Goal: Task Accomplishment & Management: Manage account settings

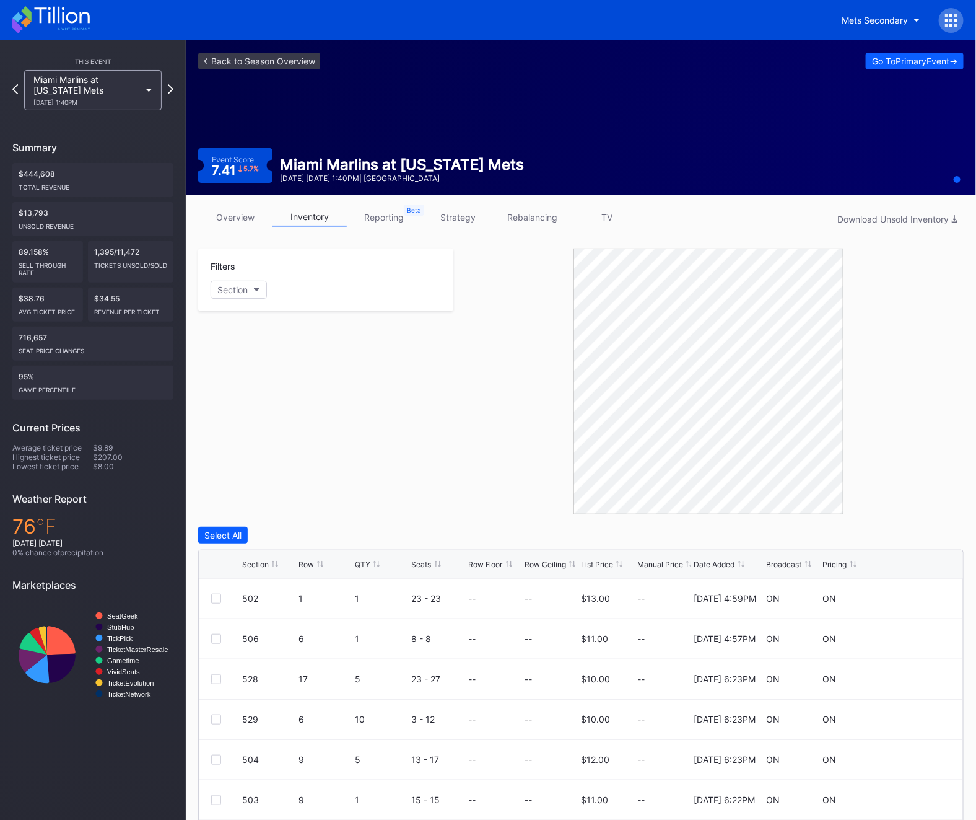
click at [64, 9] on icon at bounding box center [61, 15] width 55 height 17
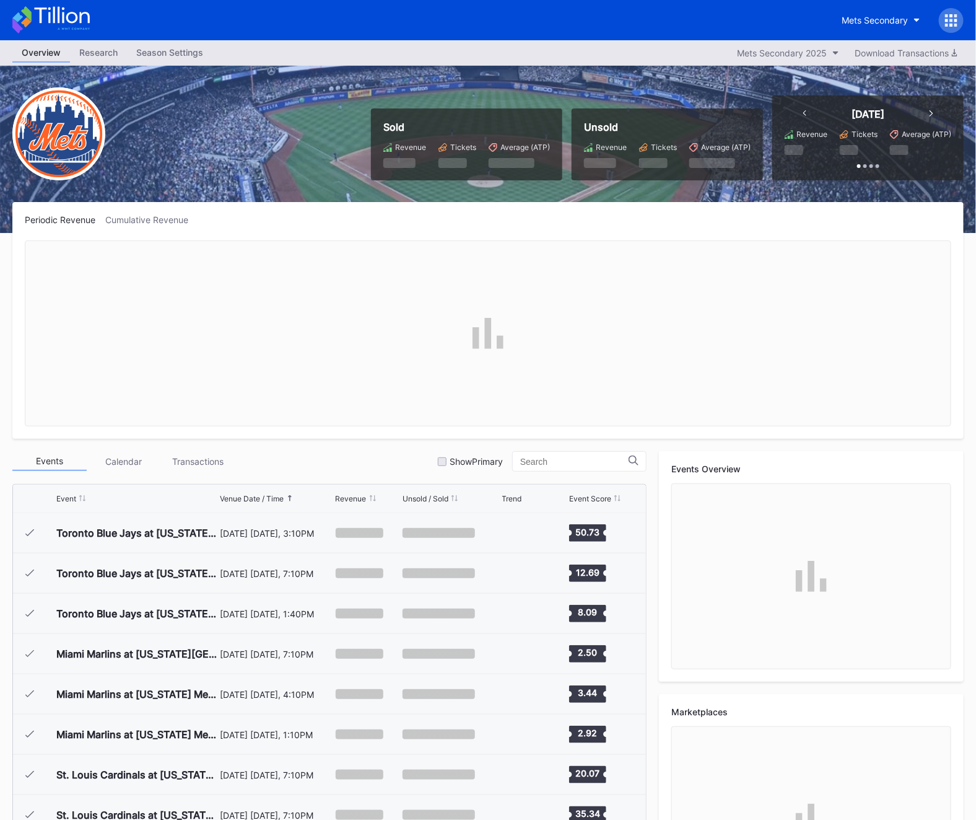
scroll to position [2816, 0]
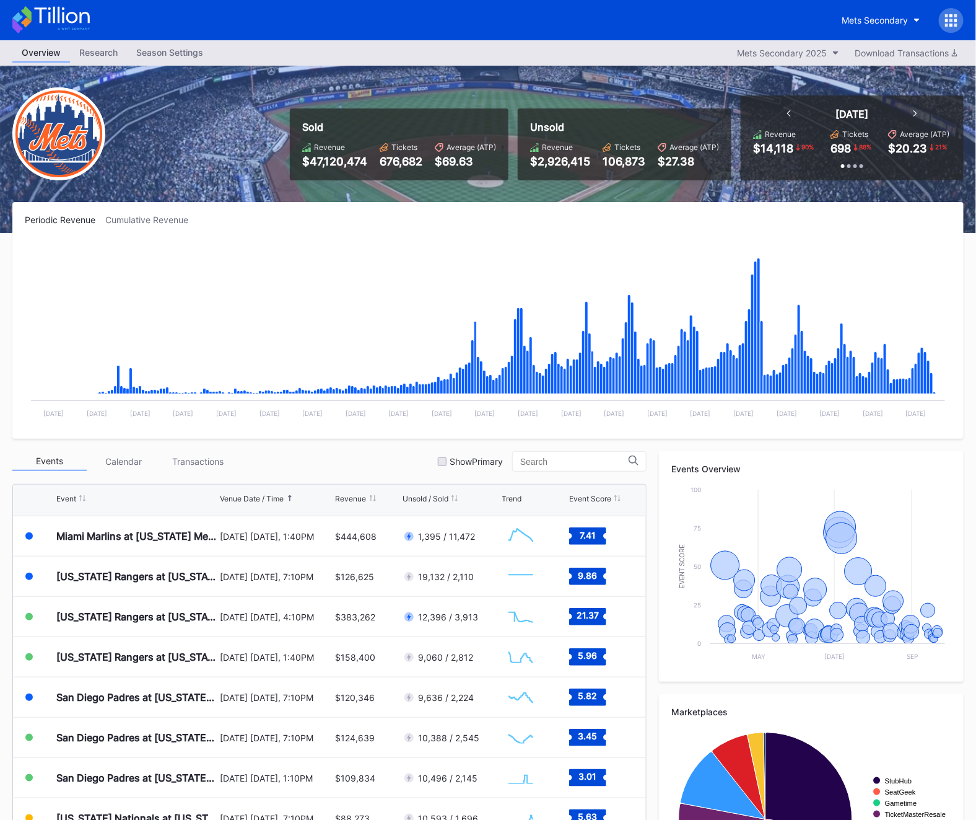
click at [942, 14] on div at bounding box center [951, 20] width 25 height 25
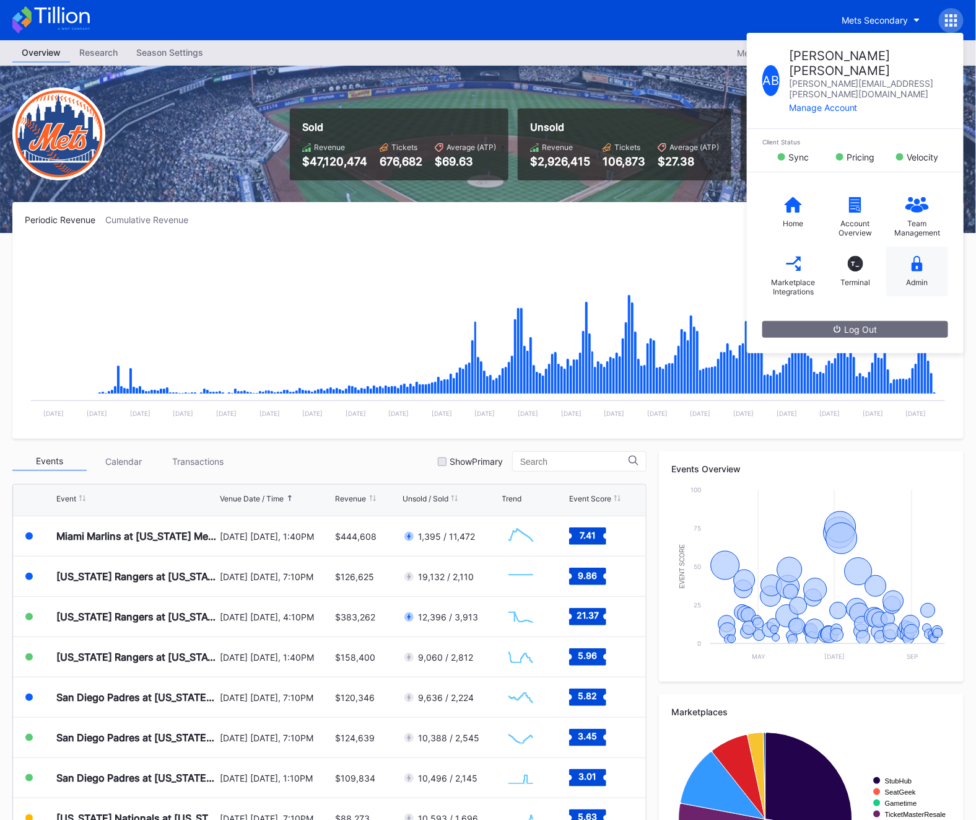
click at [910, 278] on div "Admin" at bounding box center [918, 282] width 22 height 9
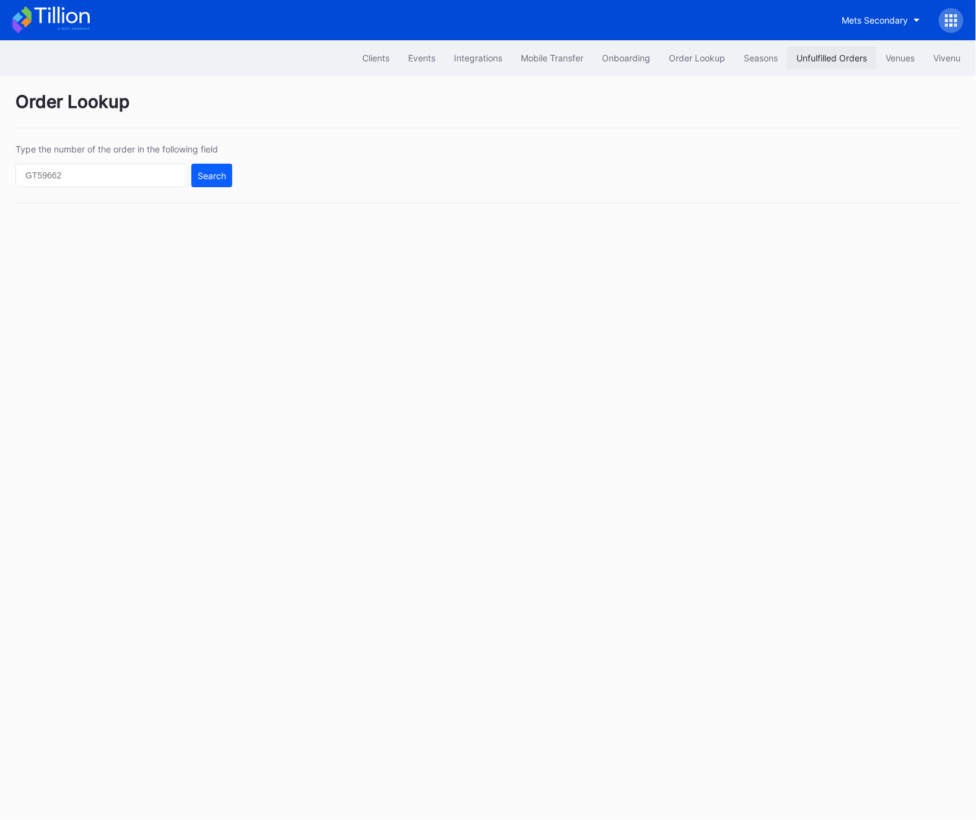
click at [821, 67] on button "Unfulfilled Orders" at bounding box center [832, 57] width 89 height 23
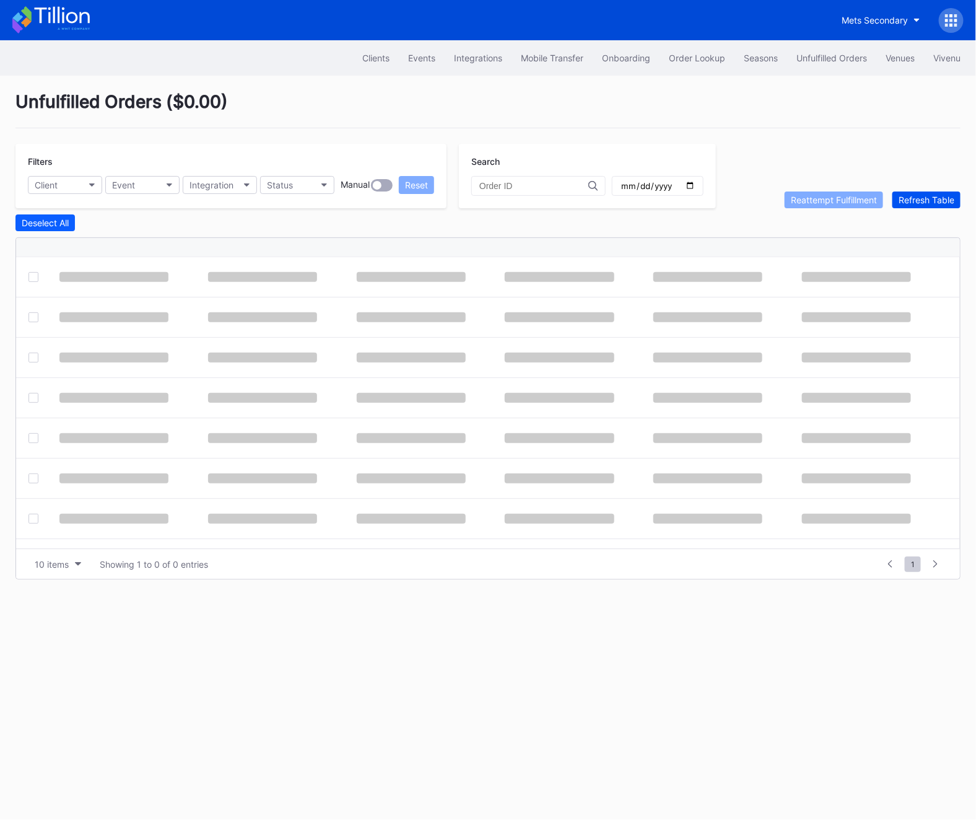
click at [944, 191] on button "Refresh Table" at bounding box center [927, 199] width 68 height 17
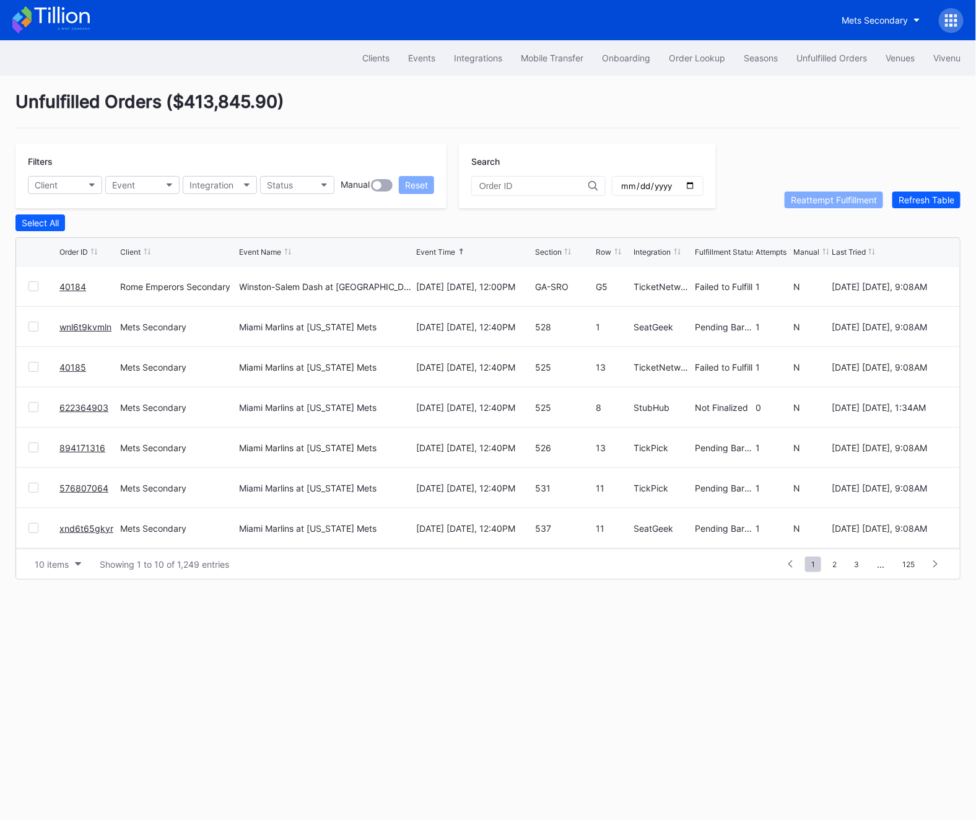
click at [68, 286] on link "40184" at bounding box center [72, 286] width 27 height 11
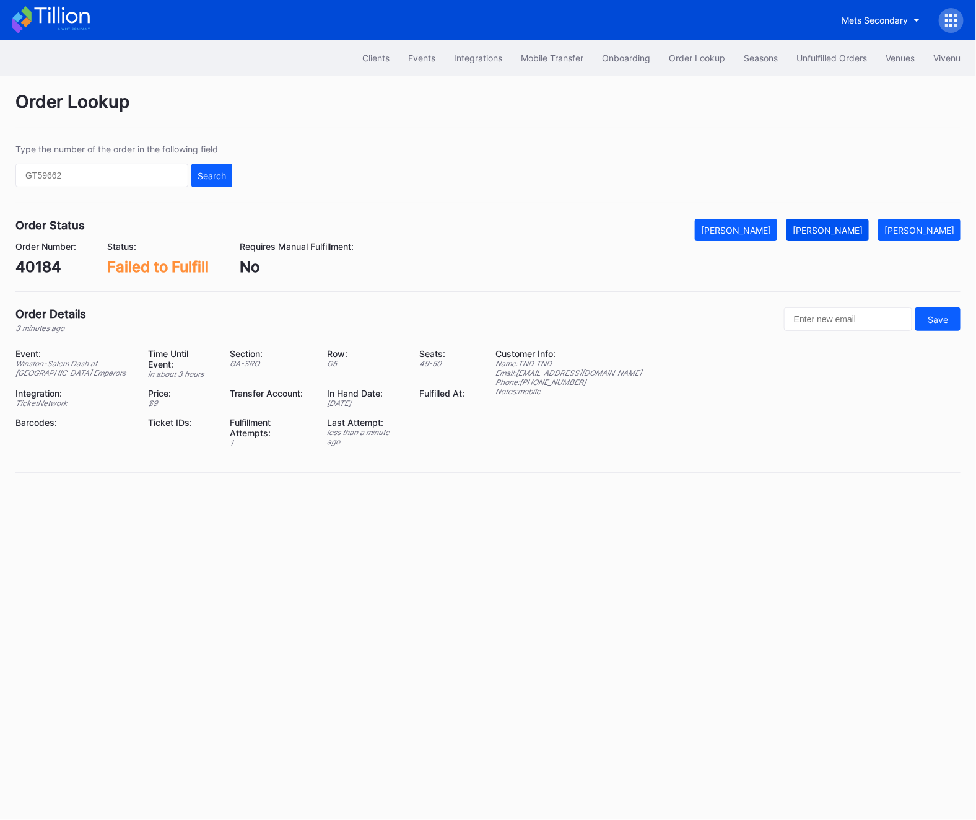
click at [832, 228] on div "[PERSON_NAME]" at bounding box center [828, 230] width 70 height 11
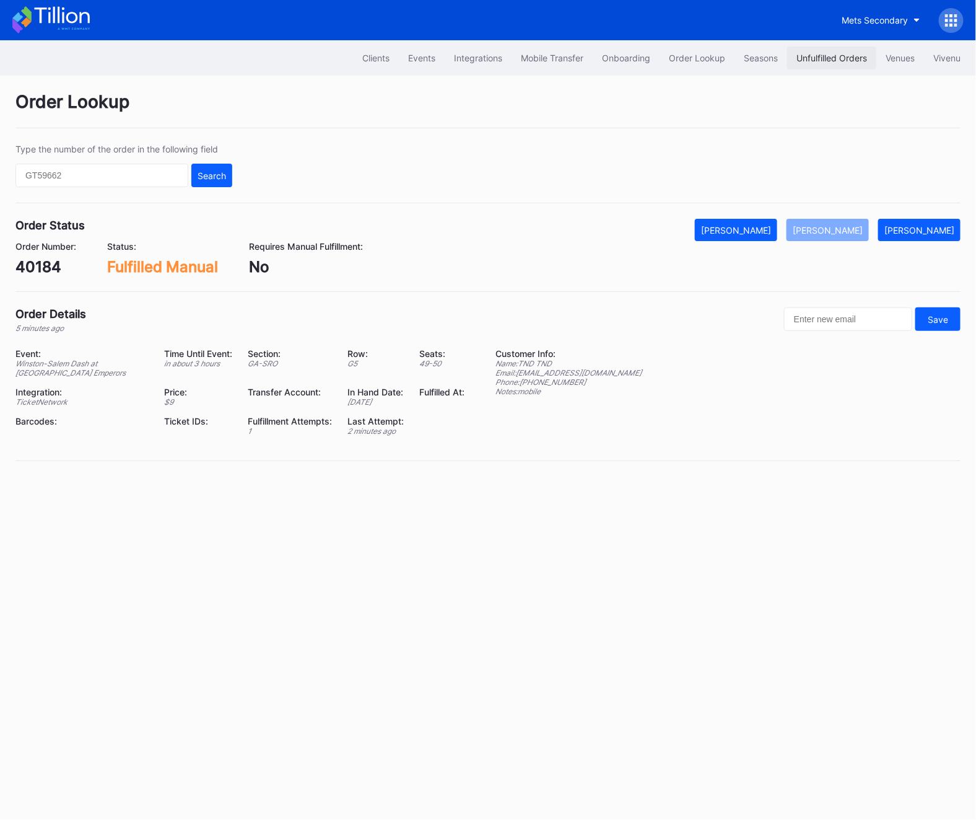
click at [814, 46] on button "Unfulfilled Orders" at bounding box center [832, 57] width 89 height 23
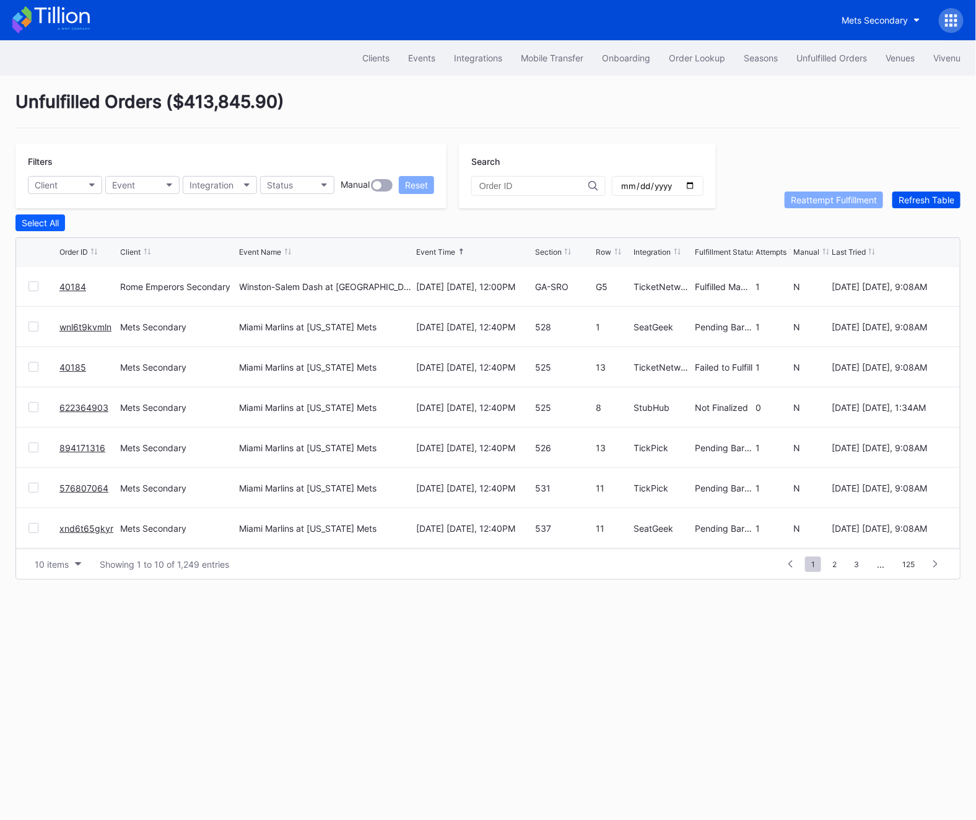
click at [924, 203] on div "Refresh Table" at bounding box center [927, 200] width 56 height 11
click at [317, 186] on button "Status" at bounding box center [297, 185] width 74 height 18
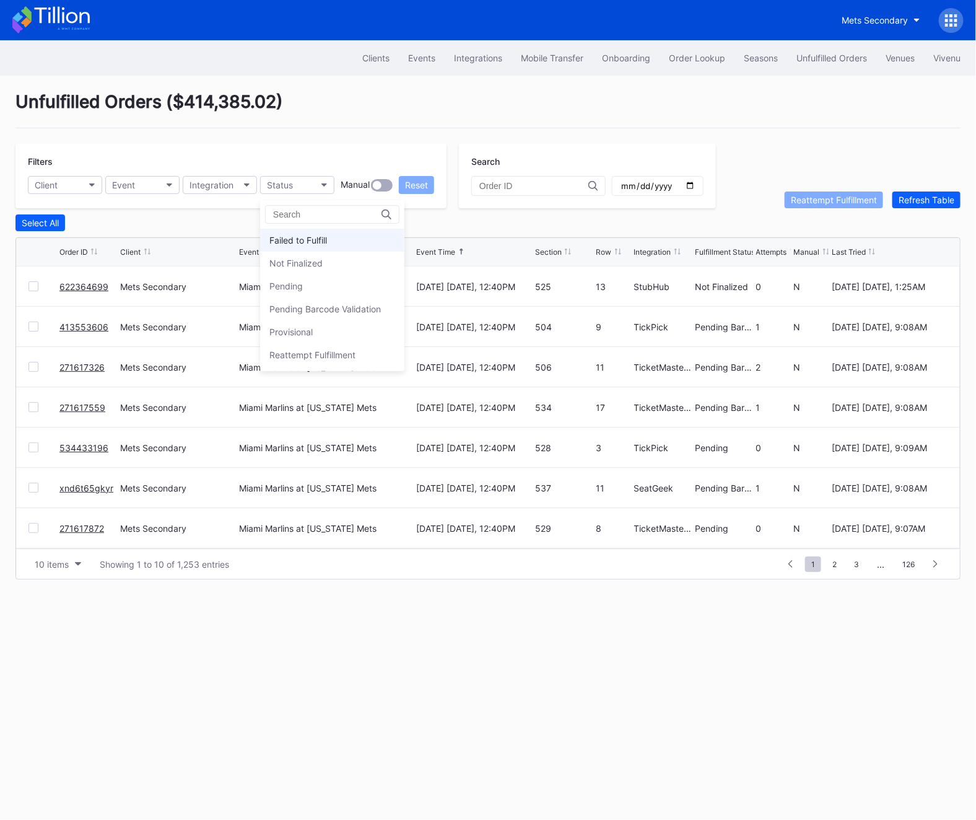
click at [317, 241] on div "Failed to Fulfill" at bounding box center [299, 240] width 58 height 11
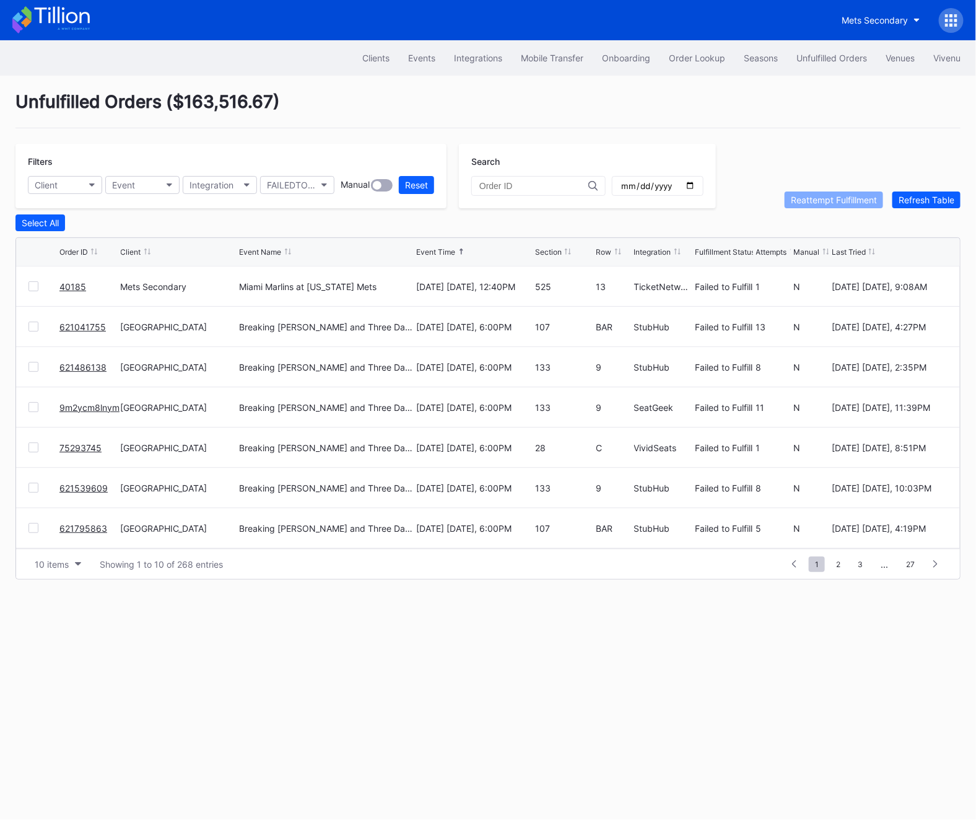
click at [32, 283] on div at bounding box center [34, 286] width 10 height 10
click at [818, 193] on button "Reattempt Fulfillment" at bounding box center [834, 199] width 99 height 17
click at [806, 58] on div "Unfulfilled Orders" at bounding box center [832, 58] width 71 height 11
click at [910, 203] on div "Refresh Table" at bounding box center [927, 200] width 56 height 11
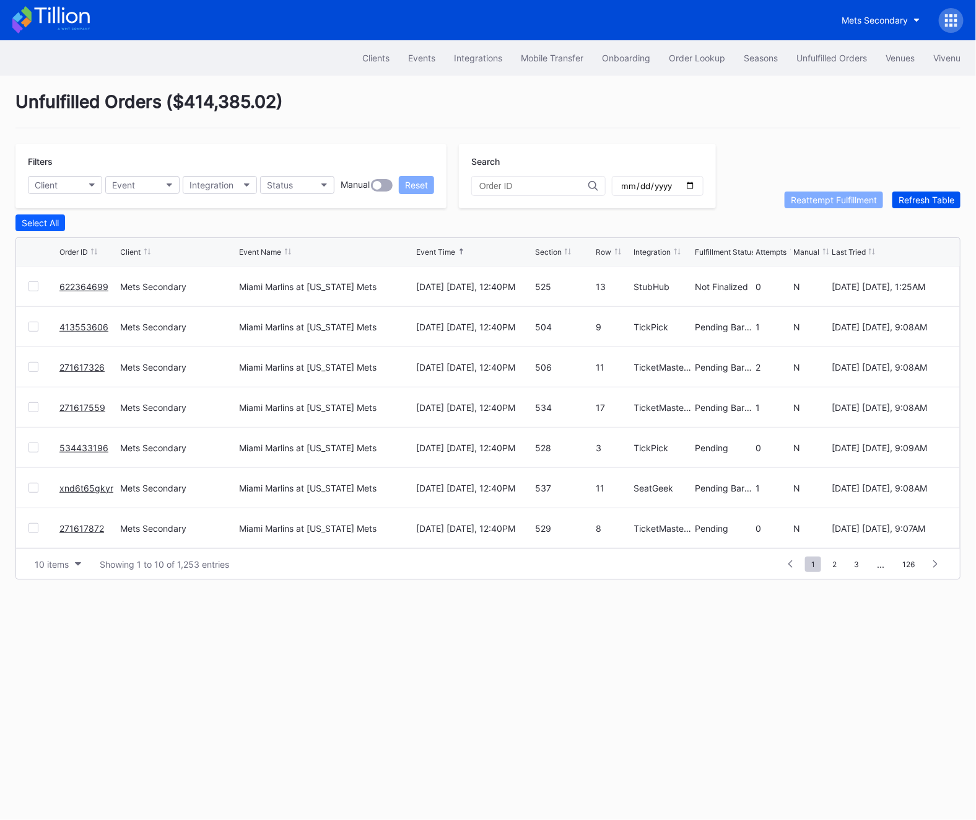
click at [910, 203] on div "Refresh Table" at bounding box center [927, 200] width 56 height 11
click at [842, 563] on span "2" at bounding box center [835, 563] width 17 height 15
click at [913, 201] on div "Refresh Table" at bounding box center [927, 200] width 56 height 11
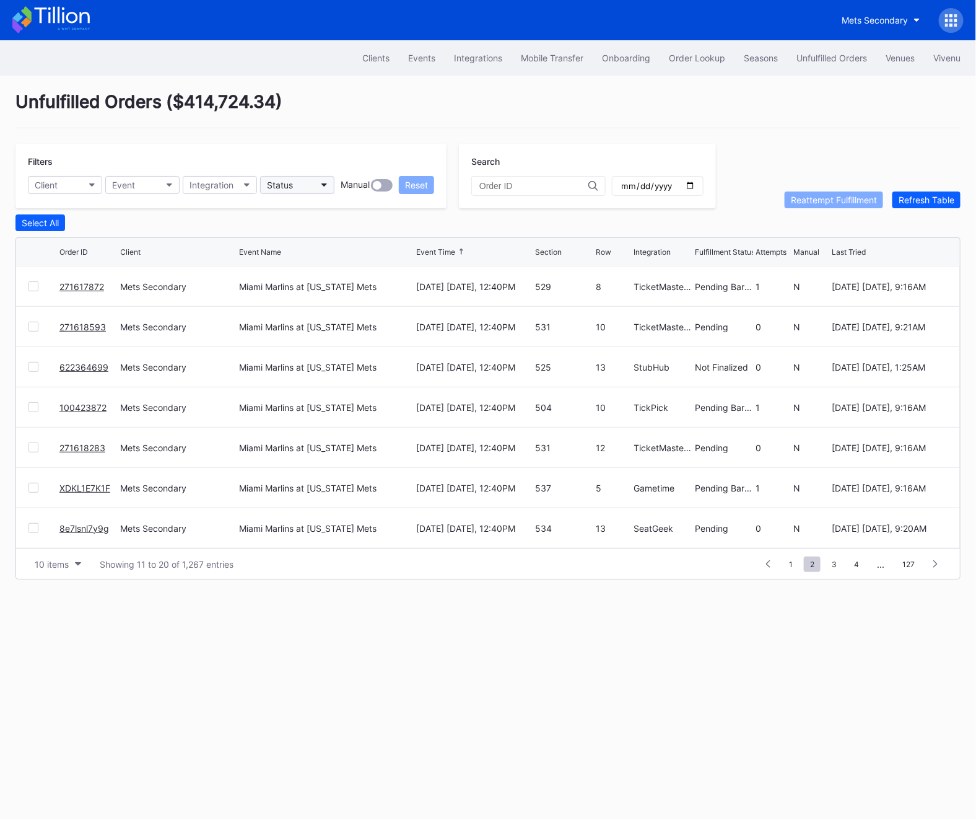
click at [291, 190] on div "Status" at bounding box center [280, 185] width 26 height 11
click at [308, 232] on div "Failed to Fulfill" at bounding box center [332, 240] width 144 height 23
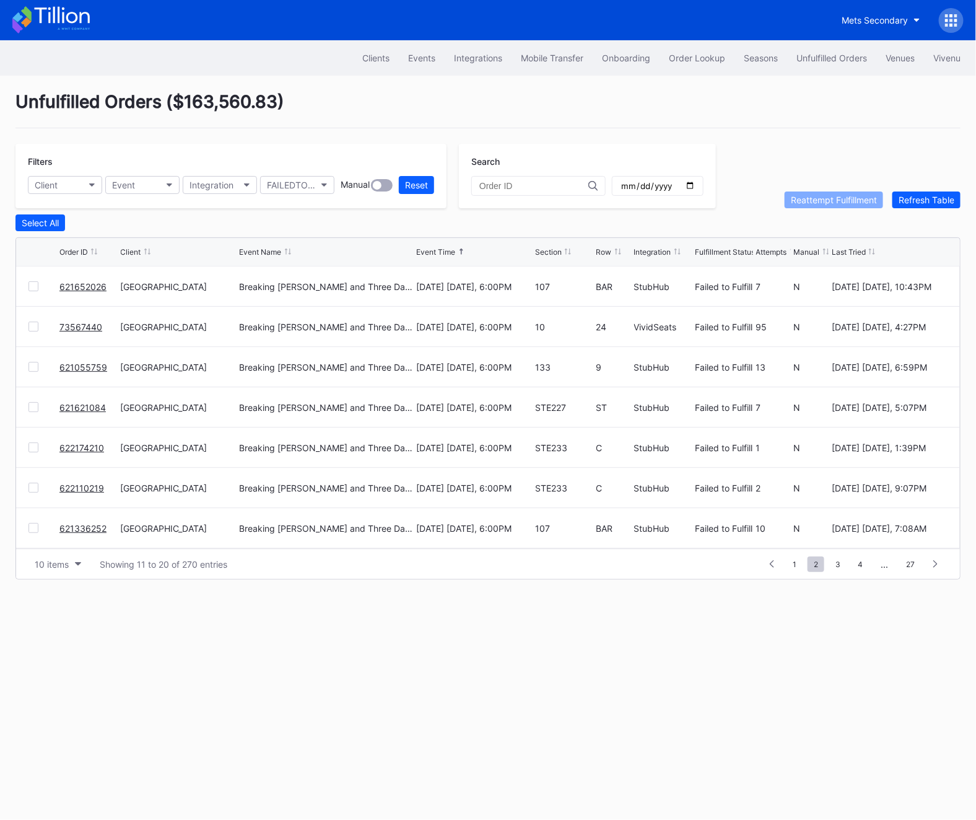
click at [892, 199] on div "Reattempt Fulfillment Refresh Table" at bounding box center [873, 199] width 176 height 17
click at [911, 199] on div "Refresh Table" at bounding box center [927, 200] width 56 height 11
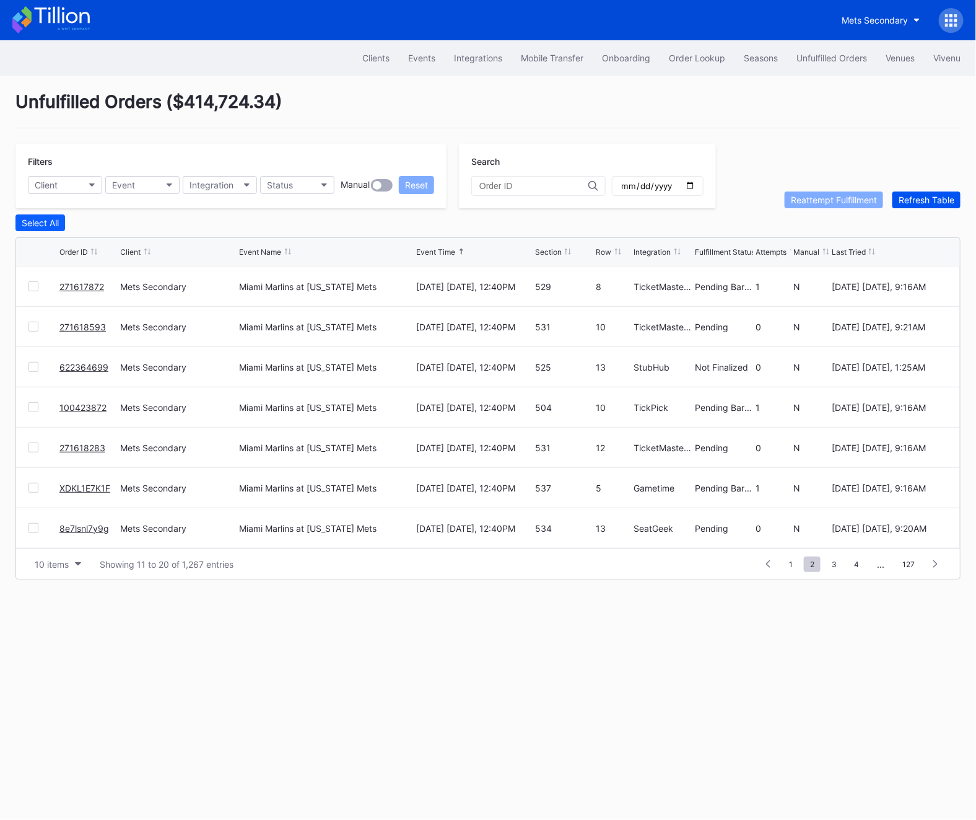
click at [911, 199] on div "Refresh Table" at bounding box center [927, 200] width 56 height 11
click at [315, 175] on div "Filters Client Event Integration Status Manual Reset" at bounding box center [230, 176] width 431 height 64
click at [299, 179] on button "Status" at bounding box center [297, 185] width 74 height 18
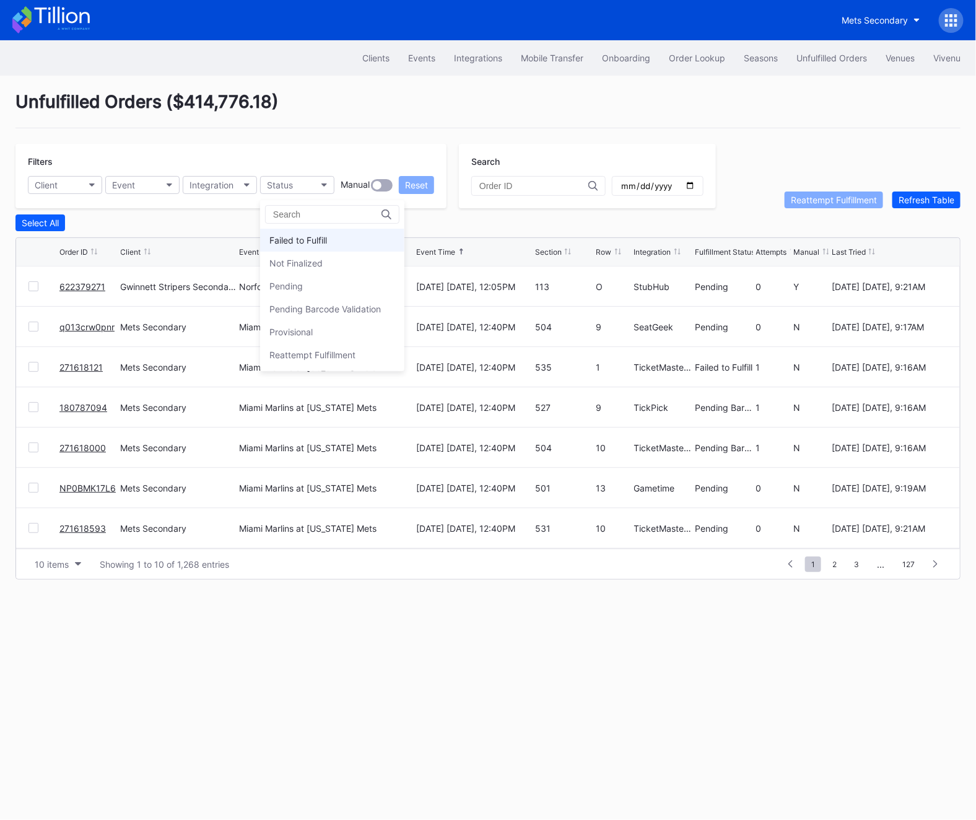
click at [298, 239] on div "Failed to Fulfill" at bounding box center [299, 240] width 58 height 11
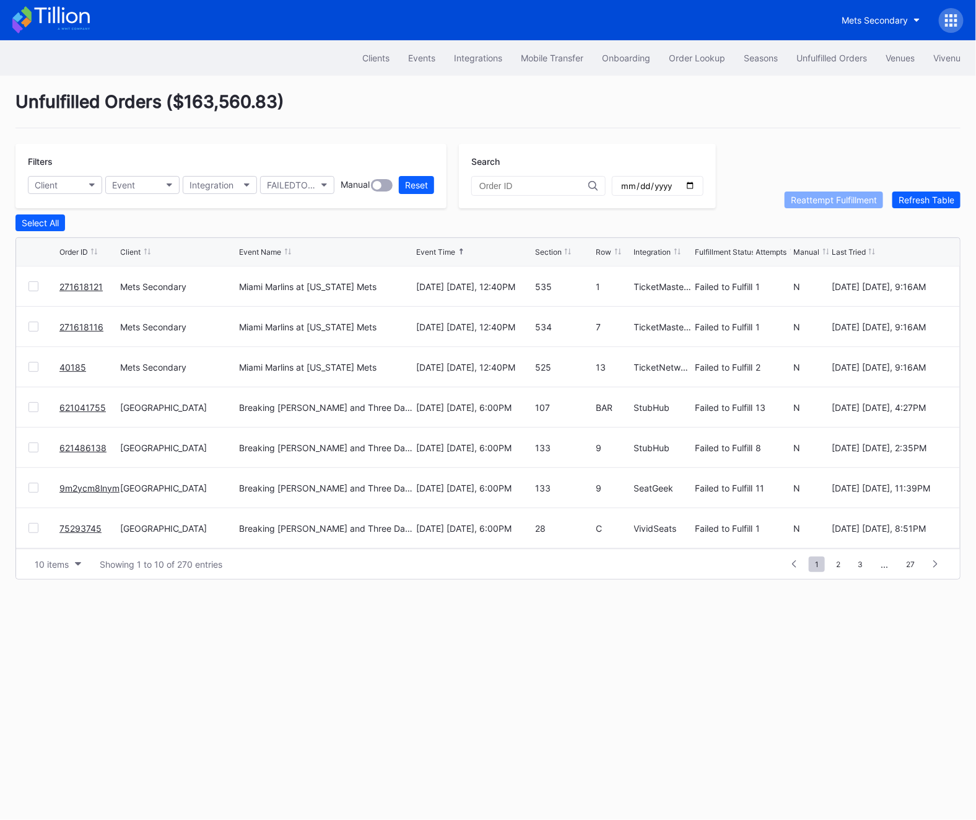
click at [32, 346] on div "271618116 Mets Secondary Miami Marlins at New York Mets August 31 Sunday, 12:40…" at bounding box center [488, 327] width 944 height 40
click at [33, 333] on div "271618116 Mets Secondary Miami Marlins at New York Mets August 31 Sunday, 12:40…" at bounding box center [488, 327] width 944 height 40
click at [33, 330] on div at bounding box center [34, 327] width 10 height 10
click at [33, 296] on div "271618121 Mets Secondary Miami Marlins at New York Mets August 31 Sunday, 12:40…" at bounding box center [488, 286] width 944 height 40
click at [33, 292] on div "271618121 Mets Secondary Miami Marlins at New York Mets August 31 Sunday, 12:40…" at bounding box center [488, 286] width 944 height 40
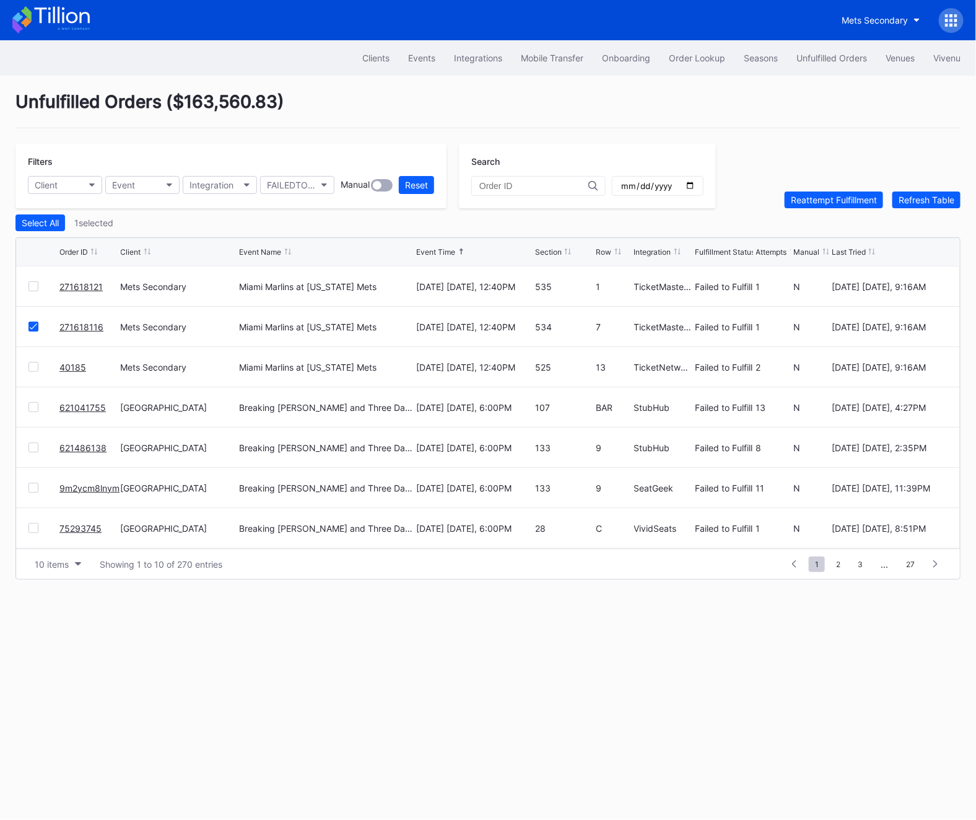
click at [33, 289] on div at bounding box center [34, 286] width 10 height 10
click at [828, 201] on div "Reattempt Fulfillment" at bounding box center [834, 200] width 86 height 11
click at [69, 282] on link "40185" at bounding box center [72, 286] width 27 height 11
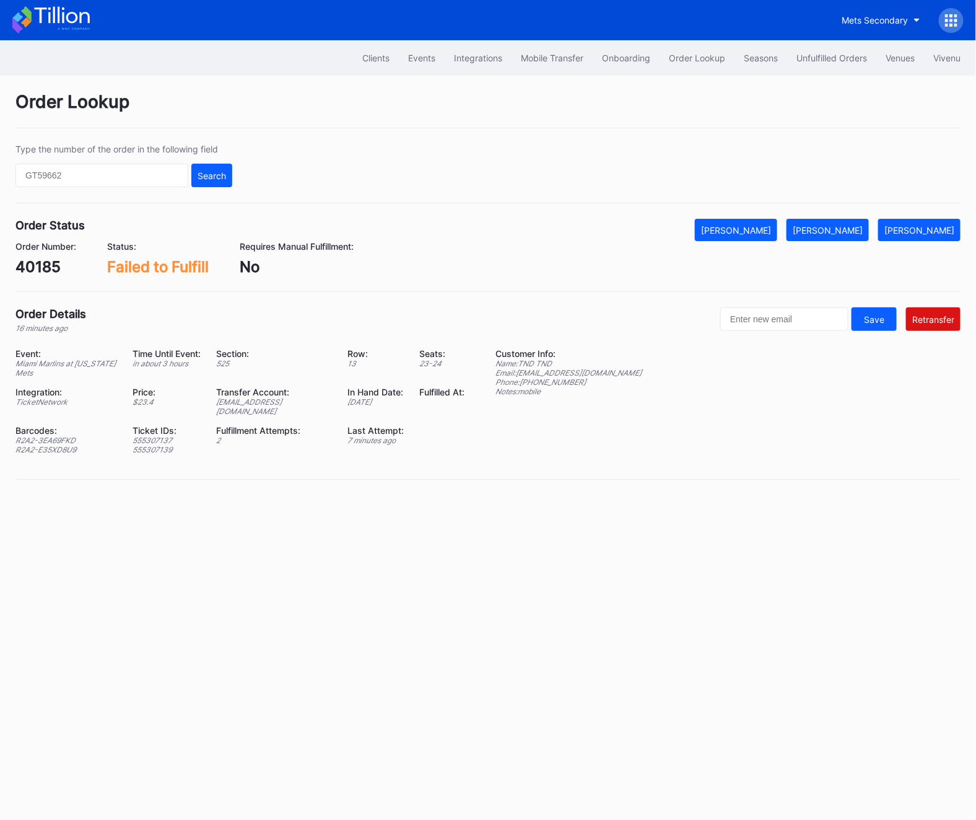
click at [254, 409] on div "Event: Miami Marlins at New York Mets Time Until Event: in about 3 hours Sectio…" at bounding box center [247, 405] width 465 height 115
copy div "ed-8241300@eventdynamic.com"
click at [852, 61] on div "Unfulfilled Orders" at bounding box center [832, 58] width 71 height 11
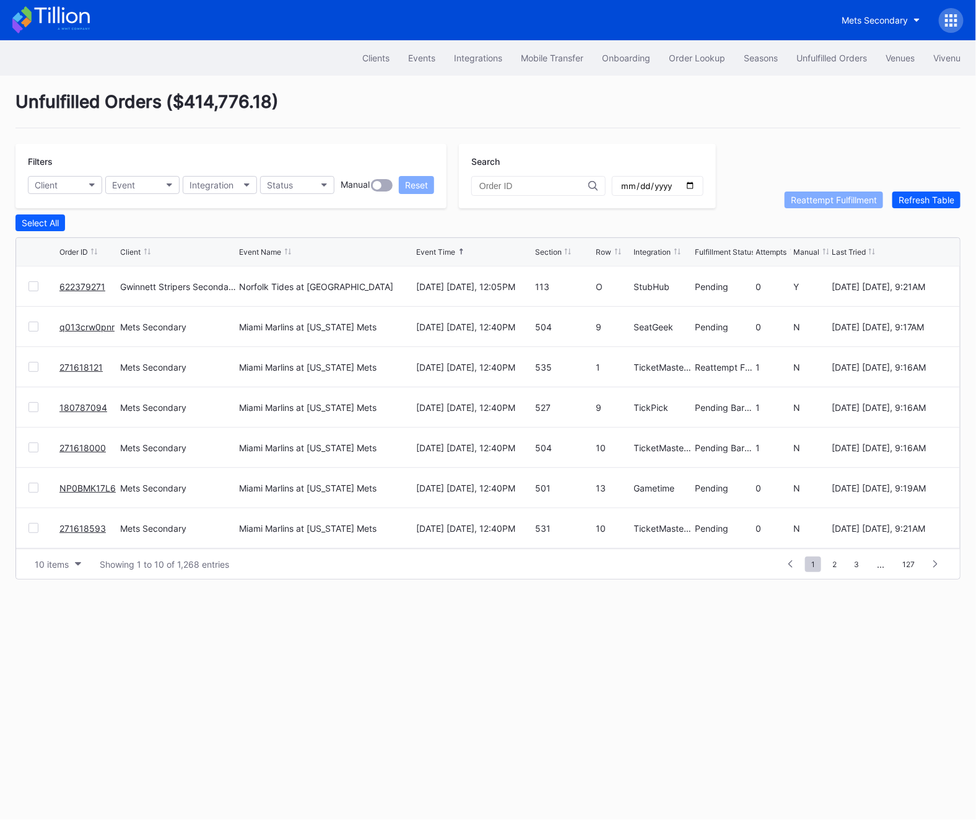
click at [336, 177] on div "Client Event Integration Status Manual Reset" at bounding box center [231, 185] width 406 height 18
click at [318, 177] on button "Status" at bounding box center [297, 185] width 74 height 18
click at [318, 240] on div "Failed to Fulfill" at bounding box center [299, 240] width 58 height 11
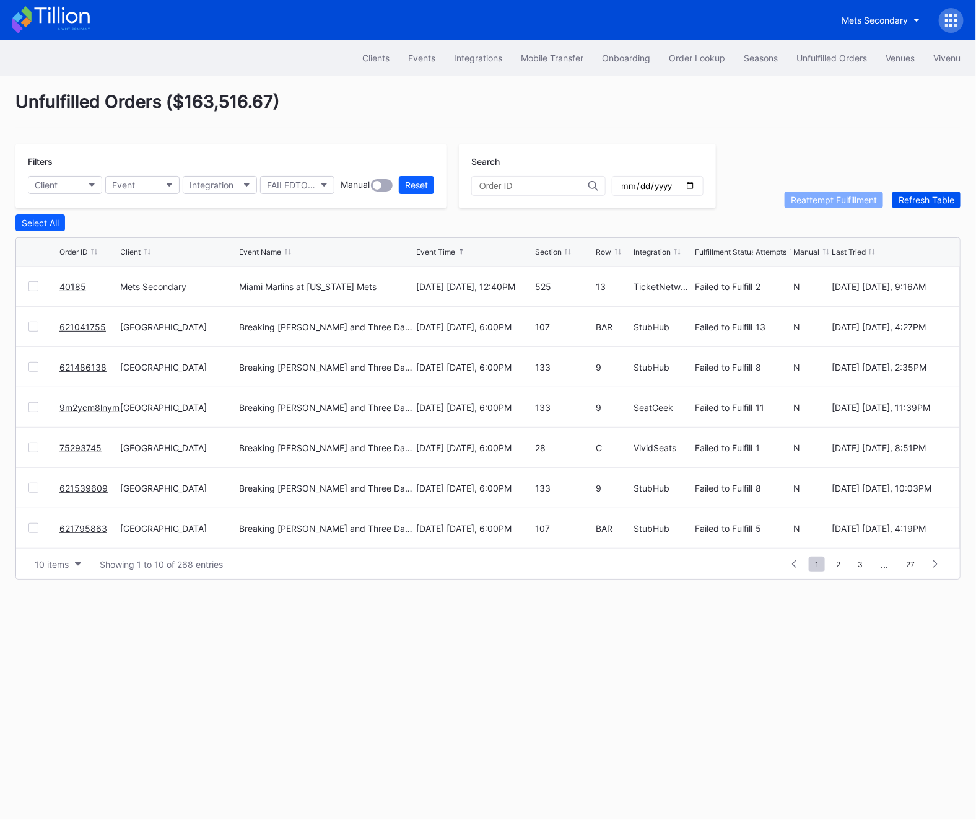
click at [916, 203] on div "Refresh Table" at bounding box center [927, 200] width 56 height 11
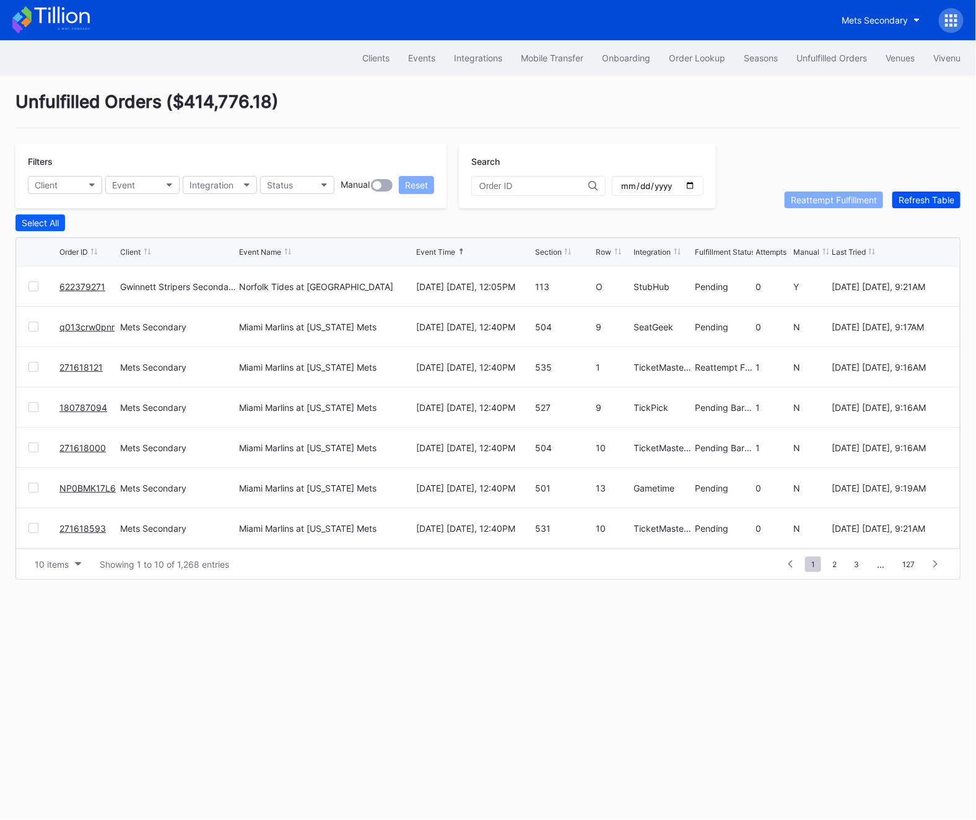
click at [916, 203] on div "Refresh Table" at bounding box center [927, 200] width 56 height 11
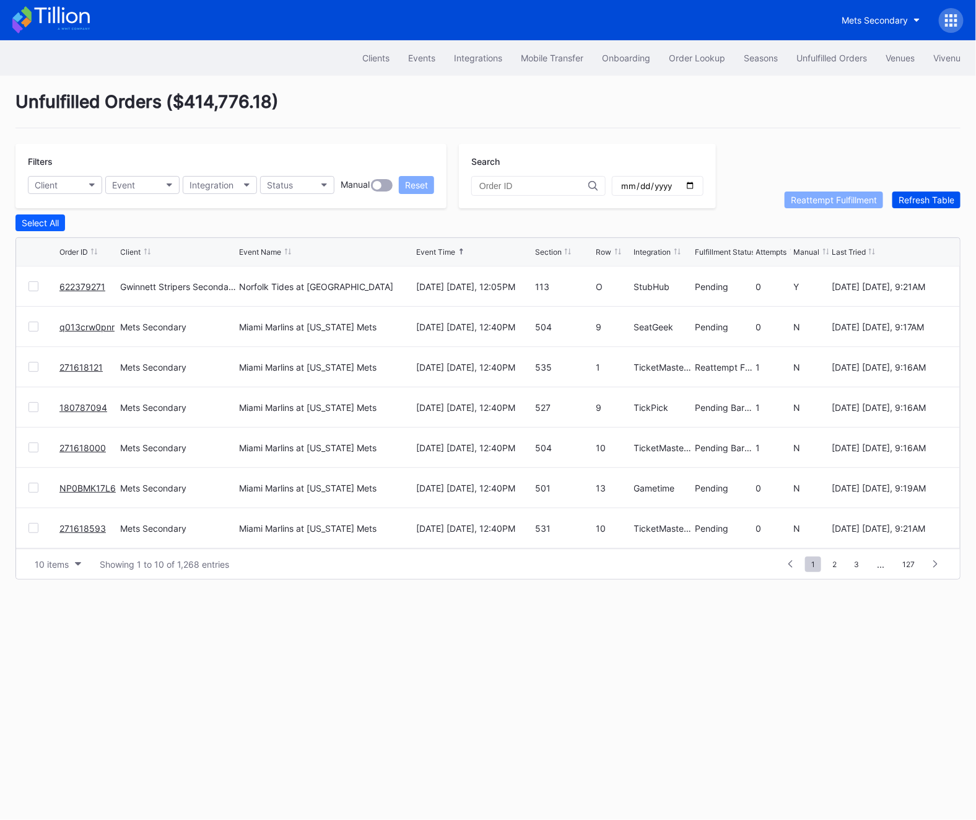
click at [916, 203] on div "Refresh Table" at bounding box center [927, 200] width 56 height 11
click at [82, 287] on link "622379271" at bounding box center [82, 286] width 46 height 11
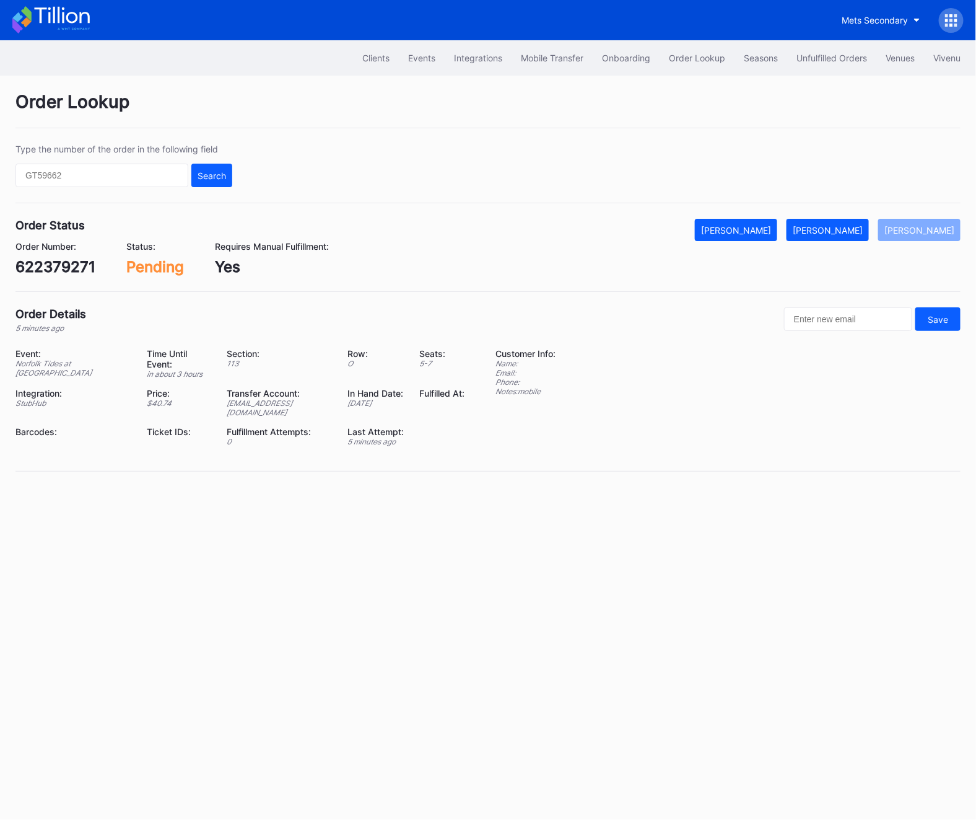
click at [55, 270] on div "622379271" at bounding box center [55, 267] width 80 height 18
copy div "622379271"
click at [845, 219] on button "[PERSON_NAME]" at bounding box center [828, 230] width 82 height 22
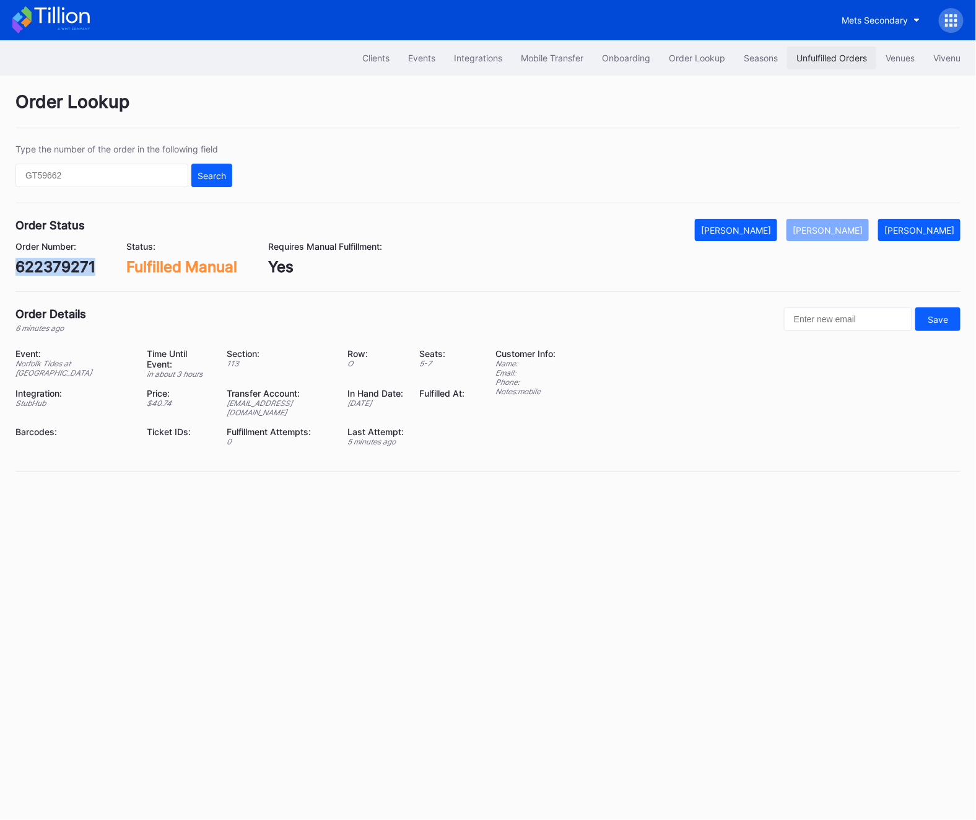
click at [789, 64] on button "Unfulfilled Orders" at bounding box center [832, 57] width 89 height 23
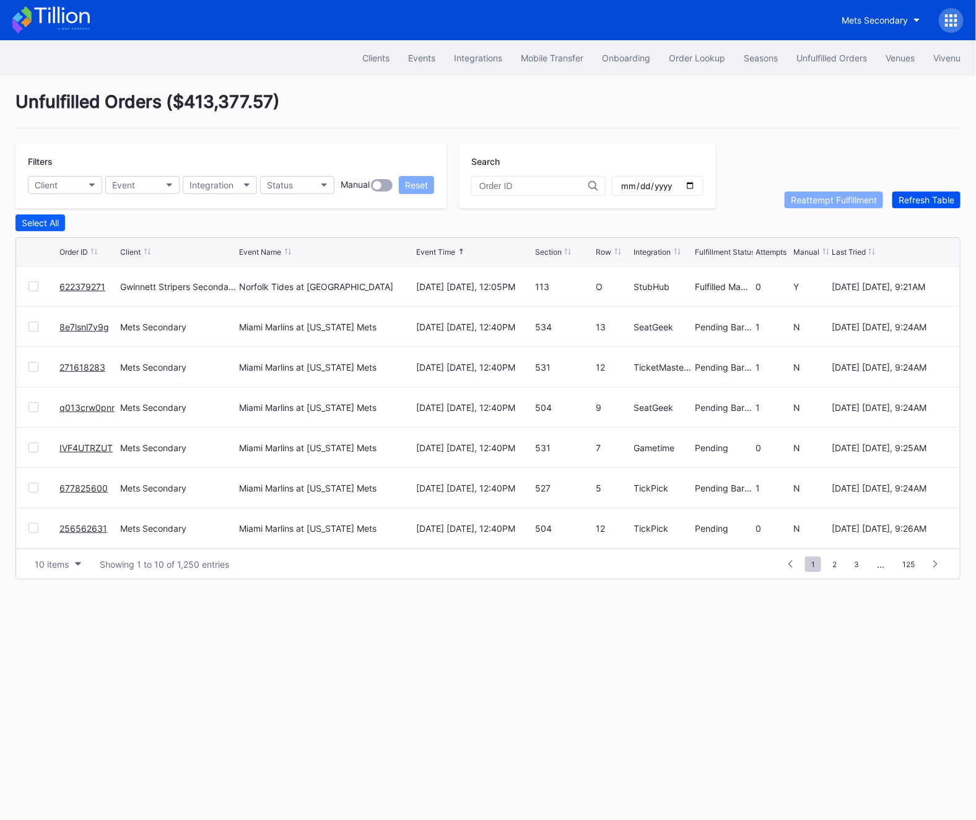
click at [931, 203] on div "Refresh Table" at bounding box center [927, 200] width 56 height 11
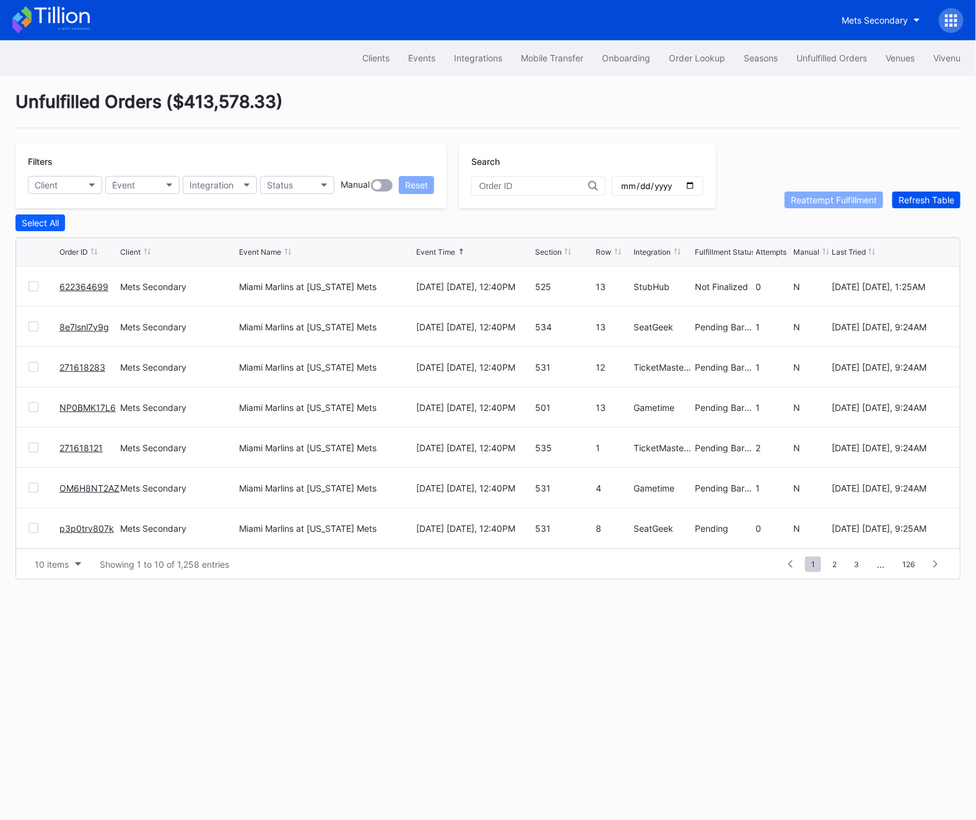
click at [911, 203] on div "Refresh Table" at bounding box center [927, 200] width 56 height 11
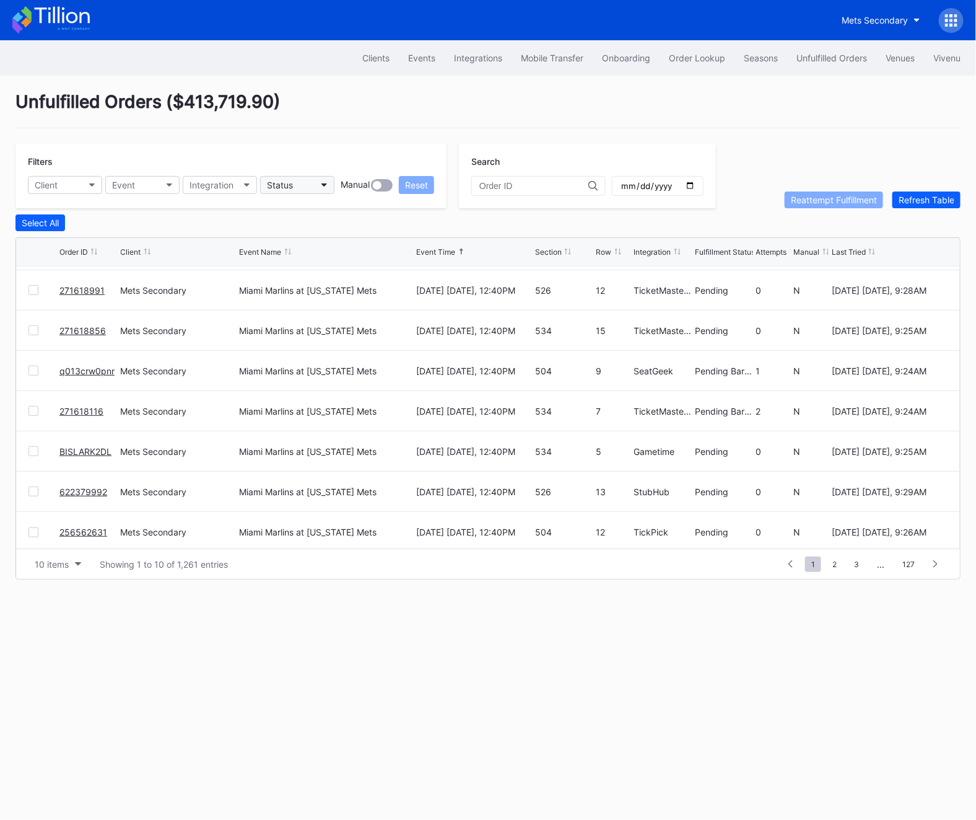
click at [291, 185] on div "Status" at bounding box center [280, 185] width 26 height 11
click at [291, 247] on div "Failed to Fulfill" at bounding box center [332, 240] width 144 height 23
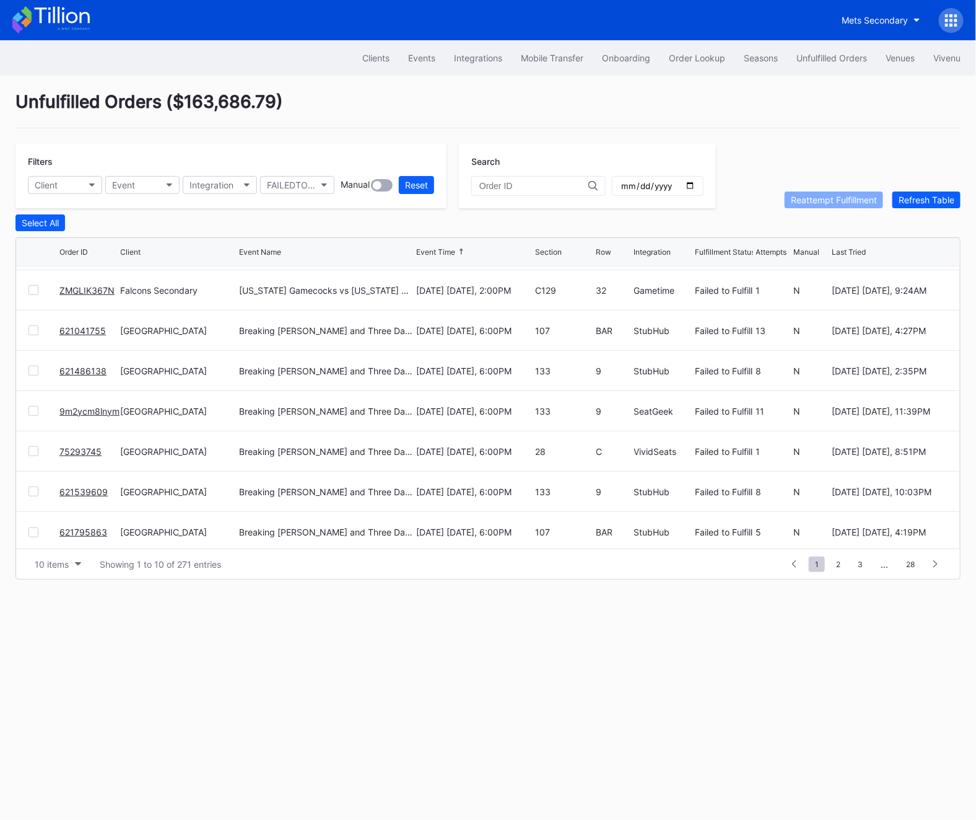
scroll to position [0, 0]
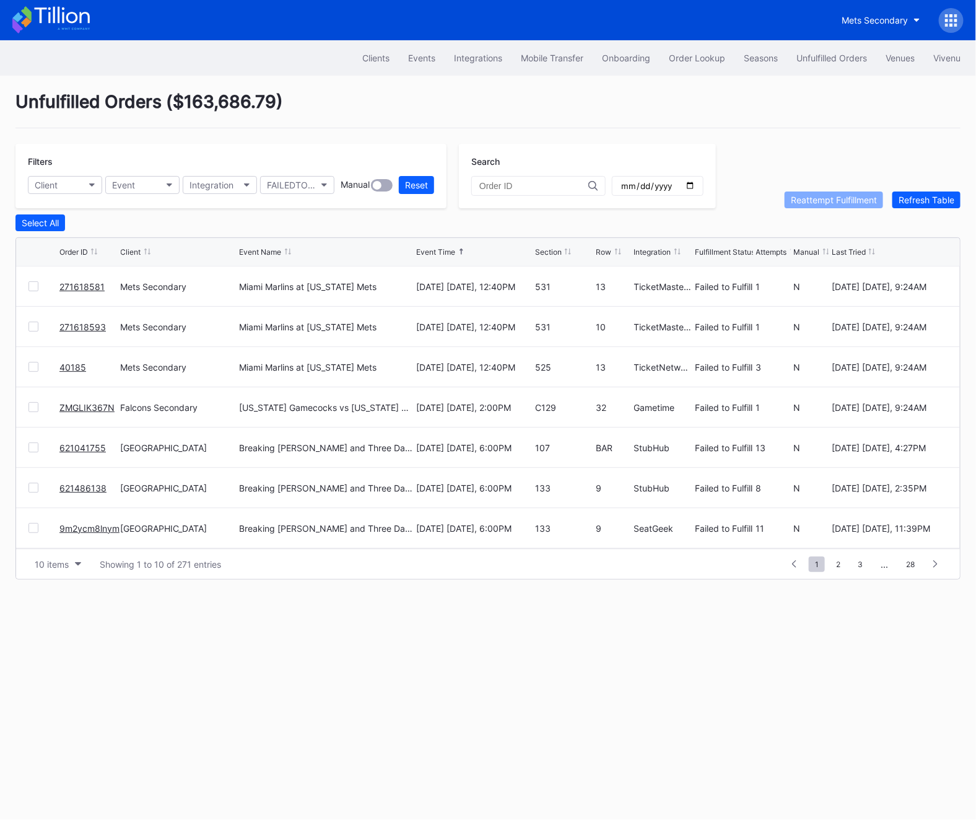
click at [24, 325] on div "271618593 Mets Secondary Miami Marlins at New York Mets August 31 Sunday, 12:40…" at bounding box center [488, 327] width 944 height 40
click at [35, 325] on div at bounding box center [34, 327] width 10 height 10
click at [28, 280] on div "271618581 Mets Secondary Miami Marlins at New York Mets August 31 Sunday, 12:40…" at bounding box center [488, 286] width 944 height 40
click at [31, 280] on div "271618581 Mets Secondary Miami Marlins at New York Mets August 31 Sunday, 12:40…" at bounding box center [488, 286] width 944 height 40
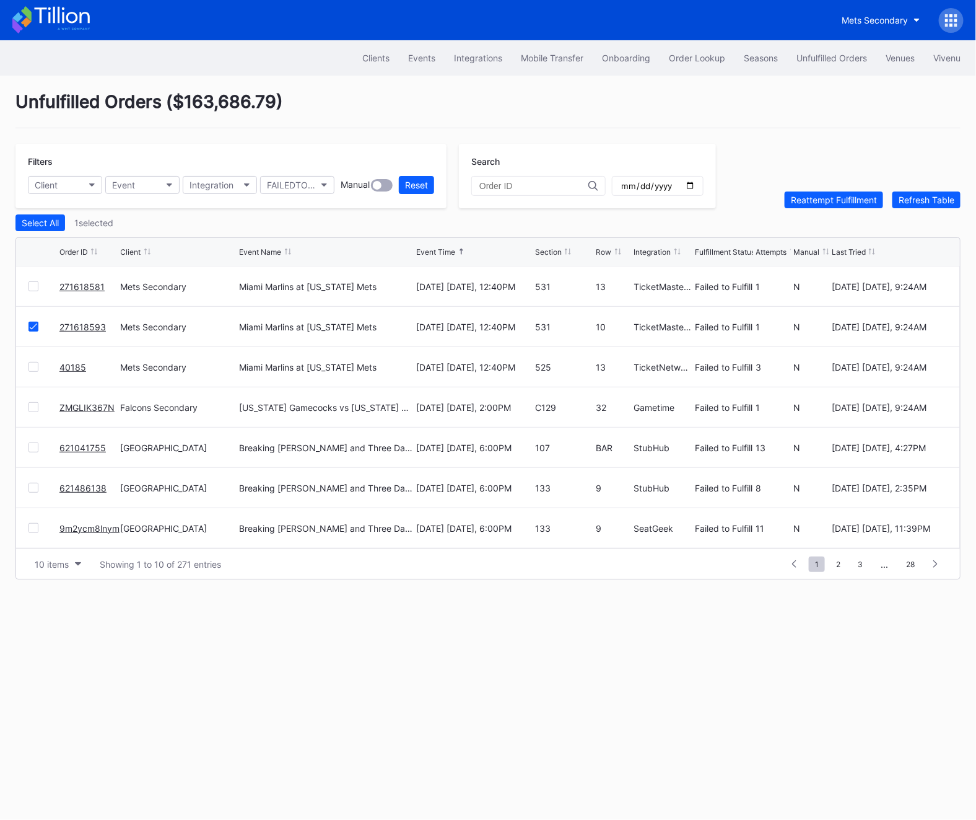
click at [33, 281] on div at bounding box center [34, 286] width 10 height 10
click at [799, 198] on div "Reattempt Fulfillment" at bounding box center [834, 200] width 86 height 11
click at [37, 286] on div at bounding box center [34, 286] width 10 height 10
click at [810, 202] on div "Reattempt Fulfillment" at bounding box center [834, 200] width 86 height 11
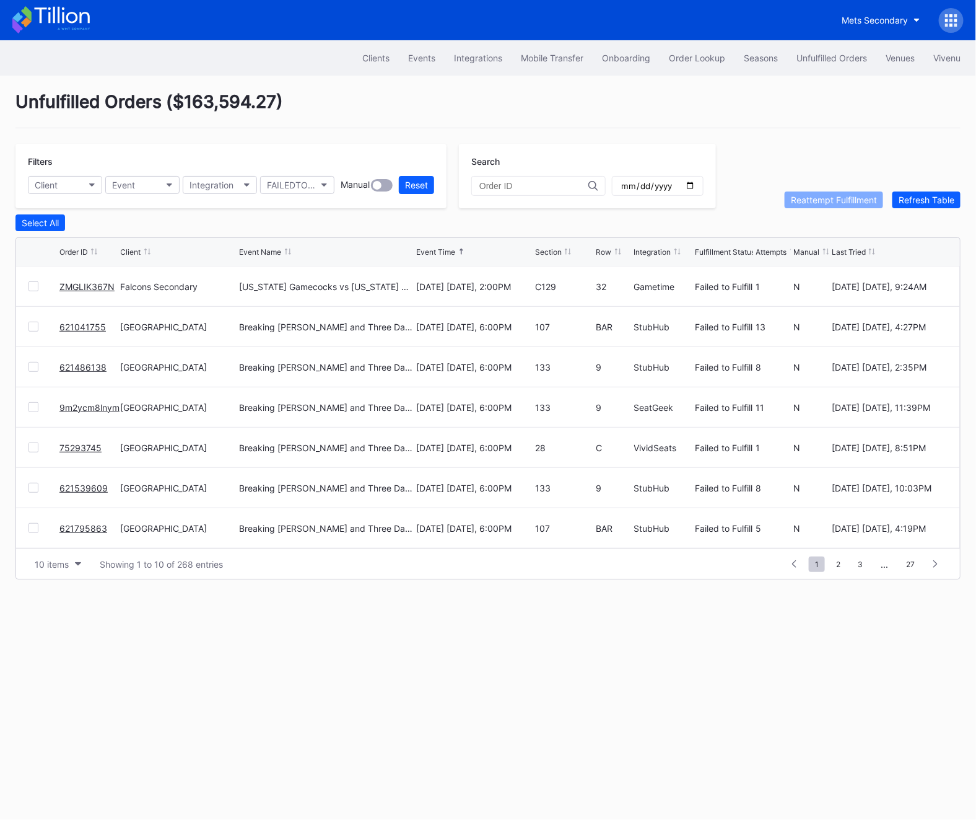
click at [93, 291] on link "ZMGLIK367N" at bounding box center [86, 286] width 55 height 11
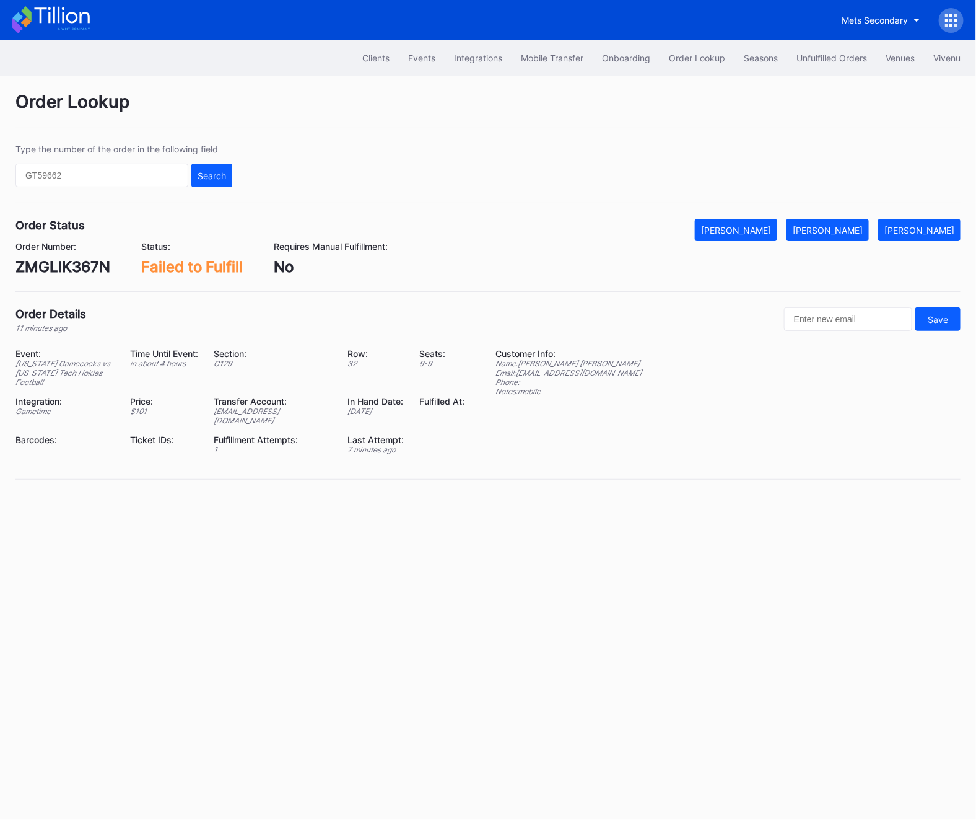
click at [17, 268] on div "ZMGLIK367N" at bounding box center [62, 267] width 95 height 18
copy div "ZMGLIK367N"
click at [71, 268] on div "ZMGLIK367N" at bounding box center [62, 267] width 95 height 18
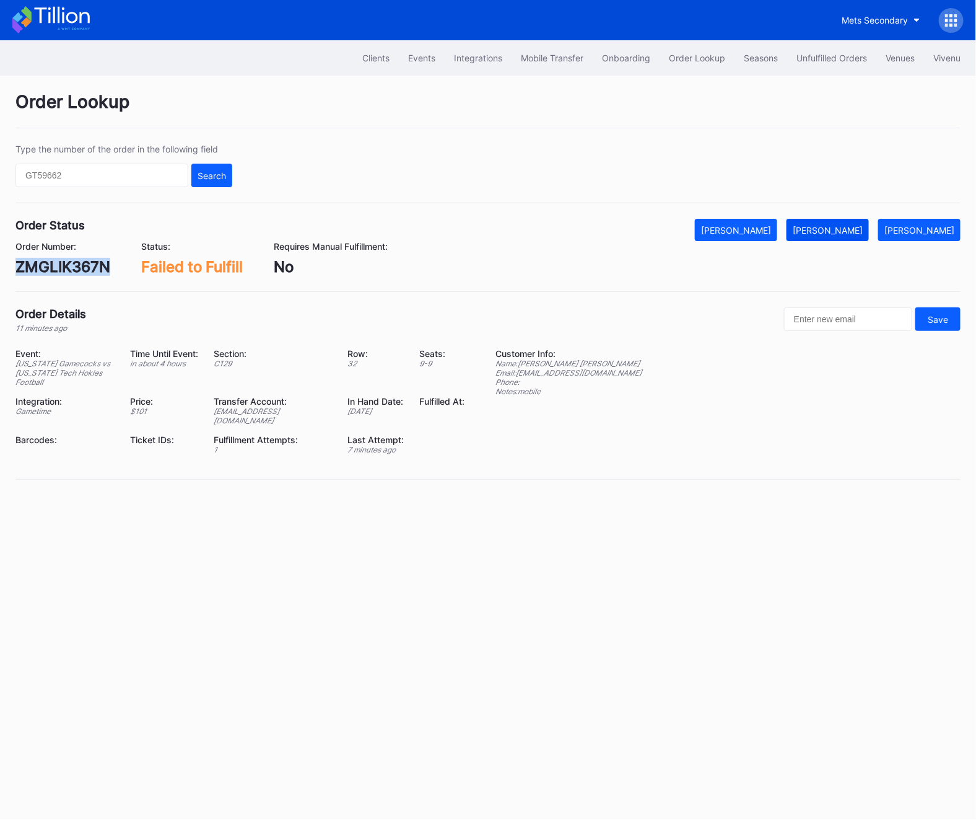
click at [846, 230] on div "[PERSON_NAME]" at bounding box center [828, 230] width 70 height 11
click at [64, 271] on div "ZMGLIK367N" at bounding box center [62, 267] width 95 height 18
copy div "ZMGLIK367N"
click at [110, 170] on input "text" at bounding box center [101, 176] width 173 height 24
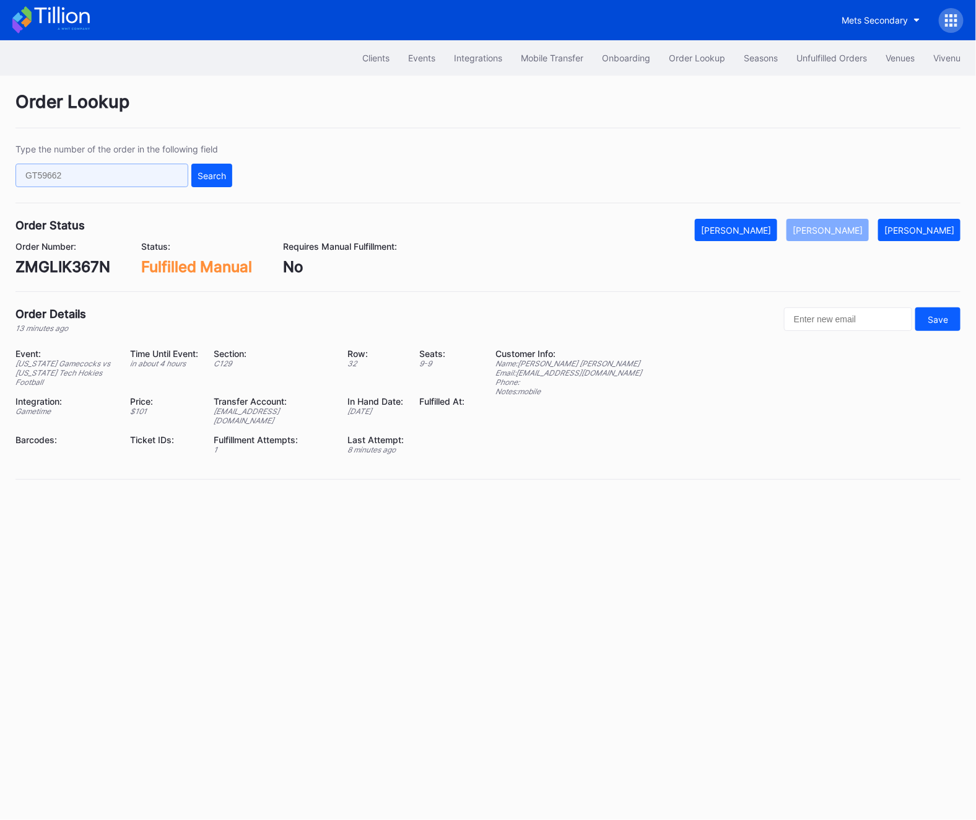
click at [110, 170] on input "text" at bounding box center [101, 176] width 173 height 24
paste input "622379558"
click at [236, 175] on div "Type the number of the order in the following field 622379558 Search" at bounding box center [488, 173] width 946 height 59
click at [199, 175] on div "Search" at bounding box center [212, 175] width 29 height 11
click at [82, 169] on input "622379558" at bounding box center [101, 176] width 173 height 24
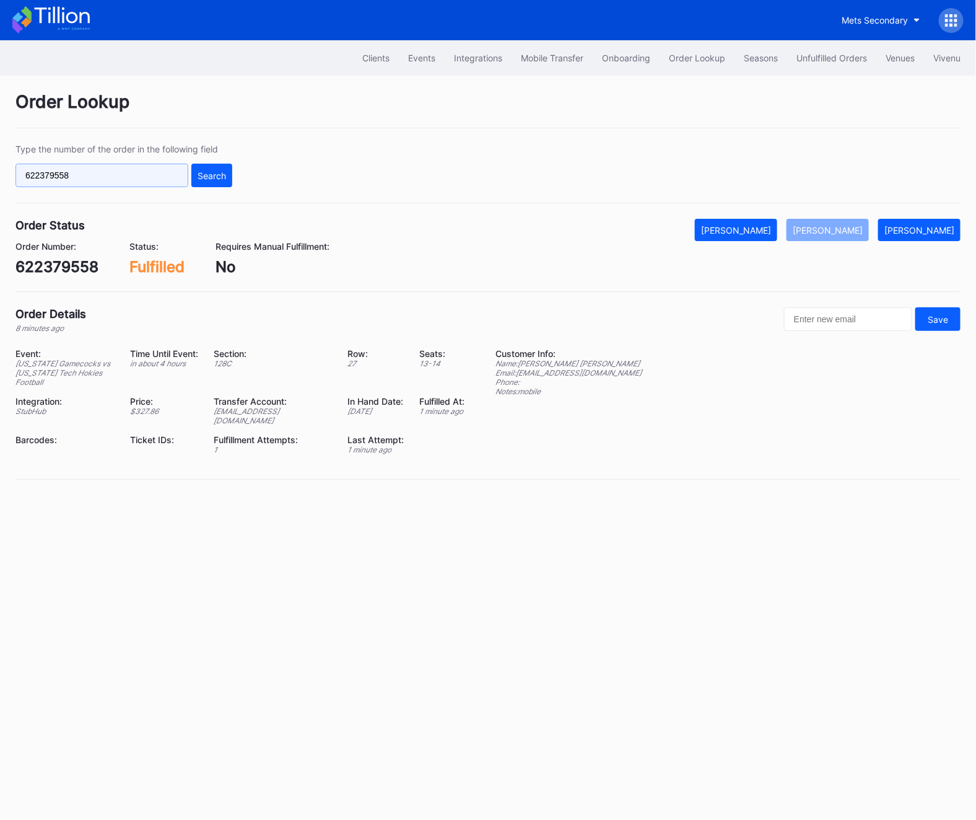
click at [82, 169] on input "622379558" at bounding box center [101, 176] width 173 height 24
paste input "1x8cnpog0k"
type input "61x8cnpog0k"
click at [211, 188] on div "Type the number of the order in the following field 61x8cnpog0k Search" at bounding box center [488, 173] width 946 height 59
click at [211, 184] on button "Search" at bounding box center [211, 176] width 41 height 24
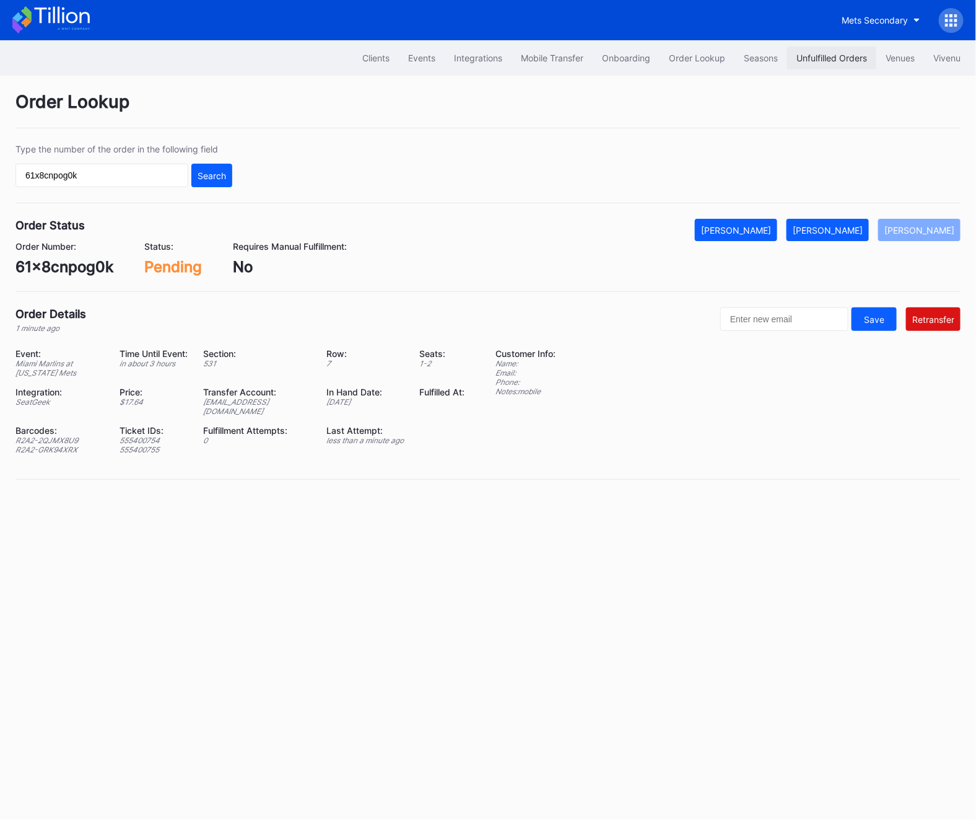
click at [802, 59] on div "Unfulfilled Orders" at bounding box center [832, 58] width 71 height 11
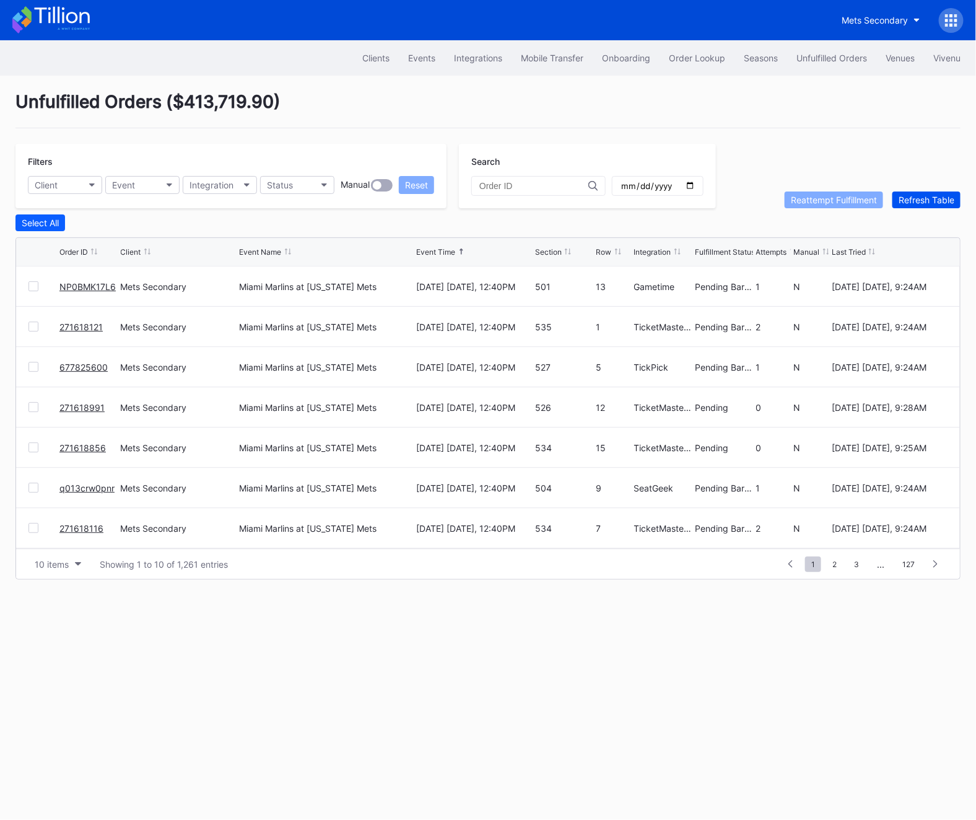
click at [911, 203] on div "Refresh Table" at bounding box center [927, 200] width 56 height 11
click at [79, 485] on link "40185" at bounding box center [72, 488] width 27 height 11
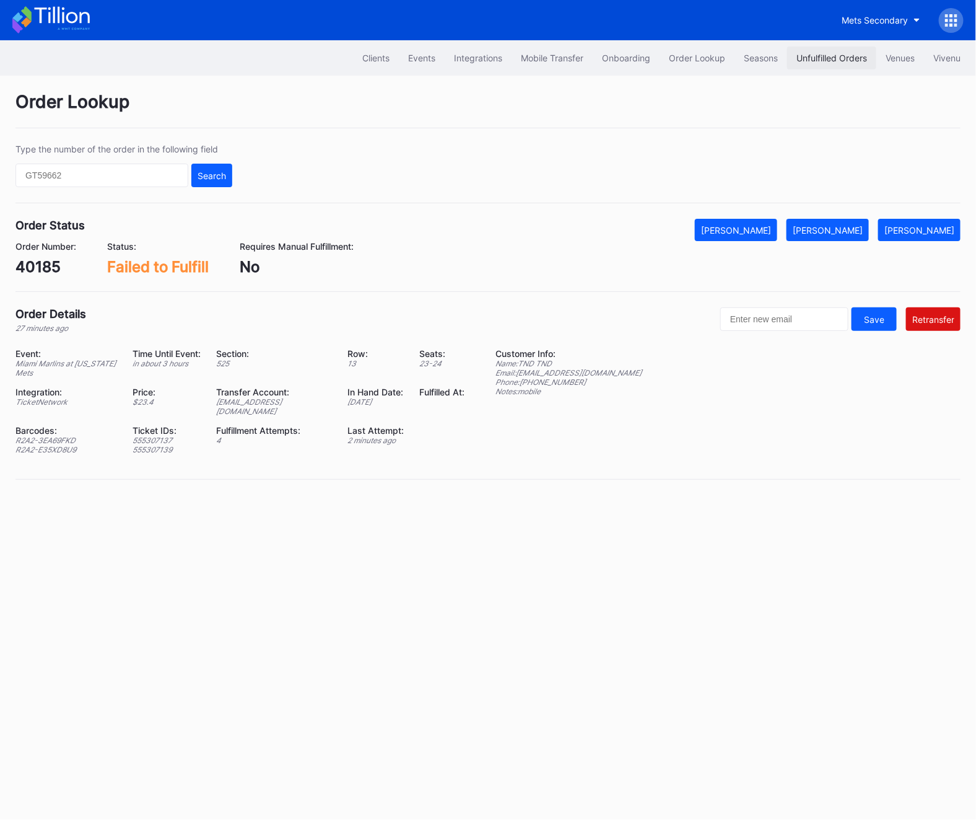
click at [833, 62] on div "Unfulfilled Orders" at bounding box center [832, 58] width 71 height 11
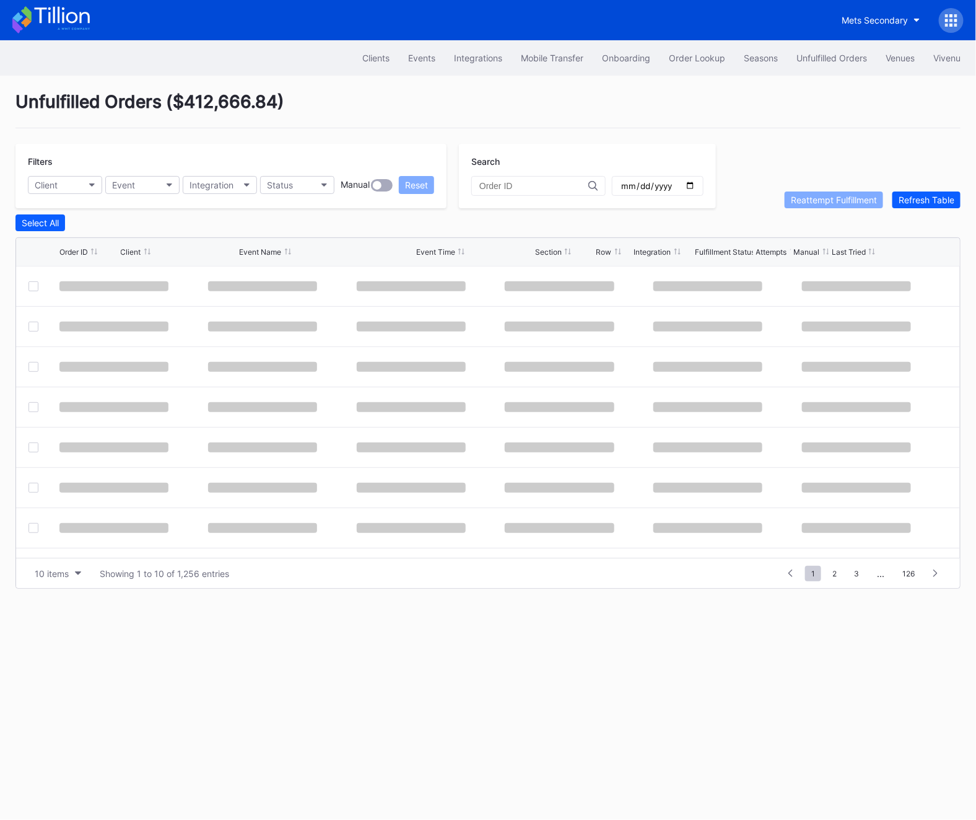
click at [833, 62] on div "Unfulfilled Orders" at bounding box center [832, 58] width 71 height 11
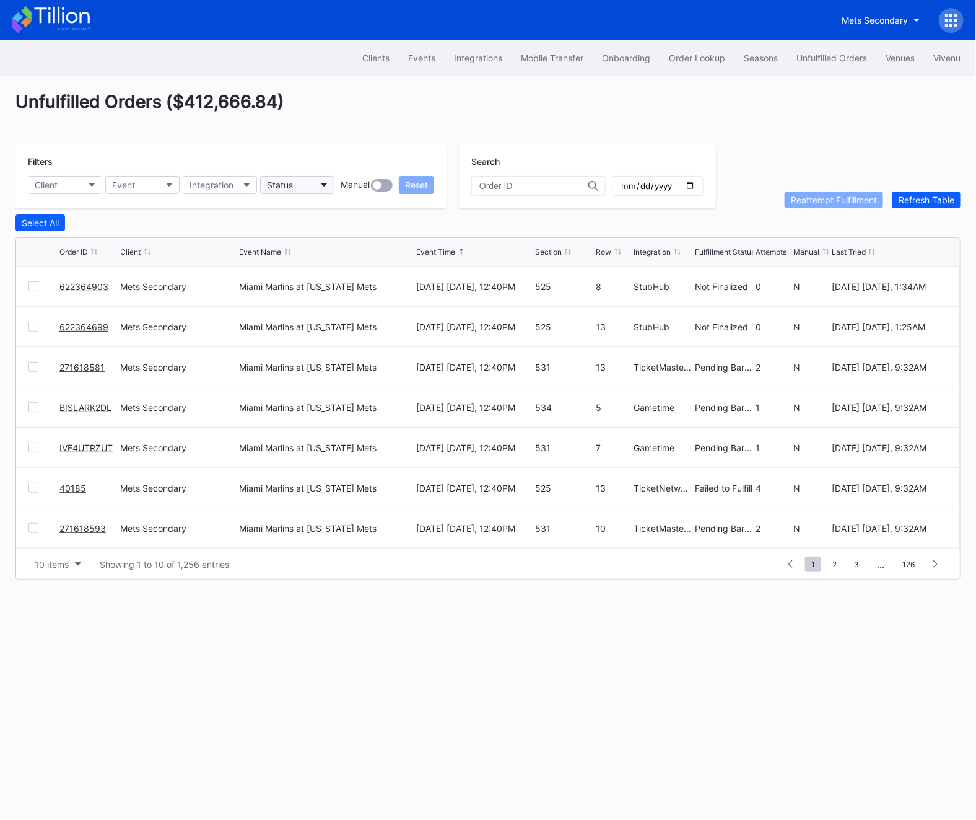
click at [292, 180] on div "Status" at bounding box center [280, 185] width 26 height 11
click at [292, 248] on div "Failed to Fulfill" at bounding box center [332, 240] width 144 height 23
click at [29, 410] on div at bounding box center [34, 407] width 10 height 10
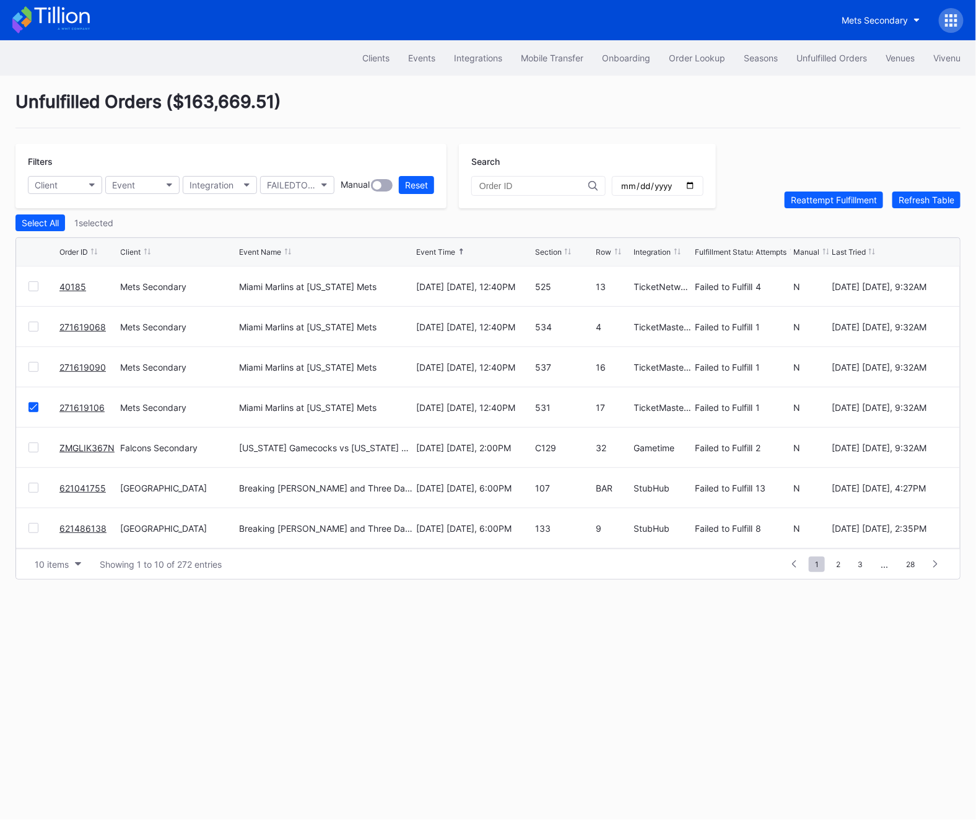
click at [30, 363] on div at bounding box center [34, 367] width 10 height 10
click at [33, 323] on div at bounding box center [34, 327] width 10 height 10
click at [862, 191] on button "Reattempt Fulfillment" at bounding box center [834, 199] width 99 height 17
click at [64, 324] on link "ZMGLIK367N" at bounding box center [86, 327] width 55 height 11
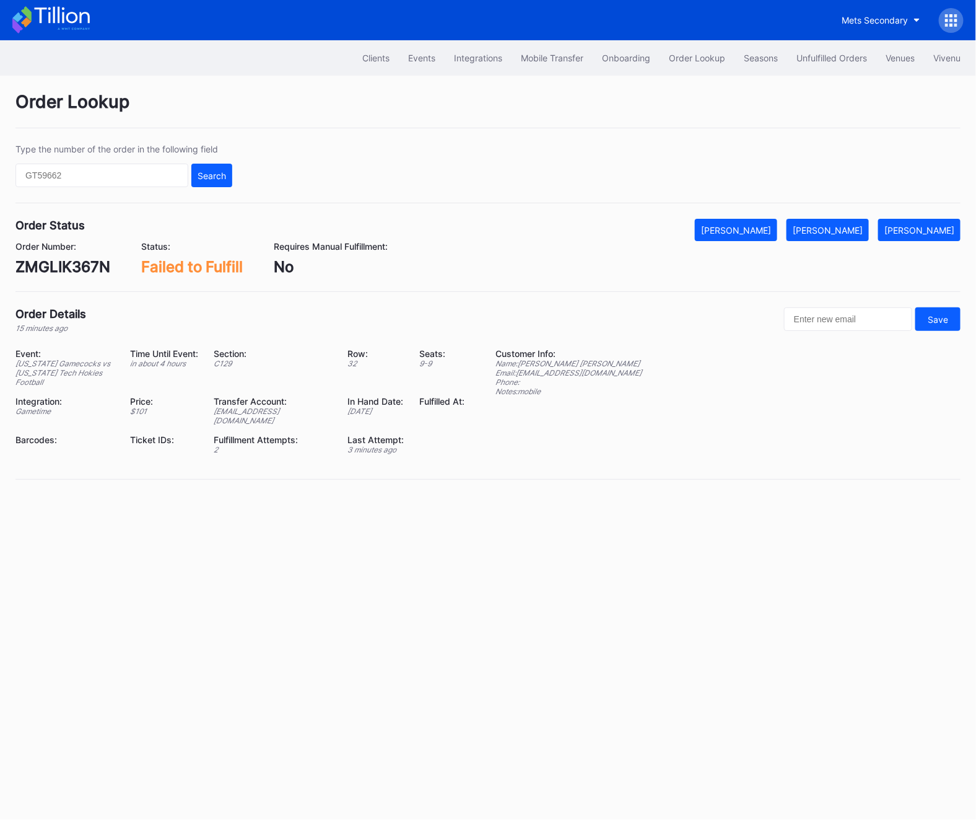
click at [91, 268] on div "ZMGLIK367N" at bounding box center [62, 267] width 95 height 18
copy div "ZMGLIK367N"
click at [851, 227] on div "[PERSON_NAME]" at bounding box center [828, 230] width 70 height 11
click at [820, 64] on button "Unfulfilled Orders" at bounding box center [832, 57] width 89 height 23
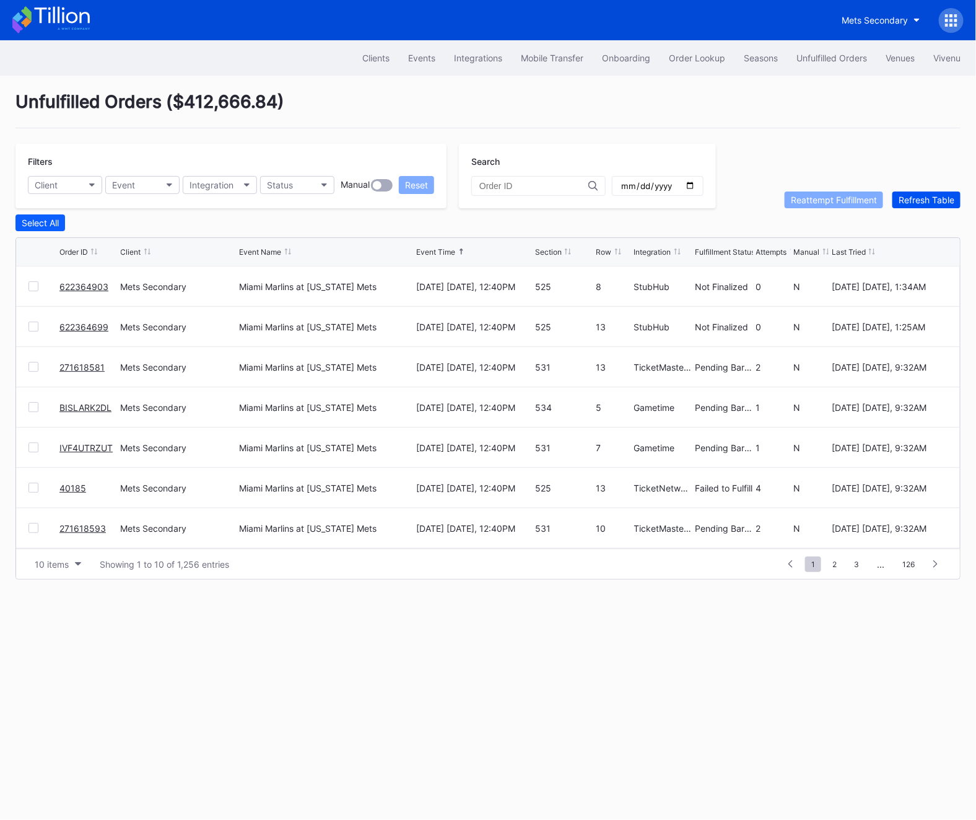
click at [926, 201] on div "Refresh Table" at bounding box center [927, 200] width 56 height 11
click at [299, 188] on button "Status" at bounding box center [297, 185] width 74 height 18
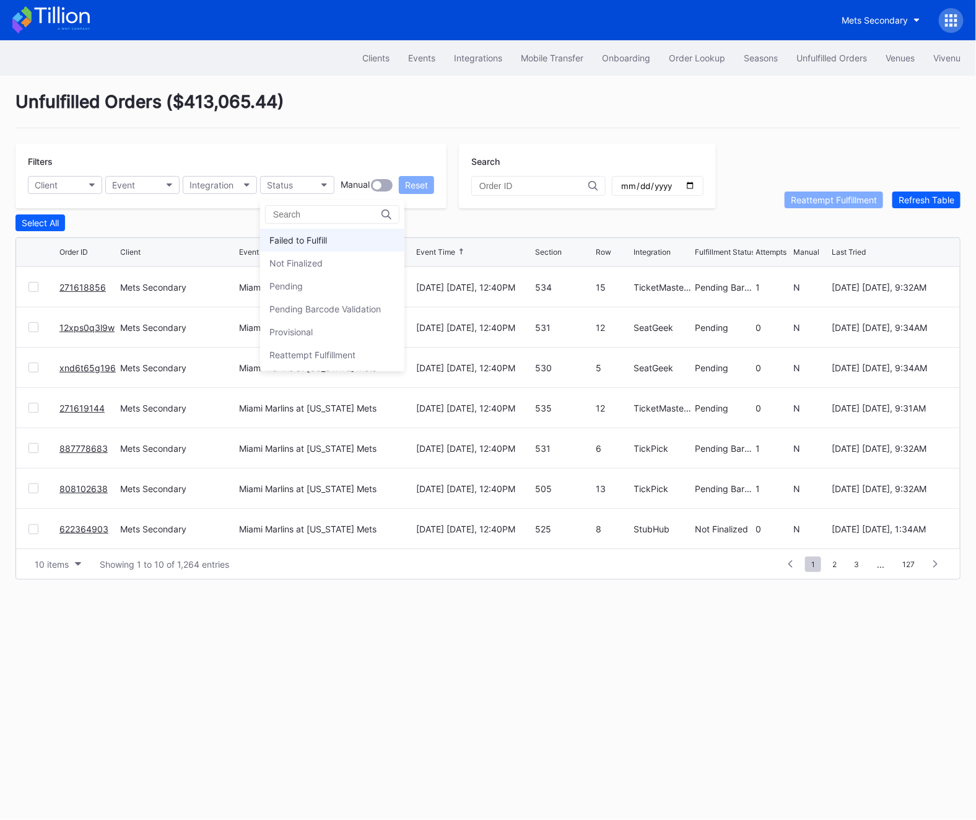
click at [297, 239] on div "Failed to Fulfill" at bounding box center [299, 240] width 58 height 11
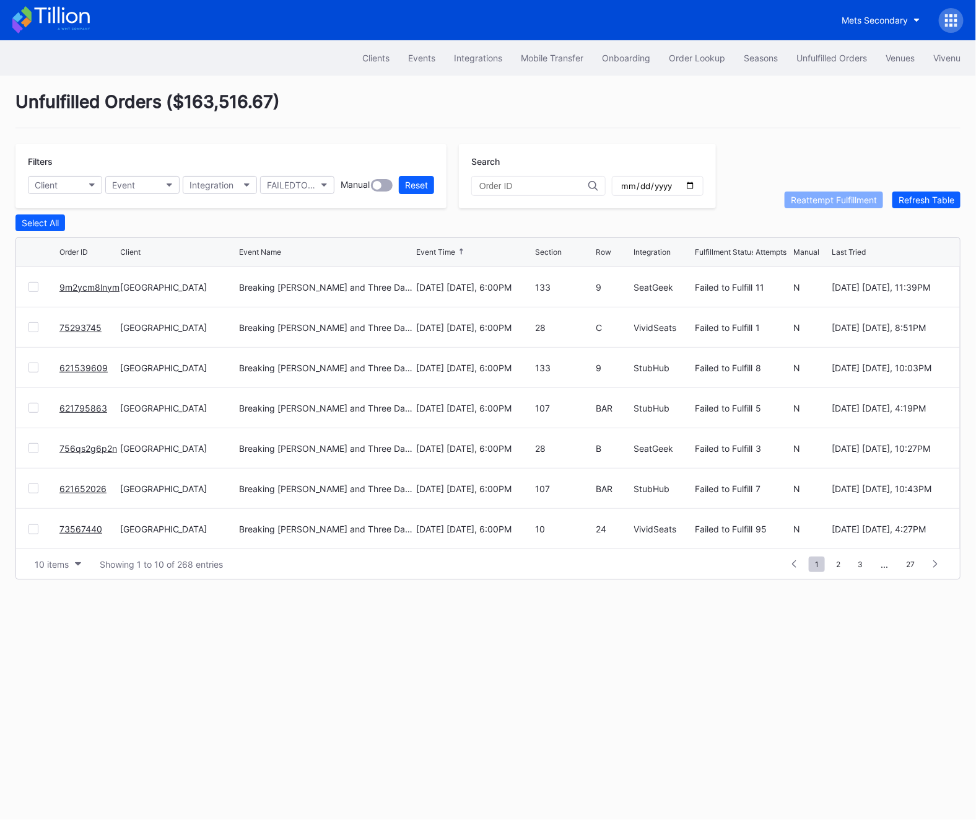
scroll to position [0, 0]
click at [72, 289] on link "40185" at bounding box center [72, 286] width 27 height 11
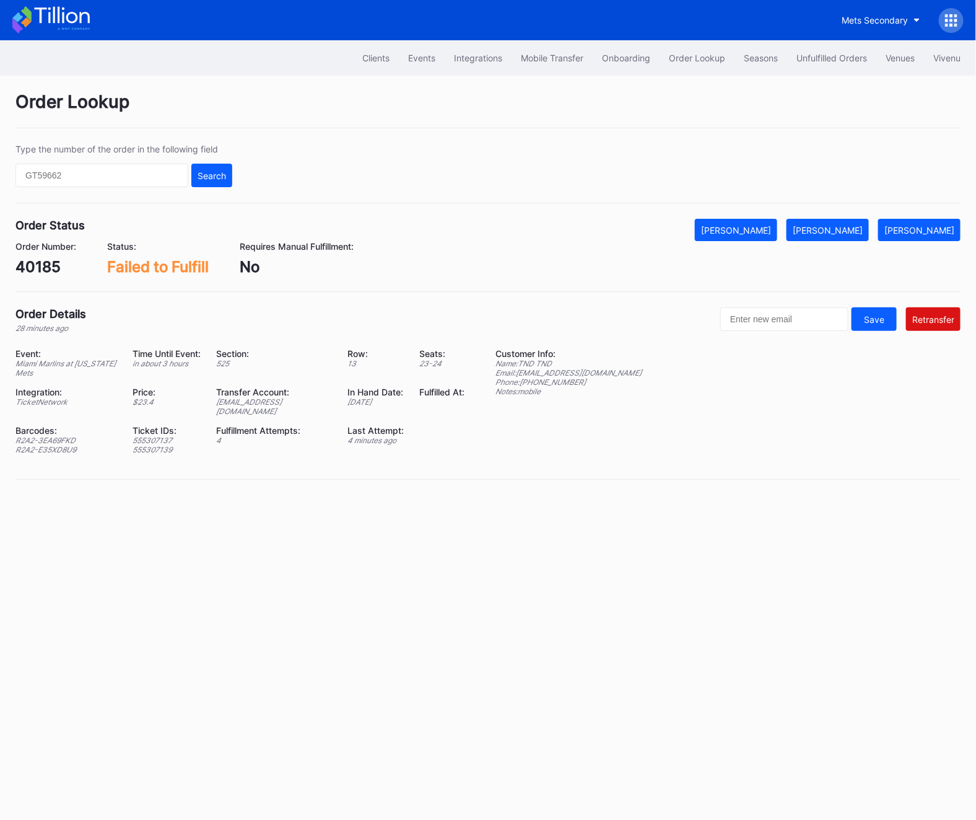
click at [843, 40] on div "Clients Events Integrations Mobile Transfer Onboarding Order Lookup Seasons Unf…" at bounding box center [488, 57] width 976 height 35
click at [799, 55] on div "Unfulfilled Orders" at bounding box center [832, 58] width 71 height 11
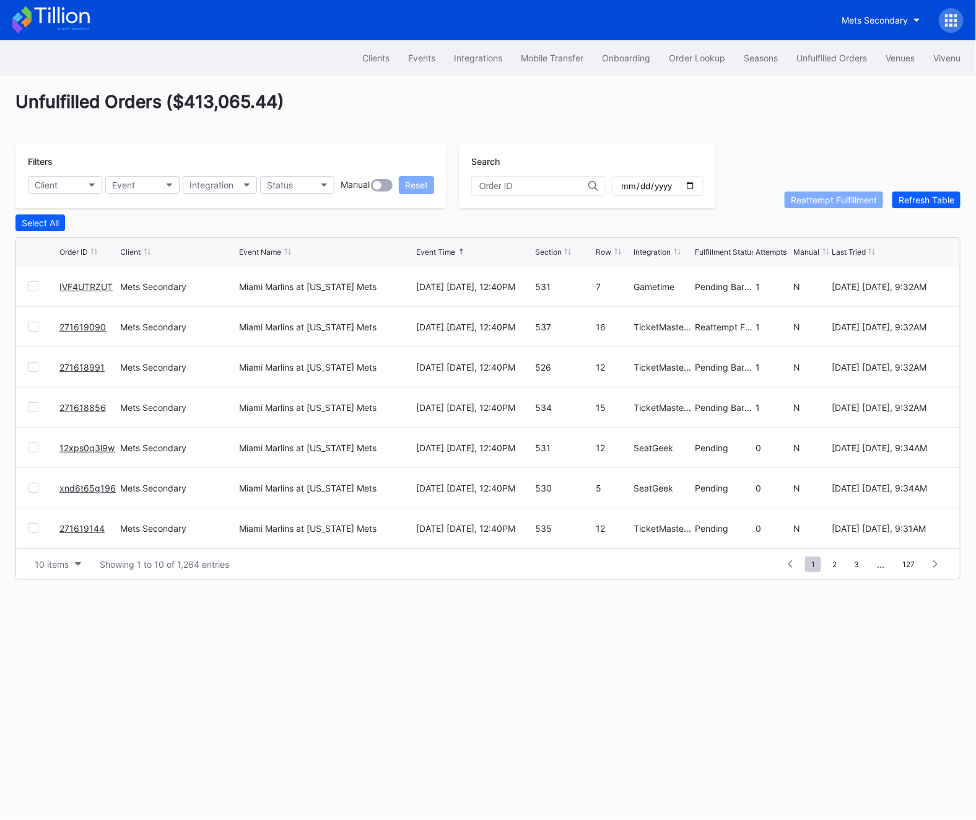
click at [799, 55] on div "Unfulfilled Orders" at bounding box center [832, 58] width 71 height 11
click at [913, 200] on div "Refresh Table" at bounding box center [927, 200] width 56 height 11
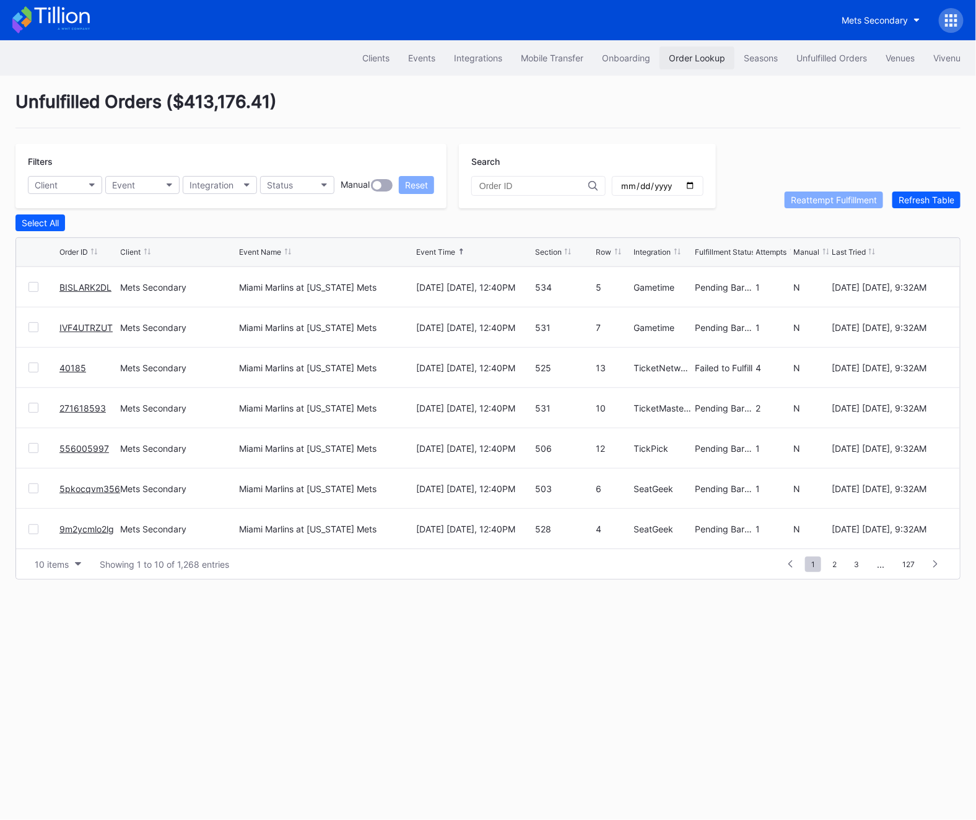
click at [684, 49] on button "Order Lookup" at bounding box center [697, 57] width 75 height 23
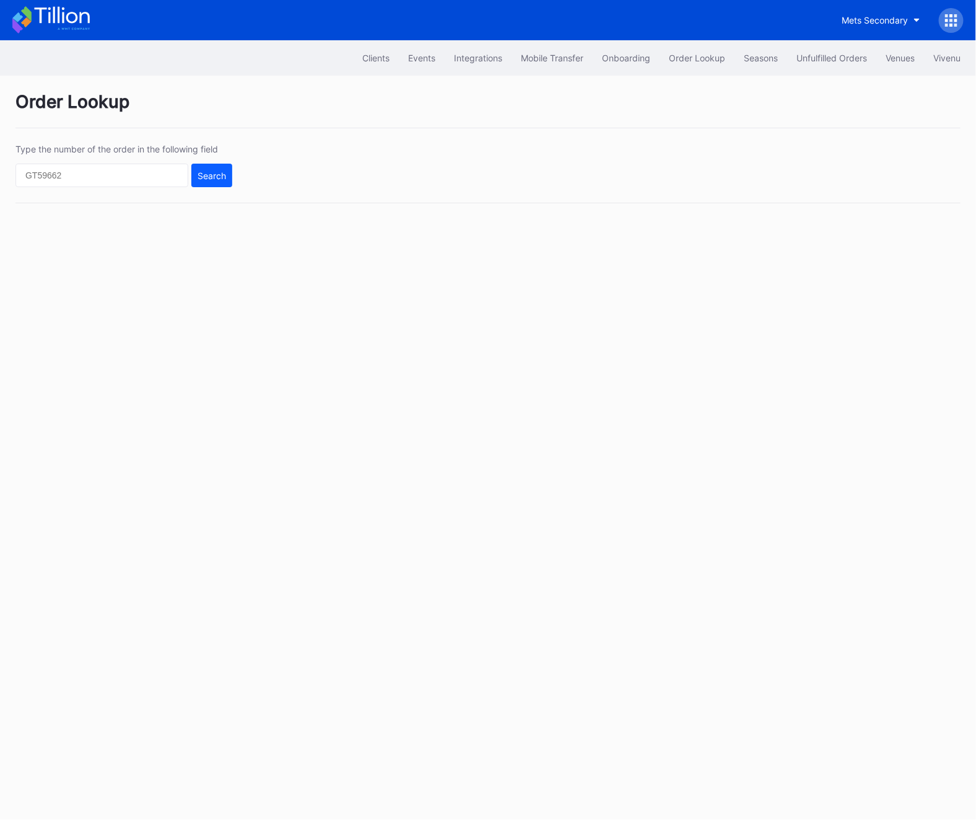
click at [88, 191] on div "Type the number of the order in the following field Search" at bounding box center [488, 173] width 946 height 59
click at [85, 165] on input "text" at bounding box center [101, 176] width 173 height 24
paste input "622375433"
type input "622375433"
click at [214, 182] on button "Search" at bounding box center [211, 176] width 41 height 24
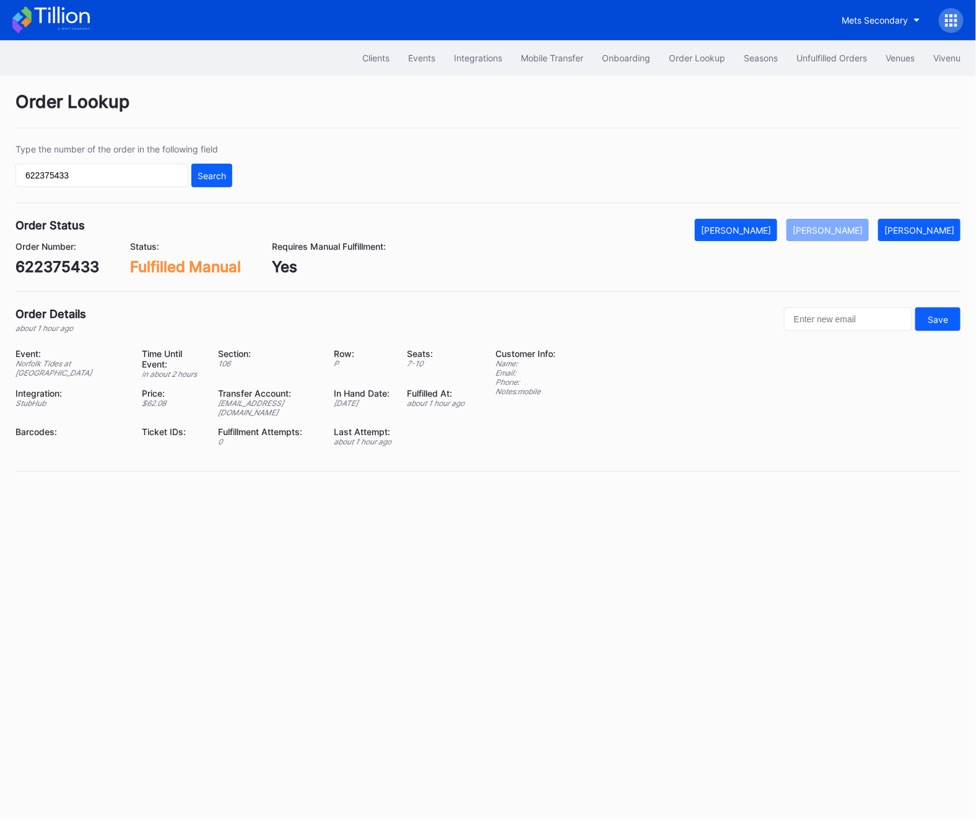
click at [64, 261] on div "622375433" at bounding box center [57, 267] width 84 height 18
copy div "622375433"
click at [947, 22] on icon at bounding box center [952, 20] width 12 height 12
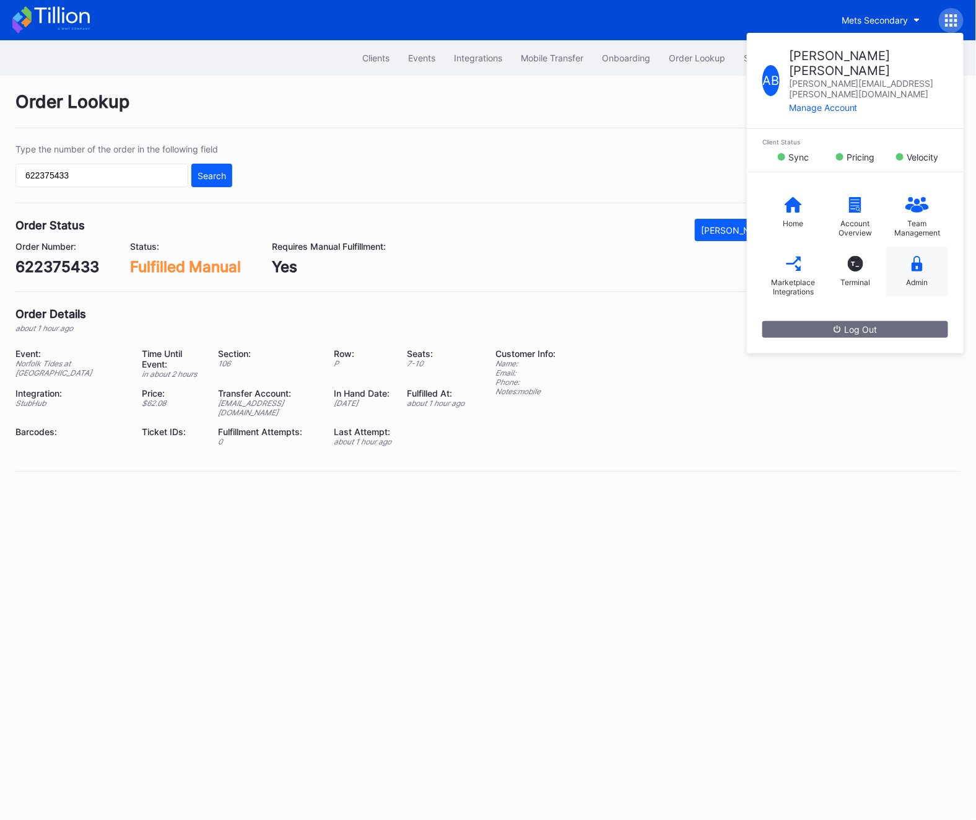
click at [908, 247] on div "Admin" at bounding box center [918, 272] width 62 height 50
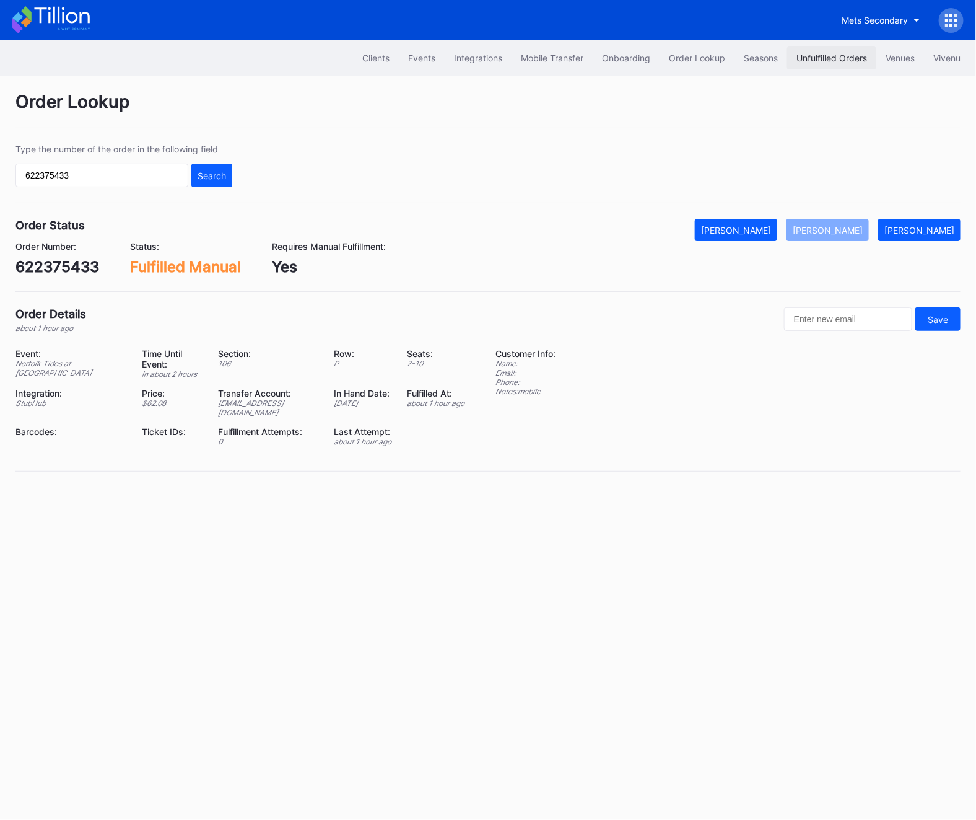
click at [836, 55] on div "Unfulfilled Orders" at bounding box center [832, 58] width 71 height 11
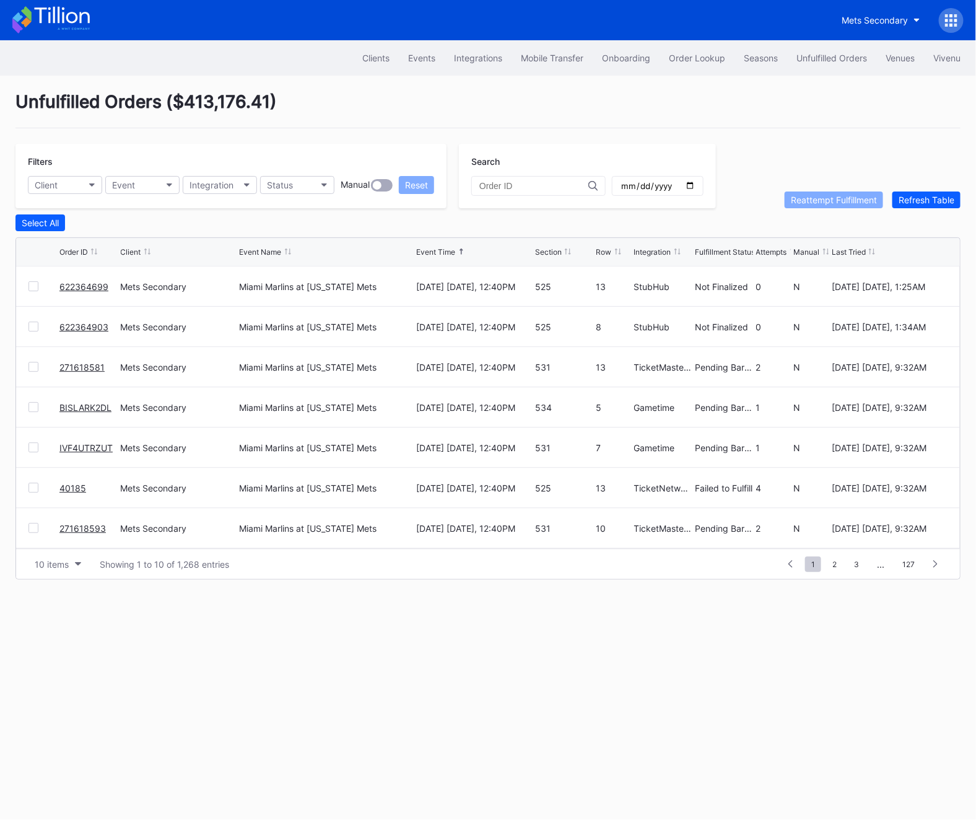
click at [949, 27] on div at bounding box center [951, 20] width 25 height 25
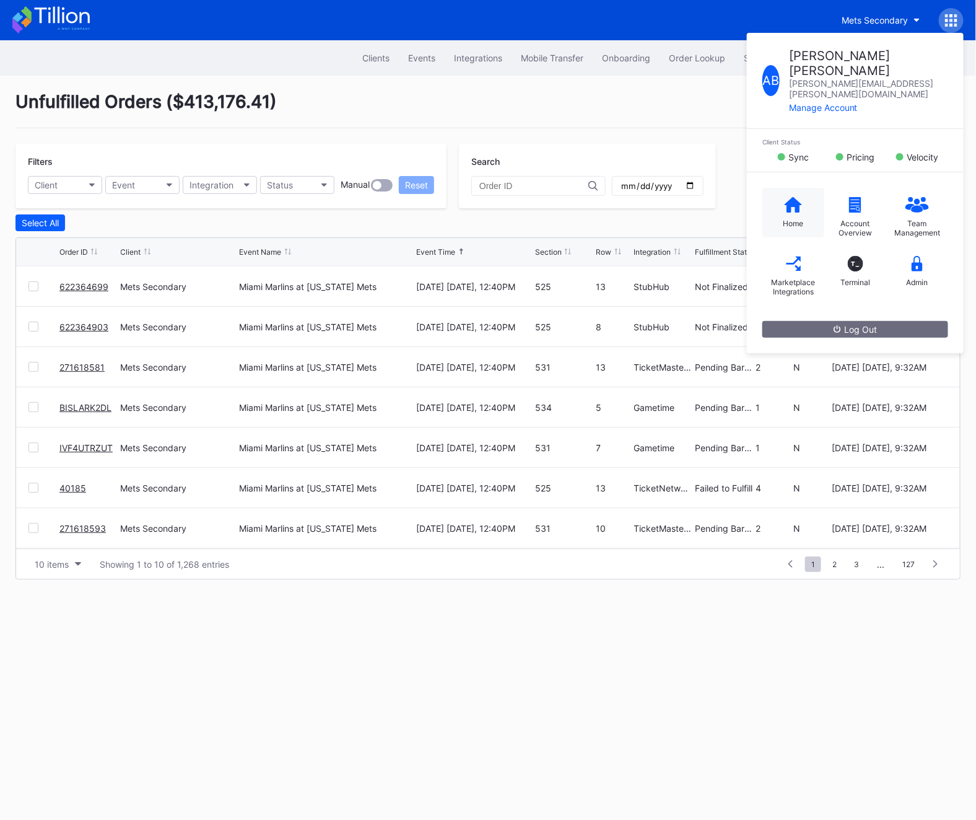
click at [784, 219] on div "Home" at bounding box center [794, 223] width 20 height 9
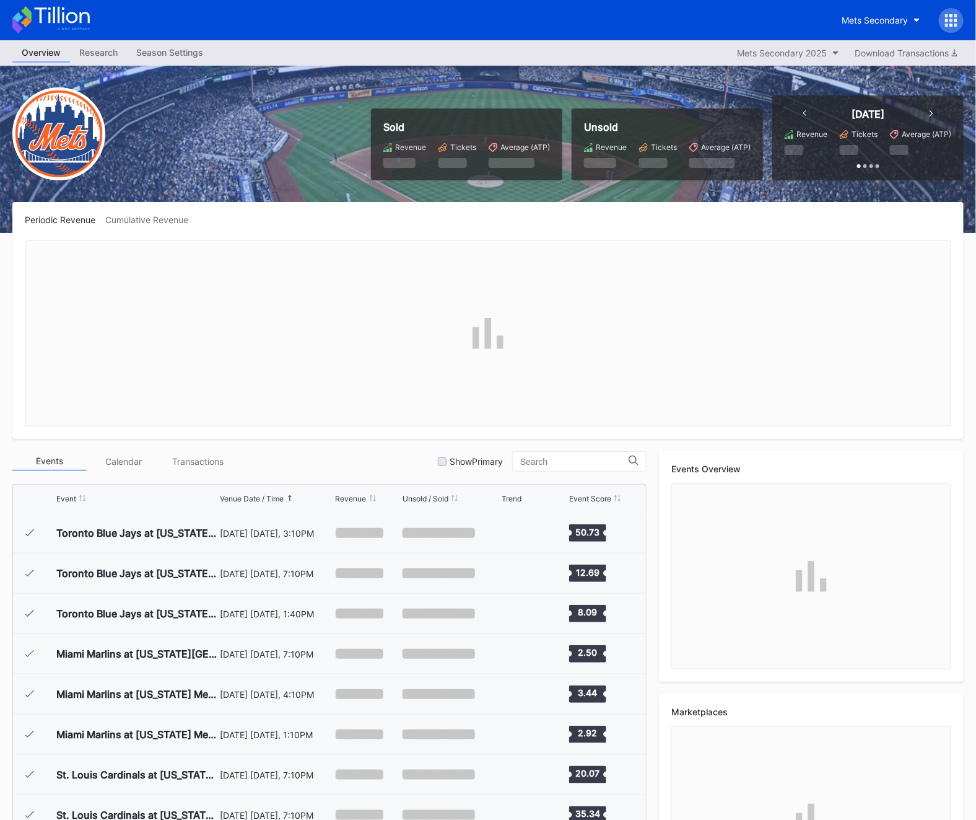
scroll to position [2816, 0]
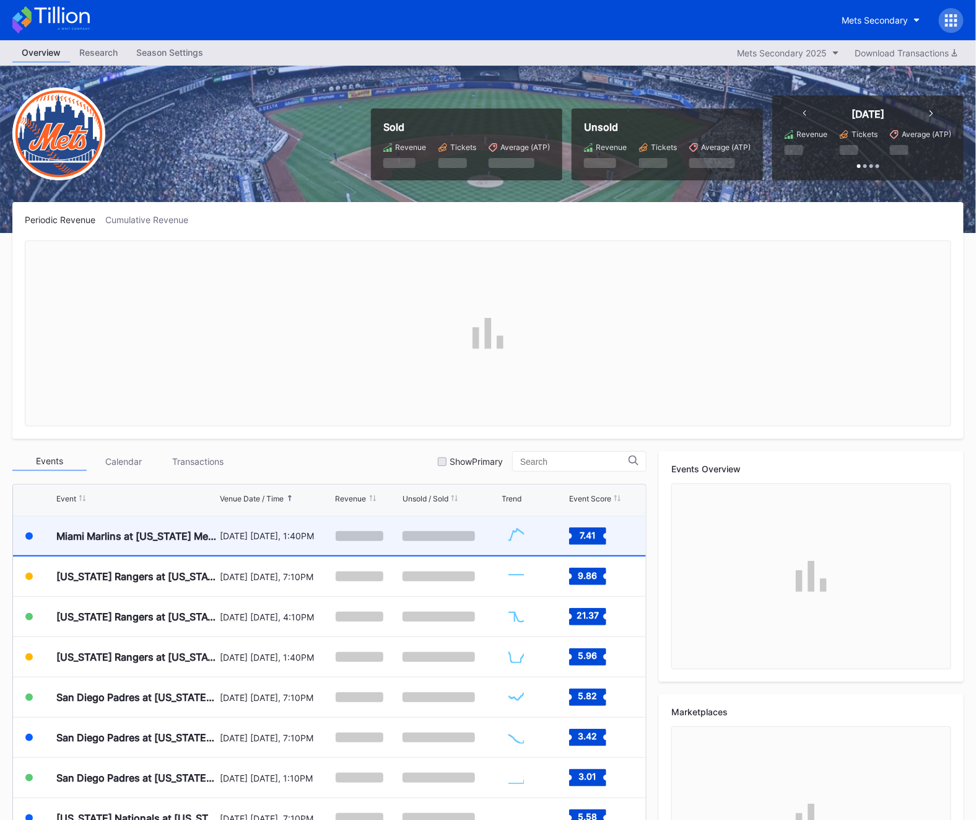
click at [211, 530] on div "Miami Marlins at [US_STATE] Mets" at bounding box center [136, 535] width 160 height 39
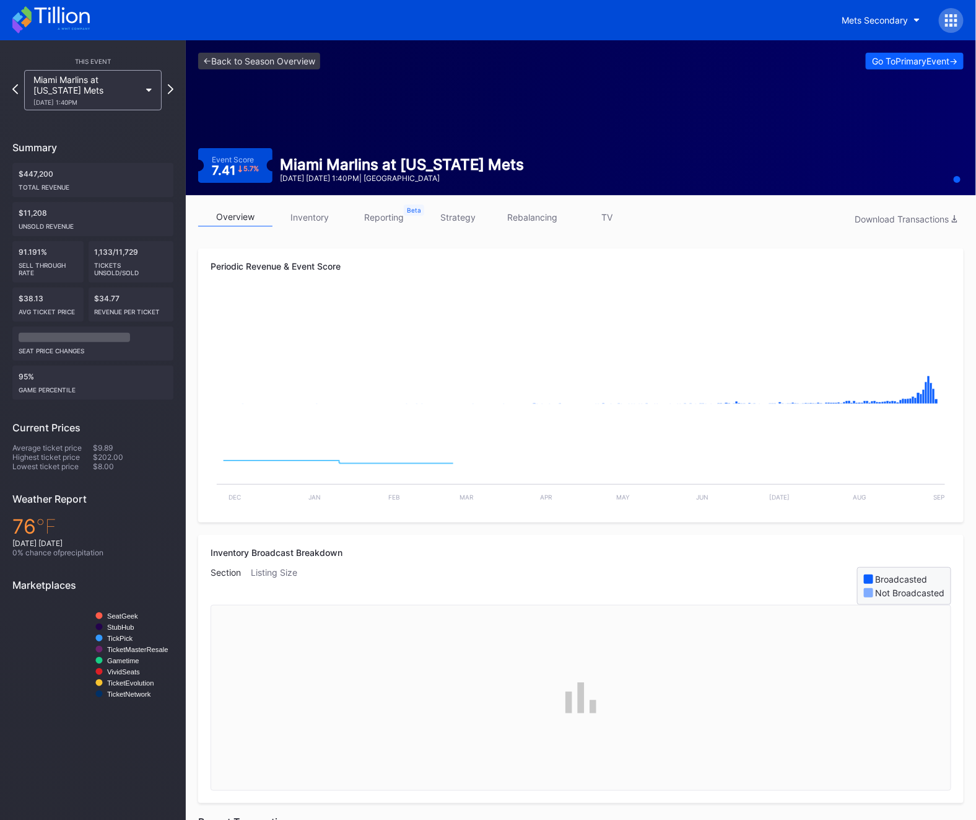
click at [311, 208] on link "inventory" at bounding box center [310, 217] width 74 height 19
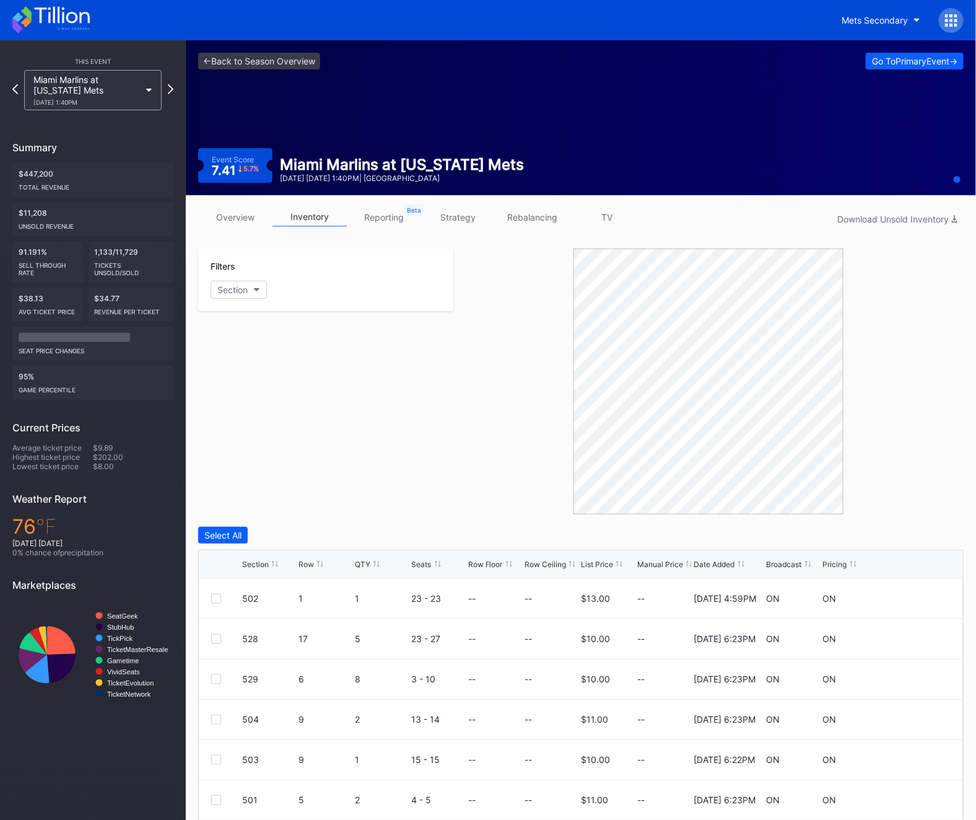
click at [317, 563] on icon at bounding box center [320, 564] width 6 height 6
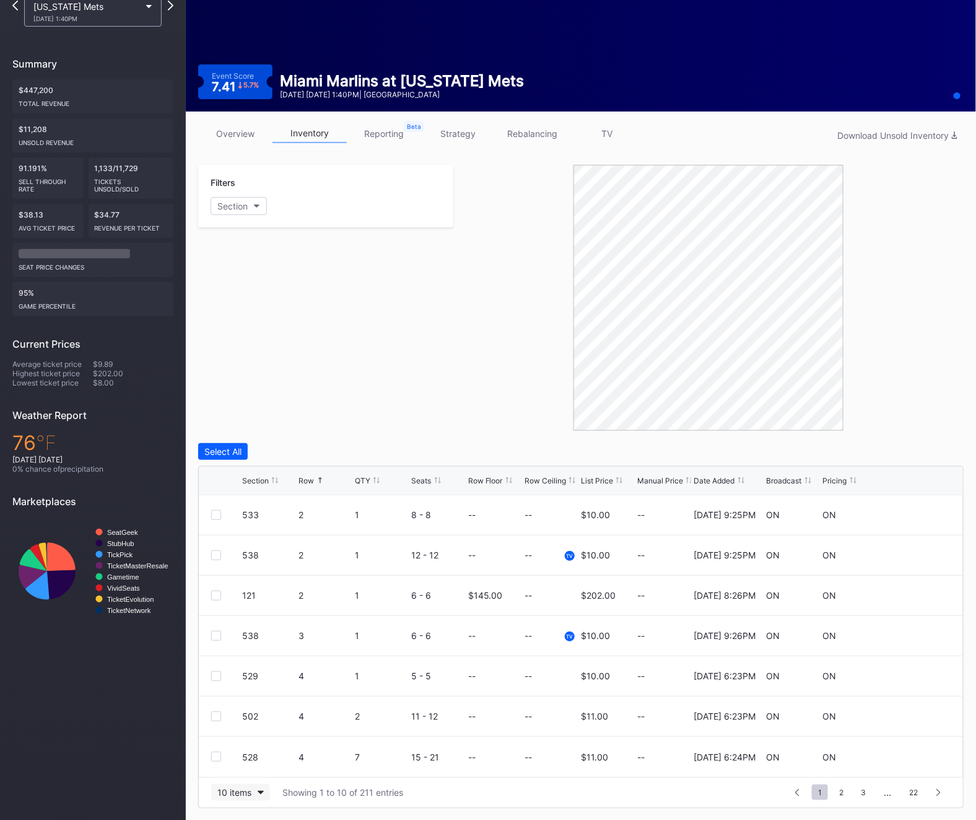
click at [231, 794] on div "10 items" at bounding box center [234, 792] width 34 height 11
click at [248, 757] on div "200 items" at bounding box center [241, 761] width 40 height 11
click at [243, 209] on div "Section" at bounding box center [232, 206] width 30 height 11
type input "502"
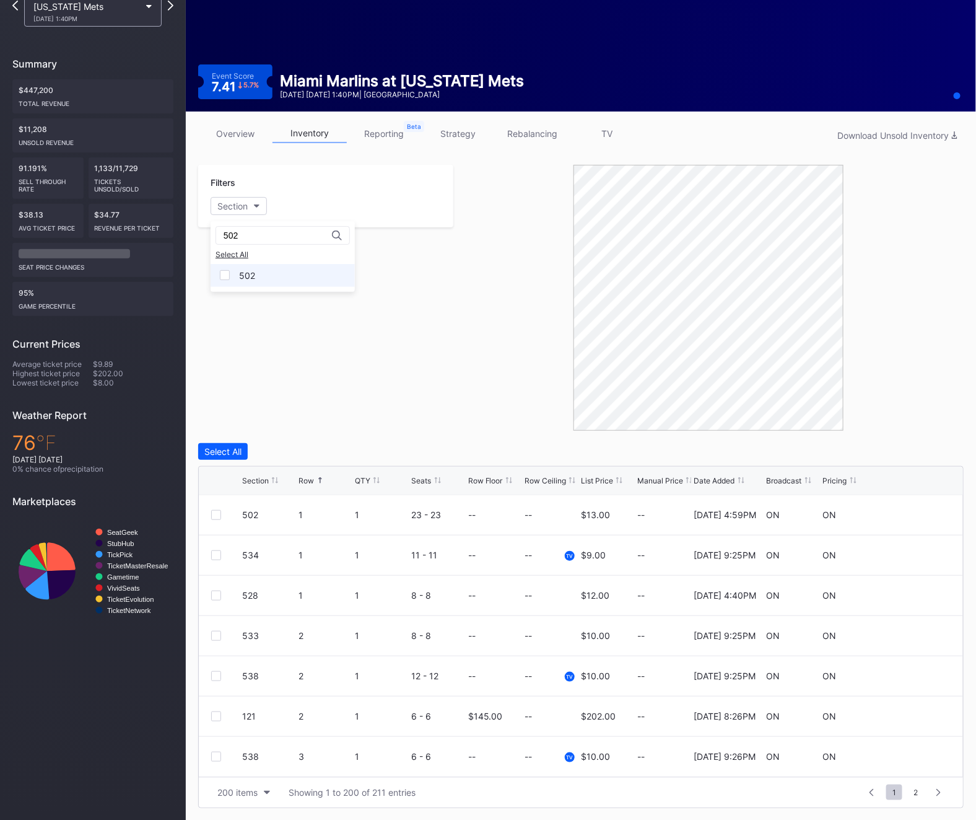
click at [260, 275] on div "502" at bounding box center [283, 275] width 144 height 23
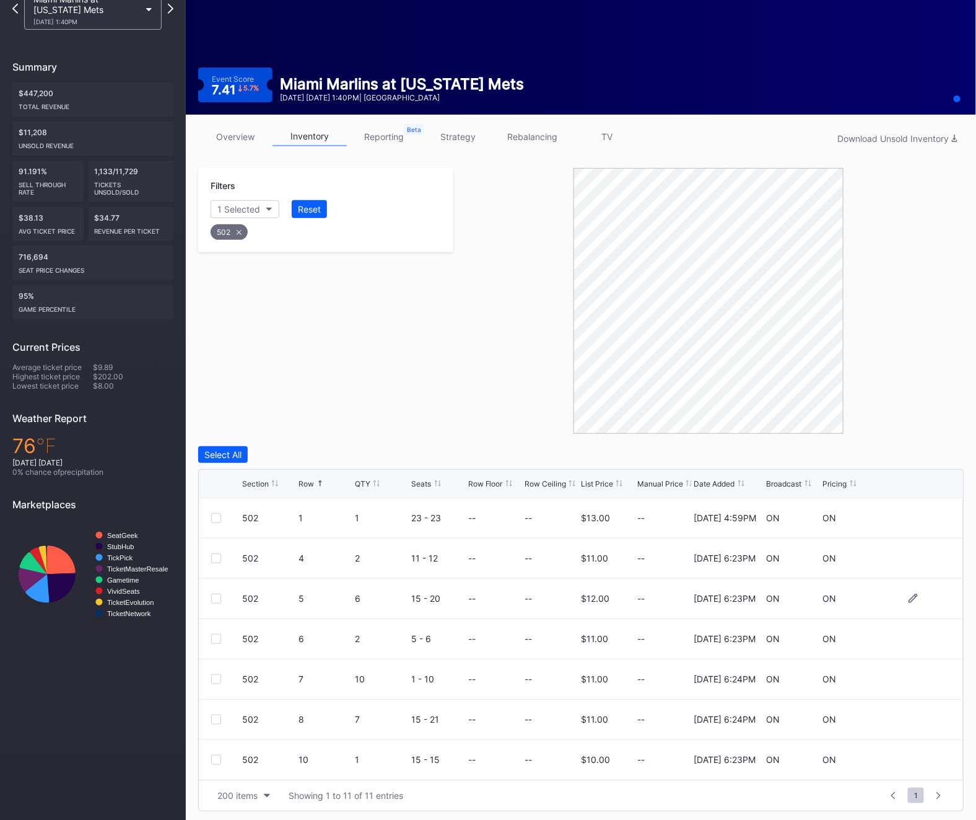
click at [213, 600] on div at bounding box center [216, 599] width 10 height 10
click at [921, 452] on div "Delete 1 Row" at bounding box center [933, 454] width 50 height 11
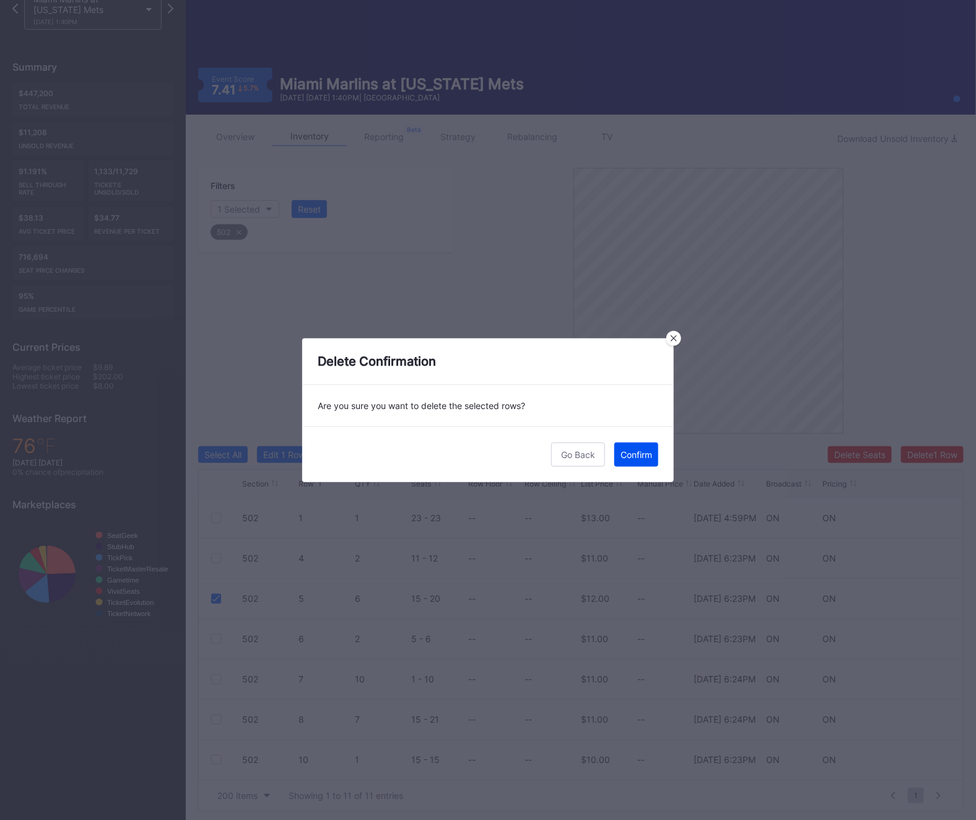
click at [625, 447] on button "Confirm" at bounding box center [637, 454] width 44 height 24
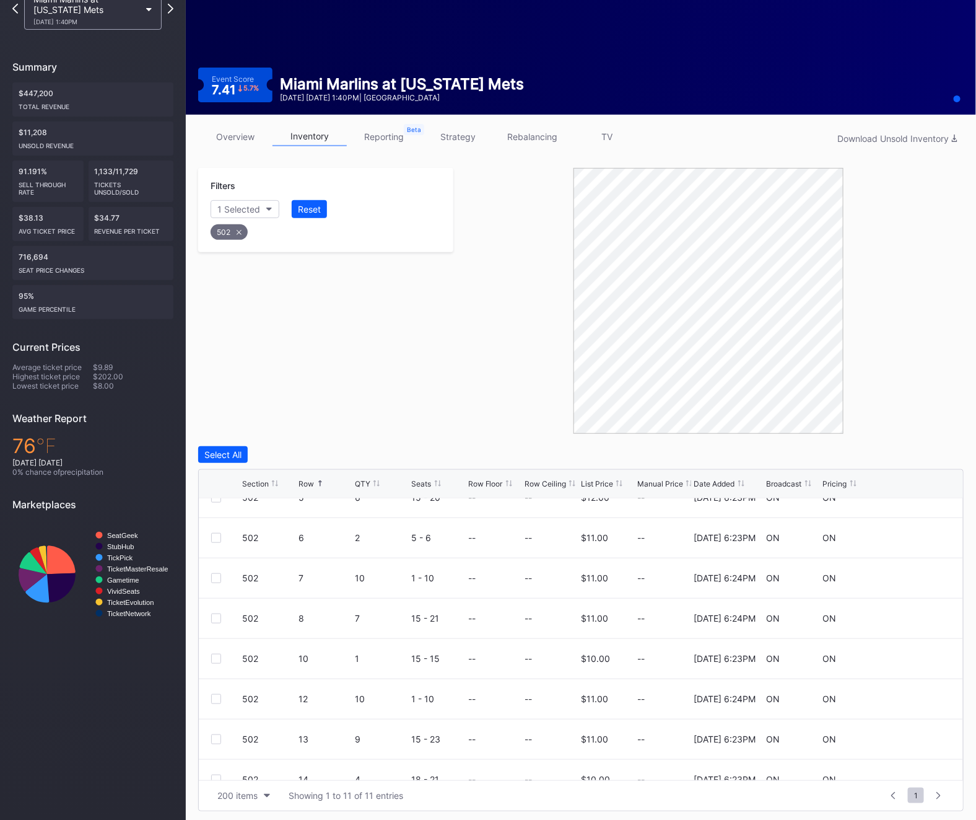
scroll to position [160, 0]
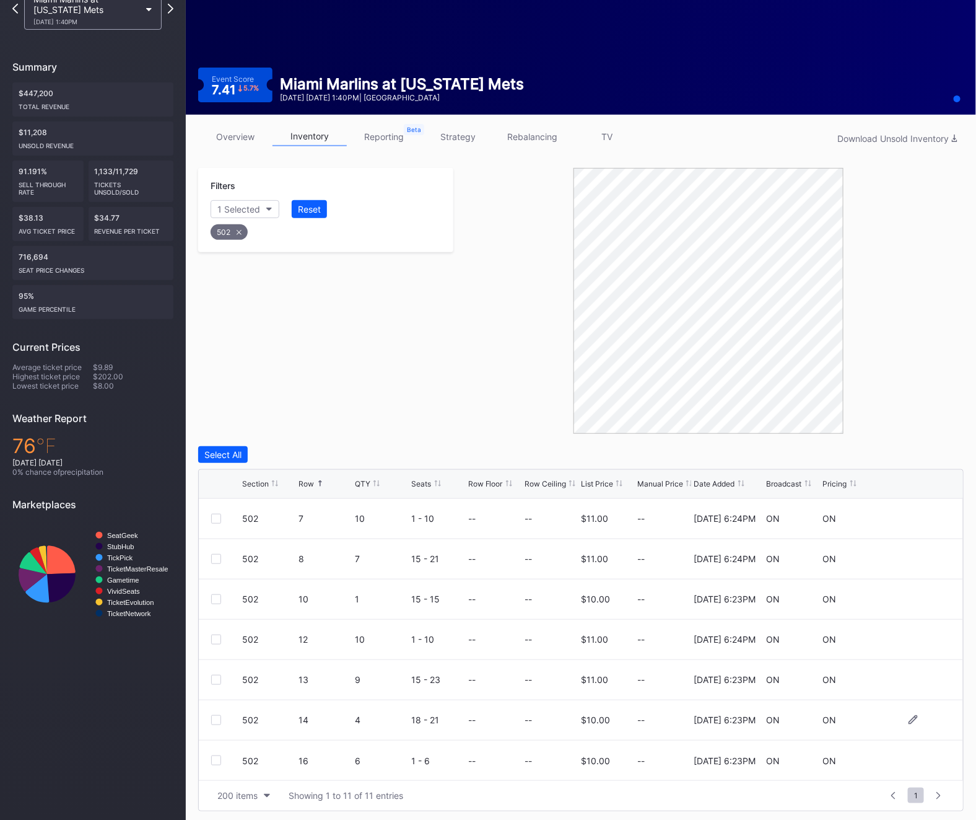
click at [212, 717] on div at bounding box center [216, 720] width 10 height 10
click at [947, 466] on div "Select All Edit 1 Row 1 selected Delete Seats Delete 1 Row Section Row QTY Seat…" at bounding box center [581, 628] width 766 height 365
click at [947, 457] on div "Delete 1 Row" at bounding box center [933, 454] width 50 height 11
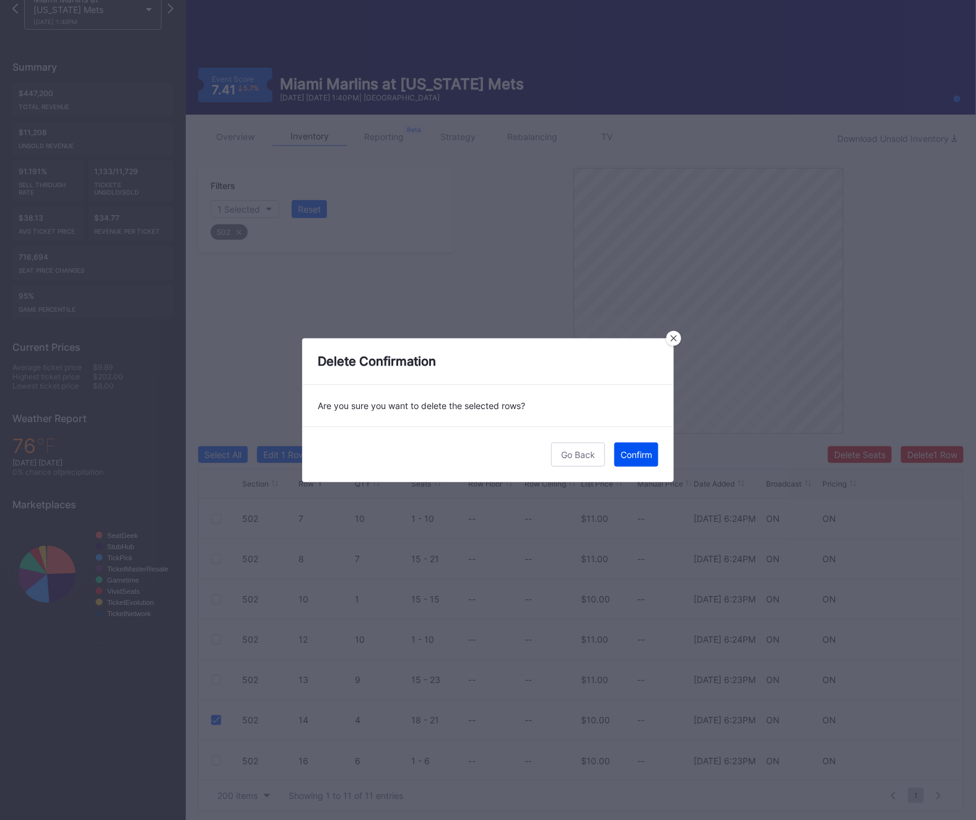
click at [638, 457] on div "Confirm" at bounding box center [637, 454] width 32 height 11
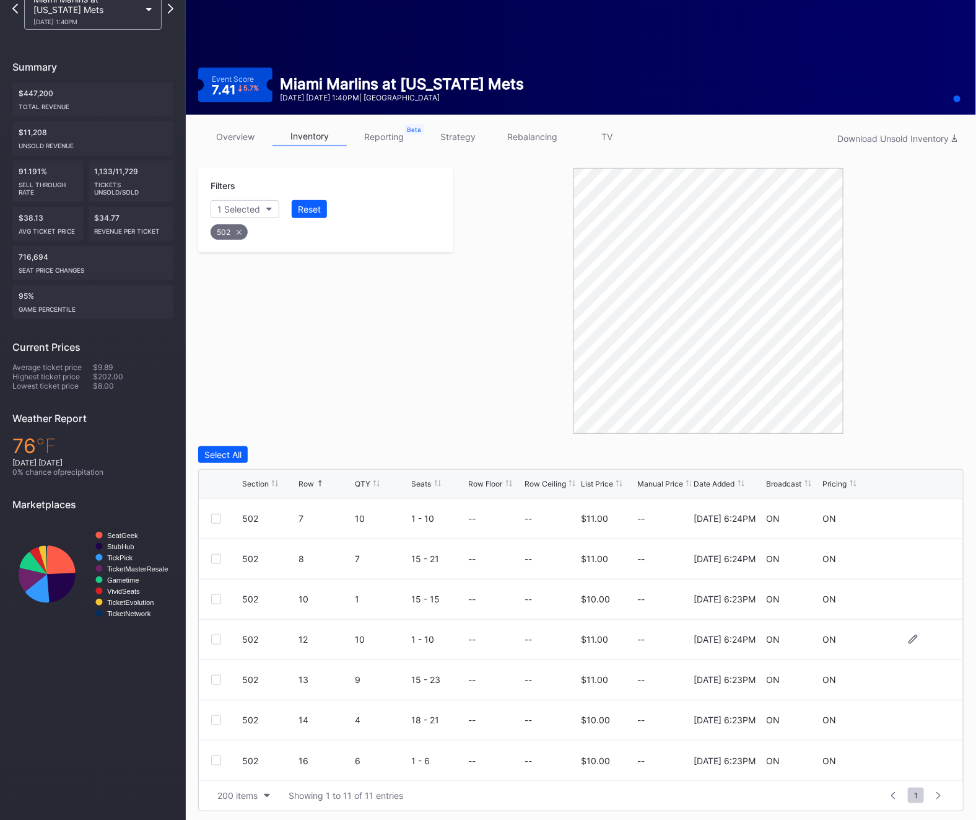
click at [209, 641] on div "502 12 10 1 - 10 -- -- $11.00 -- 2/21/2025 6:24PM ON ON" at bounding box center [581, 640] width 765 height 40
click at [214, 641] on div at bounding box center [216, 639] width 10 height 10
click at [924, 457] on div "Delete 1 Row" at bounding box center [933, 454] width 50 height 11
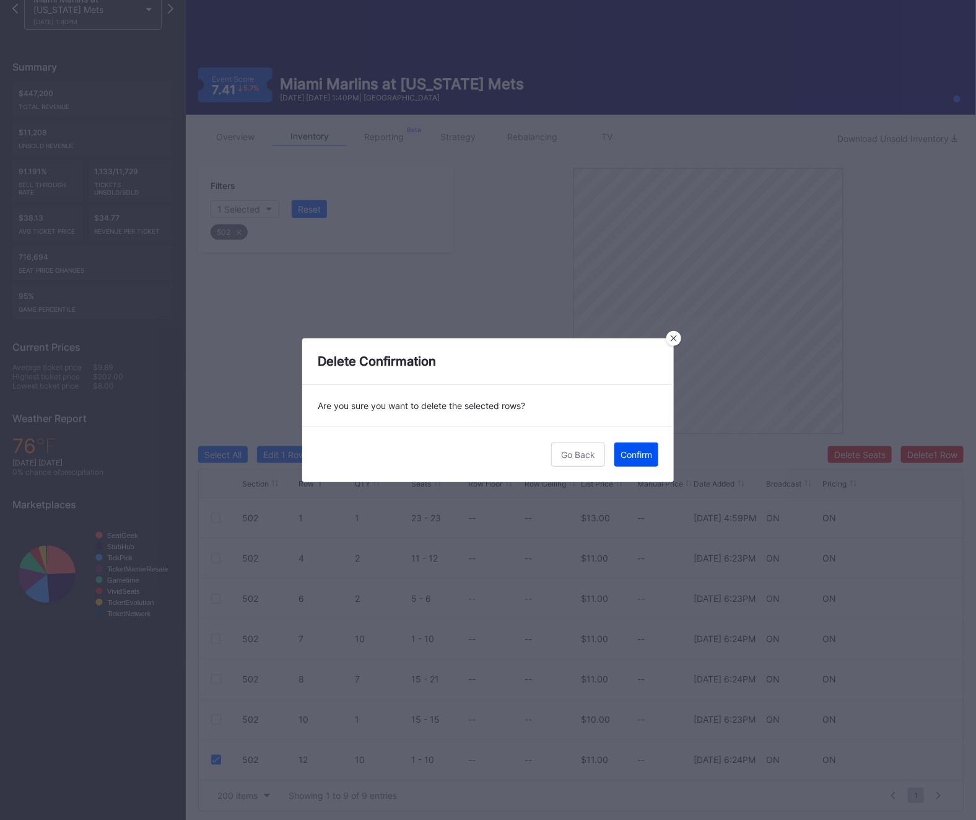
click at [633, 454] on div "Confirm" at bounding box center [637, 454] width 32 height 11
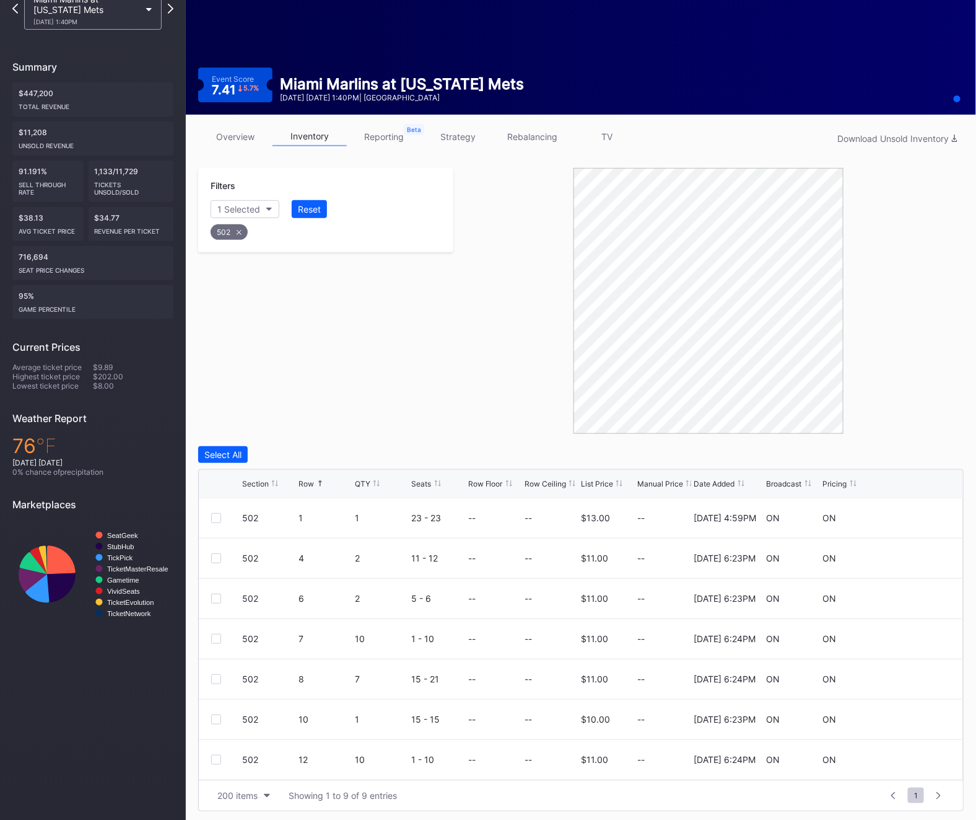
click at [220, 239] on div "502" at bounding box center [229, 231] width 37 height 15
click at [227, 200] on button "Section" at bounding box center [239, 209] width 56 height 18
type input "0"
type input "503"
click at [241, 283] on div "503" at bounding box center [247, 278] width 17 height 11
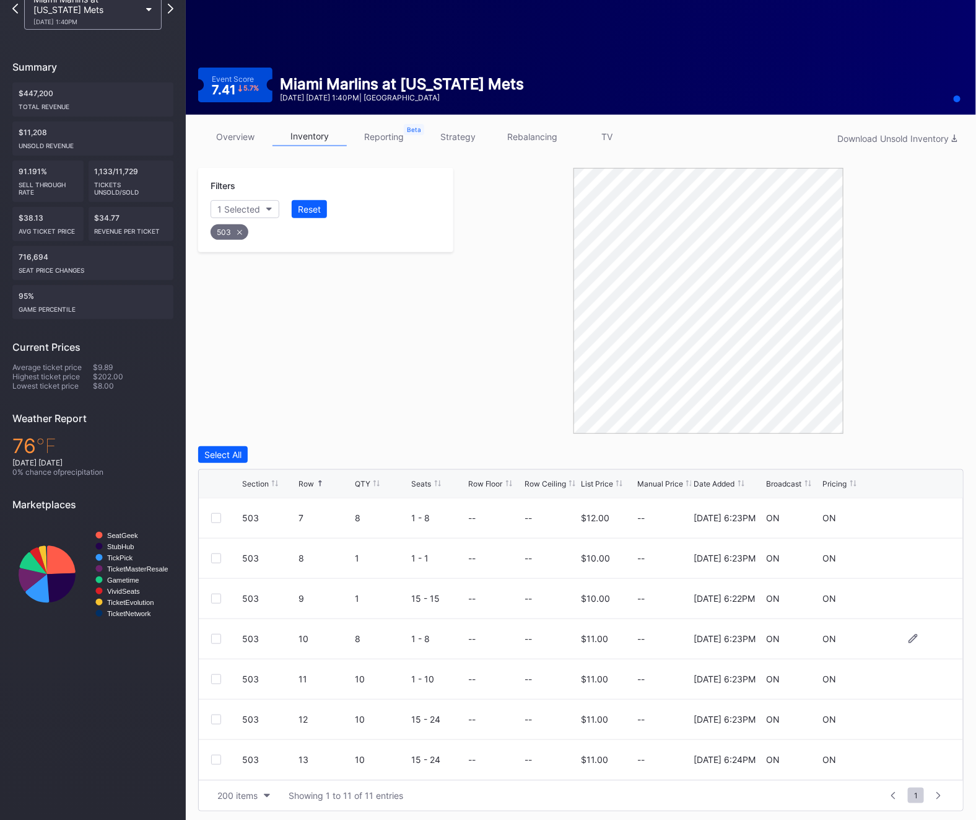
click at [214, 634] on div at bounding box center [216, 639] width 10 height 10
click at [216, 715] on div at bounding box center [216, 719] width 10 height 10
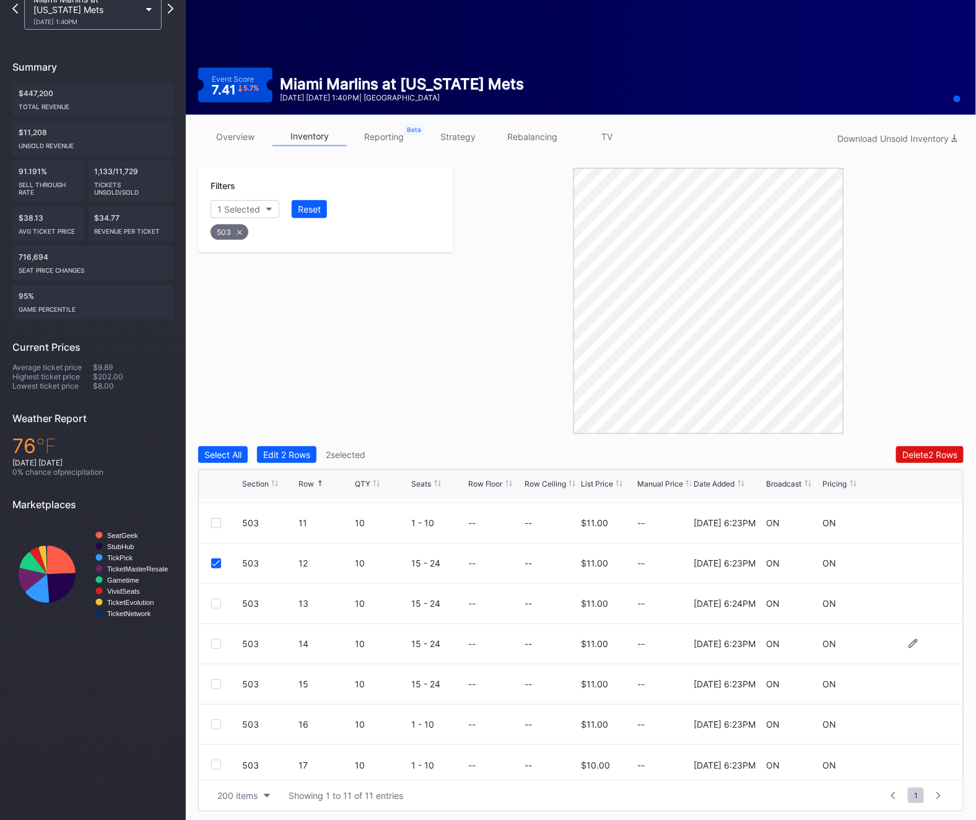
click at [216, 643] on div at bounding box center [216, 644] width 10 height 10
click at [933, 450] on div "Delete 3 Rows" at bounding box center [930, 454] width 56 height 11
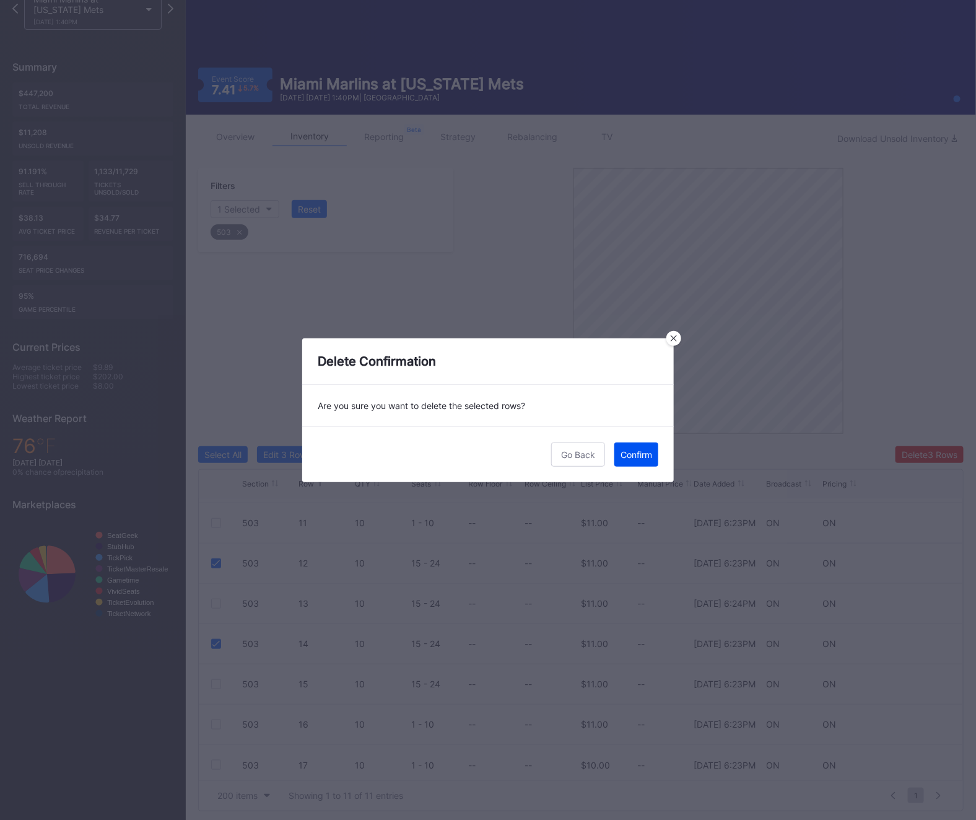
click at [643, 458] on div "Confirm" at bounding box center [637, 454] width 32 height 11
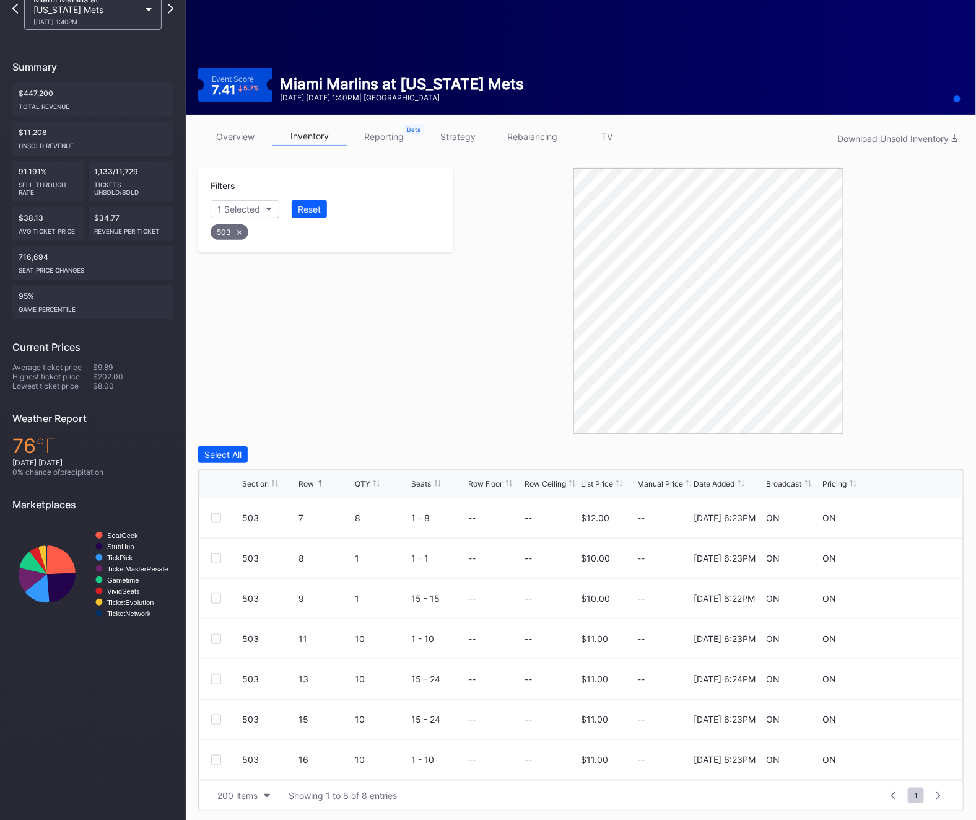
scroll to position [40, 0]
click at [233, 223] on div "503" at bounding box center [326, 228] width 234 height 25
click at [231, 230] on div "503" at bounding box center [230, 231] width 38 height 15
click at [248, 211] on div "Section" at bounding box center [232, 209] width 30 height 11
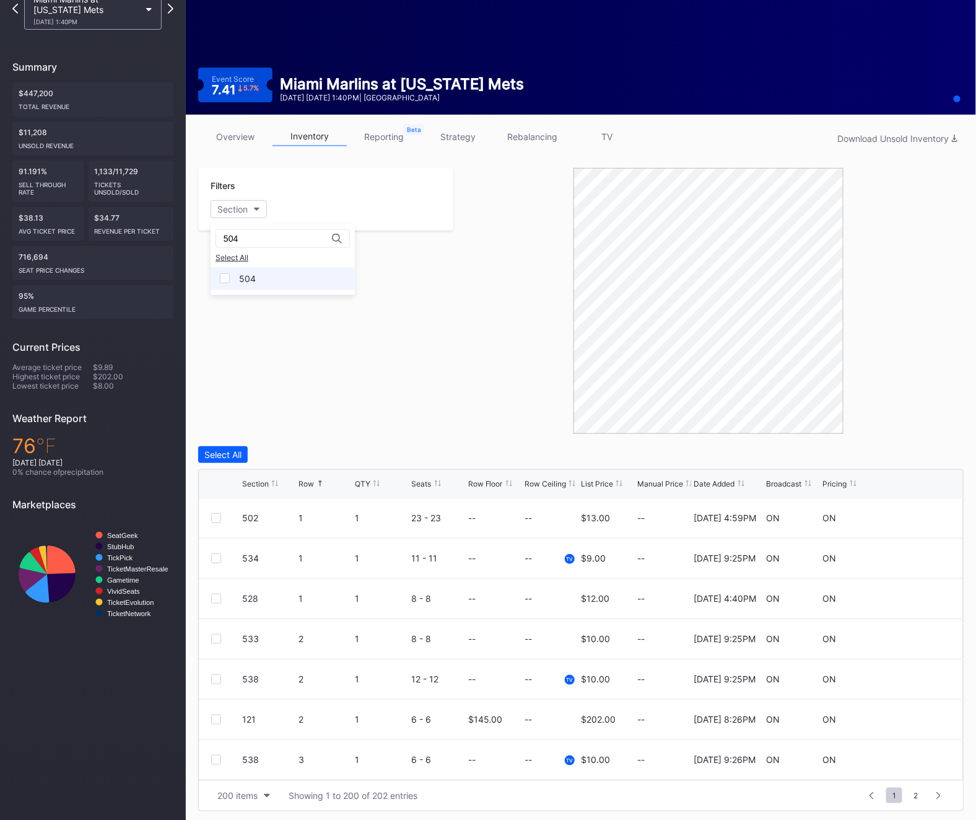
type input "504"
click at [247, 276] on div "504" at bounding box center [247, 278] width 17 height 11
click at [217, 560] on div at bounding box center [216, 558] width 10 height 10
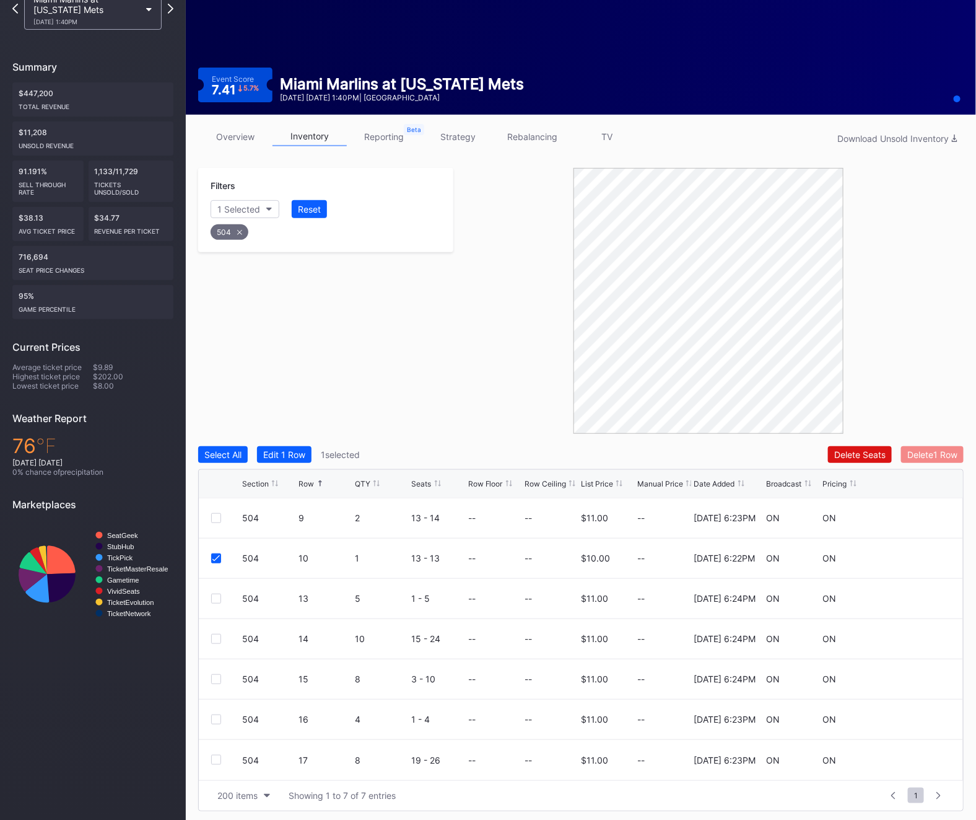
click at [920, 453] on div "Delete 1 Row" at bounding box center [933, 454] width 50 height 11
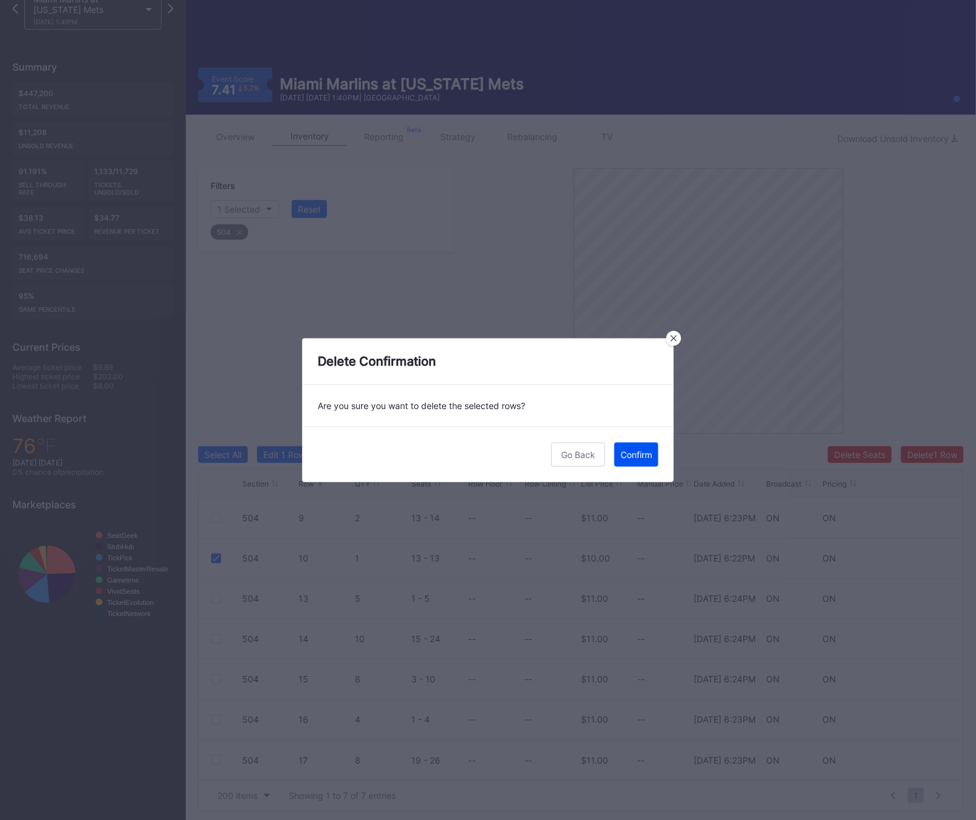
click at [647, 454] on div "Confirm" at bounding box center [637, 454] width 32 height 11
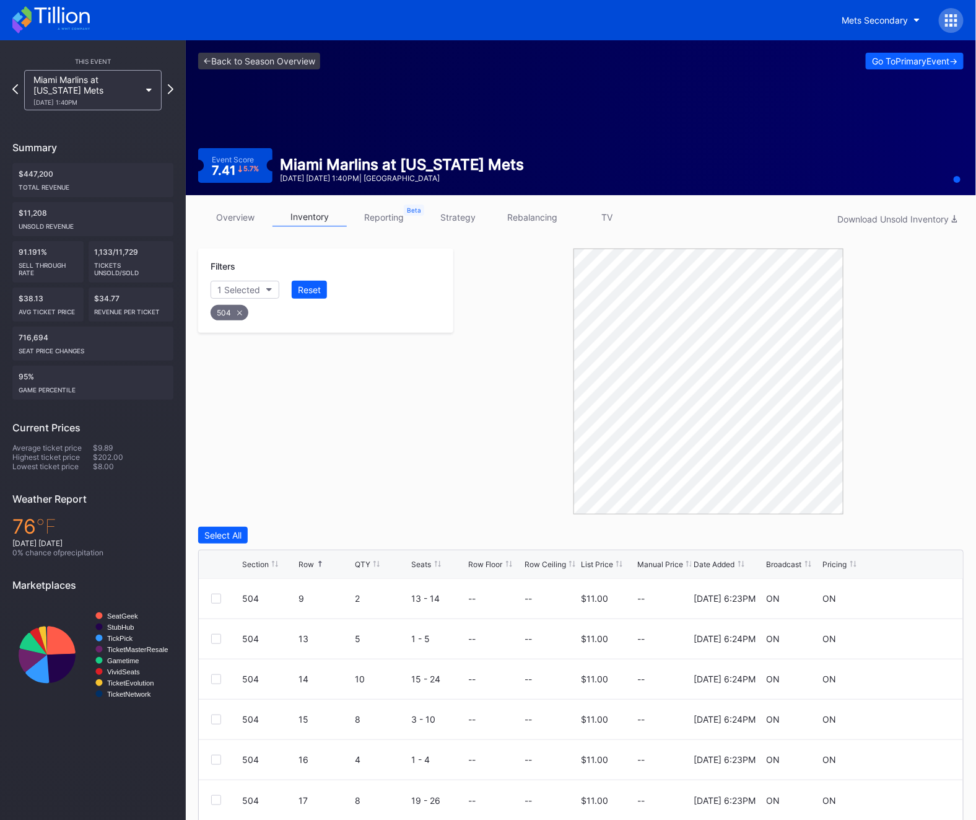
scroll to position [43, 0]
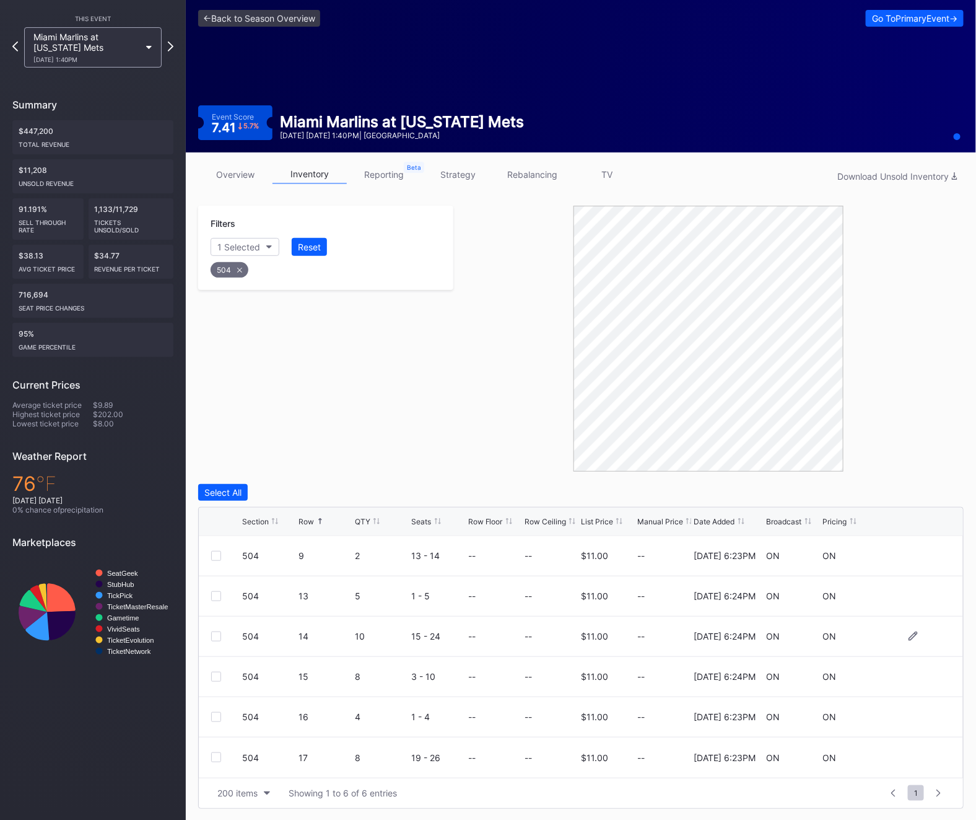
click at [212, 636] on div at bounding box center [216, 636] width 10 height 10
click at [936, 485] on button "Delete 1 Row" at bounding box center [933, 492] width 63 height 17
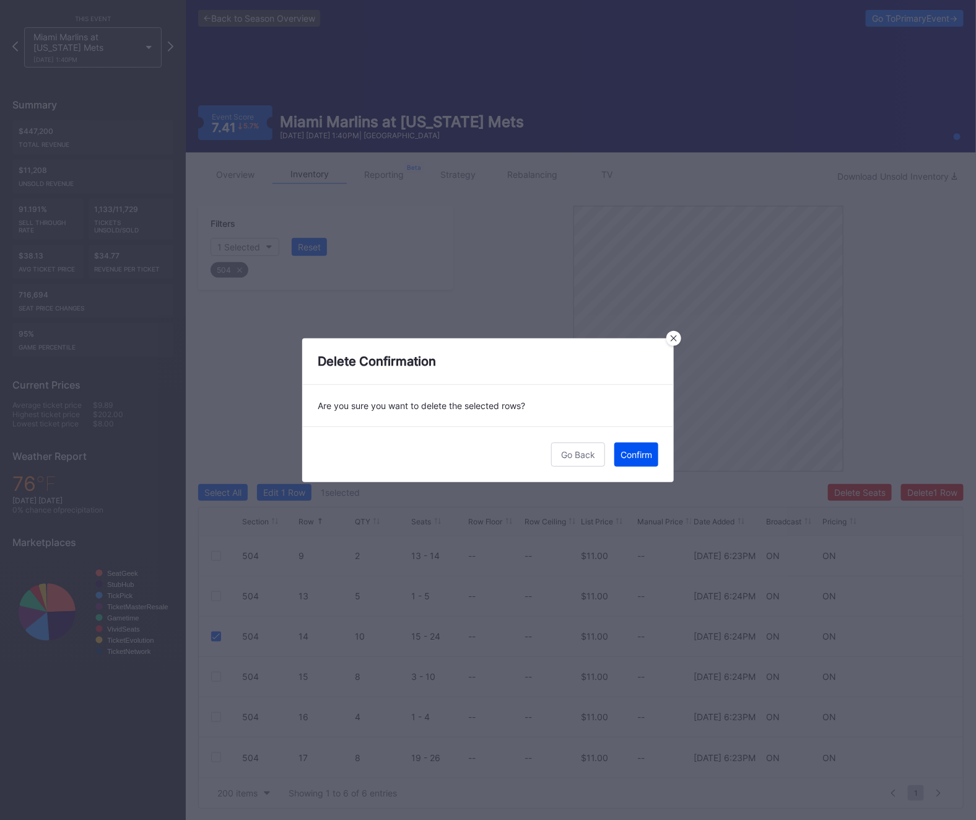
click at [633, 455] on div "Confirm" at bounding box center [637, 454] width 32 height 11
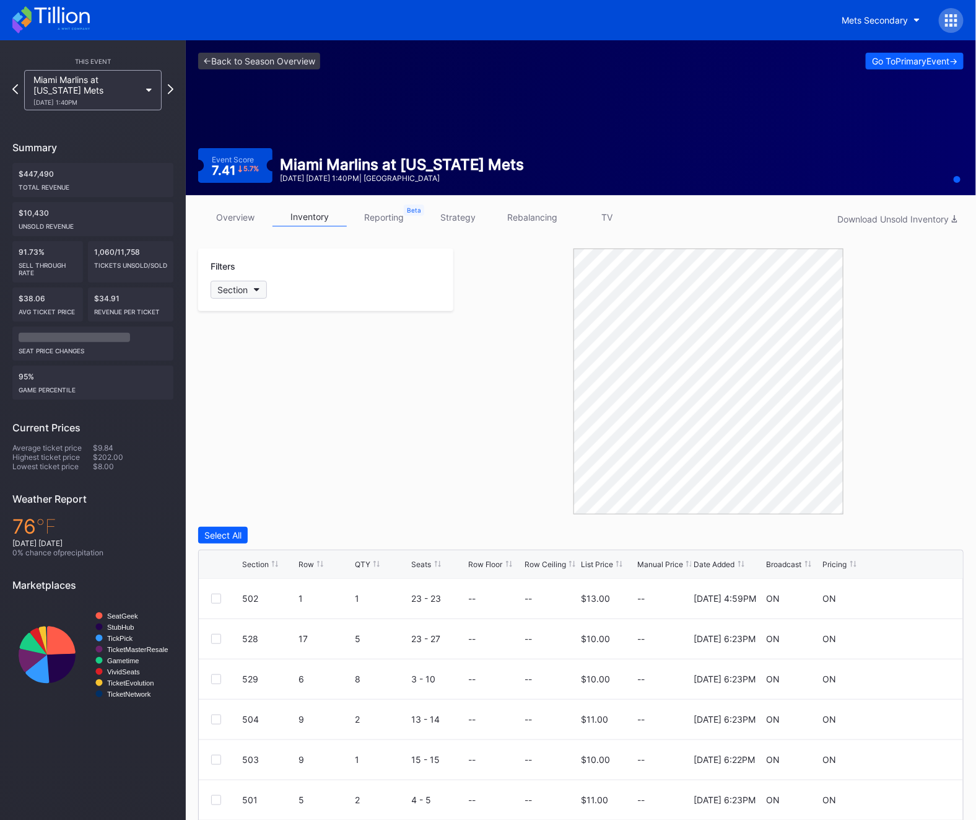
click at [244, 289] on div "Section" at bounding box center [232, 289] width 30 height 11
type input "504"
click at [268, 351] on div "504" at bounding box center [283, 359] width 144 height 23
click at [224, 716] on div at bounding box center [226, 719] width 31 height 10
click at [215, 720] on div at bounding box center [216, 719] width 10 height 10
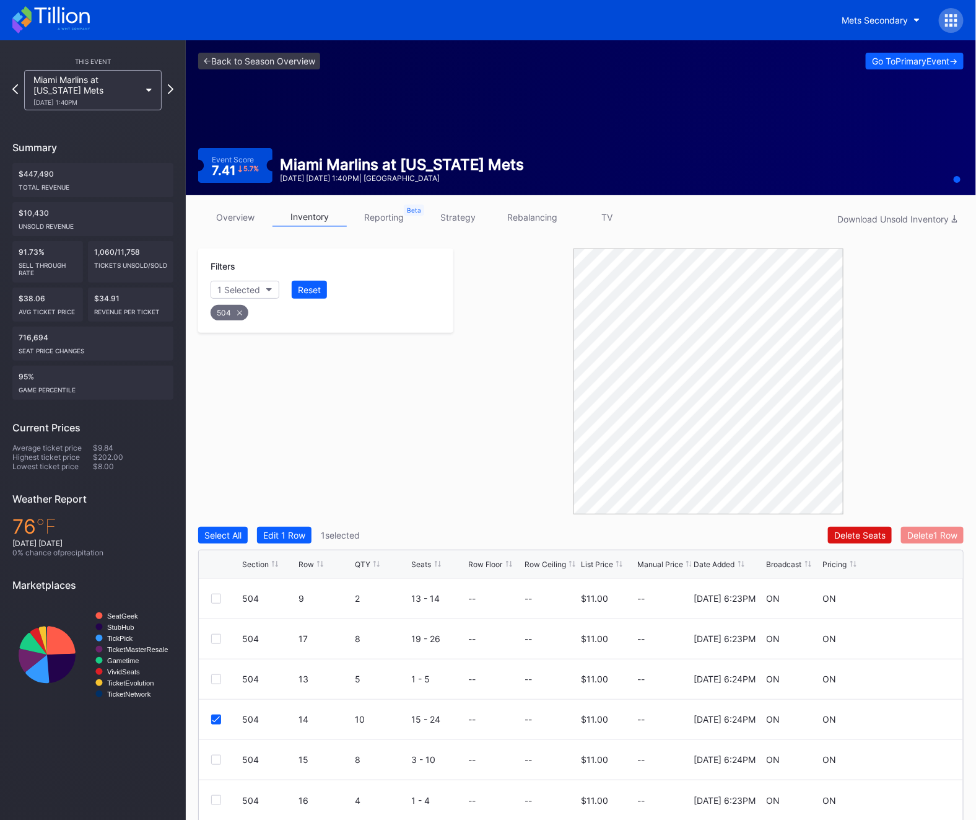
click at [944, 530] on div "Delete 1 Row" at bounding box center [933, 535] width 50 height 11
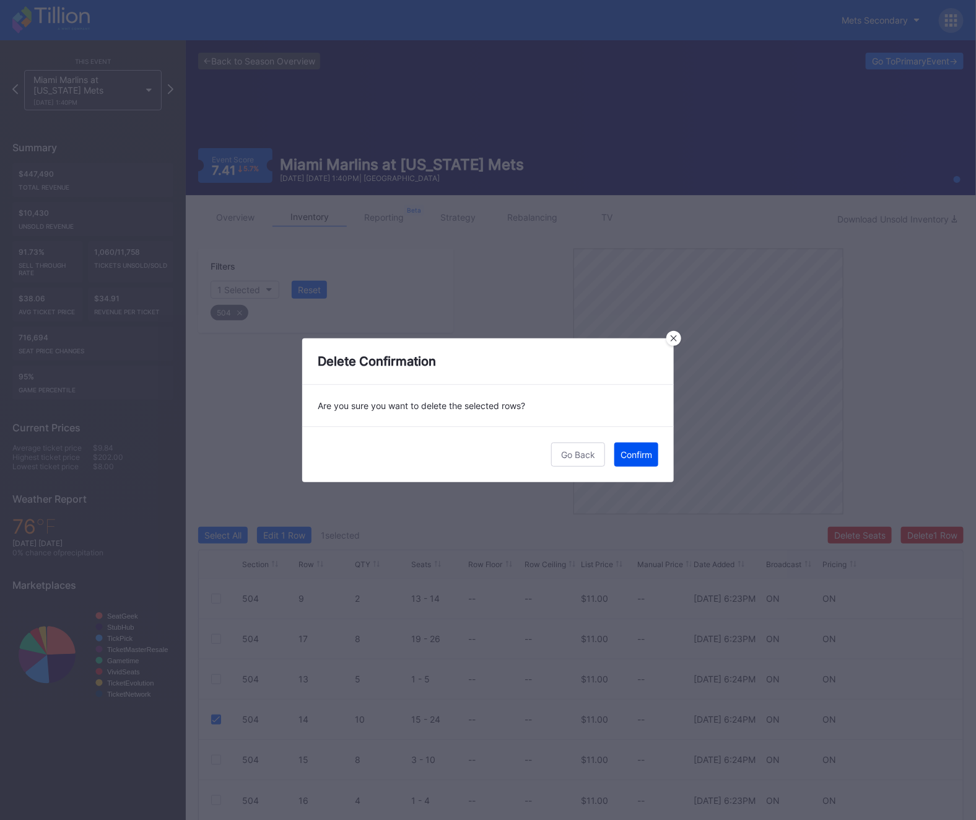
click at [647, 457] on div "Confirm" at bounding box center [637, 454] width 32 height 11
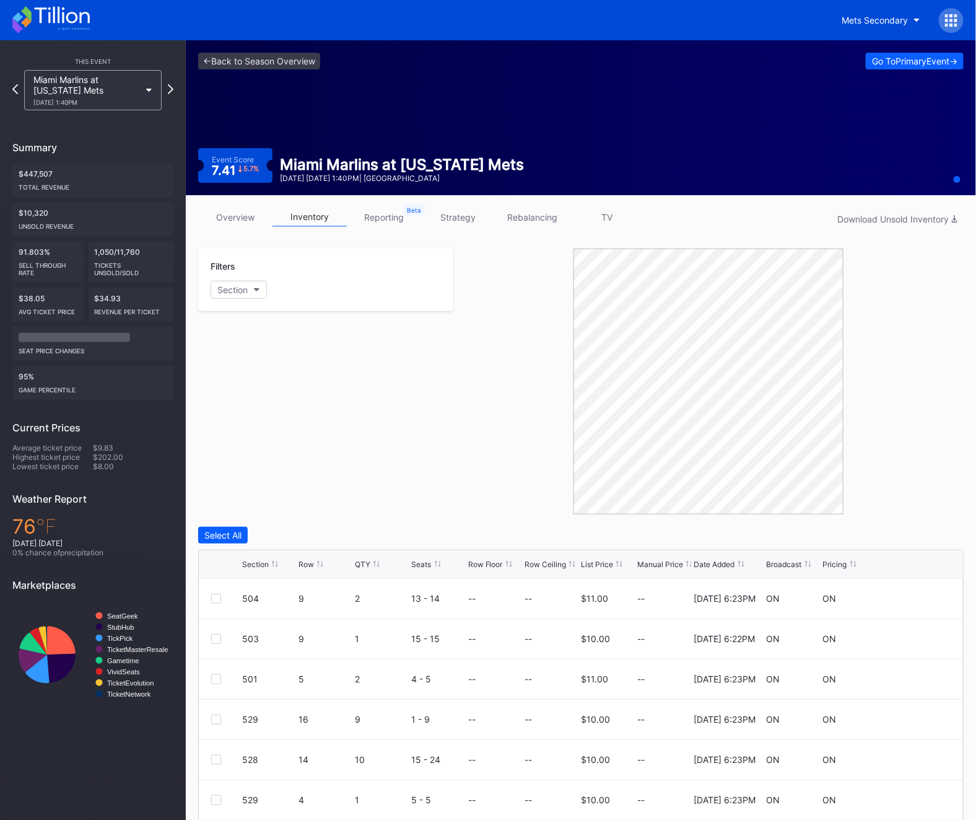
scroll to position [117, 0]
click at [244, 296] on button "Section" at bounding box center [239, 290] width 56 height 18
type input "504"
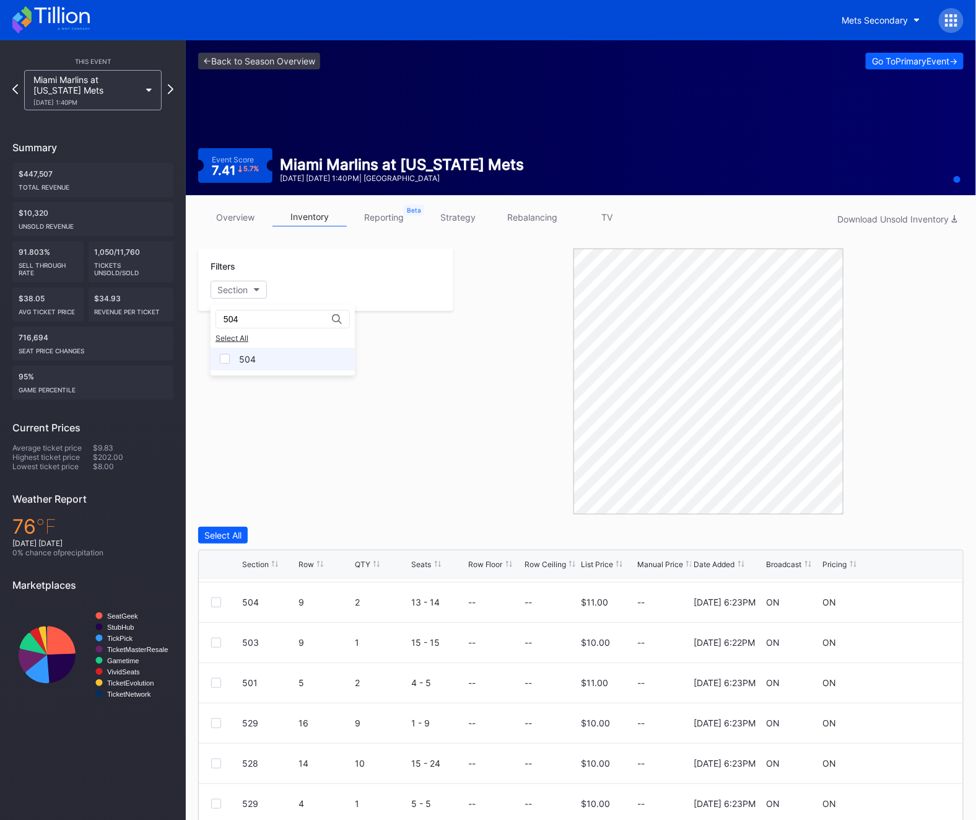
click at [229, 361] on div at bounding box center [225, 359] width 10 height 10
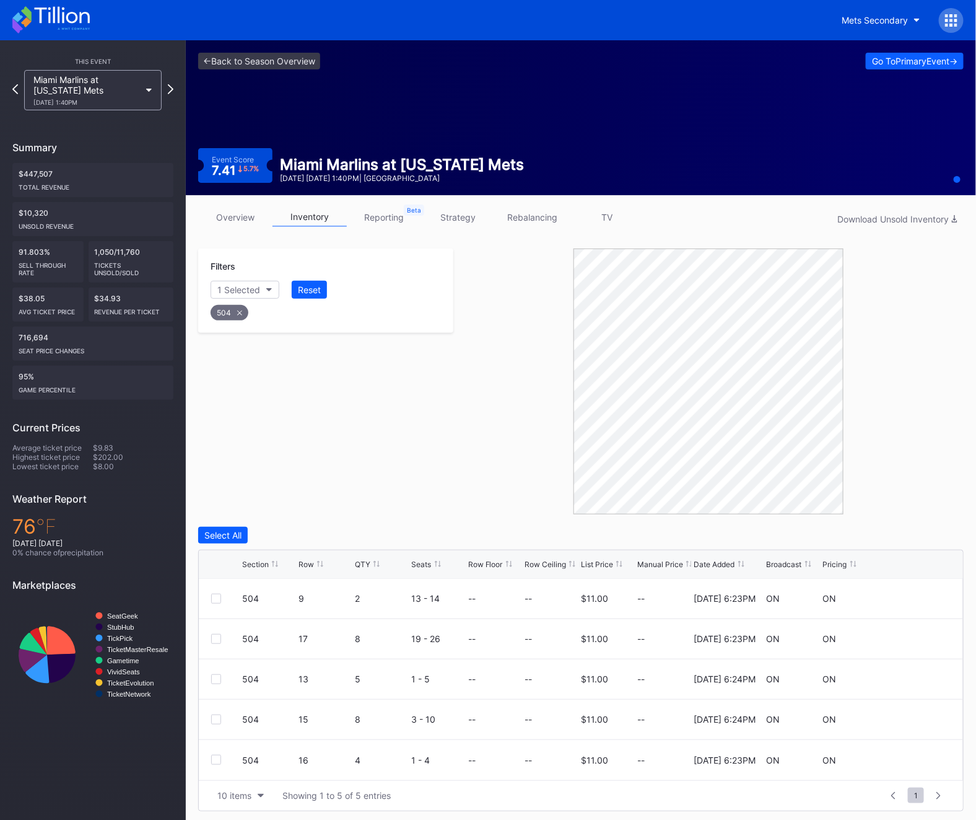
click at [221, 319] on div "504" at bounding box center [230, 312] width 38 height 15
click at [225, 286] on div "Section" at bounding box center [232, 289] width 30 height 11
type input "527"
click at [263, 358] on div "527" at bounding box center [283, 359] width 144 height 23
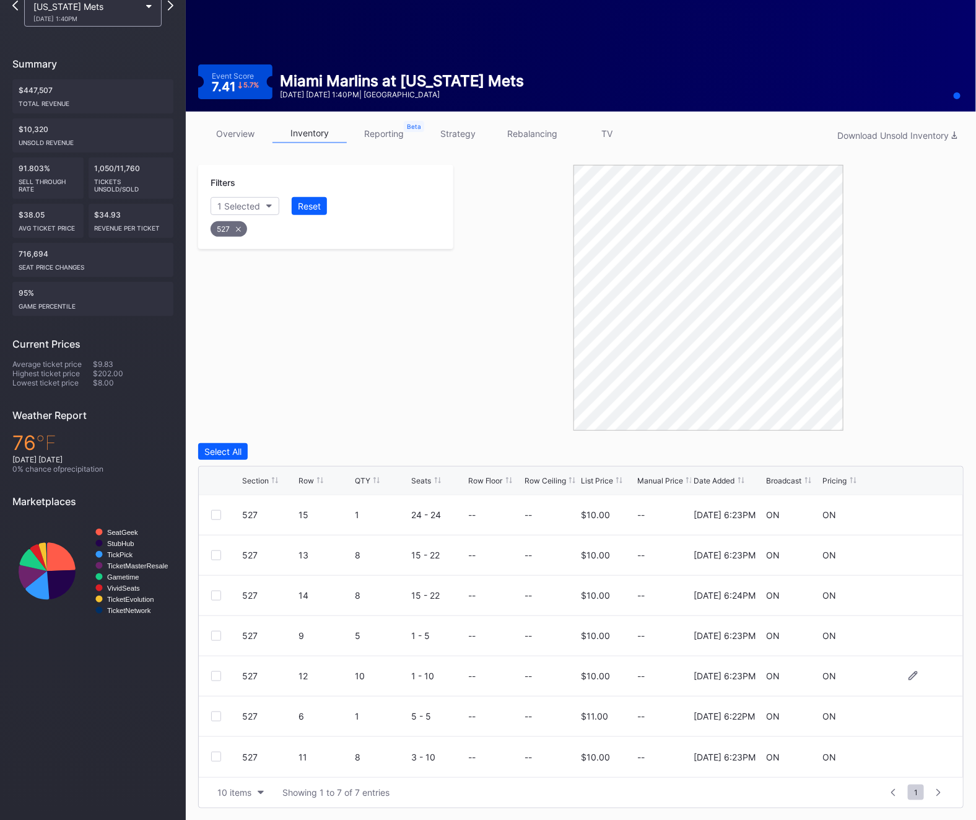
click at [216, 674] on div at bounding box center [216, 676] width 10 height 10
click at [918, 454] on div "Delete 1 Row" at bounding box center [933, 451] width 50 height 11
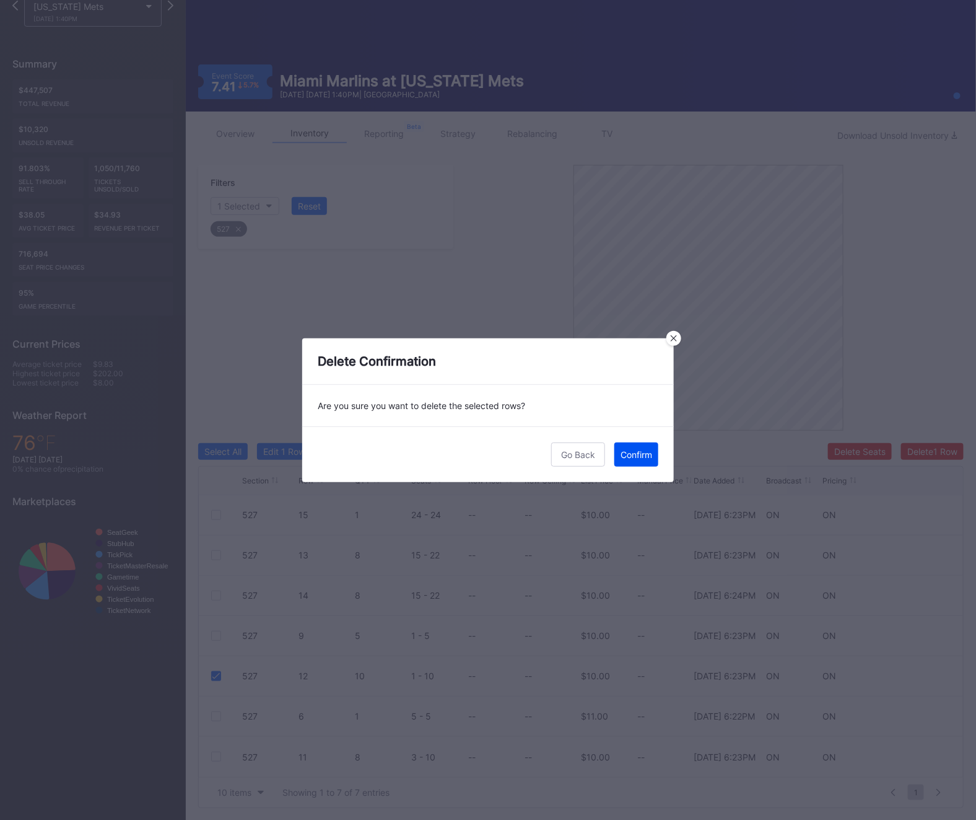
click at [641, 450] on div "Confirm" at bounding box center [637, 454] width 32 height 11
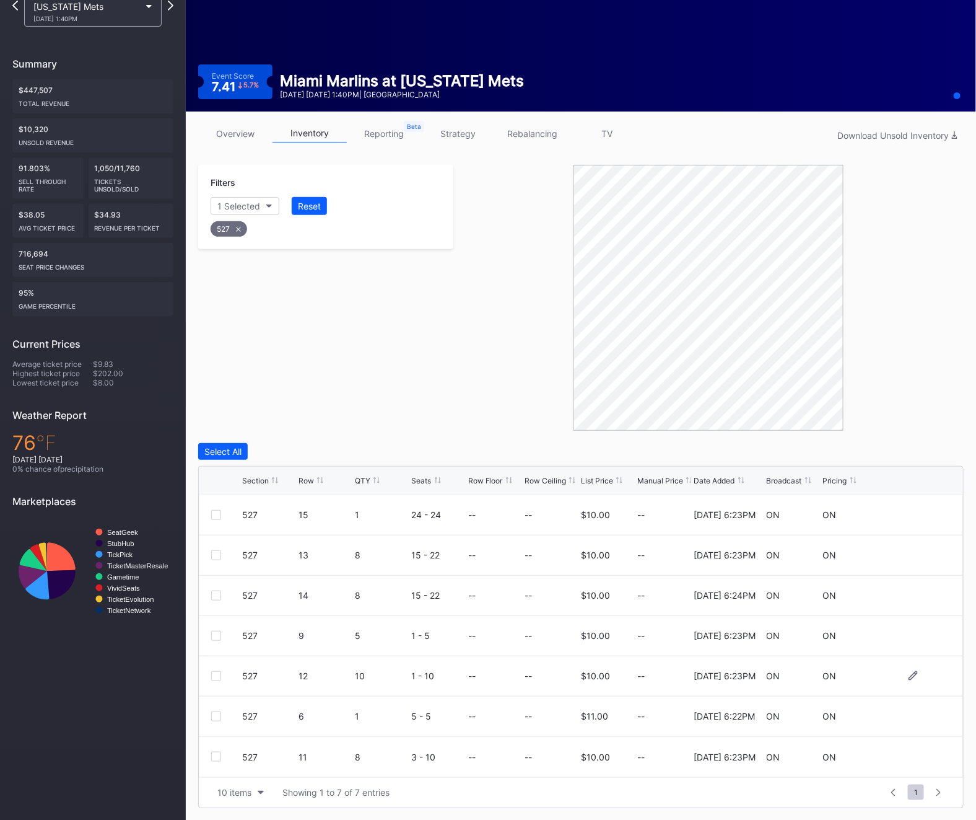
click at [211, 673] on div at bounding box center [216, 676] width 10 height 10
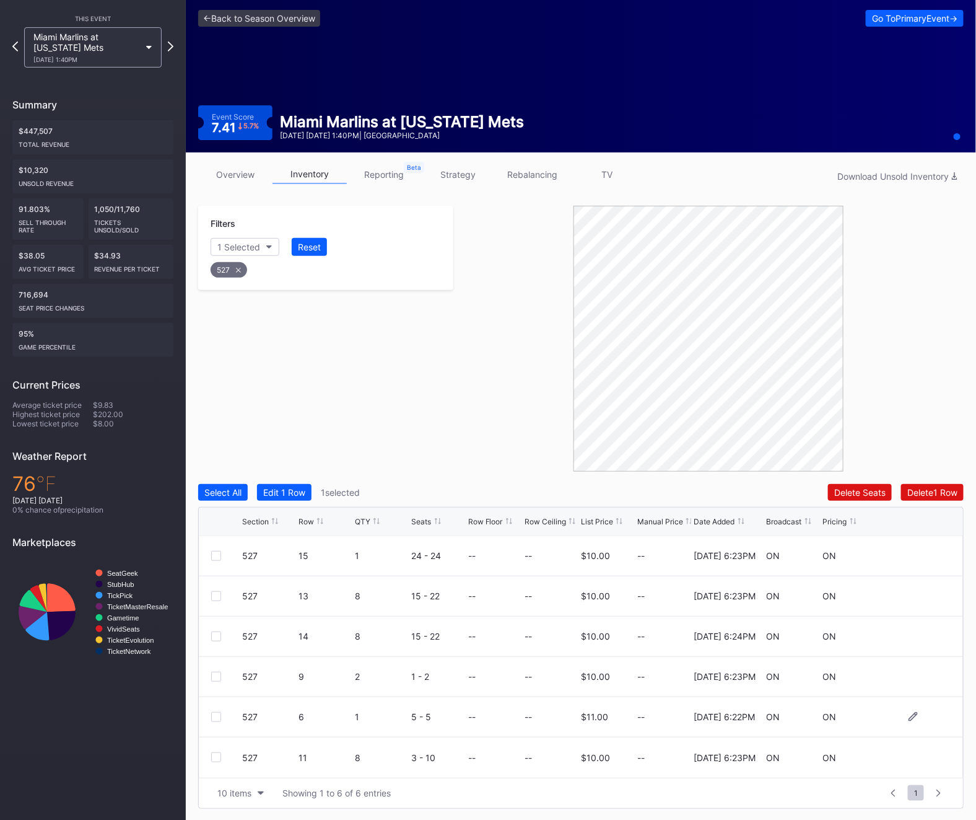
click at [213, 715] on div at bounding box center [216, 717] width 10 height 10
click at [216, 678] on div at bounding box center [216, 677] width 10 height 10
click at [948, 493] on div "Delete 3 Rows" at bounding box center [930, 492] width 56 height 11
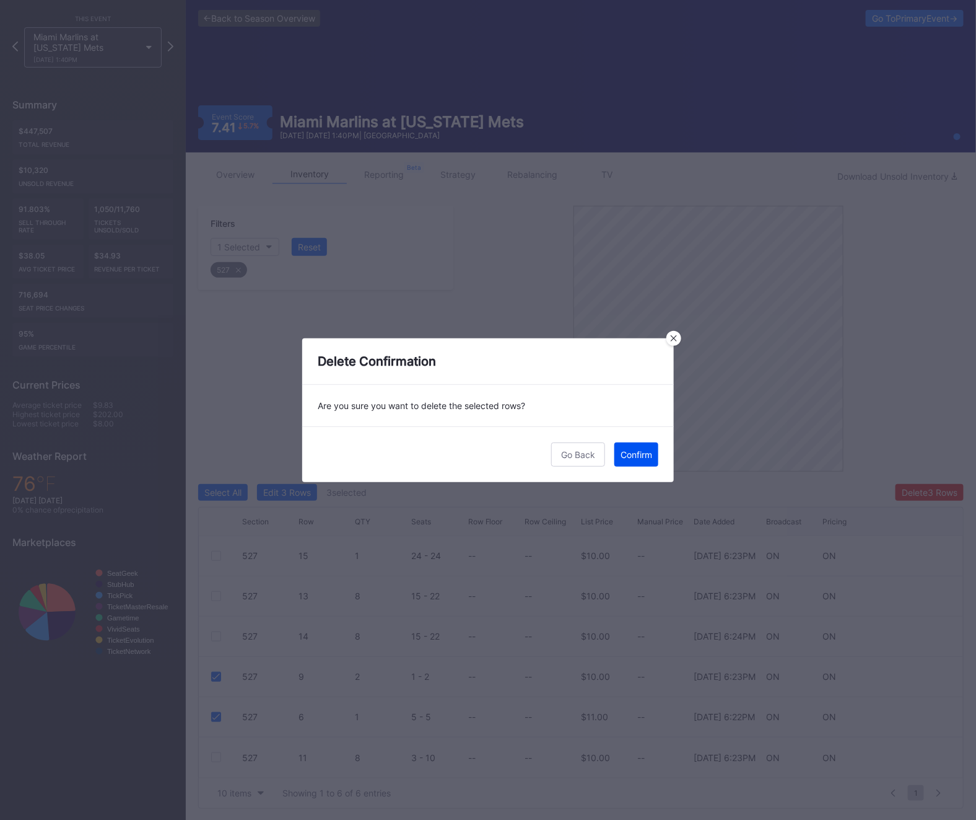
click at [641, 456] on div "Confirm" at bounding box center [637, 454] width 32 height 11
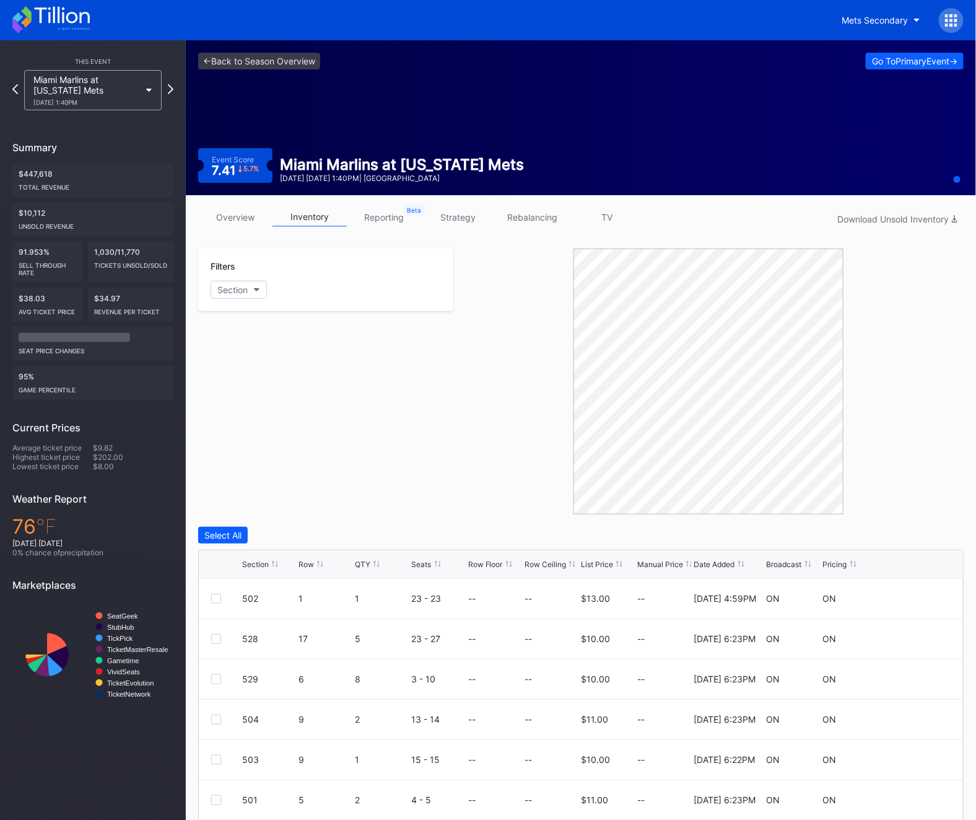
scroll to position [84, 0]
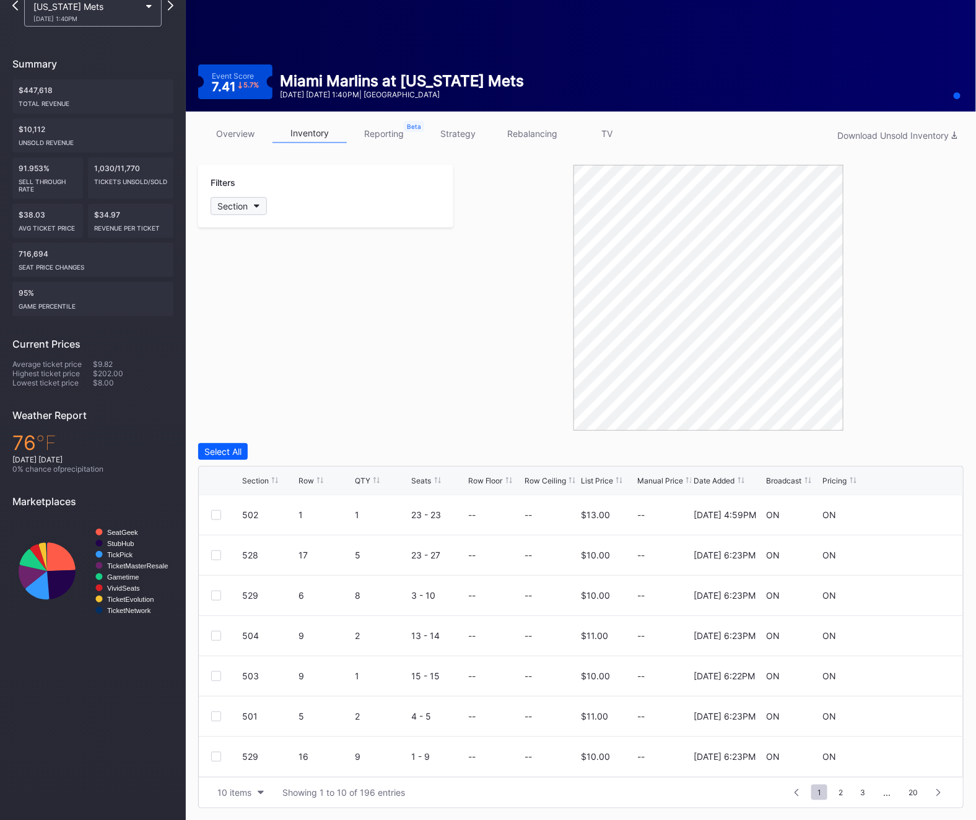
click at [228, 203] on div "Section" at bounding box center [232, 206] width 30 height 11
type input "528"
click at [243, 281] on div "528" at bounding box center [283, 275] width 144 height 23
click at [217, 674] on div at bounding box center [216, 676] width 10 height 10
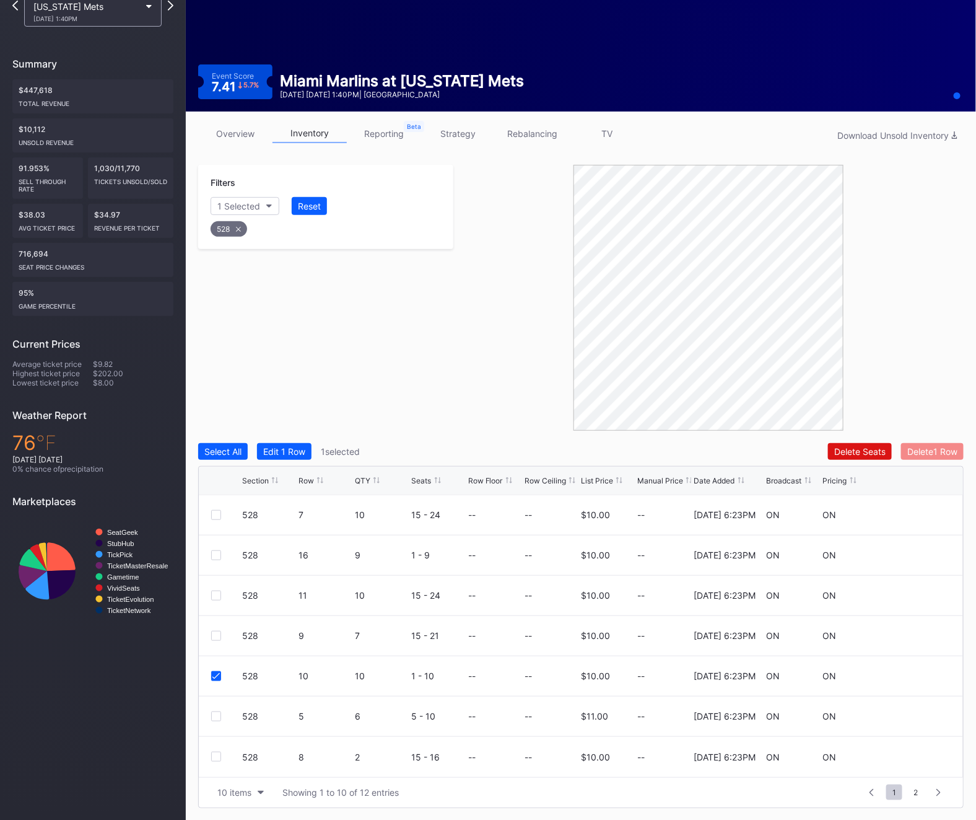
click at [929, 443] on button "Delete 1 Row" at bounding box center [933, 451] width 63 height 17
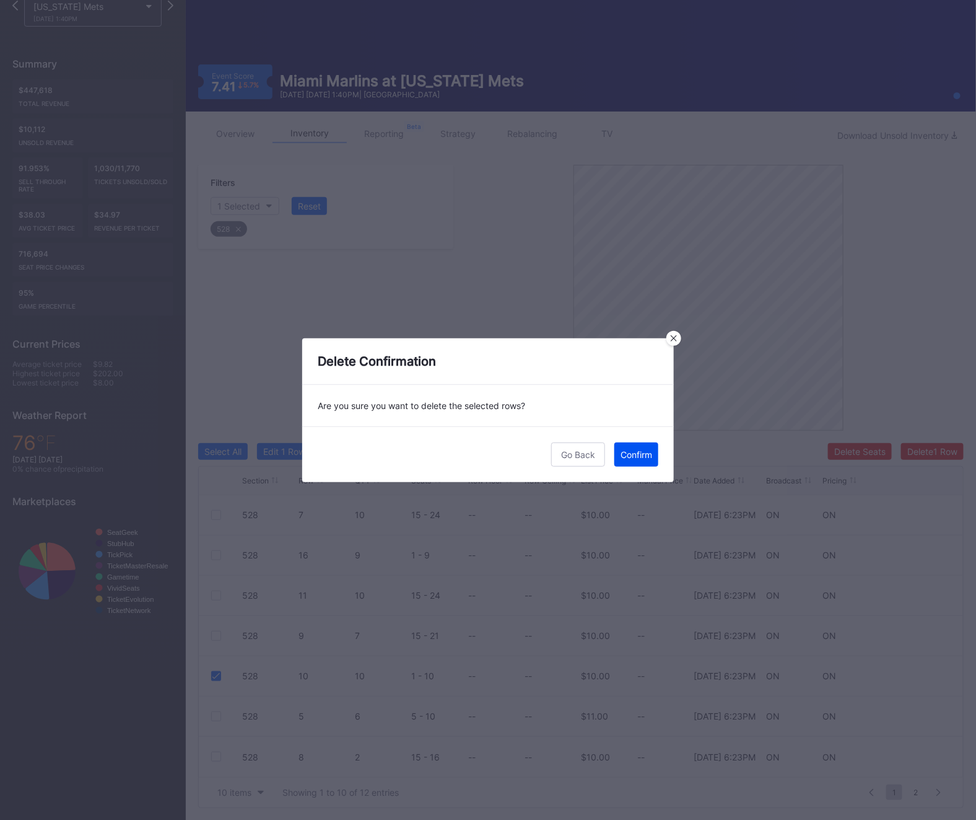
click at [621, 454] on div "Confirm" at bounding box center [637, 454] width 32 height 11
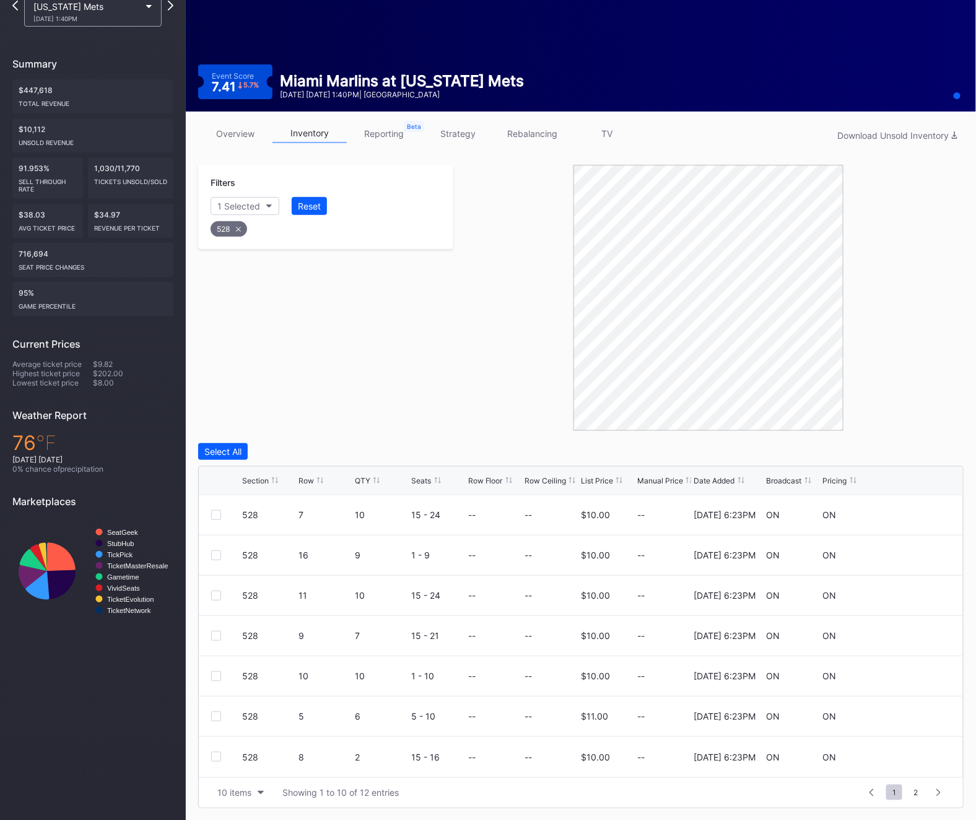
click at [232, 225] on div "528" at bounding box center [229, 228] width 37 height 15
click at [228, 206] on div "Section" at bounding box center [232, 206] width 30 height 11
type input "529"
click at [216, 261] on div "529 Select All 529" at bounding box center [283, 256] width 144 height 71
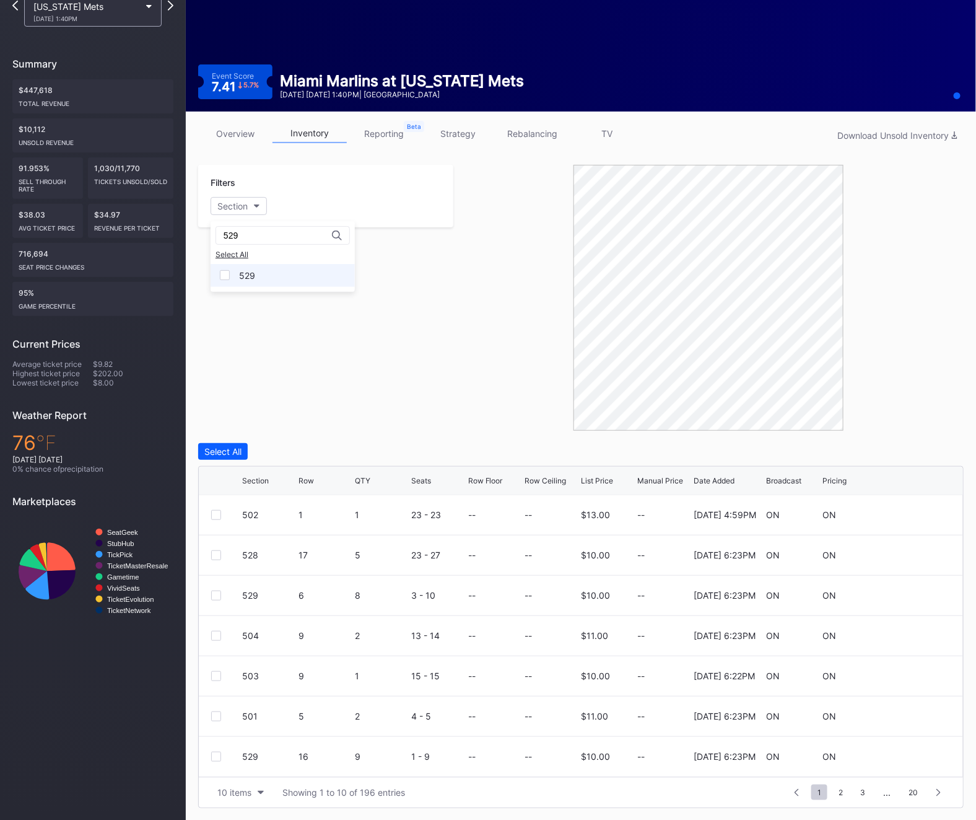
click at [231, 265] on div "529" at bounding box center [283, 275] width 144 height 23
click at [203, 713] on div "529 12 10 1 - 10 -- -- $10.00 -- 2/21/2025 6:24PM ON ON" at bounding box center [581, 716] width 765 height 40
click at [216, 716] on div at bounding box center [216, 716] width 10 height 10
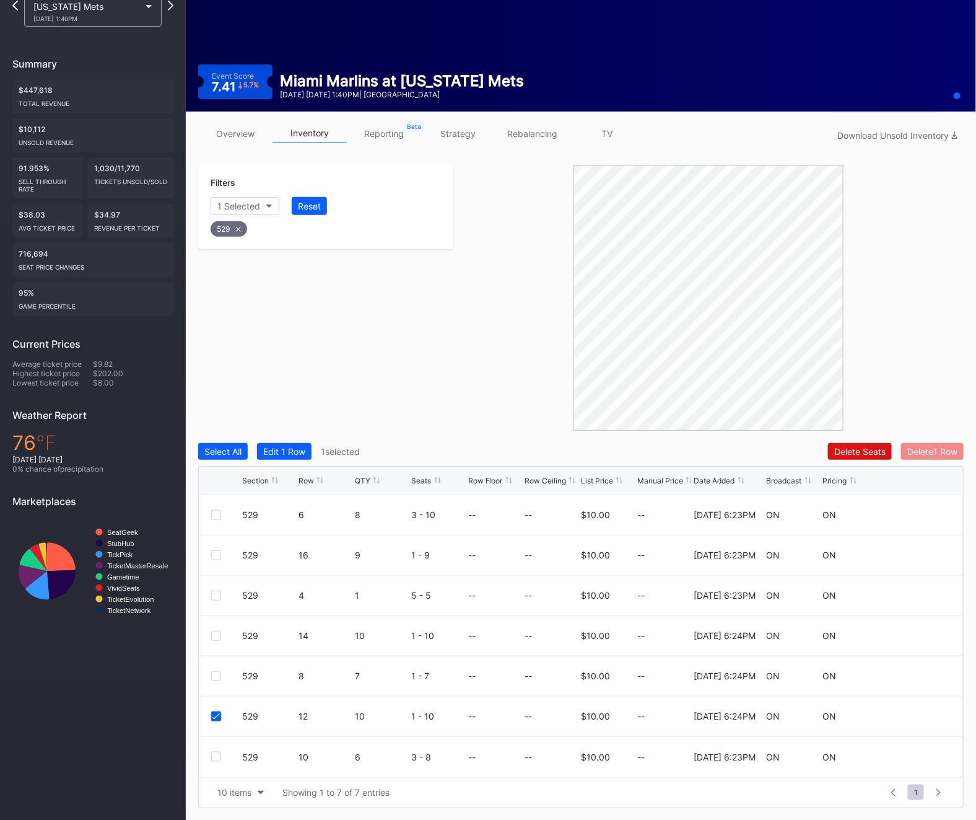
click at [942, 447] on div "Delete 1 Row" at bounding box center [933, 451] width 50 height 11
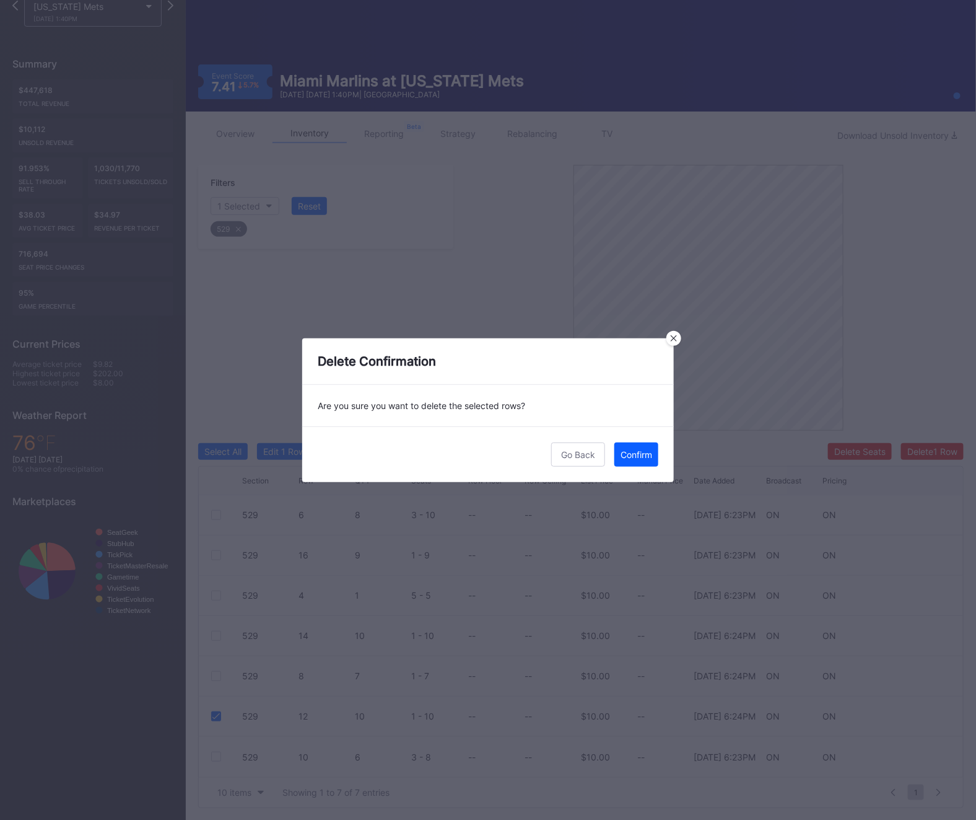
click at [636, 439] on div "Go Back Confirm" at bounding box center [488, 454] width 372 height 56
click at [632, 447] on button "Confirm" at bounding box center [637, 454] width 44 height 24
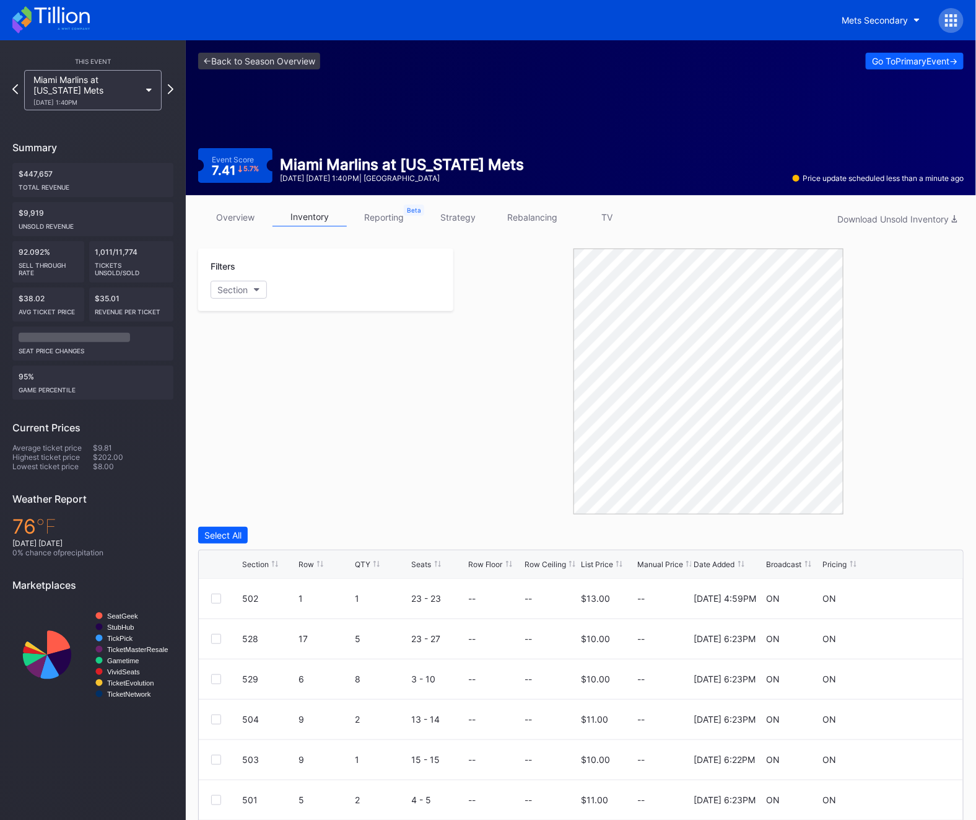
scroll to position [84, 0]
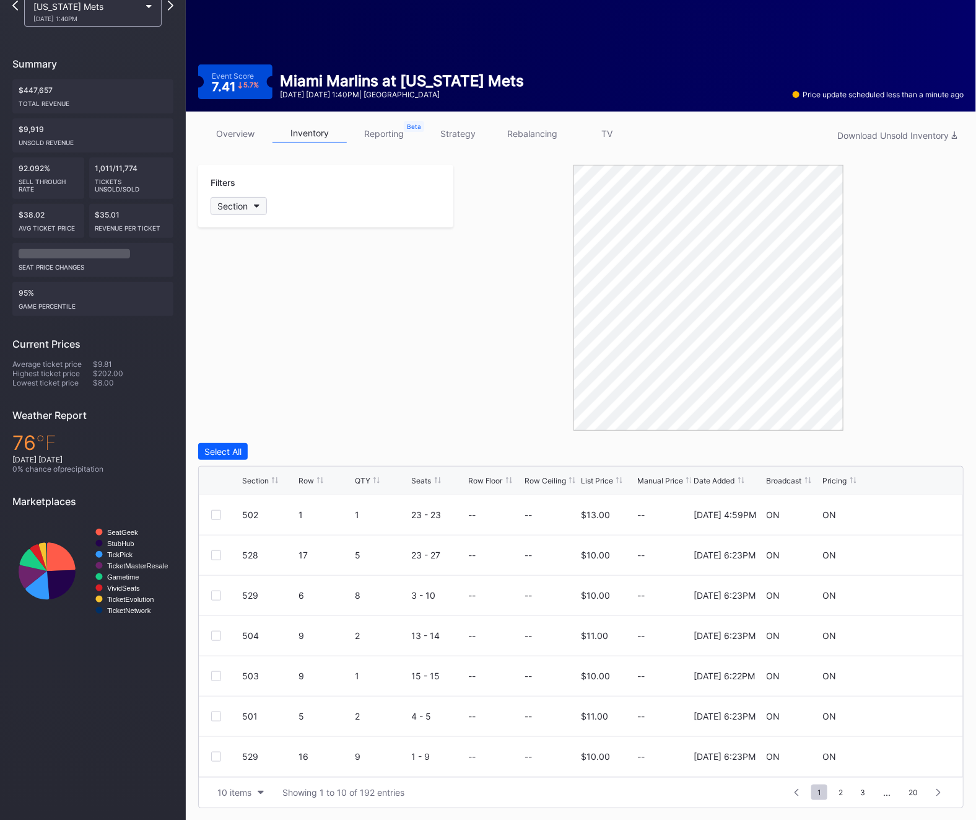
click at [235, 213] on button "Section" at bounding box center [239, 206] width 56 height 18
type input "527"
click at [251, 277] on div "527" at bounding box center [246, 275] width 15 height 11
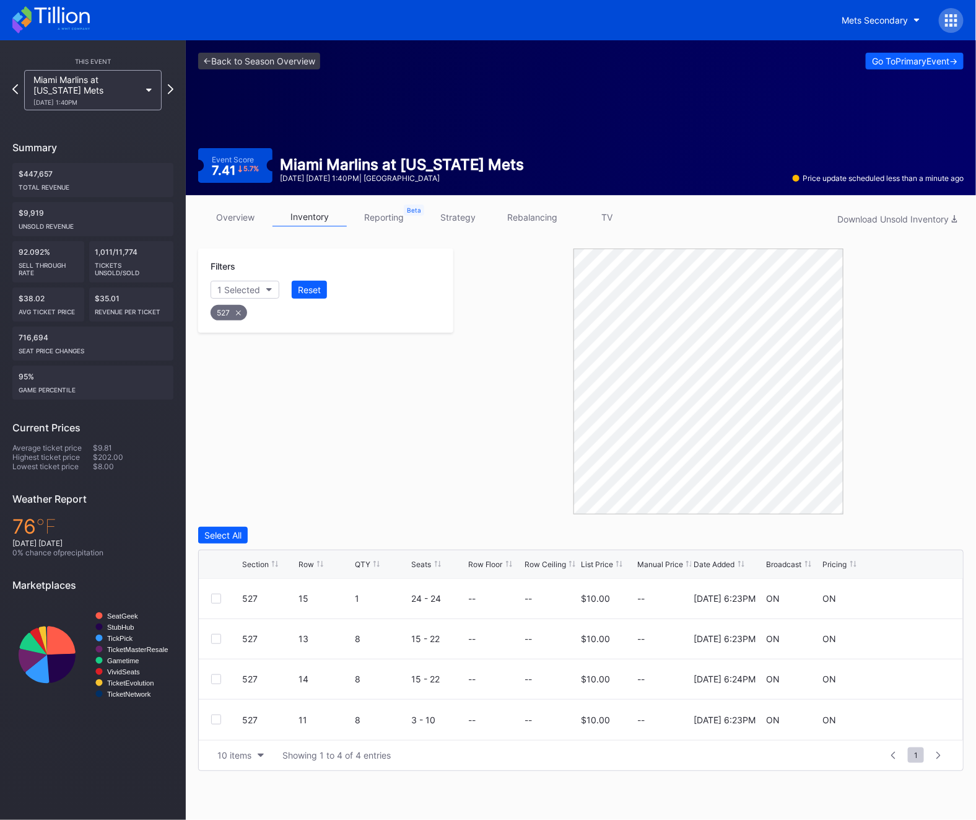
click at [227, 314] on div "527" at bounding box center [229, 312] width 37 height 15
click at [224, 287] on div "Section" at bounding box center [232, 289] width 30 height 11
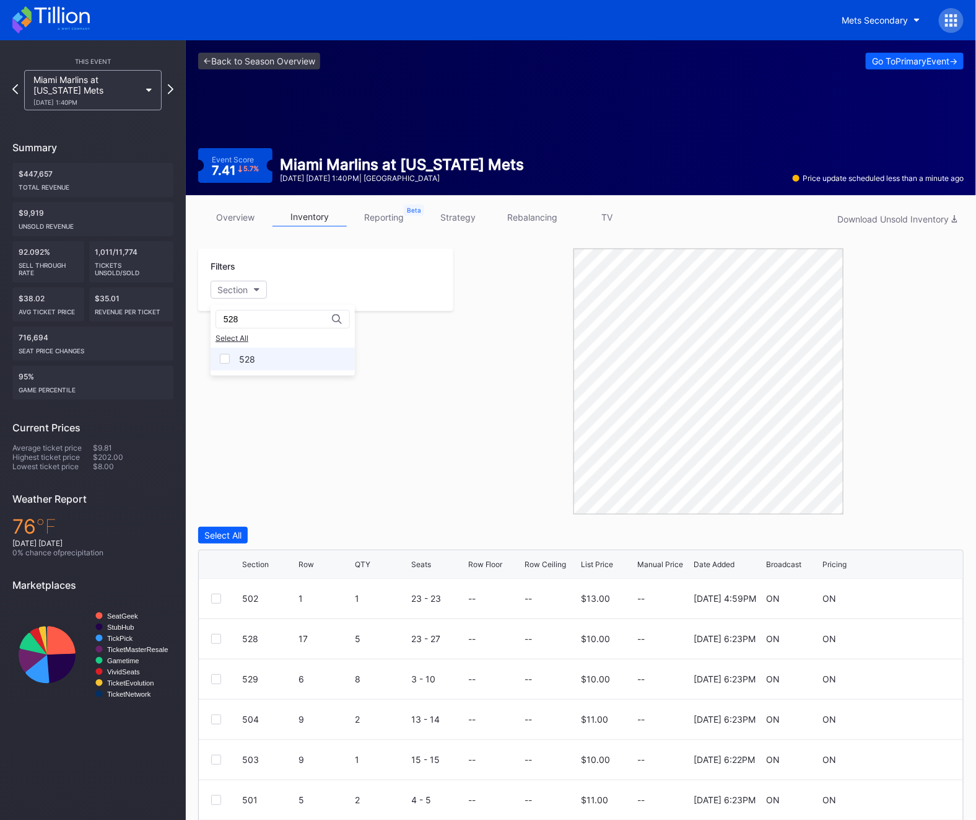
type input "528"
click at [259, 365] on div "528" at bounding box center [283, 359] width 144 height 23
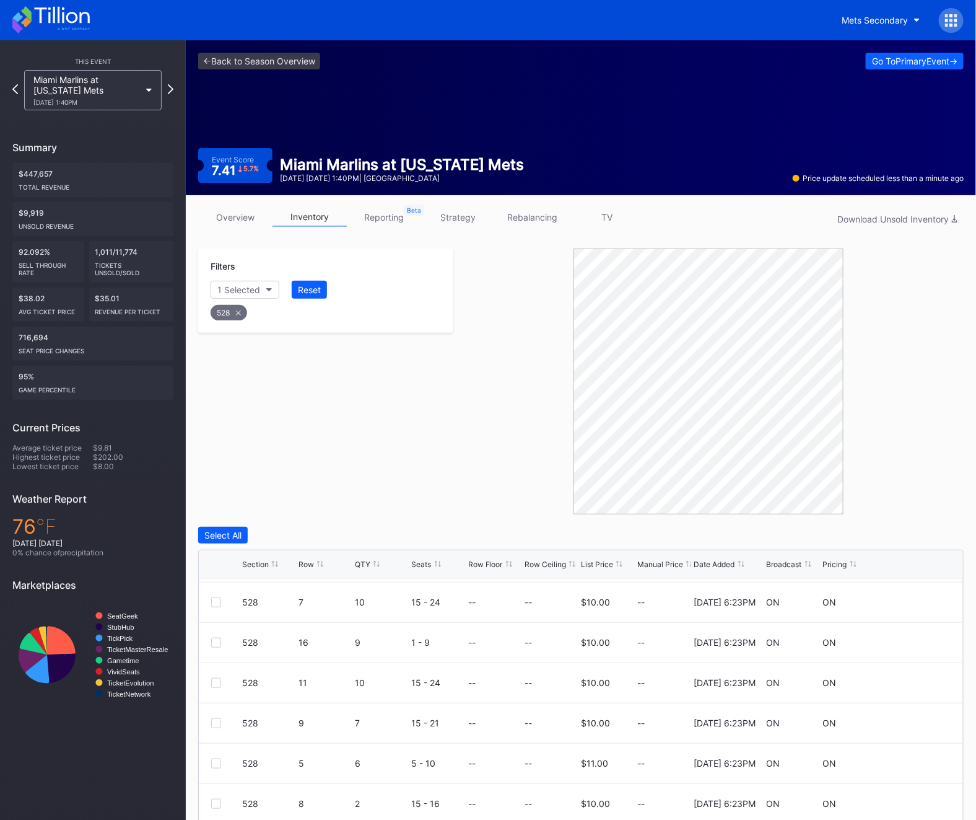
click at [302, 562] on div "Row" at bounding box center [306, 564] width 15 height 9
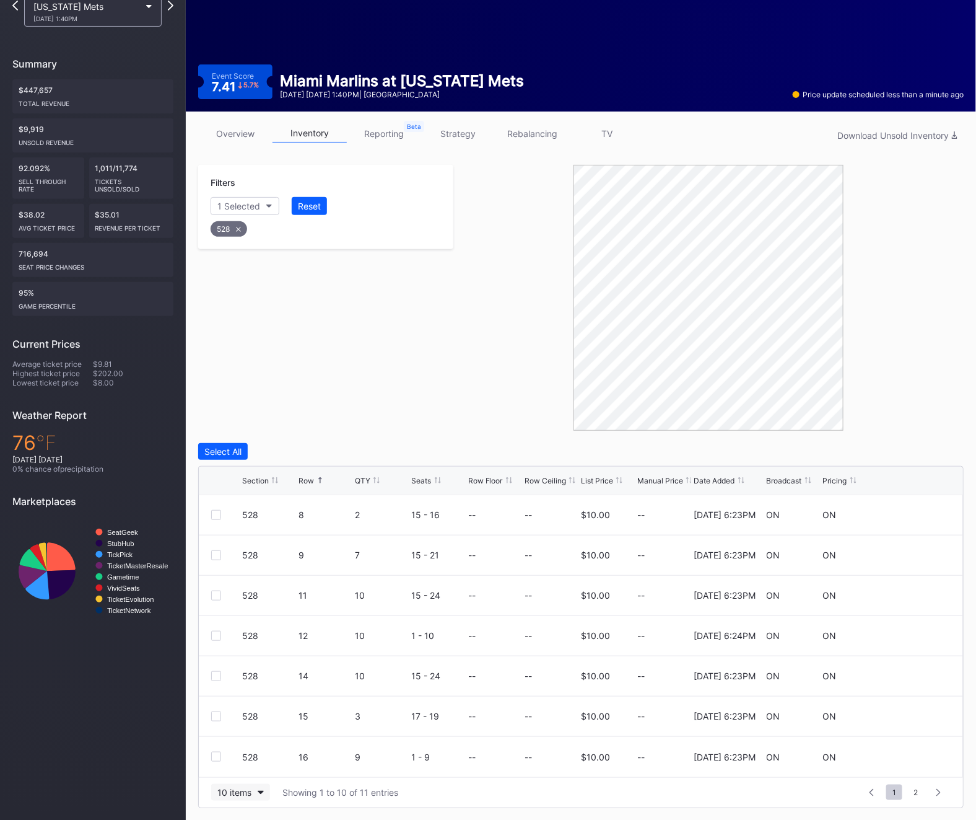
click at [235, 784] on button "10 items" at bounding box center [240, 792] width 59 height 17
click at [244, 737] on div "100 items" at bounding box center [241, 738] width 40 height 11
click at [315, 483] on div "Row" at bounding box center [325, 480] width 53 height 9
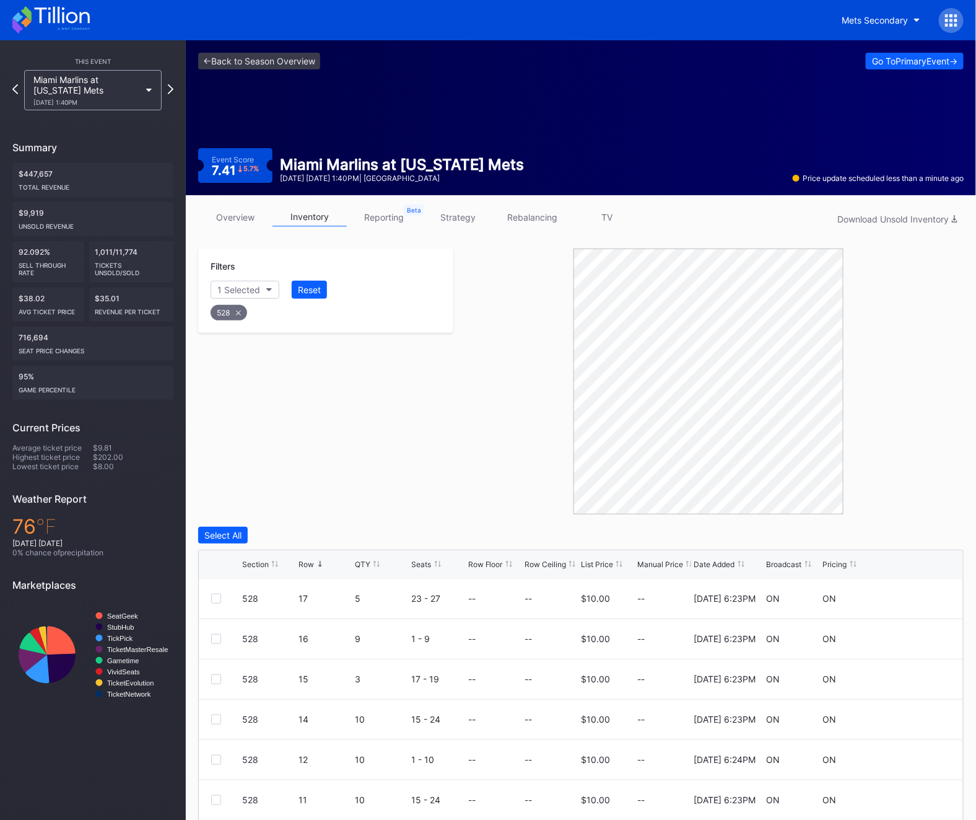
click at [304, 565] on div "Row" at bounding box center [306, 564] width 15 height 9
click at [302, 560] on div "Row" at bounding box center [306, 564] width 15 height 9
click at [224, 315] on div "528" at bounding box center [229, 312] width 37 height 15
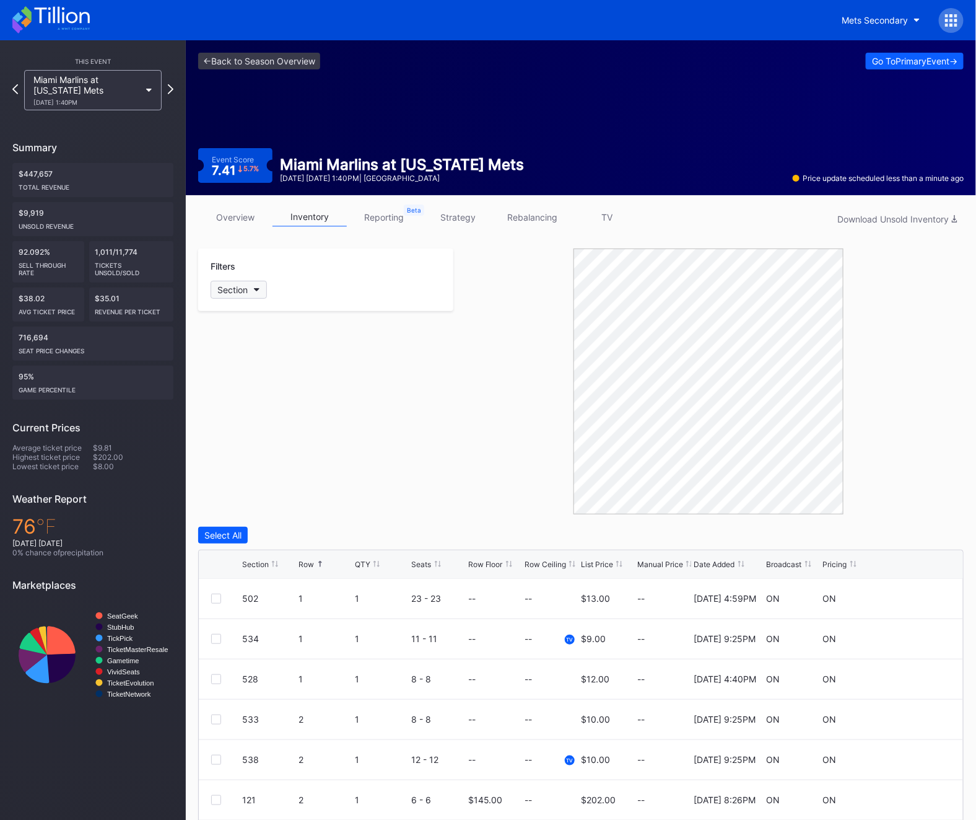
click at [253, 286] on button "Section" at bounding box center [239, 290] width 56 height 18
type input "529"
click at [258, 369] on div "529" at bounding box center [283, 359] width 144 height 23
click at [226, 759] on div at bounding box center [226, 760] width 31 height 10
click at [215, 759] on div at bounding box center [216, 760] width 10 height 10
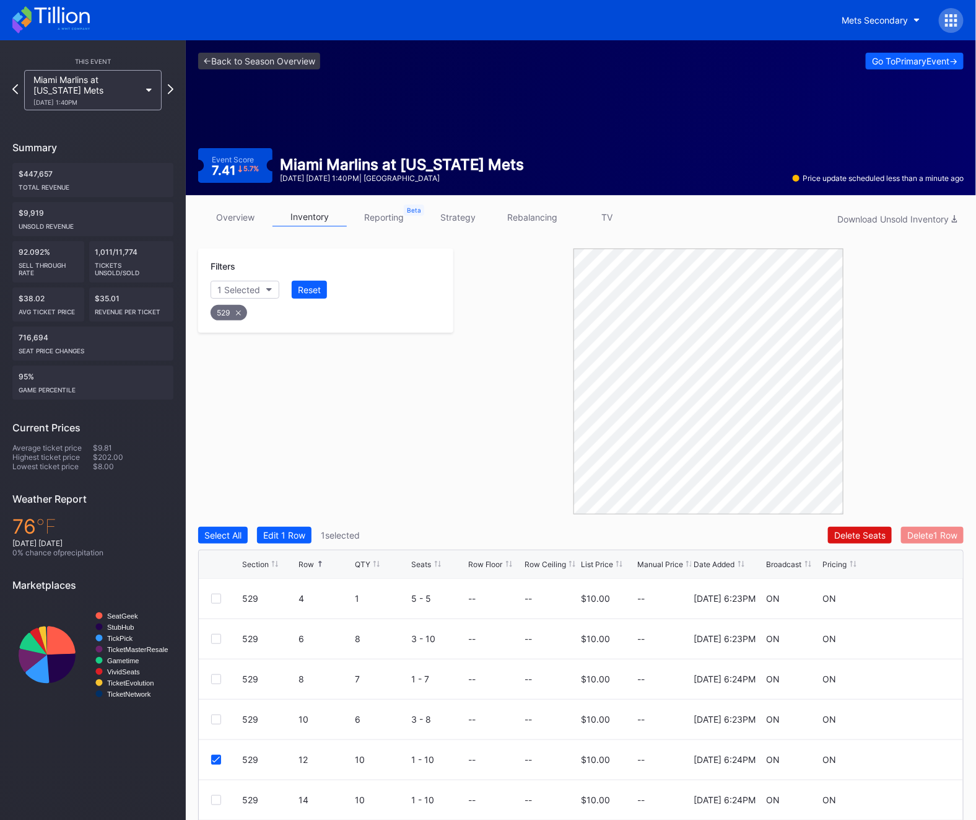
click at [923, 532] on div "Delete 1 Row" at bounding box center [933, 535] width 50 height 11
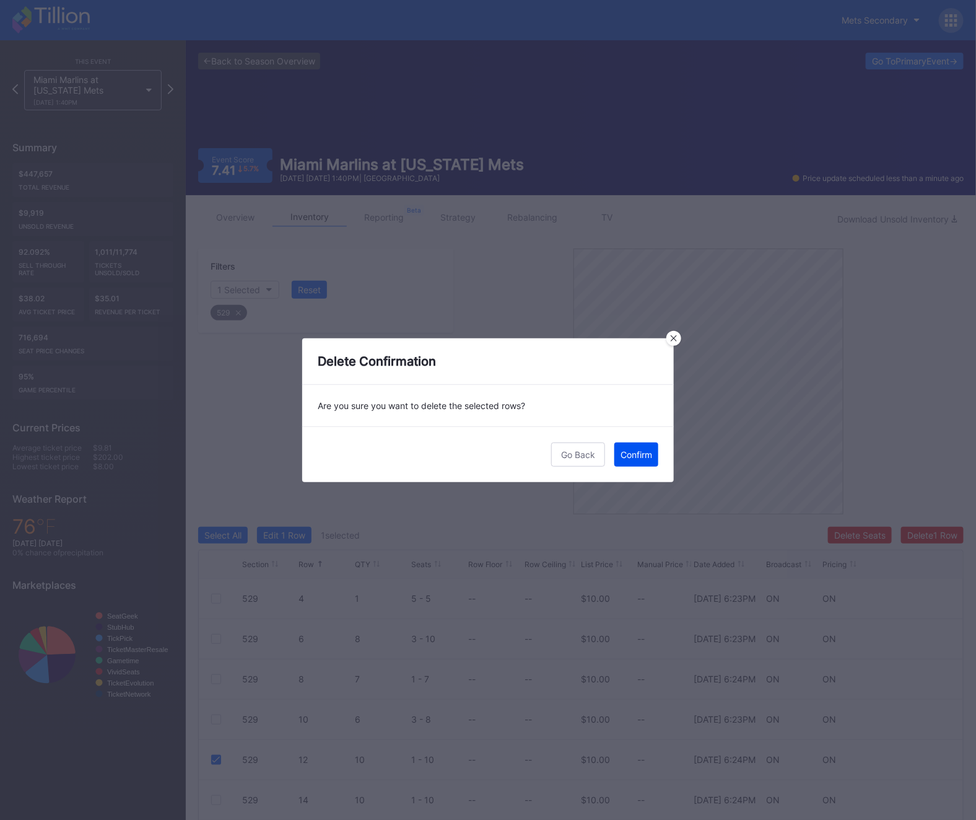
click at [646, 459] on div "Confirm" at bounding box center [637, 454] width 32 height 11
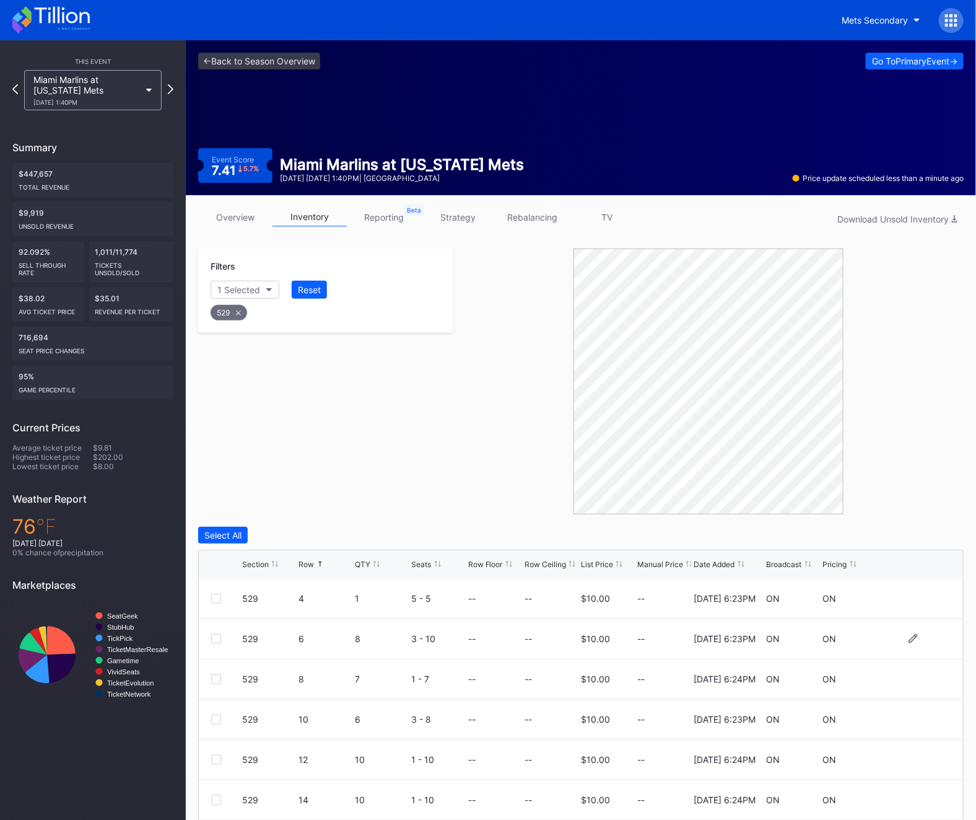
click at [221, 635] on div at bounding box center [226, 639] width 31 height 10
click at [217, 637] on div at bounding box center [216, 639] width 10 height 10
click at [936, 542] on button "Delete 1 Row" at bounding box center [933, 535] width 63 height 17
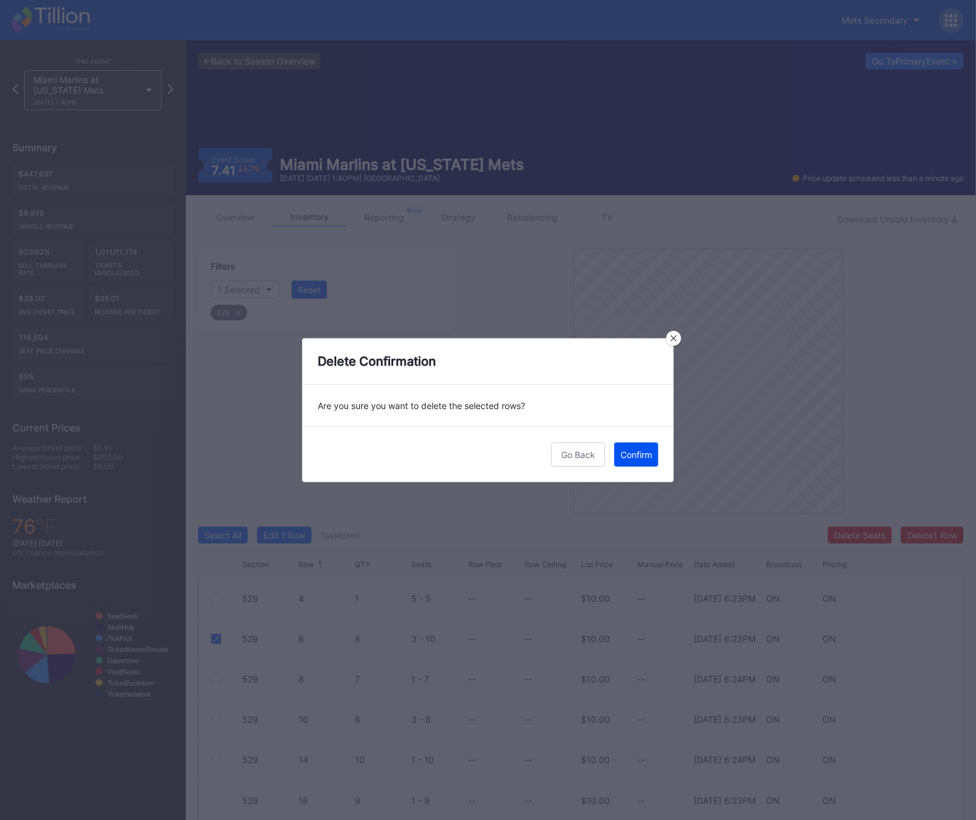
click at [657, 452] on button "Confirm" at bounding box center [637, 454] width 44 height 24
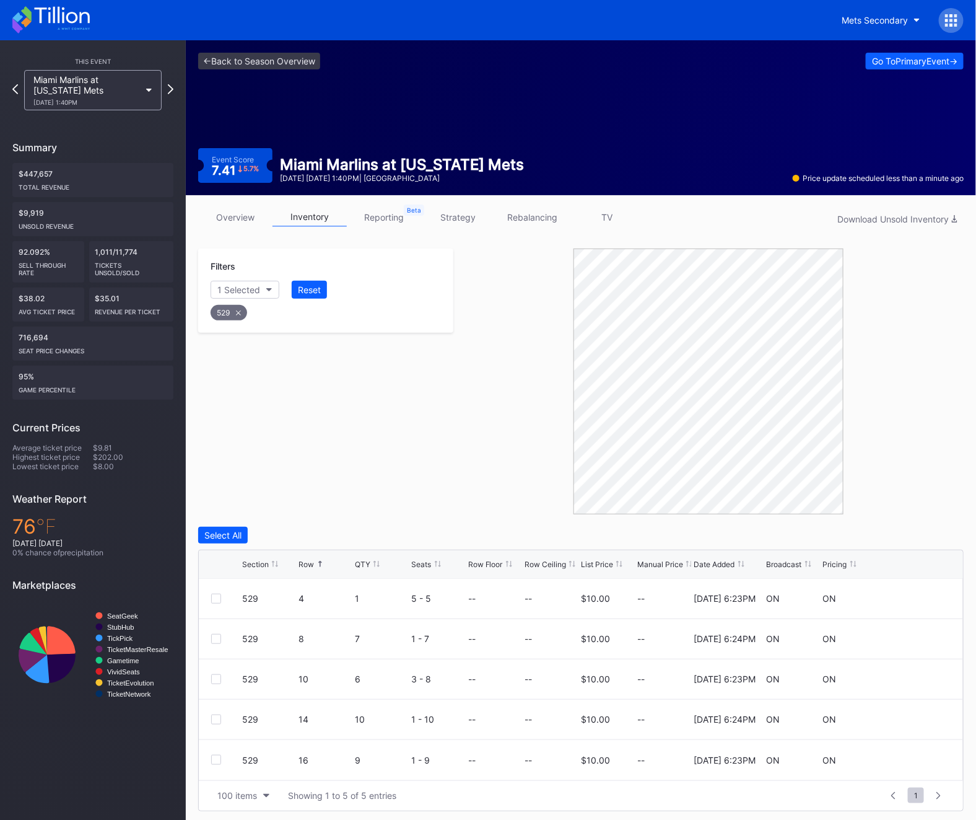
click at [231, 313] on div "529" at bounding box center [229, 312] width 37 height 15
click at [224, 292] on div "Section" at bounding box center [232, 289] width 30 height 11
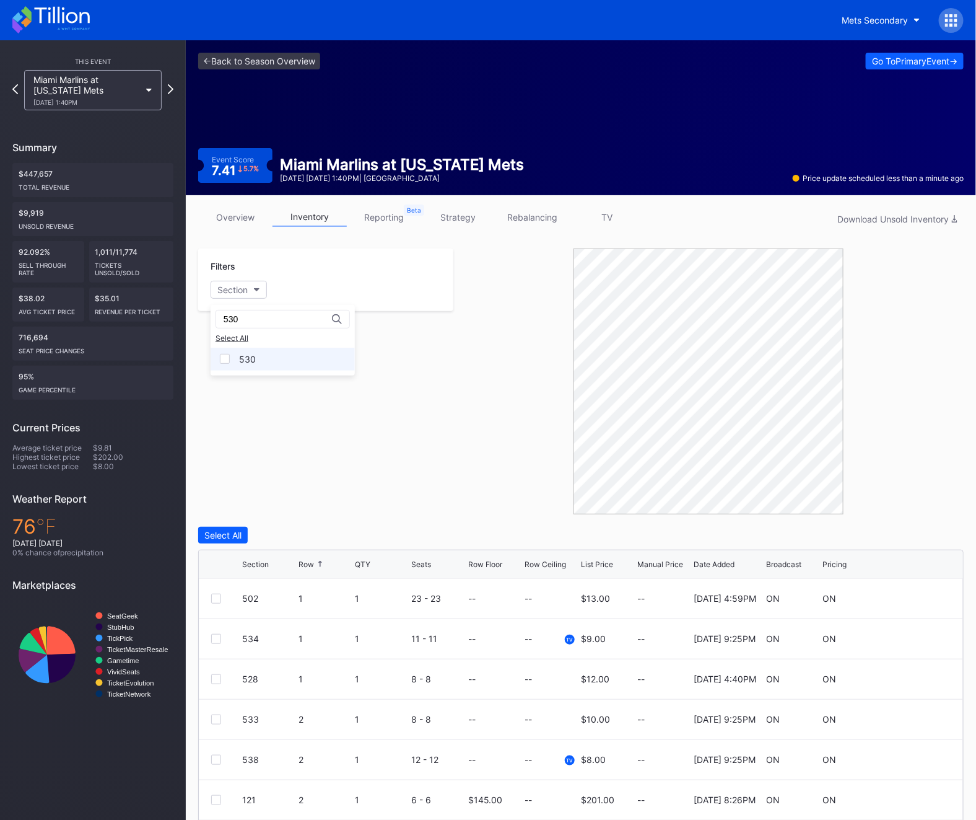
type input "530"
click at [264, 362] on div "530" at bounding box center [283, 359] width 144 height 23
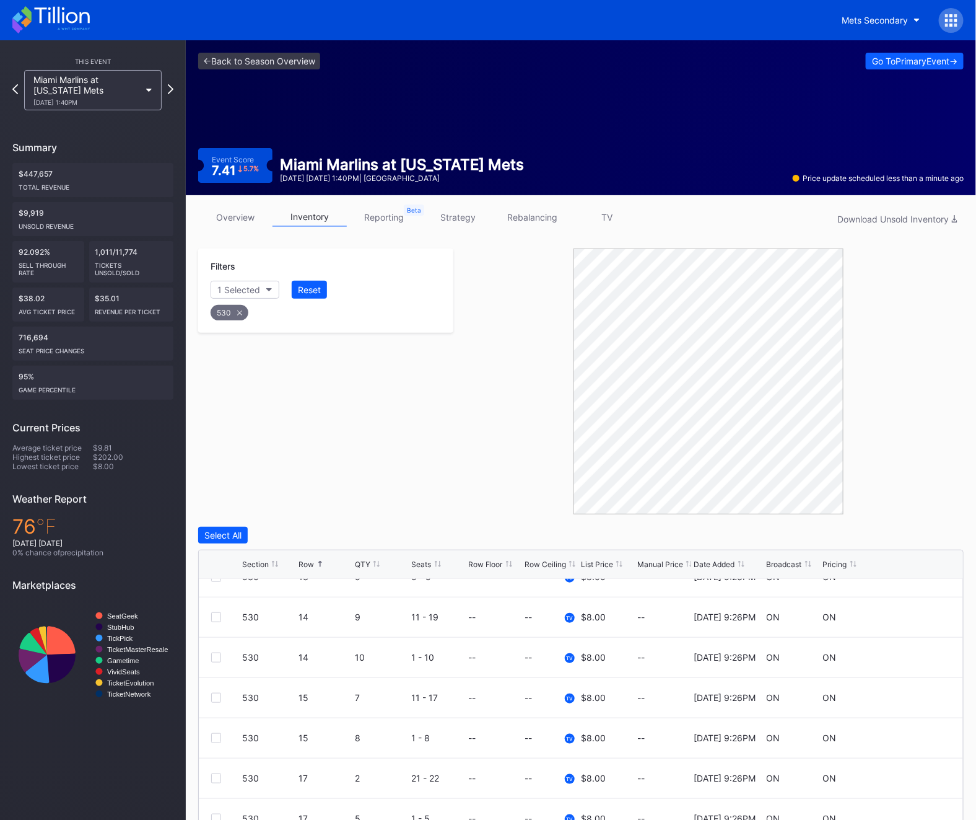
scroll to position [586, 0]
click at [221, 657] on div at bounding box center [226, 657] width 31 height 10
click at [214, 653] on div at bounding box center [216, 657] width 10 height 10
click at [932, 533] on div "Delete 1 Row" at bounding box center [933, 535] width 50 height 11
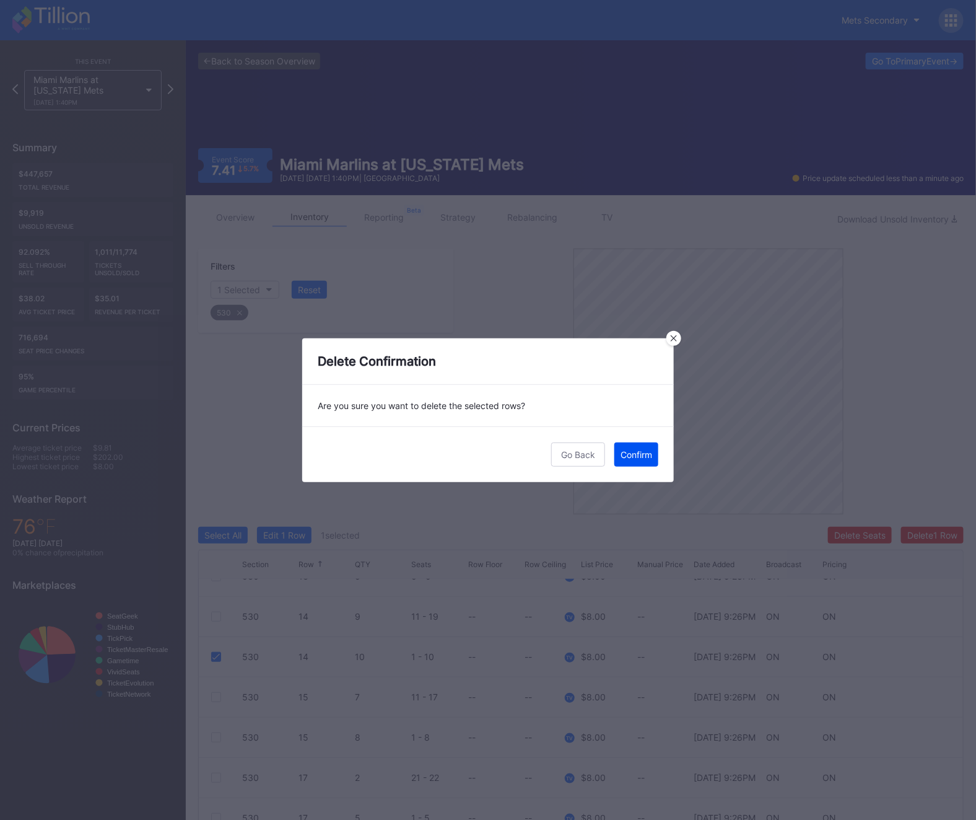
click at [628, 447] on button "Confirm" at bounding box center [637, 454] width 44 height 24
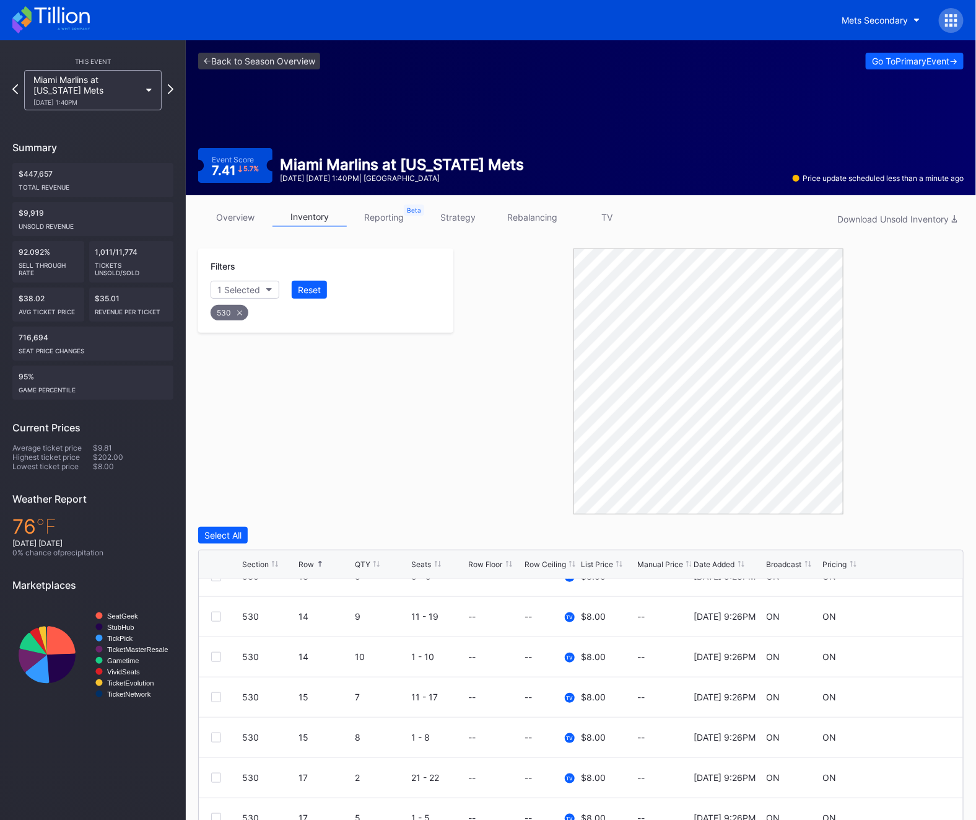
click at [221, 310] on div "530" at bounding box center [230, 312] width 38 height 15
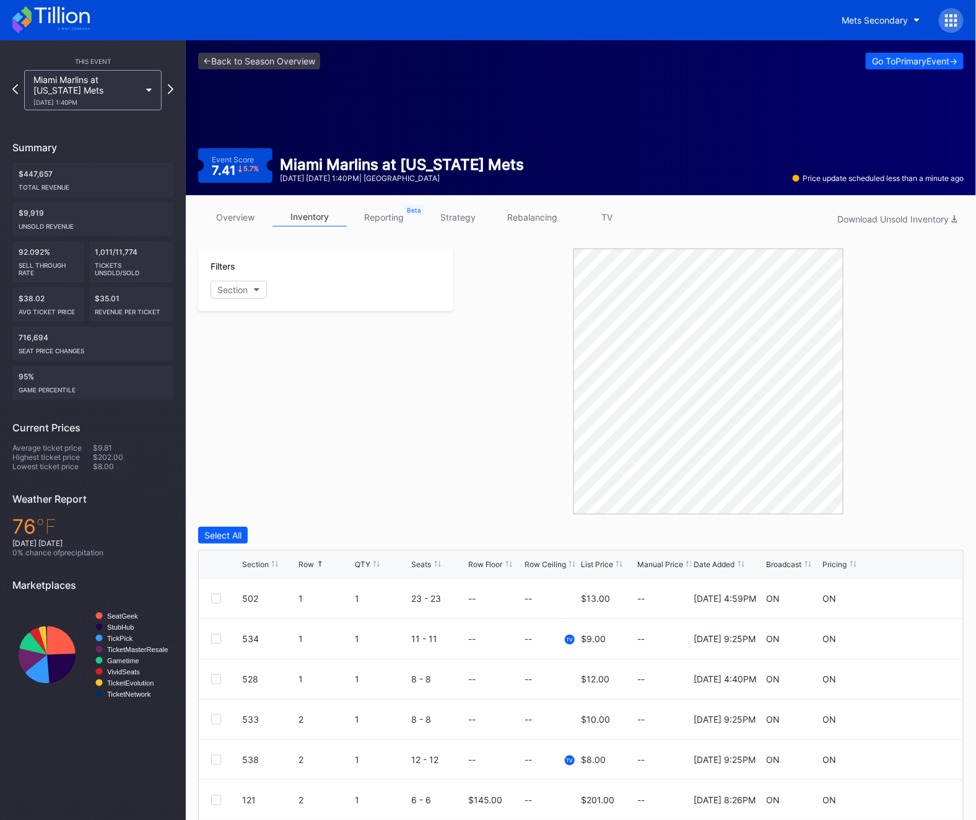
click at [268, 284] on div "Section" at bounding box center [326, 290] width 230 height 18
click at [235, 287] on div "Section" at bounding box center [232, 289] width 30 height 11
type input "531"
click at [226, 362] on div at bounding box center [225, 359] width 10 height 10
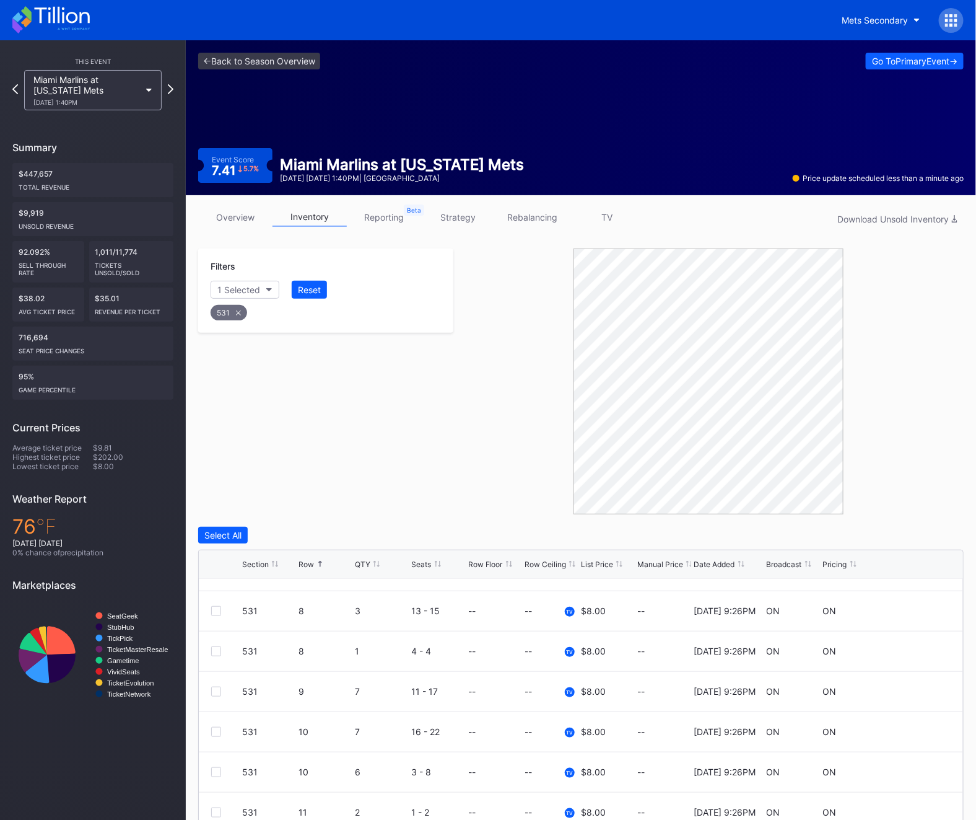
scroll to position [29, 0]
click at [212, 773] on div at bounding box center [216, 771] width 10 height 10
click at [213, 773] on icon at bounding box center [216, 771] width 7 height 6
click at [220, 775] on div at bounding box center [216, 771] width 10 height 10
click at [929, 530] on div "Delete 1 Row" at bounding box center [933, 535] width 50 height 11
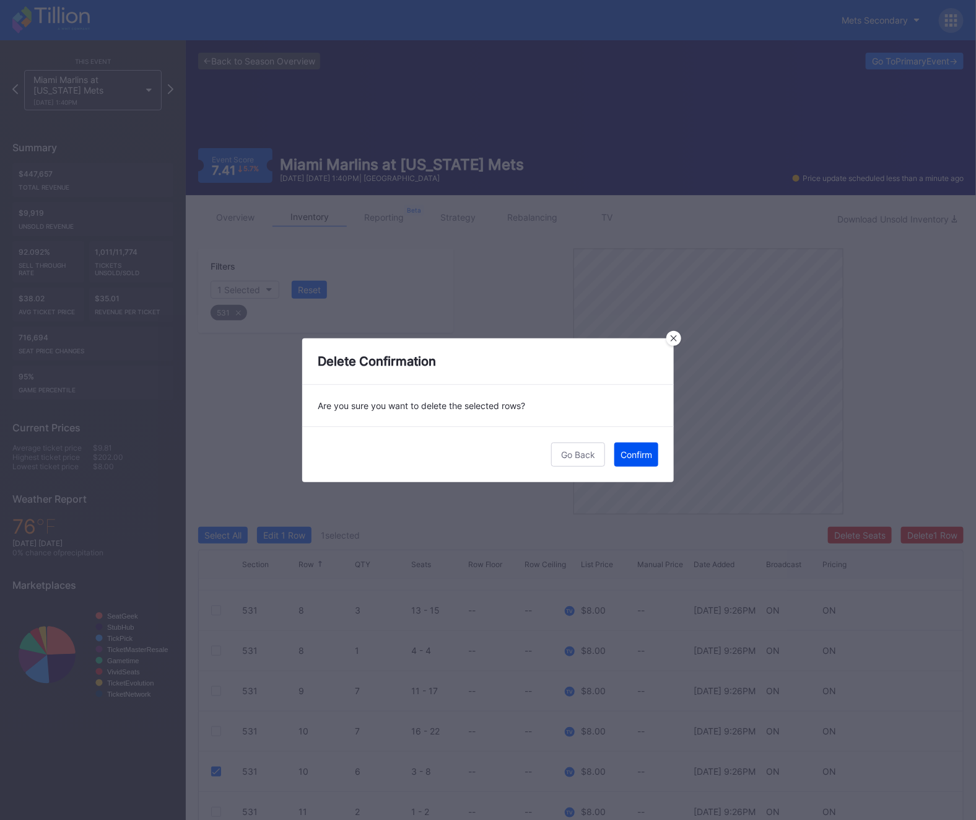
click at [629, 459] on div "Confirm" at bounding box center [637, 454] width 32 height 11
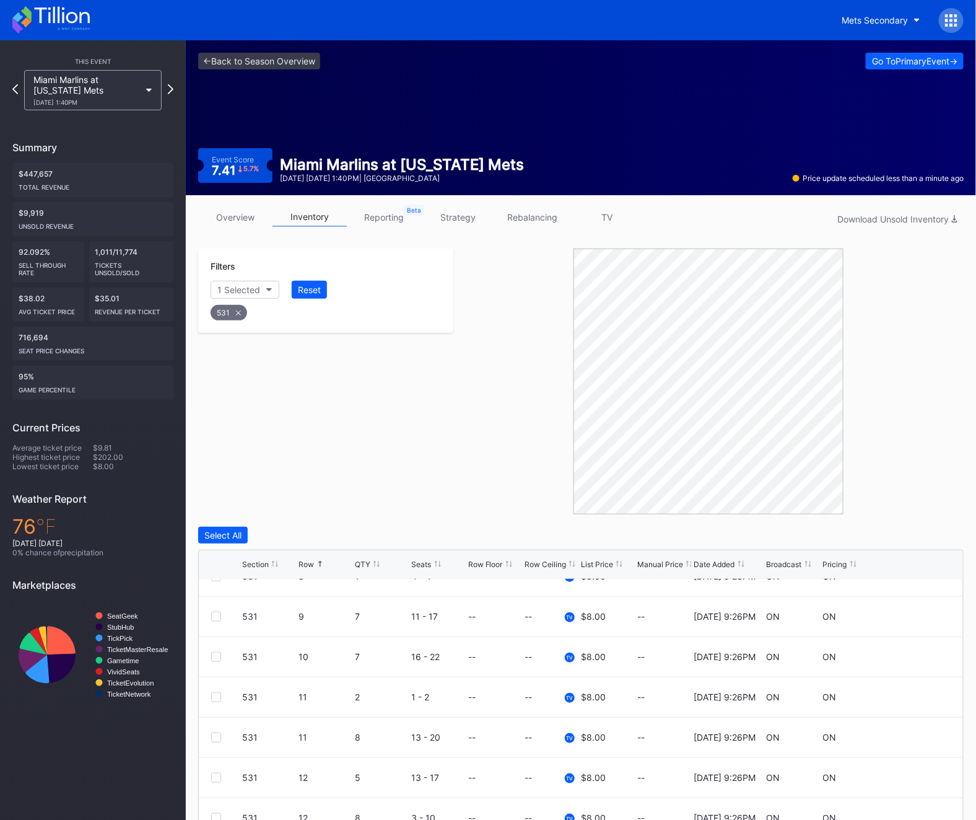
scroll to position [110, 0]
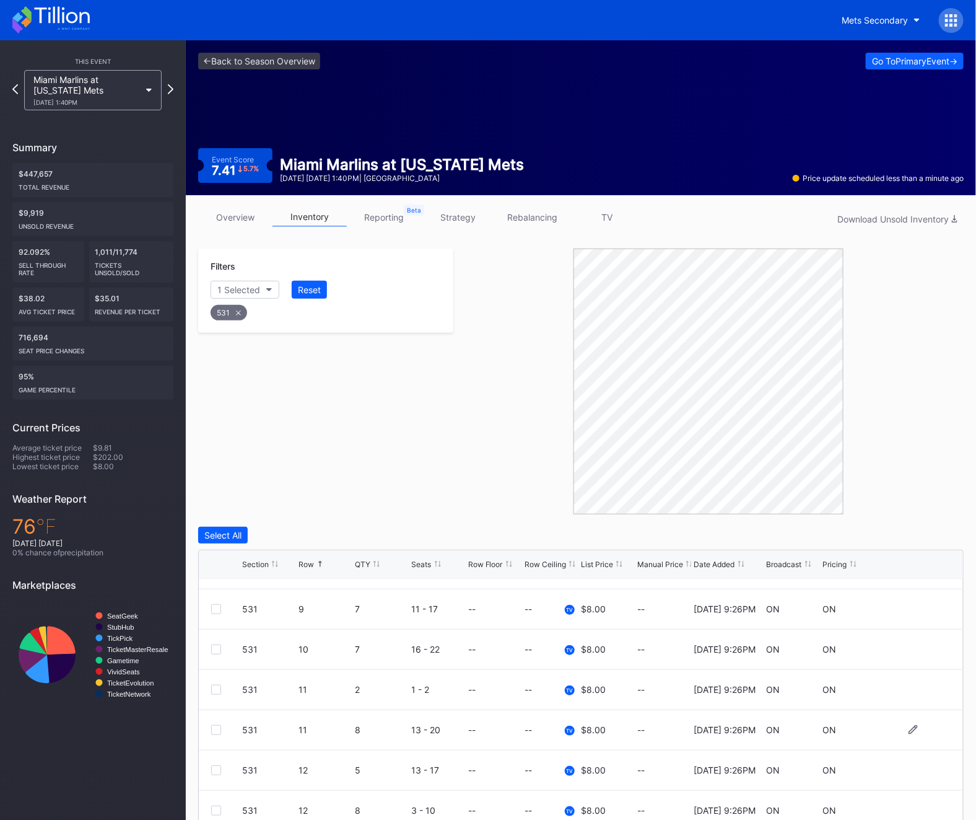
click at [202, 722] on div "531 11 8 13 - 20 -- -- TV $8.00 -- 2/21/2025 9:26PM ON ON" at bounding box center [581, 730] width 765 height 40
click at [211, 725] on div at bounding box center [216, 730] width 10 height 10
click at [920, 533] on div "Delete 1 Row" at bounding box center [933, 535] width 50 height 11
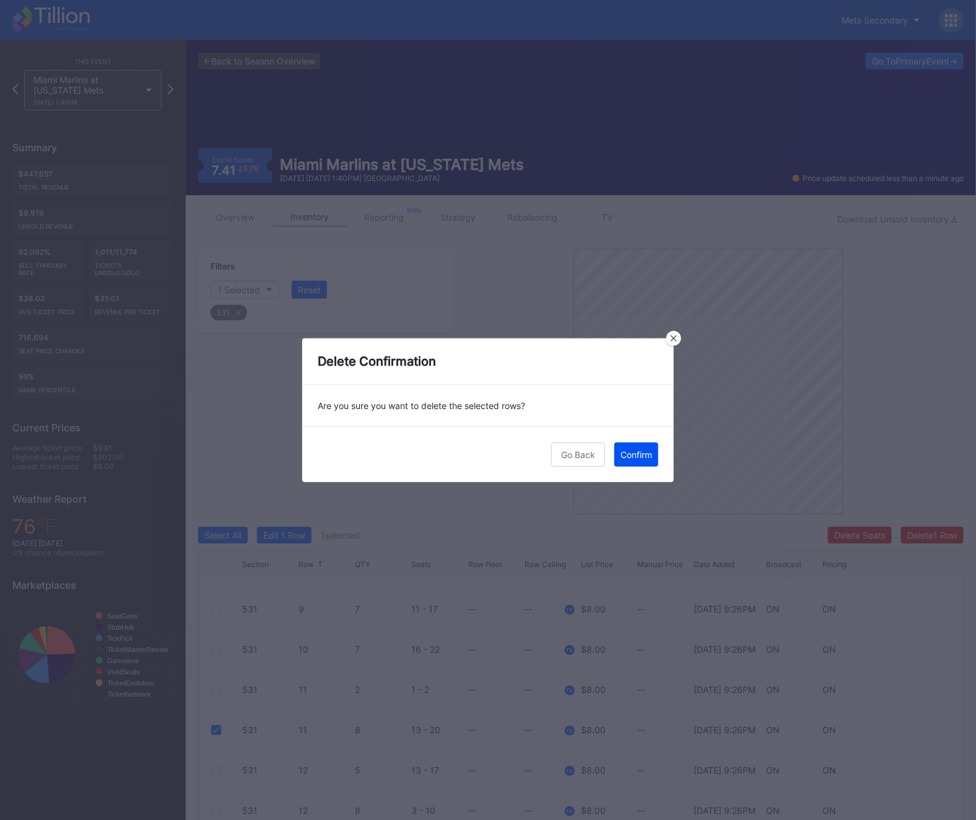
click at [633, 455] on div "Confirm" at bounding box center [637, 454] width 32 height 11
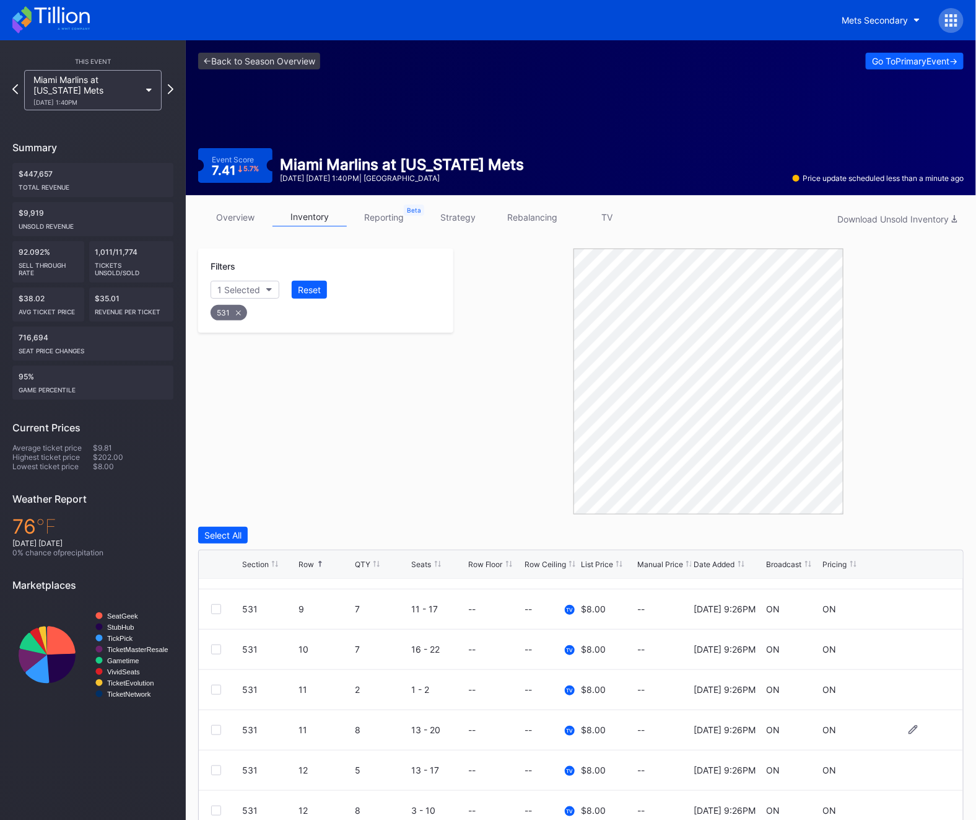
click at [213, 729] on div at bounding box center [216, 730] width 10 height 10
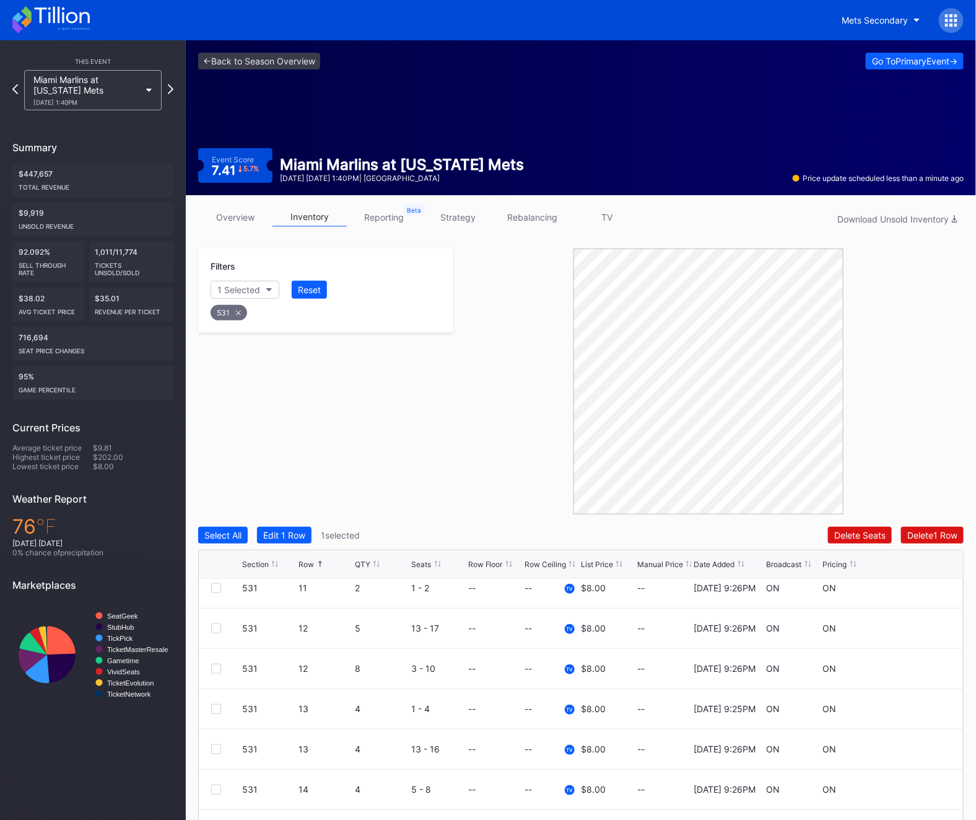
scroll to position [205, 0]
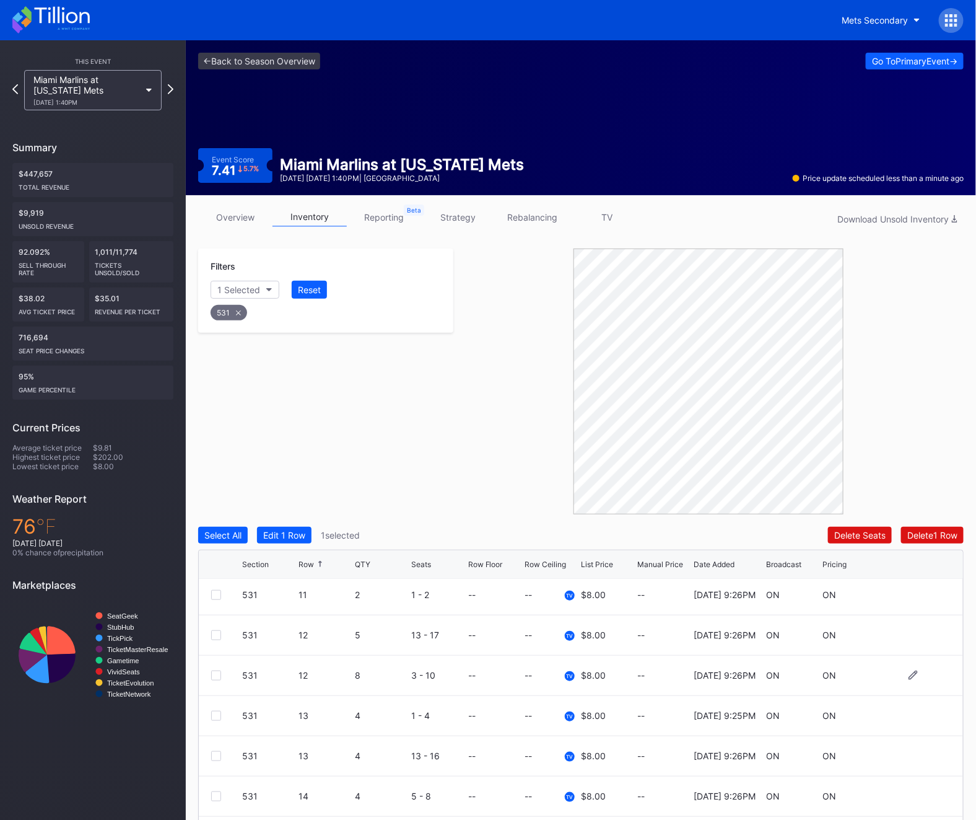
click at [209, 674] on div "531 12 8 3 - 10 -- -- TV $8.00 -- 2/21/2025 9:26PM ON ON" at bounding box center [581, 676] width 765 height 40
click at [221, 676] on div at bounding box center [226, 675] width 31 height 10
click at [217, 676] on div at bounding box center [216, 675] width 10 height 10
click at [960, 522] on div "Filters 1 Selected Reset 531 Select All Edit 2 Rows 2 selected Delete 2 Rows Se…" at bounding box center [581, 569] width 766 height 643
click at [950, 530] on div "Delete 2 Rows" at bounding box center [930, 535] width 55 height 11
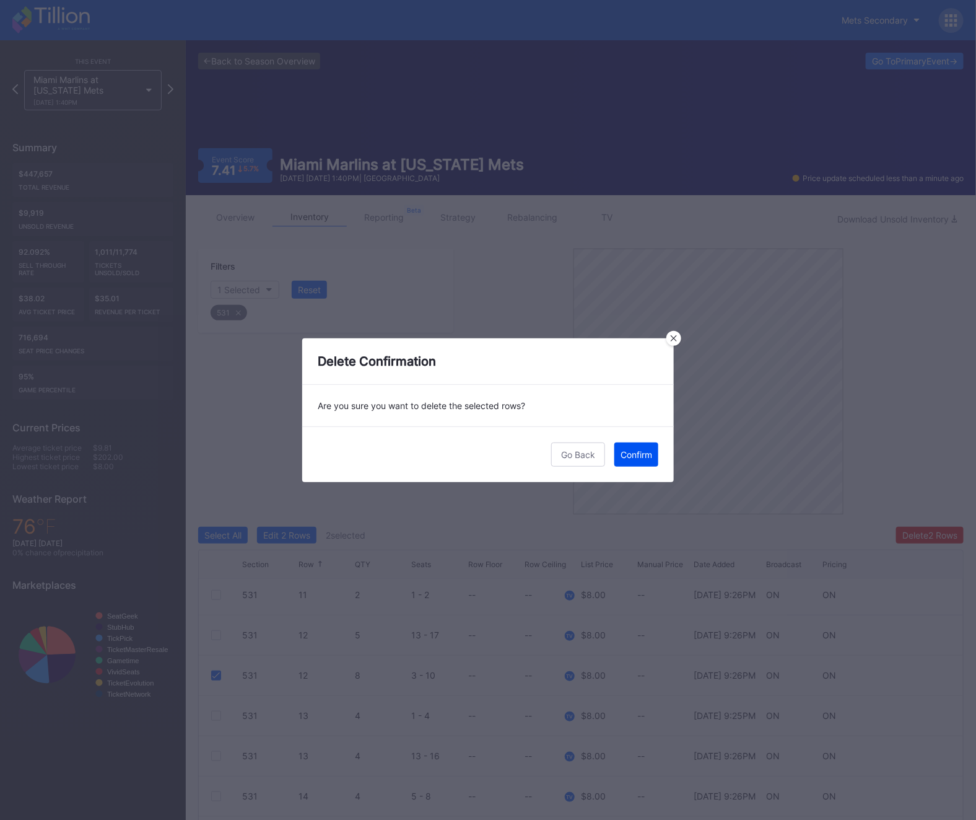
click at [615, 460] on button "Confirm" at bounding box center [637, 454] width 44 height 24
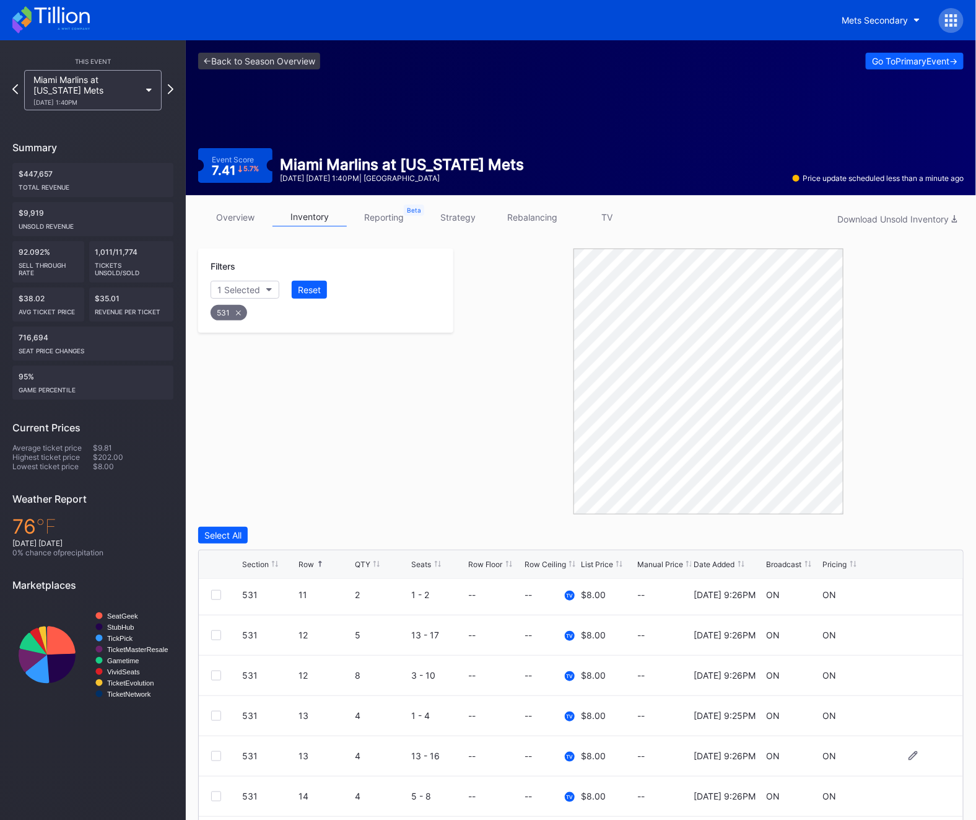
click at [211, 758] on div at bounding box center [216, 756] width 10 height 10
click at [912, 523] on div "Filters 1 Selected Reset 531 Select All Edit 1 Row 1 selected Delete Seats Dele…" at bounding box center [581, 569] width 766 height 643
click at [912, 540] on div "Delete 1 Row" at bounding box center [933, 535] width 50 height 11
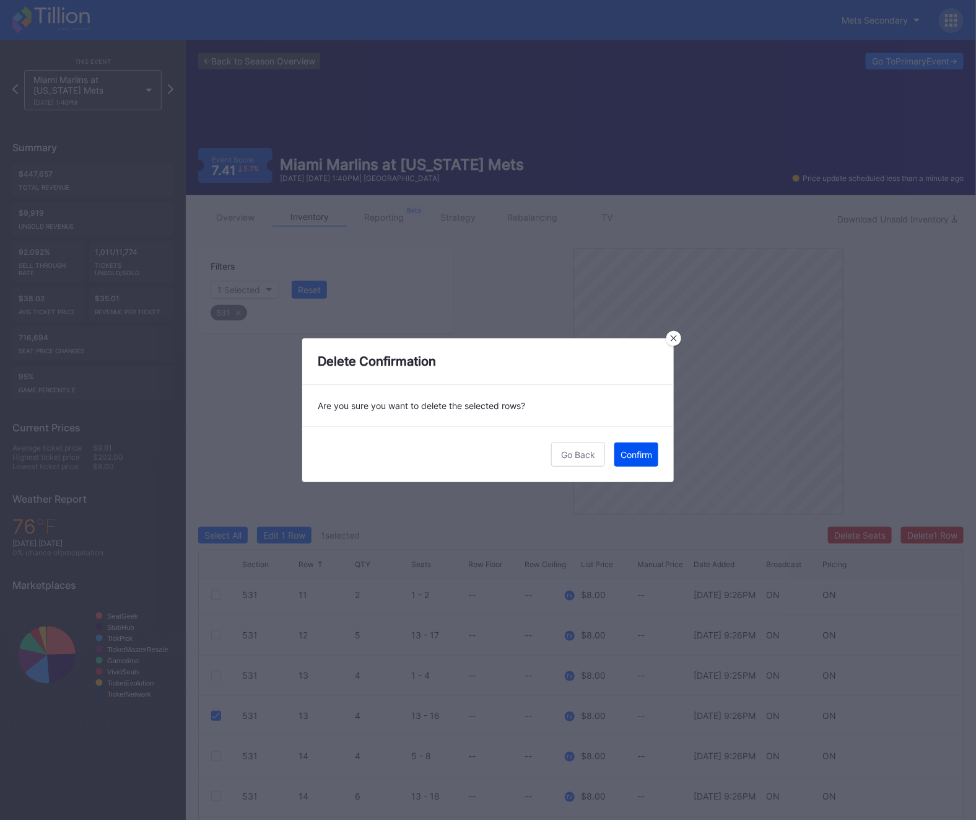
scroll to position [0, 0]
click at [638, 460] on button "Confirm" at bounding box center [637, 454] width 44 height 24
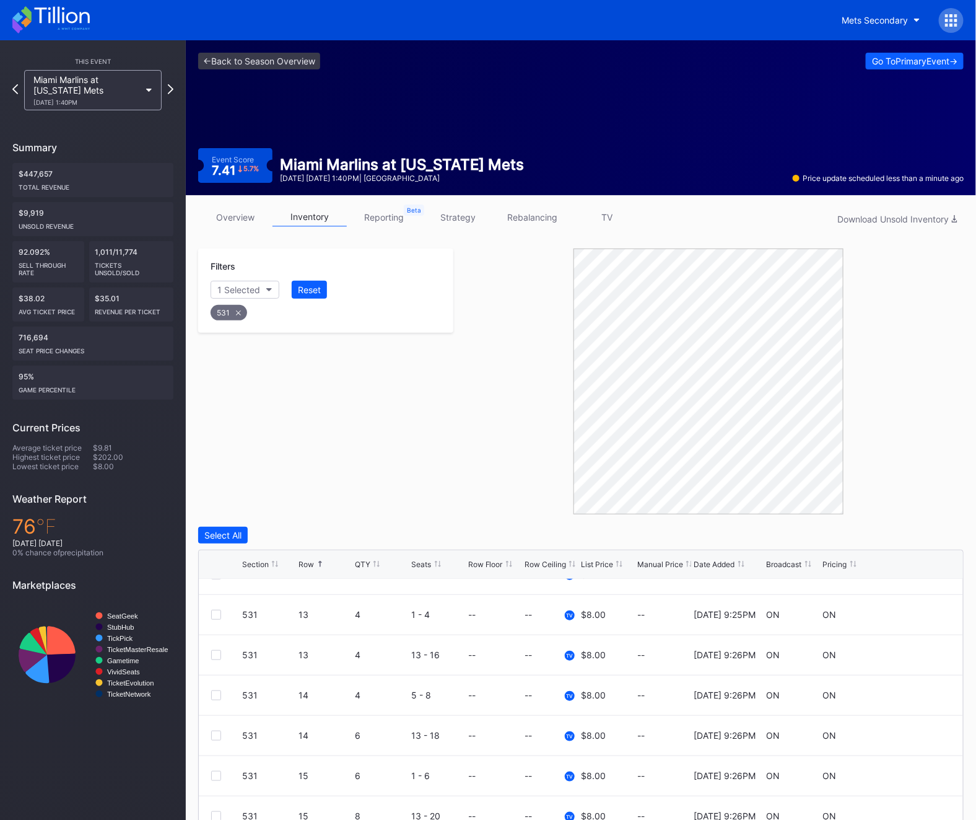
scroll to position [270, 0]
click at [213, 650] on div at bounding box center [216, 651] width 10 height 10
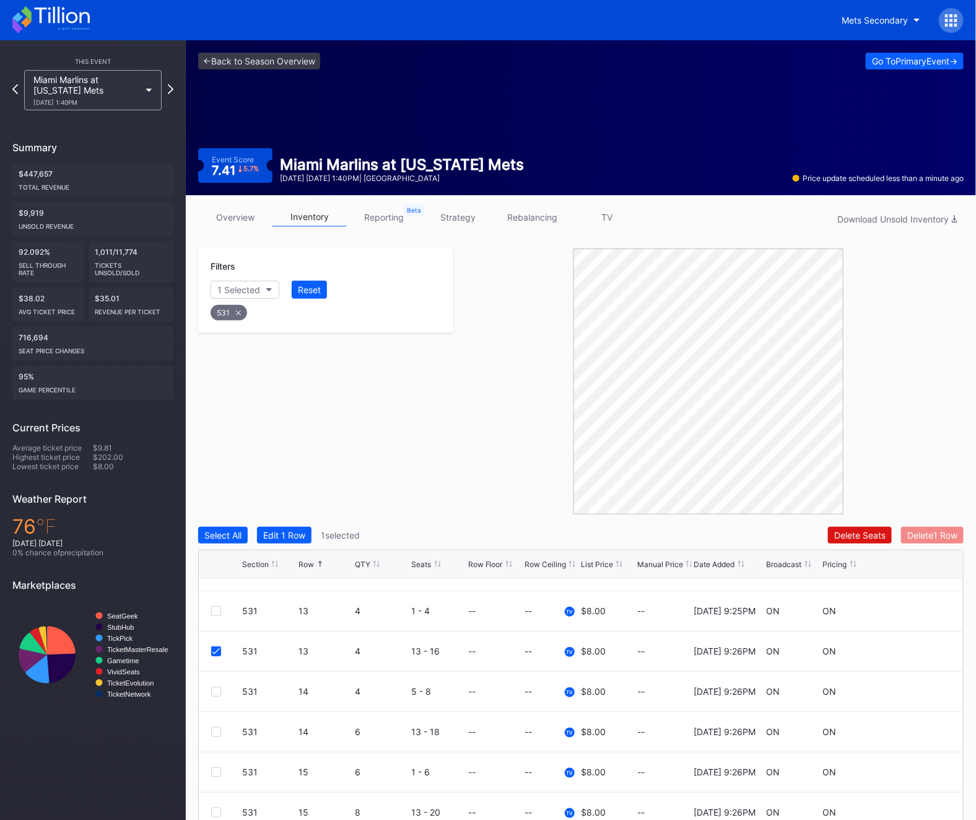
click at [935, 542] on button "Delete 1 Row" at bounding box center [933, 535] width 63 height 17
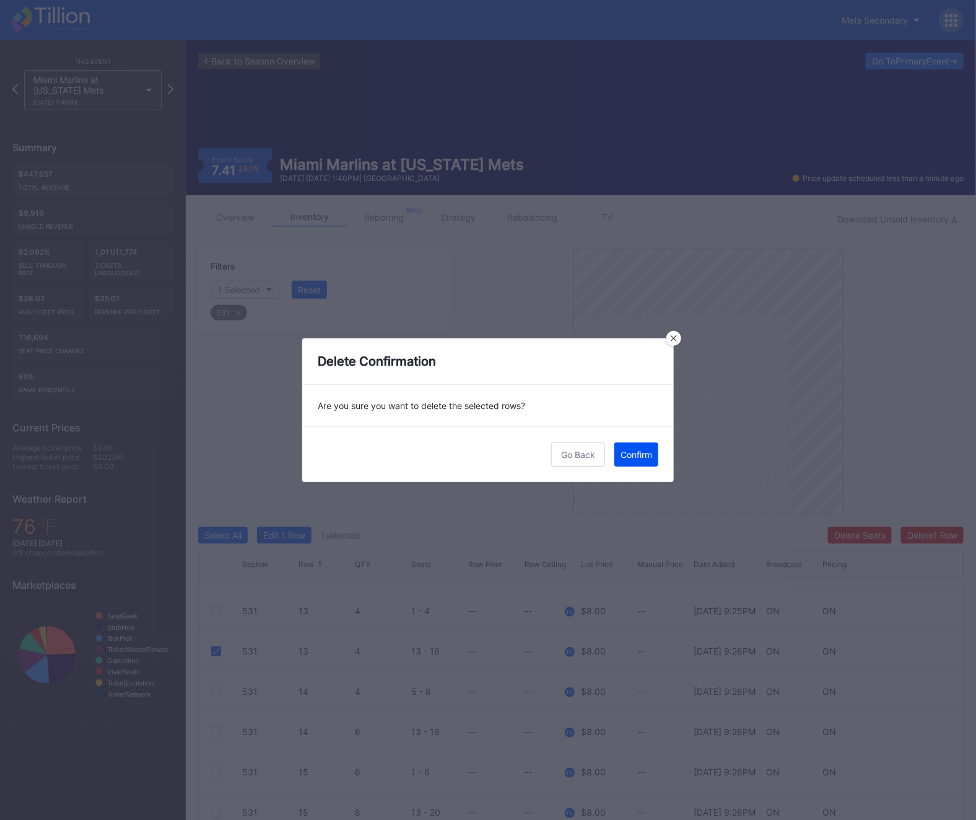
click at [643, 445] on button "Confirm" at bounding box center [637, 454] width 44 height 24
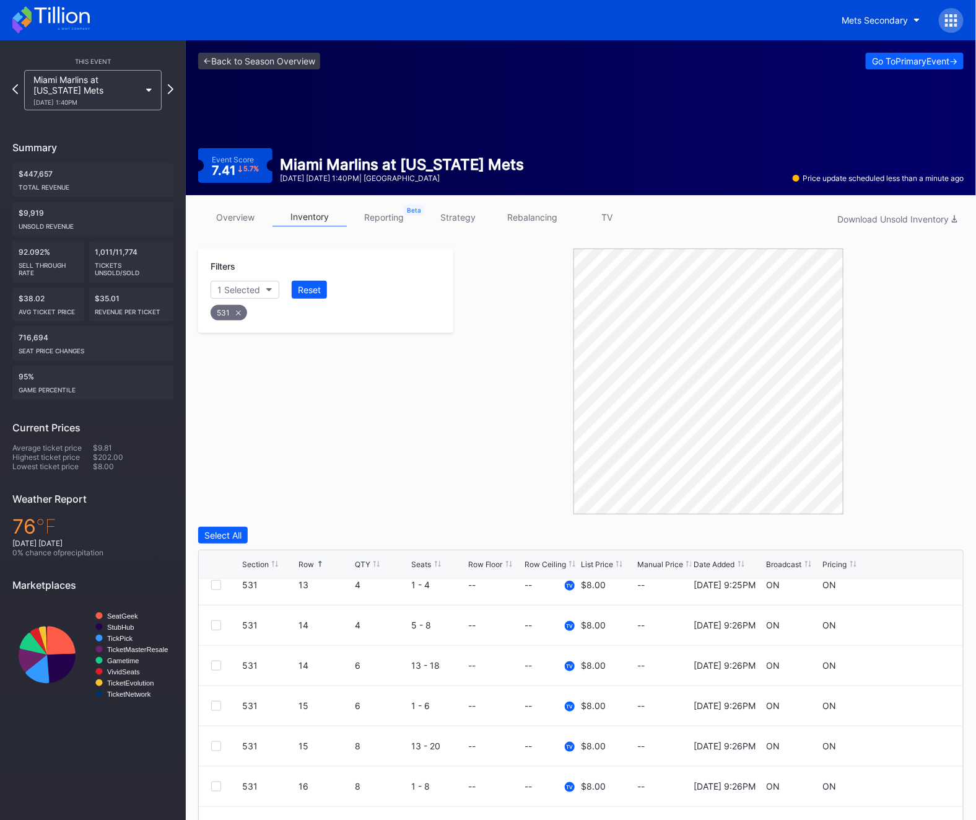
scroll to position [322, 0]
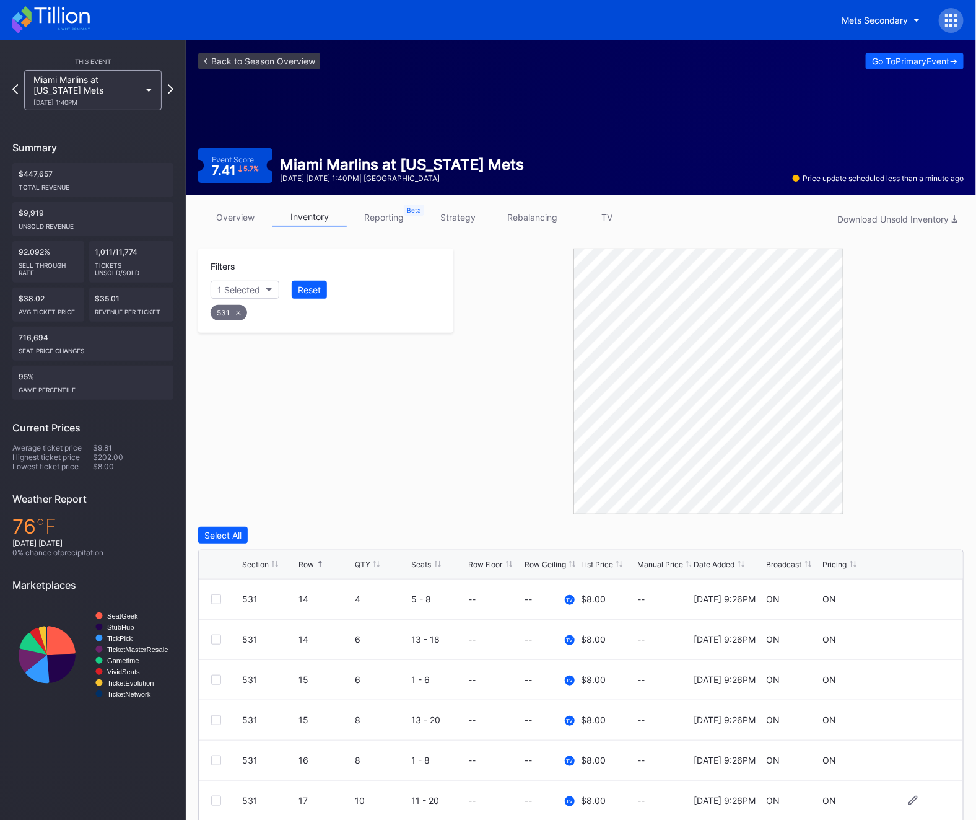
click at [219, 796] on div at bounding box center [216, 801] width 10 height 10
click at [916, 524] on div "Filters 1 Selected Reset 531 Select All Edit 1 Row 1 selected Delete Seats Dele…" at bounding box center [581, 569] width 766 height 643
click at [918, 531] on div "Delete 1 Row" at bounding box center [933, 535] width 50 height 11
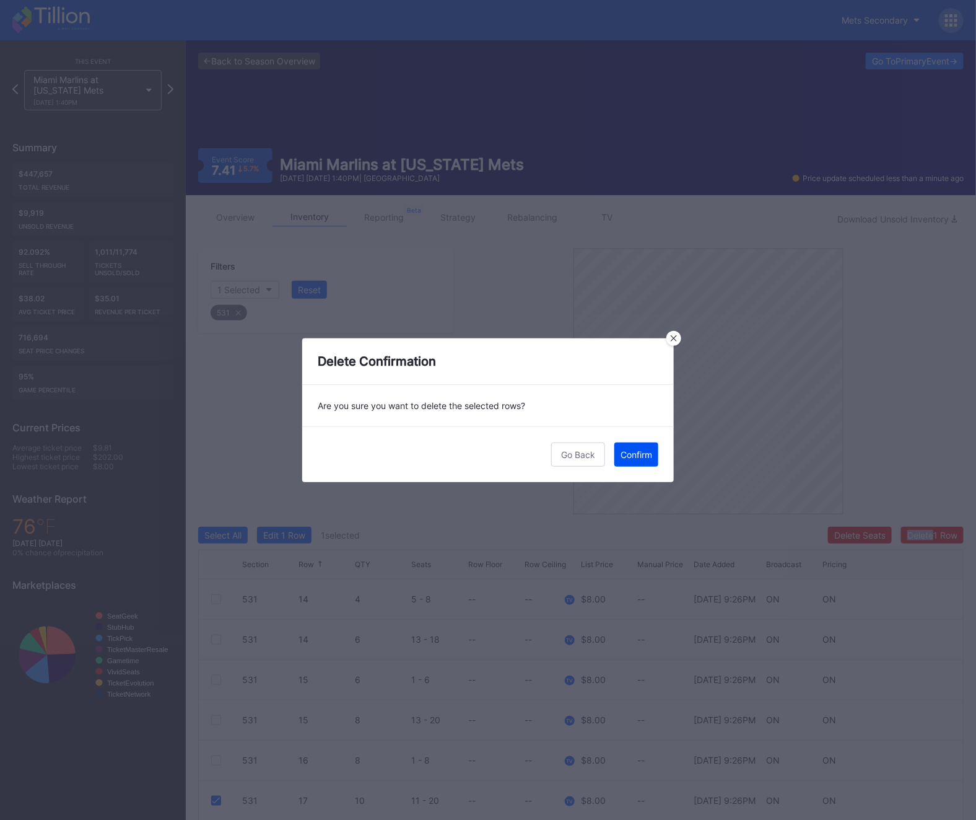
click at [644, 455] on div "Confirm" at bounding box center [637, 454] width 32 height 11
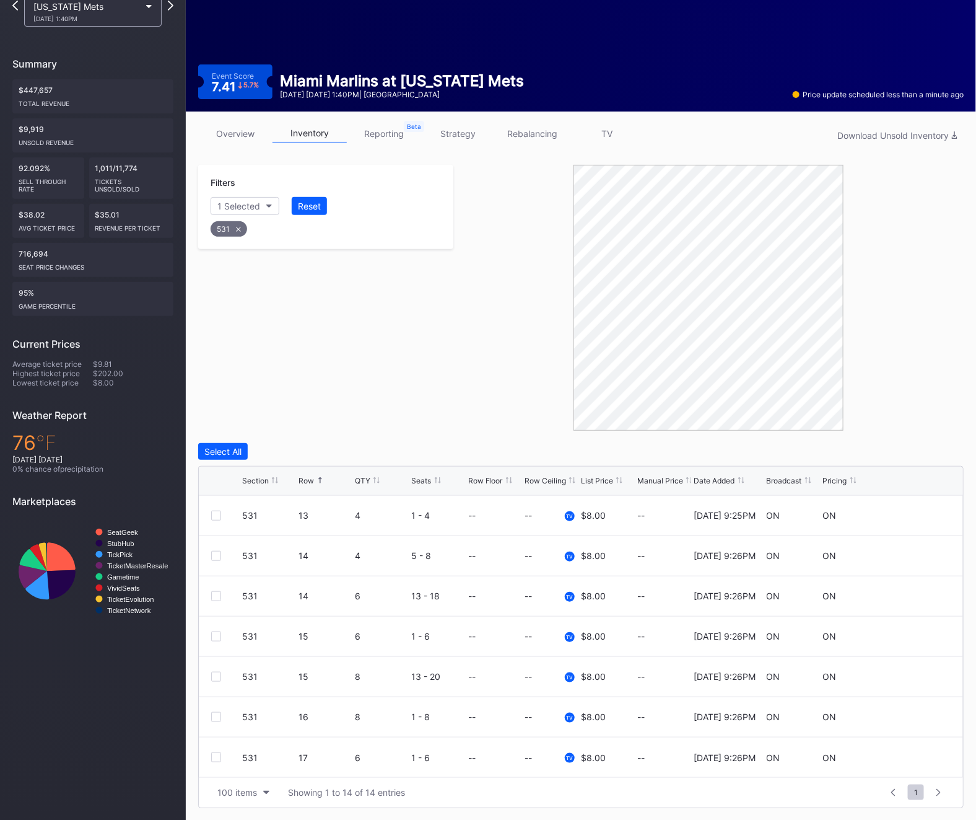
scroll to position [281, 0]
click at [229, 230] on div "531" at bounding box center [229, 228] width 37 height 15
click at [248, 202] on button "Section" at bounding box center [239, 206] width 56 height 18
type input "532"
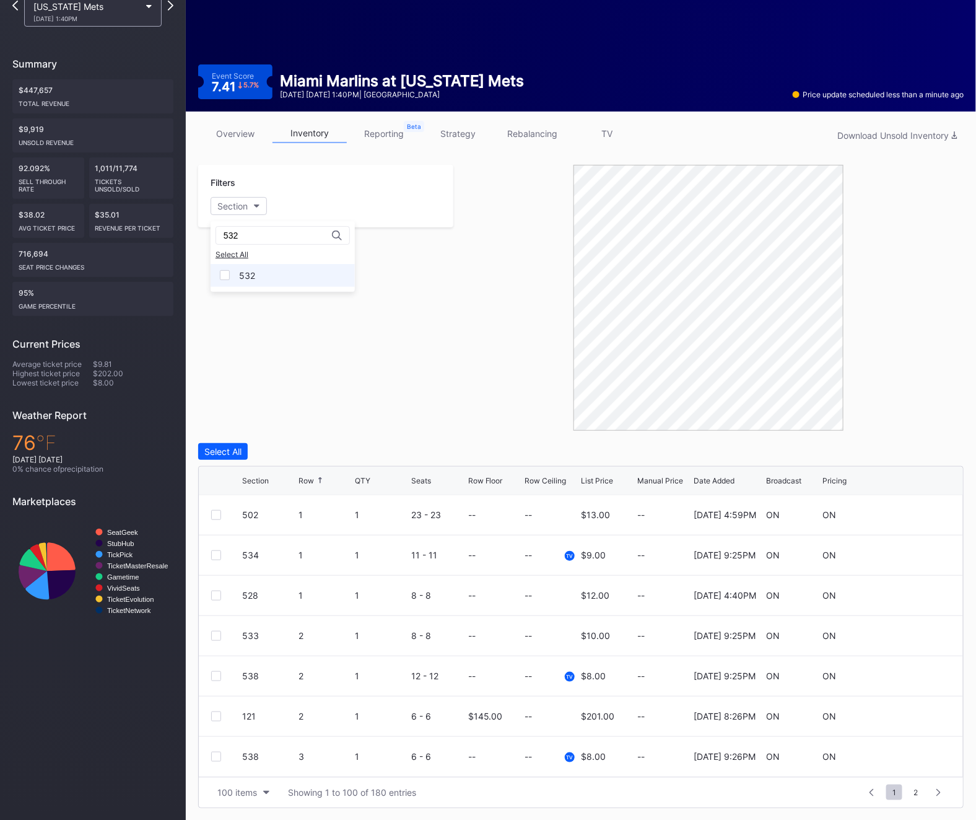
click at [257, 274] on div "532" at bounding box center [283, 275] width 144 height 23
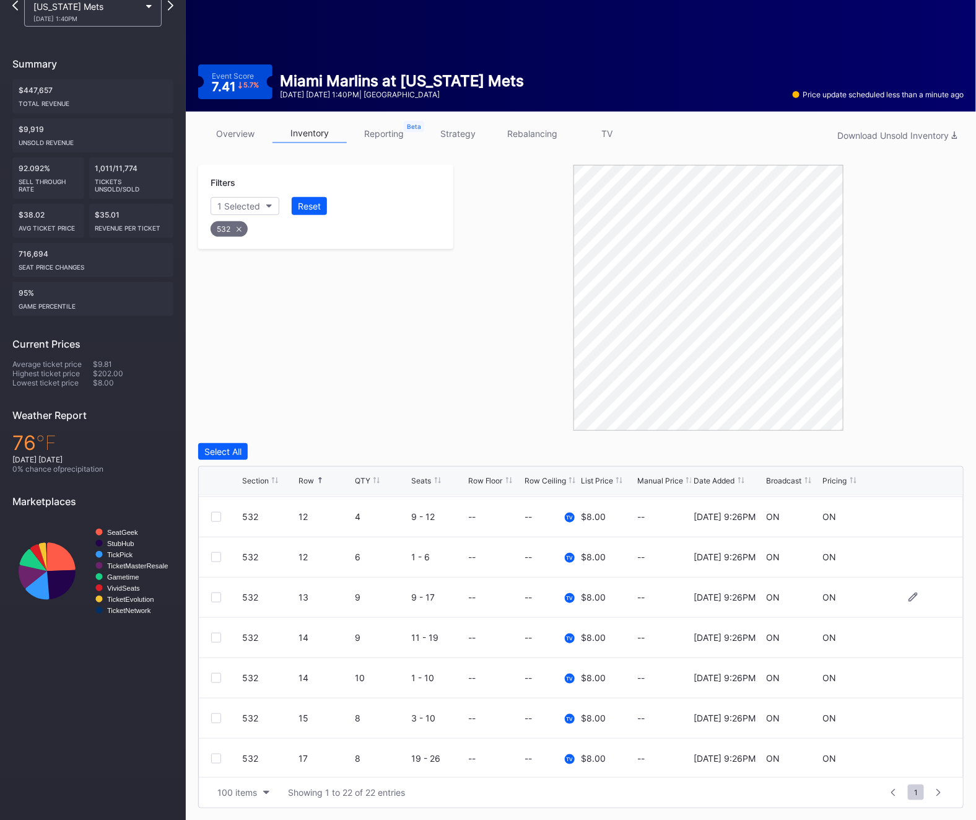
click at [220, 595] on div at bounding box center [216, 597] width 10 height 10
click at [213, 720] on div at bounding box center [216, 718] width 10 height 10
click at [216, 595] on icon at bounding box center [216, 597] width 7 height 6
click at [215, 595] on div at bounding box center [216, 597] width 10 height 10
click at [214, 724] on div "532 15 8 3 - 10 -- -- TV $8.00 -- 2/21/2025 9:26PM ON ON" at bounding box center [581, 718] width 765 height 40
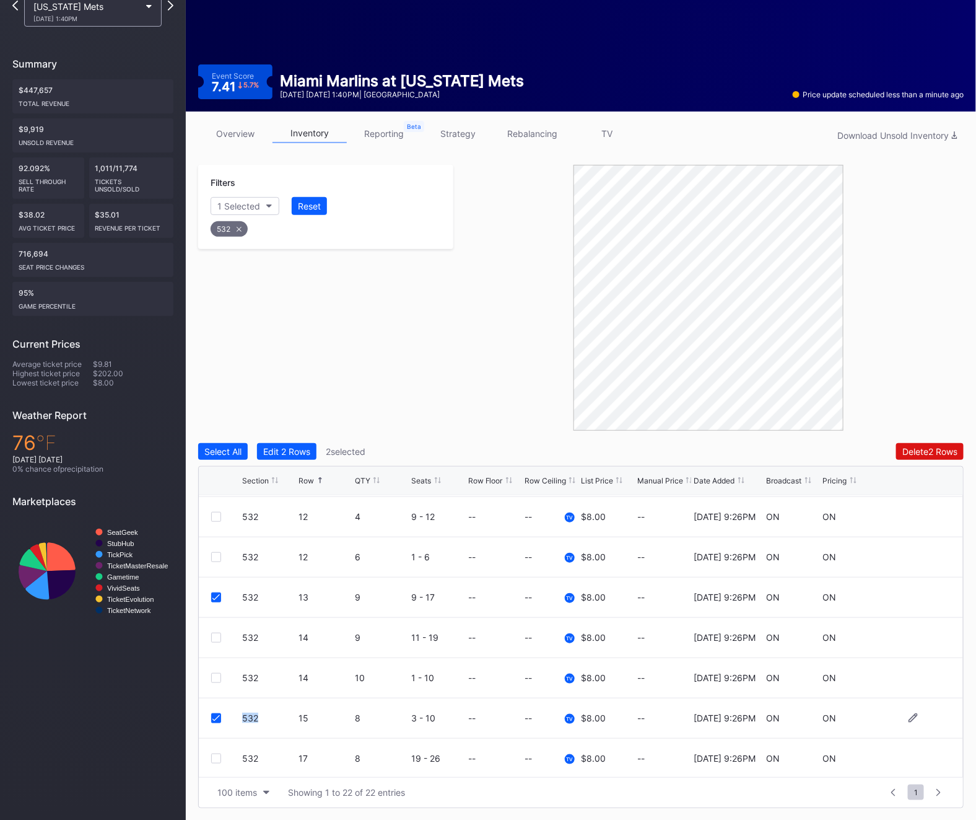
click at [214, 724] on div "532 15 8 3 - 10 -- -- TV $8.00 -- 2/21/2025 9:26PM ON ON" at bounding box center [581, 718] width 765 height 40
click at [213, 718] on icon at bounding box center [216, 718] width 7 height 6
click at [217, 679] on div at bounding box center [216, 678] width 10 height 10
click at [213, 595] on icon at bounding box center [216, 597] width 7 height 6
click at [217, 677] on icon at bounding box center [216, 678] width 7 height 6
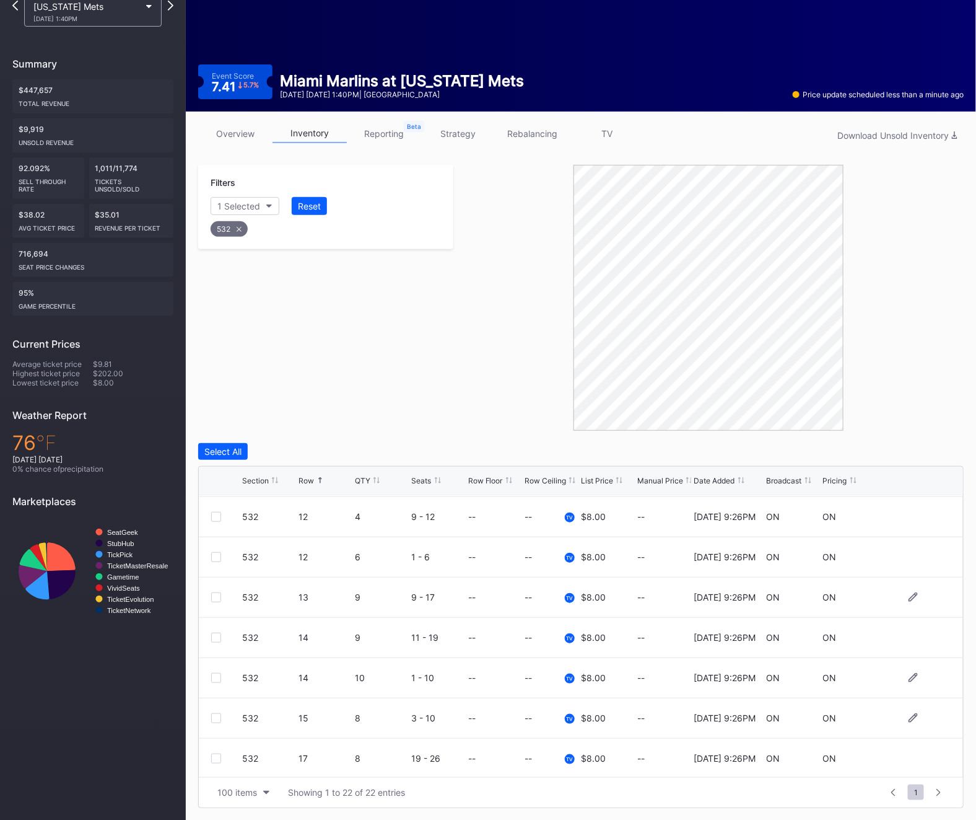
click at [216, 593] on div at bounding box center [216, 597] width 10 height 10
click at [208, 599] on div "532 13 9 9 - 17 -- -- TV $8.00 -- 2/21/2025 9:26PM ON ON" at bounding box center [581, 597] width 765 height 40
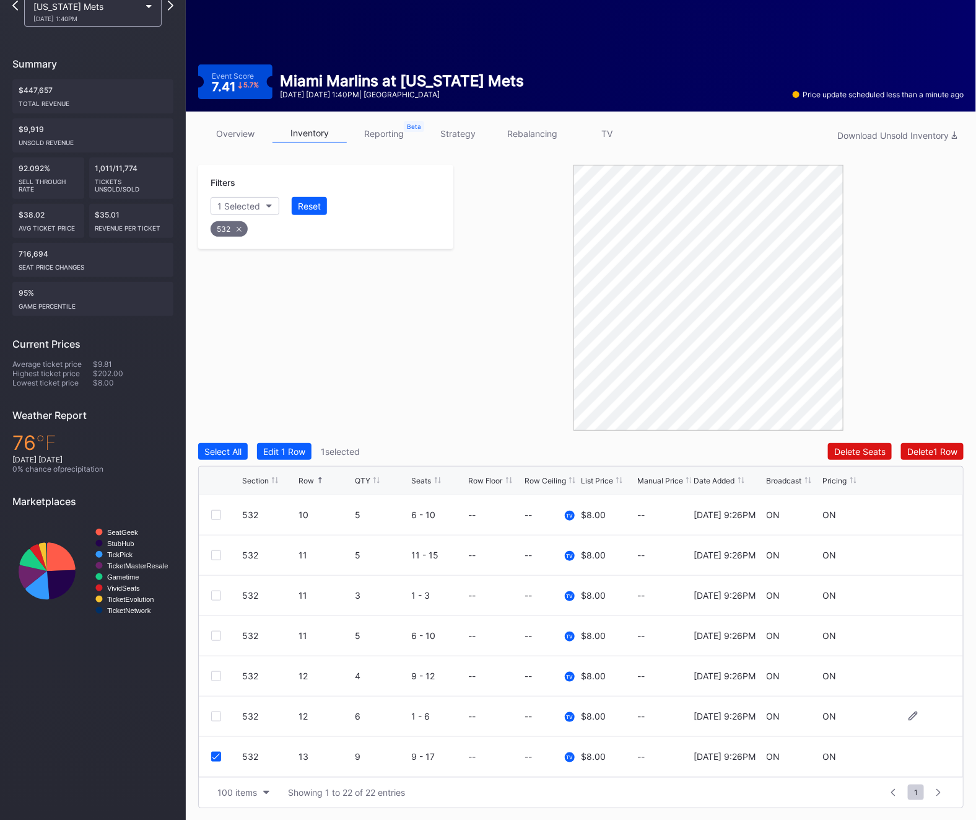
scroll to position [329, 0]
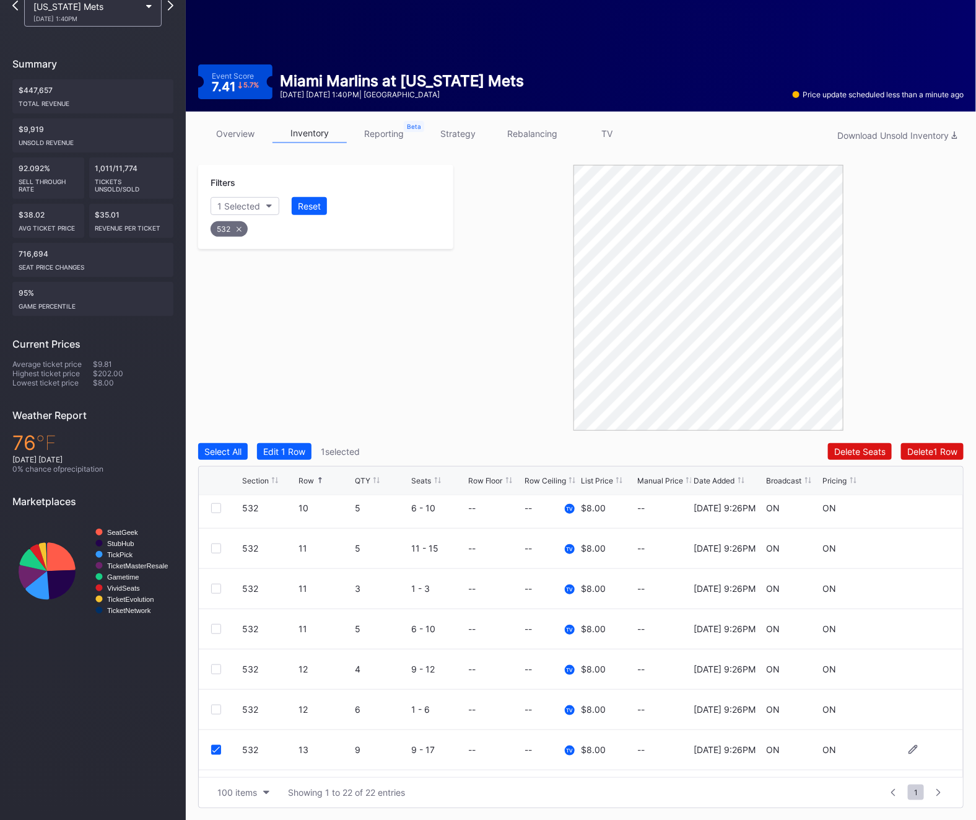
click at [209, 749] on div "532 13 9 9 - 17 -- -- TV $8.00 -- 2/21/2025 9:26PM ON ON" at bounding box center [581, 750] width 765 height 40
click at [211, 750] on div at bounding box center [216, 750] width 10 height 10
click at [230, 229] on div "532" at bounding box center [229, 228] width 37 height 15
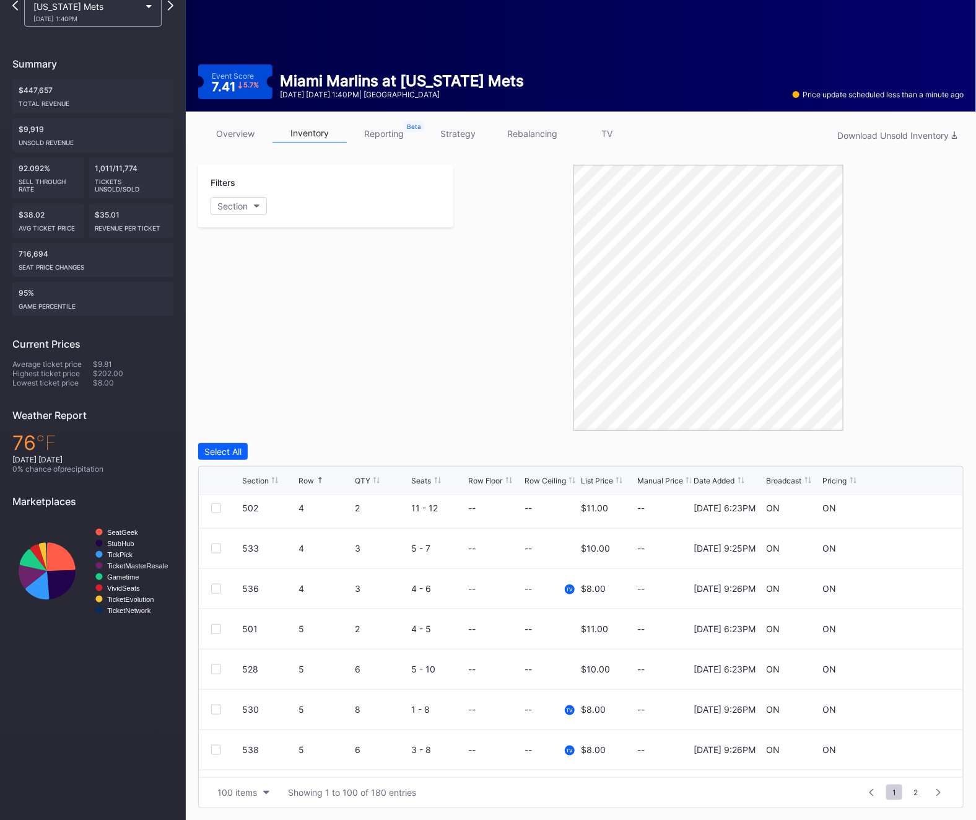
scroll to position [0, 0]
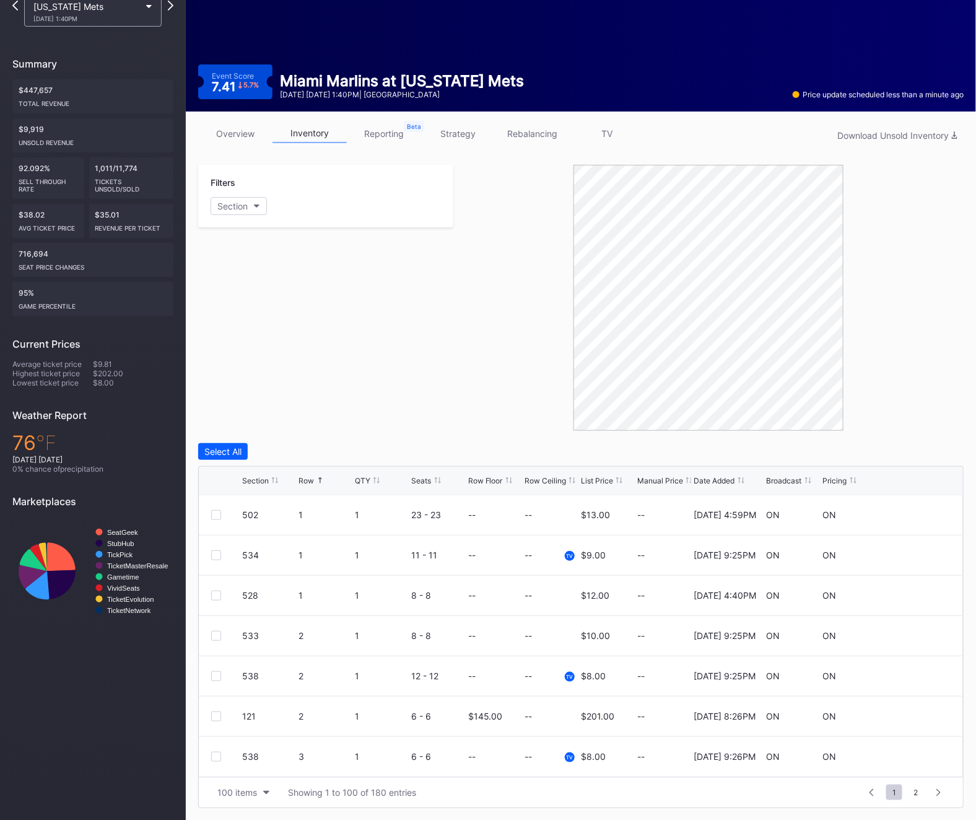
click at [239, 194] on div "Filters Section" at bounding box center [325, 196] width 255 height 63
click at [232, 202] on div "Section" at bounding box center [232, 206] width 30 height 11
type input "533"
click at [248, 277] on div "533" at bounding box center [247, 275] width 17 height 11
click at [224, 232] on div "533" at bounding box center [230, 228] width 38 height 15
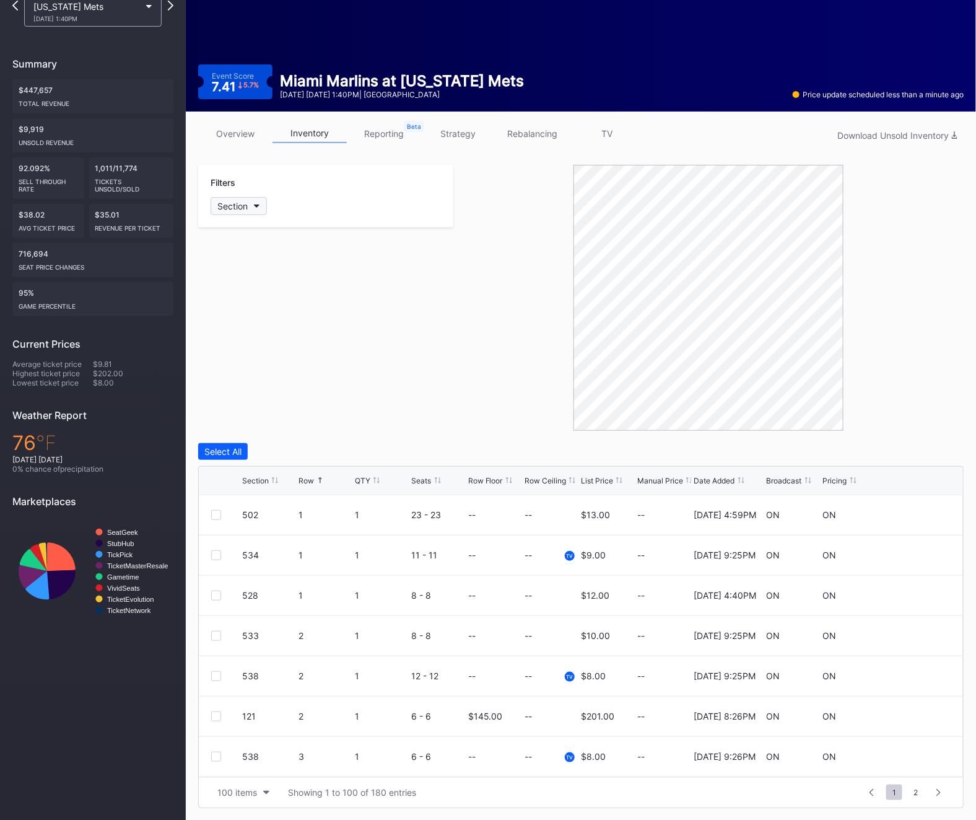
click at [234, 209] on div "Section" at bounding box center [232, 206] width 30 height 11
type input "534"
click at [242, 273] on div "534" at bounding box center [247, 275] width 17 height 11
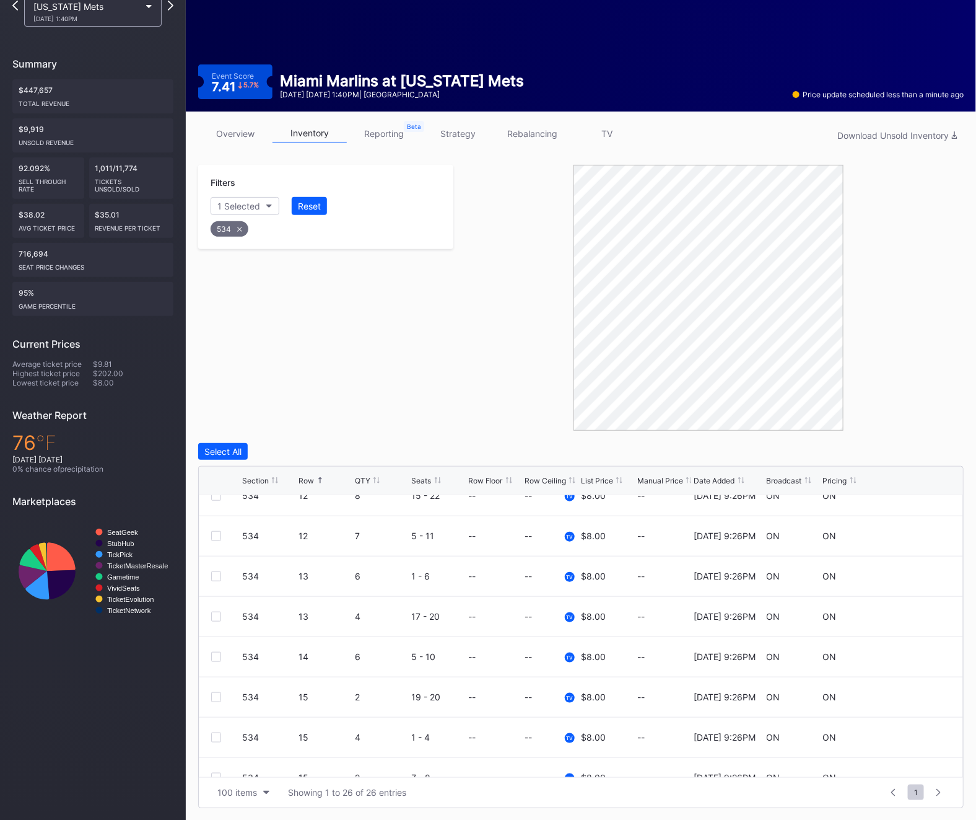
scroll to position [516, 0]
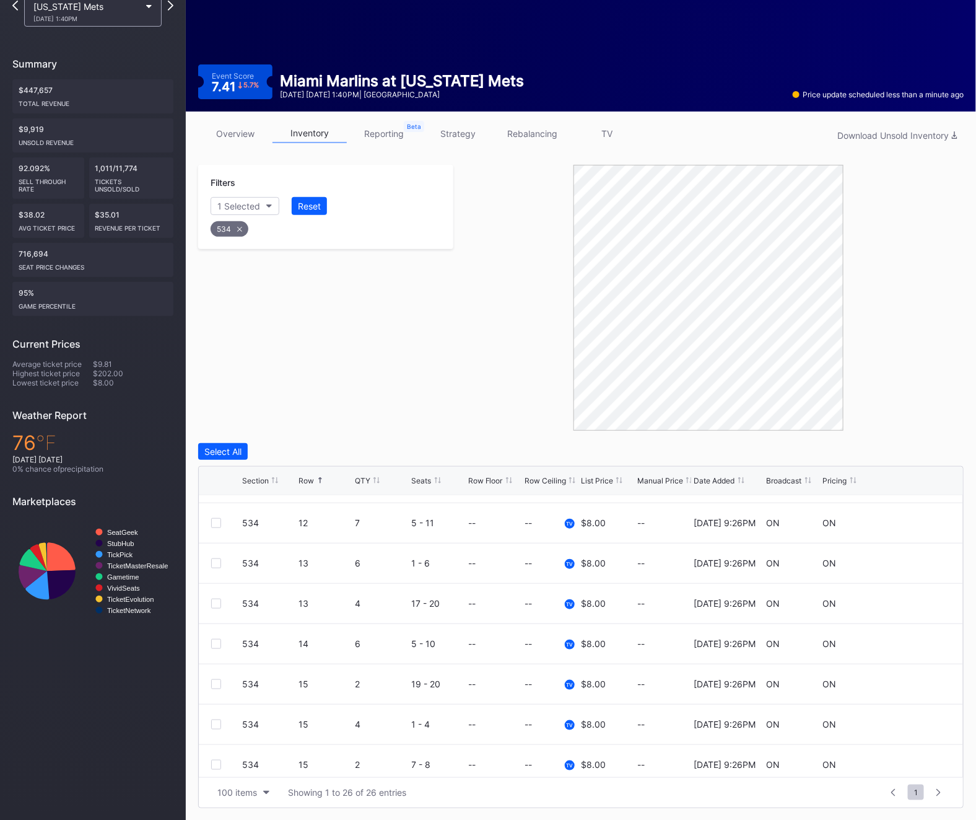
click at [228, 227] on div "534" at bounding box center [230, 228] width 38 height 15
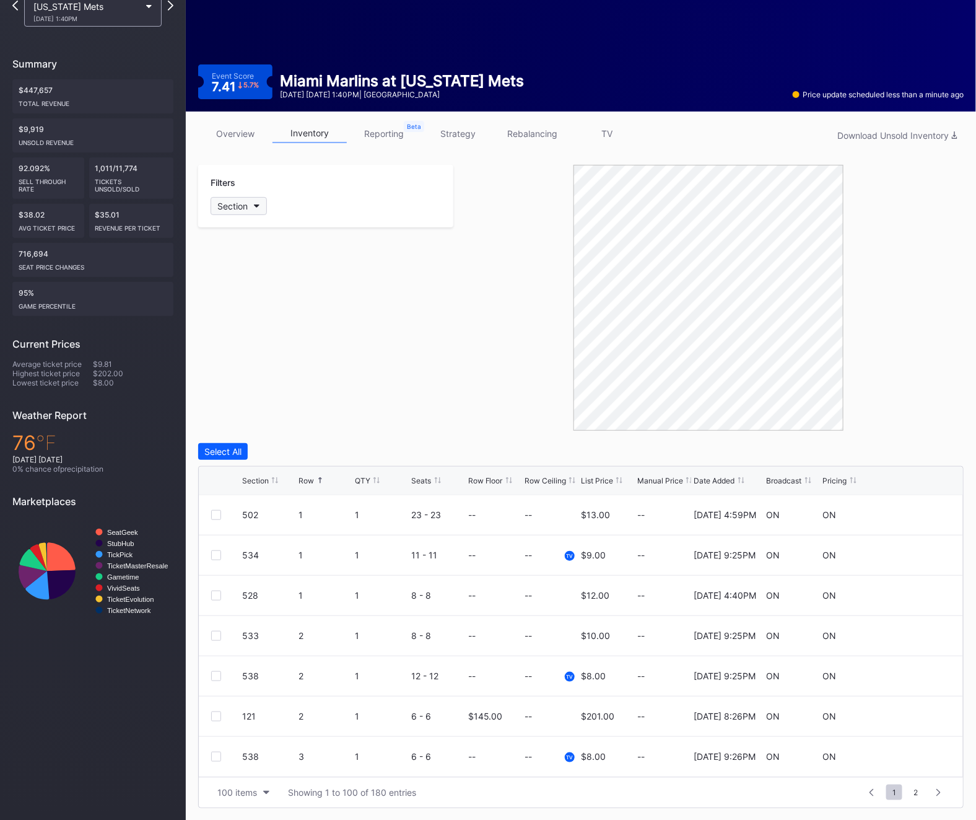
click at [230, 209] on div "Section" at bounding box center [232, 206] width 30 height 11
type input "535"
click at [265, 273] on div "535" at bounding box center [283, 275] width 144 height 23
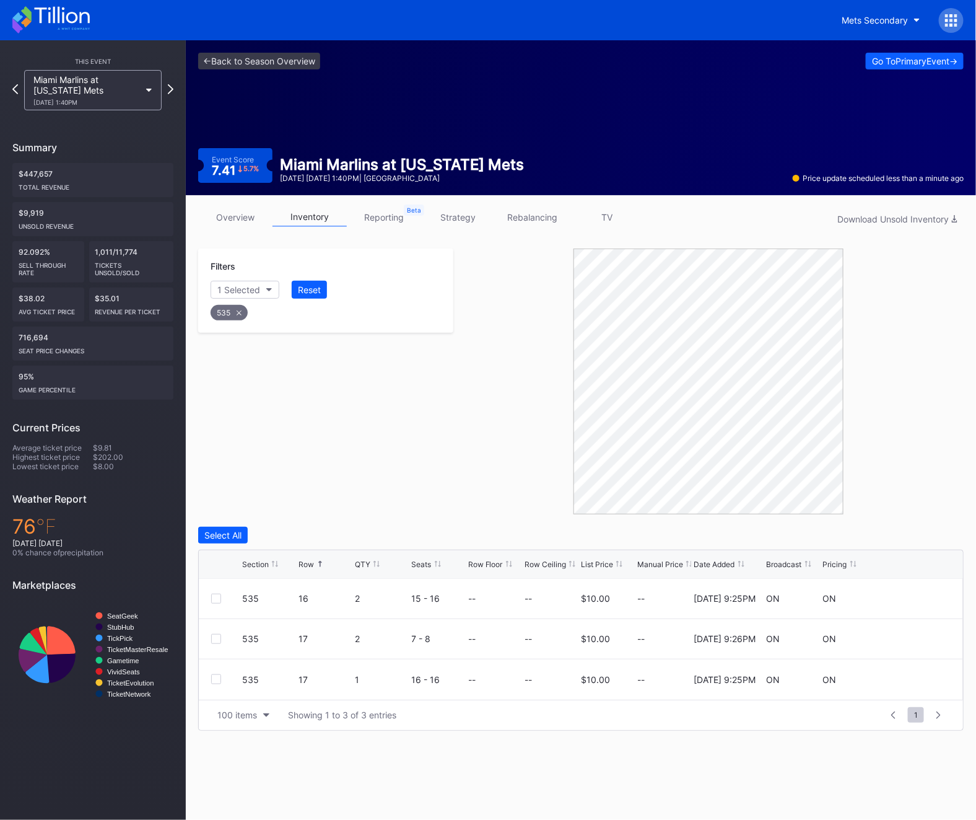
click at [221, 325] on div "Filters 1 Selected Reset 535" at bounding box center [325, 290] width 255 height 84
click at [222, 315] on div "535" at bounding box center [229, 312] width 37 height 15
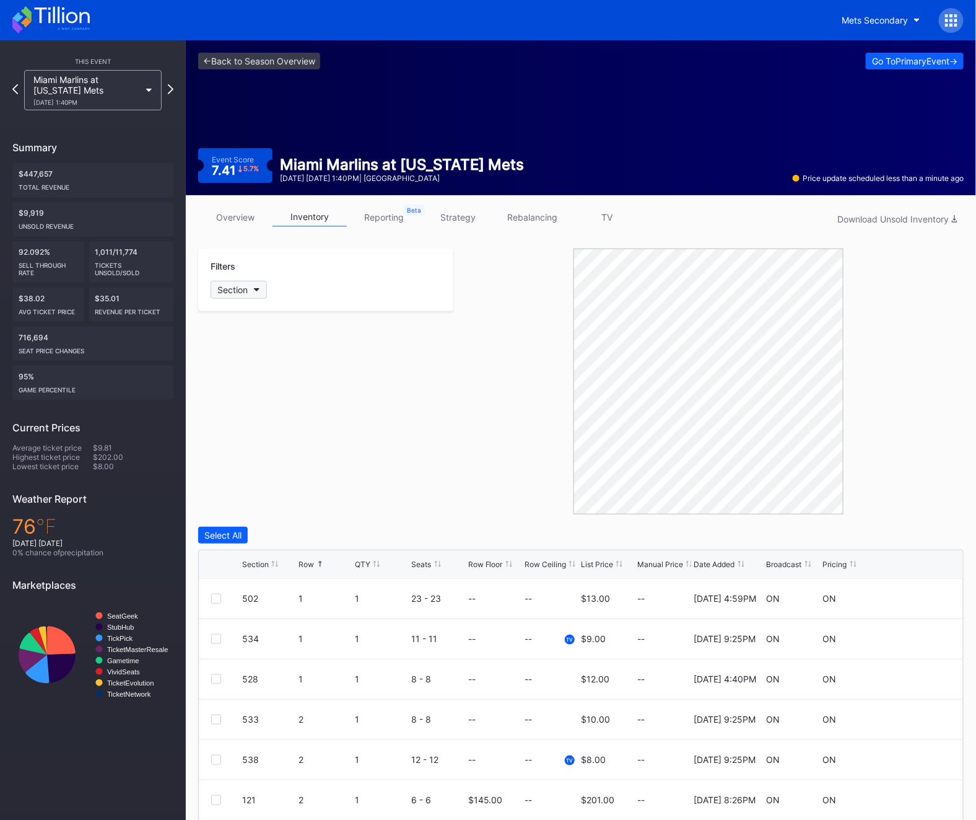
click at [240, 291] on div "Section" at bounding box center [232, 289] width 30 height 11
type input "536"
click at [244, 356] on div "536" at bounding box center [247, 359] width 17 height 11
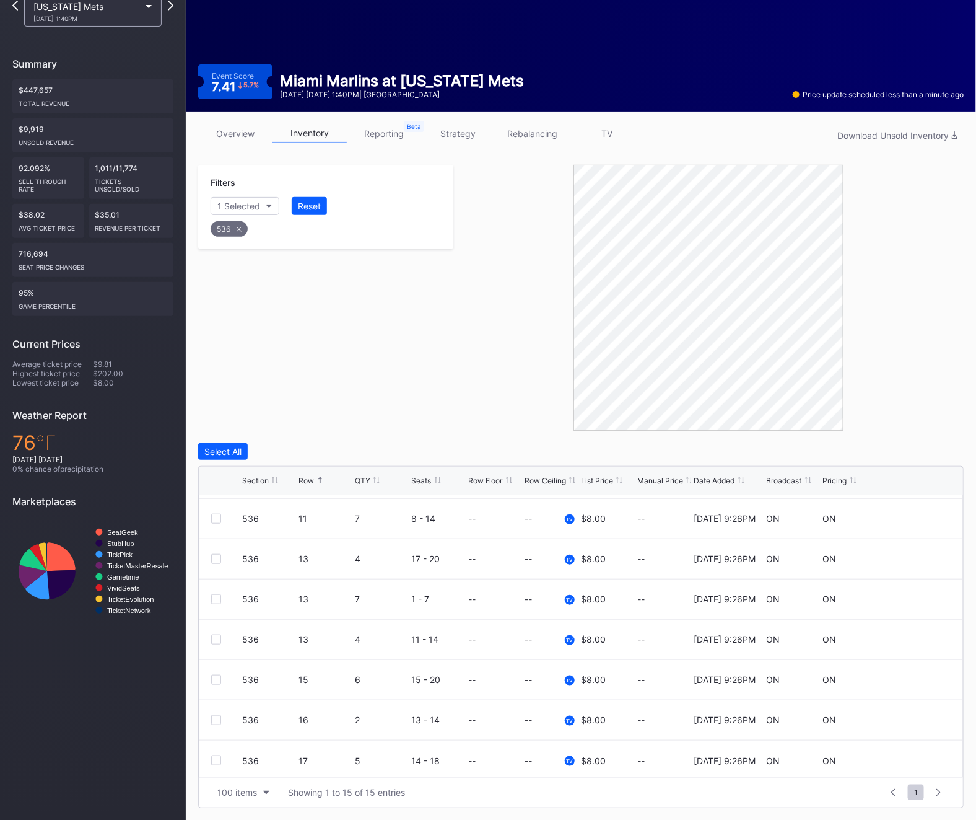
scroll to position [322, 0]
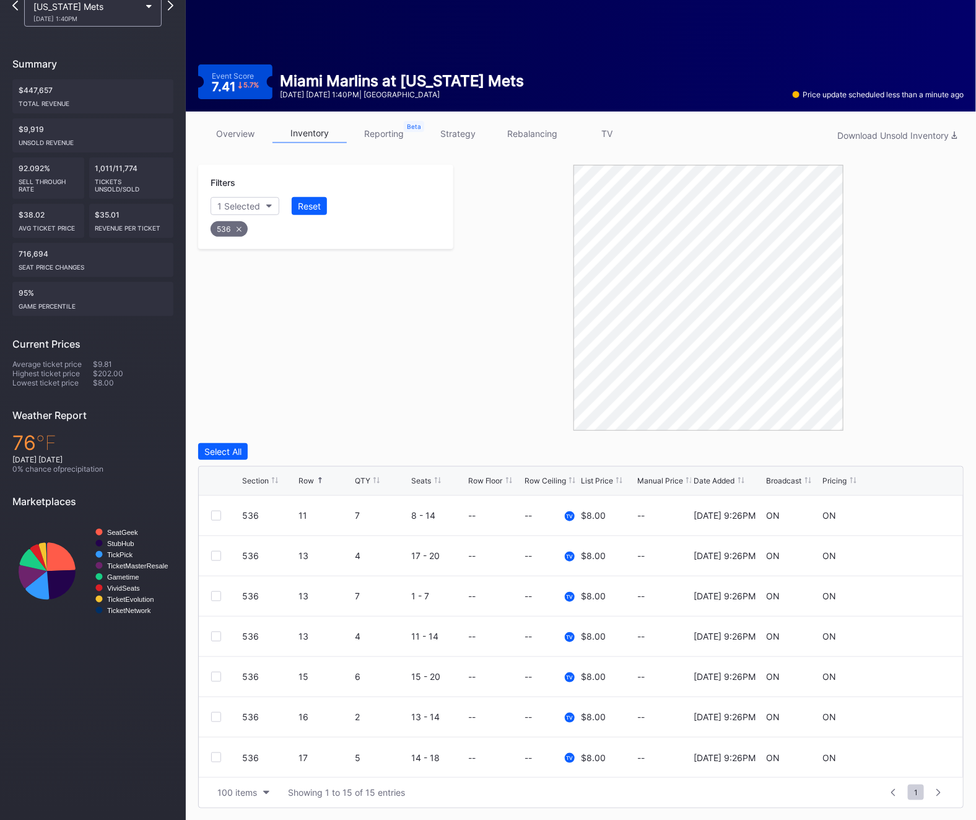
click at [243, 239] on div "Filters 1 Selected Reset 536" at bounding box center [325, 207] width 255 height 84
click at [230, 230] on div "536" at bounding box center [229, 228] width 37 height 15
click at [229, 196] on div "Filters Section" at bounding box center [325, 196] width 255 height 63
click at [229, 200] on button "Section" at bounding box center [239, 206] width 56 height 18
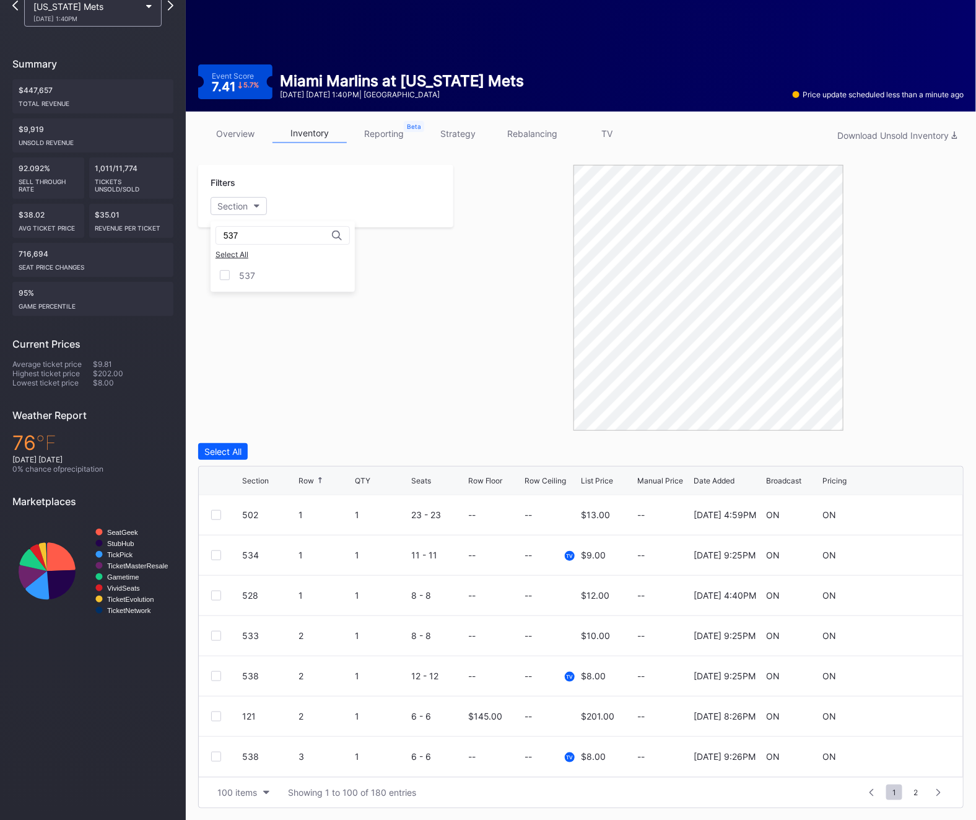
type input "537"
click at [256, 286] on div "Filters Section" at bounding box center [325, 298] width 255 height 266
click at [244, 208] on div "Section" at bounding box center [232, 206] width 30 height 11
type input "537"
click at [247, 283] on div "537" at bounding box center [283, 275] width 144 height 23
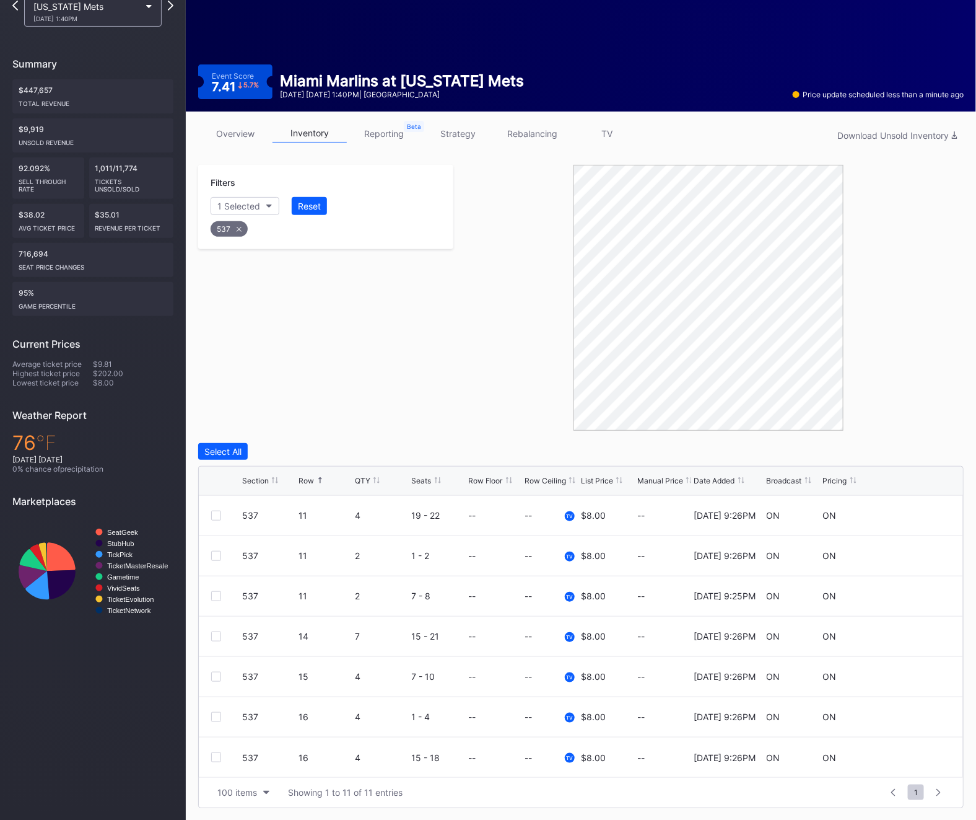
scroll to position [160, 0]
click at [224, 230] on div "537" at bounding box center [229, 228] width 37 height 15
click at [223, 207] on div "Section" at bounding box center [232, 206] width 30 height 11
type input "538"
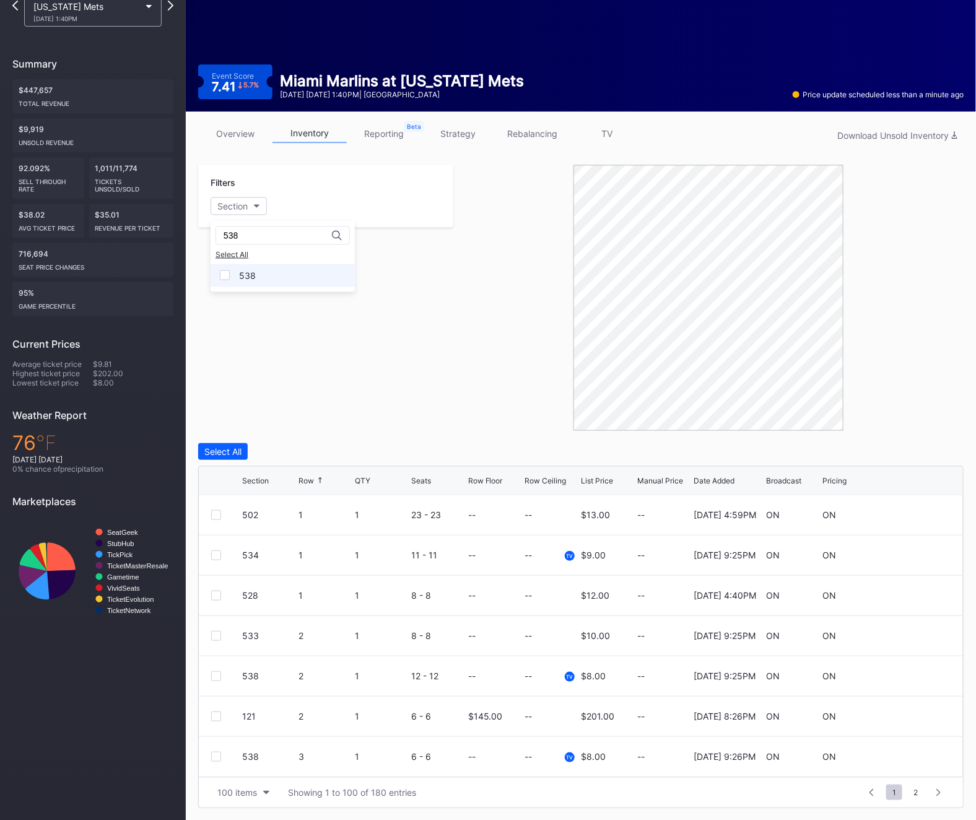
click at [291, 270] on div "538" at bounding box center [283, 275] width 144 height 23
click at [302, 281] on div "538" at bounding box center [283, 275] width 144 height 23
click at [296, 270] on div "538" at bounding box center [283, 275] width 144 height 23
click at [226, 229] on div "538" at bounding box center [229, 228] width 37 height 15
click at [221, 204] on div "Section" at bounding box center [232, 206] width 30 height 11
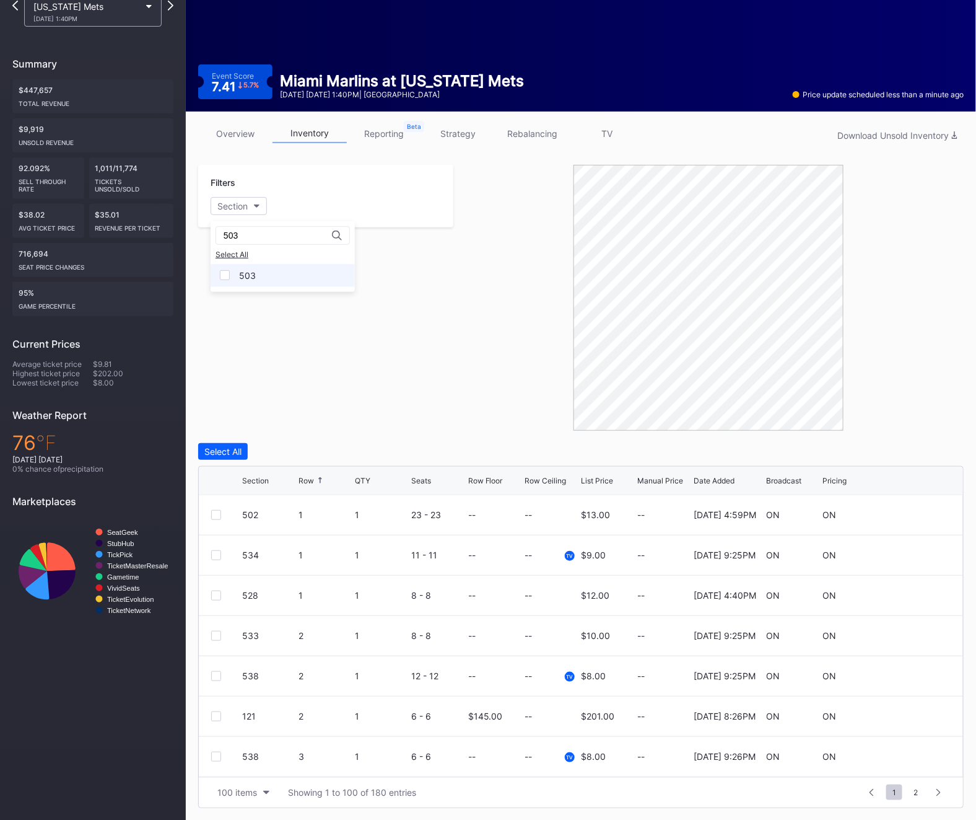
type input "503"
click at [254, 278] on div "503" at bounding box center [247, 275] width 17 height 11
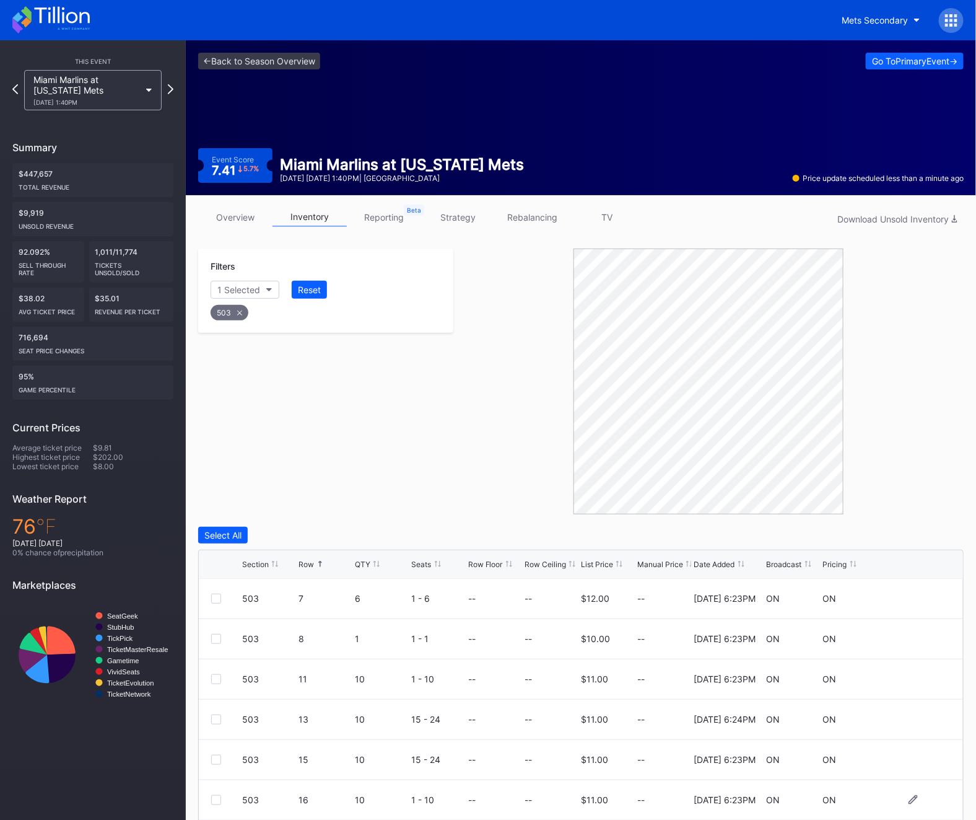
scroll to position [84, 0]
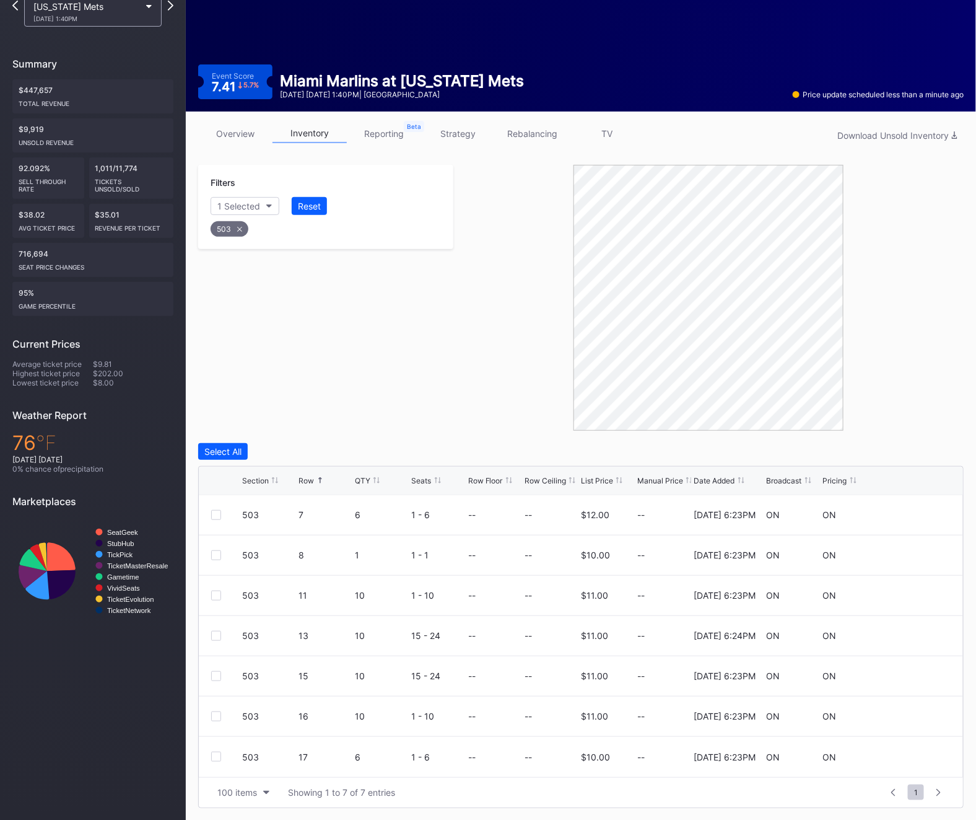
click at [301, 473] on div "Section Row QTY Seats Row Floor Row Ceiling List Price Manual Price Date Added …" at bounding box center [581, 481] width 765 height 29
click at [302, 480] on div "Row" at bounding box center [306, 480] width 15 height 9
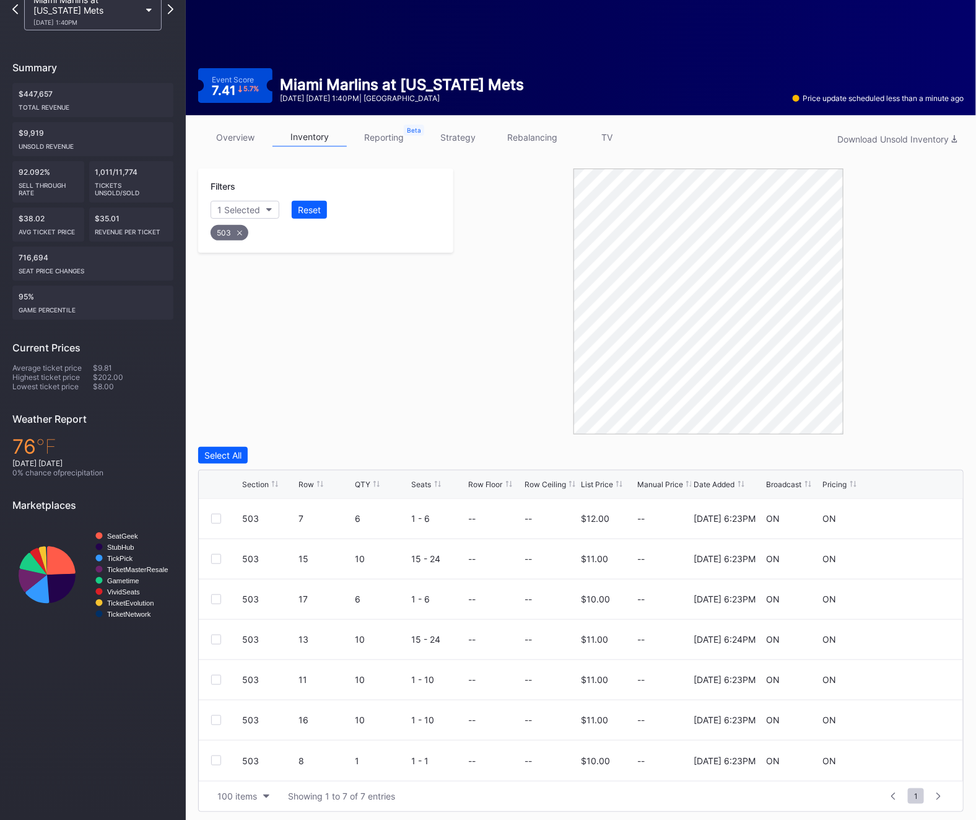
scroll to position [0, 0]
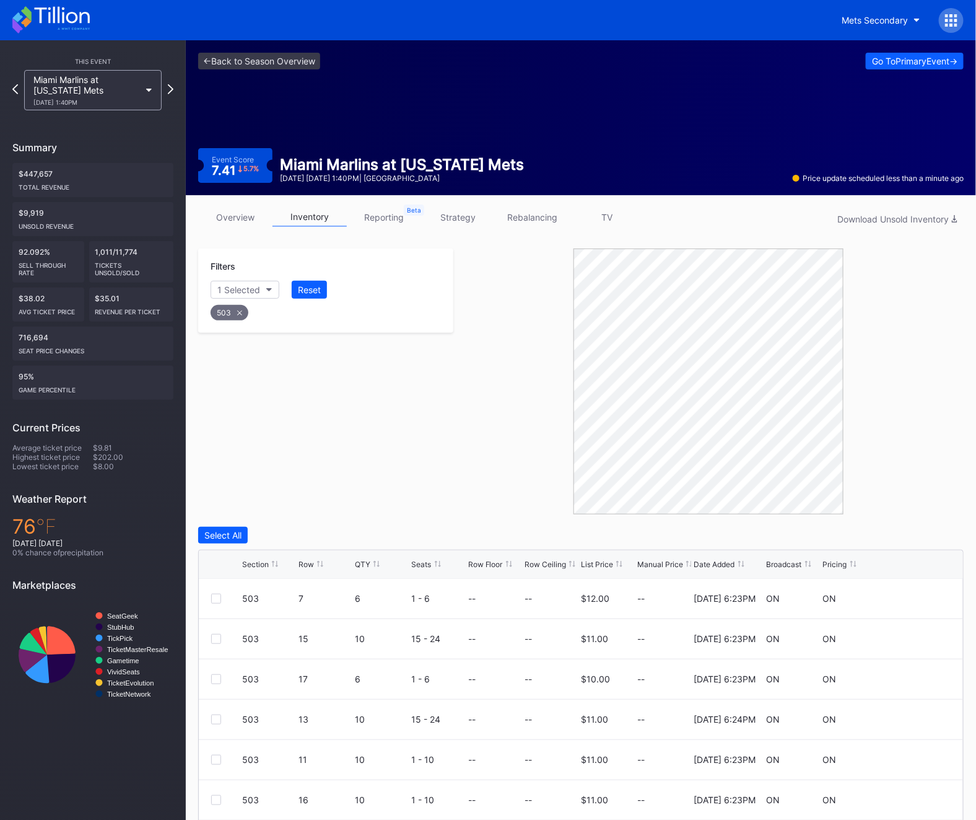
click at [949, 34] on div "Mets Secondary" at bounding box center [488, 20] width 976 height 40
click at [949, 22] on icon at bounding box center [952, 20] width 12 height 12
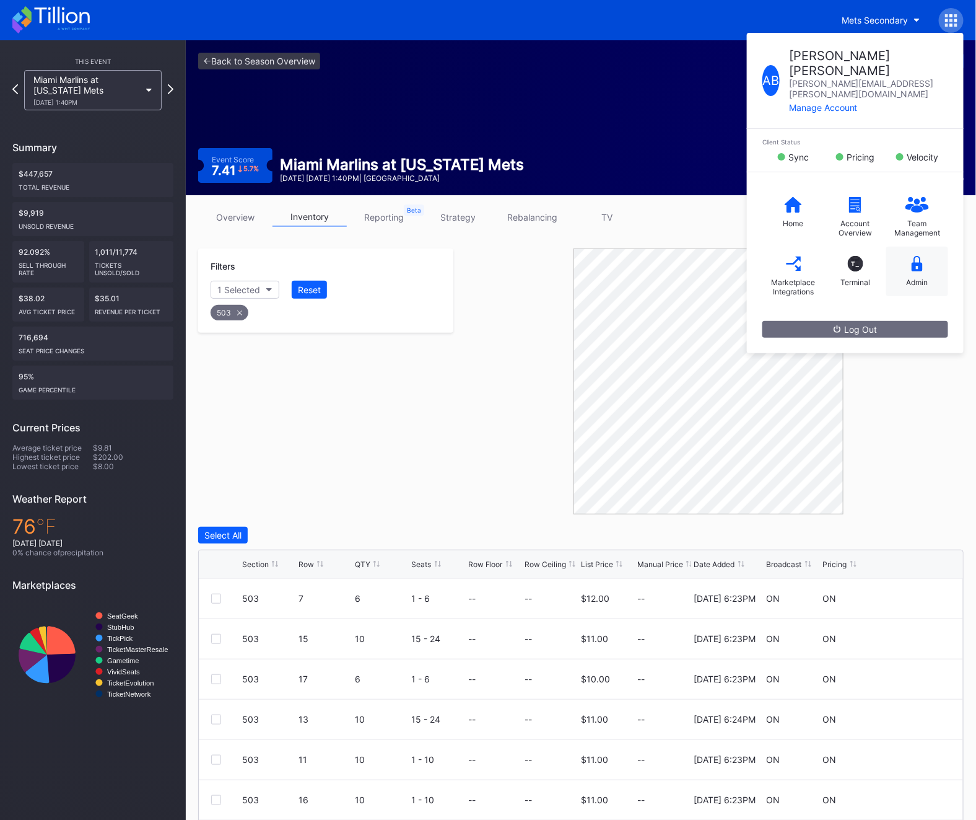
click at [919, 278] on div "Admin" at bounding box center [918, 282] width 22 height 9
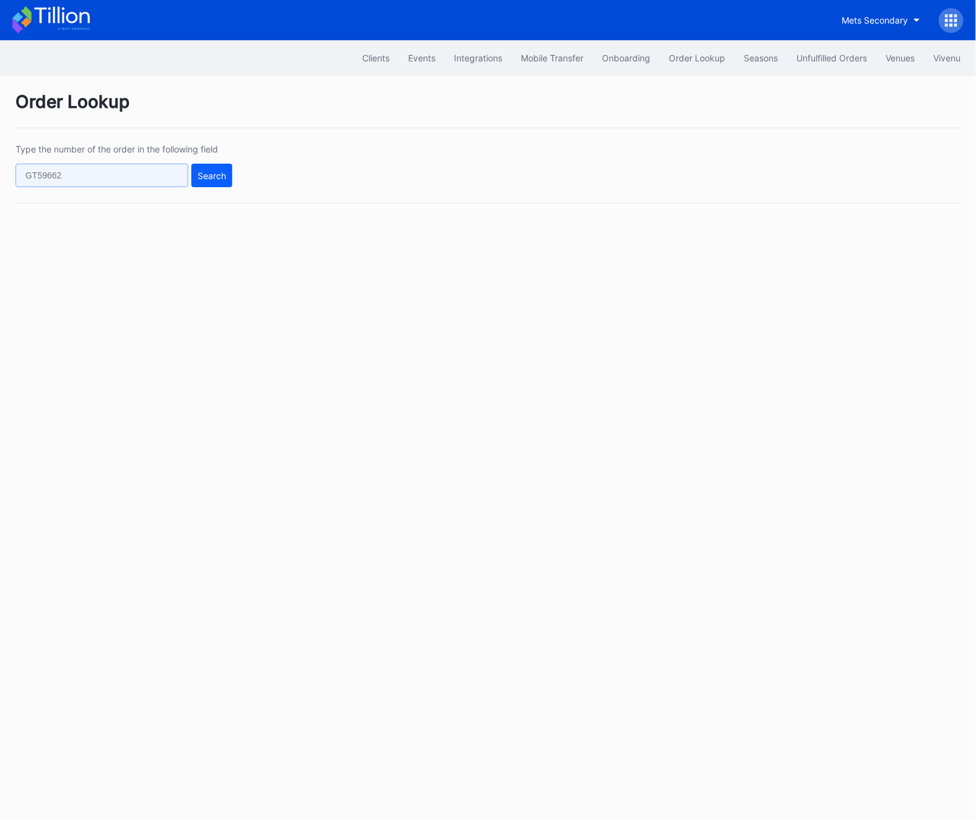
click at [61, 179] on input "text" at bounding box center [101, 176] width 173 height 24
paste input "273436528"
type input "273436528"
click at [258, 173] on div "Type the number of the order in the following field 273436528 Search" at bounding box center [488, 173] width 946 height 59
click at [213, 173] on div "Search" at bounding box center [212, 175] width 29 height 11
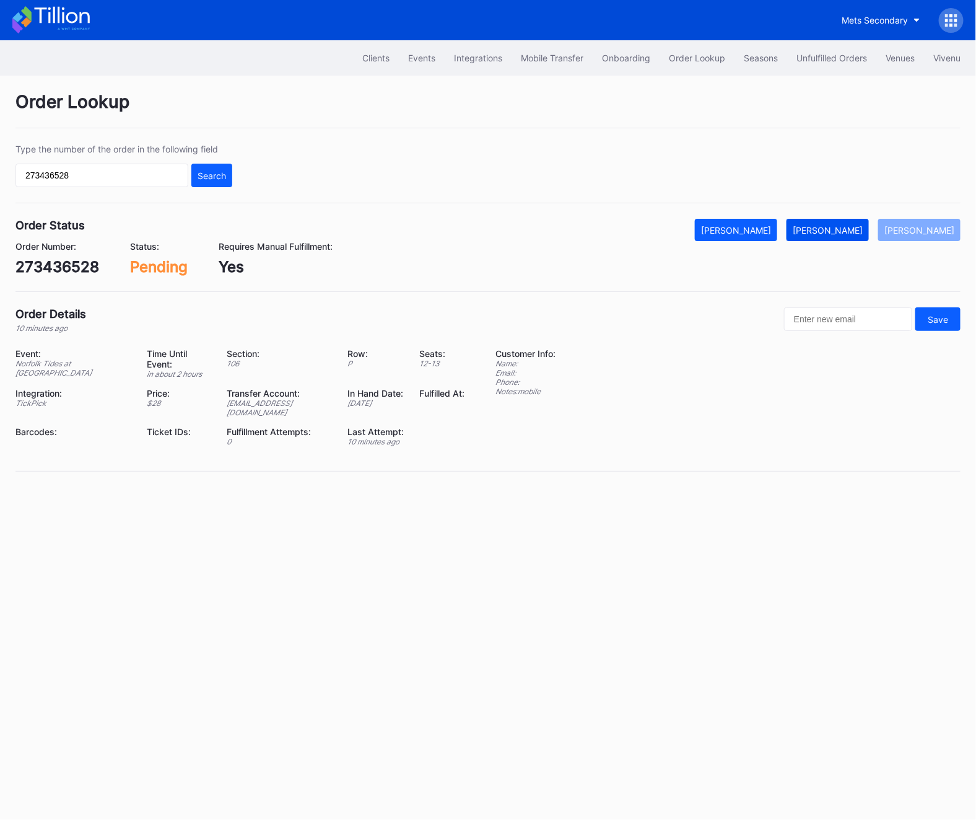
click at [863, 227] on div "[PERSON_NAME]" at bounding box center [828, 230] width 70 height 11
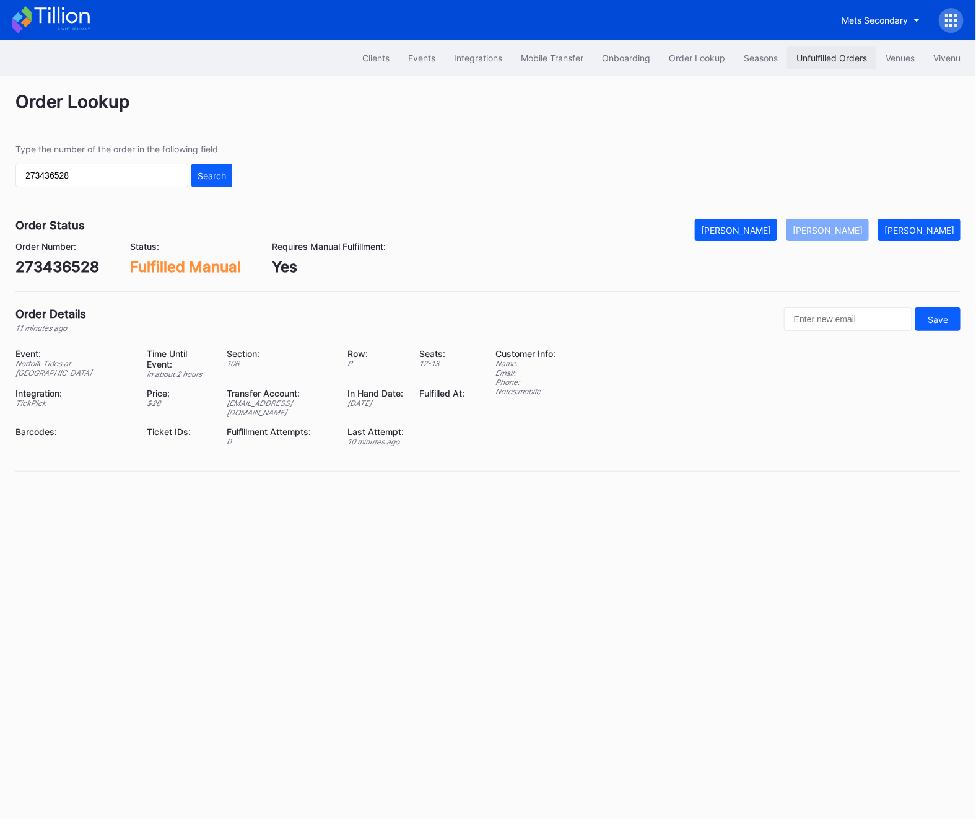
click at [812, 65] on button "Unfulfilled Orders" at bounding box center [832, 57] width 89 height 23
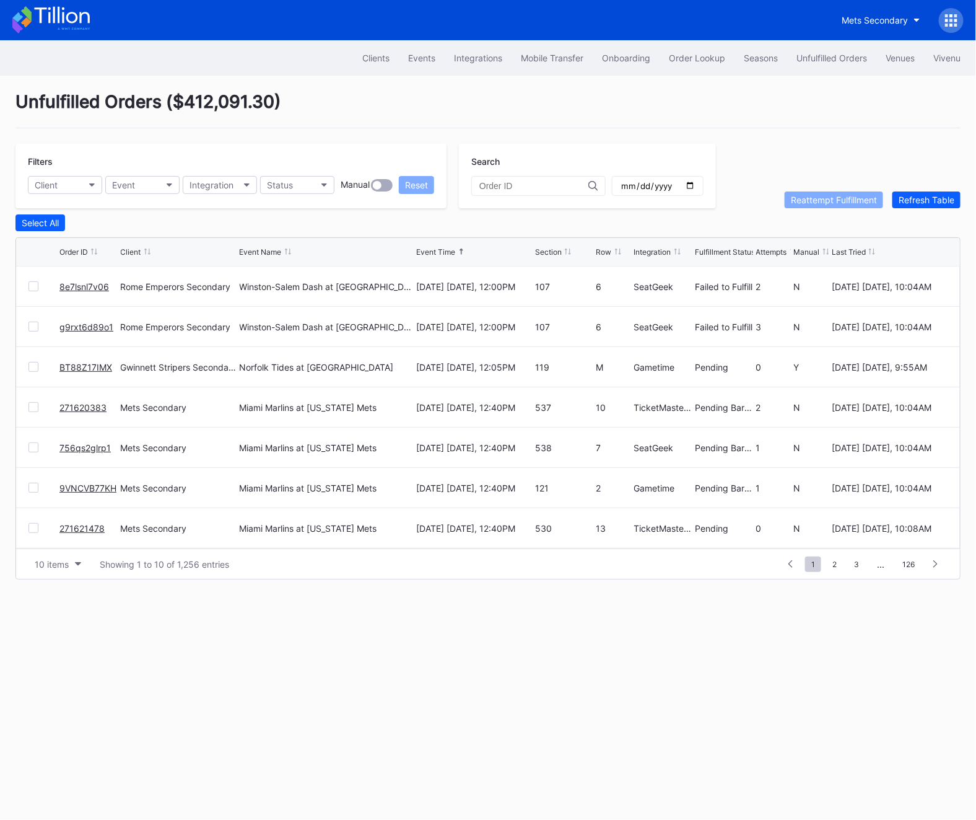
click at [79, 363] on link "BT88Z17IMX" at bounding box center [85, 367] width 53 height 11
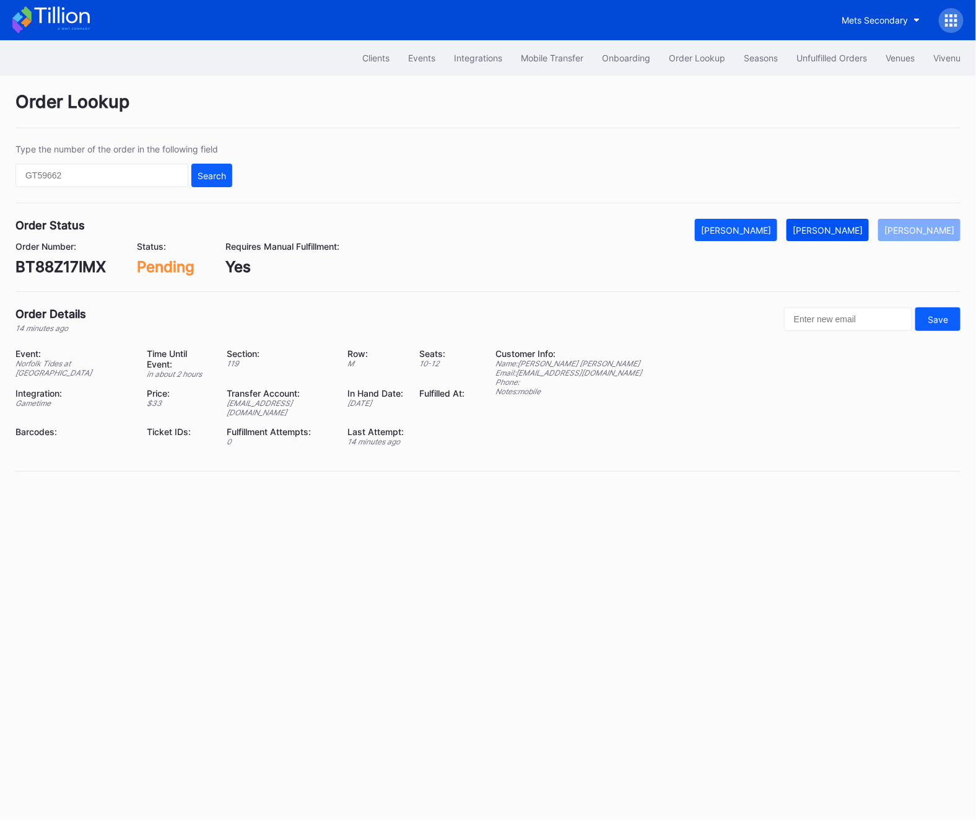
click at [863, 233] on div "[PERSON_NAME]" at bounding box center [828, 230] width 70 height 11
click at [56, 258] on div "BT88Z17IMX" at bounding box center [60, 267] width 90 height 18
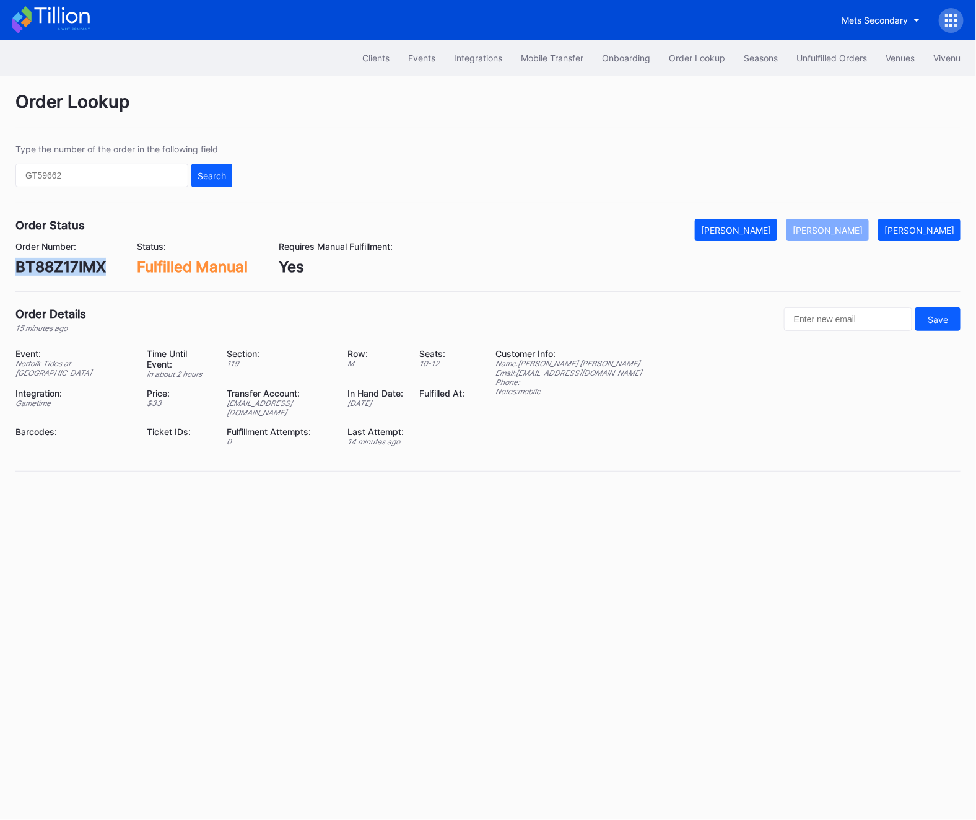
click at [56, 258] on div "BT88Z17IMX" at bounding box center [60, 267] width 90 height 18
copy div "BT88Z17IMX"
click at [804, 48] on button "Unfulfilled Orders" at bounding box center [832, 57] width 89 height 23
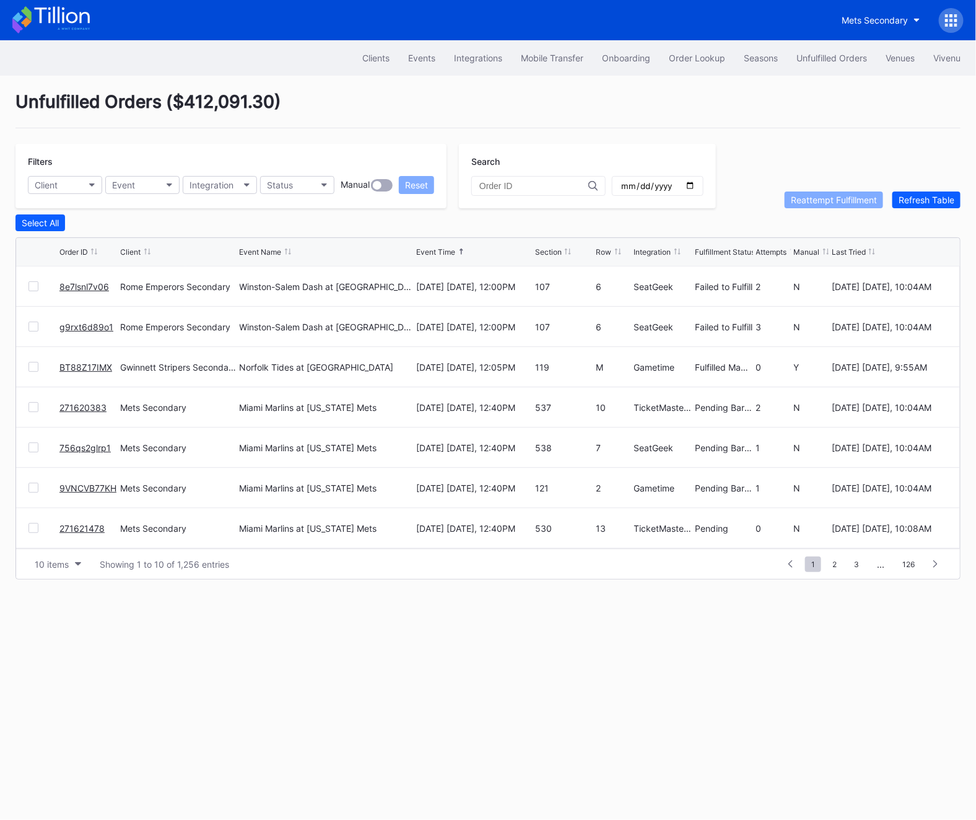
click at [74, 289] on link "8e7lsnl7v06" at bounding box center [84, 286] width 50 height 11
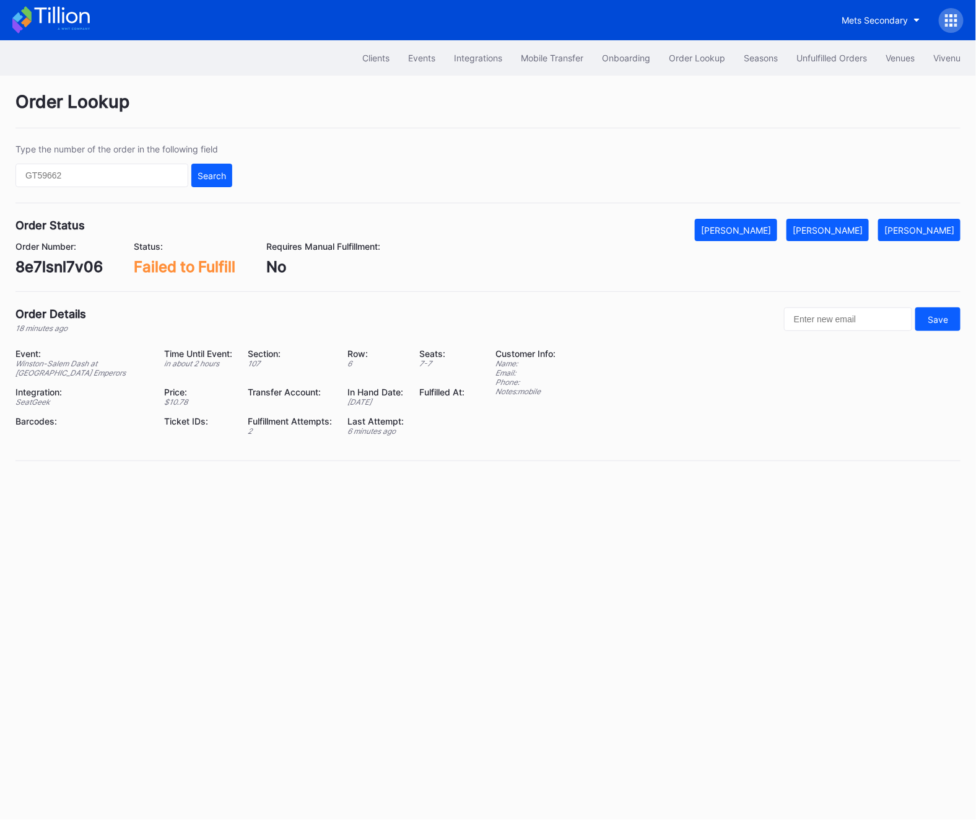
click at [34, 266] on div "8e7lsnl7v06" at bounding box center [58, 267] width 87 height 18
copy div "8e7lsnl7v06"
click at [858, 225] on div "[PERSON_NAME]" at bounding box center [828, 230] width 70 height 11
click at [858, 225] on div "Mark Fulfilled" at bounding box center [828, 230] width 70 height 11
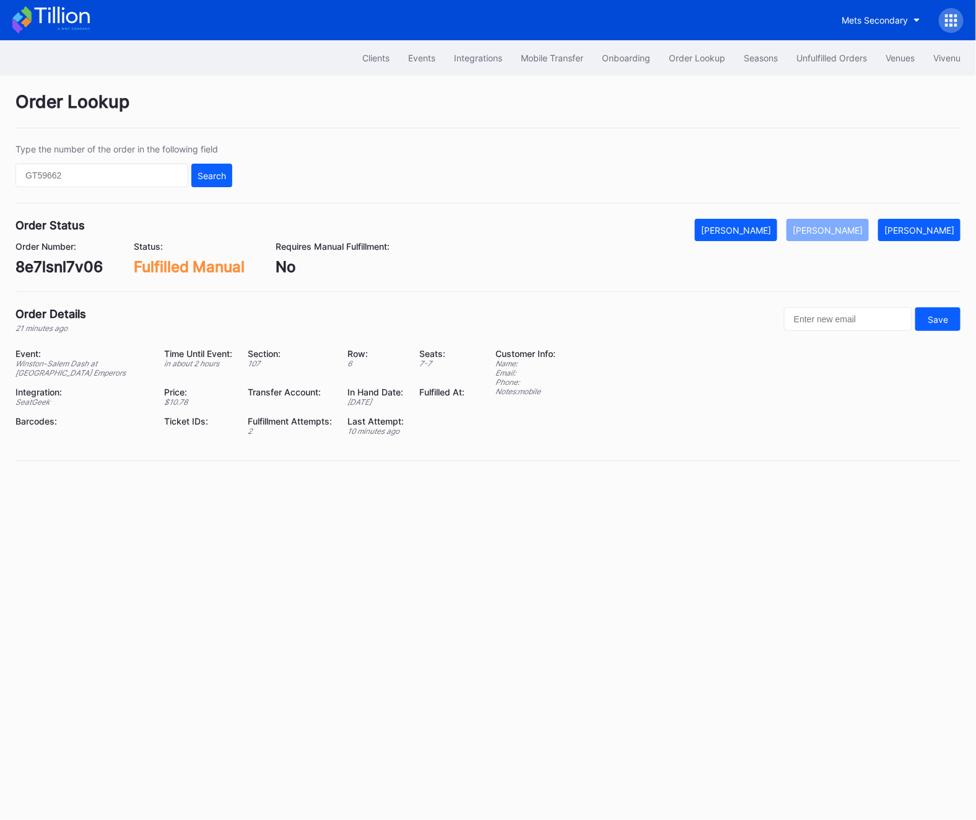
click at [816, 70] on div "Clients Events Integrations Mobile Transfer Onboarding Order Lookup Seasons Unf…" at bounding box center [488, 57] width 976 height 35
click at [814, 63] on button "Unfulfilled Orders" at bounding box center [832, 57] width 89 height 23
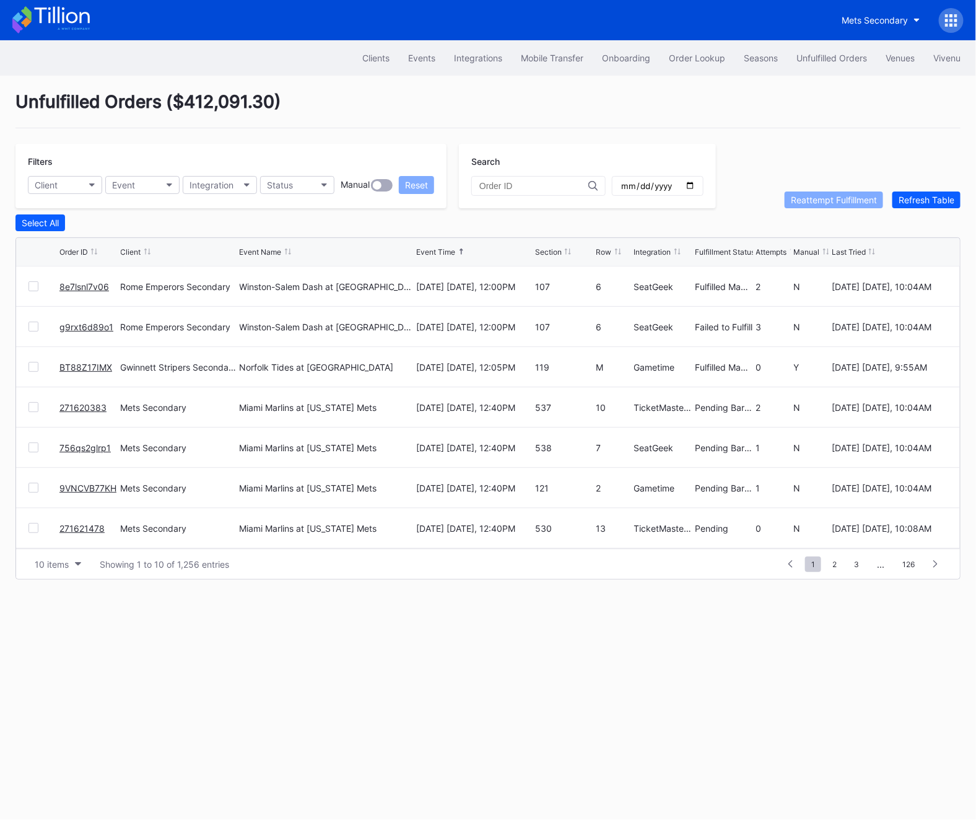
click at [82, 329] on link "g9rxt6d89o1" at bounding box center [86, 327] width 54 height 11
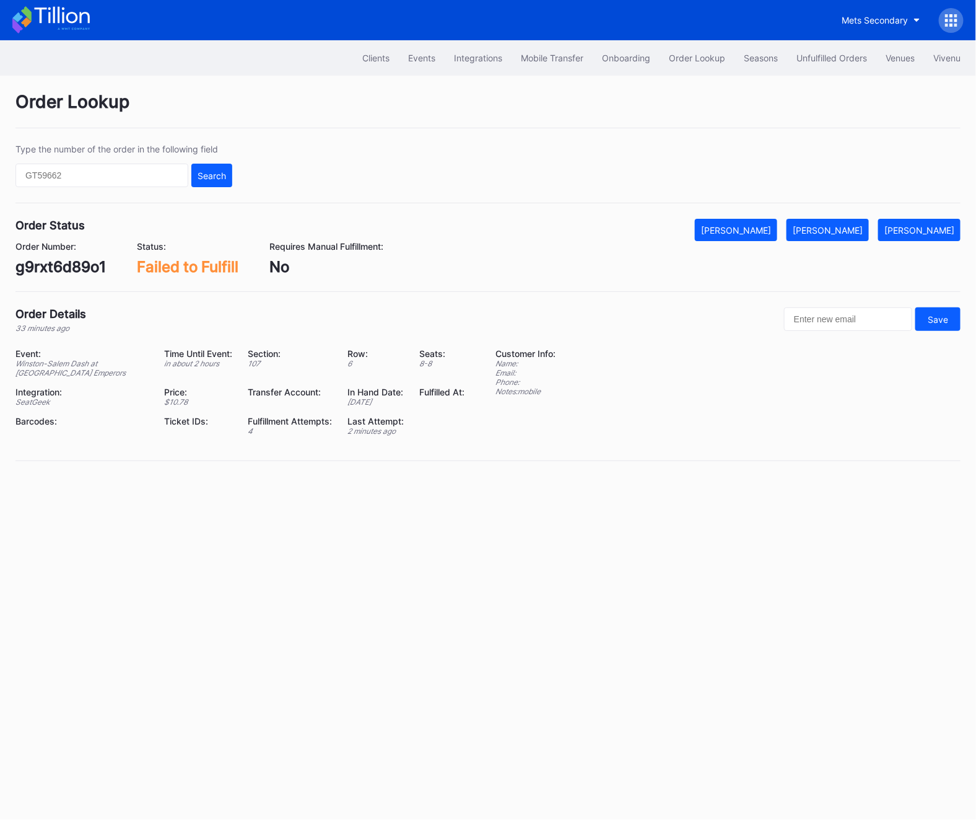
click at [59, 276] on div "g9rxt6d89o1" at bounding box center [60, 267] width 90 height 18
copy div "g9rxt6d89o1"
click at [848, 227] on div "[PERSON_NAME]" at bounding box center [828, 230] width 70 height 11
click at [822, 65] on button "Unfulfilled Orders" at bounding box center [832, 57] width 89 height 23
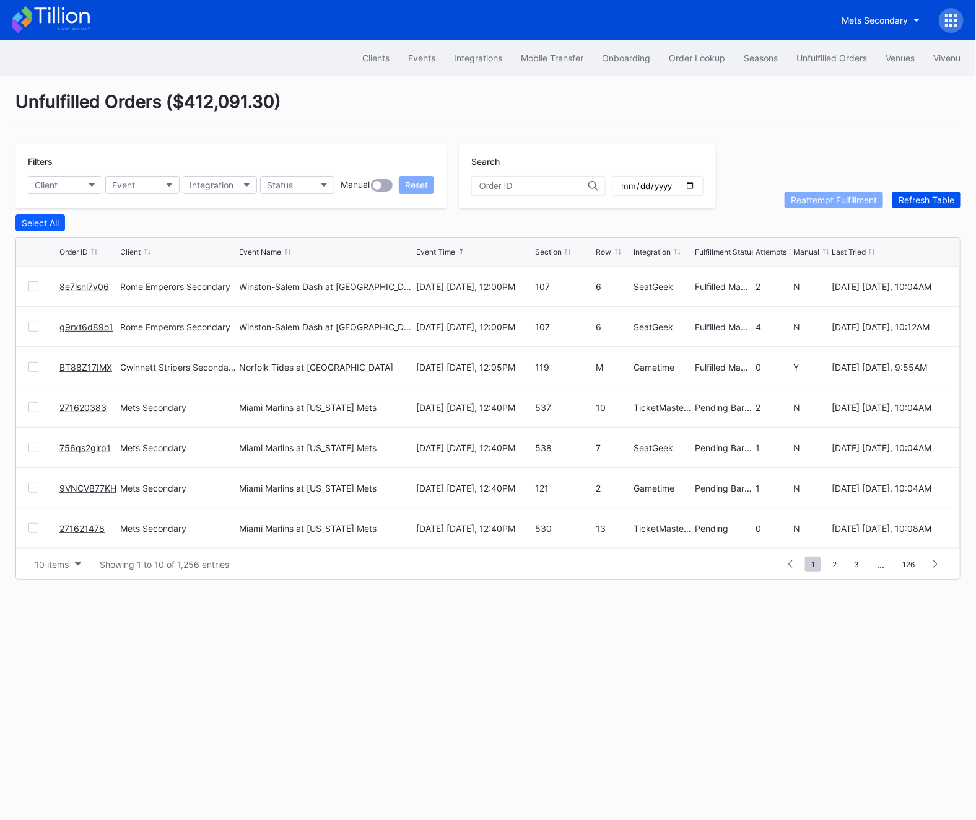
click at [919, 191] on button "Refresh Table" at bounding box center [927, 199] width 68 height 17
click at [919, 198] on div "Refresh Table" at bounding box center [927, 200] width 56 height 11
click at [37, 324] on div at bounding box center [34, 327] width 10 height 10
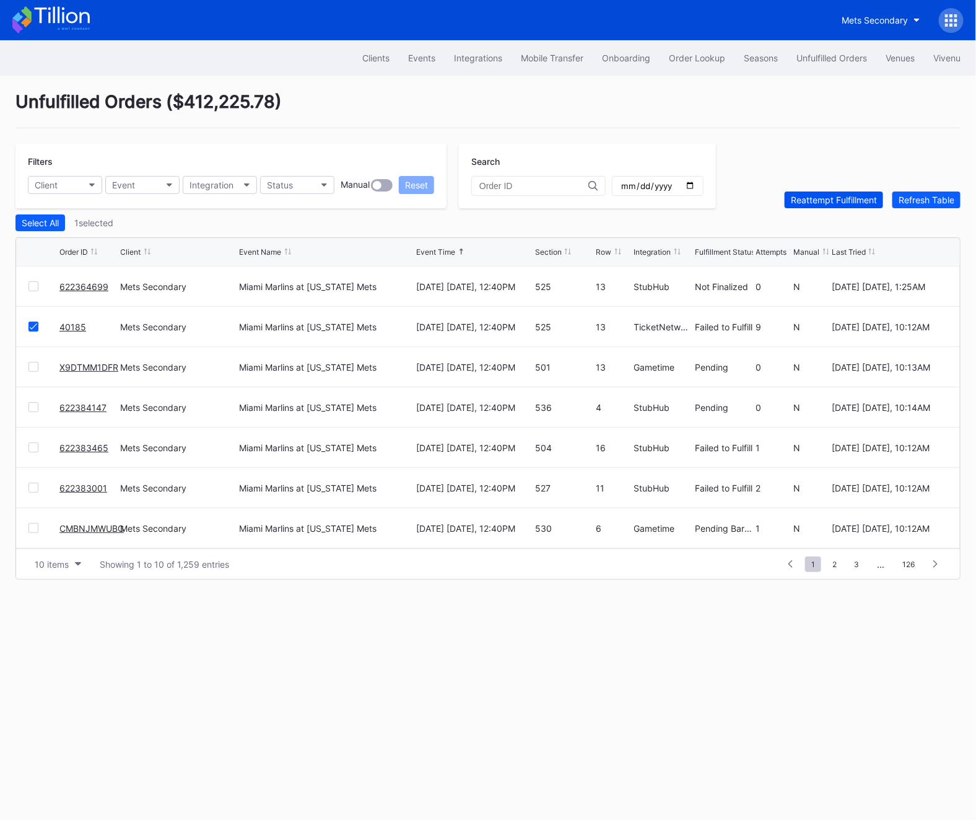
click at [845, 204] on div "Reattempt Fulfillment" at bounding box center [834, 200] width 86 height 11
click at [289, 172] on div "Filters Client Event Integration Status Manual Reset" at bounding box center [230, 176] width 431 height 64
click at [286, 178] on button "Status" at bounding box center [297, 185] width 74 height 18
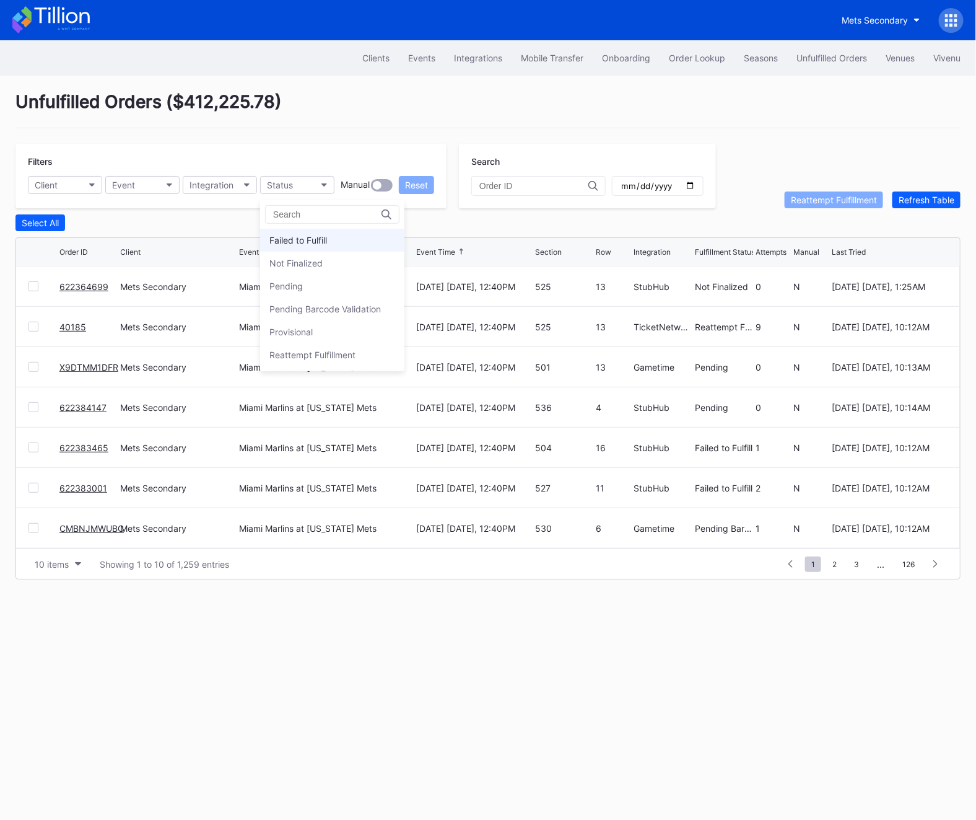
click at [294, 241] on div "Failed to Fulfill" at bounding box center [299, 240] width 58 height 11
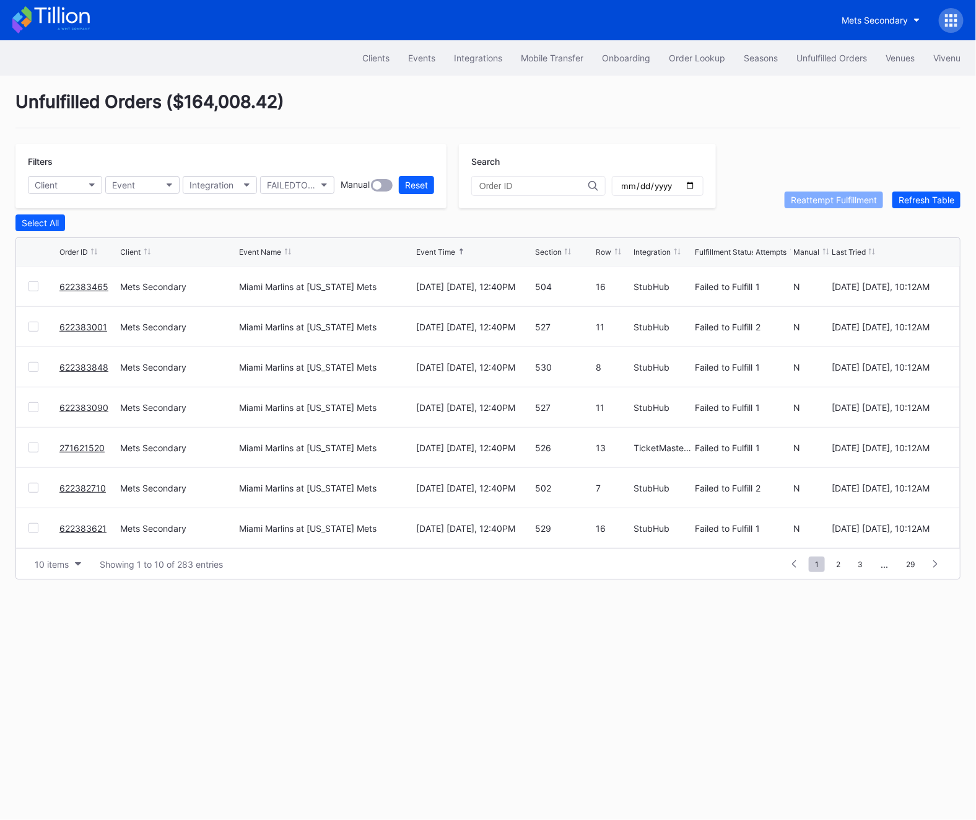
click at [679, 198] on div "Search" at bounding box center [587, 176] width 257 height 64
click at [676, 188] on input "date" at bounding box center [658, 185] width 76 height 11
type input "[DATE]"
click at [48, 571] on button "10 items" at bounding box center [58, 564] width 59 height 17
click at [53, 610] on div "50 items" at bounding box center [58, 616] width 59 height 23
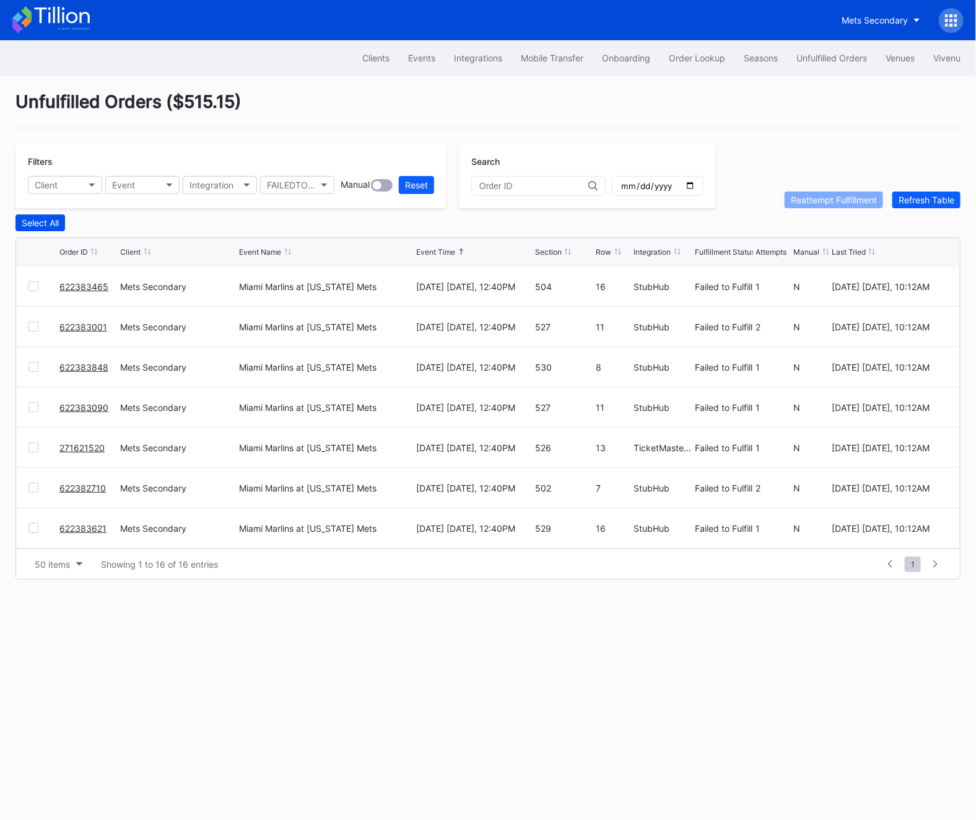
click at [34, 226] on div "Select All" at bounding box center [40, 222] width 37 height 11
click at [840, 196] on div "Reattempt Fulfillment" at bounding box center [834, 200] width 86 height 11
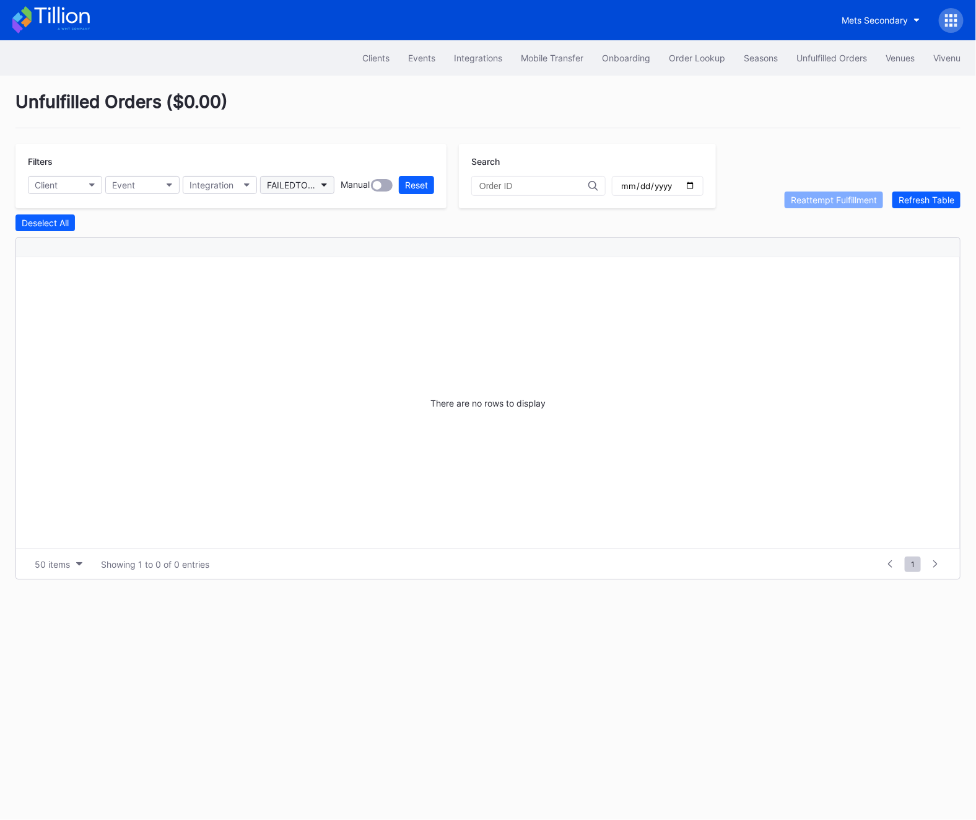
click at [286, 185] on div "FAILEDTOFULFILL" at bounding box center [291, 185] width 48 height 11
click at [327, 355] on div "Reattempt Fulfillment" at bounding box center [313, 354] width 86 height 11
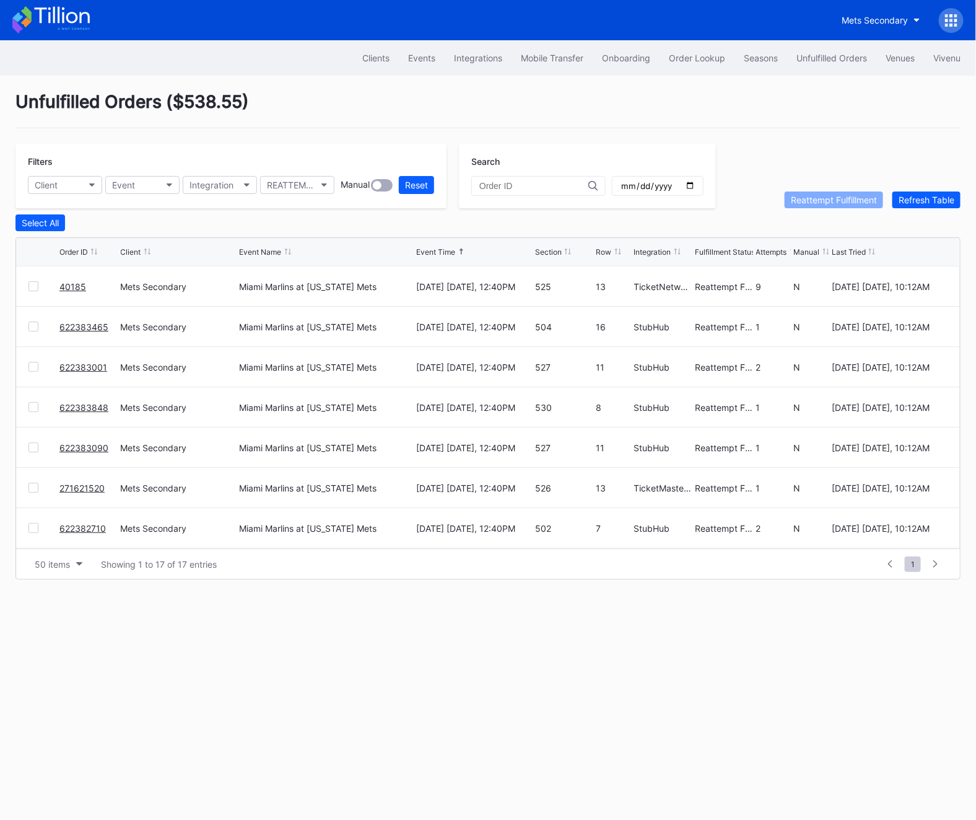
click at [92, 366] on link "622383001" at bounding box center [83, 367] width 48 height 11
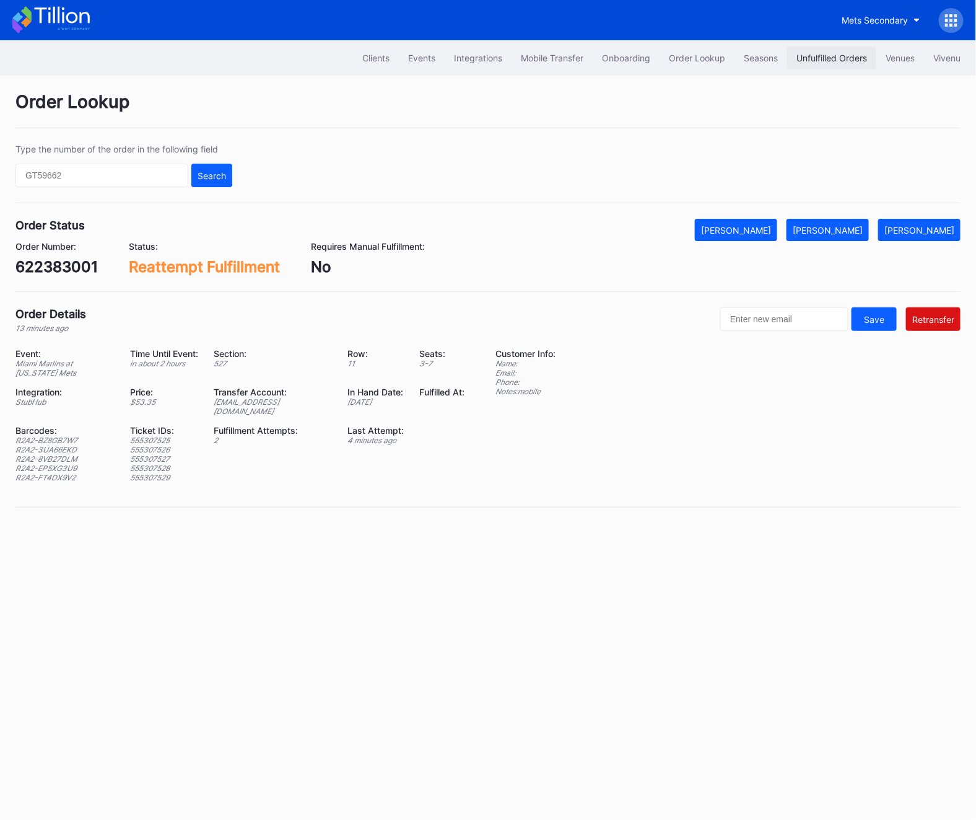
click at [853, 66] on button "Unfulfilled Orders" at bounding box center [832, 57] width 89 height 23
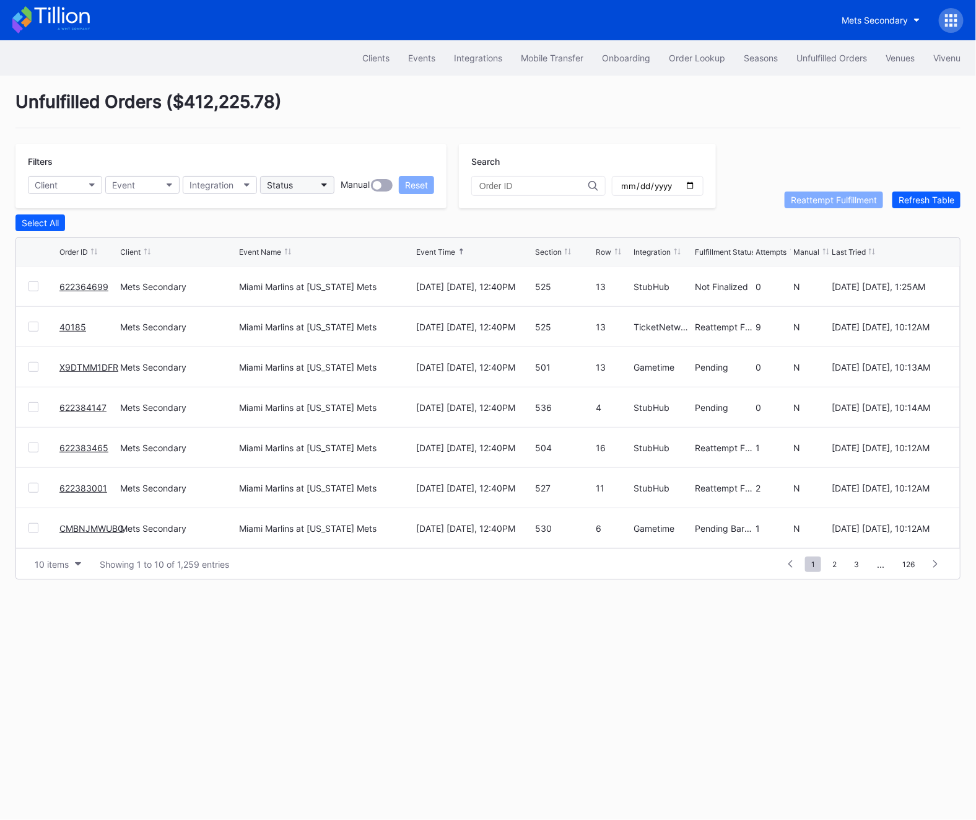
click at [281, 186] on div "Status" at bounding box center [280, 185] width 26 height 11
click at [296, 348] on div "Reattempt Fulfillment" at bounding box center [332, 354] width 144 height 23
click at [78, 527] on link "622382710" at bounding box center [82, 528] width 46 height 11
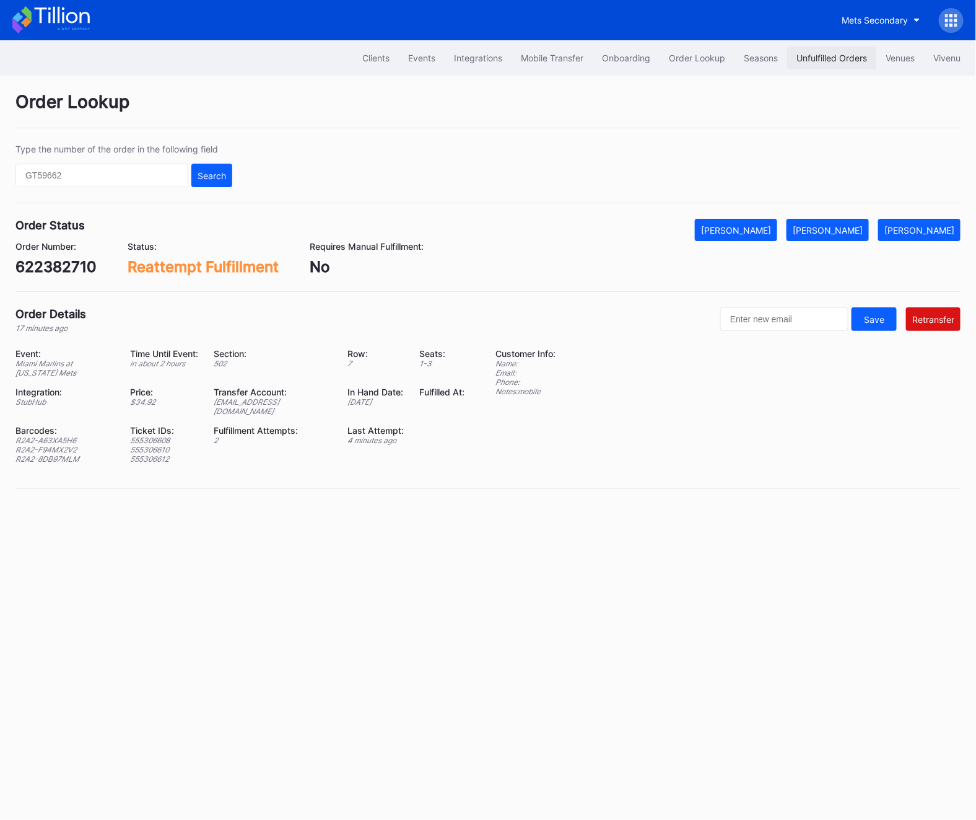
click at [863, 54] on div "Unfulfilled Orders" at bounding box center [832, 58] width 71 height 11
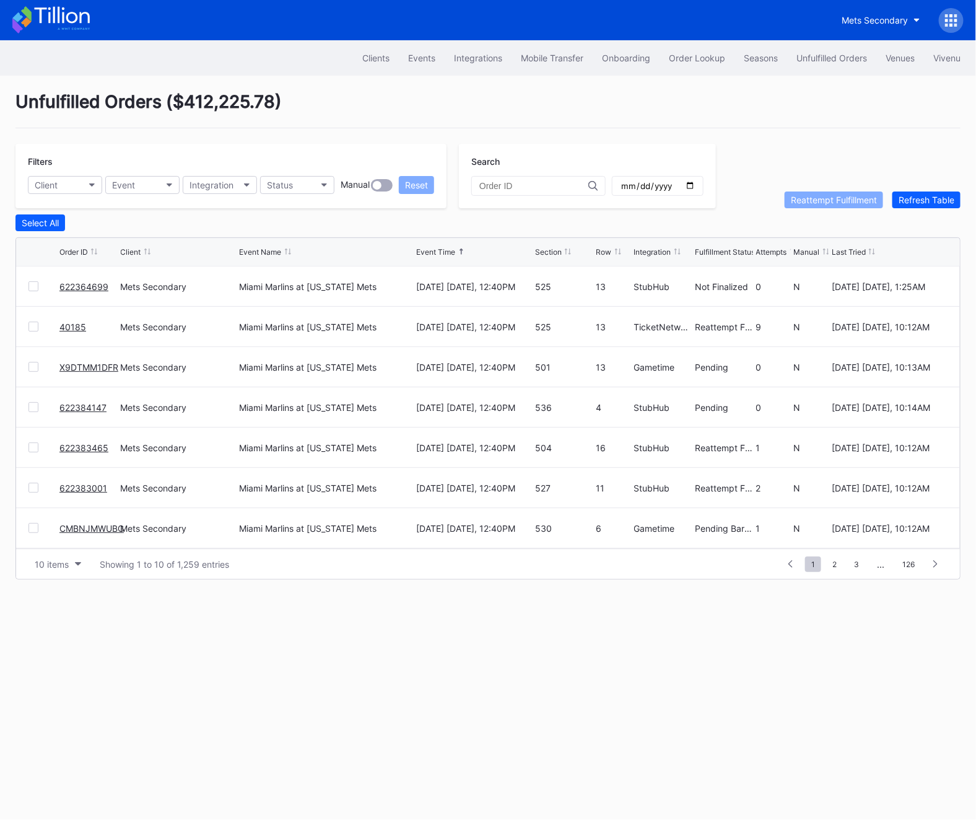
scroll to position [120, 0]
click at [314, 188] on button "Status" at bounding box center [297, 185] width 74 height 18
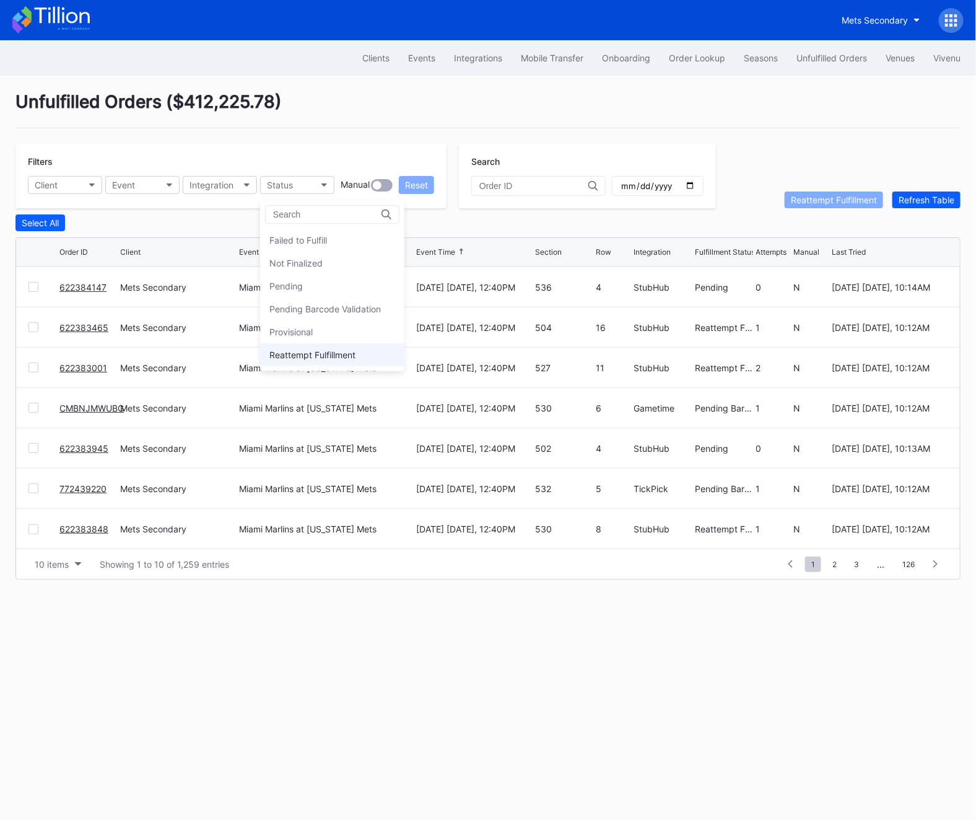
click at [330, 355] on div "Reattempt Fulfillment" at bounding box center [313, 354] width 86 height 11
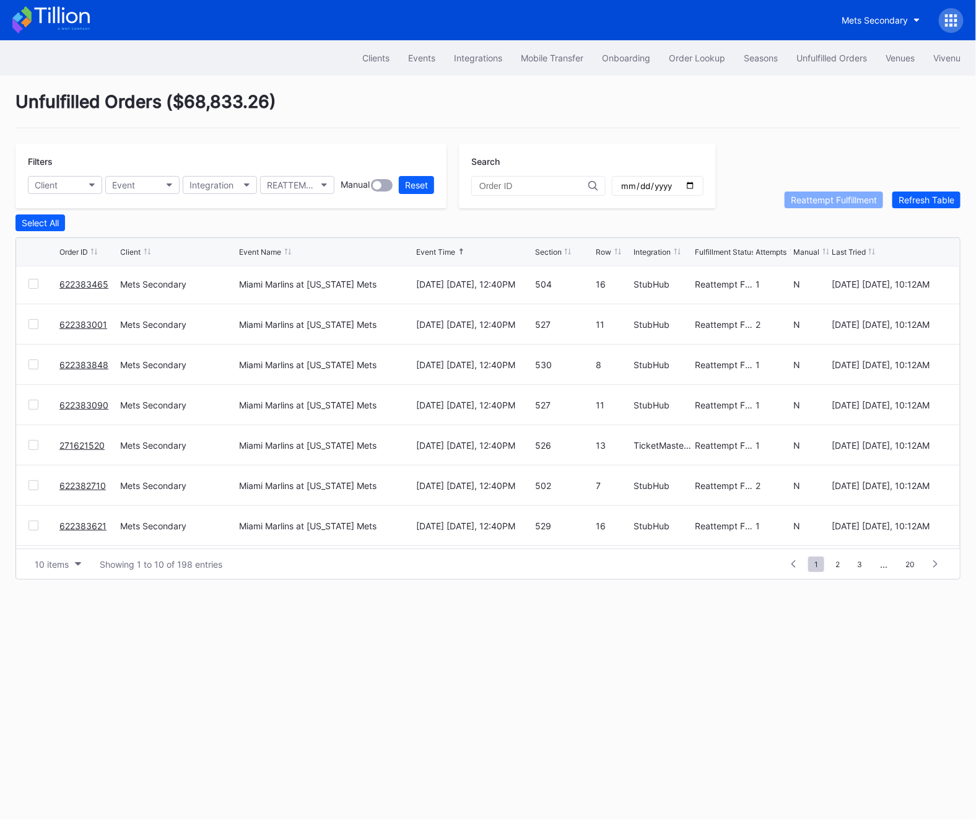
scroll to position [0, 0]
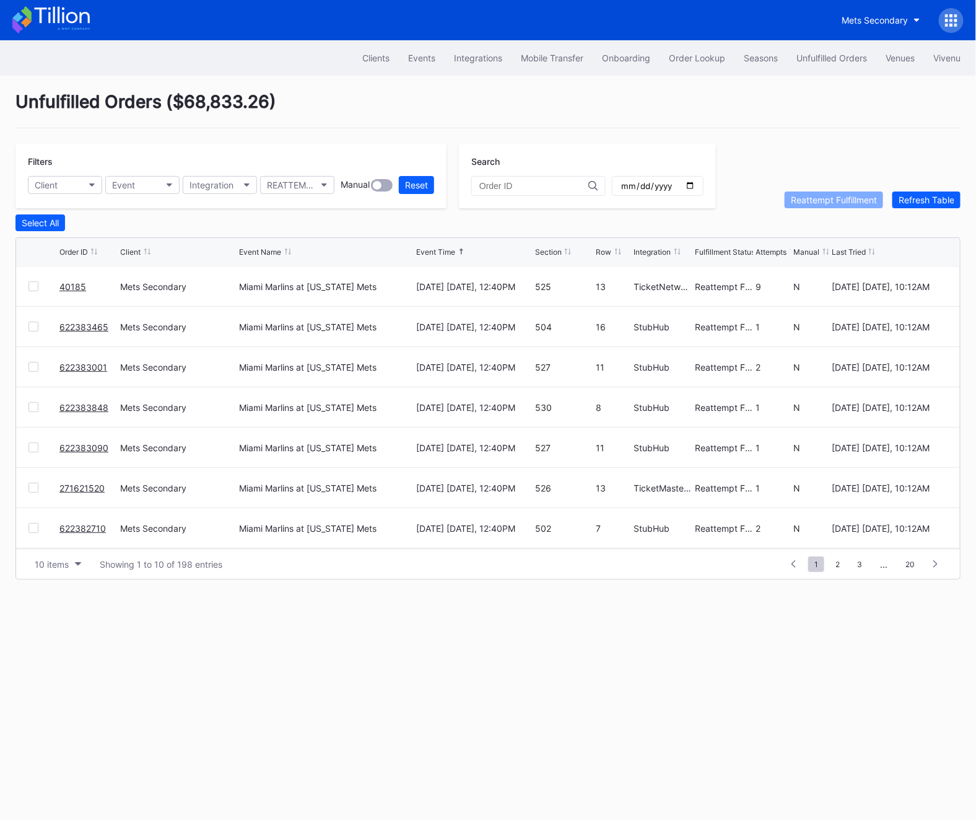
click at [76, 367] on link "622383001" at bounding box center [83, 367] width 48 height 11
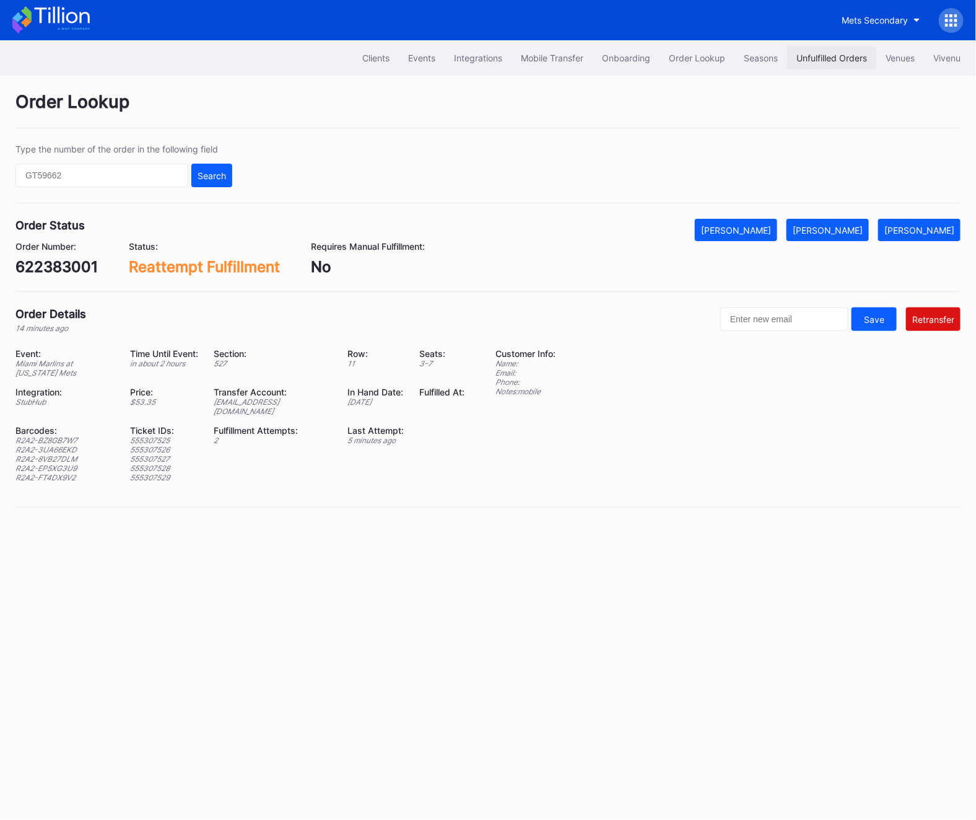
click at [801, 61] on div "Unfulfilled Orders" at bounding box center [832, 58] width 71 height 11
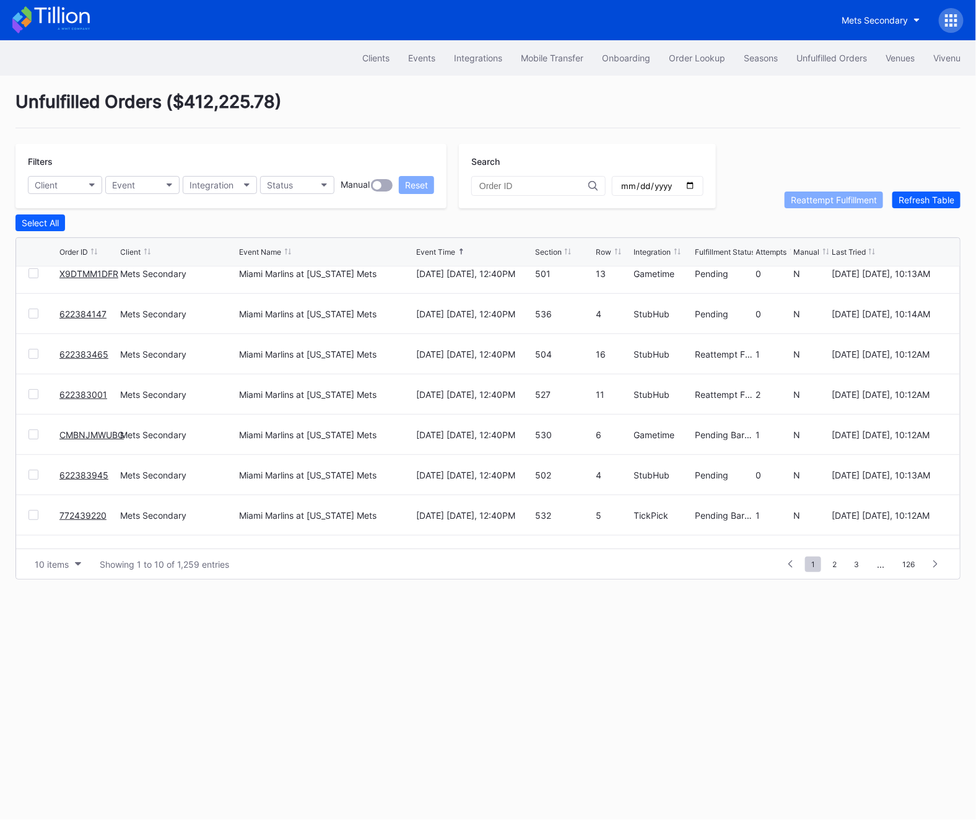
scroll to position [120, 0]
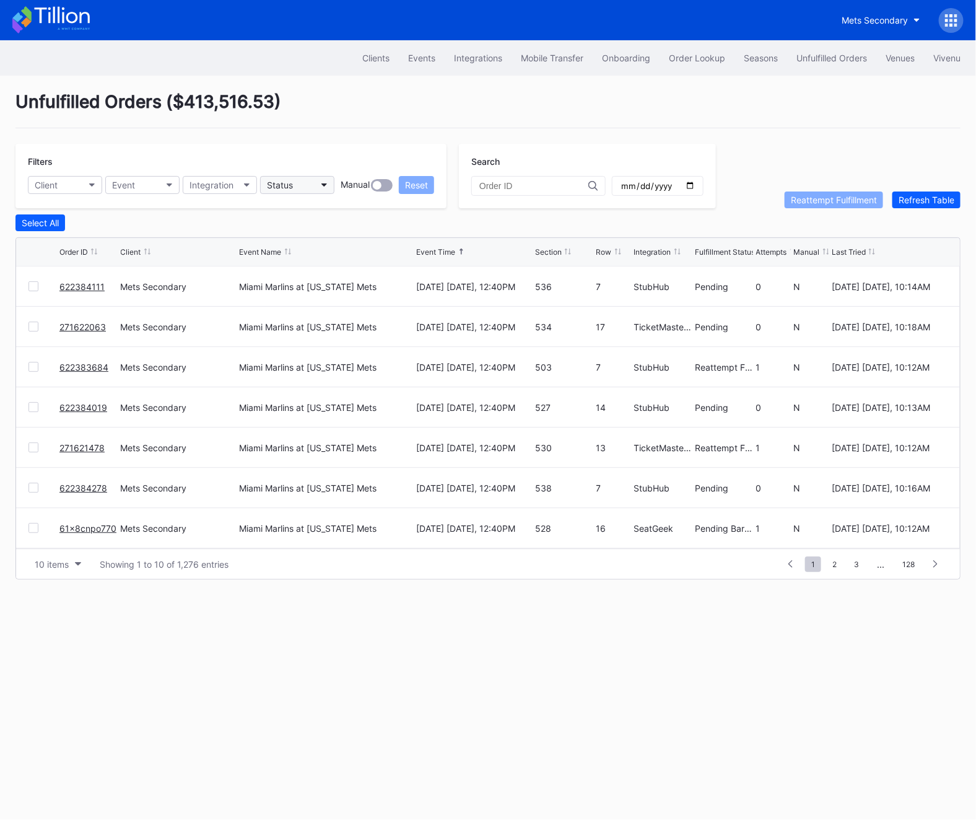
click at [299, 190] on button "Status" at bounding box center [297, 185] width 74 height 18
click at [292, 227] on div "Failed to Fulfill Not Finalized Pending Pending Barcode Validation Provisional …" at bounding box center [332, 285] width 144 height 171
click at [292, 231] on div "Failed to Fulfill" at bounding box center [332, 240] width 144 height 23
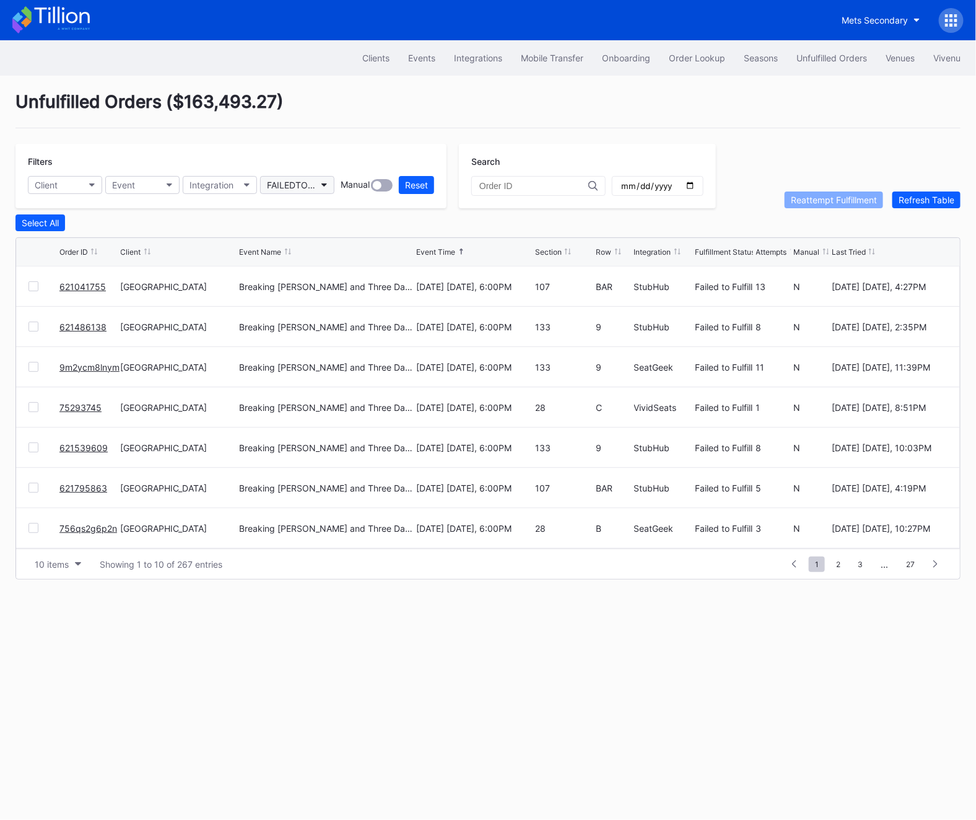
click at [272, 188] on div "FAILEDTOFULFILL" at bounding box center [291, 185] width 48 height 11
click at [294, 350] on div "Reattempt Fulfillment" at bounding box center [313, 354] width 86 height 11
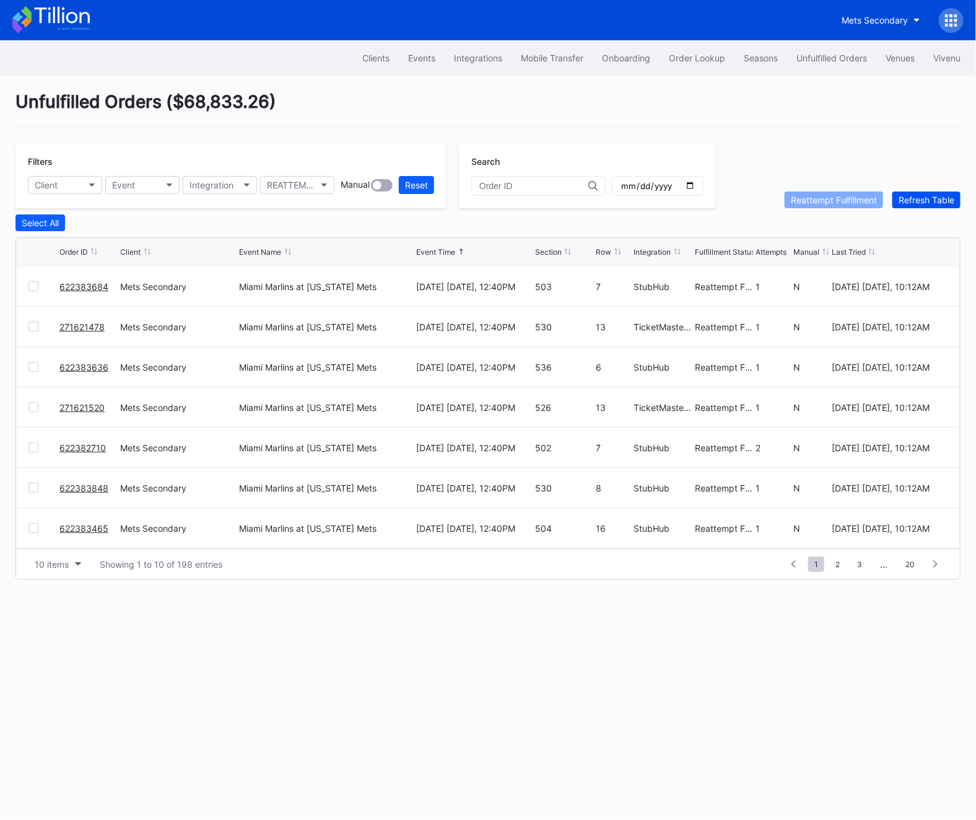
click at [904, 196] on div "Refresh Table" at bounding box center [927, 200] width 56 height 11
click at [307, 187] on button "Status" at bounding box center [297, 185] width 74 height 18
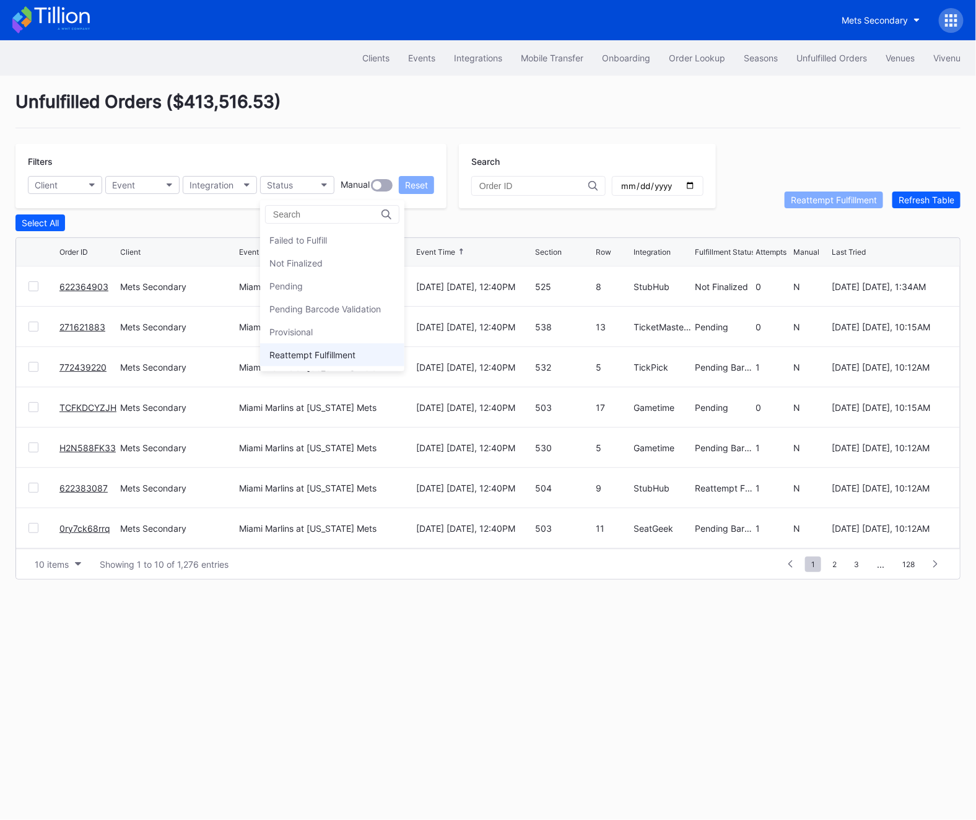
click at [330, 359] on div "Reattempt Fulfillment" at bounding box center [313, 354] width 86 height 11
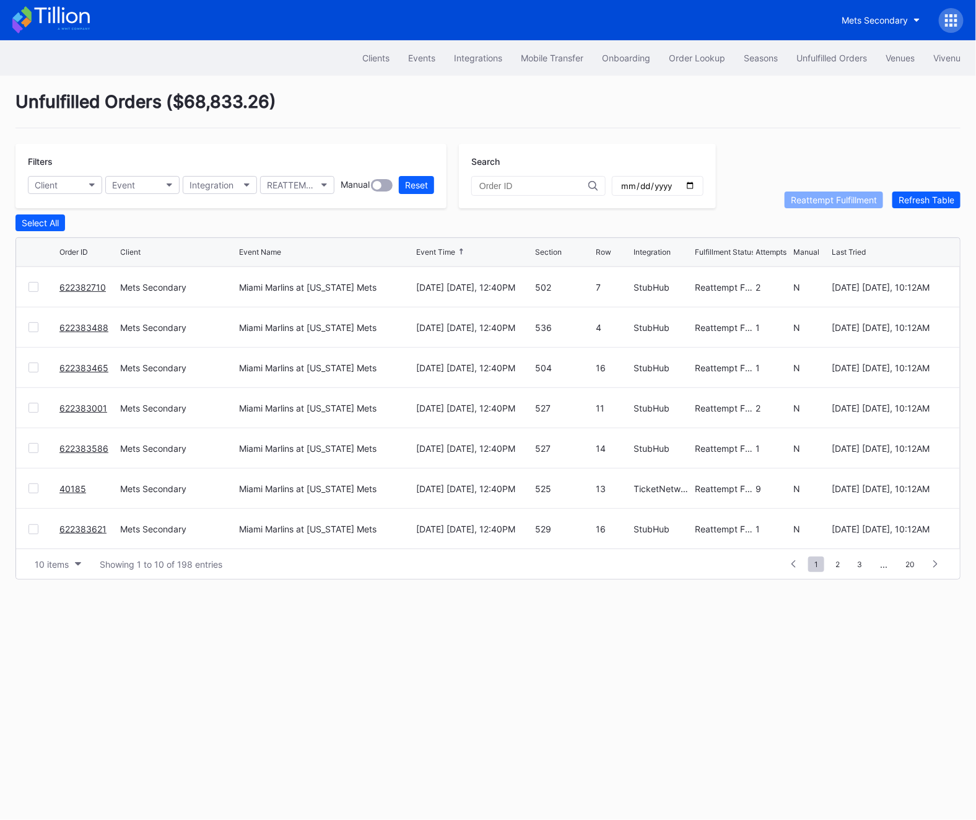
scroll to position [116, 0]
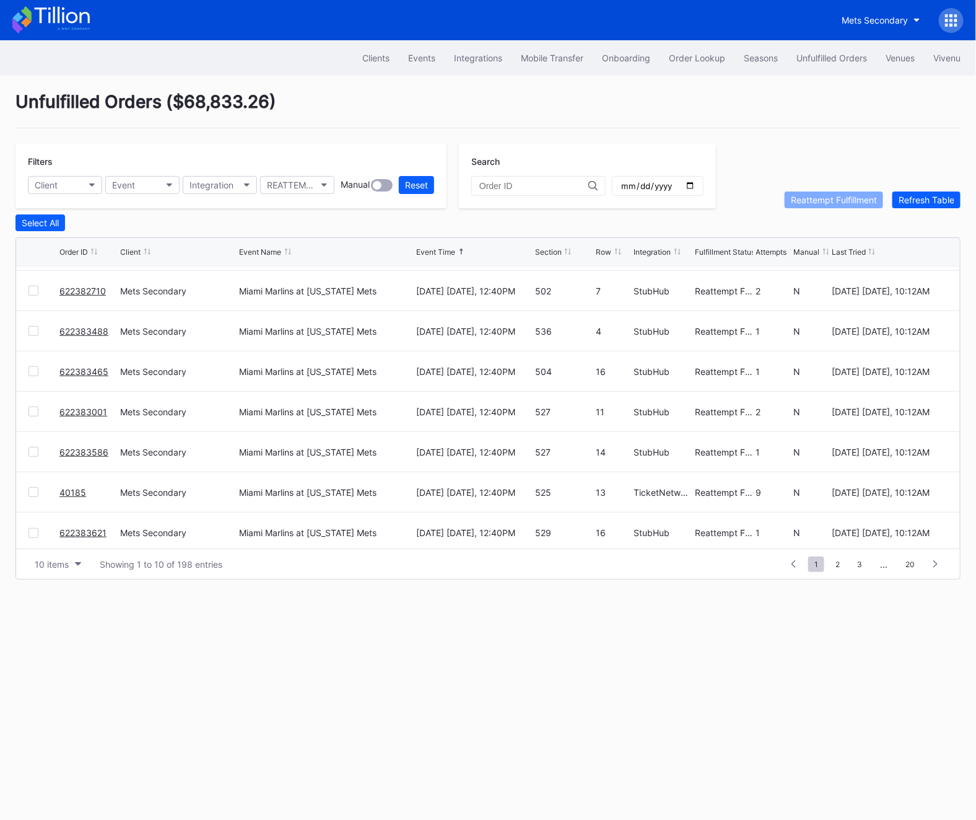
click at [65, 492] on link "40185" at bounding box center [72, 492] width 27 height 11
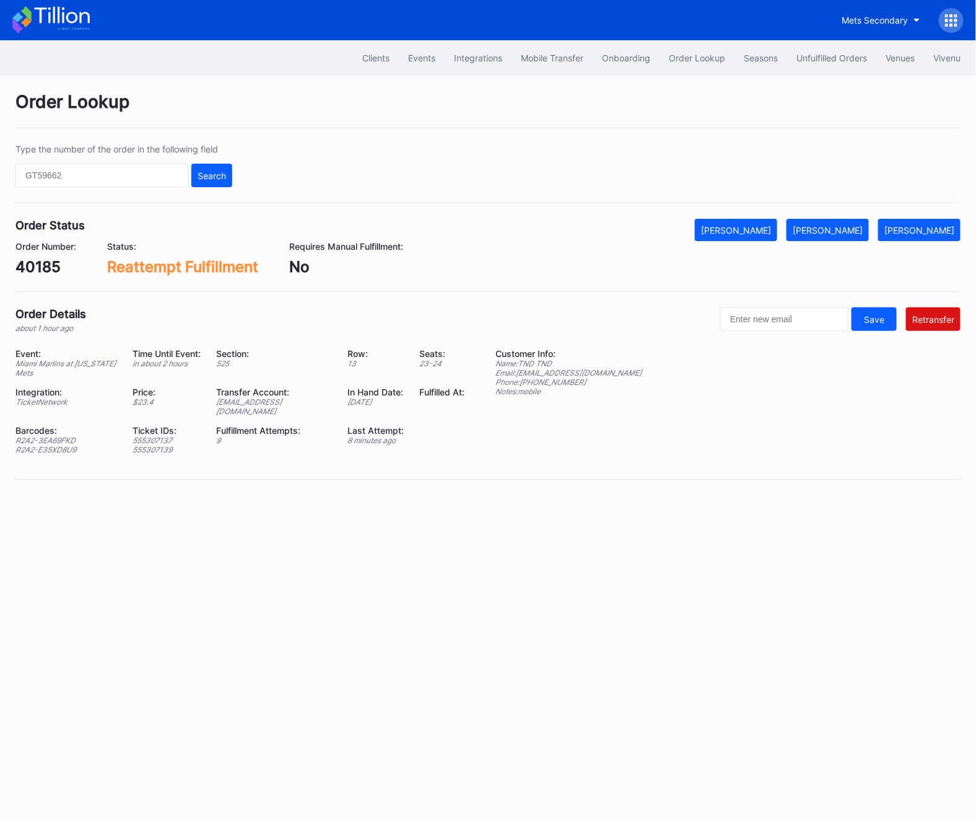
click at [280, 398] on div "[EMAIL_ADDRESS][DOMAIN_NAME]" at bounding box center [275, 406] width 116 height 19
copy div "[EMAIL_ADDRESS][DOMAIN_NAME]"
click at [799, 64] on button "Unfulfilled Orders" at bounding box center [832, 57] width 89 height 23
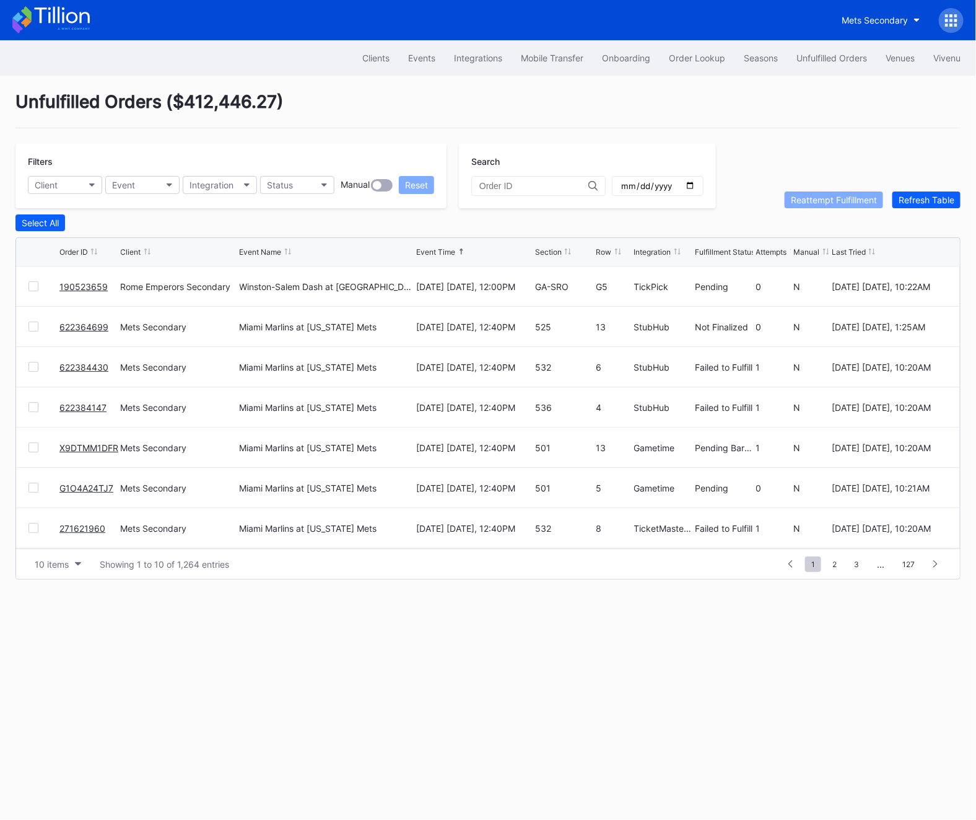
click at [94, 287] on link "190523659" at bounding box center [83, 286] width 48 height 11
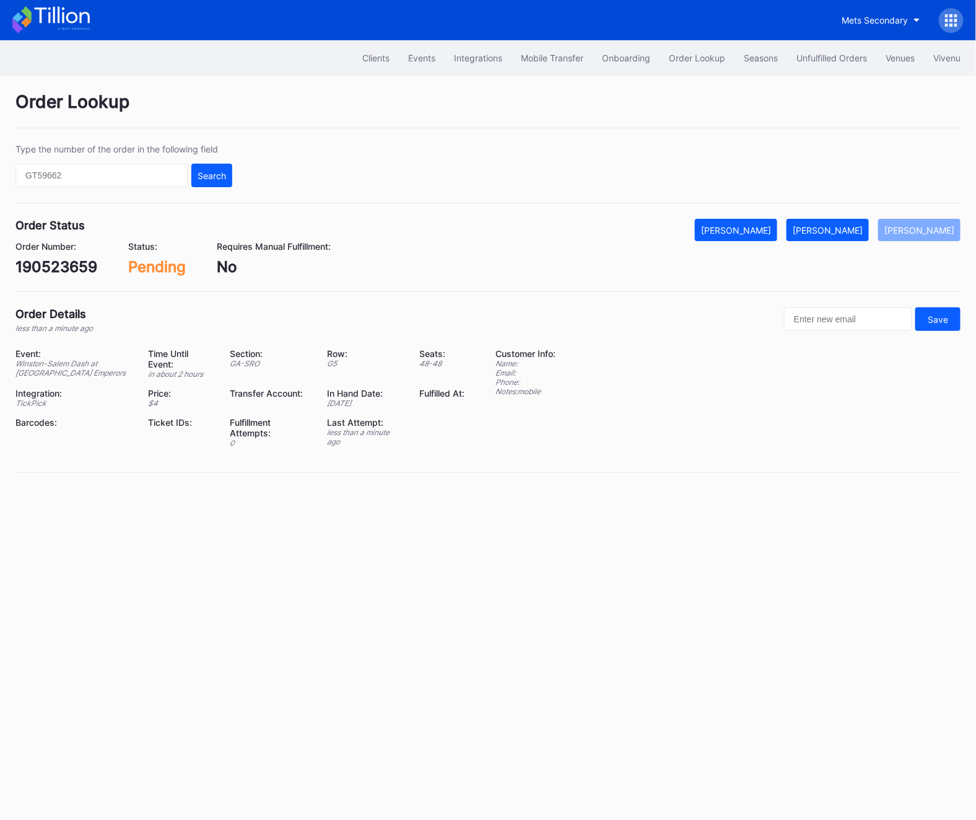
click at [60, 273] on div "190523659" at bounding box center [56, 267] width 82 height 18
copy div "190523659"
click at [118, 181] on input "text" at bounding box center [101, 176] width 173 height 24
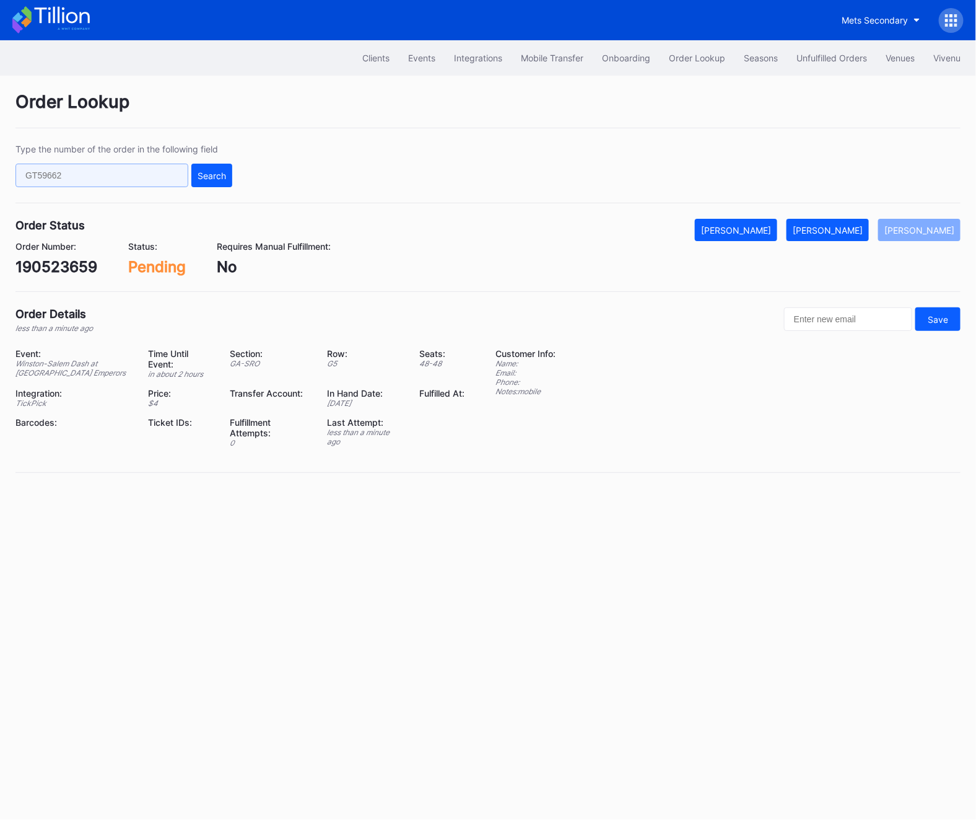
paste input "g9rxt6d8qwd"
click at [175, 178] on input "g9rxt6d8qwd" at bounding box center [101, 176] width 173 height 24
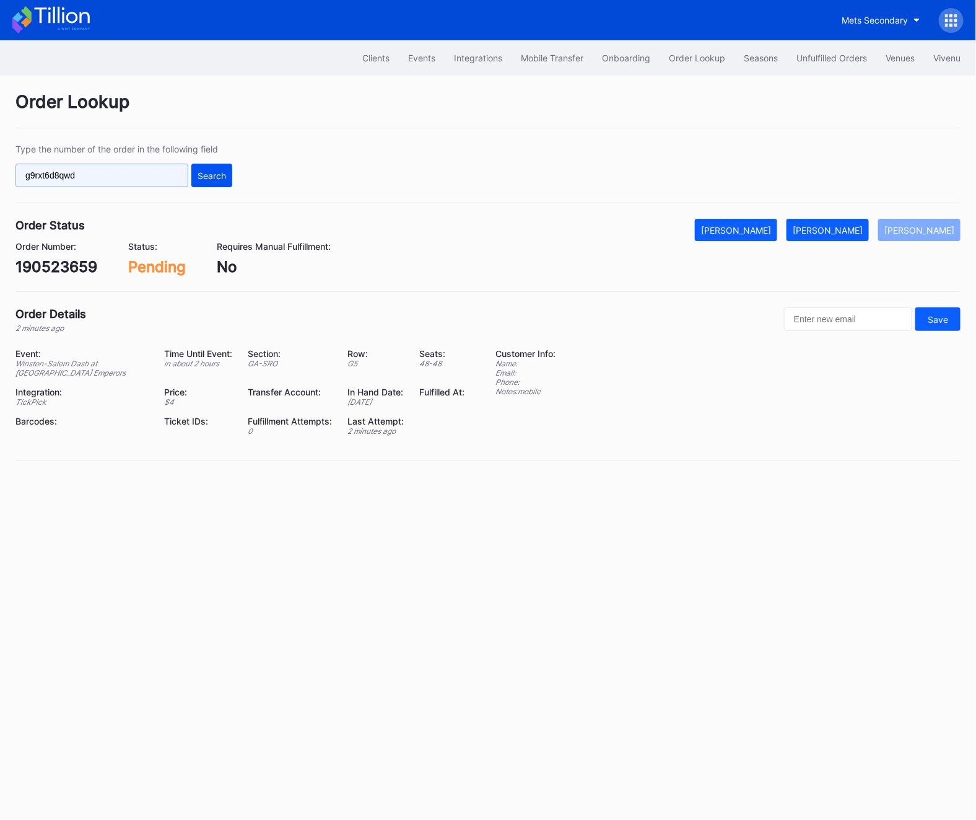
type input "g9rxt6d8qwd"
click at [214, 178] on div "Search" at bounding box center [212, 175] width 29 height 11
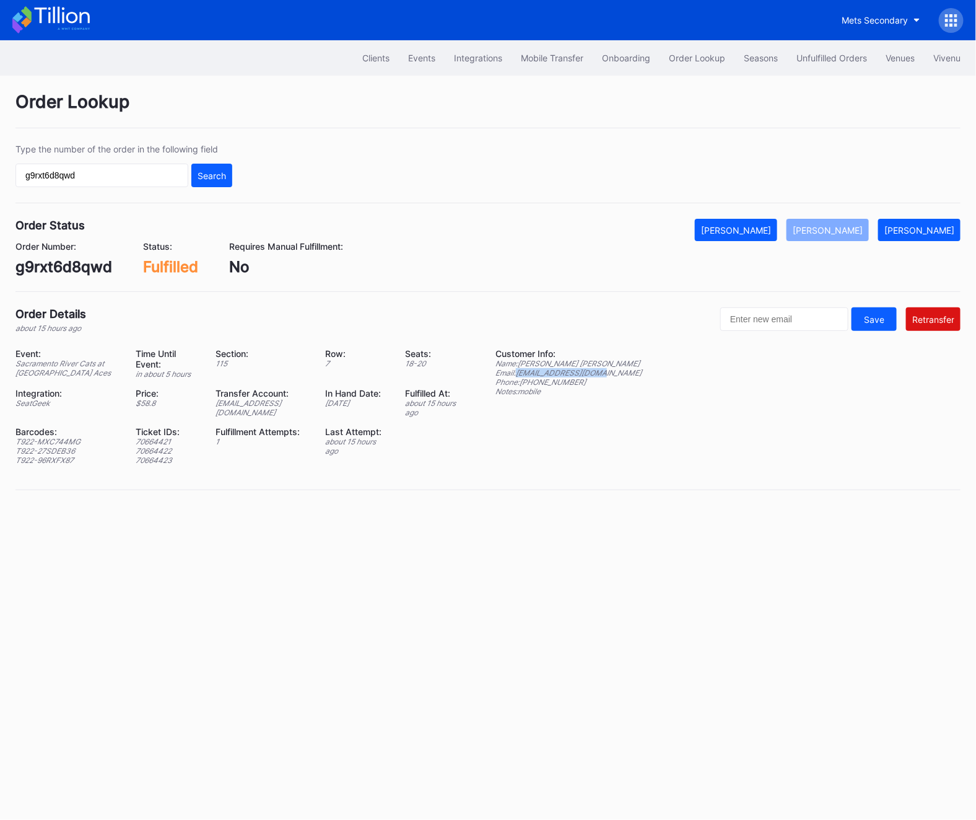
drag, startPoint x: 518, startPoint y: 377, endPoint x: 634, endPoint y: 374, distance: 115.9
click at [634, 374] on div "Event: Sacramento River Cats at [GEOGRAPHIC_DATA] Aces Time Until Event: in abo…" at bounding box center [488, 411] width 946 height 126
copy div "[EMAIL_ADDRESS][DOMAIN_NAME]"
click at [802, 323] on input "text" at bounding box center [785, 319] width 128 height 24
paste input "bobbydee18@gmail.com"
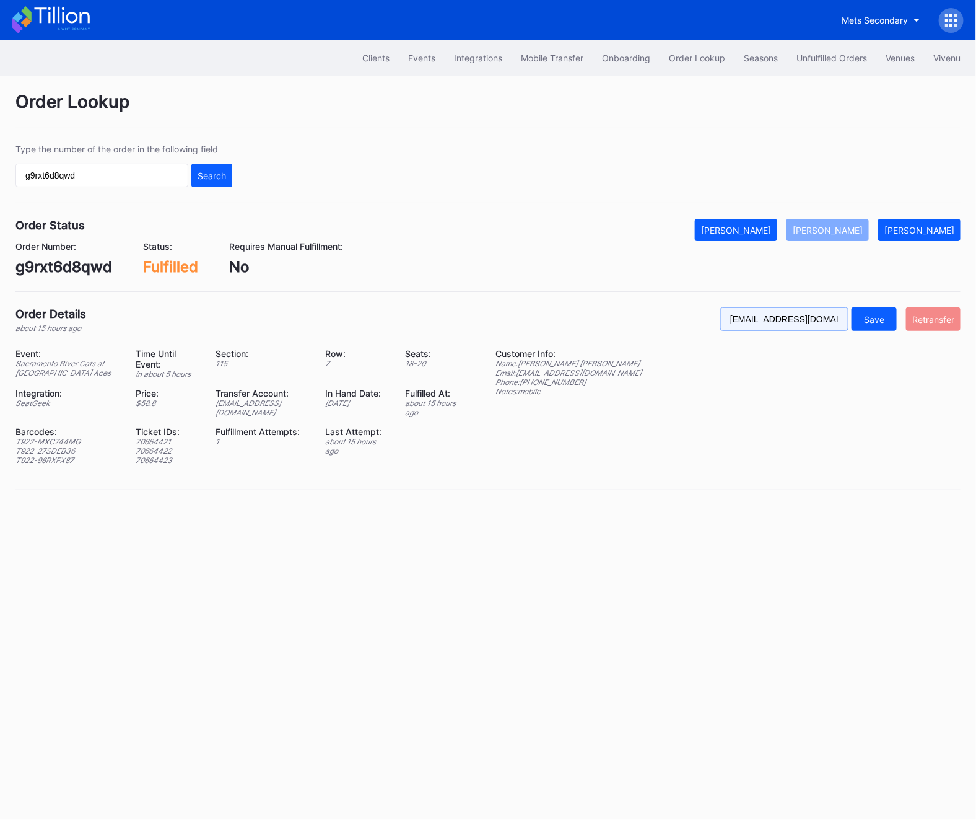
scroll to position [0, 6]
type input "bobbydee18@gmail.com"
click at [958, 319] on button "Retransfer" at bounding box center [933, 319] width 55 height 24
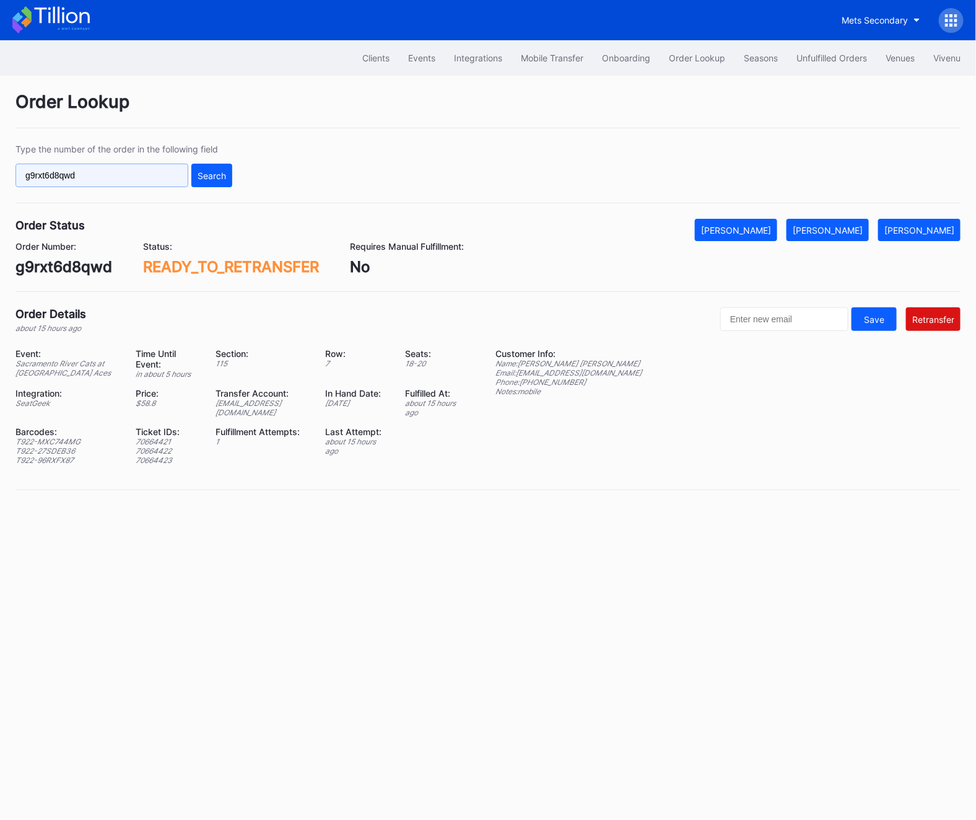
click at [136, 175] on input "g9rxt6d8qwd" at bounding box center [101, 176] width 173 height 24
paste input "QPD6CX8O0U"
type input "QPD6CX8O0U"
click at [205, 172] on div "Search" at bounding box center [212, 175] width 29 height 11
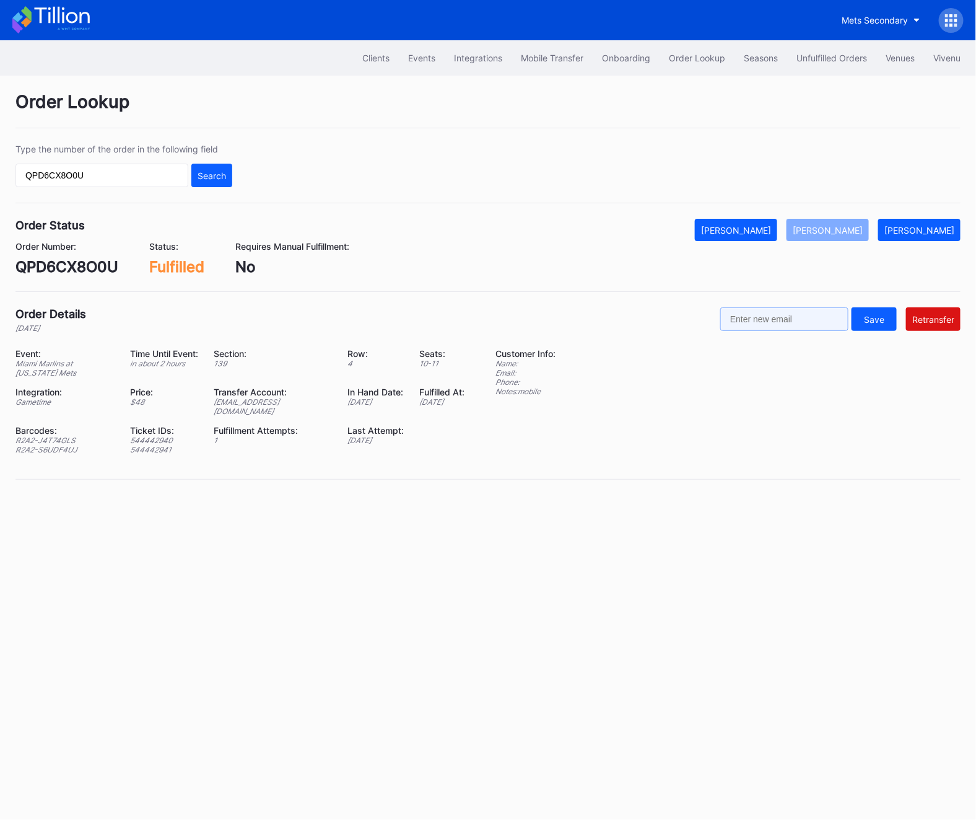
click at [798, 326] on input "text" at bounding box center [785, 319] width 128 height 24
paste input "eleddy197@gmail.com"
type input "eleddy197@gmail.com"
click at [944, 318] on div "Retransfer" at bounding box center [934, 319] width 42 height 11
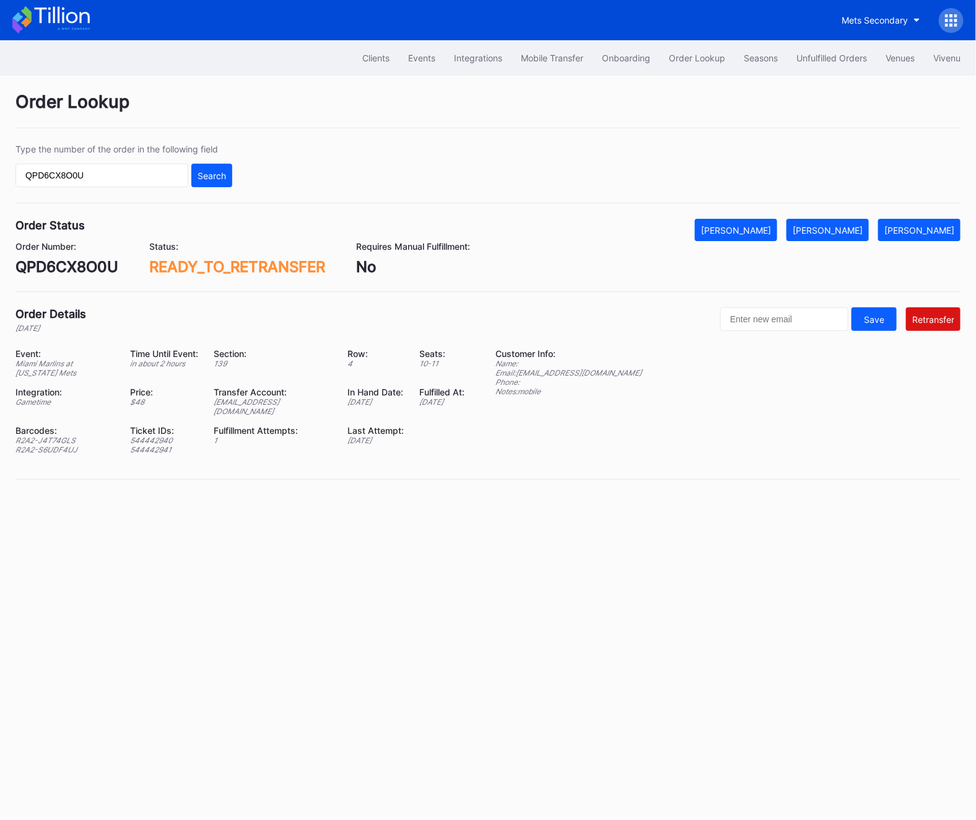
click at [73, 188] on div "Type the number of the order in the following field QPD6CX8O0U Search" at bounding box center [488, 173] width 946 height 59
click at [73, 170] on input "QPD6CX8O0U" at bounding box center [101, 176] width 173 height 24
paste input "eleddy197@gmail.com"
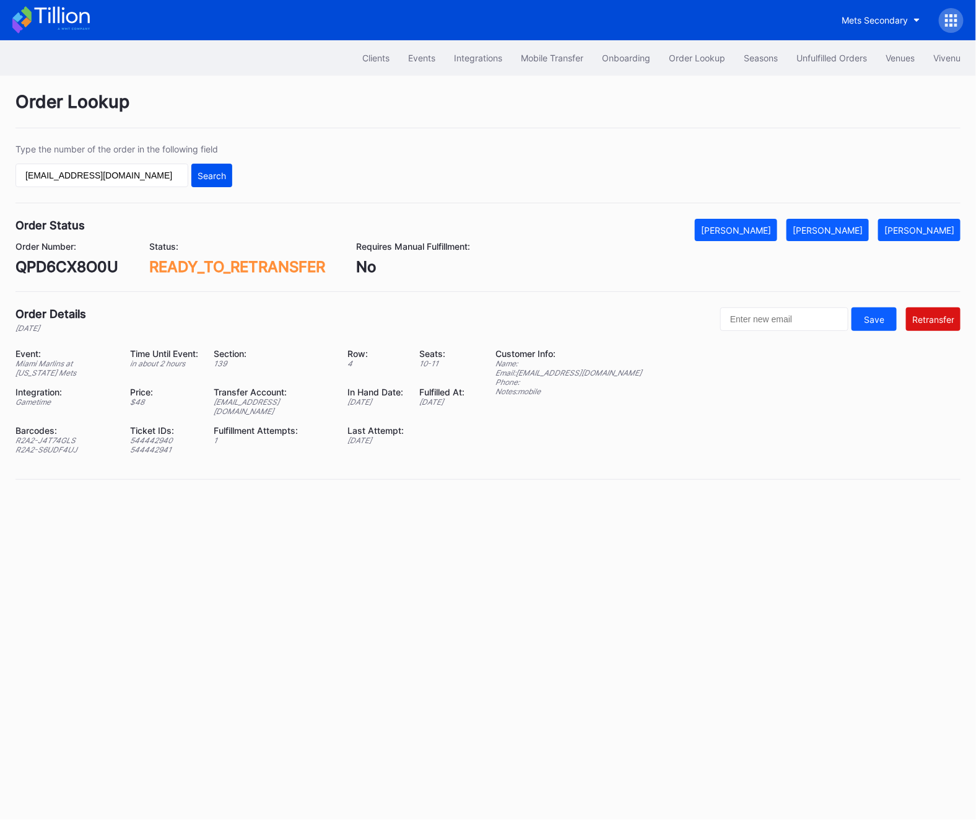
click at [207, 177] on div "Search" at bounding box center [212, 175] width 29 height 11
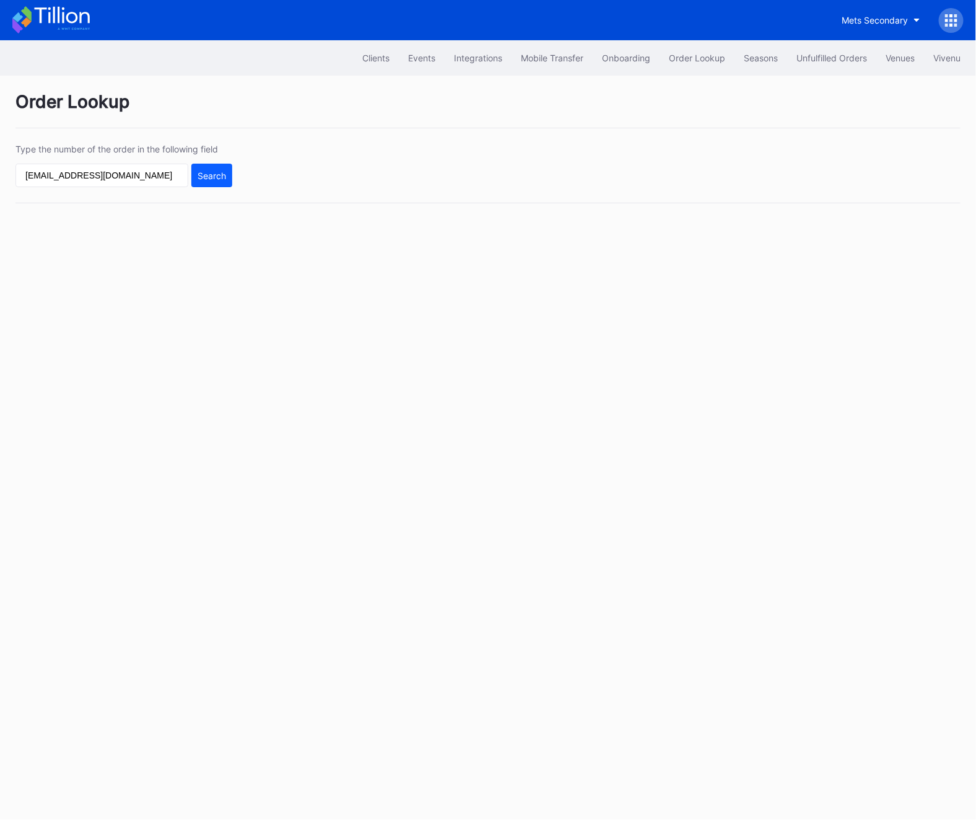
click at [109, 188] on div "Type the number of the order in the following field eleddy197@gmail.com Search" at bounding box center [488, 173] width 946 height 59
click at [154, 182] on input "eleddy197@gmail.com" at bounding box center [101, 176] width 173 height 24
paste input "eleddy197@gmail."
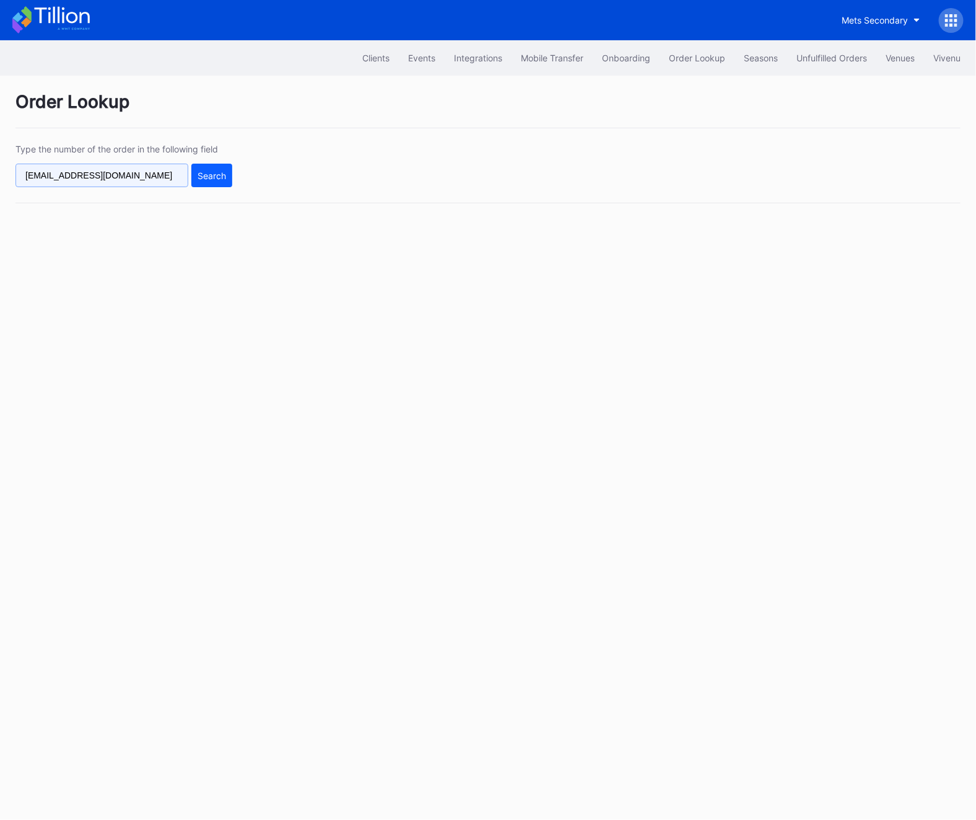
type input "eleddy197@gmail.eleddy197@gmail.com"
click at [154, 182] on input "eleddy197@gmail.eleddy197@gmail.com" at bounding box center [101, 176] width 173 height 24
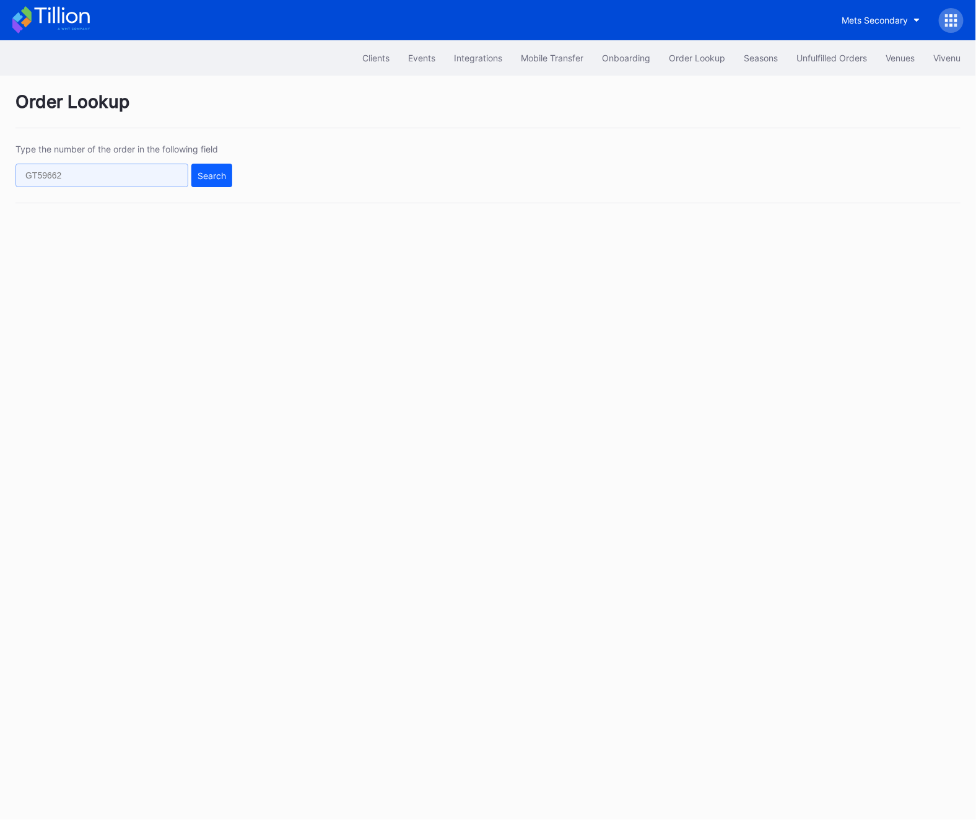
scroll to position [0, 0]
paste input "9m2ycm8en95"
type input "9m2ycm8en95"
click at [217, 180] on div "Search" at bounding box center [212, 175] width 29 height 11
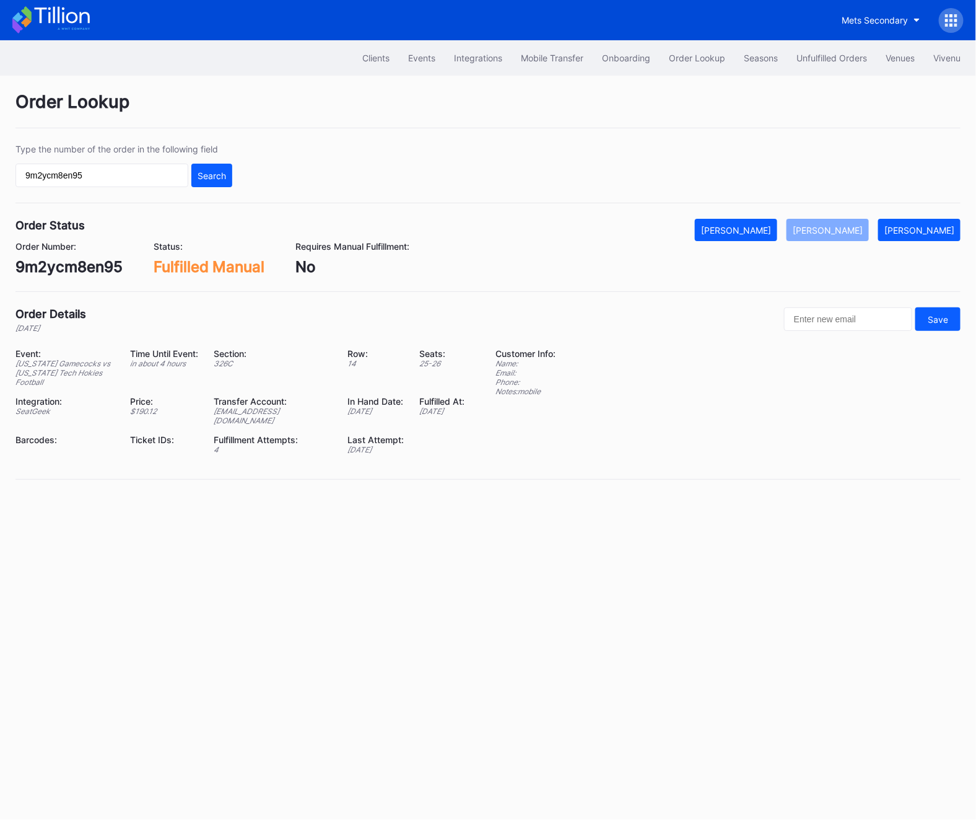
click at [844, 76] on div "Order Lookup Type the number of the order in the following field 9m2ycm8en95 Se…" at bounding box center [488, 293] width 976 height 435
click at [833, 58] on div "Unfulfilled Orders" at bounding box center [832, 58] width 71 height 11
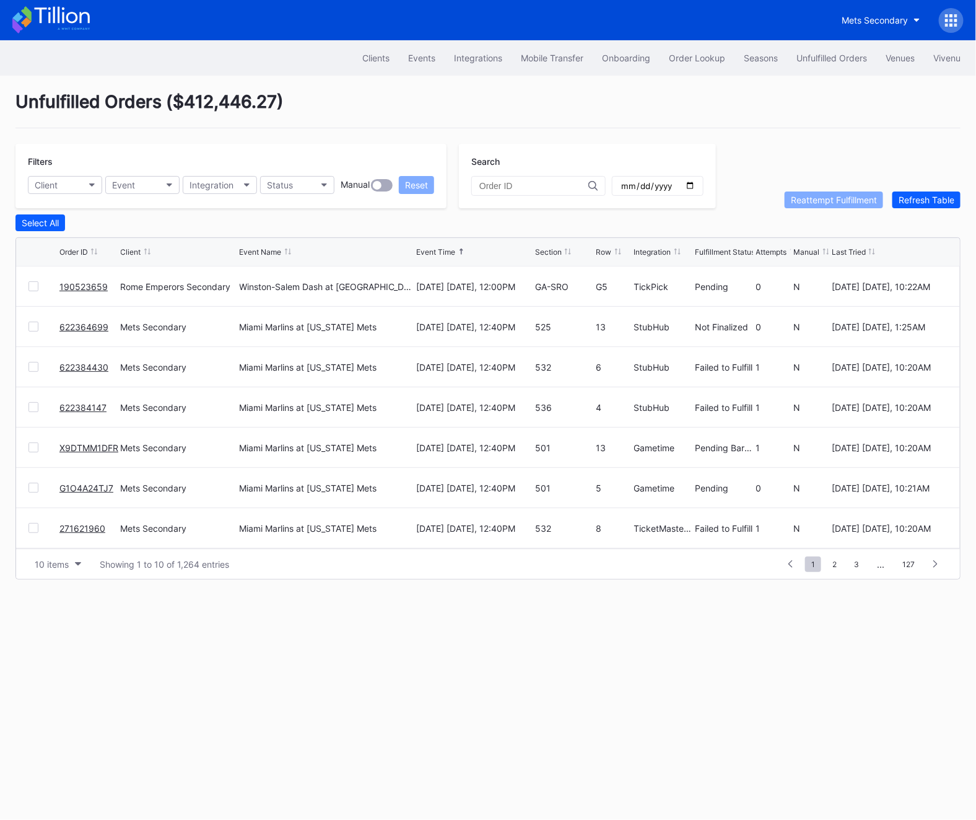
click at [833, 58] on div "Unfulfilled Orders" at bounding box center [832, 58] width 71 height 11
click at [682, 59] on div "Order Lookup" at bounding box center [697, 58] width 56 height 11
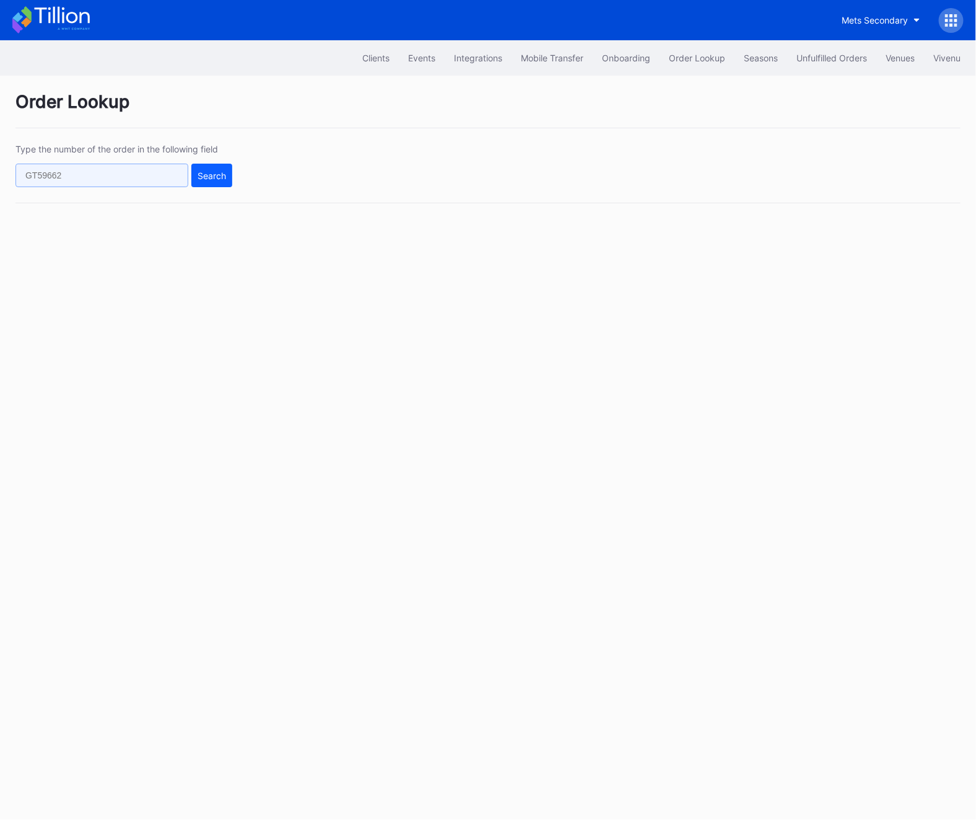
click at [36, 174] on input "text" at bounding box center [101, 176] width 173 height 24
paste input "622385098"
type input "622385098"
click at [220, 188] on div "Type the number of the order in the following field 622385098 Search" at bounding box center [488, 173] width 946 height 59
click at [208, 177] on div "Search" at bounding box center [212, 175] width 29 height 11
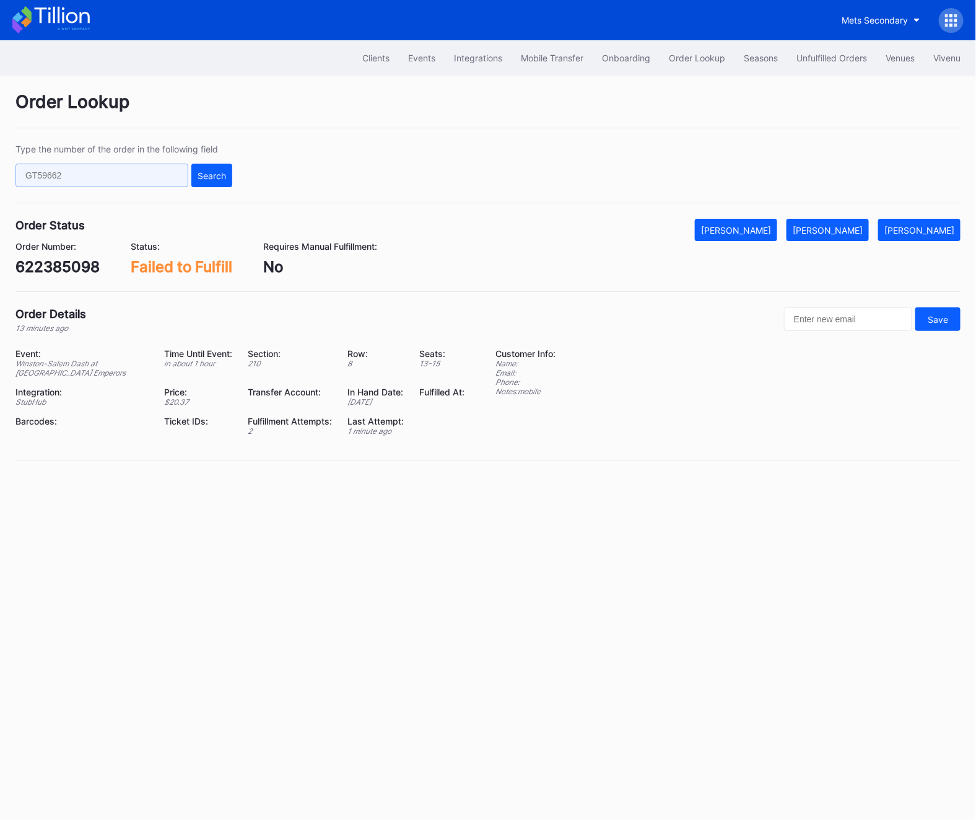
click at [66, 171] on input "text" at bounding box center [101, 176] width 173 height 24
paste input "622385098"
type input "622385098"
click at [209, 176] on div "Search" at bounding box center [212, 175] width 29 height 11
click at [853, 228] on div "[PERSON_NAME]" at bounding box center [828, 230] width 70 height 11
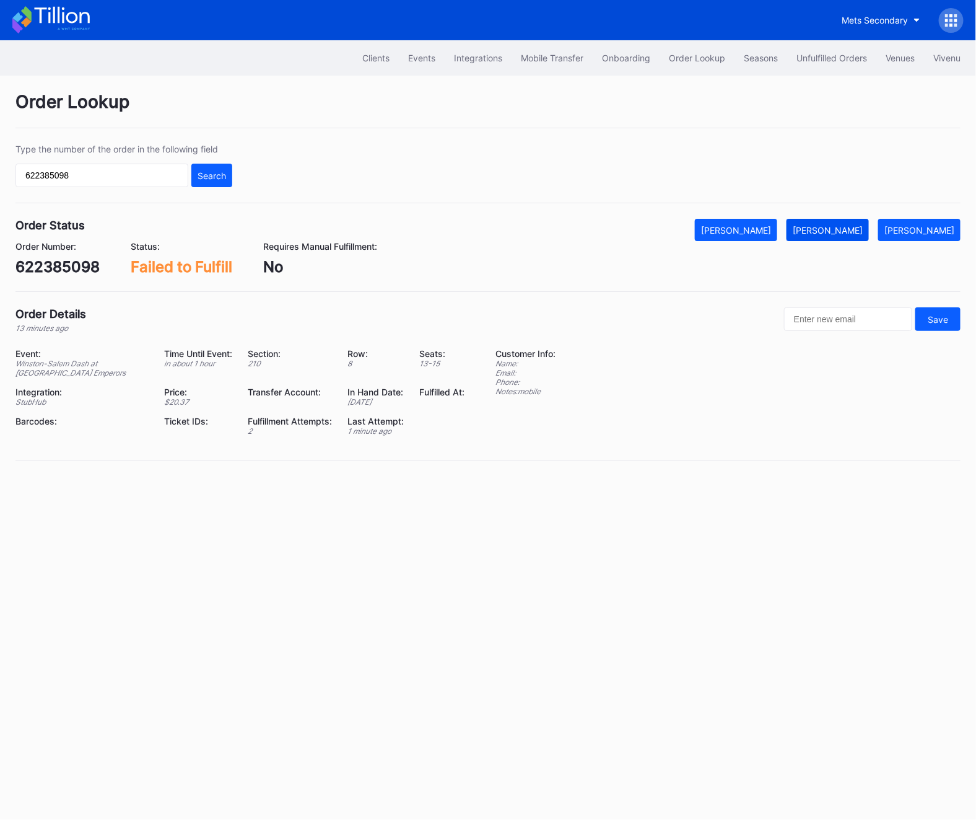
click at [853, 228] on div "[PERSON_NAME]" at bounding box center [828, 230] width 70 height 11
click at [67, 263] on div "622385098" at bounding box center [57, 267] width 84 height 18
copy div "622385098"
click at [814, 59] on div "Unfulfilled Orders" at bounding box center [832, 58] width 71 height 11
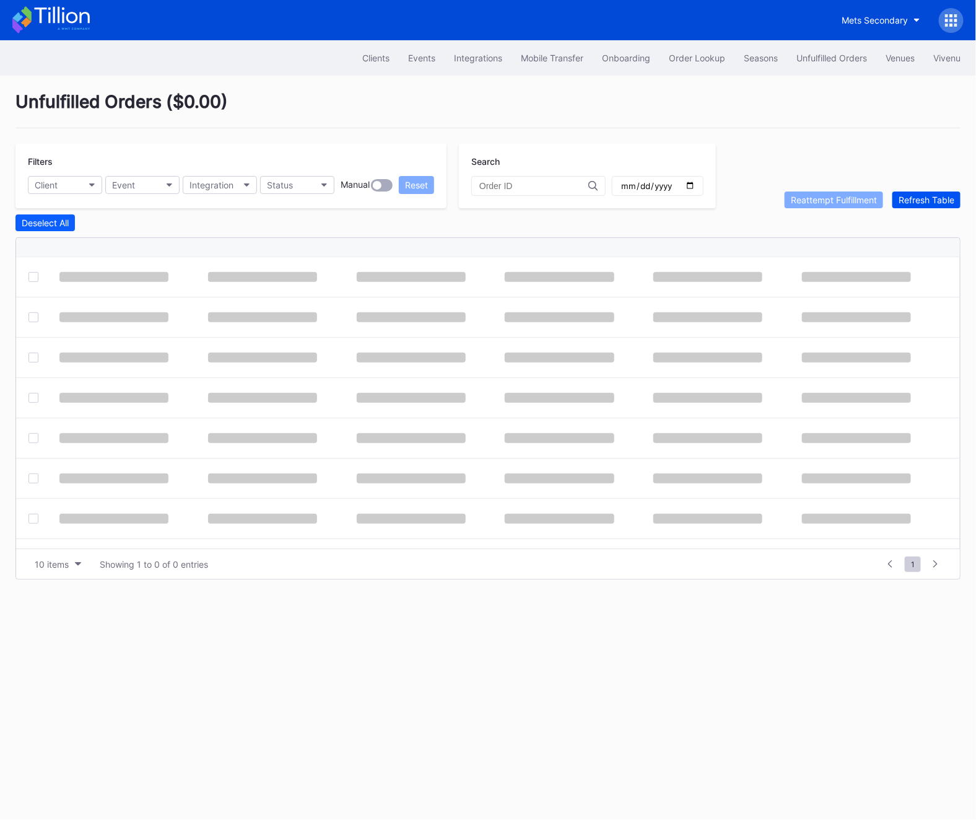
click at [930, 199] on div "Refresh Table" at bounding box center [927, 200] width 56 height 11
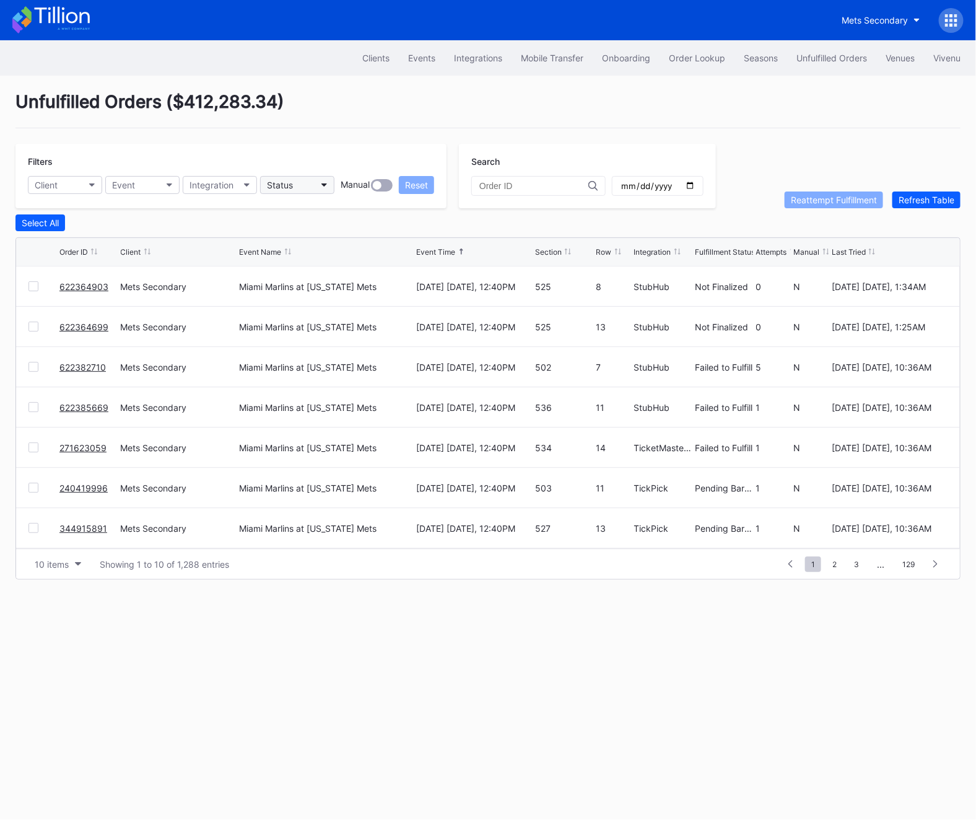
click at [324, 177] on button "Status" at bounding box center [297, 185] width 74 height 18
click at [294, 239] on div "Failed to Fulfill" at bounding box center [299, 240] width 58 height 11
click at [675, 185] on input "date" at bounding box center [658, 185] width 76 height 11
type input "[DATE]"
click at [56, 227] on div "Select All" at bounding box center [40, 222] width 37 height 11
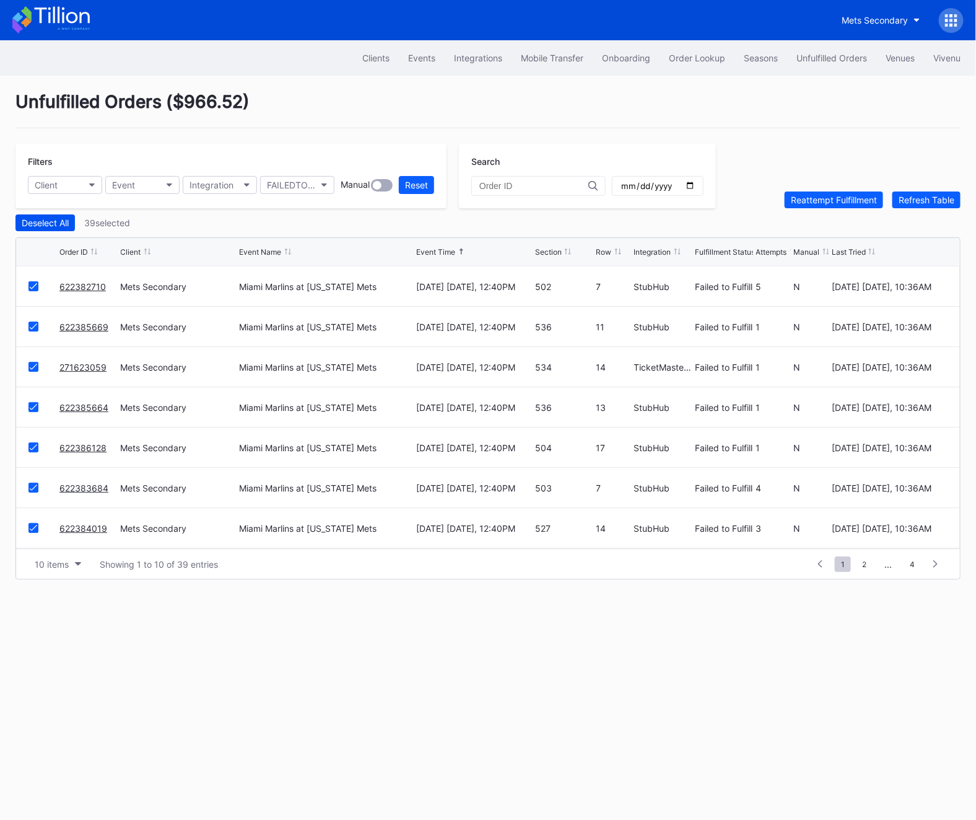
click at [56, 227] on div "Deselect All" at bounding box center [45, 222] width 47 height 11
click at [861, 557] on span "2" at bounding box center [864, 563] width 17 height 15
click at [894, 566] on span "3" at bounding box center [890, 563] width 17 height 15
click at [903, 563] on div "1 ... 1 2 3 4 5 ... 4" at bounding box center [880, 563] width 136 height 17
click at [908, 563] on span "4" at bounding box center [912, 563] width 17 height 15
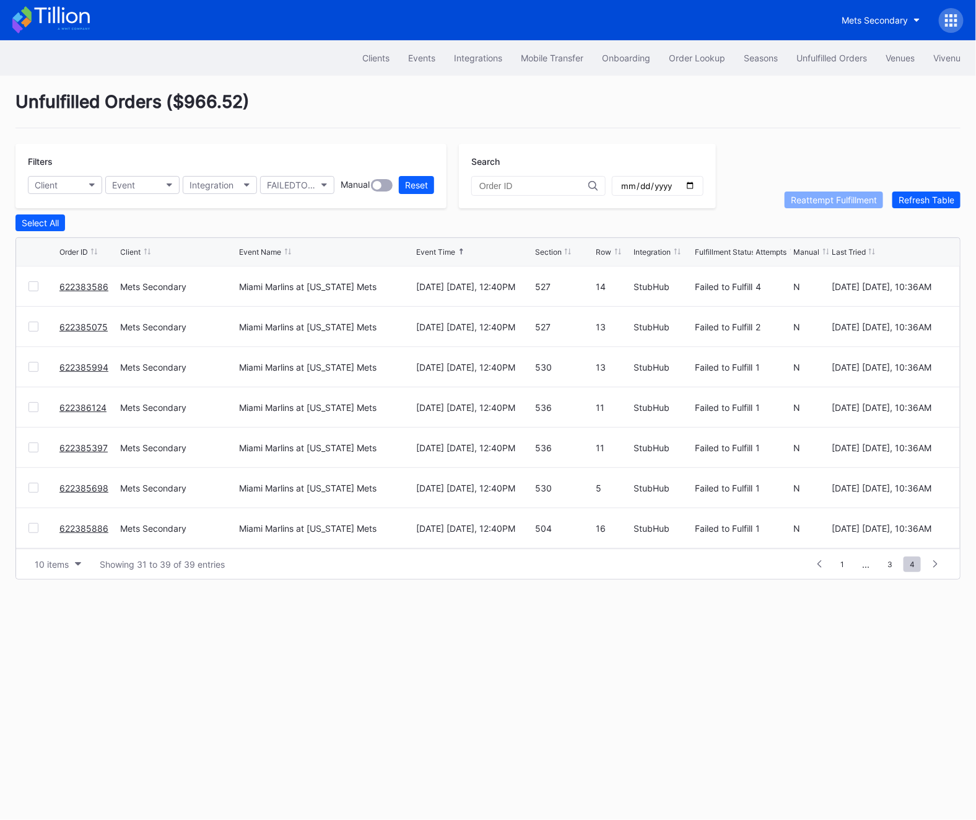
scroll to position [80, 0]
click at [936, 562] on icon at bounding box center [936, 563] width 4 height 7
click at [845, 565] on span "1" at bounding box center [843, 563] width 16 height 15
click at [60, 571] on div "10 items Showing 1 to 10 of 39 entries 1 ... -1 0 1 2 3 ... 4" at bounding box center [488, 563] width 944 height 30
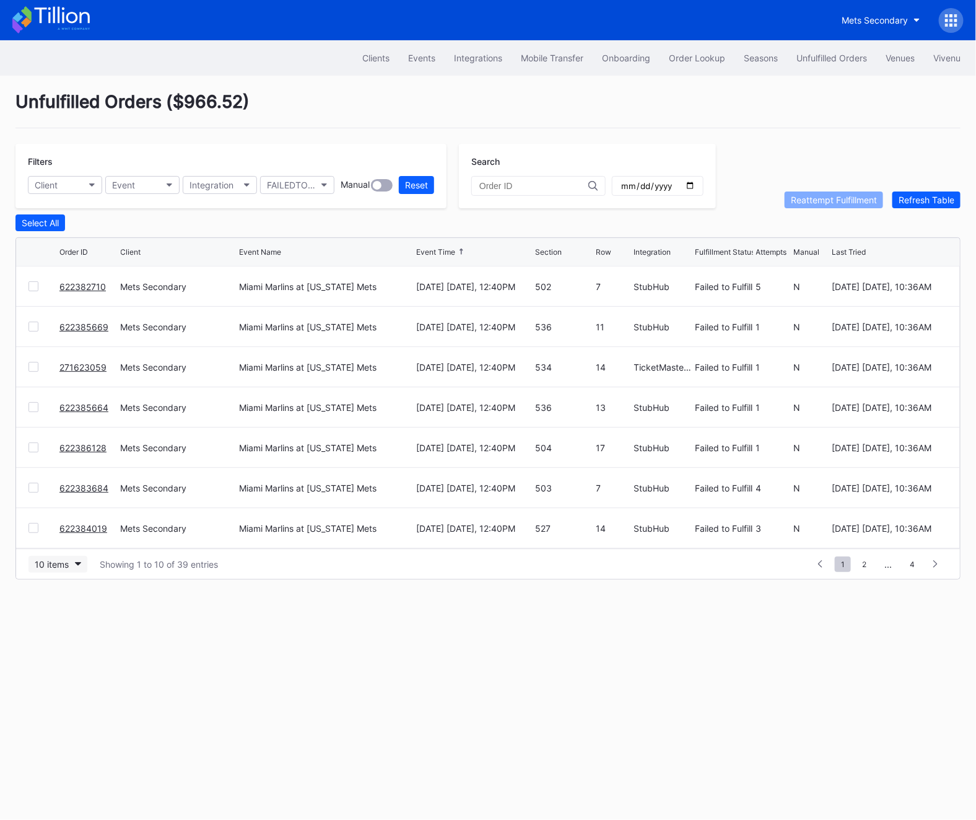
click at [66, 560] on div "10 items" at bounding box center [52, 564] width 34 height 11
click at [76, 648] on div "100 items" at bounding box center [58, 639] width 59 height 23
click at [60, 222] on button "Select All" at bounding box center [40, 222] width 50 height 17
click at [807, 203] on div "Reattempt Fulfillment" at bounding box center [834, 200] width 86 height 11
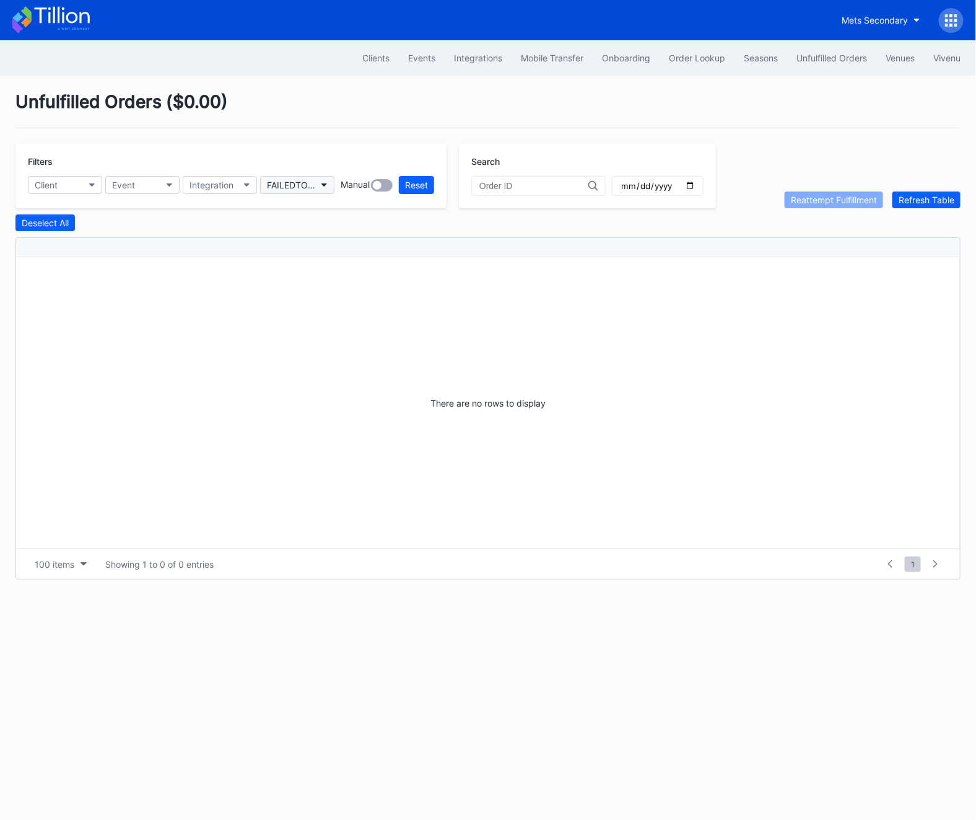
click at [281, 182] on div "FAILEDTOFULFILL" at bounding box center [291, 185] width 48 height 11
click at [327, 348] on div "Reattempt Fulfillment" at bounding box center [332, 354] width 144 height 23
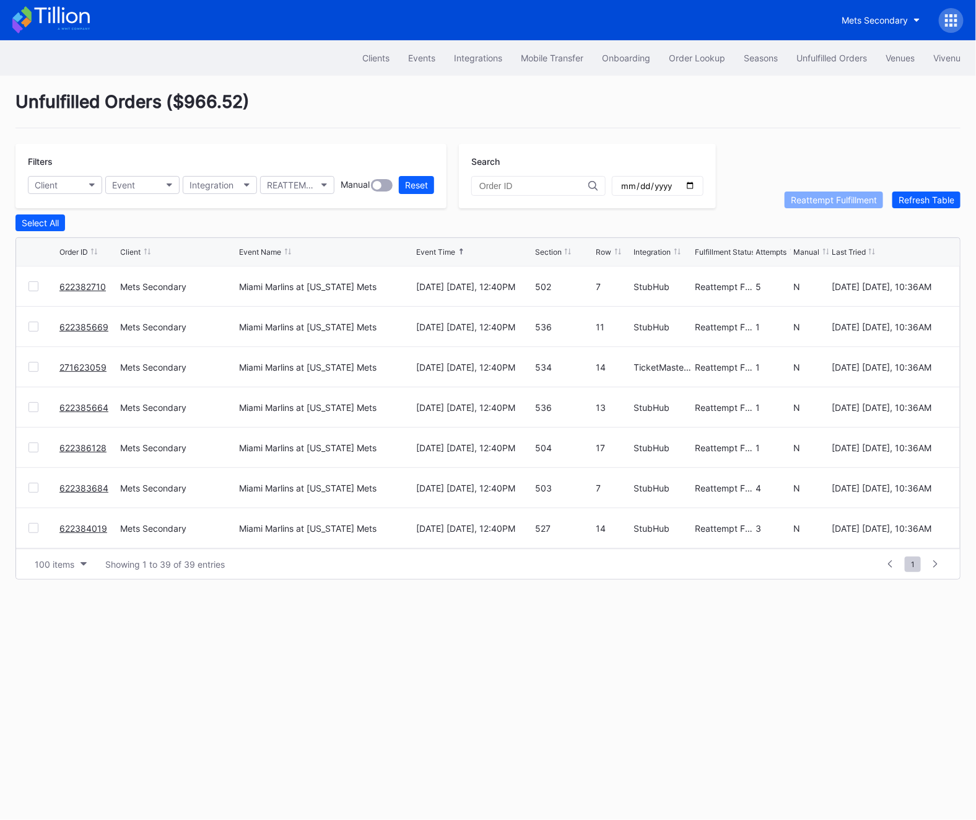
click at [93, 484] on link "622383684" at bounding box center [83, 488] width 49 height 11
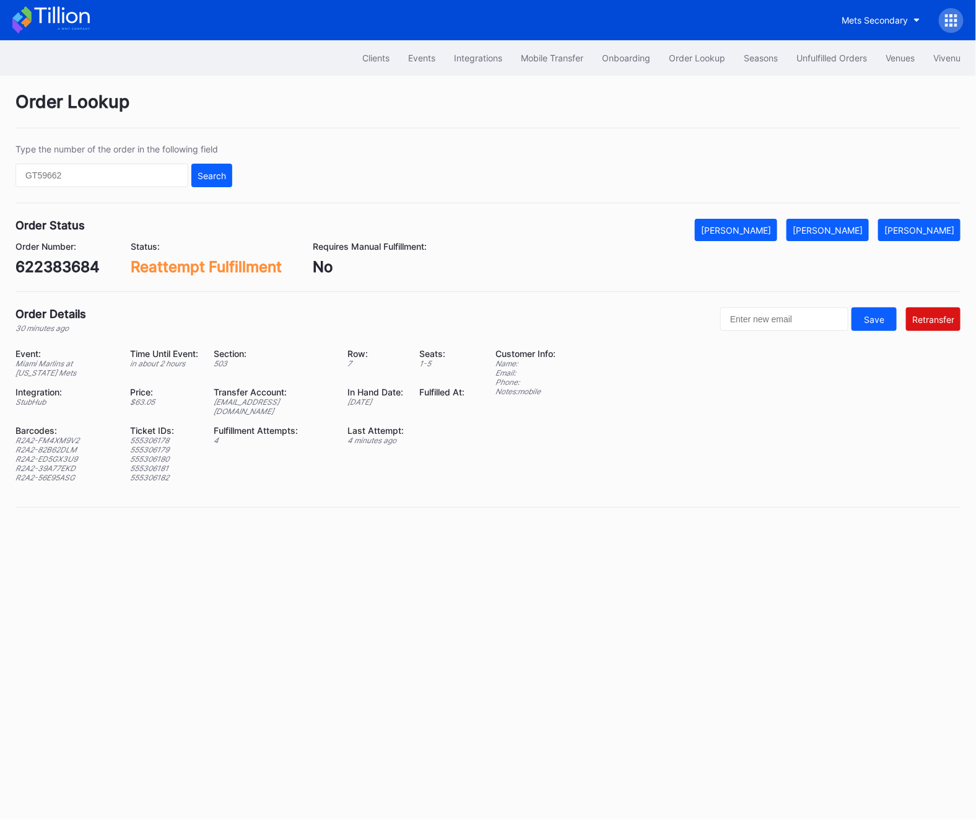
click at [63, 261] on div "622383684" at bounding box center [57, 267] width 84 height 18
copy div "622383684"
click at [64, 259] on div "622383684" at bounding box center [57, 267] width 84 height 18
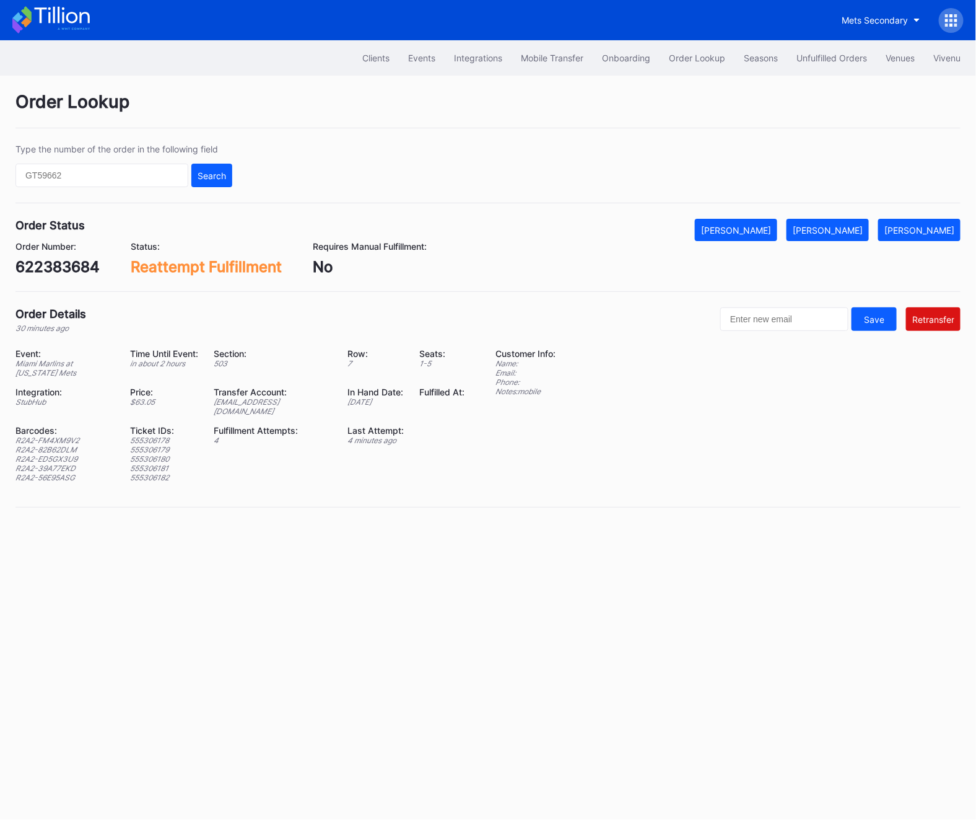
click at [275, 403] on div "[EMAIL_ADDRESS][DOMAIN_NAME]" at bounding box center [273, 406] width 118 height 19
copy div "[EMAIL_ADDRESS][DOMAIN_NAME]"
click at [832, 62] on div "Unfulfilled Orders" at bounding box center [832, 58] width 71 height 11
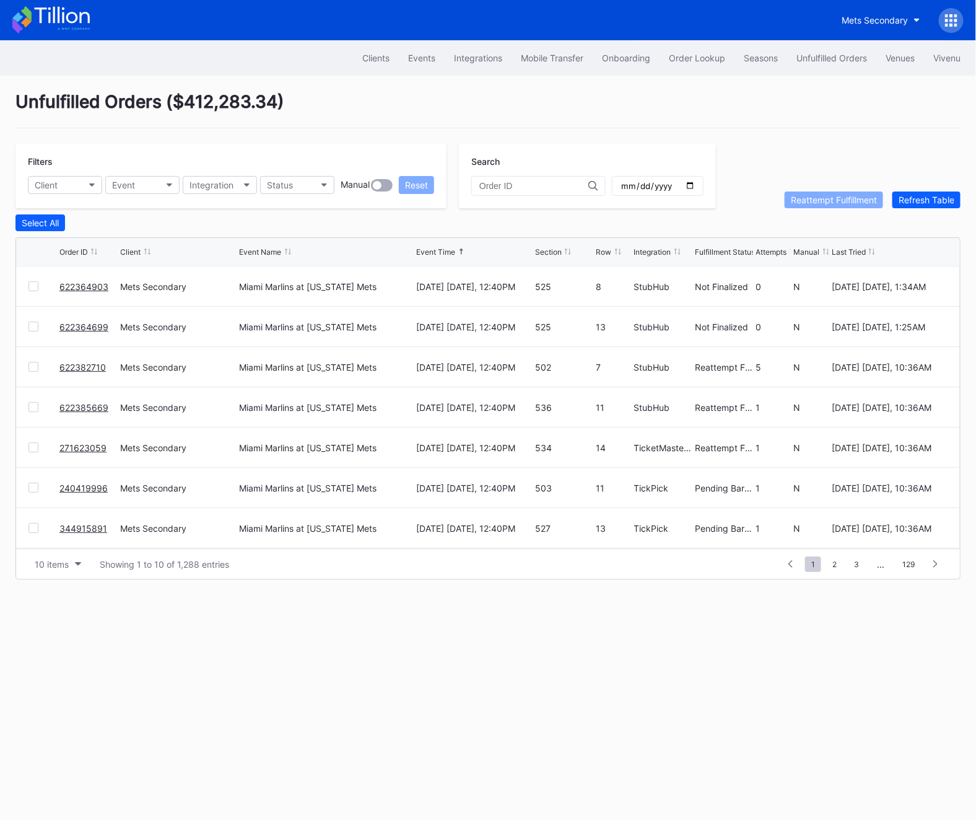
click at [832, 62] on div "Unfulfilled Orders" at bounding box center [832, 58] width 71 height 11
click at [936, 196] on div "Refresh Table" at bounding box center [927, 200] width 56 height 11
click at [309, 193] on button "Status" at bounding box center [297, 185] width 74 height 18
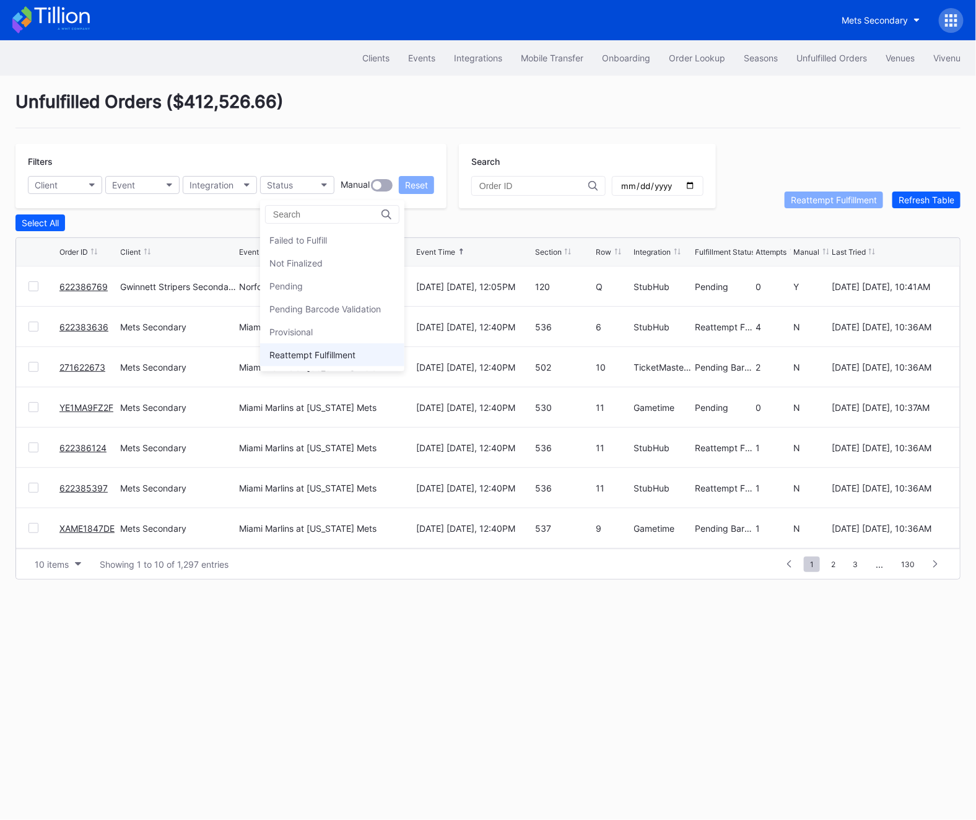
click at [307, 349] on div "Reattempt Fulfillment" at bounding box center [332, 354] width 144 height 23
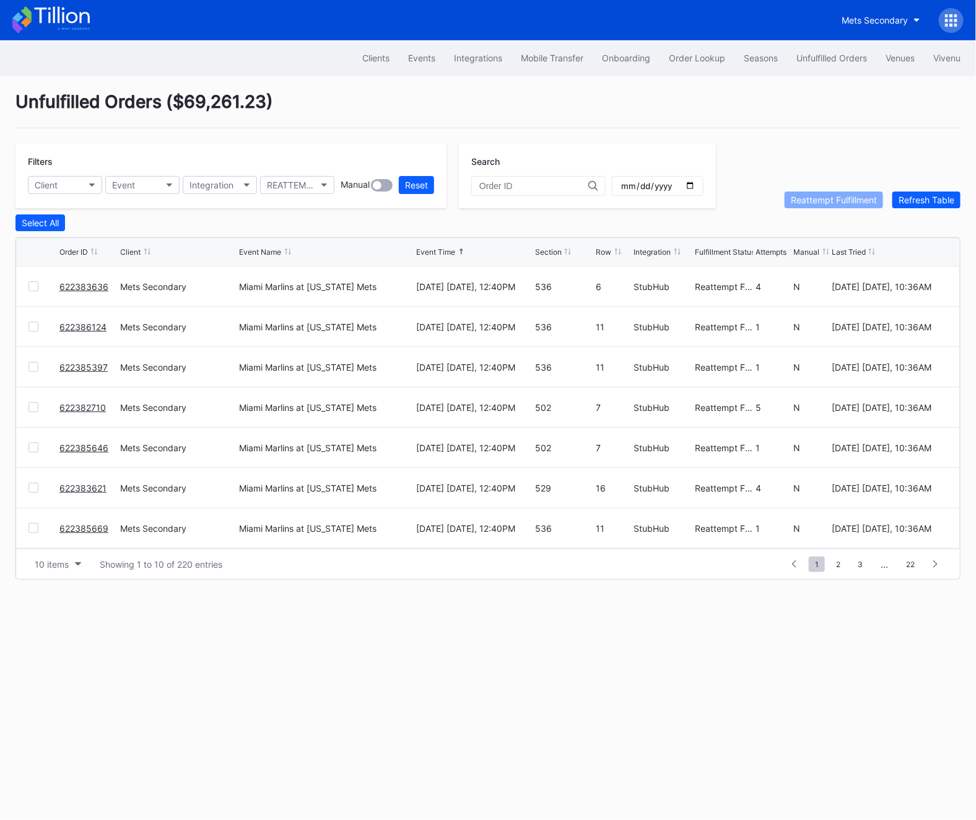
scroll to position [120, 0]
click at [835, 563] on span "2" at bounding box center [838, 563] width 17 height 15
click at [859, 563] on span "4" at bounding box center [860, 563] width 17 height 15
click at [843, 566] on span "5" at bounding box center [839, 563] width 17 height 15
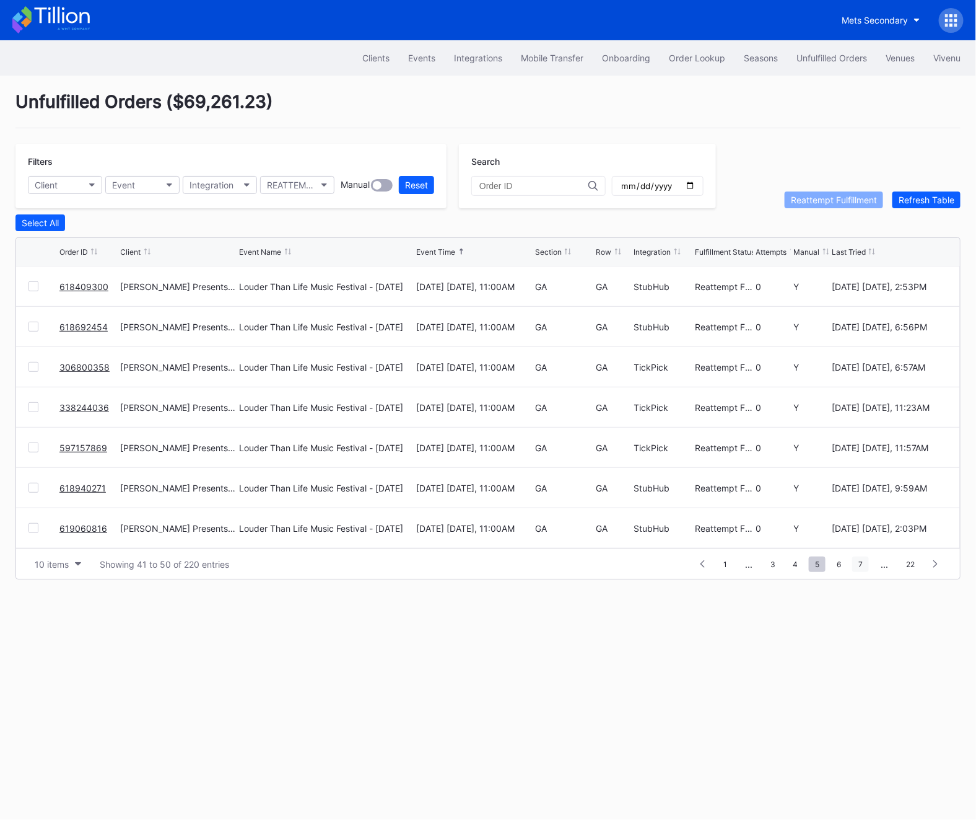
click at [857, 562] on span "7" at bounding box center [861, 563] width 17 height 15
click at [835, 563] on span "8" at bounding box center [839, 563] width 17 height 15
click at [711, 563] on div "1 ... 6 7 8 9 10 ... 22" at bounding box center [818, 563] width 260 height 17
click at [699, 563] on icon at bounding box center [700, 563] width 4 height 7
click at [403, 184] on button "Reset" at bounding box center [416, 185] width 35 height 18
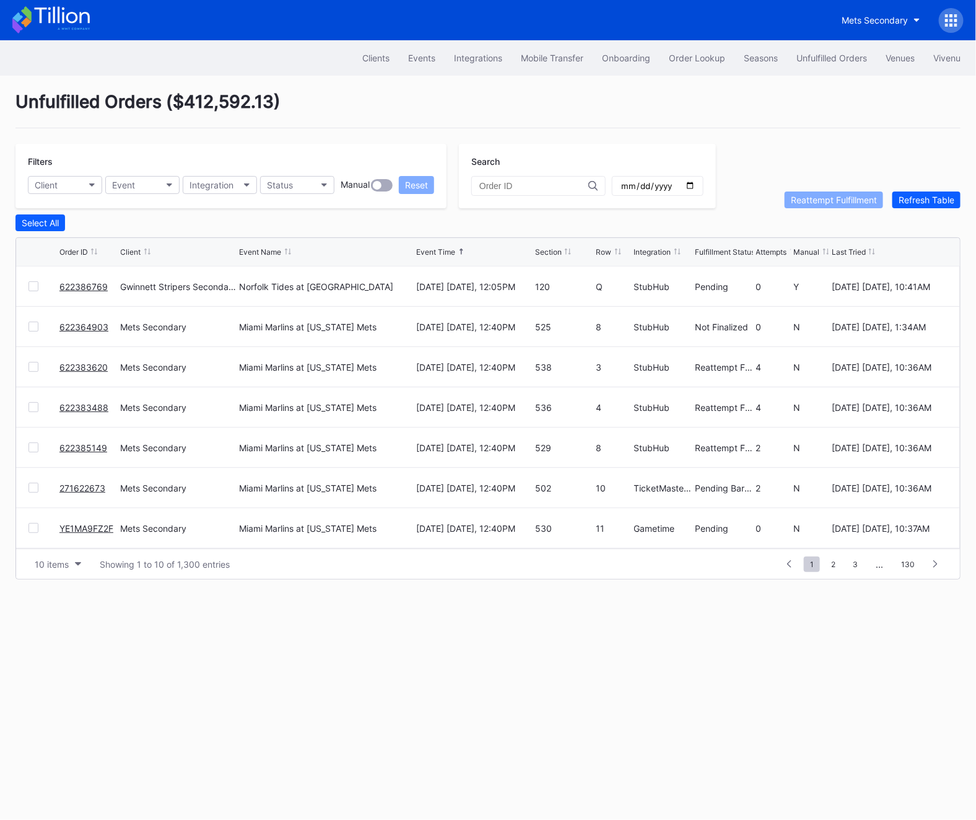
click at [676, 182] on input "date" at bounding box center [658, 185] width 76 height 11
type input "[DATE]"
click at [278, 186] on div "Status" at bounding box center [280, 185] width 26 height 11
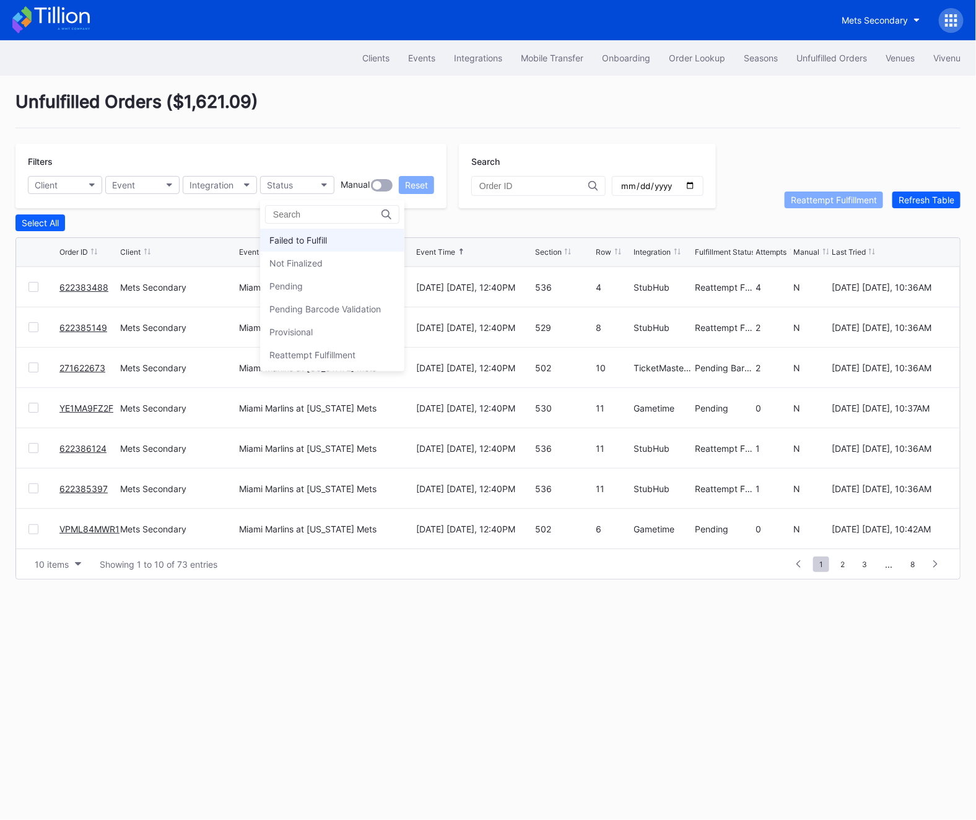
click at [284, 235] on div "Failed to Fulfill" at bounding box center [299, 240] width 58 height 11
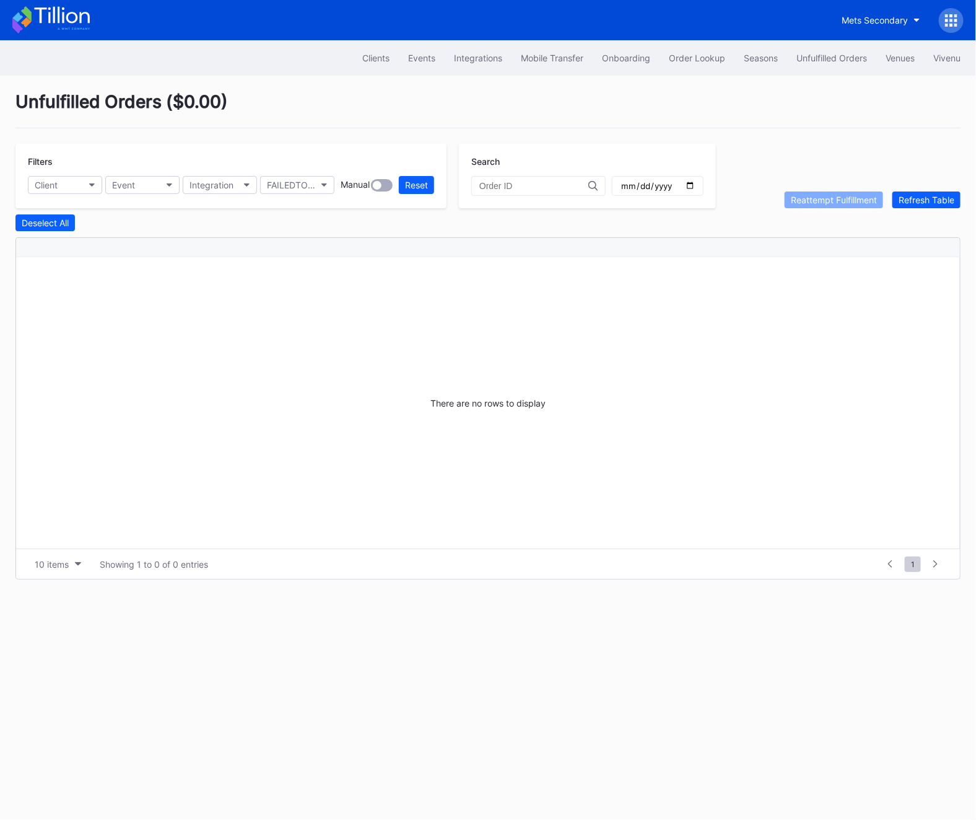
scroll to position [0, 0]
click at [826, 58] on div "Unfulfilled Orders" at bounding box center [832, 58] width 71 height 11
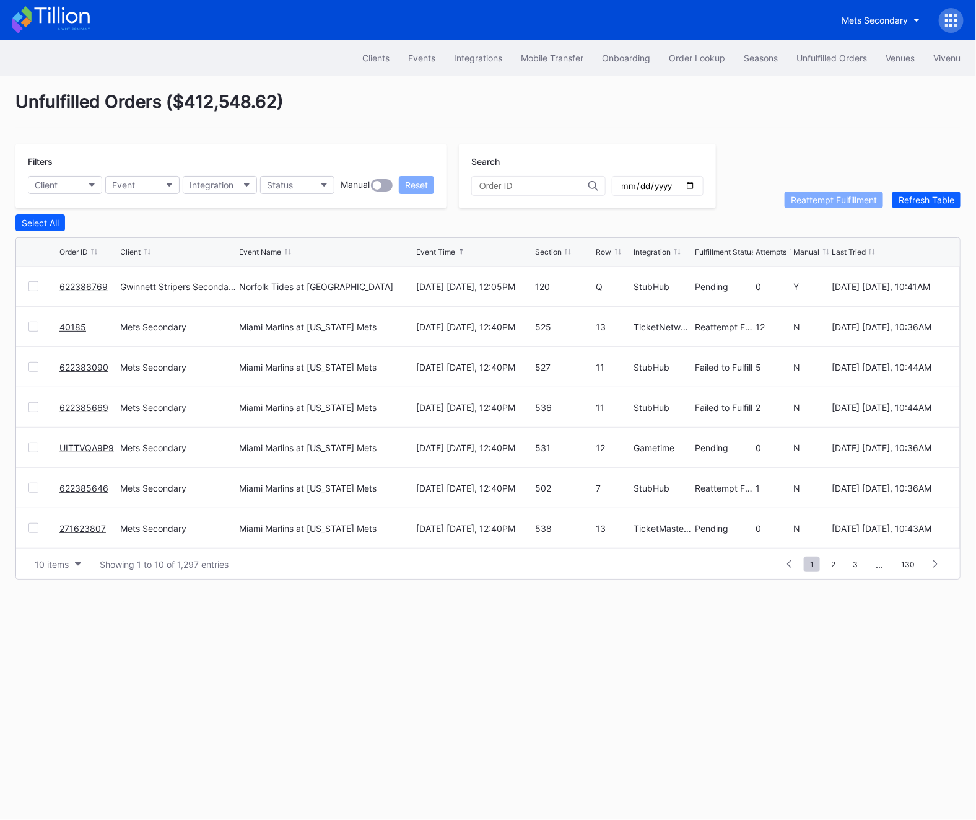
click at [74, 325] on link "40185" at bounding box center [72, 327] width 27 height 11
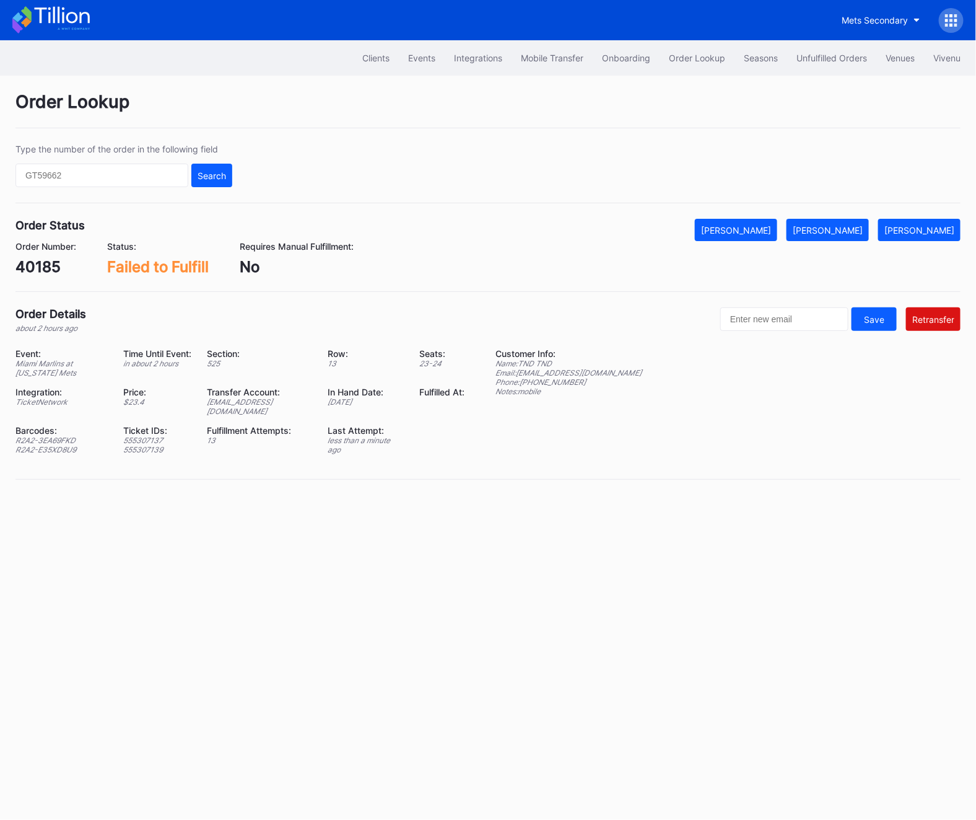
click at [256, 403] on div "[EMAIL_ADDRESS][DOMAIN_NAME]" at bounding box center [260, 406] width 106 height 19
click at [256, 403] on div "ed-8241300@eventdynamic.com" at bounding box center [260, 406] width 106 height 19
copy div "ed-8241300@eventdynamic.com"
click at [274, 411] on div "Event: Miami Marlins at New York Mets Time Until Event: in about 2 hours Sectio…" at bounding box center [247, 405] width 465 height 115
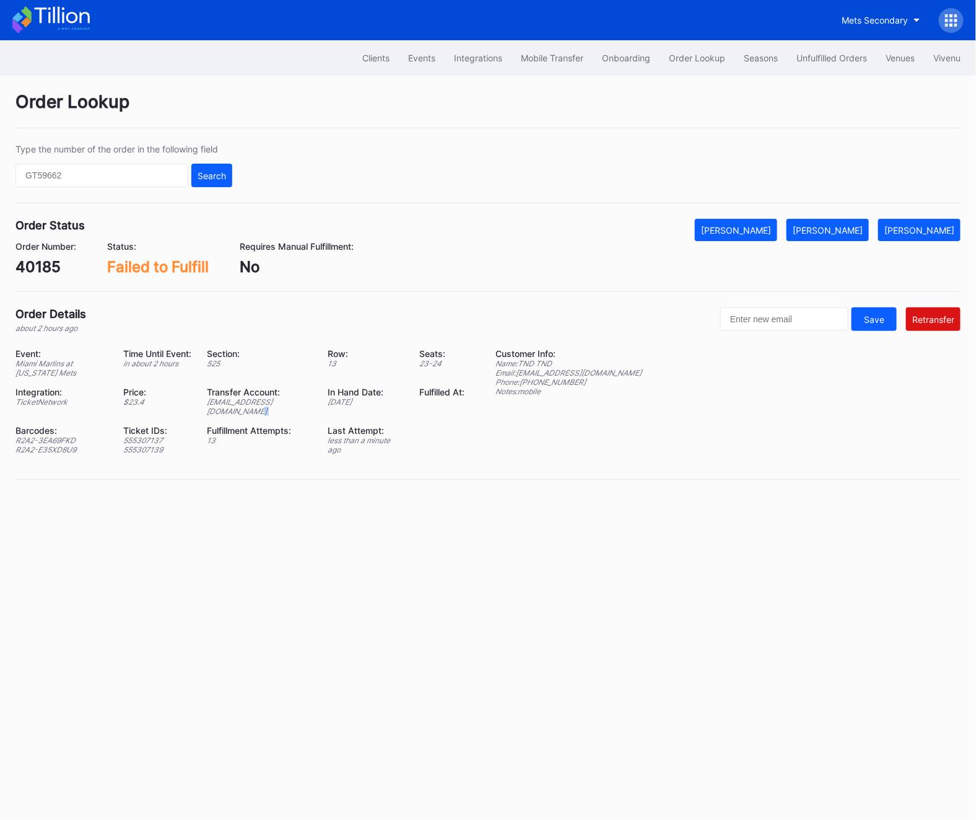
click at [274, 411] on div "Event: Miami Marlins at New York Mets Time Until Event: in about 2 hours Sectio…" at bounding box center [247, 405] width 465 height 115
click at [273, 403] on div "ed-8241300@eventdynamic.com" at bounding box center [260, 406] width 106 height 19
copy div "ed-8241300@eventdynamic.com"
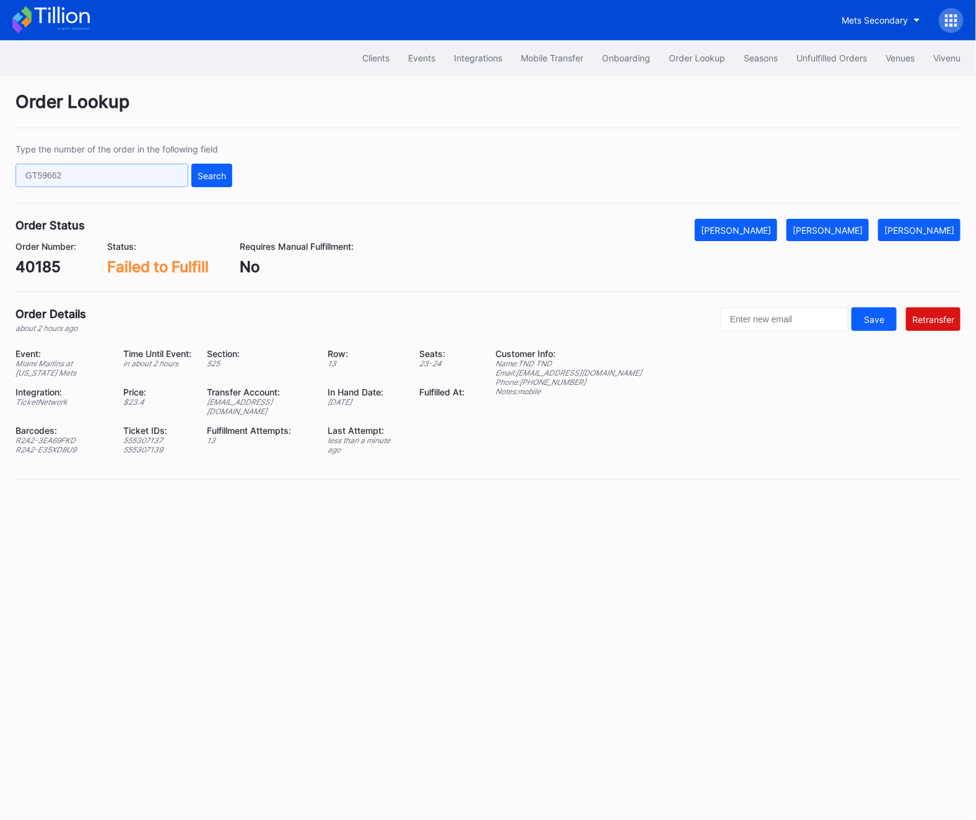
click at [82, 177] on input "text" at bounding box center [101, 176] width 173 height 24
paste input "622386769"
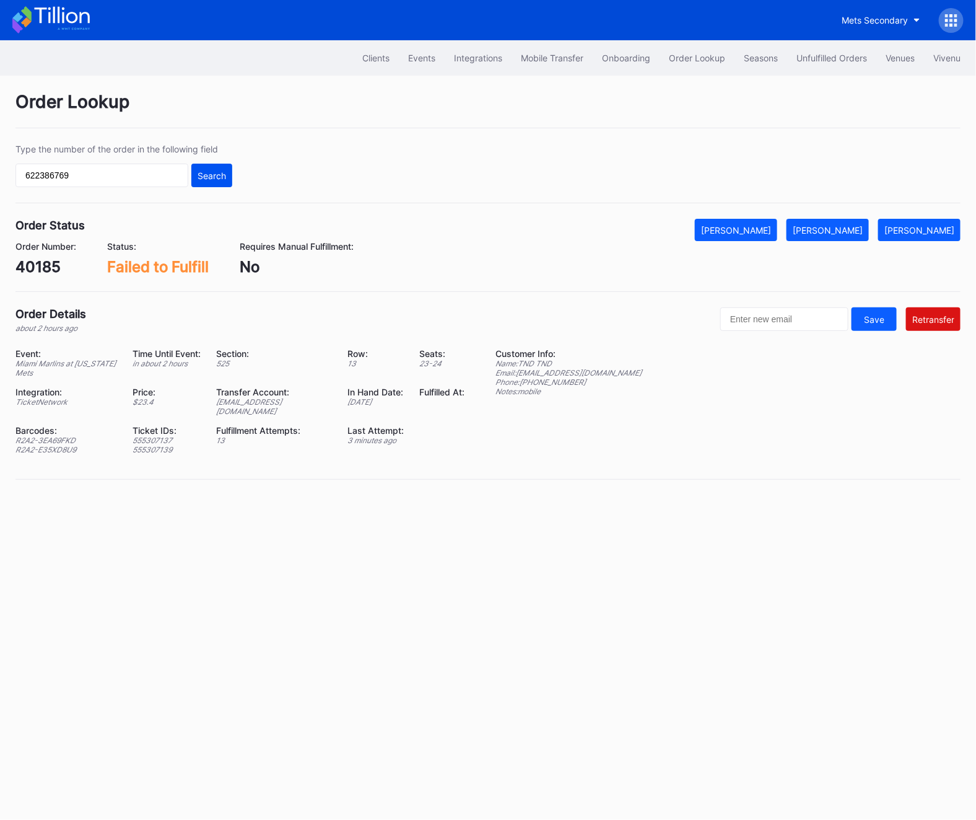
click at [214, 179] on div "Search" at bounding box center [212, 175] width 29 height 11
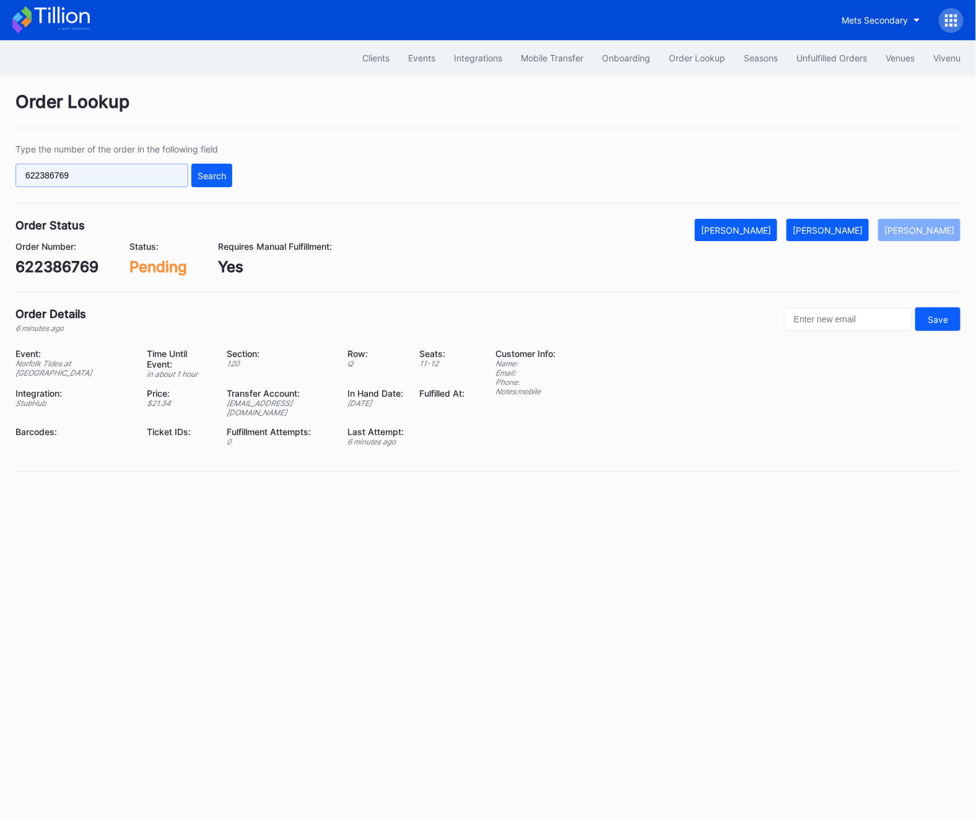
click at [74, 182] on input "622386769" at bounding box center [101, 176] width 173 height 24
paste input "5098"
type input "622385098"
click at [198, 177] on div "Search" at bounding box center [212, 175] width 29 height 11
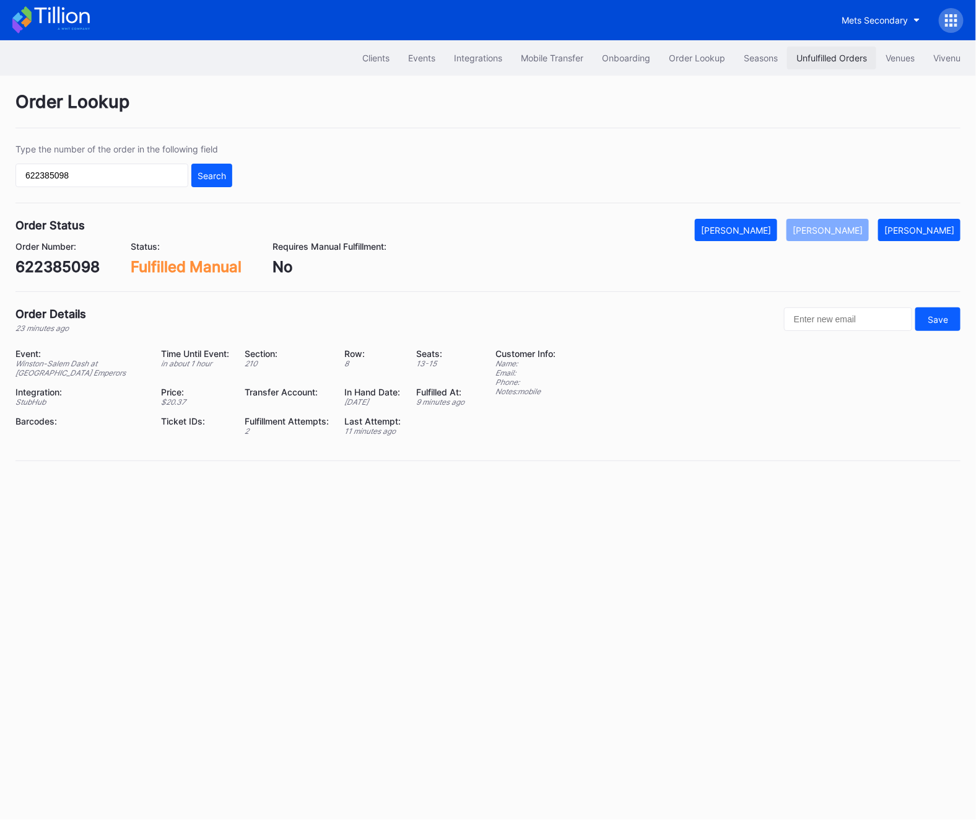
click at [819, 58] on div "Unfulfilled Orders" at bounding box center [832, 58] width 71 height 11
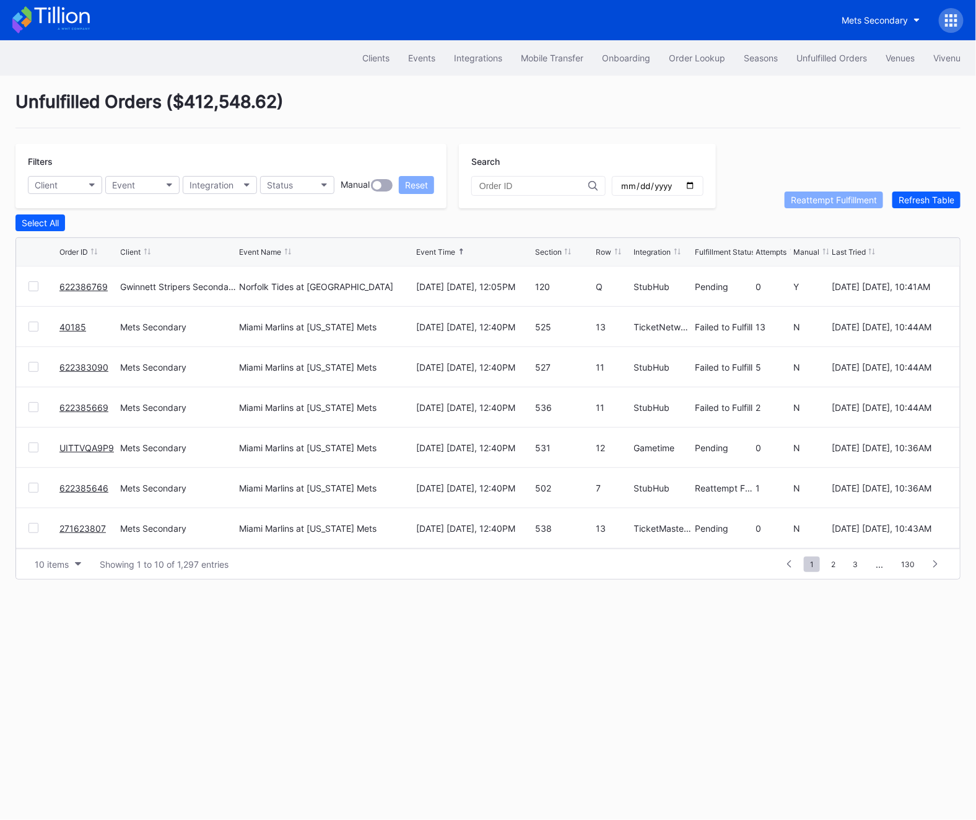
click at [900, 209] on div "Unfulfilled Orders ( $412,548.62 ) Filters Client Event Integration Status Manu…" at bounding box center [488, 335] width 976 height 519
click at [97, 365] on link "622383090" at bounding box center [83, 367] width 49 height 11
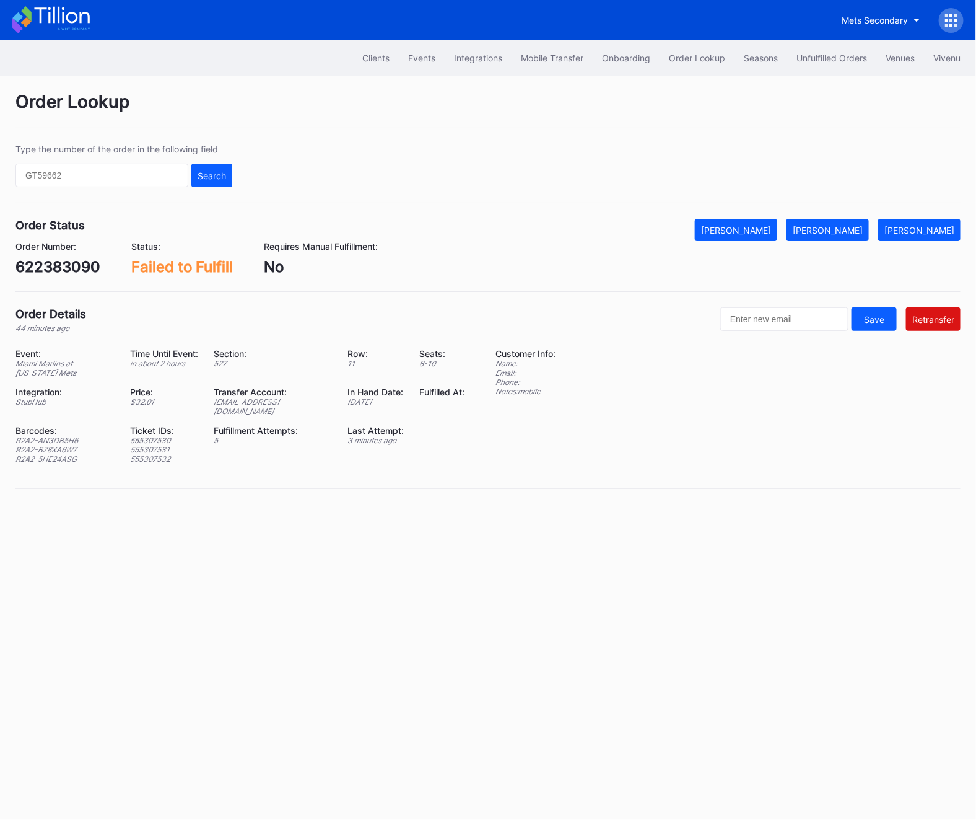
click at [67, 266] on div "622383090" at bounding box center [57, 267] width 85 height 18
copy div "622383090"
click at [276, 410] on div "Event: Miami Marlins at New York Mets Time Until Event: in about 2 hours Sectio…" at bounding box center [247, 410] width 465 height 125
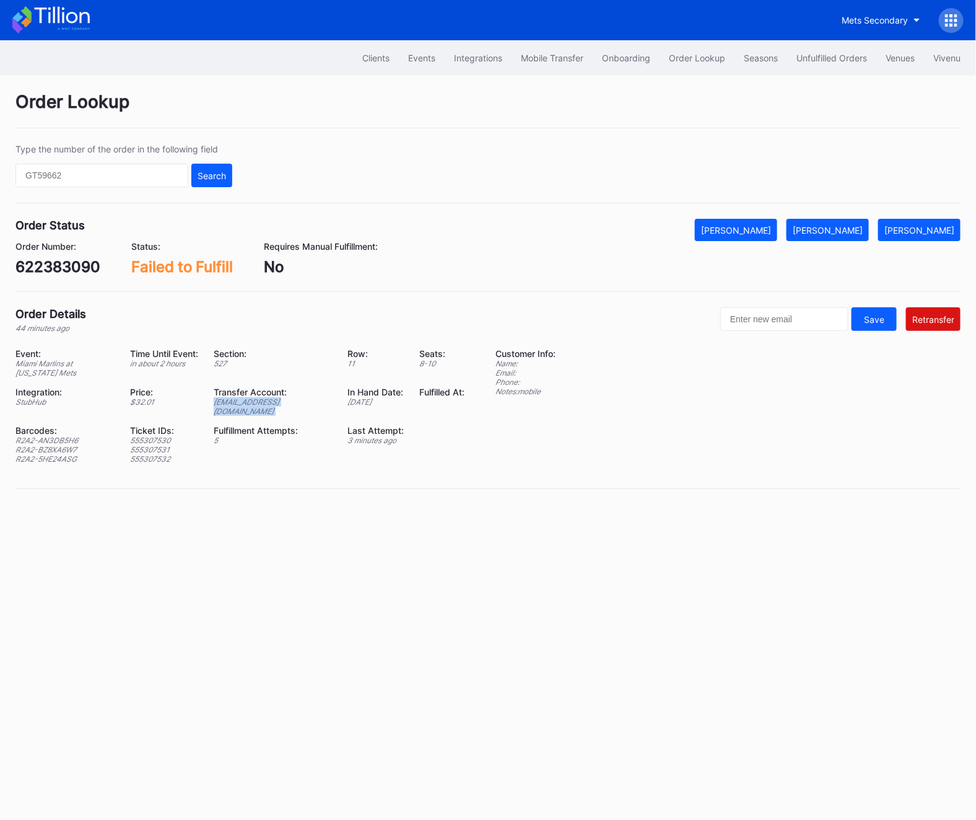
click at [276, 410] on div "Event: Miami Marlins at New York Mets Time Until Event: in about 2 hours Sectio…" at bounding box center [247, 410] width 465 height 125
copy div "ed-8241300@eventdynamic.com"
click at [260, 404] on div "ed-8241300@eventdynamic.com" at bounding box center [273, 406] width 118 height 19
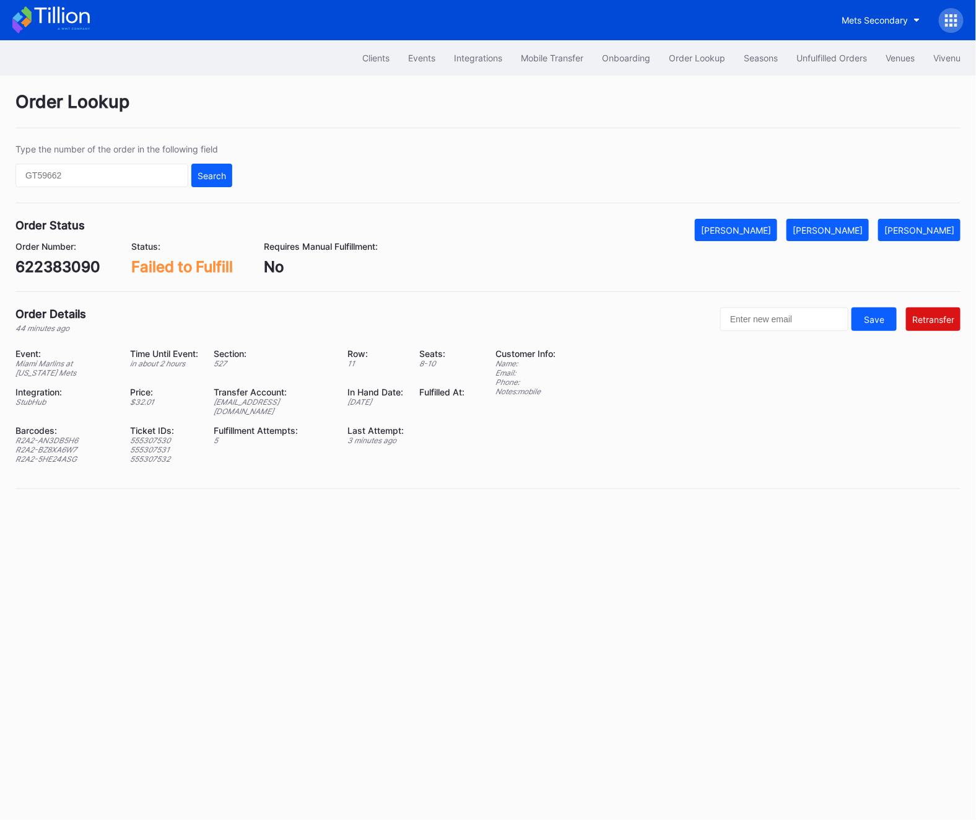
click at [71, 271] on div "622383090" at bounding box center [57, 267] width 85 height 18
copy div "622383090"
click at [863, 229] on div "[PERSON_NAME]" at bounding box center [828, 230] width 70 height 11
click at [817, 57] on div "Unfulfilled Orders" at bounding box center [832, 58] width 71 height 11
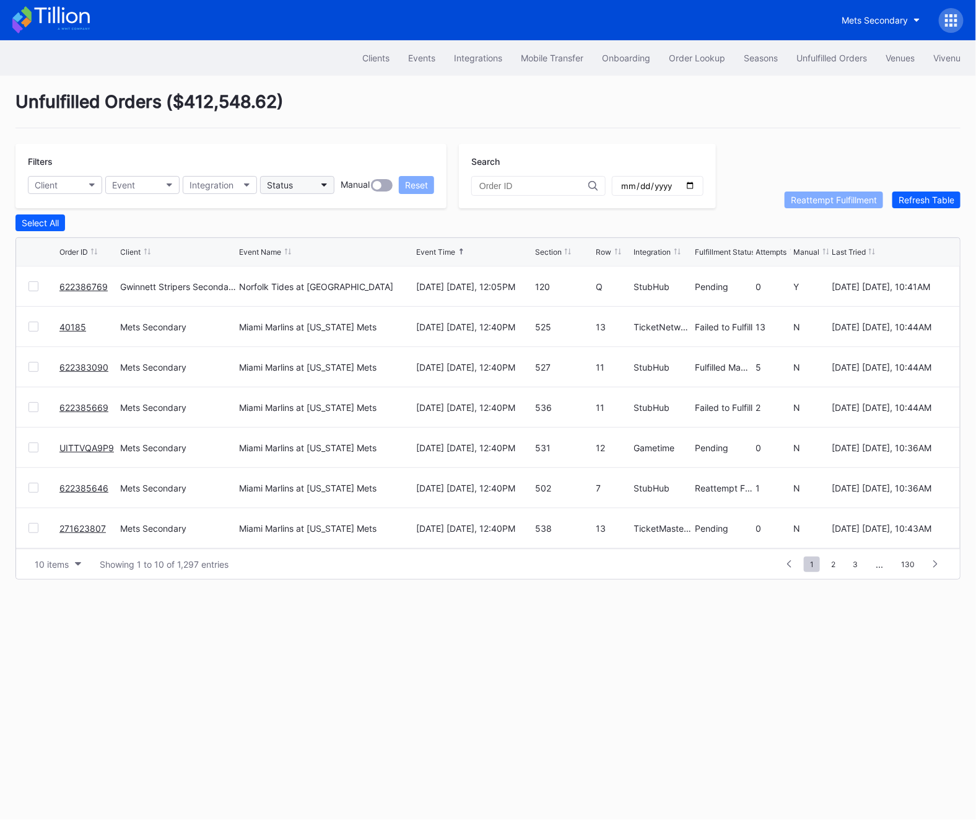
click at [308, 180] on button "Status" at bounding box center [297, 185] width 74 height 18
click at [307, 239] on div "Failed to Fulfill" at bounding box center [299, 240] width 58 height 11
click at [672, 182] on input "date" at bounding box center [658, 185] width 76 height 11
type input "[DATE]"
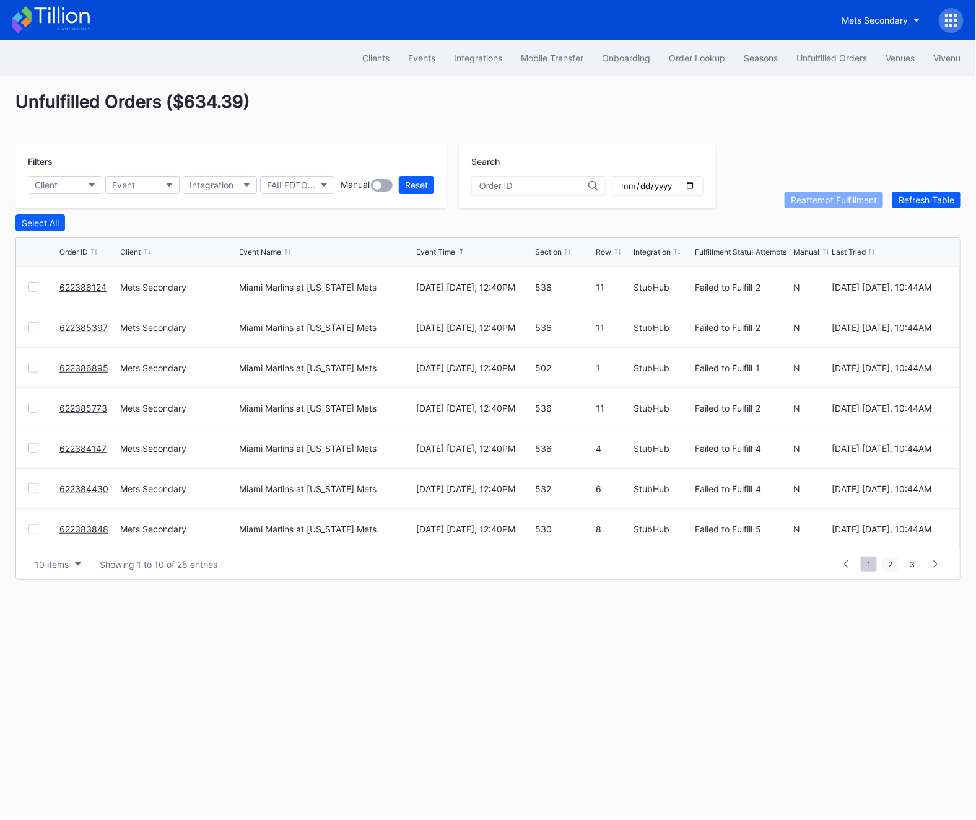
click at [884, 563] on span "2" at bounding box center [890, 563] width 17 height 15
click at [905, 566] on span "3" at bounding box center [912, 563] width 17 height 15
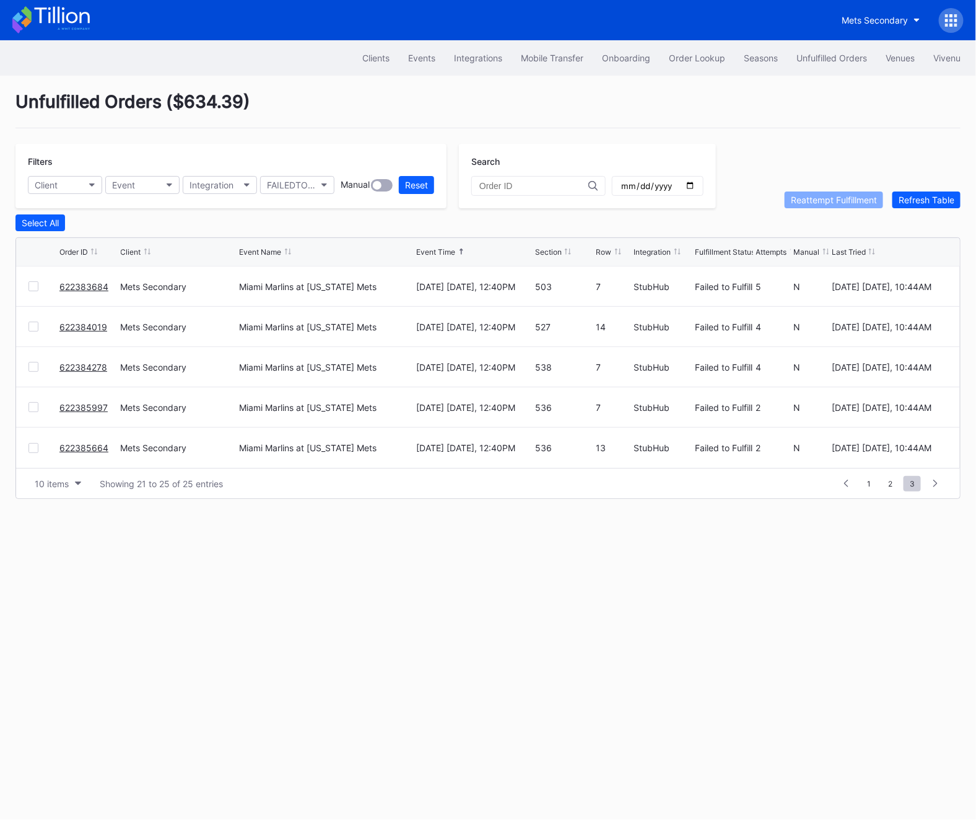
click at [111, 448] on div "622385664" at bounding box center [88, 448] width 58 height 40
copy link "622385664"
click at [110, 400] on div "622385997" at bounding box center [88, 407] width 58 height 40
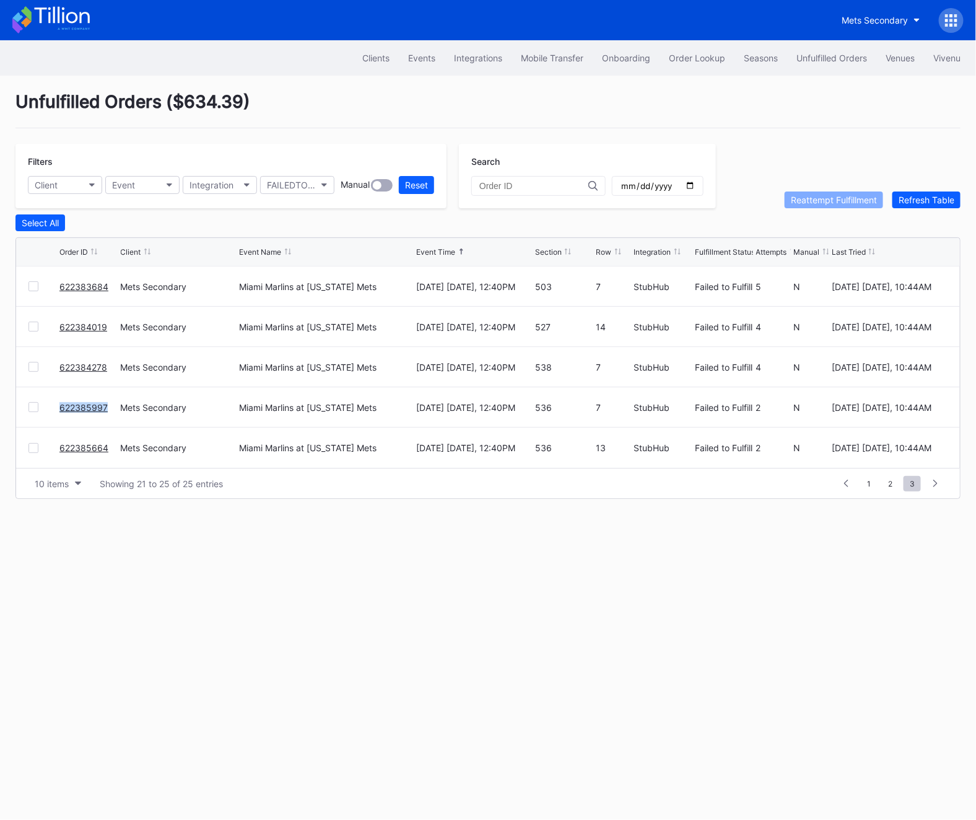
click at [110, 400] on div "622385997" at bounding box center [88, 407] width 58 height 40
copy link "622385997"
click at [110, 360] on div "622384278" at bounding box center [88, 367] width 58 height 40
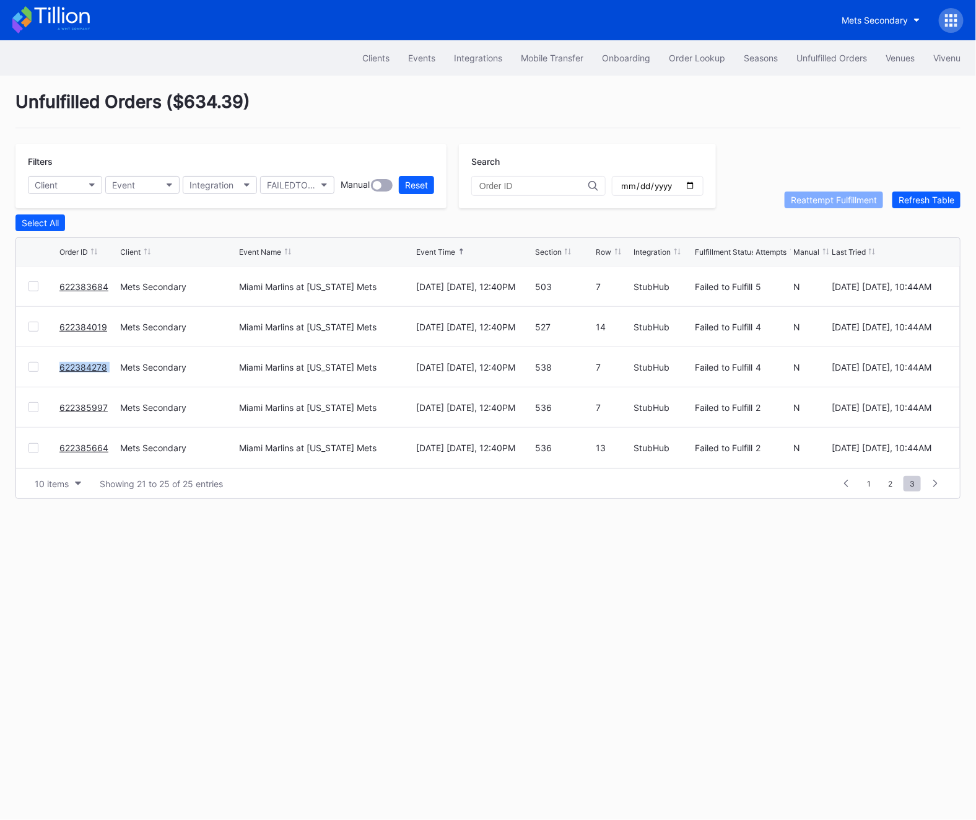
click at [110, 360] on div "622384278" at bounding box center [88, 367] width 58 height 40
copy link "622384278"
click at [918, 208] on div "Unfulfilled Orders ( $634.39 ) Filters Client Event Integration FAILEDTOFULFILL…" at bounding box center [488, 295] width 976 height 439
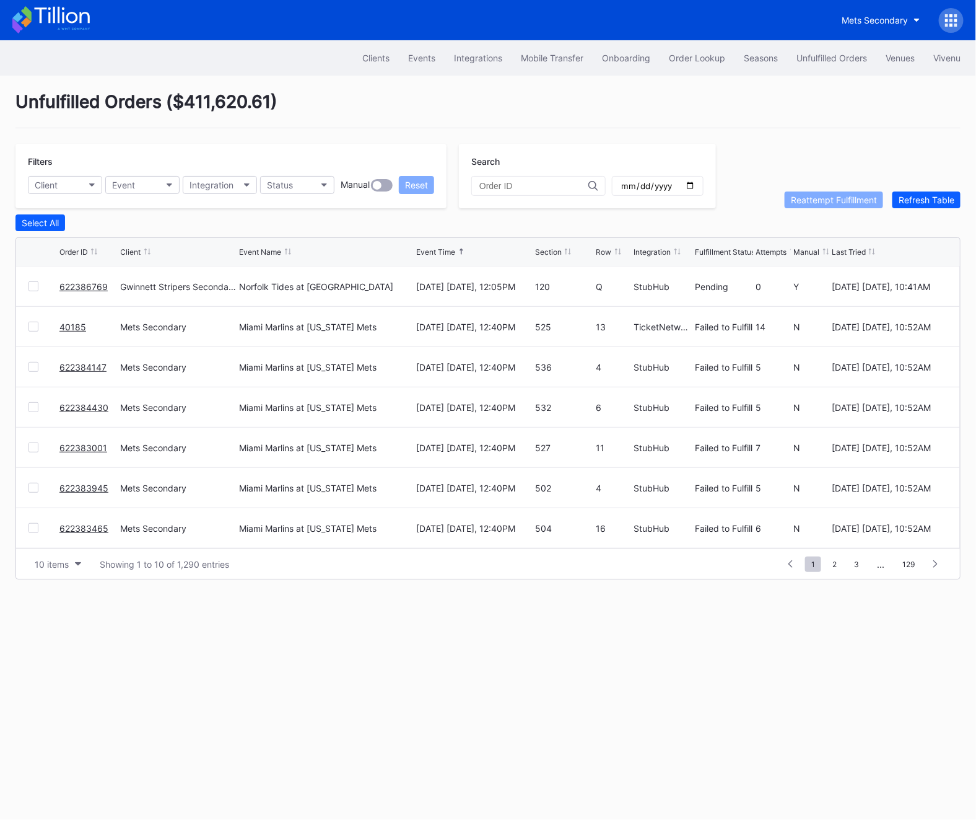
click at [86, 290] on link "622386769" at bounding box center [83, 286] width 48 height 11
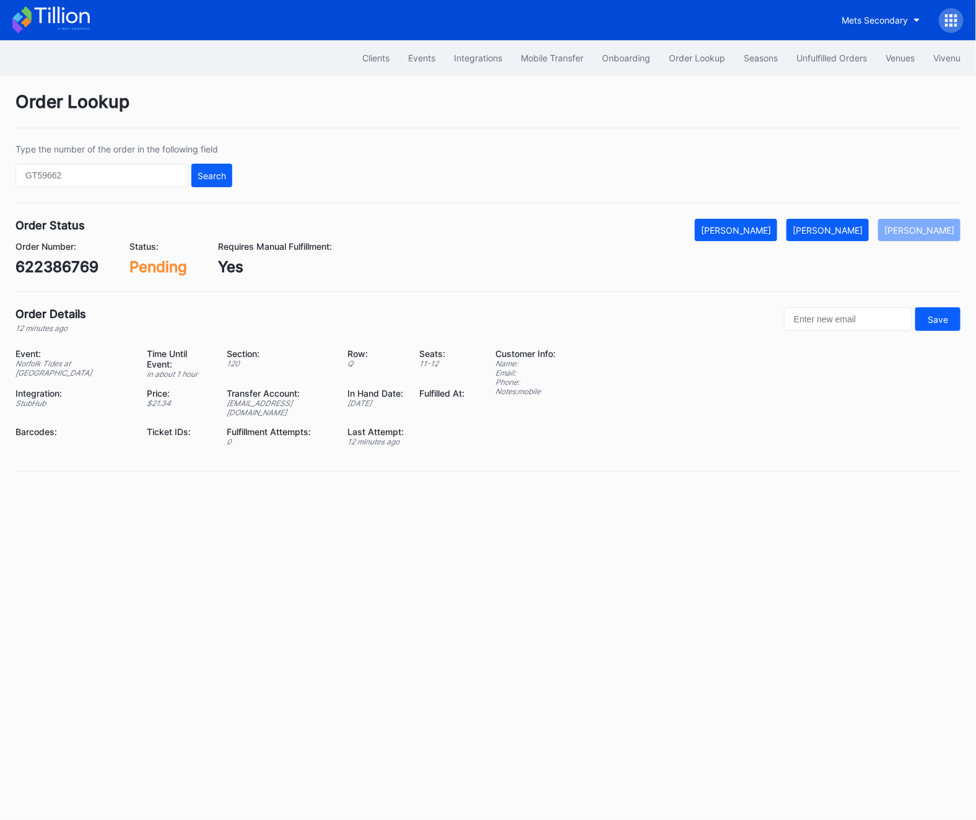
click at [69, 269] on div "622386769" at bounding box center [56, 267] width 83 height 18
copy div "622386769"
click at [845, 242] on div "Order Number: 622386769 Status: Pending Requires Manual Fulfillment: Yes" at bounding box center [488, 258] width 946 height 35
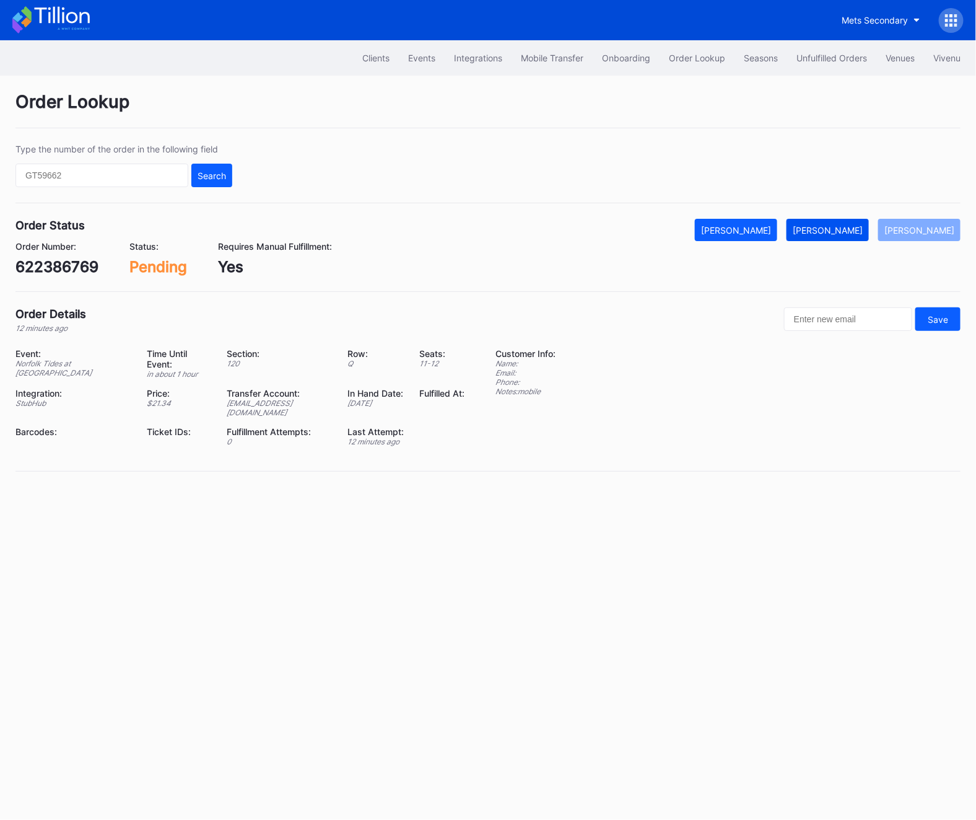
click at [839, 234] on div "[PERSON_NAME]" at bounding box center [828, 230] width 70 height 11
click at [40, 266] on div "622386769" at bounding box center [56, 267] width 83 height 18
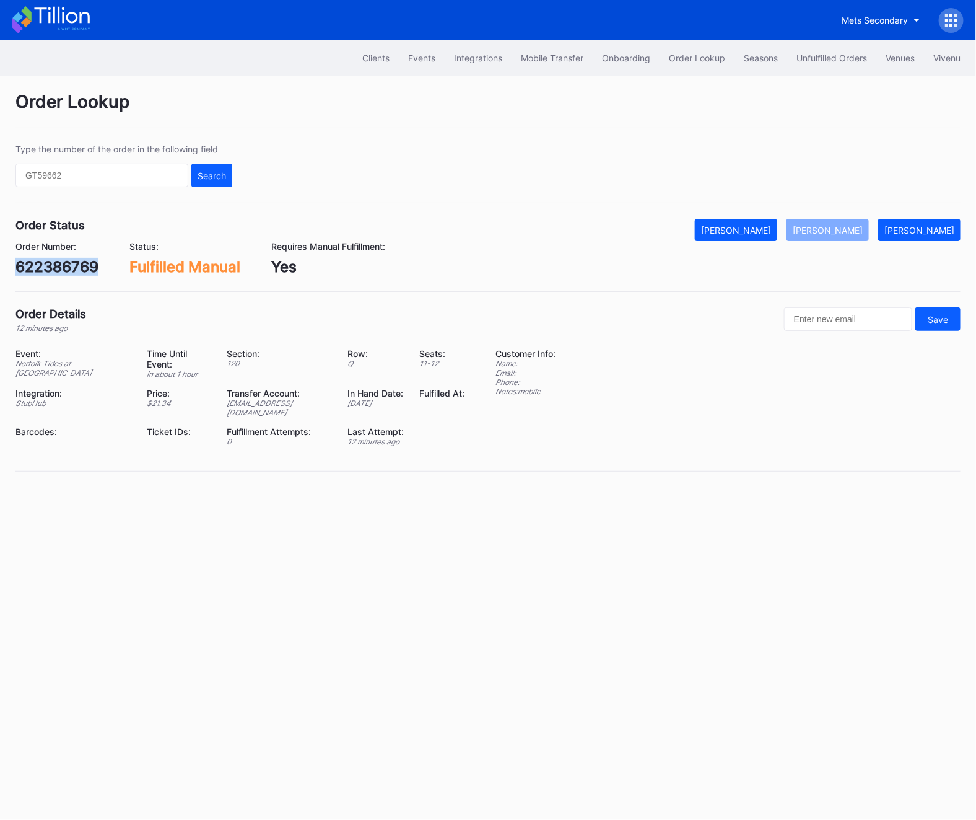
click at [40, 266] on div "622386769" at bounding box center [56, 267] width 83 height 18
copy div "622386769"
click at [837, 64] on button "Unfulfilled Orders" at bounding box center [832, 57] width 89 height 23
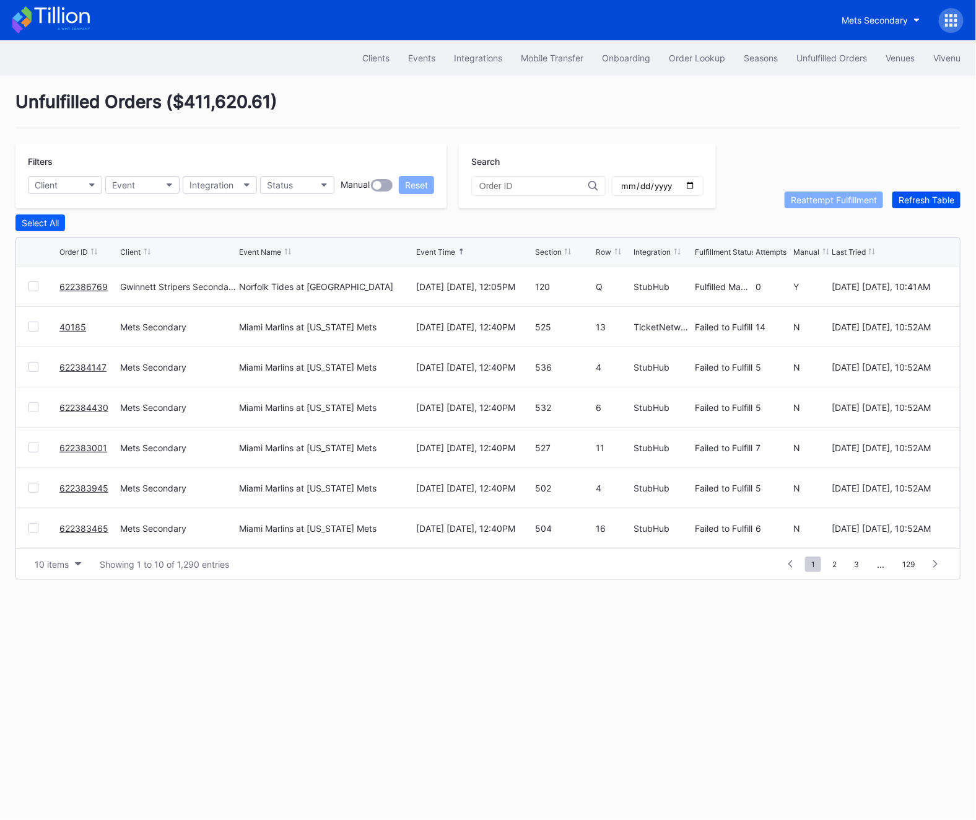
click at [932, 198] on div "Refresh Table" at bounding box center [927, 200] width 56 height 11
click at [834, 560] on span "2" at bounding box center [833, 563] width 17 height 15
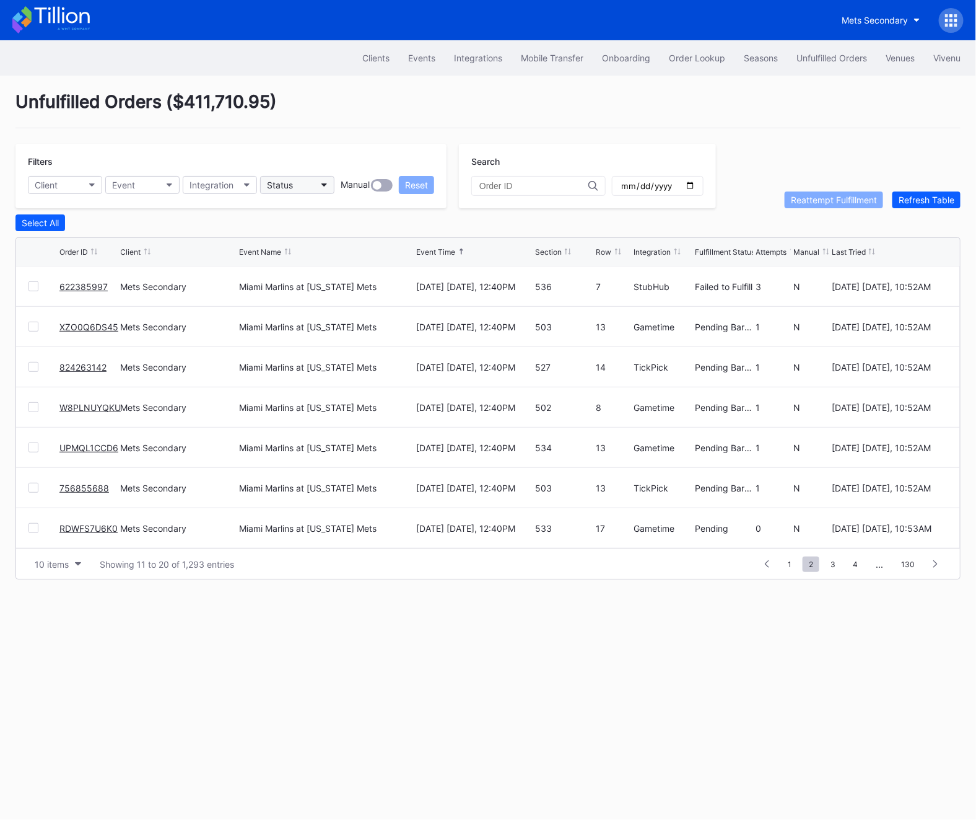
click at [287, 190] on div "Status" at bounding box center [280, 185] width 26 height 11
click at [297, 244] on div "Failed to Fulfill" at bounding box center [299, 240] width 58 height 11
click at [671, 188] on input "date" at bounding box center [658, 185] width 76 height 11
type input "[DATE]"
click at [909, 566] on span "5" at bounding box center [913, 563] width 17 height 15
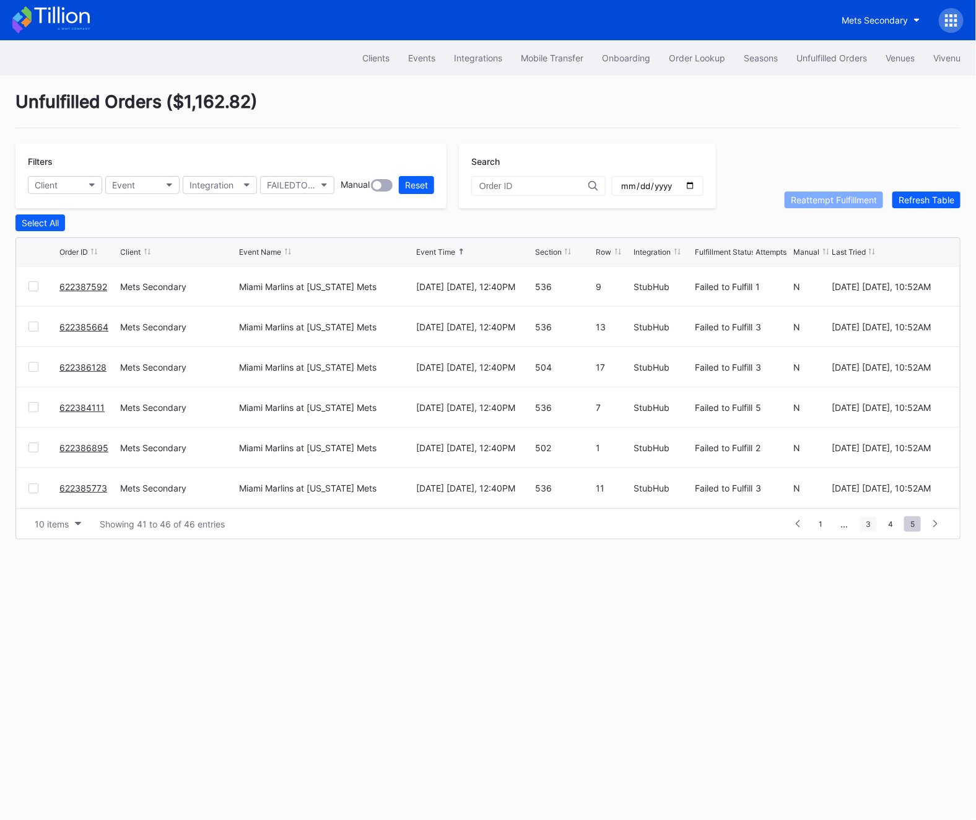
click at [874, 522] on span "3" at bounding box center [868, 523] width 17 height 15
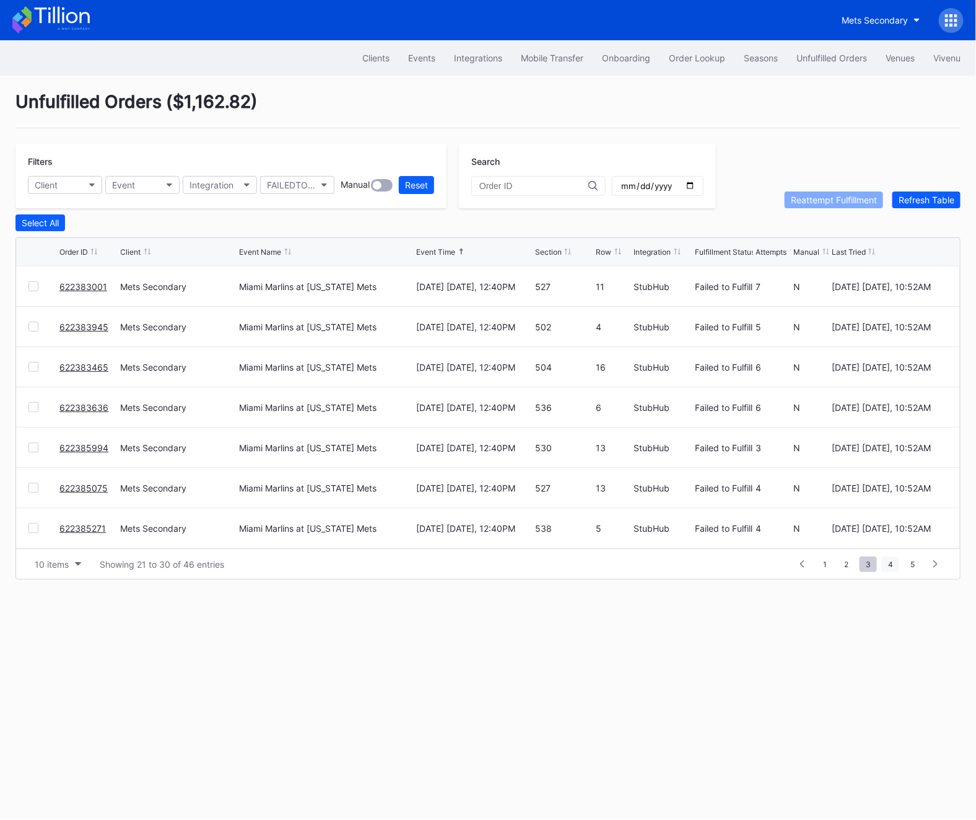
click at [890, 557] on span "4" at bounding box center [890, 563] width 17 height 15
click at [814, 566] on span "1" at bounding box center [821, 563] width 16 height 15
click at [954, 203] on div "Refresh Table" at bounding box center [927, 200] width 56 height 11
click at [317, 174] on div "Filters Client Event Integration Status Manual Reset" at bounding box center [230, 176] width 431 height 64
click at [315, 180] on button "Status" at bounding box center [297, 185] width 74 height 18
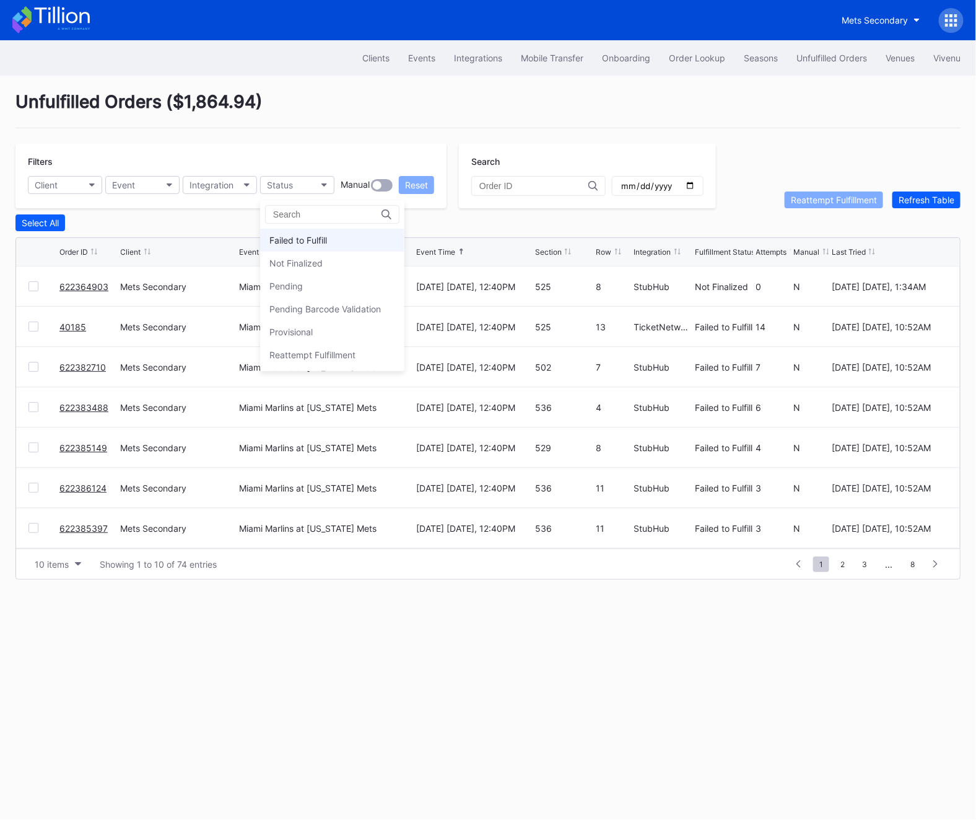
click at [308, 244] on div "Failed to Fulfill" at bounding box center [299, 240] width 58 height 11
click at [916, 566] on span "5" at bounding box center [913, 563] width 17 height 15
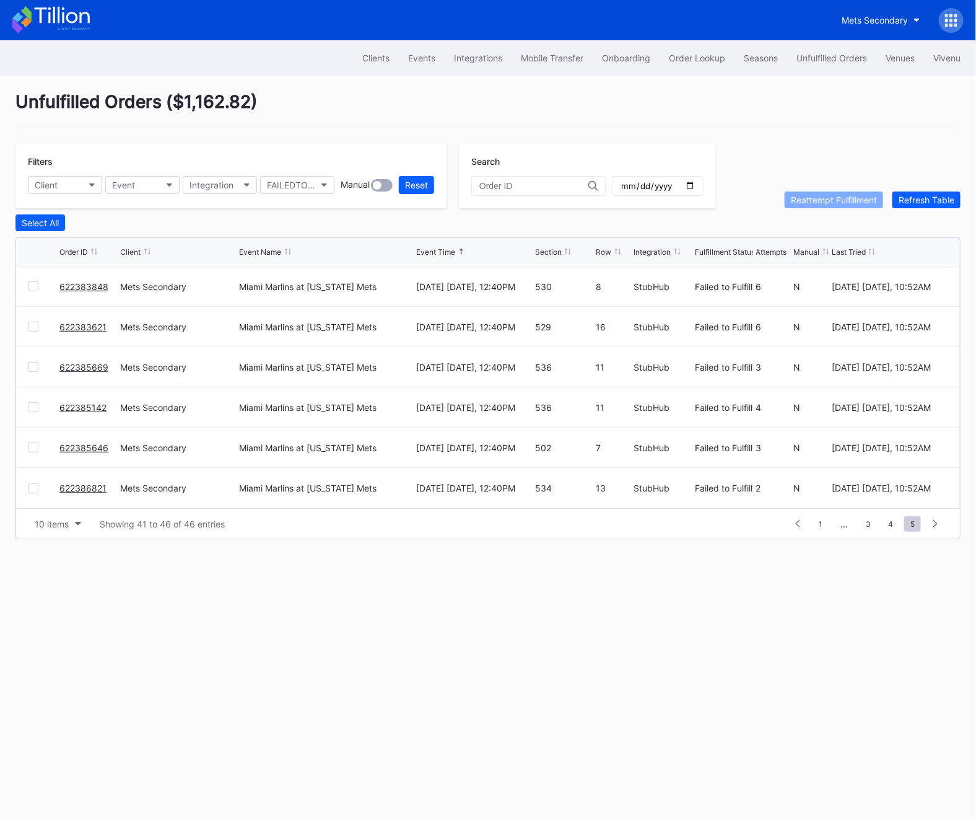
click at [108, 487] on div "622386821" at bounding box center [88, 488] width 58 height 40
copy link "622386821"
click at [64, 487] on link "622386821" at bounding box center [82, 488] width 47 height 11
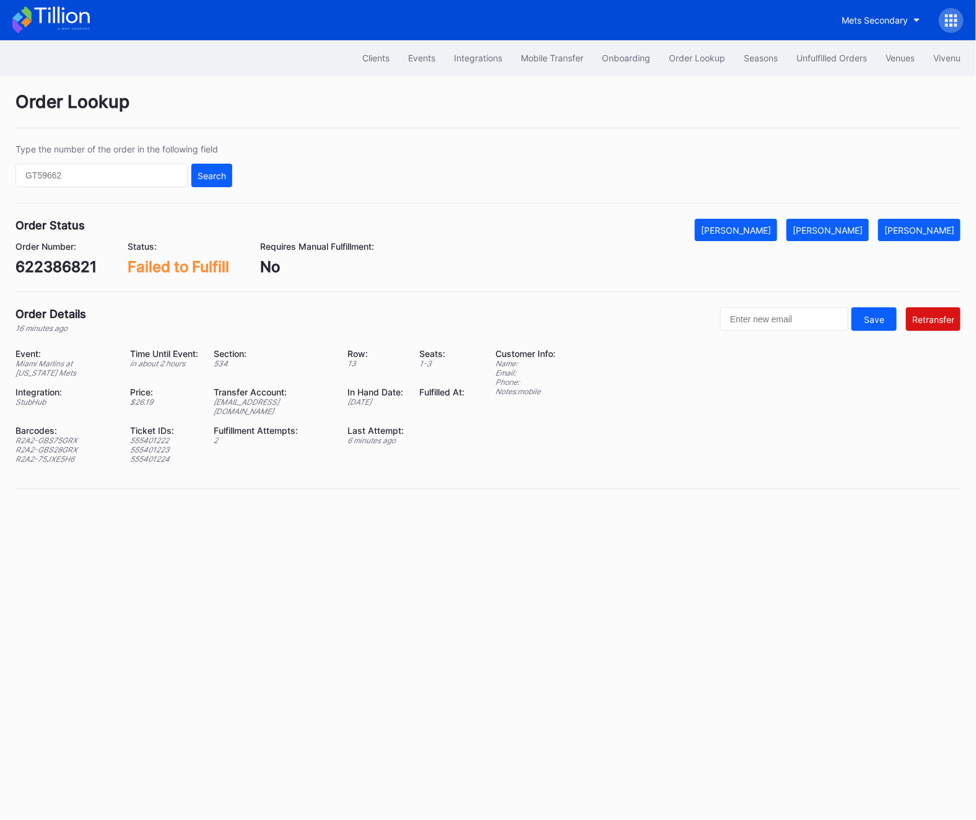
click at [258, 411] on div "Event: Miami Marlins at [US_STATE] Mets Time Until Event: in about 2 hours Sect…" at bounding box center [247, 410] width 465 height 125
click at [254, 405] on div "[EMAIL_ADDRESS][DOMAIN_NAME]" at bounding box center [273, 406] width 118 height 19
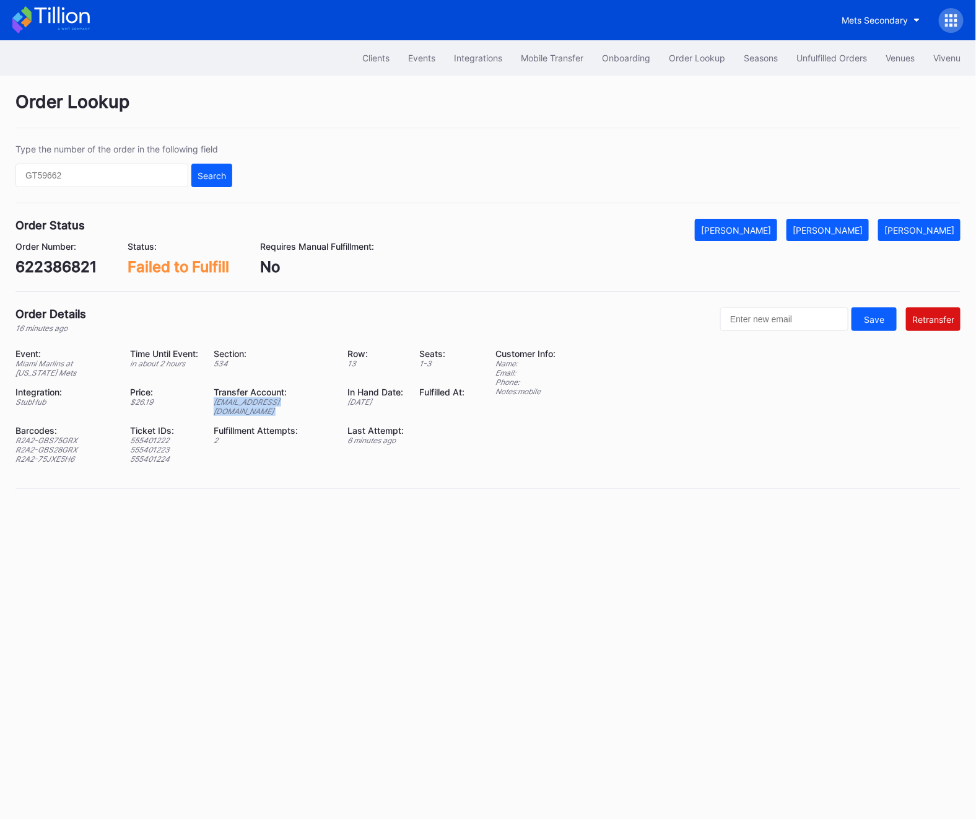
copy div "[EMAIL_ADDRESS][DOMAIN_NAME]"
click at [53, 261] on div "622386821" at bounding box center [55, 267] width 81 height 18
copy div "622386821"
click at [818, 57] on div "Unfulfilled Orders" at bounding box center [832, 58] width 71 height 11
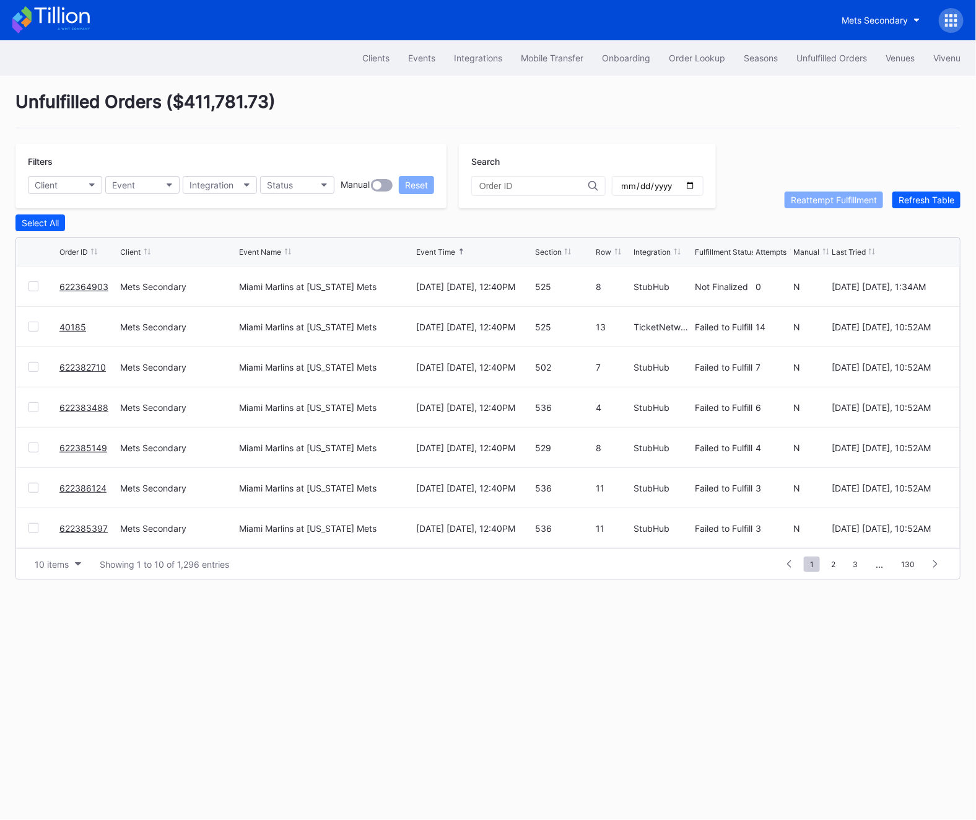
click at [818, 57] on div "Unfulfilled Orders" at bounding box center [832, 58] width 71 height 11
click at [922, 203] on div "Refresh Table" at bounding box center [927, 200] width 56 height 11
click at [287, 182] on div "Status" at bounding box center [280, 185] width 26 height 11
click at [292, 241] on div "Failed to Fulfill" at bounding box center [299, 240] width 58 height 11
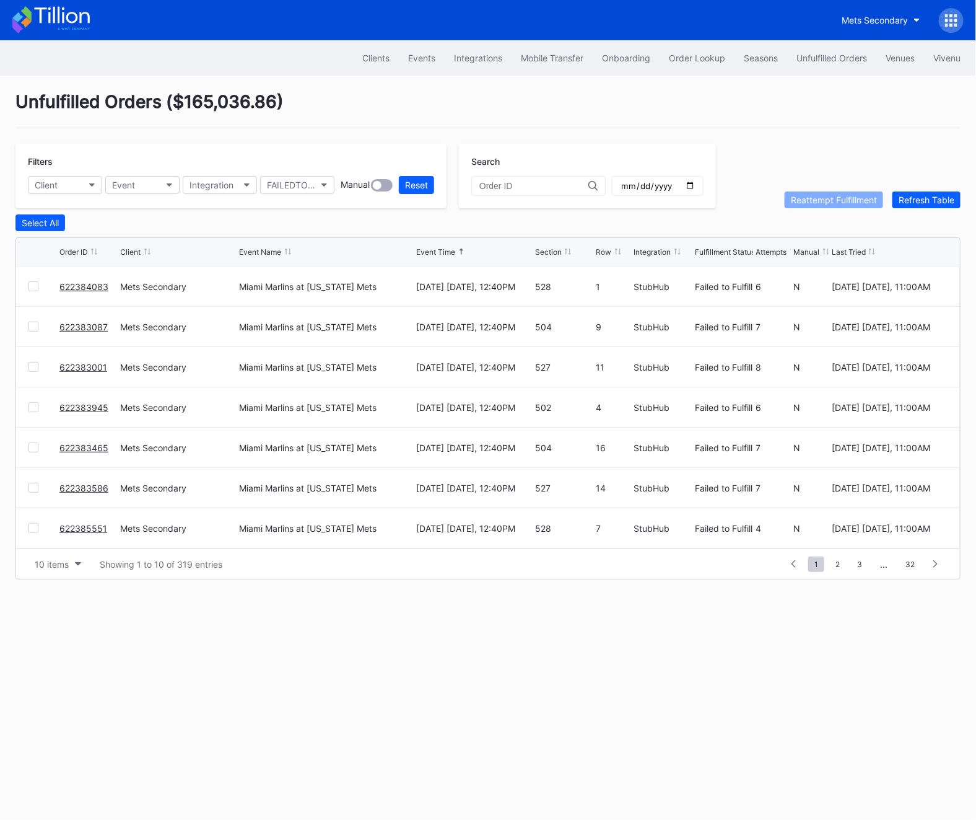
click at [676, 186] on input "date" at bounding box center [658, 185] width 76 height 11
type input "[DATE]"
click at [67, 567] on div "10 items" at bounding box center [52, 564] width 34 height 11
click at [56, 664] on div "200 items" at bounding box center [58, 662] width 40 height 11
drag, startPoint x: 28, startPoint y: 264, endPoint x: 631, endPoint y: 488, distance: 643.6
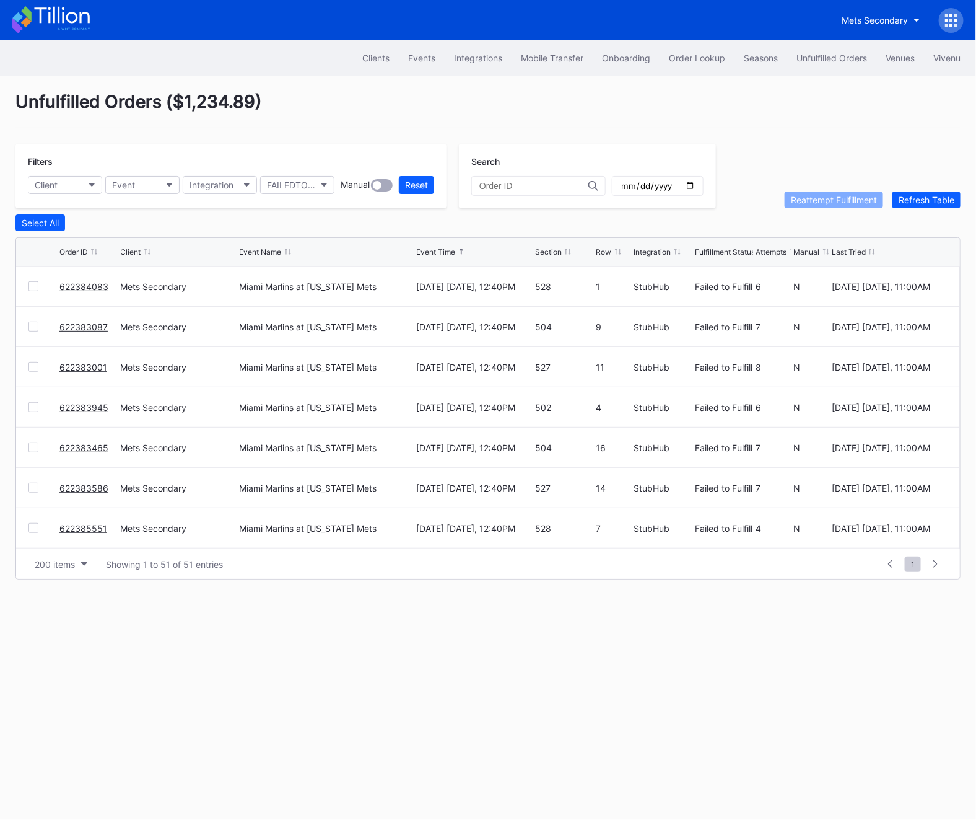
click at [631, 488] on div "Order ID Client Event Name Event Time Section Row Integration Fulfillment Statu…" at bounding box center [488, 408] width 946 height 342
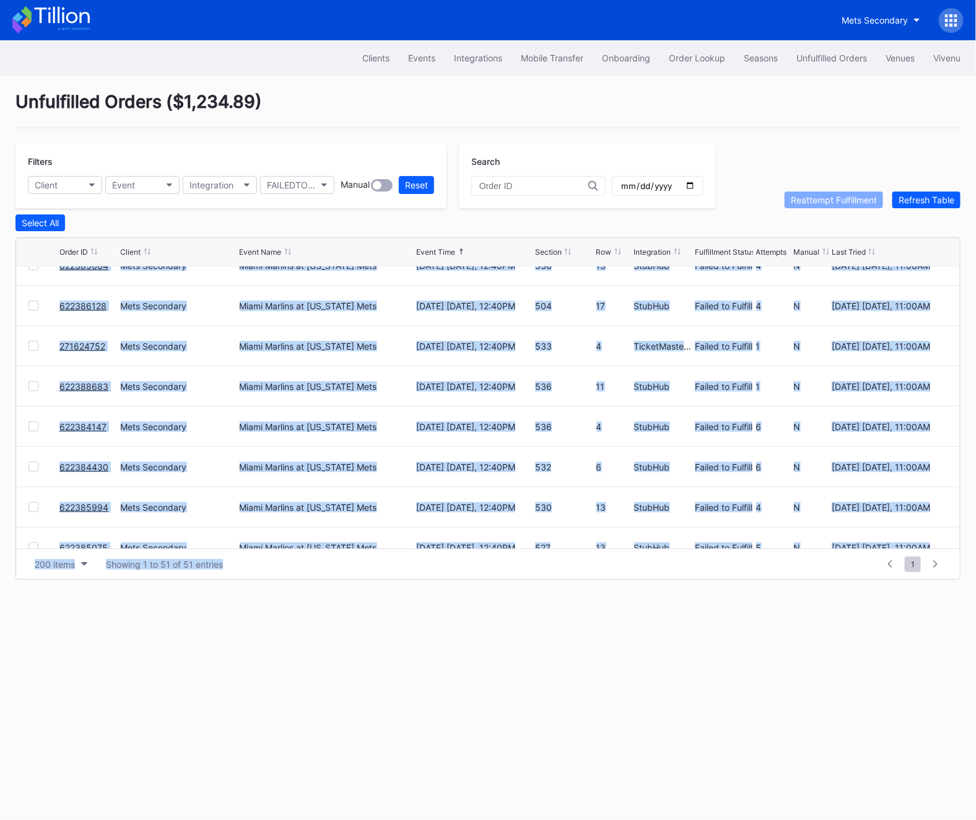
scroll to position [1771, 0]
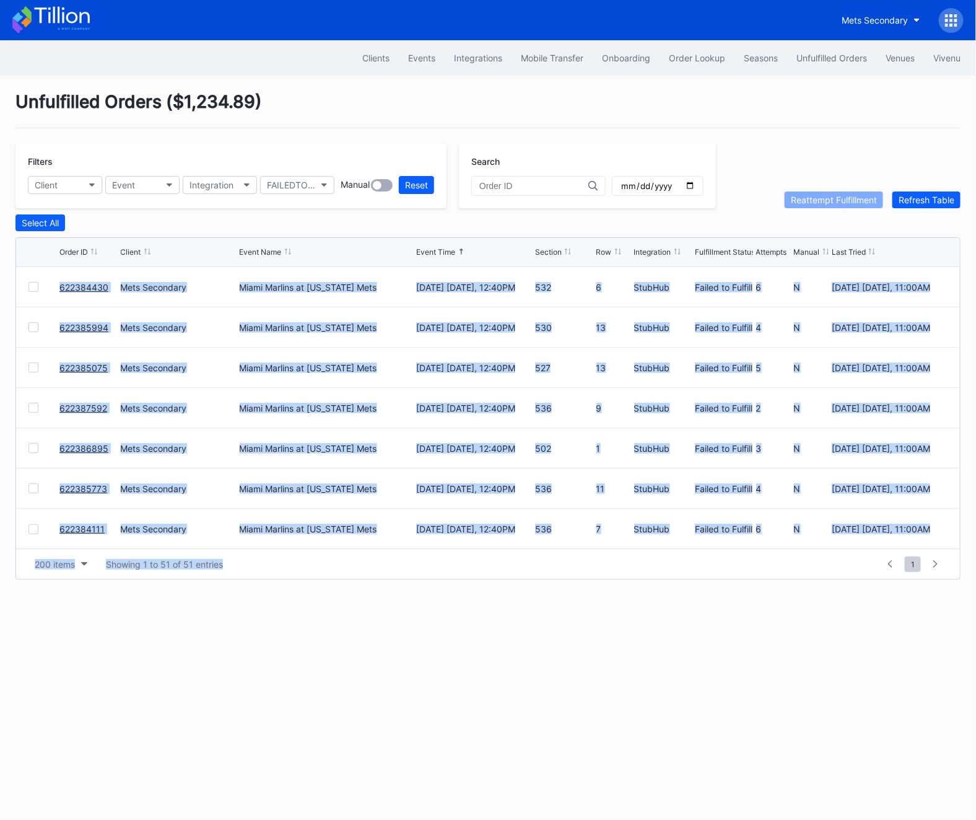
drag, startPoint x: 34, startPoint y: 269, endPoint x: 672, endPoint y: 576, distance: 707.5
click at [672, 576] on div "Order ID Client Event Name Event Time Section Row Integration Fulfillment Statu…" at bounding box center [488, 408] width 946 height 342
copy div "622384083 Mets Secondary Miami Marlins at New York Mets August 31 Sunday, 12:40…"
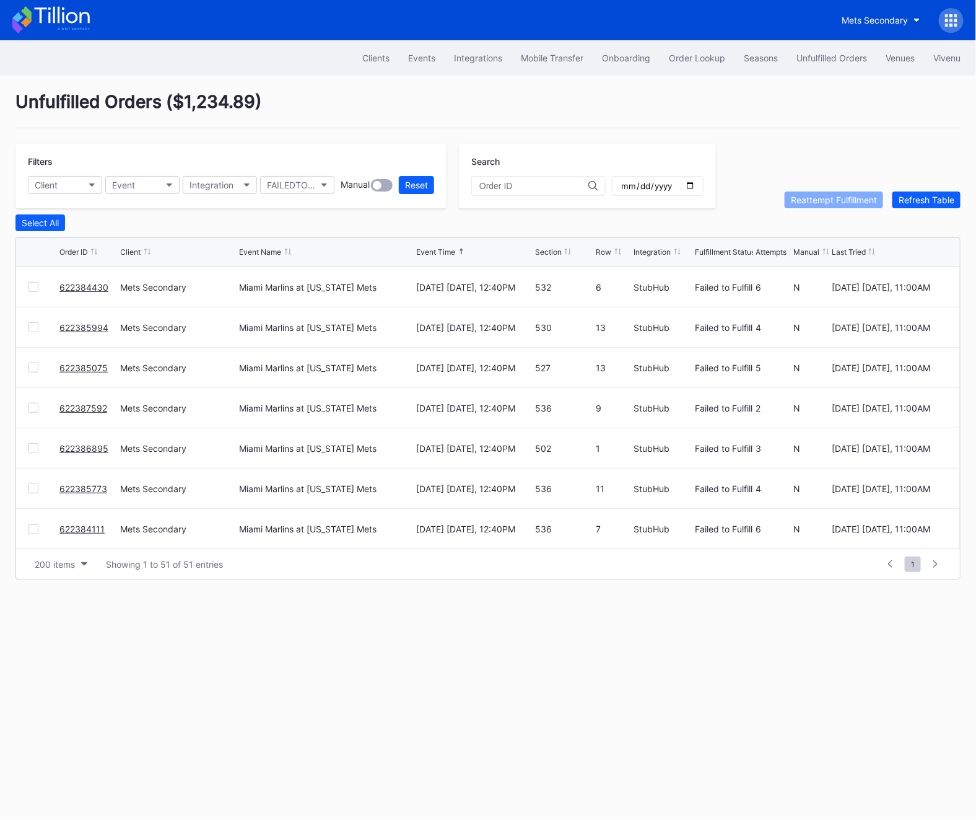
click at [510, 176] on div at bounding box center [539, 186] width 134 height 20
click at [501, 191] on div at bounding box center [539, 186] width 134 height 20
click at [494, 182] on input "text" at bounding box center [534, 186] width 109 height 10
paste input "622382536"
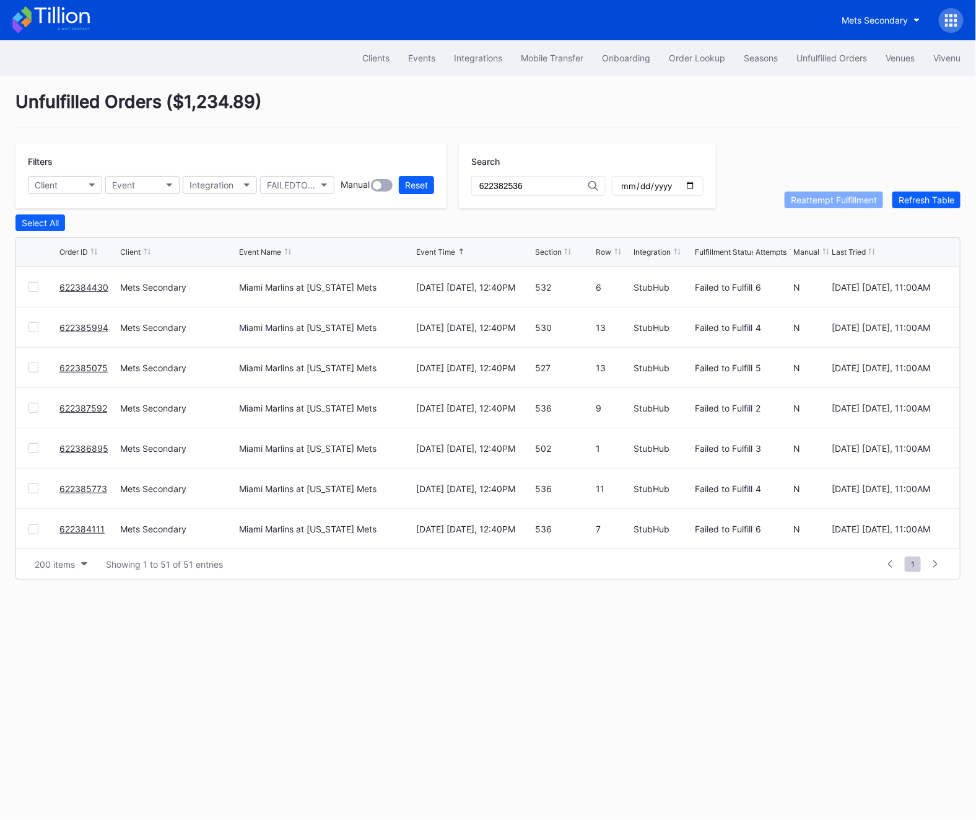
scroll to position [0, 0]
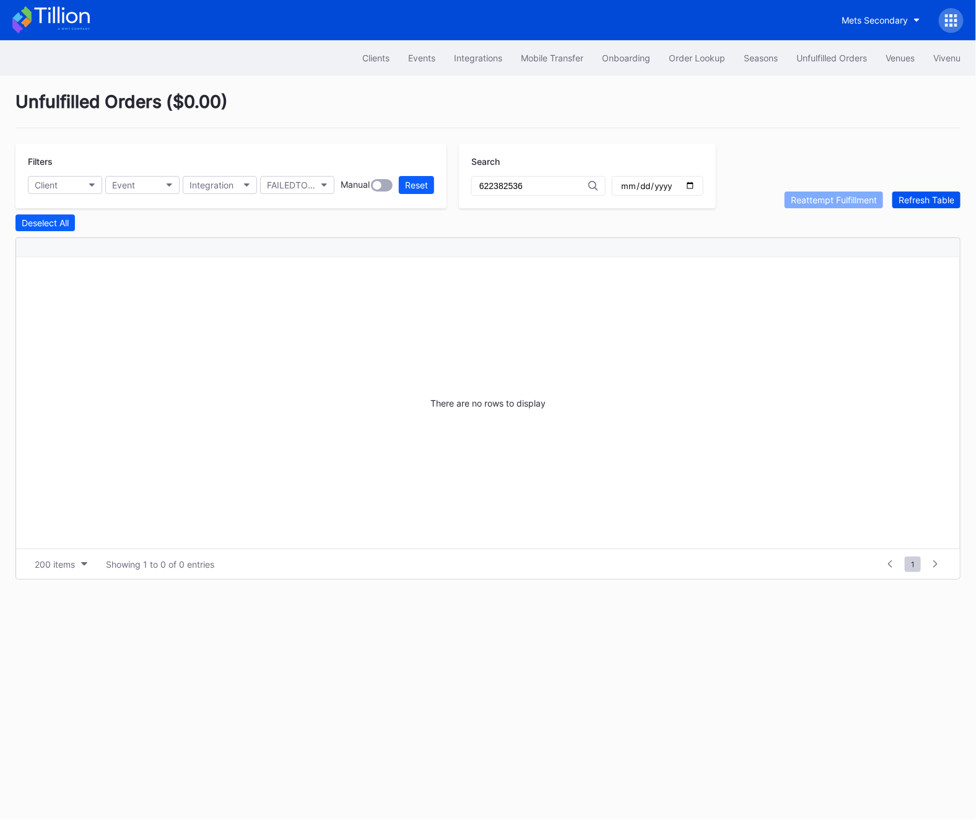
type input "622382536"
click at [937, 192] on button "Refresh Table" at bounding box center [927, 199] width 68 height 17
click at [840, 64] on button "Unfulfilled Orders" at bounding box center [832, 57] width 89 height 23
click at [295, 180] on button "Status" at bounding box center [297, 185] width 74 height 18
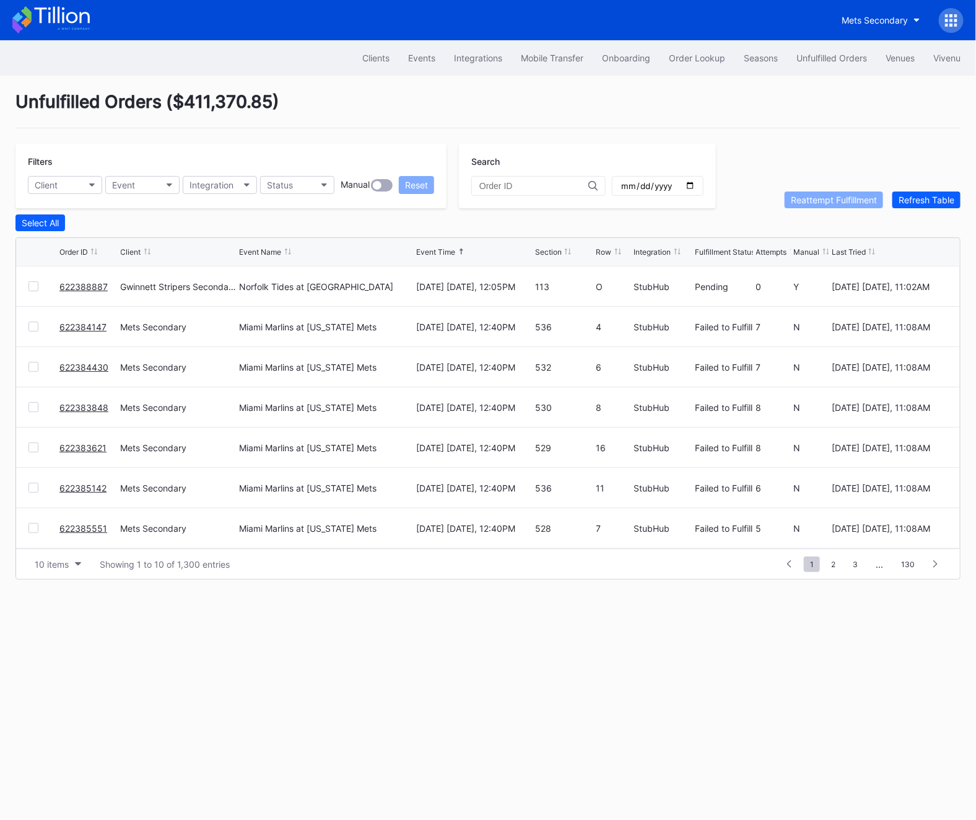
click at [72, 286] on link "622388887" at bounding box center [83, 286] width 48 height 11
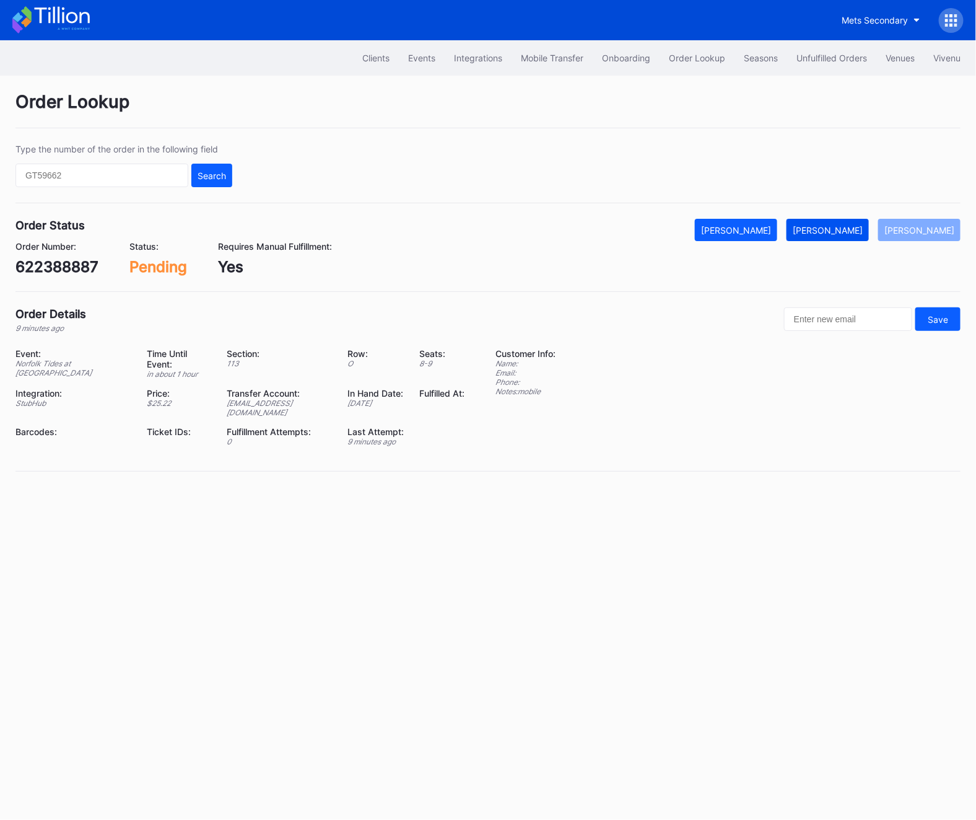
click at [825, 230] on div "[PERSON_NAME]" at bounding box center [828, 230] width 70 height 11
click at [63, 271] on div "622388887" at bounding box center [56, 267] width 83 height 18
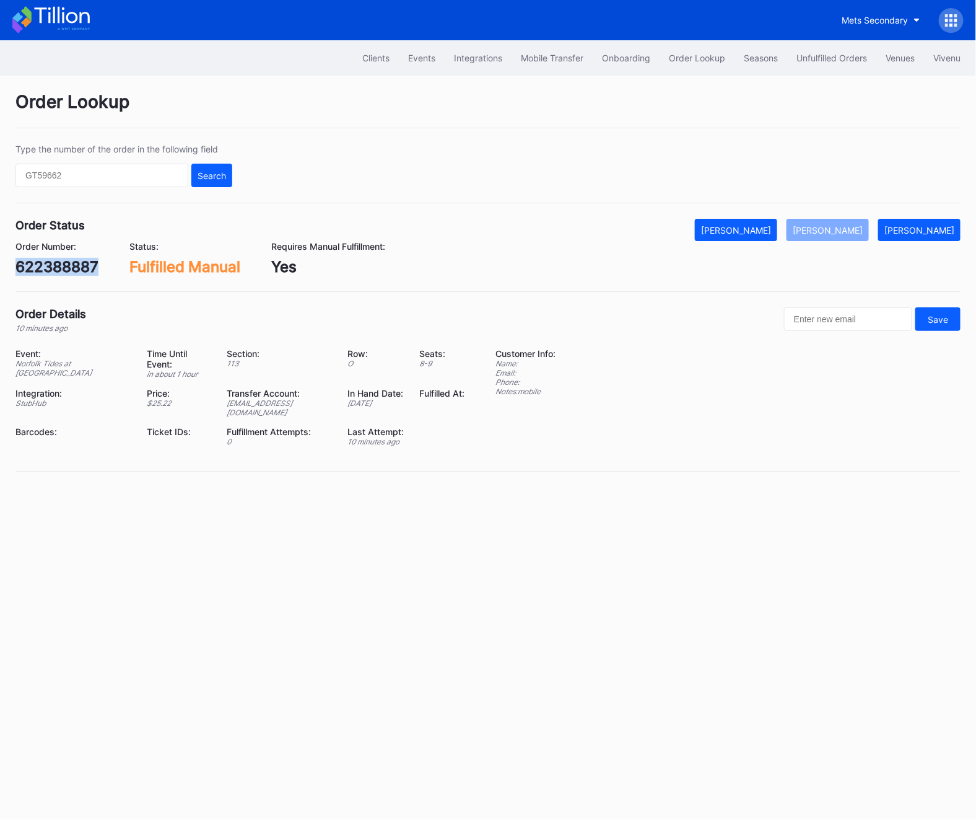
click at [63, 271] on div "622388887" at bounding box center [56, 267] width 83 height 18
copy div "622388887"
click at [815, 61] on div "Unfulfilled Orders" at bounding box center [832, 58] width 71 height 11
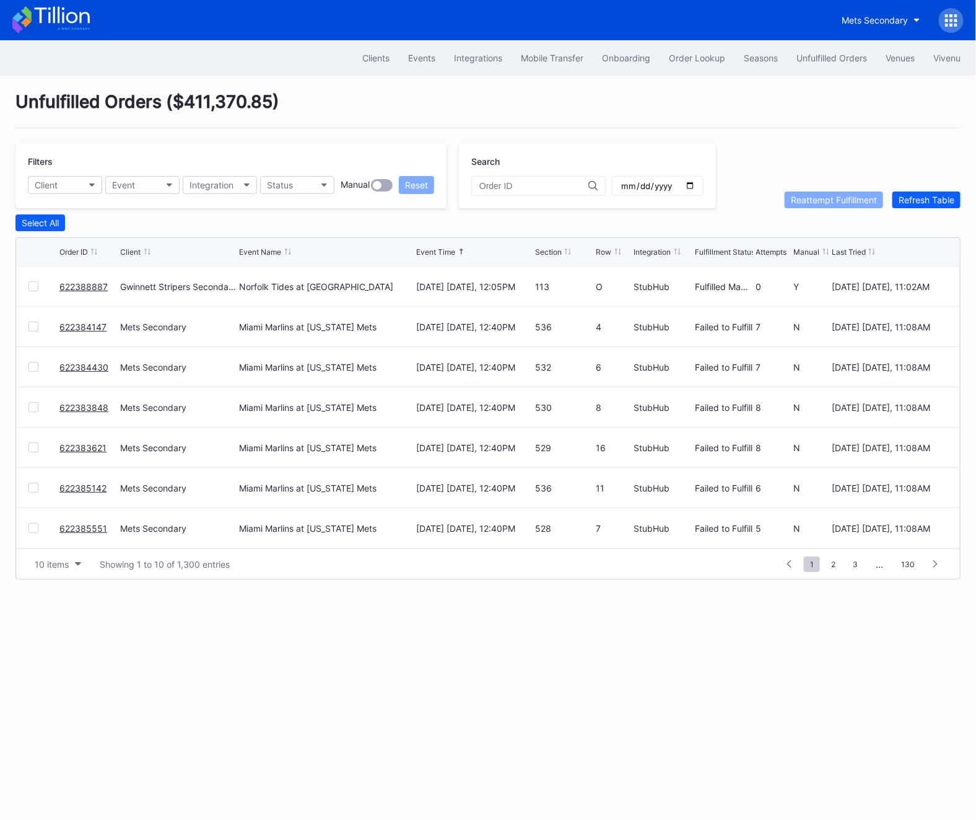
click at [815, 61] on div "Unfulfilled Orders" at bounding box center [832, 58] width 71 height 11
click at [899, 192] on button "Refresh Table" at bounding box center [927, 199] width 68 height 17
click at [291, 182] on div "Status" at bounding box center [280, 185] width 26 height 11
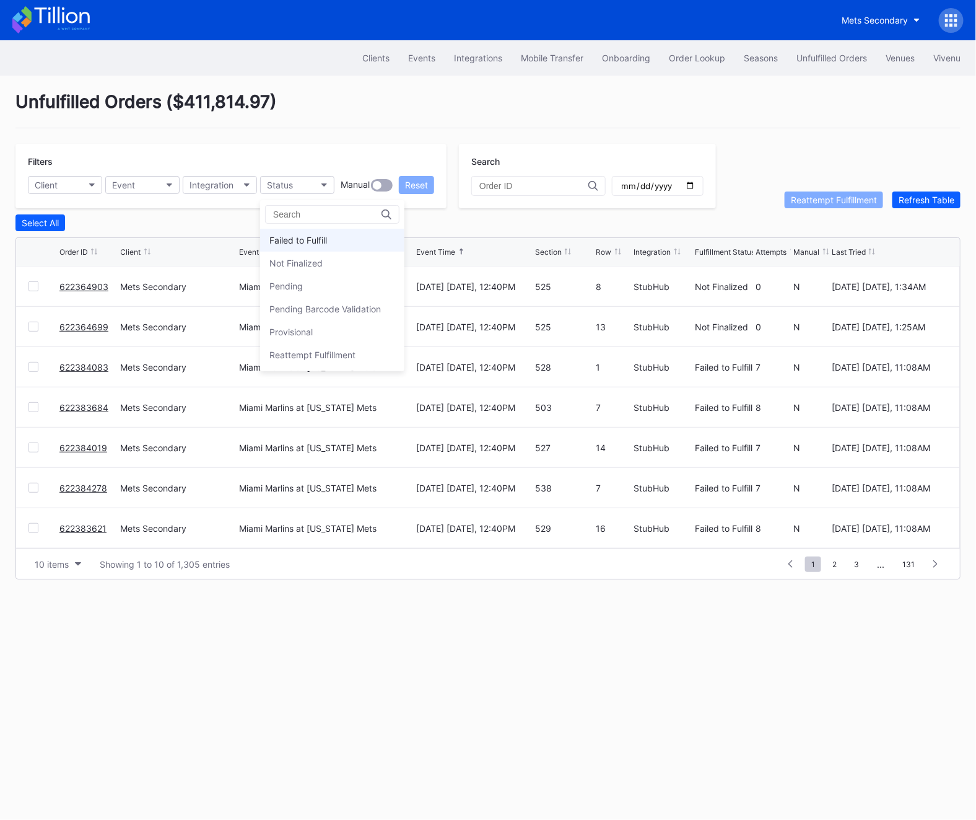
click at [304, 248] on div "Failed to Fulfill" at bounding box center [332, 240] width 144 height 23
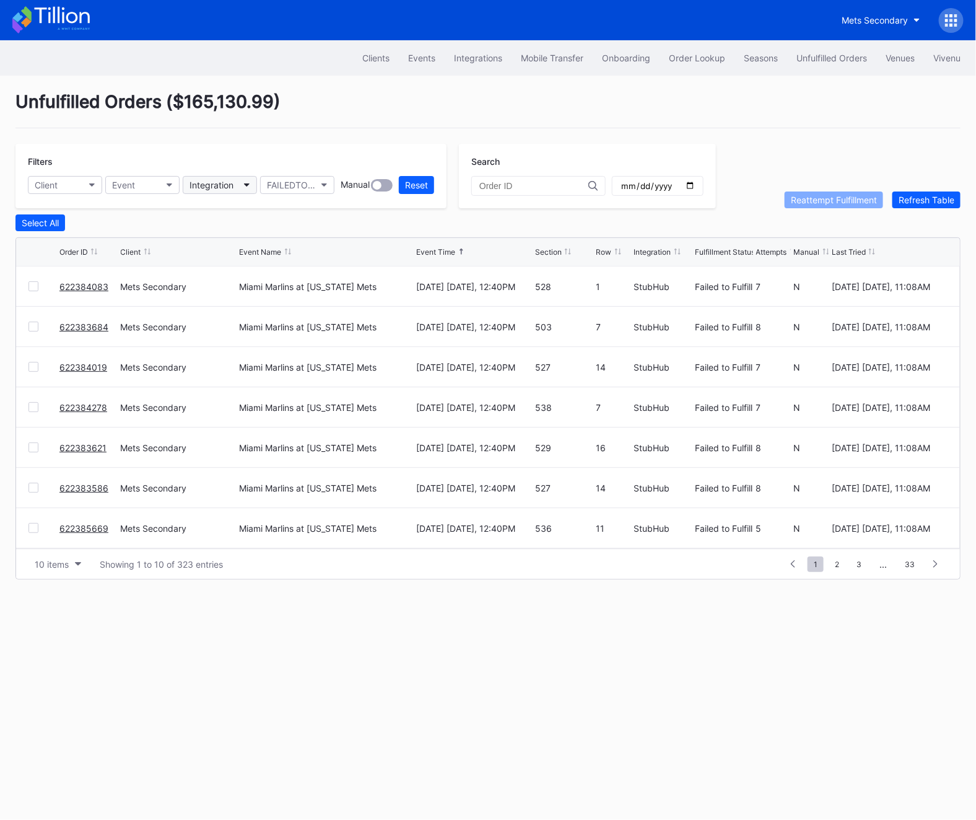
click at [213, 189] on div "Integration" at bounding box center [212, 185] width 44 height 11
type input "stub"
click at [227, 247] on div "StubHub" at bounding box center [255, 240] width 144 height 23
click at [669, 184] on input "date" at bounding box center [658, 185] width 76 height 11
type input "[DATE]"
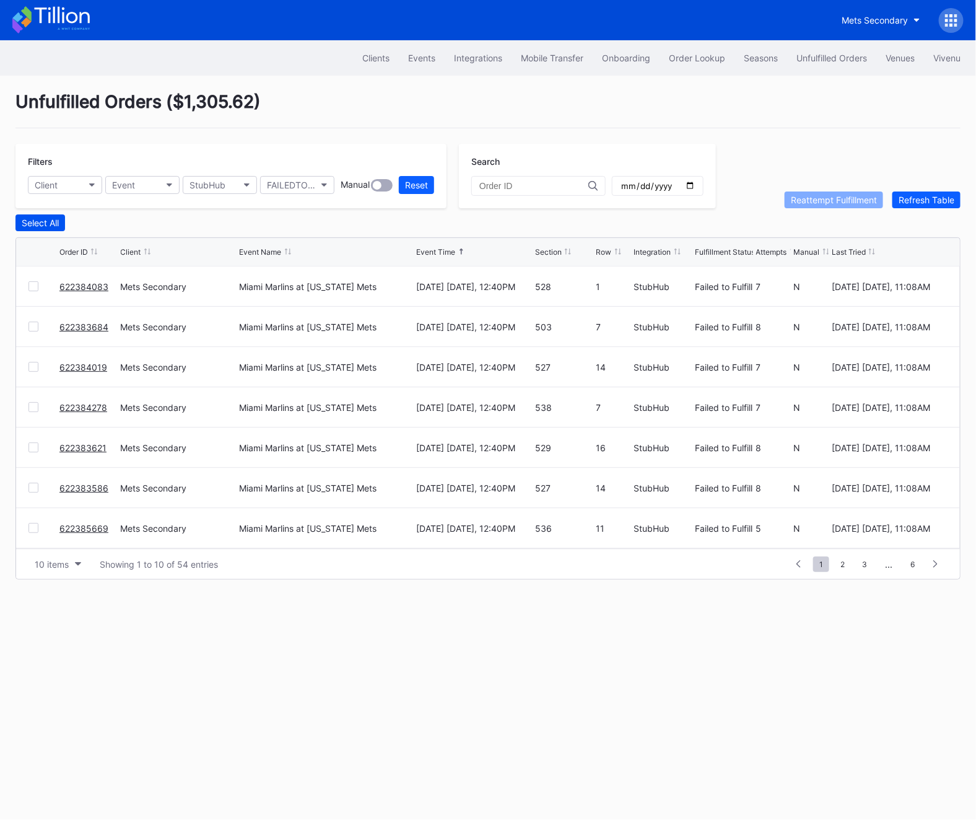
click at [32, 228] on button "Select All" at bounding box center [40, 222] width 50 height 17
click at [905, 559] on span "6" at bounding box center [913, 563] width 17 height 15
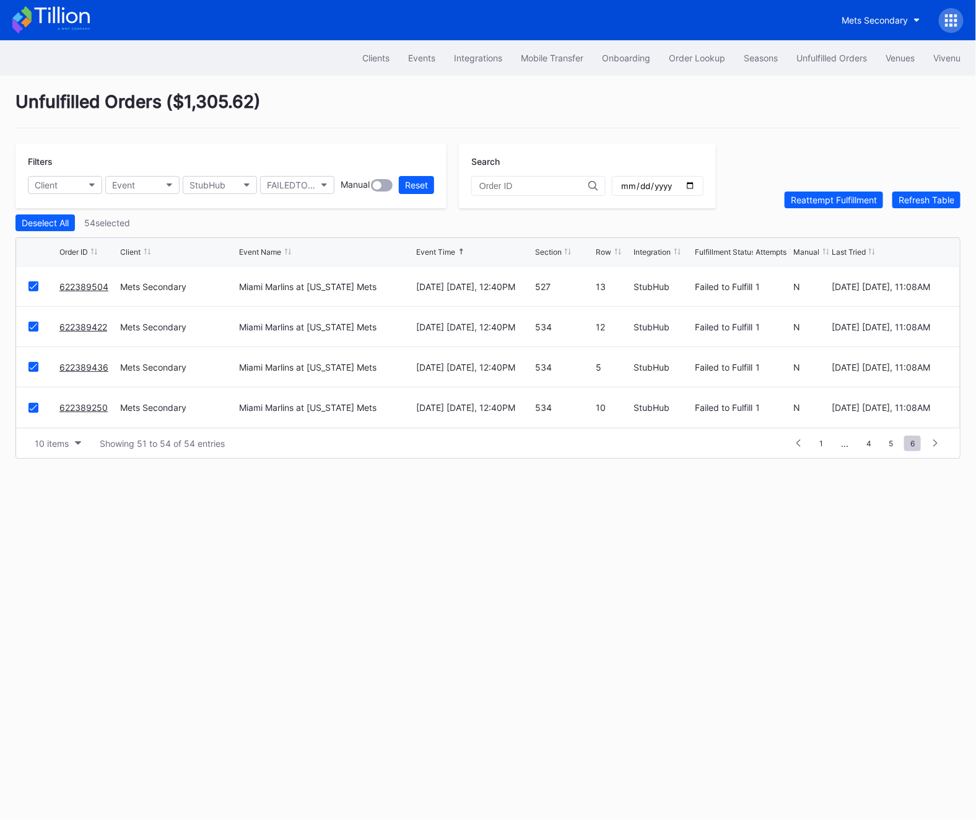
scroll to position [0, 0]
click at [853, 206] on button "Reattempt Fulfillment" at bounding box center [834, 199] width 99 height 17
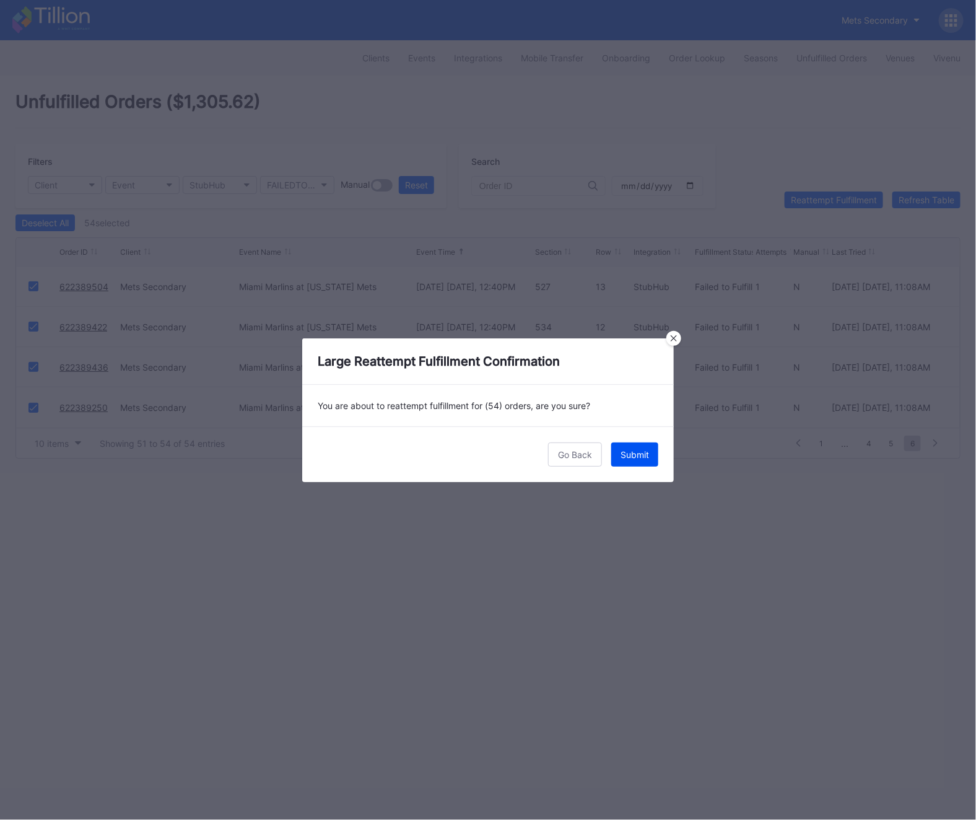
click at [643, 456] on div "Submit" at bounding box center [635, 454] width 29 height 11
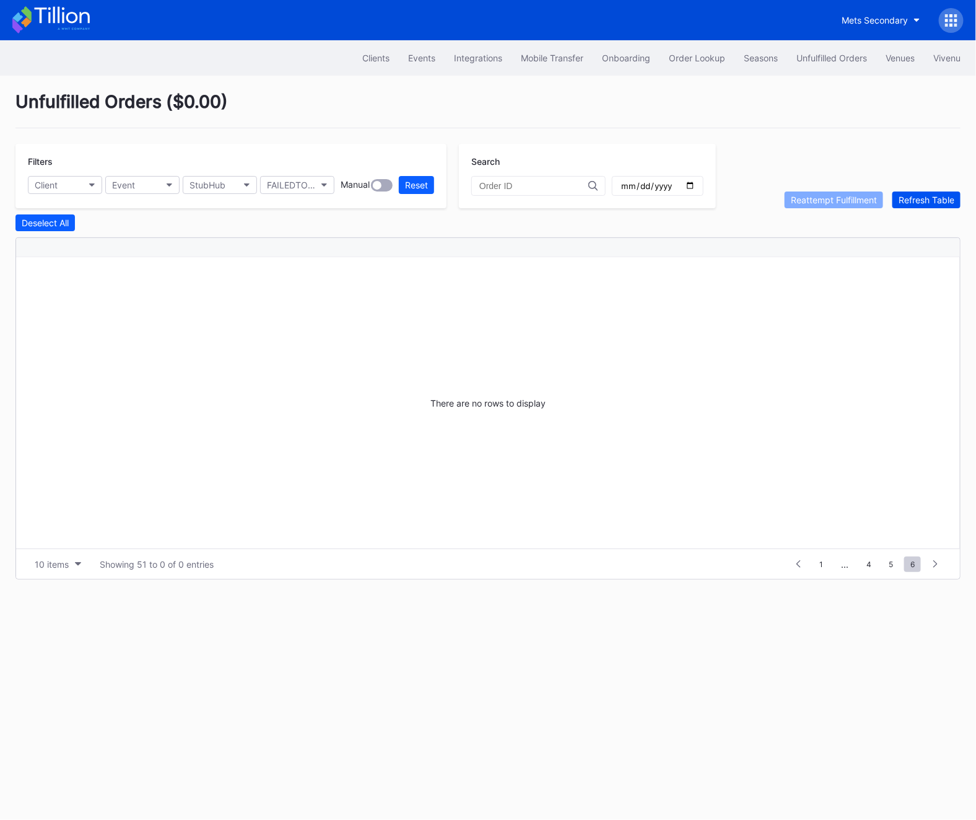
click at [933, 195] on div "Refresh Table" at bounding box center [927, 200] width 56 height 11
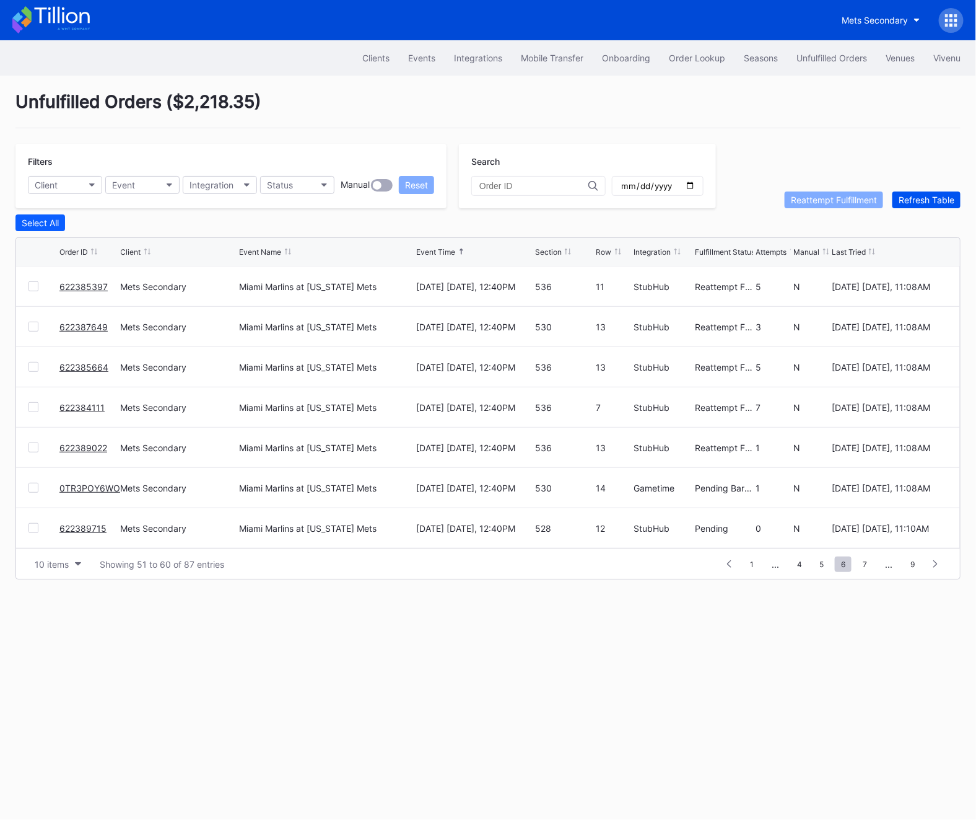
click at [933, 195] on div "Refresh Table" at bounding box center [927, 200] width 56 height 11
click at [285, 180] on div "Status" at bounding box center [280, 185] width 26 height 11
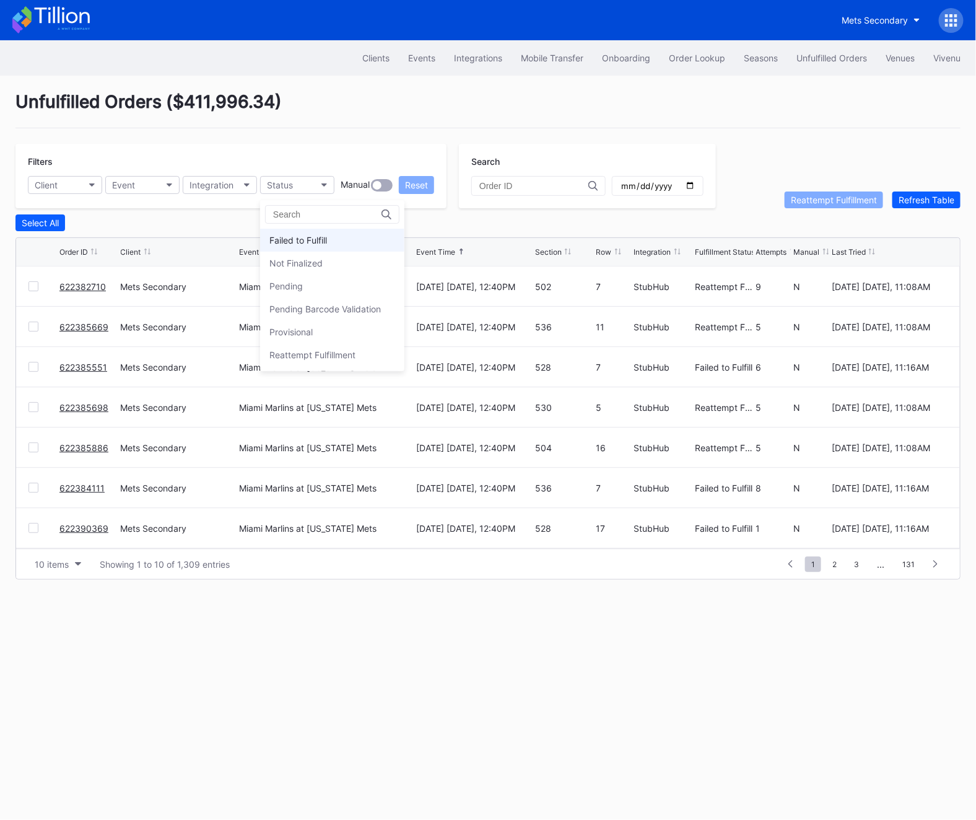
click at [303, 233] on div "Failed to Fulfill" at bounding box center [332, 240] width 144 height 23
click at [670, 187] on input "date" at bounding box center [658, 185] width 76 height 11
type input "[DATE]"
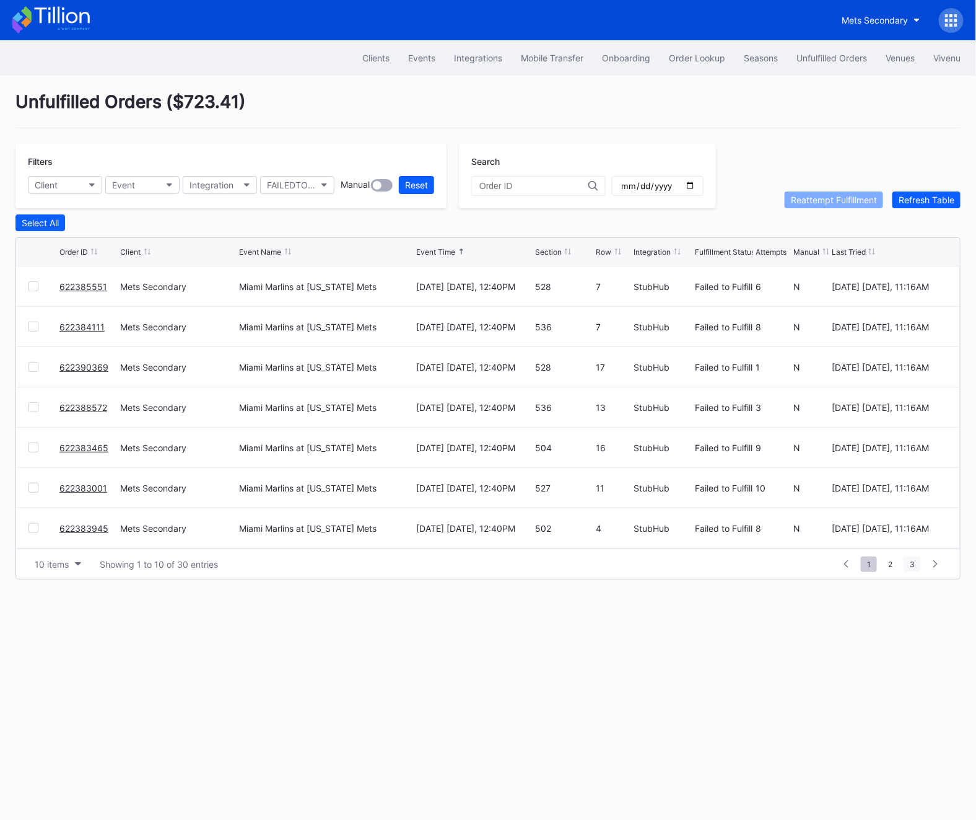
click at [910, 564] on span "3" at bounding box center [912, 563] width 17 height 15
click at [880, 560] on div "1 ... 1 2 3 4 5 ... 3" at bounding box center [891, 563] width 113 height 17
click at [861, 564] on div "1 ... 1 2 3 4 5 ... 3" at bounding box center [891, 563] width 113 height 17
click at [869, 564] on span "1" at bounding box center [869, 563] width 16 height 15
click at [29, 230] on button "Select All" at bounding box center [40, 222] width 50 height 17
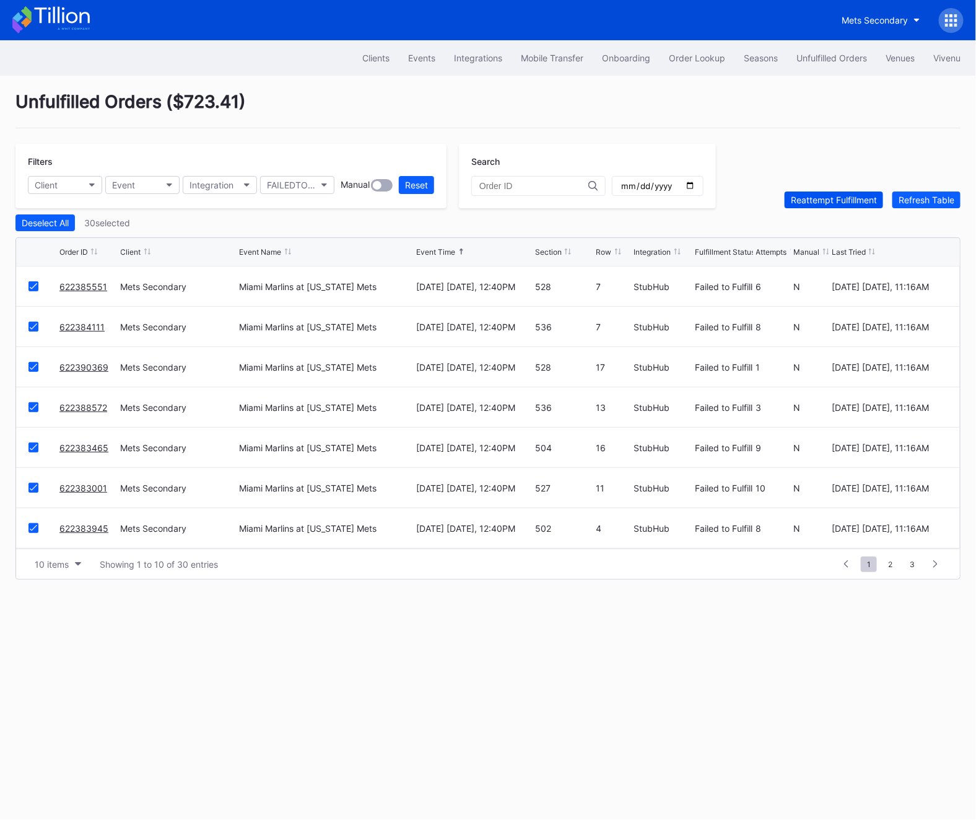
click at [823, 196] on div "Reattempt Fulfillment" at bounding box center [834, 200] width 86 height 11
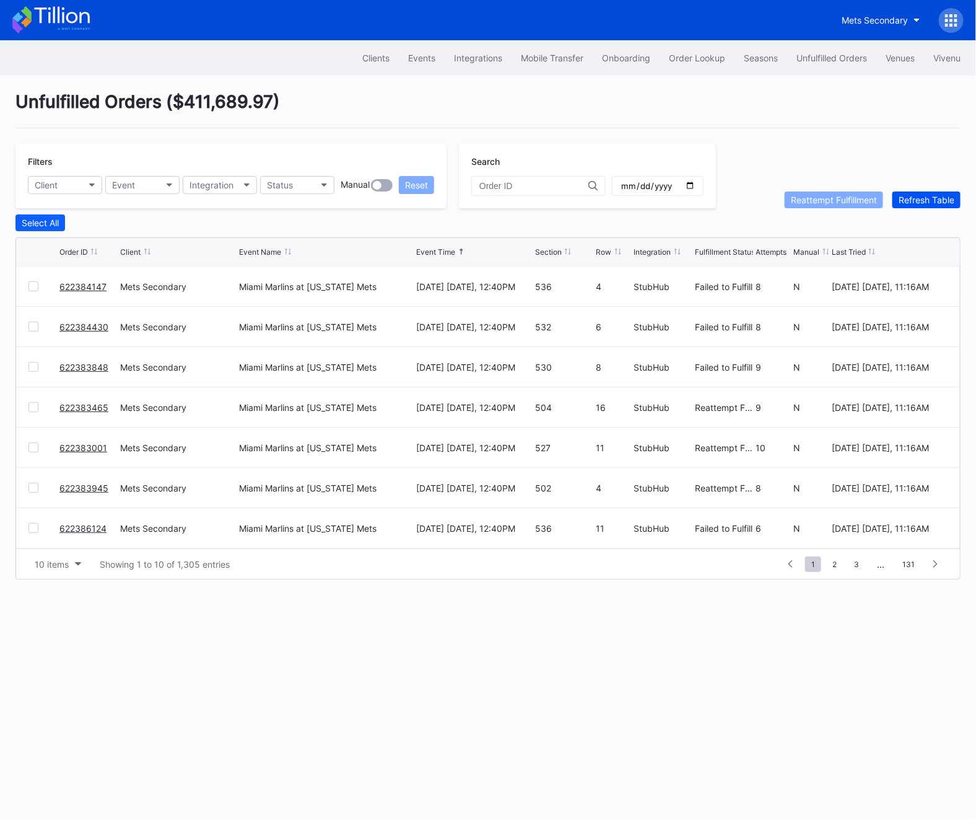
click at [943, 206] on button "Refresh Table" at bounding box center [927, 199] width 68 height 17
click at [841, 564] on span "2" at bounding box center [835, 563] width 17 height 15
click at [841, 563] on span "3" at bounding box center [834, 563] width 17 height 15
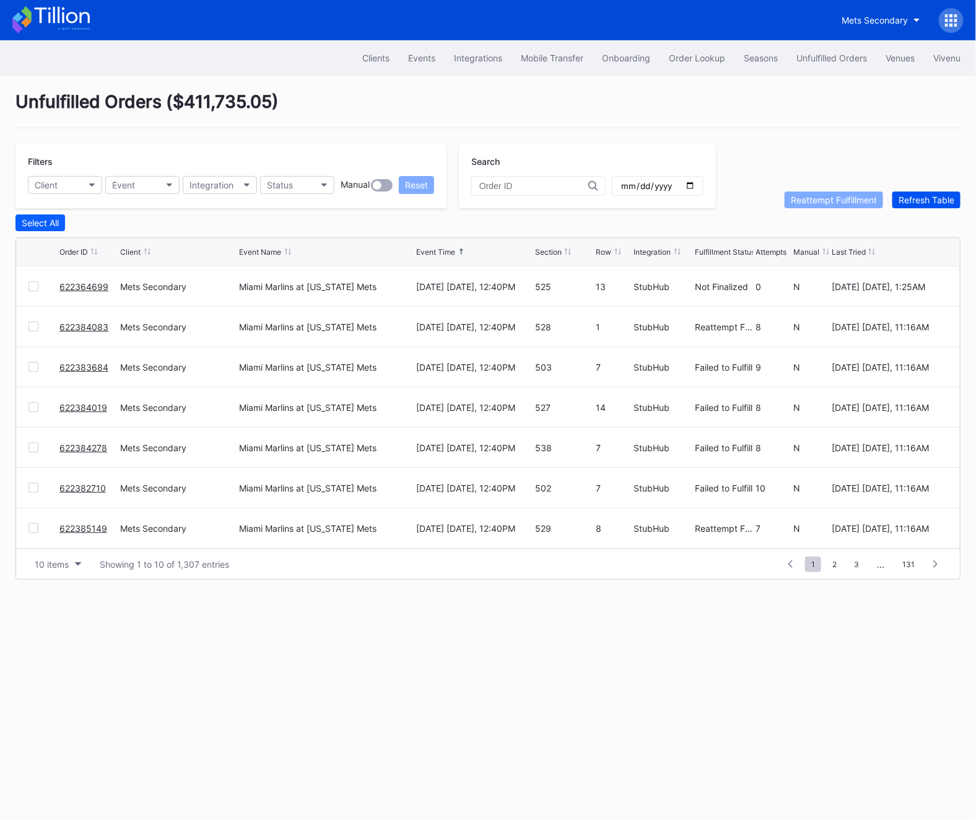
click at [916, 198] on div "Refresh Table" at bounding box center [927, 200] width 56 height 11
click at [292, 178] on button "Status" at bounding box center [297, 185] width 74 height 18
click at [294, 246] on div "Failed to Fulfill" at bounding box center [332, 240] width 144 height 23
click at [671, 182] on input "date" at bounding box center [658, 185] width 76 height 11
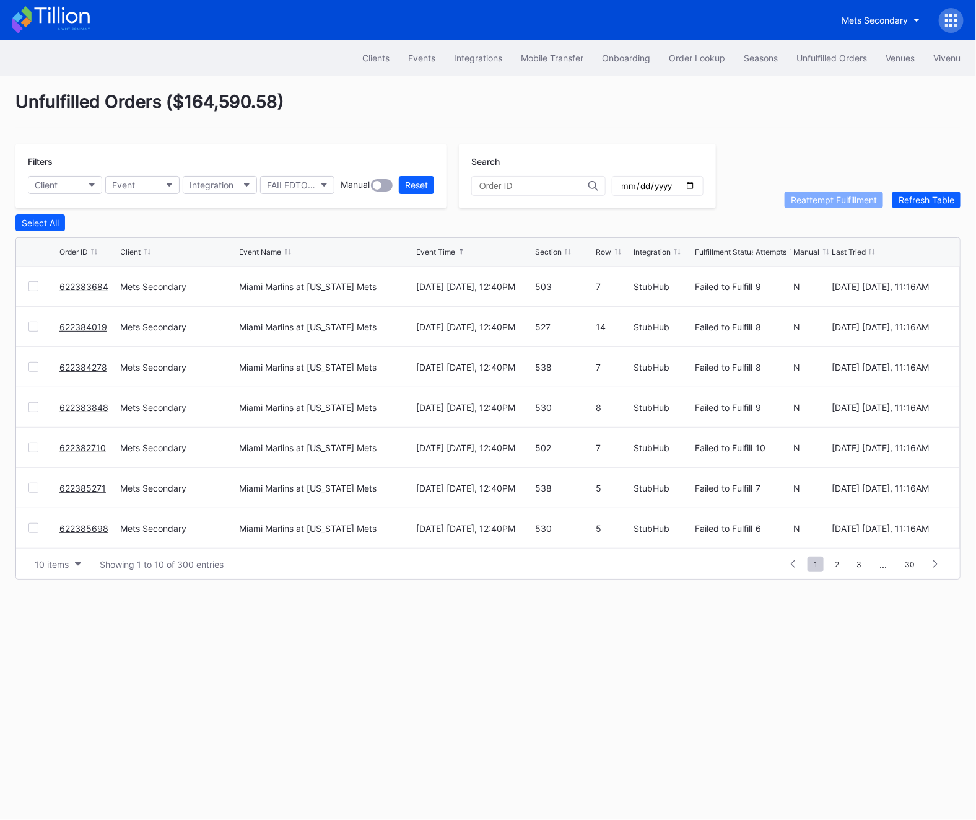
type input "[DATE]"
click at [861, 564] on span "2" at bounding box center [864, 563] width 17 height 15
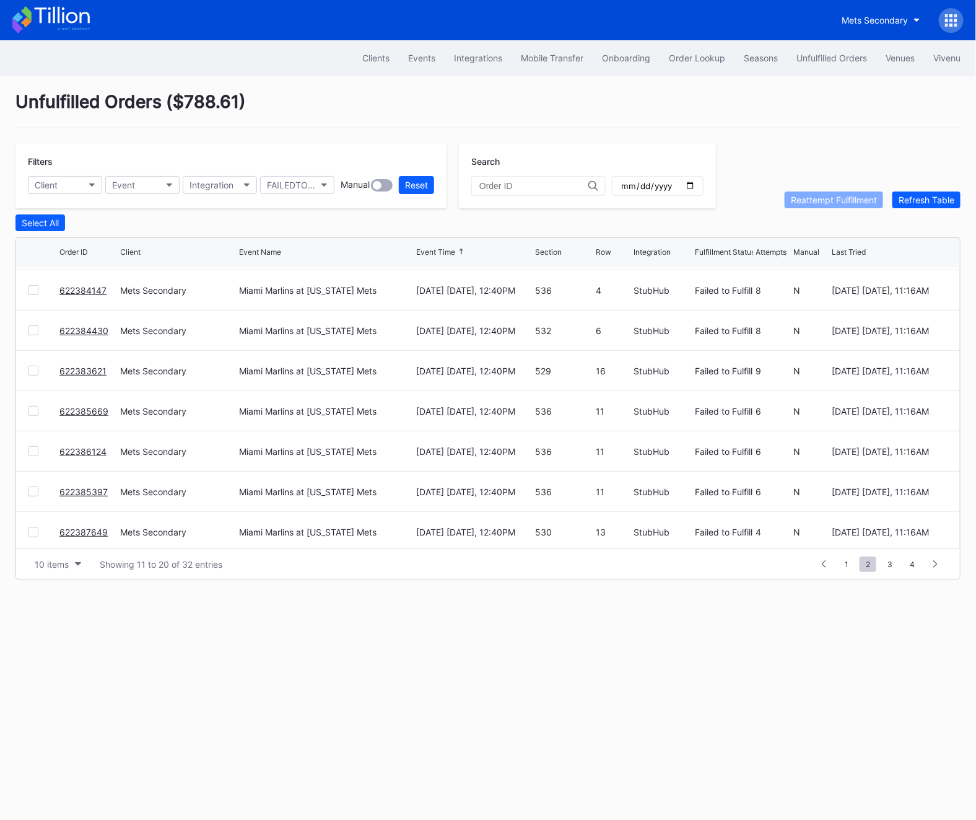
click at [890, 573] on div "10 items Showing 11 to 20 of 32 entries 1 ... 0 1 2 3 4 ... 4" at bounding box center [488, 563] width 944 height 30
click at [890, 566] on span "3" at bounding box center [890, 563] width 17 height 15
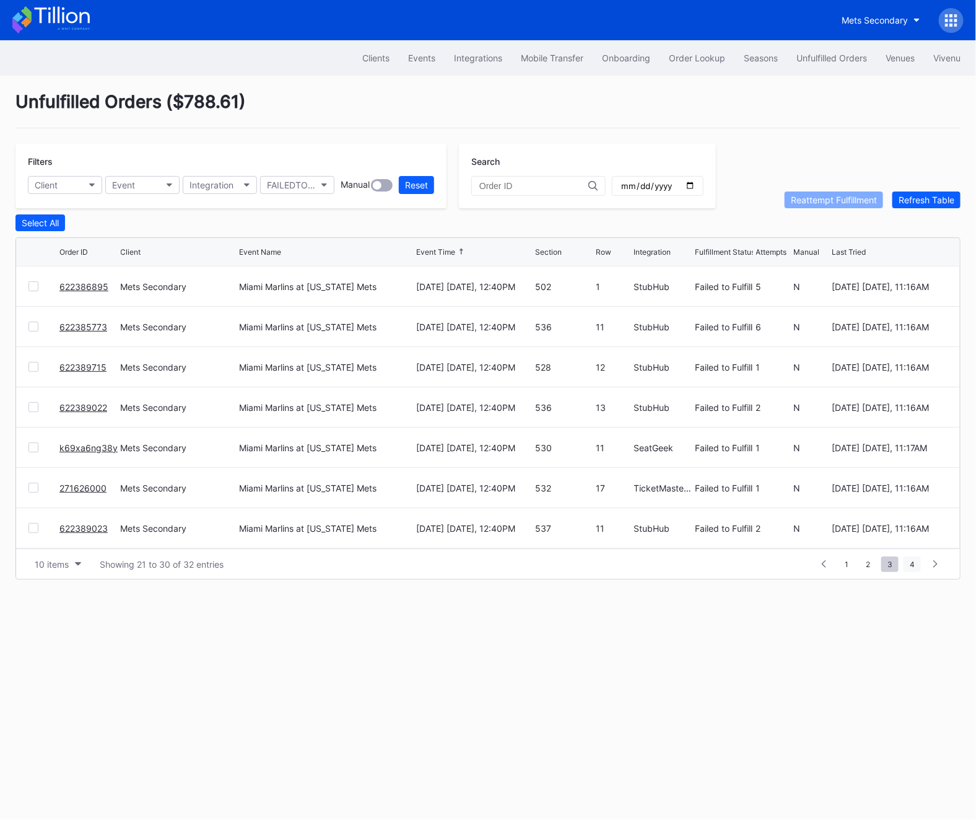
click at [912, 569] on span "4" at bounding box center [912, 563] width 17 height 15
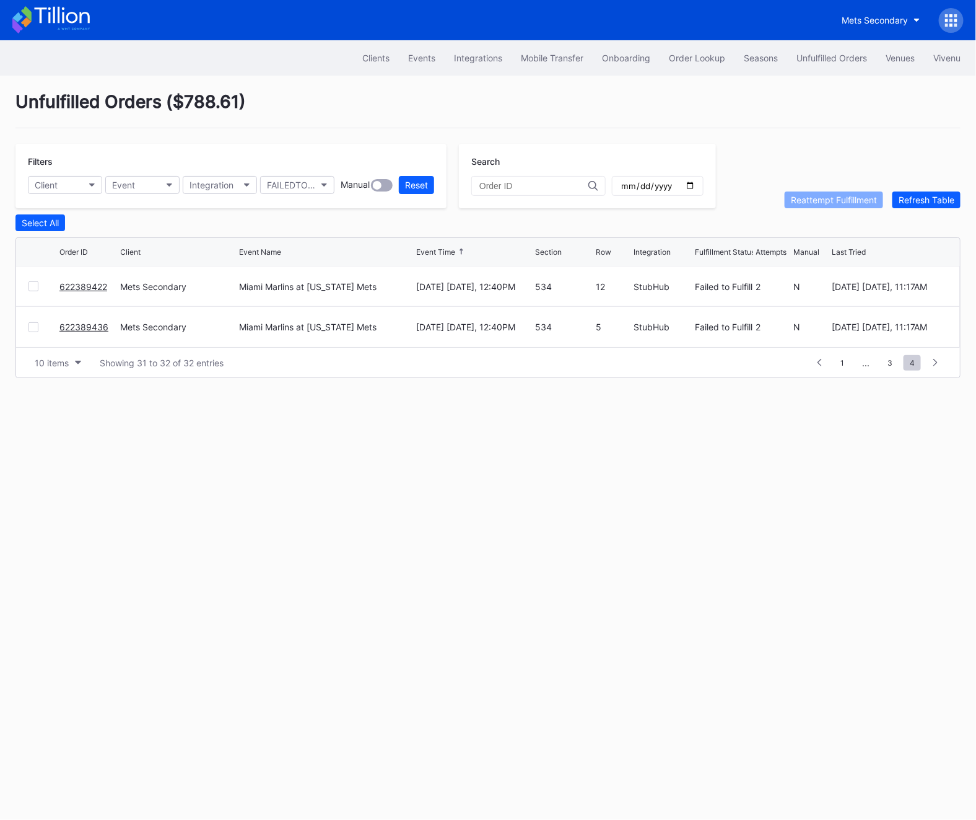
click at [833, 358] on div "1 ... 2 3 4 5 6 ... 4" at bounding box center [878, 362] width 140 height 17
click at [844, 362] on span "1" at bounding box center [843, 362] width 16 height 15
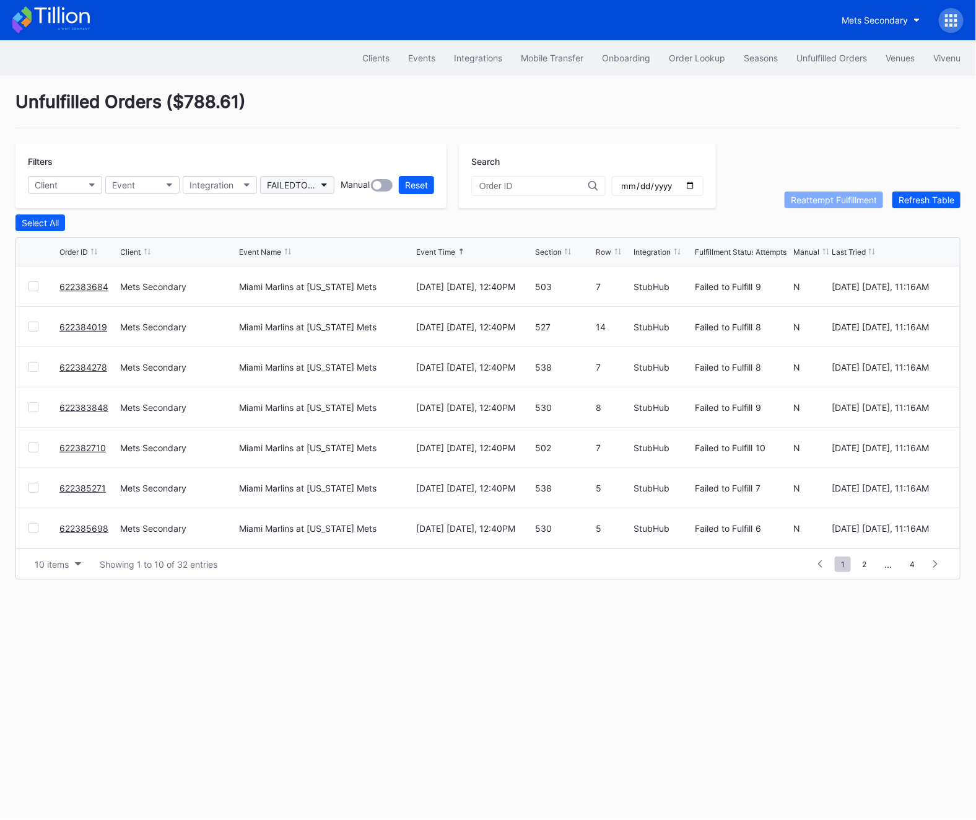
click at [302, 177] on button "FAILEDTOFULFILL" at bounding box center [297, 185] width 74 height 18
click at [342, 351] on div "Reattempt Fulfillment" at bounding box center [313, 354] width 86 height 11
click at [305, 190] on div "REATTEMPT_FULFILLMENT" at bounding box center [291, 185] width 48 height 11
click at [305, 220] on div at bounding box center [332, 214] width 134 height 19
click at [305, 226] on div "Failed to Fulfill Not Finalized Pending Pending Barcode Validation Provisional …" at bounding box center [332, 285] width 144 height 171
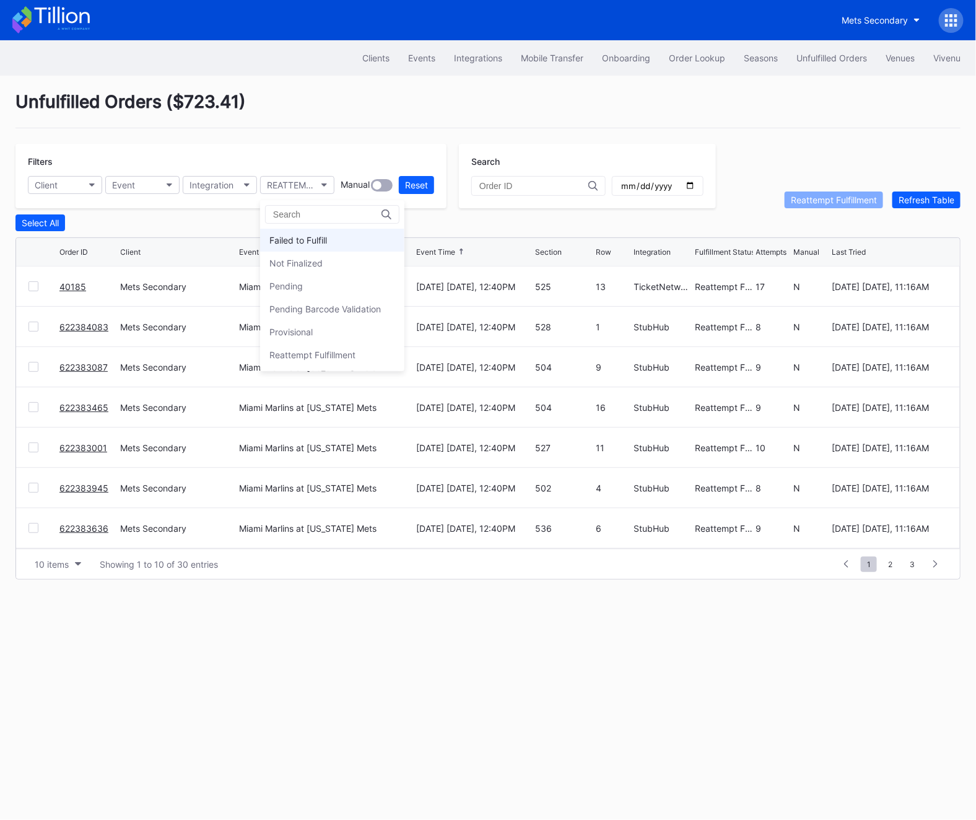
click at [305, 230] on div "Failed to Fulfill" at bounding box center [332, 240] width 144 height 23
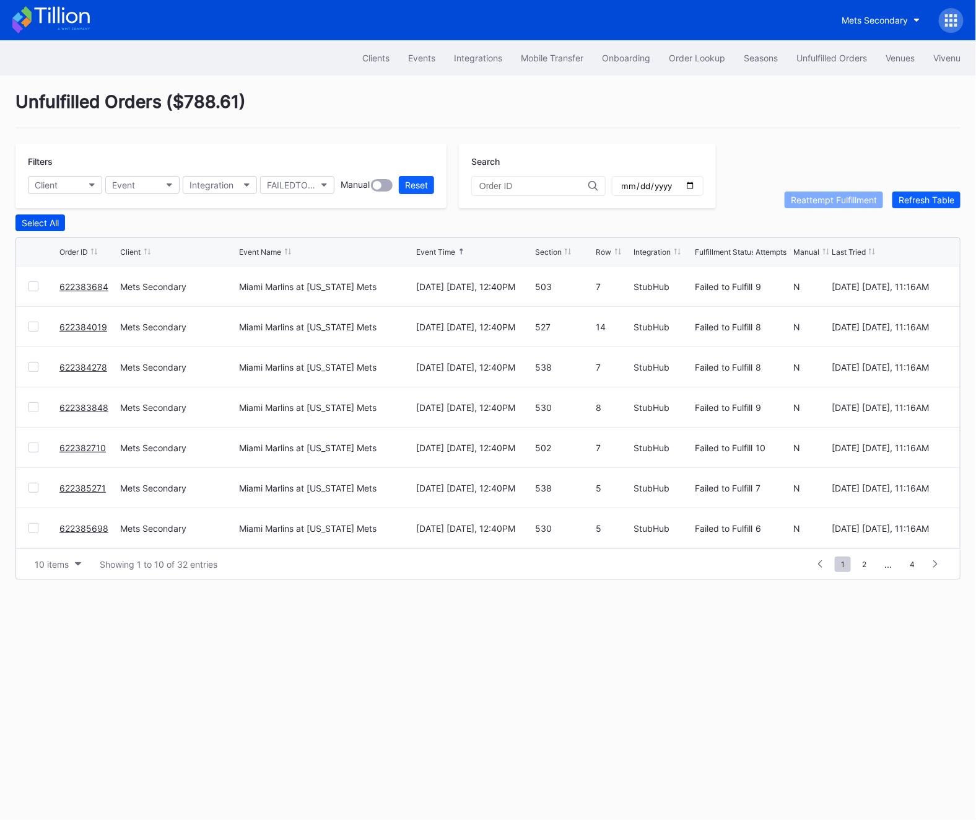
click at [31, 218] on div "Select All" at bounding box center [40, 222] width 37 height 11
click at [818, 195] on div "Reattempt Fulfillment" at bounding box center [834, 200] width 86 height 11
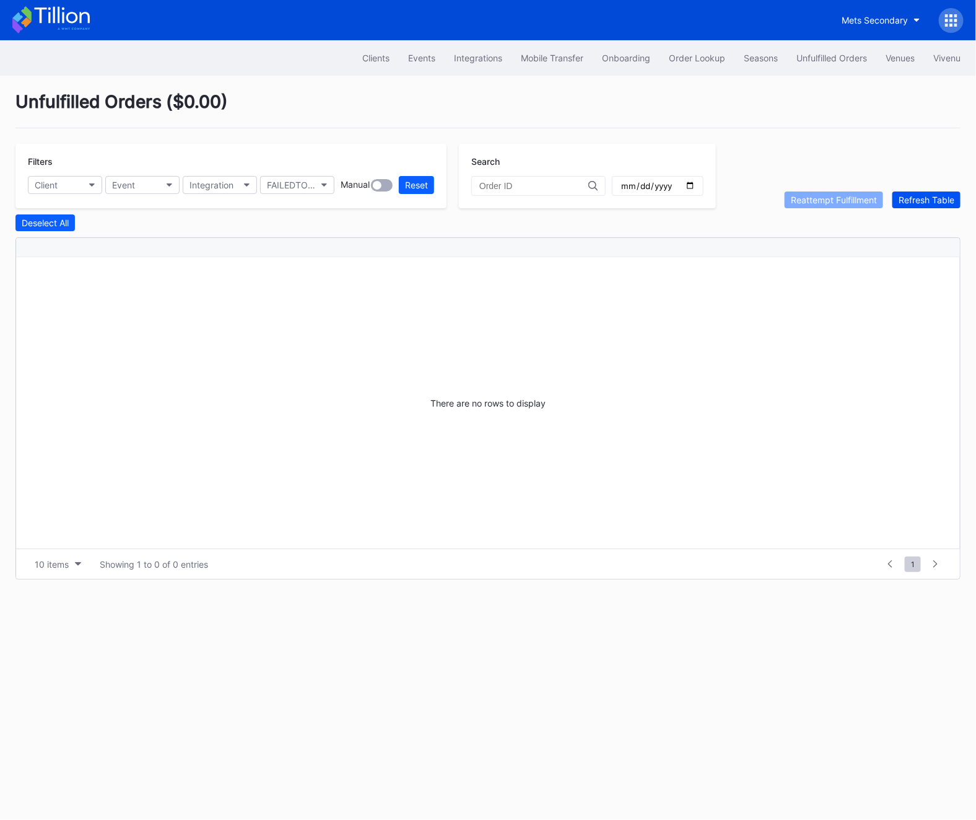
click at [924, 201] on div "Refresh Table" at bounding box center [927, 200] width 56 height 11
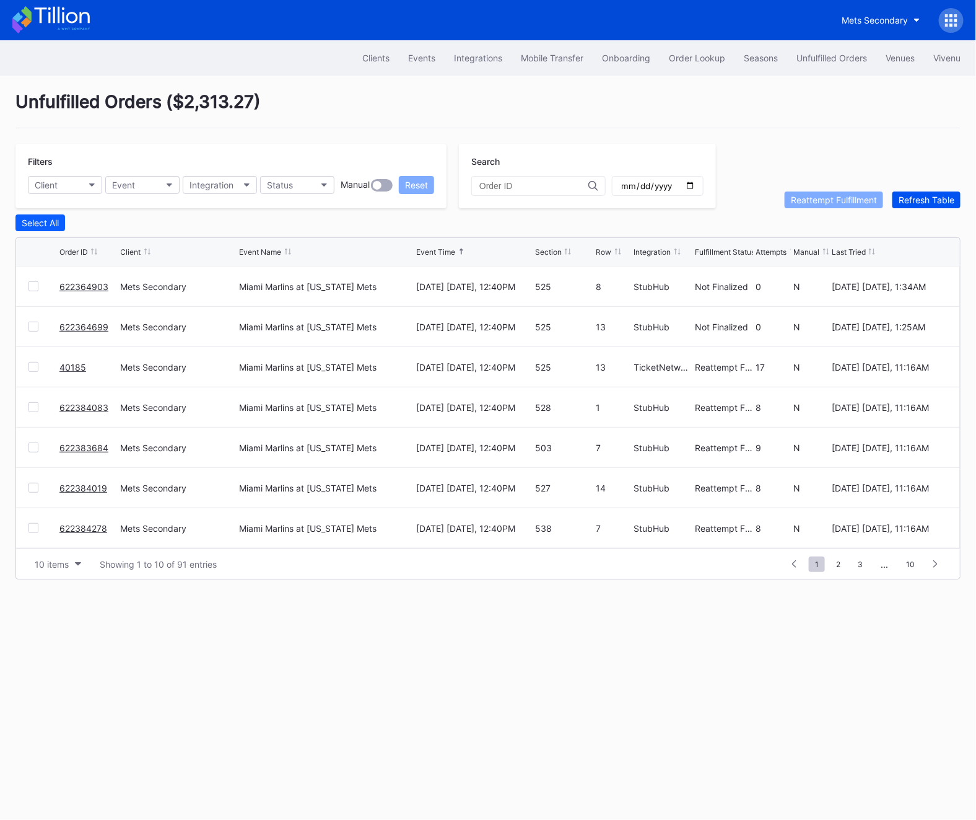
click at [924, 201] on div "Refresh Table" at bounding box center [927, 200] width 56 height 11
click at [927, 191] on button "Refresh Table" at bounding box center [927, 199] width 68 height 17
click at [534, 180] on div at bounding box center [539, 186] width 134 height 20
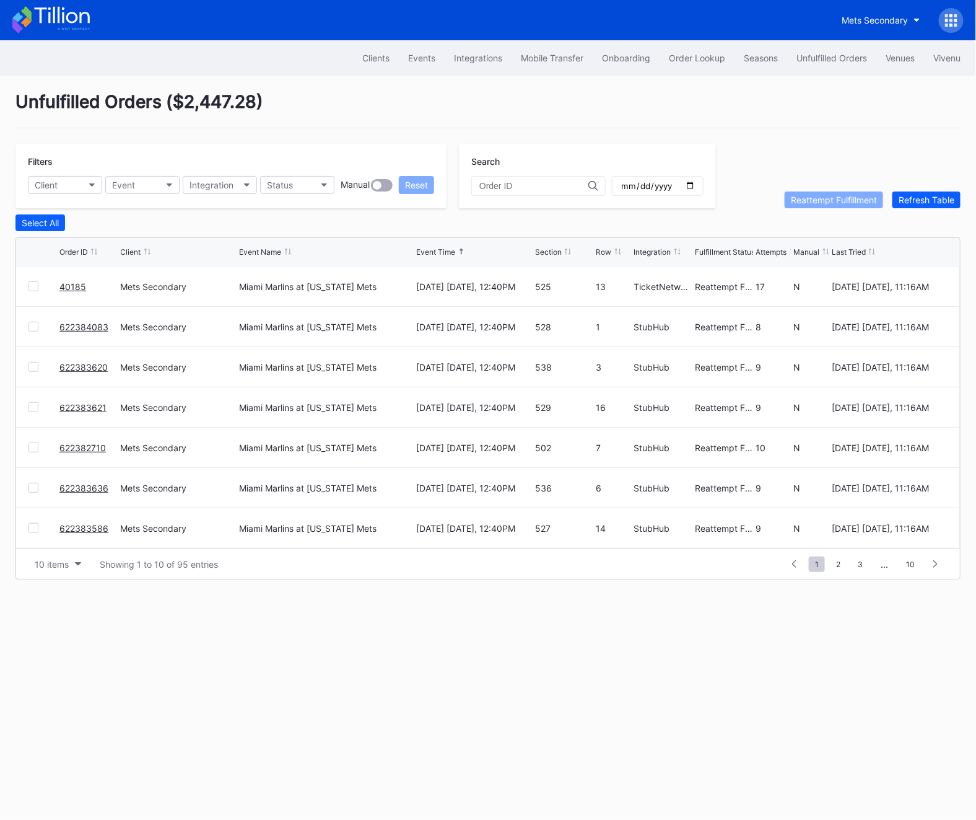
click at [533, 181] on input "text" at bounding box center [534, 186] width 109 height 10
paste input "k69xa6ng38y"
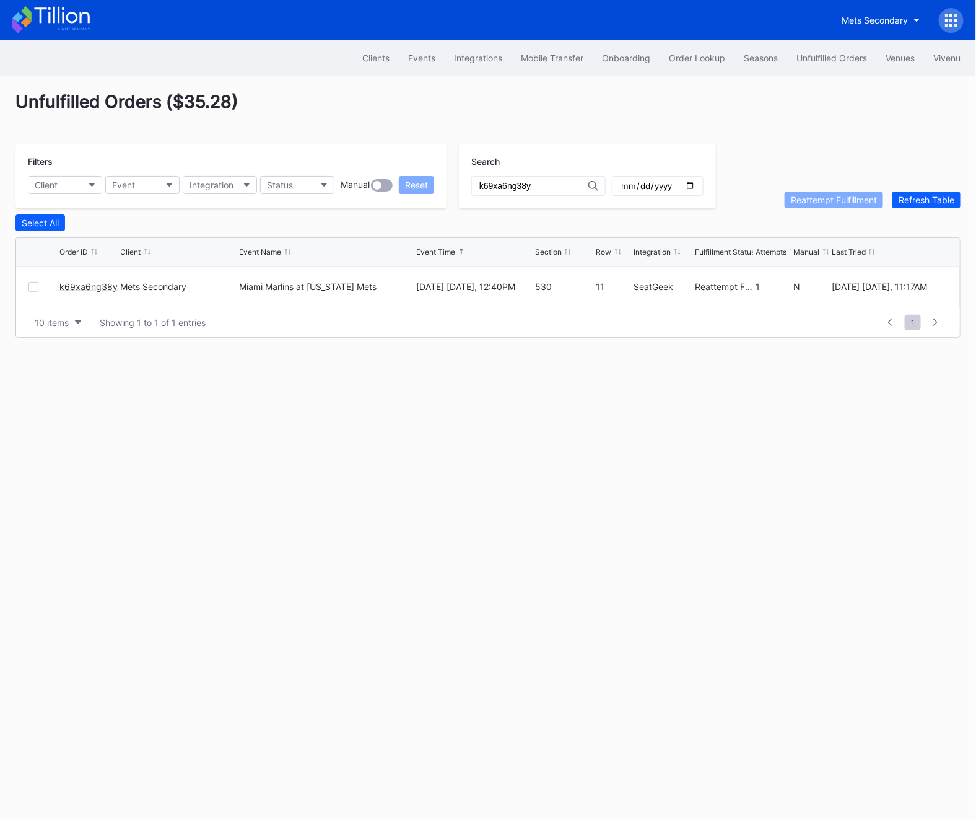
type input "k69xa6ng38y"
click at [97, 284] on link "k69xa6ng38y" at bounding box center [88, 286] width 58 height 11
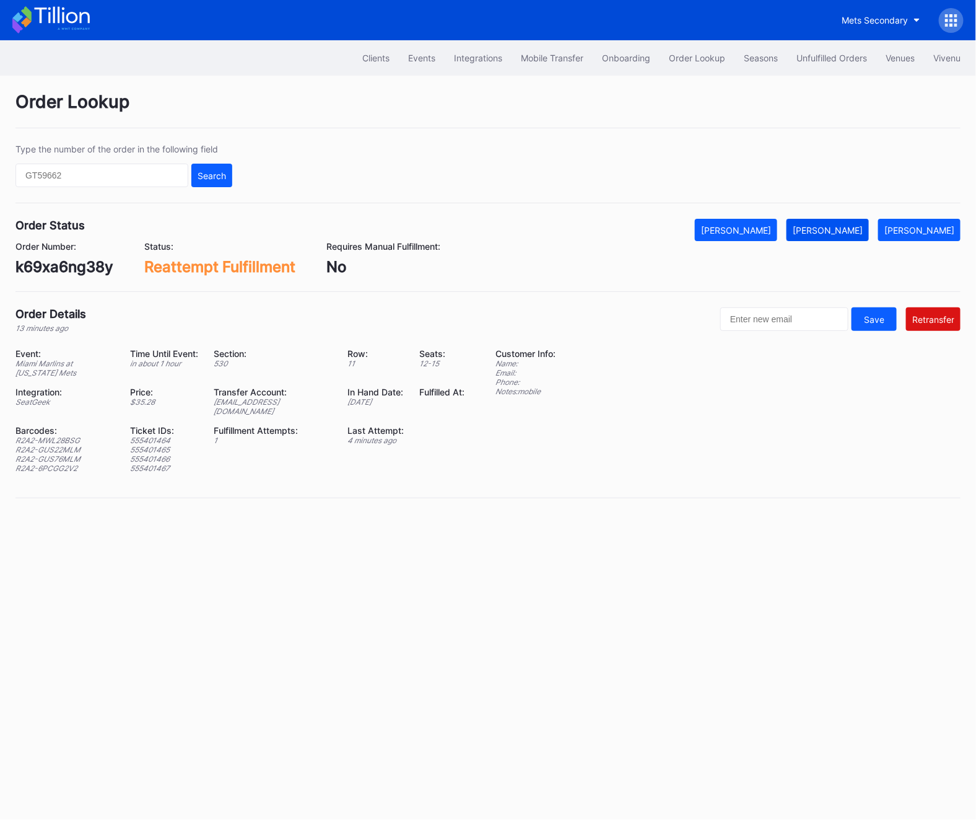
click at [832, 228] on div "[PERSON_NAME]" at bounding box center [828, 230] width 70 height 11
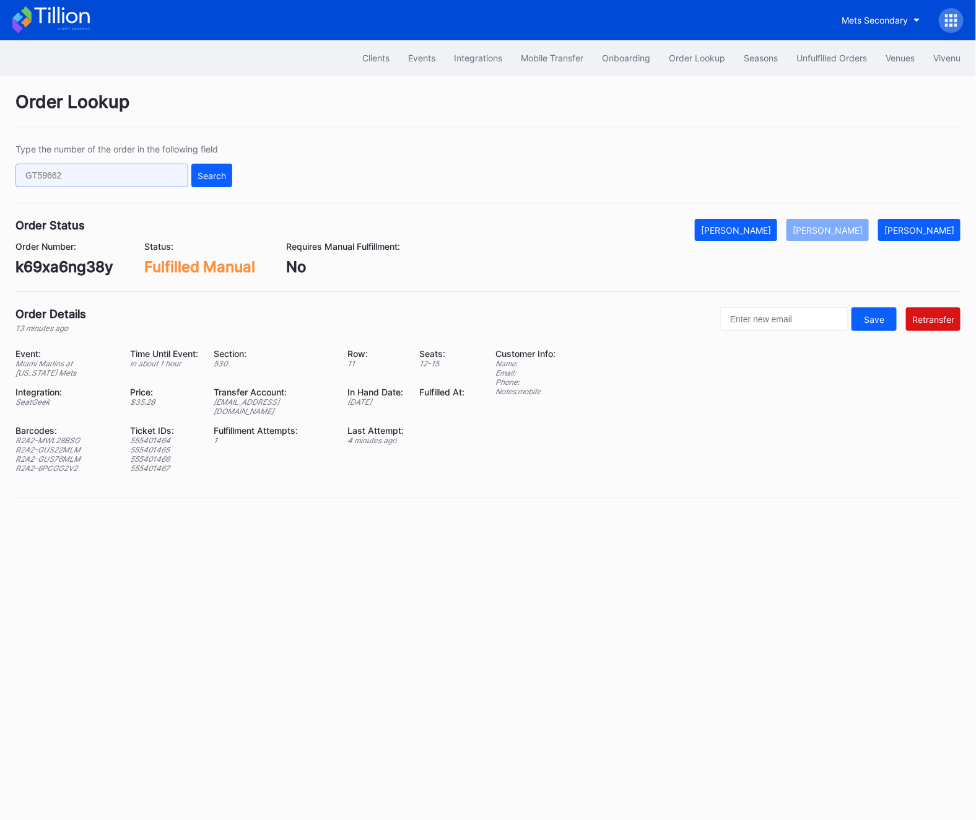
click at [87, 174] on input "text" at bounding box center [101, 176] width 173 height 24
paste input "3WD9BI4S79"
type input "3WD9BI4S79"
click at [229, 188] on div "Type the number of the order in the following field 3WD9BI4S79 Search" at bounding box center [488, 173] width 946 height 59
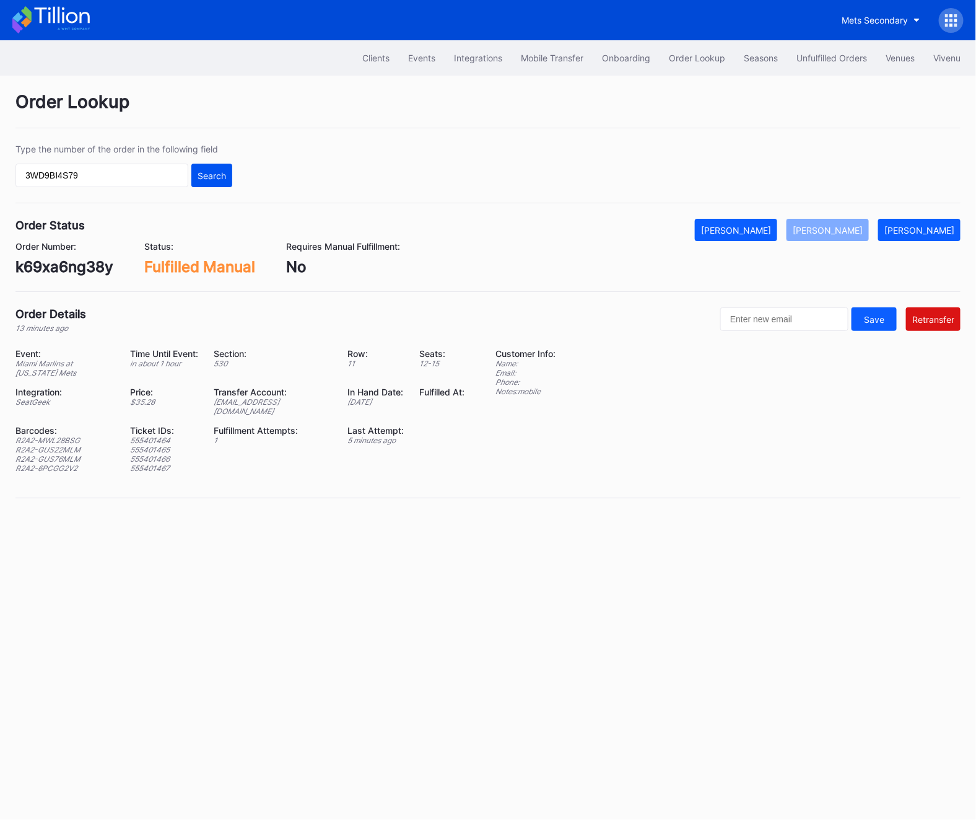
click at [203, 173] on div "Search" at bounding box center [212, 175] width 29 height 11
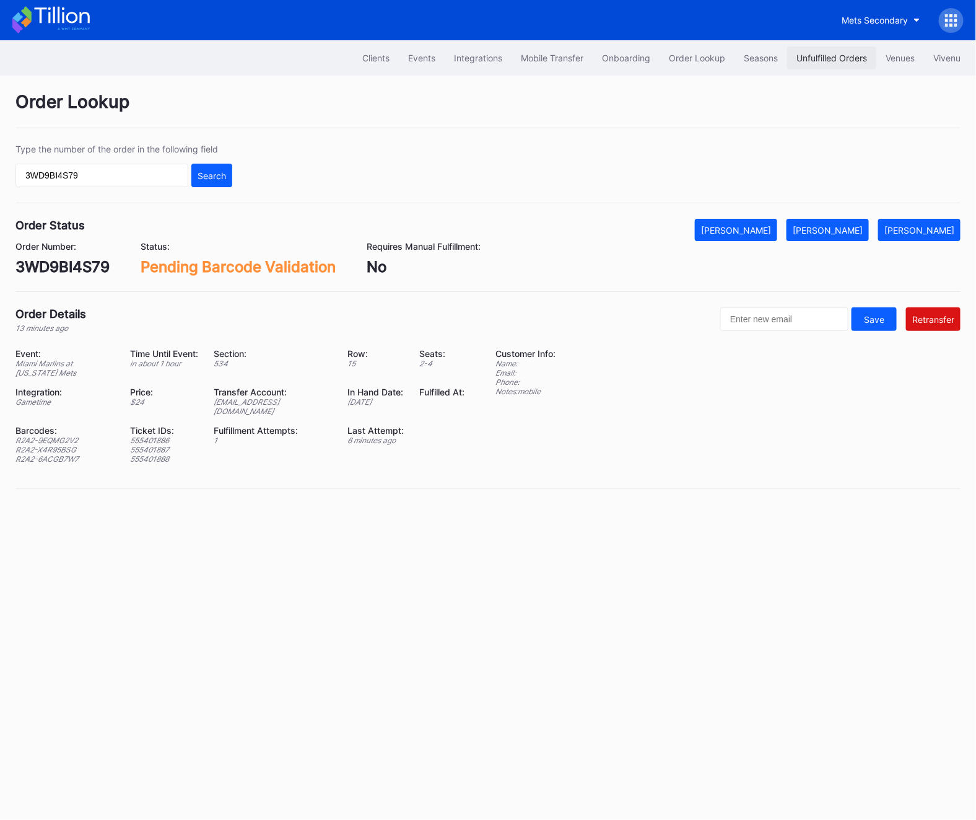
click at [850, 63] on button "Unfulfilled Orders" at bounding box center [832, 57] width 89 height 23
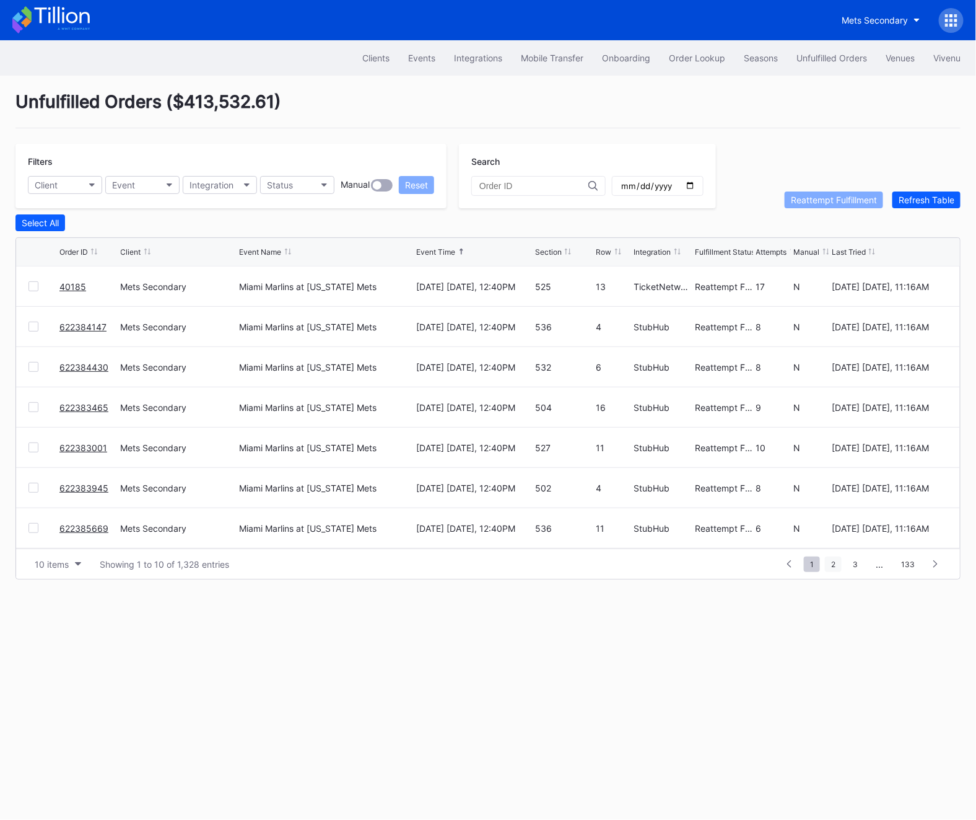
click at [842, 568] on span "2" at bounding box center [833, 563] width 17 height 15
click at [671, 55] on div "Order Lookup" at bounding box center [697, 58] width 56 height 11
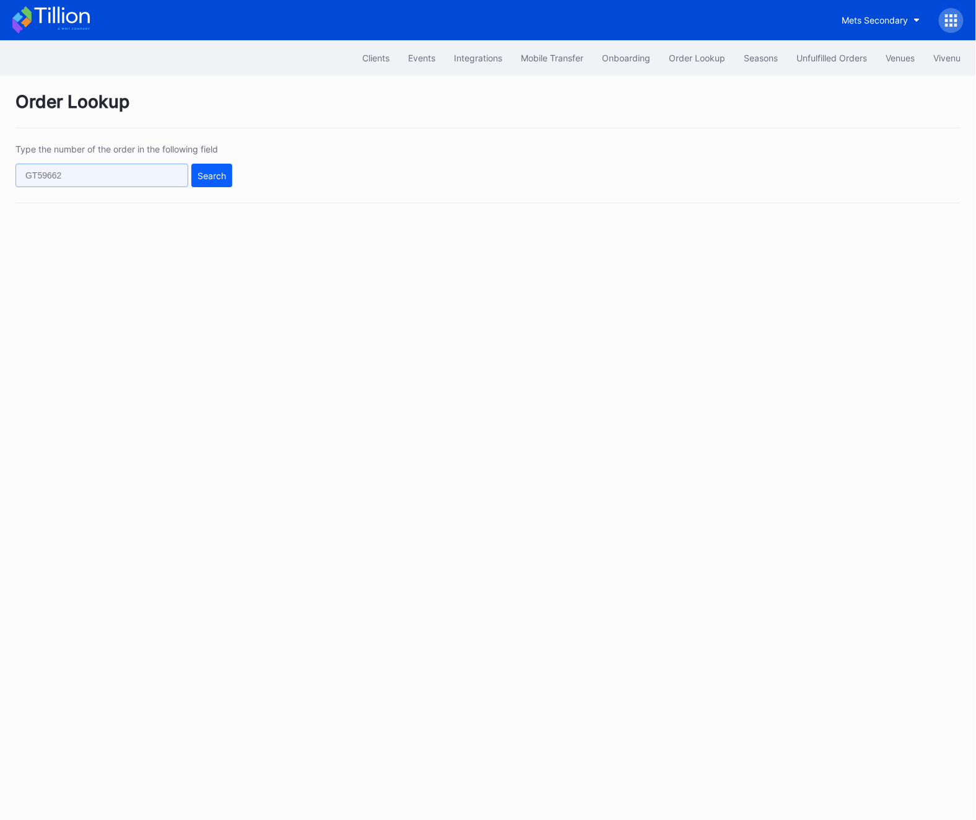
click at [146, 186] on input "text" at bounding box center [101, 176] width 173 height 24
paste input "622385664"
type input "622385664"
click at [195, 186] on button "Search" at bounding box center [211, 176] width 41 height 24
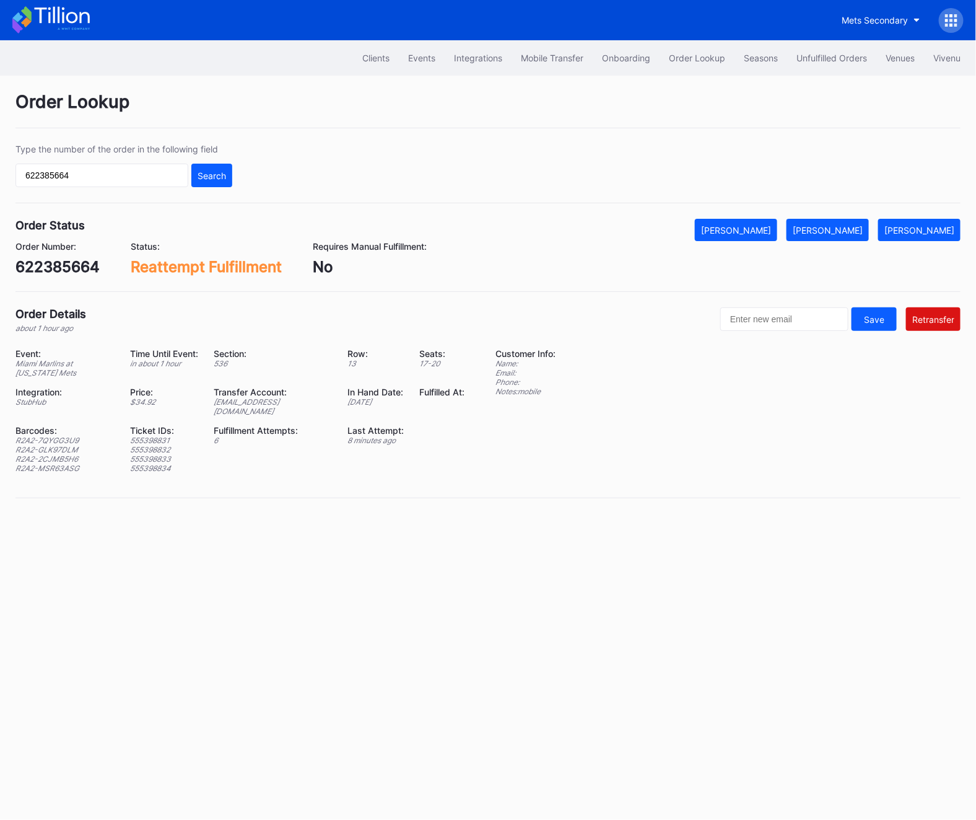
click at [41, 276] on div "622385664" at bounding box center [57, 267] width 84 height 18
copy div "622385664"
click at [286, 400] on div "[EMAIL_ADDRESS][DOMAIN_NAME]" at bounding box center [273, 406] width 118 height 19
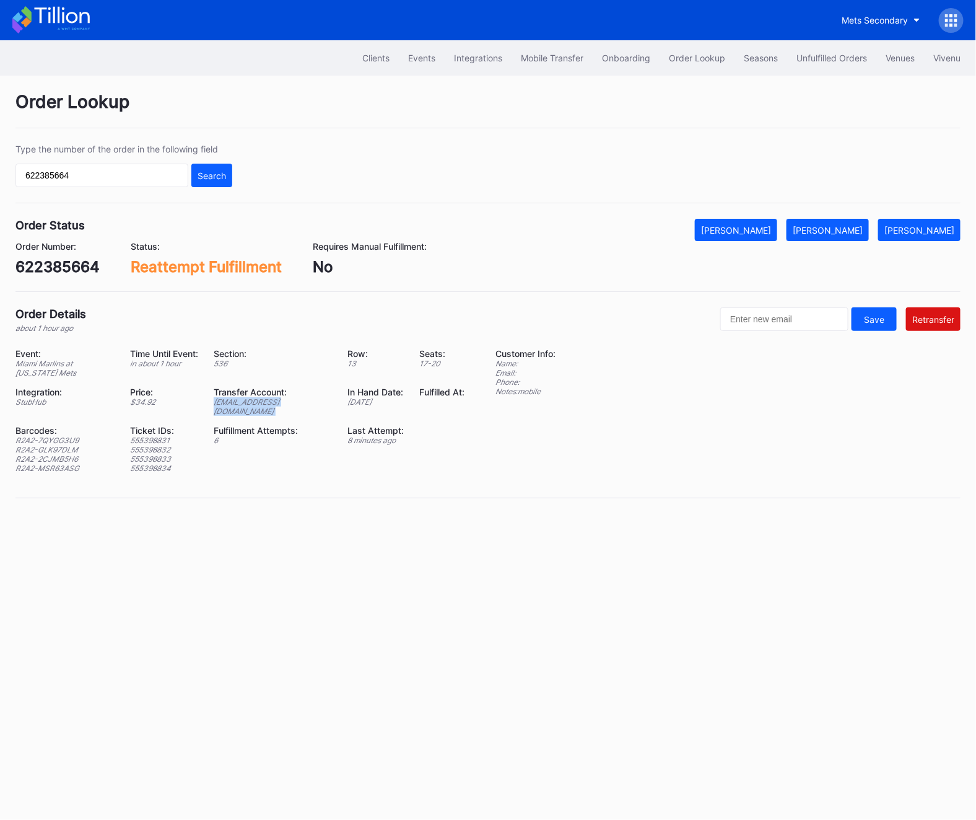
click at [286, 400] on div "[EMAIL_ADDRESS][DOMAIN_NAME]" at bounding box center [273, 406] width 118 height 19
copy div "[EMAIL_ADDRESS][DOMAIN_NAME]"
click at [846, 59] on div "Unfulfilled Orders" at bounding box center [832, 58] width 71 height 11
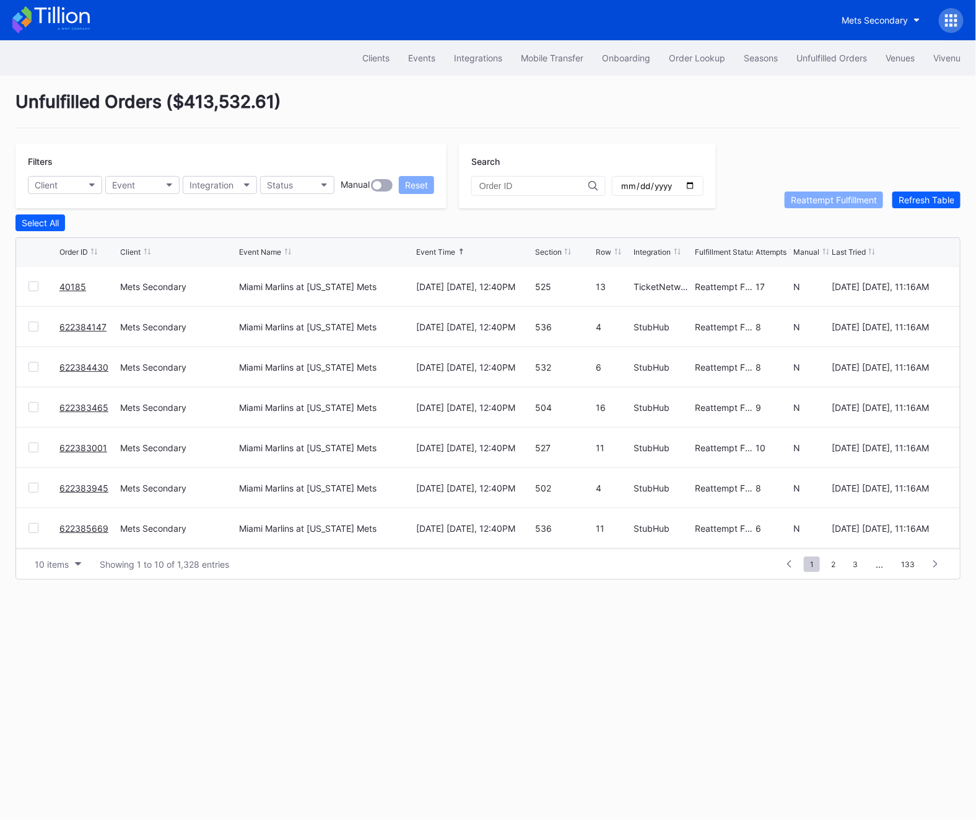
click at [846, 59] on div "Unfulfilled Orders" at bounding box center [832, 58] width 71 height 11
click at [931, 196] on div "Refresh Table" at bounding box center [927, 200] width 56 height 11
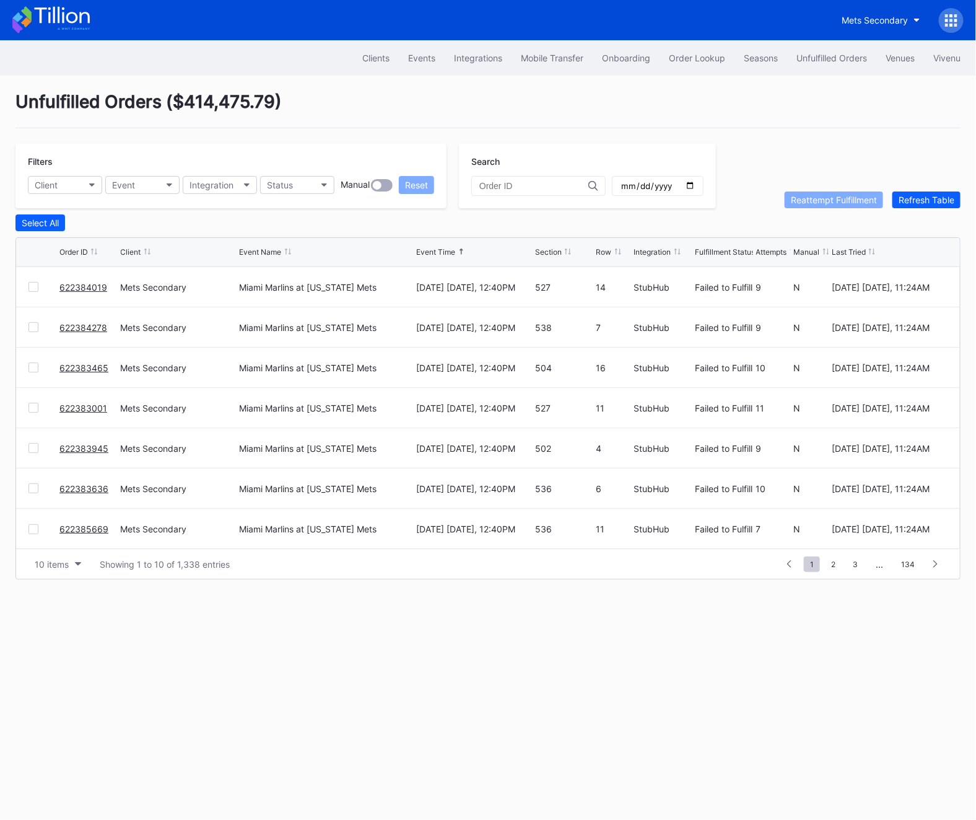
click at [287, 194] on div "Filters Client Event Integration Status Manual Reset" at bounding box center [230, 176] width 431 height 64
click at [284, 185] on div "Status" at bounding box center [280, 185] width 26 height 11
click at [284, 245] on div "Failed to Fulfill" at bounding box center [332, 240] width 144 height 23
drag, startPoint x: 638, startPoint y: 187, endPoint x: 662, endPoint y: 187, distance: 23.6
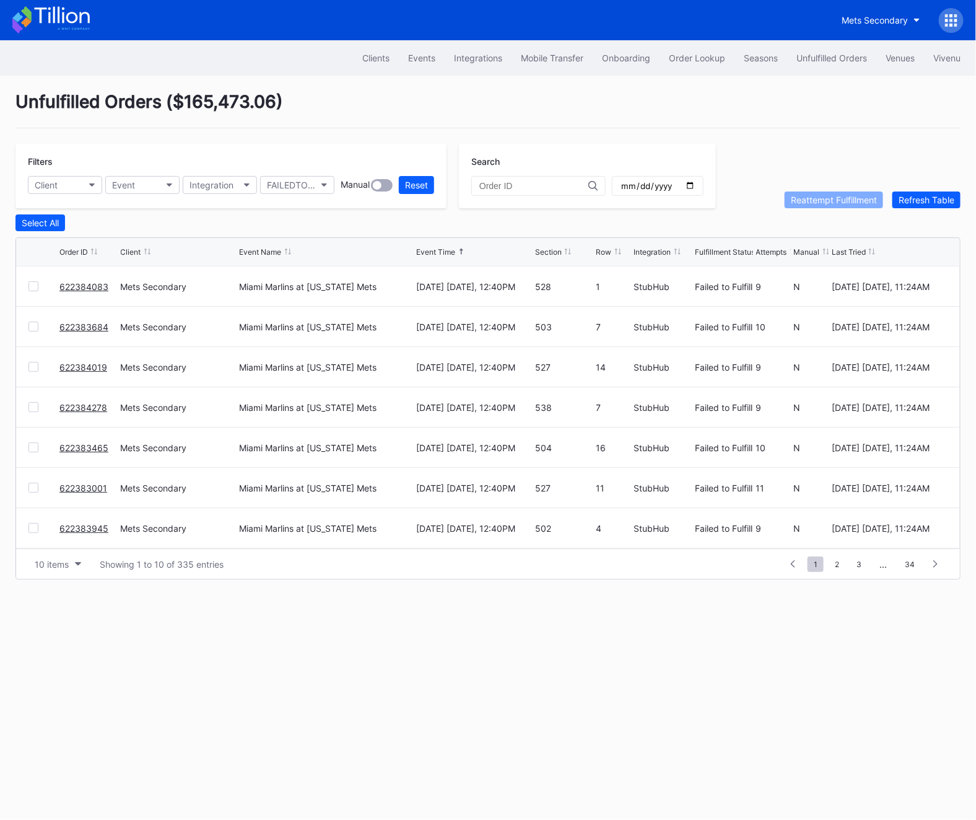
click at [662, 187] on input "date" at bounding box center [658, 185] width 76 height 11
click at [674, 186] on input "date" at bounding box center [658, 185] width 76 height 11
type input "[DATE]"
click at [240, 214] on div "Select All" at bounding box center [488, 222] width 946 height 17
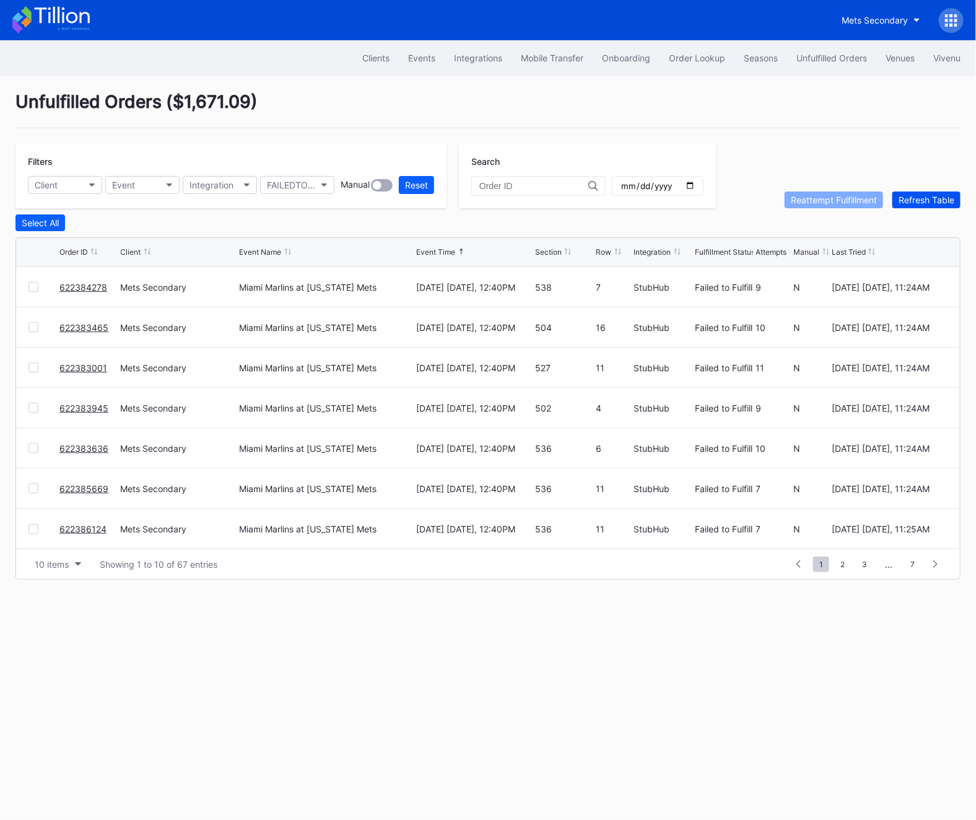
click at [922, 199] on div "Refresh Table" at bounding box center [927, 200] width 56 height 11
click at [80, 291] on link "40189" at bounding box center [72, 286] width 27 height 11
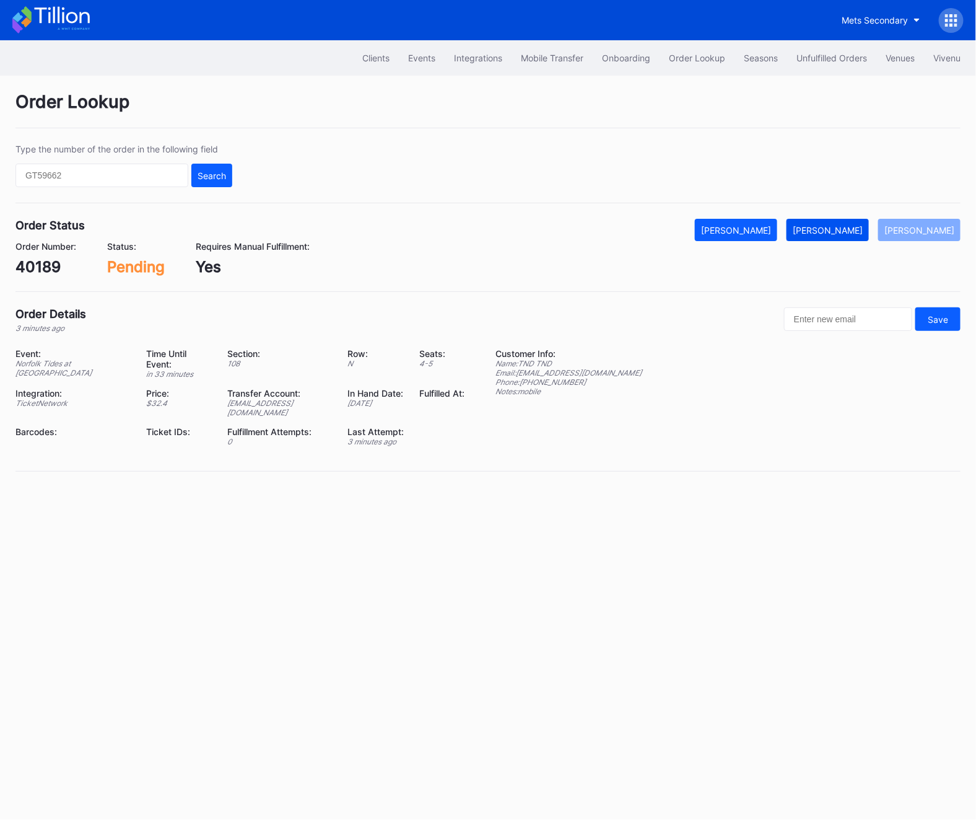
click at [832, 231] on div "[PERSON_NAME]" at bounding box center [828, 230] width 70 height 11
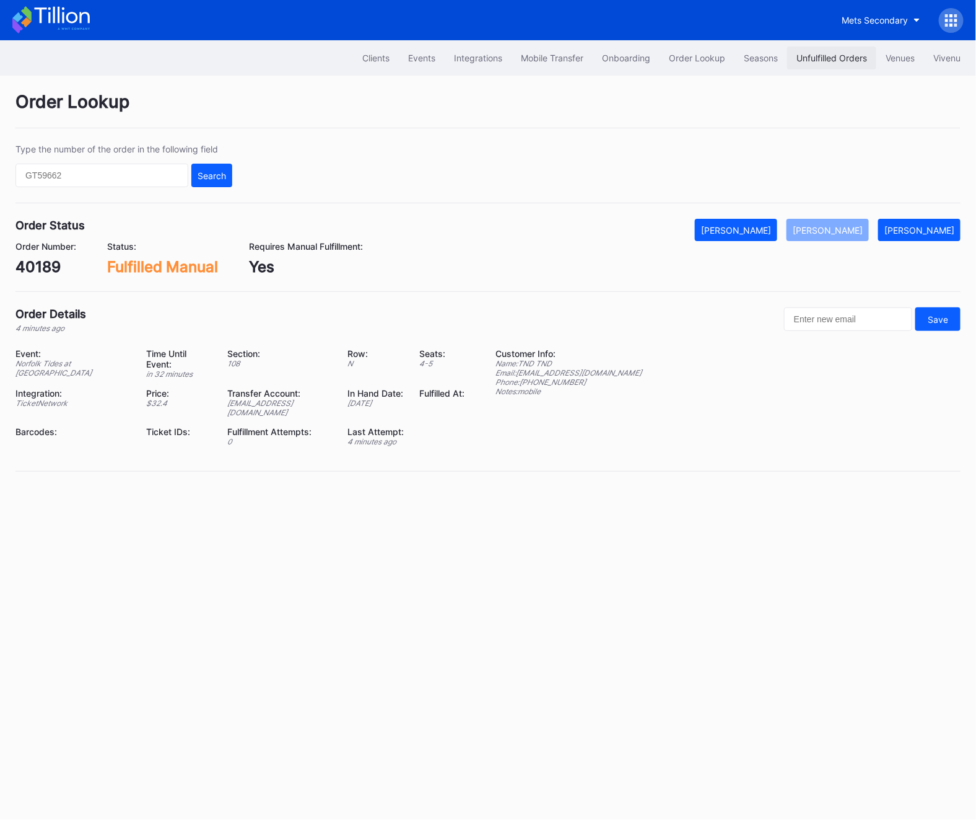
click at [835, 55] on div "Unfulfilled Orders" at bounding box center [832, 58] width 71 height 11
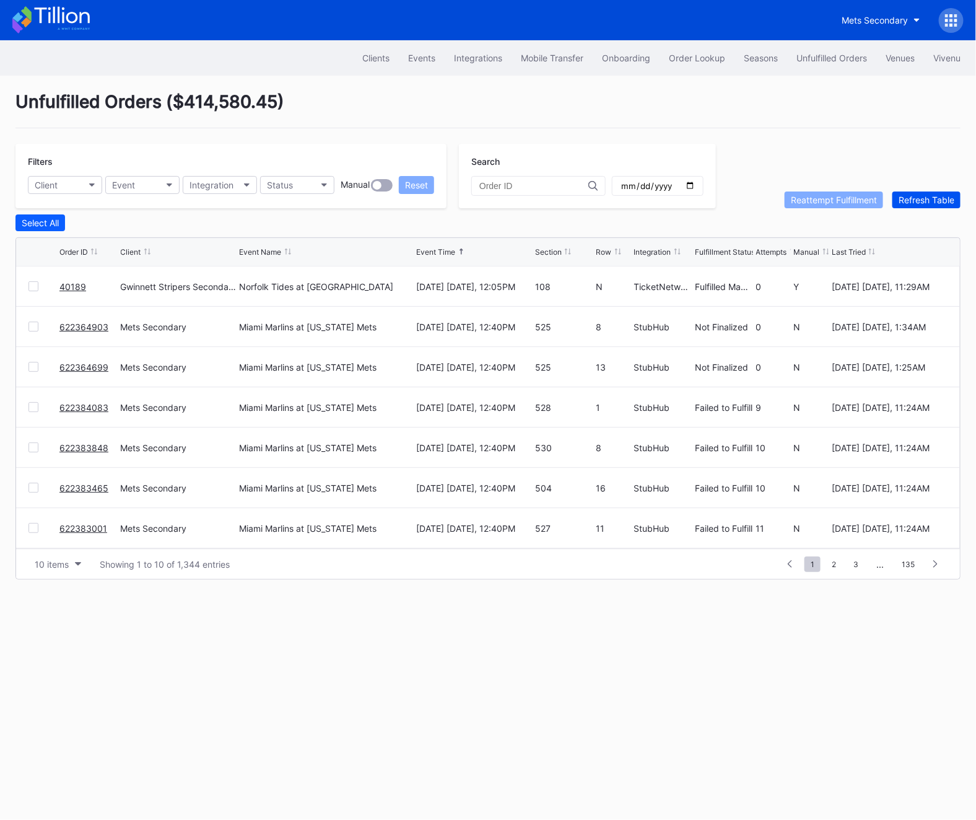
click at [933, 203] on div "Refresh Table" at bounding box center [927, 200] width 56 height 11
click at [924, 198] on div "Refresh Table" at bounding box center [927, 200] width 56 height 11
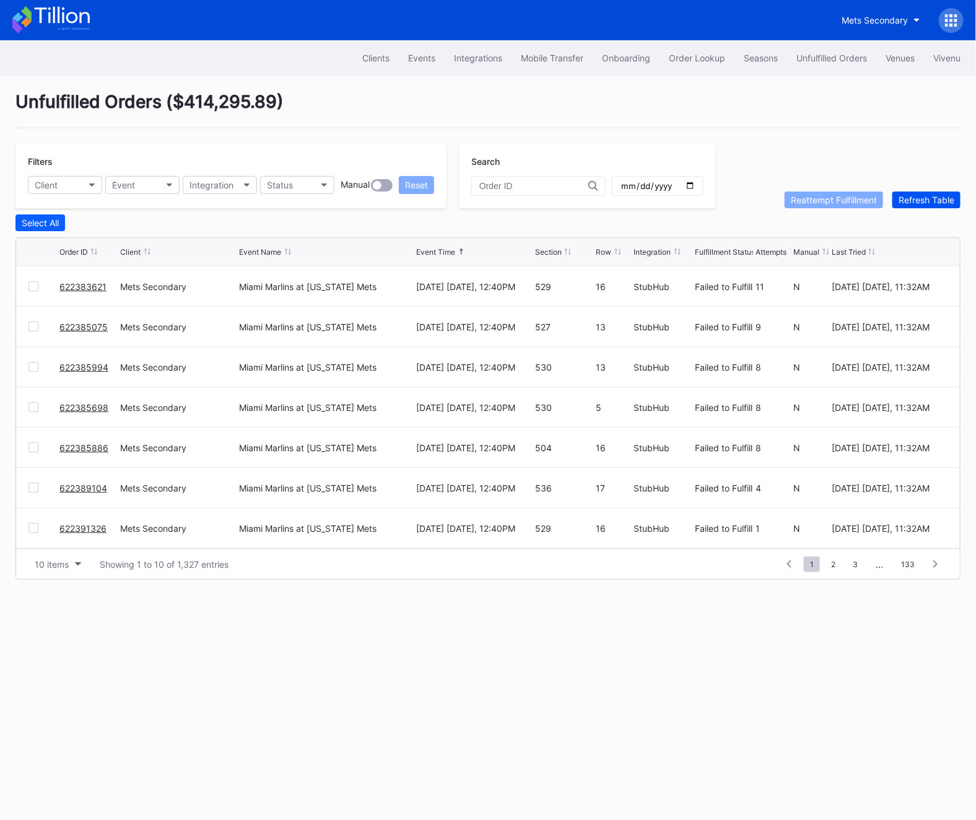
click at [924, 198] on div "Refresh Table" at bounding box center [927, 200] width 56 height 11
click at [915, 208] on div "Unfulfilled Orders ( $414,414.36 ) Filters Client Event Integration Status Manu…" at bounding box center [488, 335] width 976 height 519
click at [915, 200] on div "Refresh Table" at bounding box center [927, 200] width 56 height 11
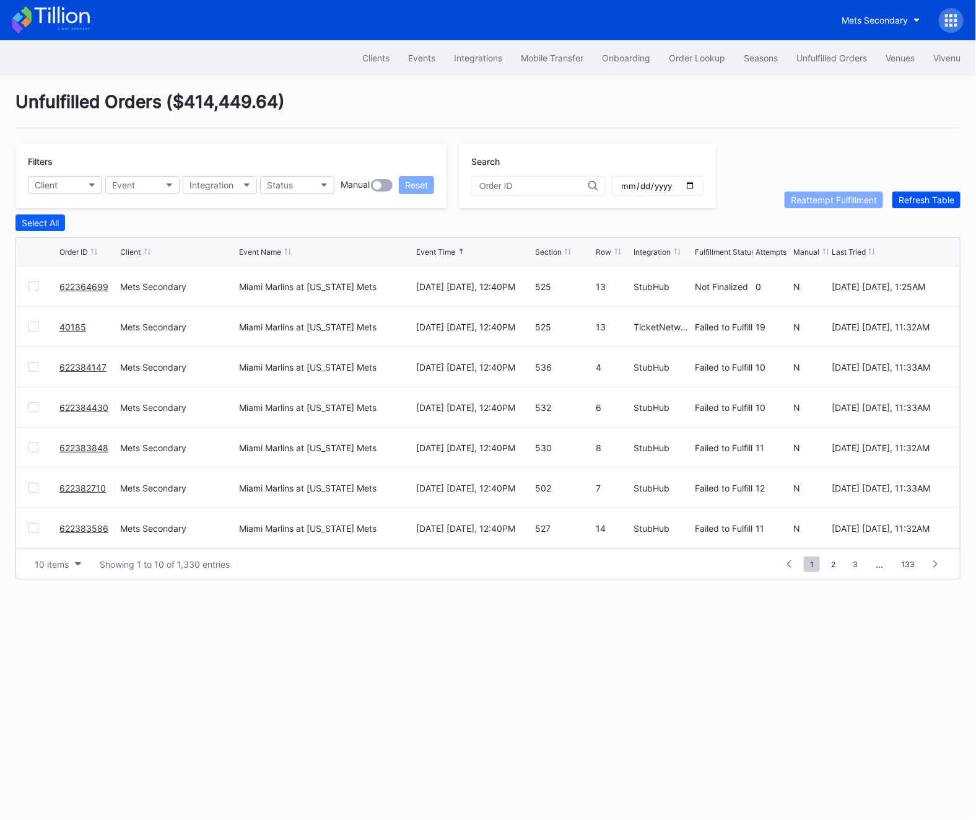
click at [923, 201] on div "Refresh Table" at bounding box center [927, 200] width 56 height 11
click at [916, 204] on div "Refresh Table" at bounding box center [927, 200] width 56 height 11
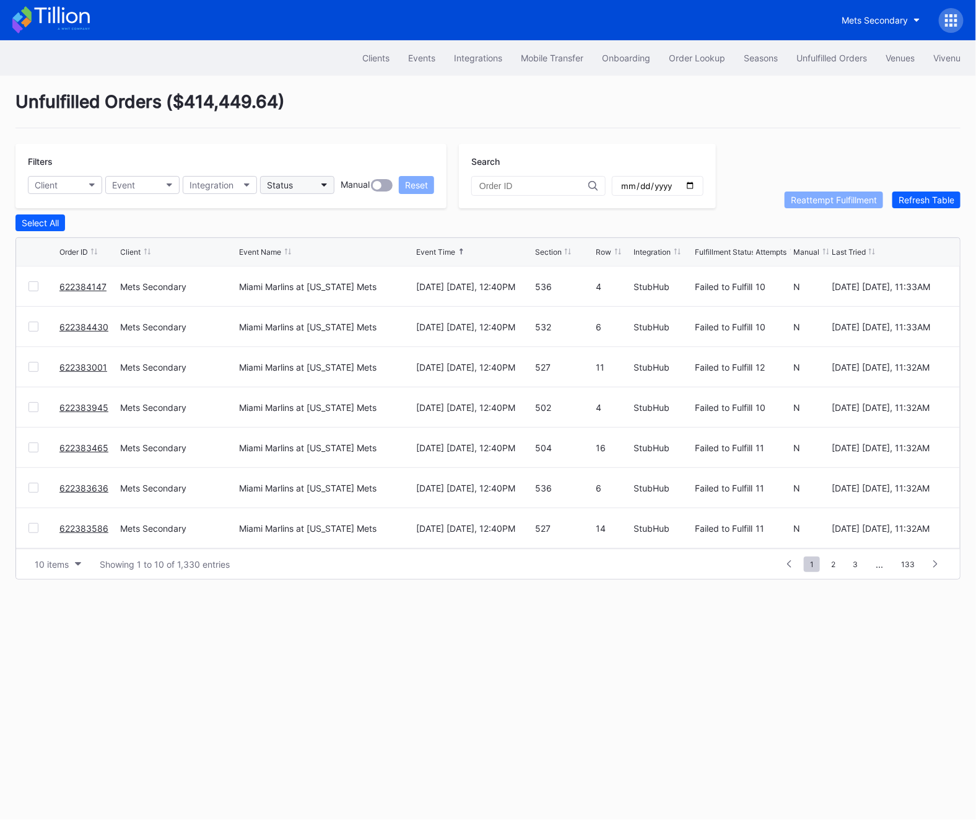
click at [299, 193] on button "Status" at bounding box center [297, 185] width 74 height 18
click at [297, 237] on div "Failed to Fulfill" at bounding box center [299, 240] width 58 height 11
click at [675, 182] on input "date" at bounding box center [658, 185] width 76 height 11
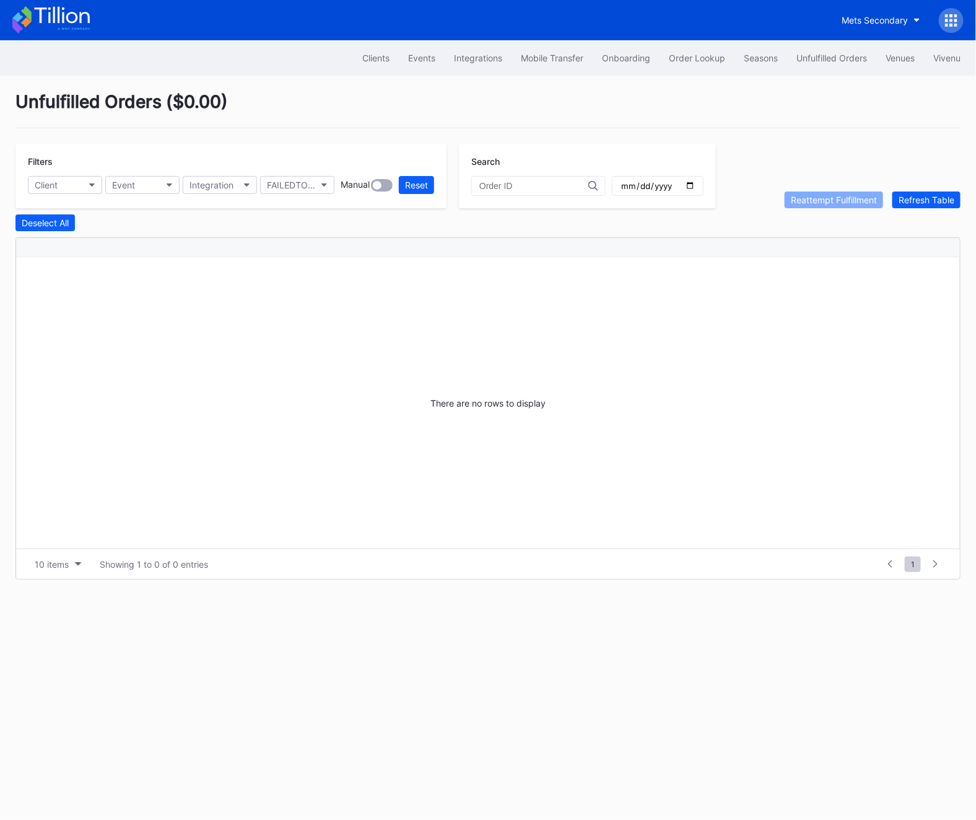
click at [675, 186] on input "2025-09-01" at bounding box center [658, 185] width 76 height 11
type input "2025-08-31"
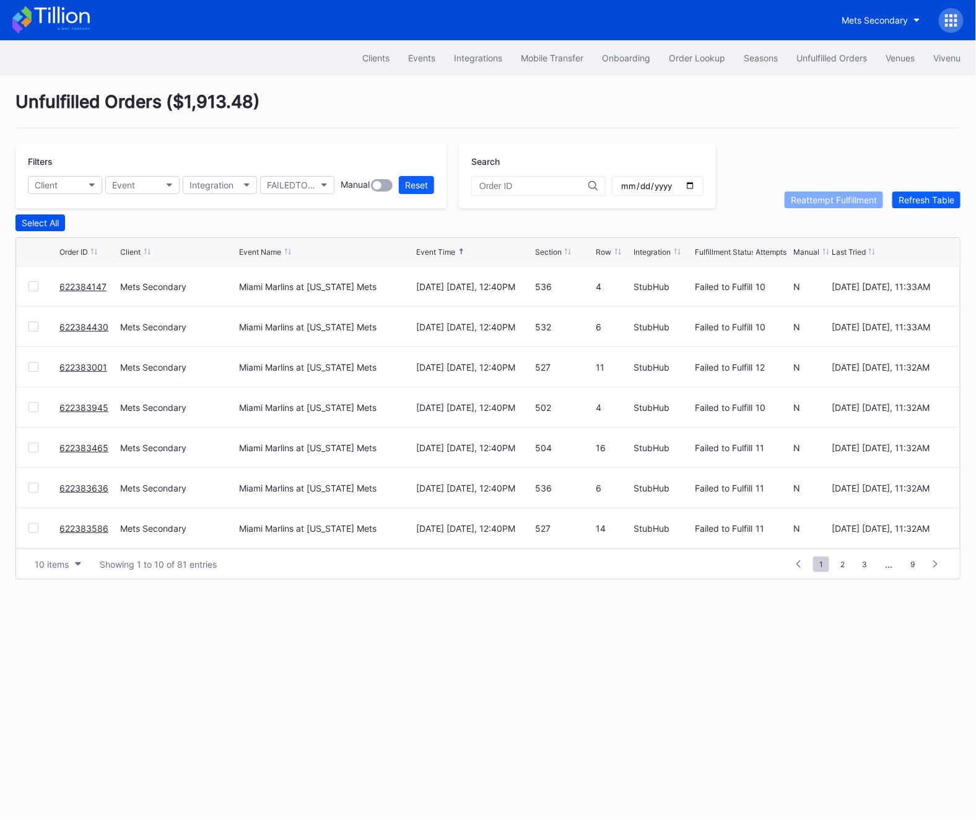
click at [40, 225] on div "Select All" at bounding box center [40, 222] width 37 height 11
click at [37, 226] on div "Deselect All" at bounding box center [45, 222] width 47 height 11
click at [55, 556] on button "10 items" at bounding box center [58, 564] width 59 height 17
click at [80, 628] on div "100 items" at bounding box center [58, 639] width 59 height 23
click at [27, 214] on button "Select All" at bounding box center [40, 222] width 50 height 17
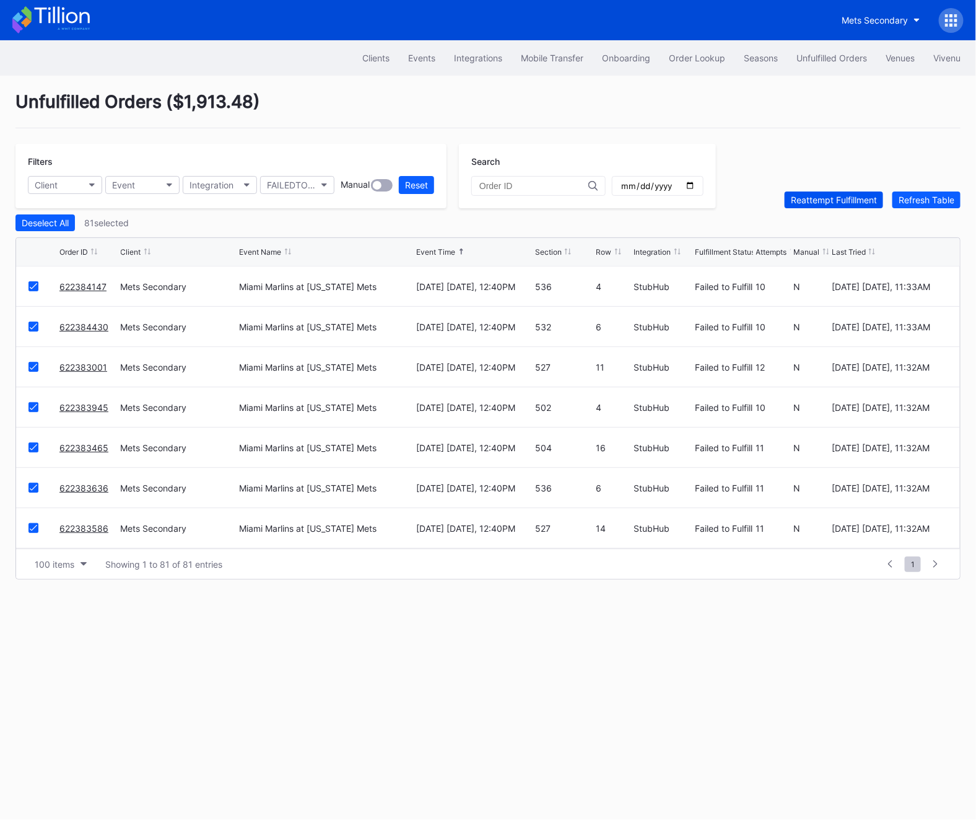
click at [874, 204] on div "Reattempt Fulfillment" at bounding box center [834, 200] width 86 height 11
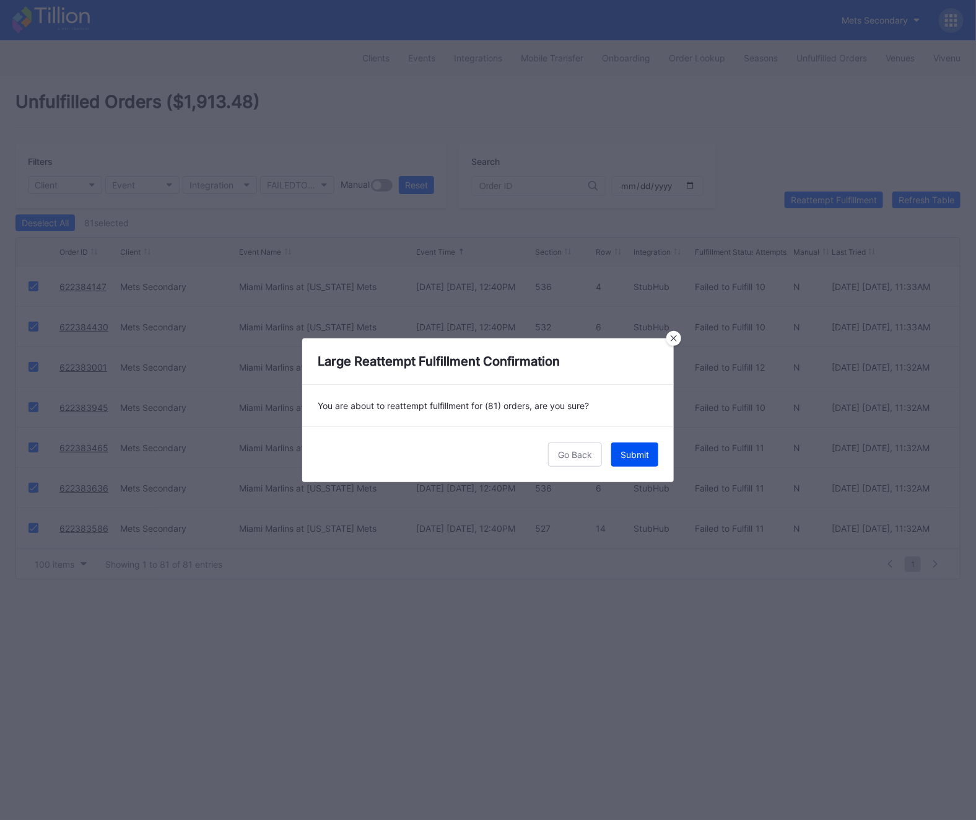
click at [636, 462] on button "Submit" at bounding box center [635, 454] width 47 height 24
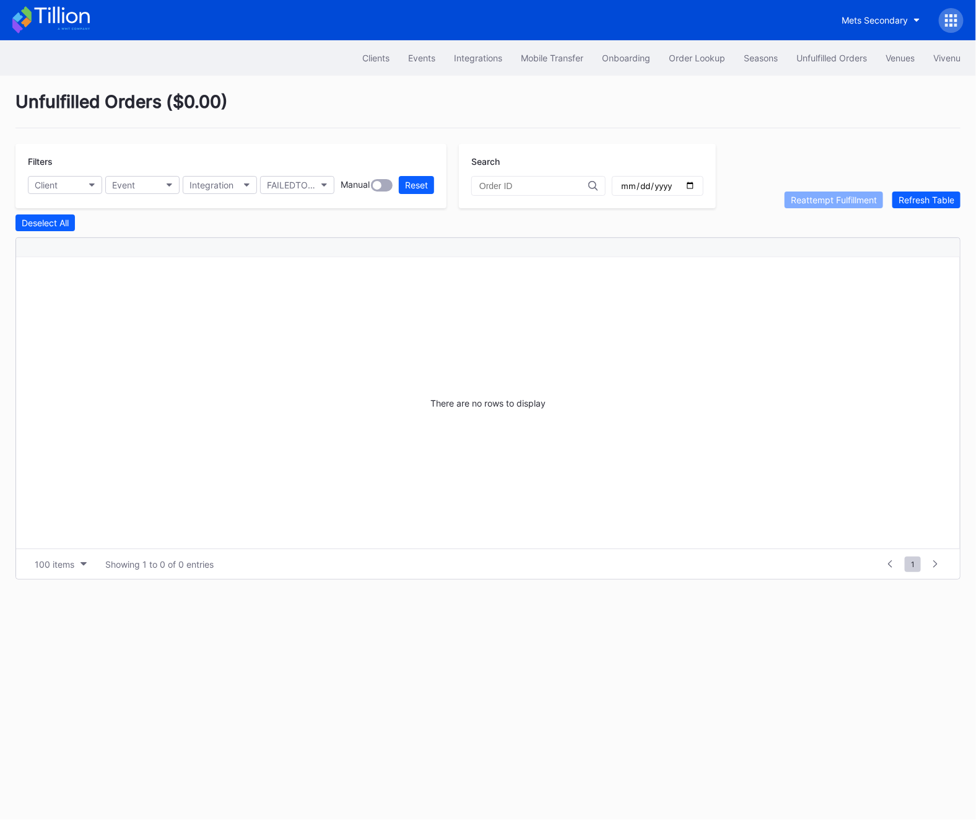
click at [957, 20] on icon at bounding box center [956, 20] width 3 height 3
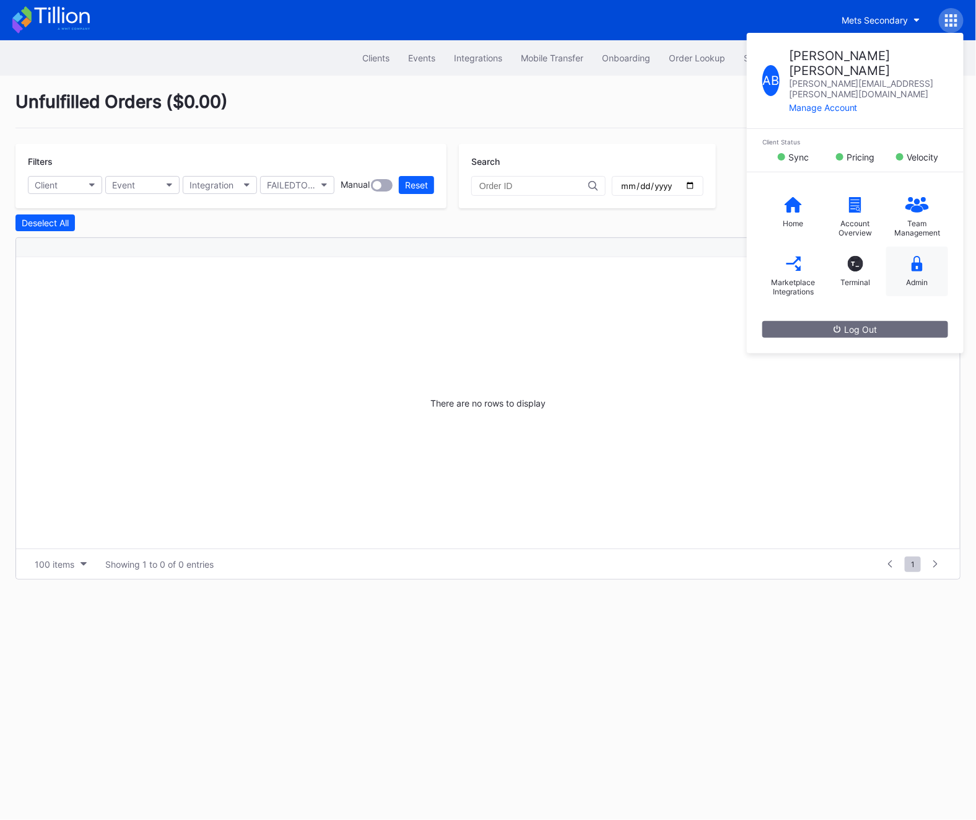
click at [910, 278] on div "Admin" at bounding box center [918, 282] width 22 height 9
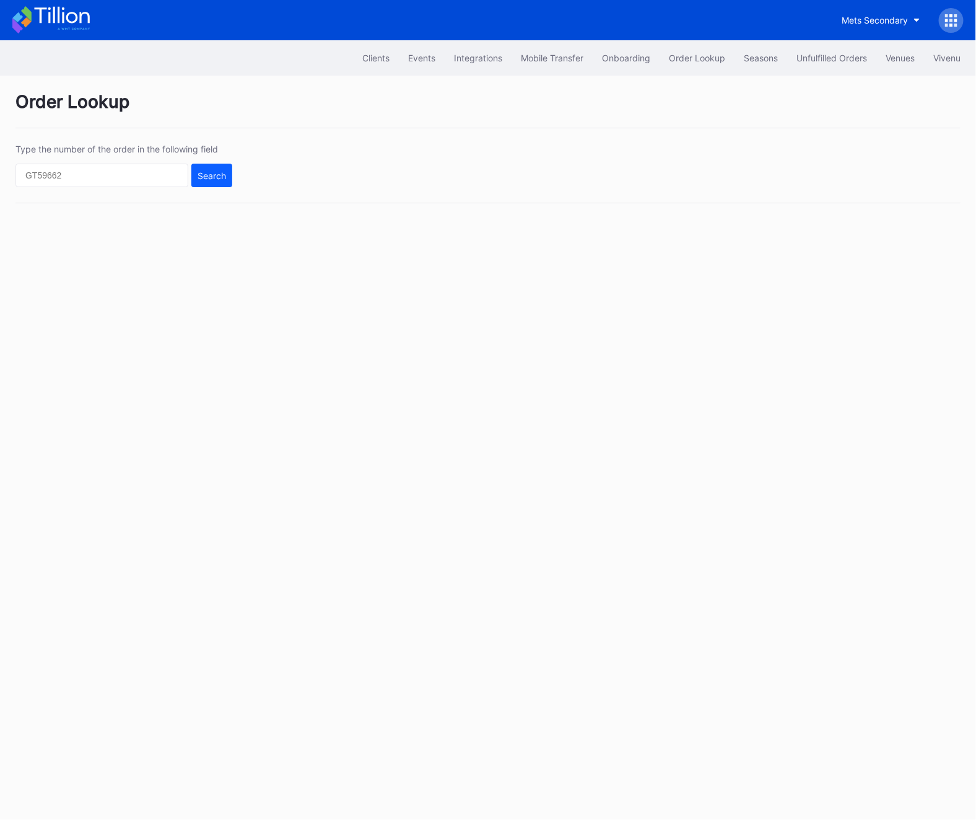
click at [963, 25] on div at bounding box center [951, 20] width 25 height 25
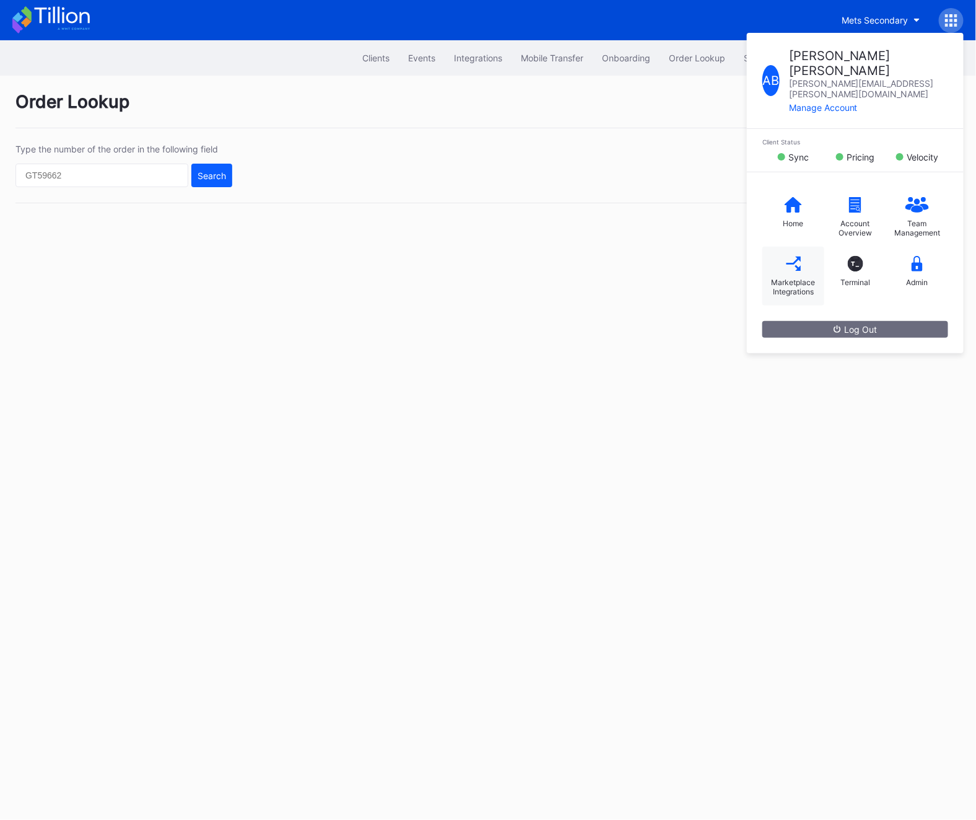
click at [789, 256] on icon at bounding box center [793, 263] width 14 height 14
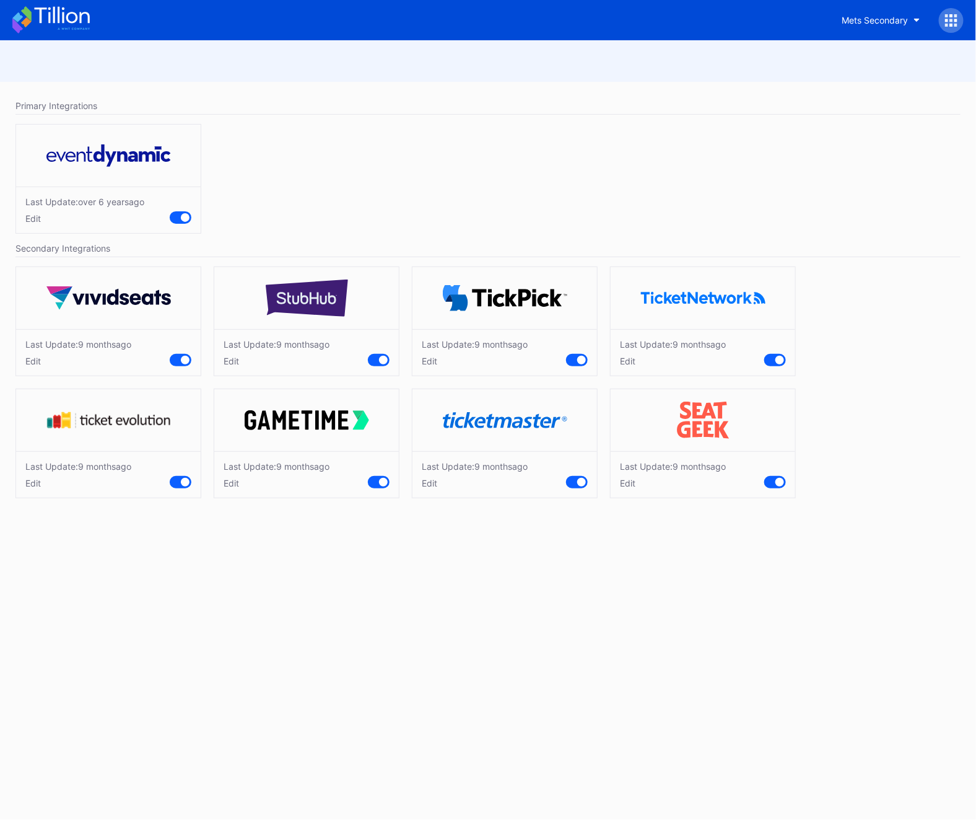
click at [382, 357] on div at bounding box center [383, 360] width 9 height 9
click at [949, 20] on icon at bounding box center [947, 20] width 3 height 3
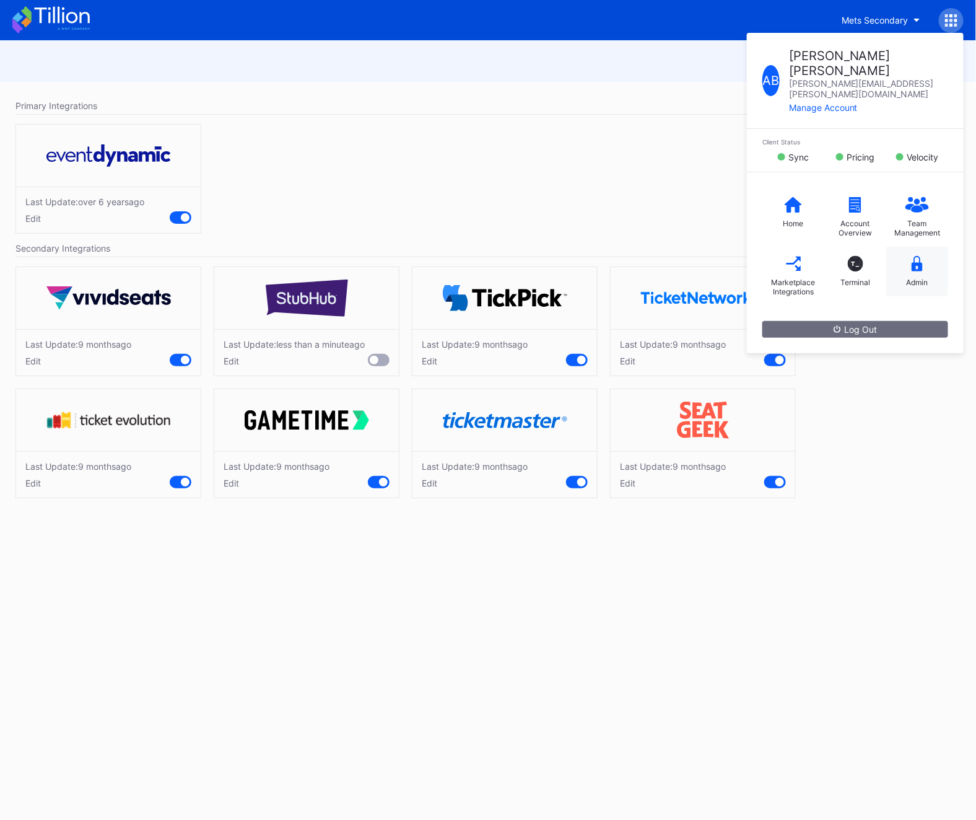
click at [923, 247] on div "Admin" at bounding box center [918, 272] width 62 height 50
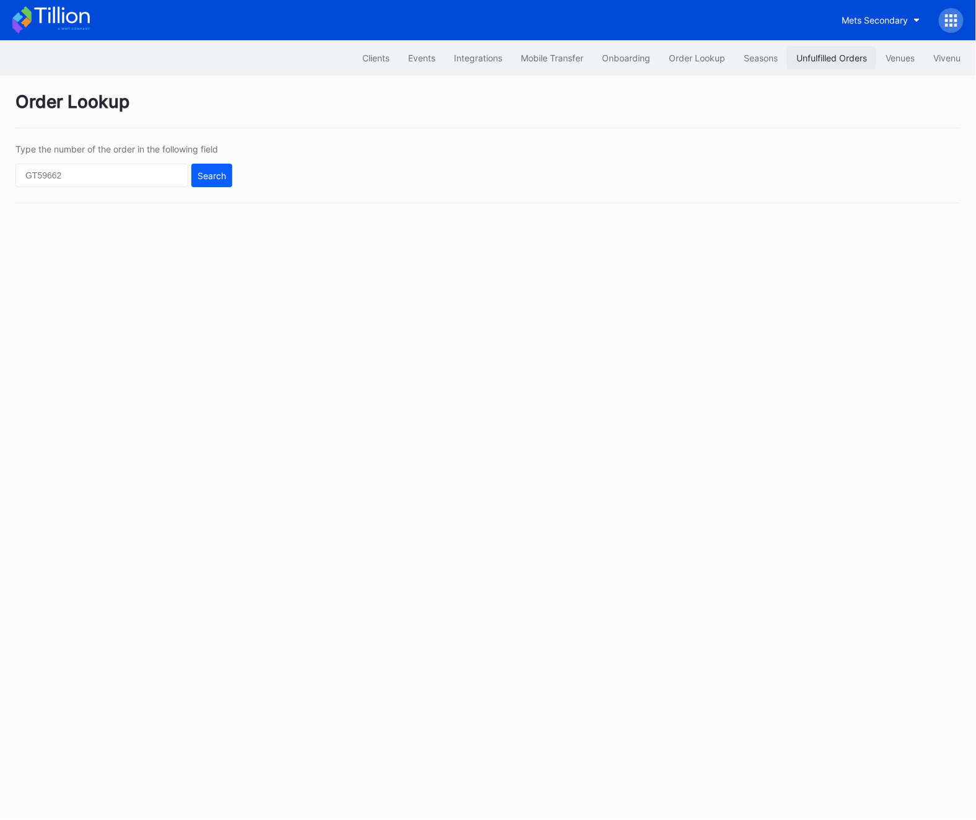
click at [830, 69] on button "Unfulfilled Orders" at bounding box center [832, 57] width 89 height 23
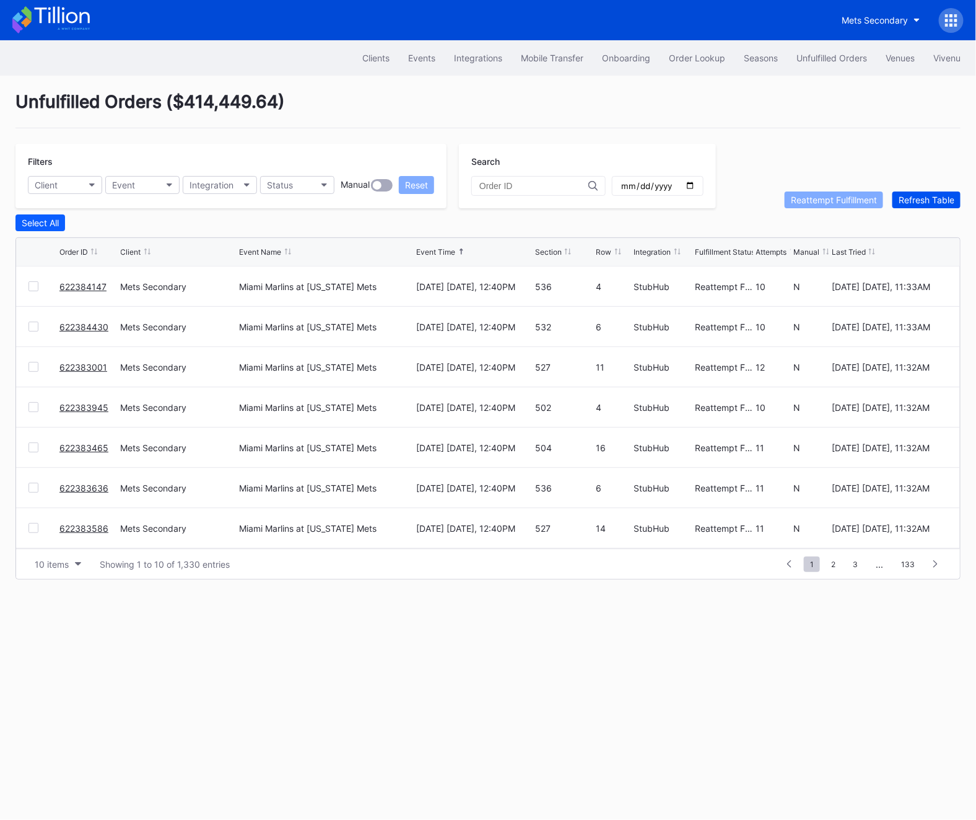
click at [930, 195] on div "Refresh Table" at bounding box center [927, 200] width 56 height 11
click at [674, 48] on button "Order Lookup" at bounding box center [697, 57] width 75 height 23
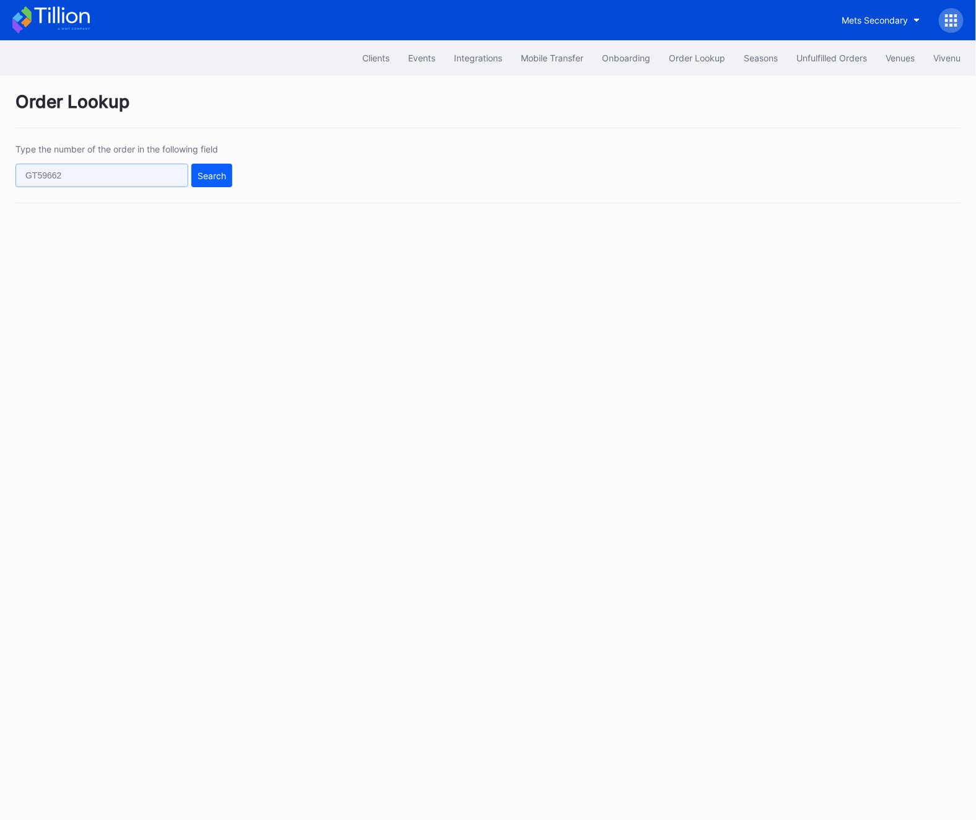
click at [155, 165] on input "text" at bounding box center [101, 176] width 173 height 24
paste input "g9rxt6d8qwd"
click at [214, 171] on div "Search" at bounding box center [212, 175] width 29 height 11
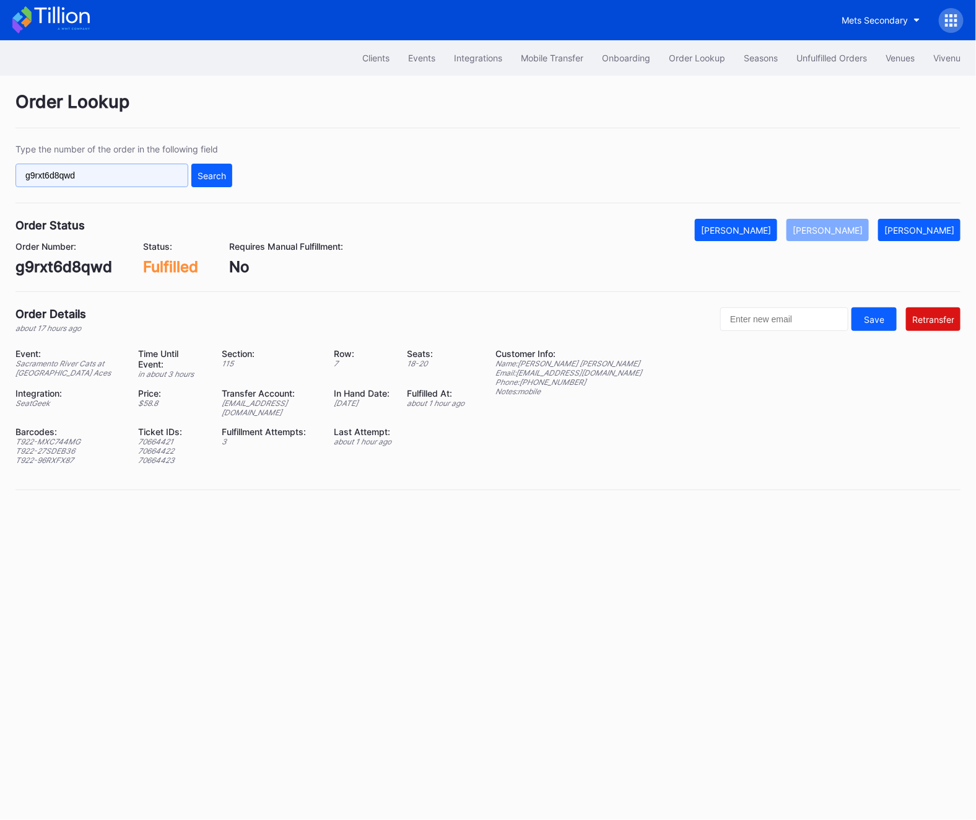
click at [121, 174] on input "g9rxt6d8qwd" at bounding box center [101, 176] width 173 height 24
paste input "50654910"
type input "50654910"
click at [219, 183] on button "Search" at bounding box center [211, 176] width 41 height 24
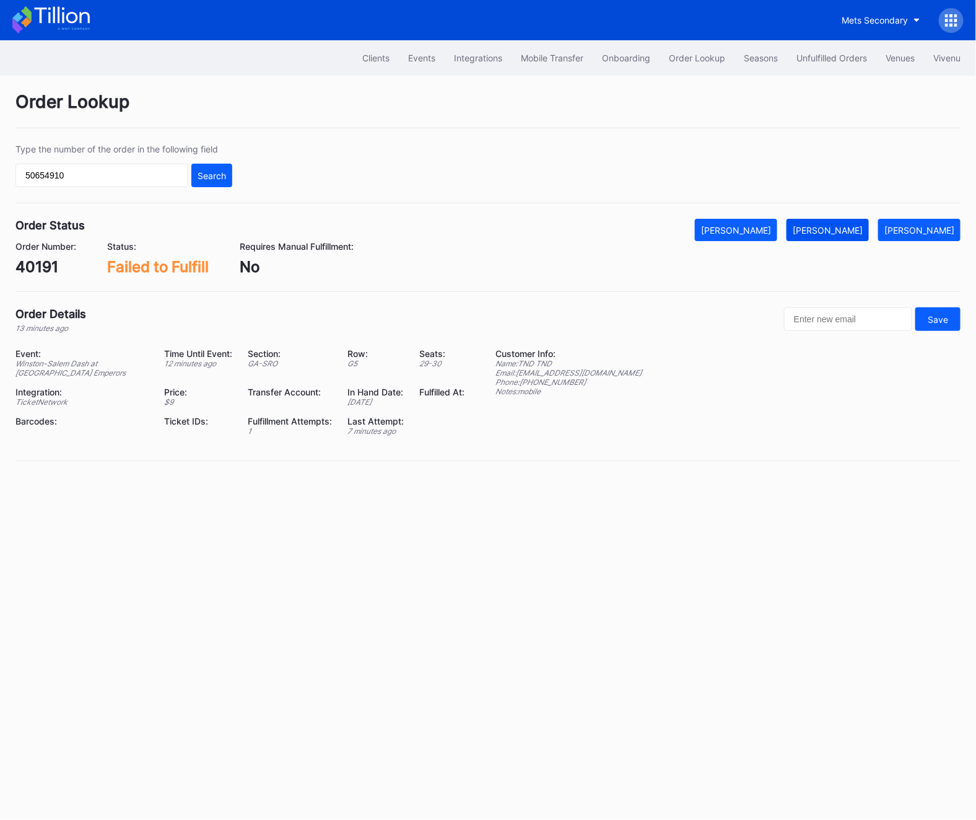
click at [854, 235] on button "[PERSON_NAME]" at bounding box center [828, 230] width 82 height 22
click at [950, 30] on div at bounding box center [951, 20] width 25 height 25
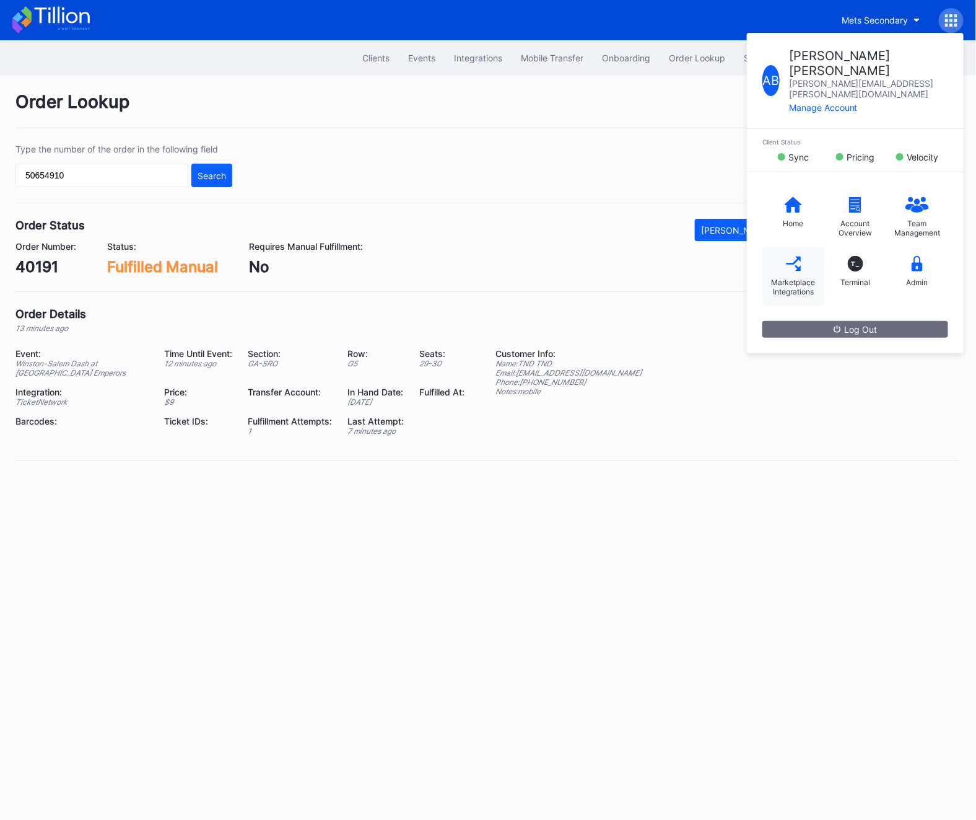
click at [775, 247] on div "Marketplace Integrations" at bounding box center [794, 276] width 62 height 59
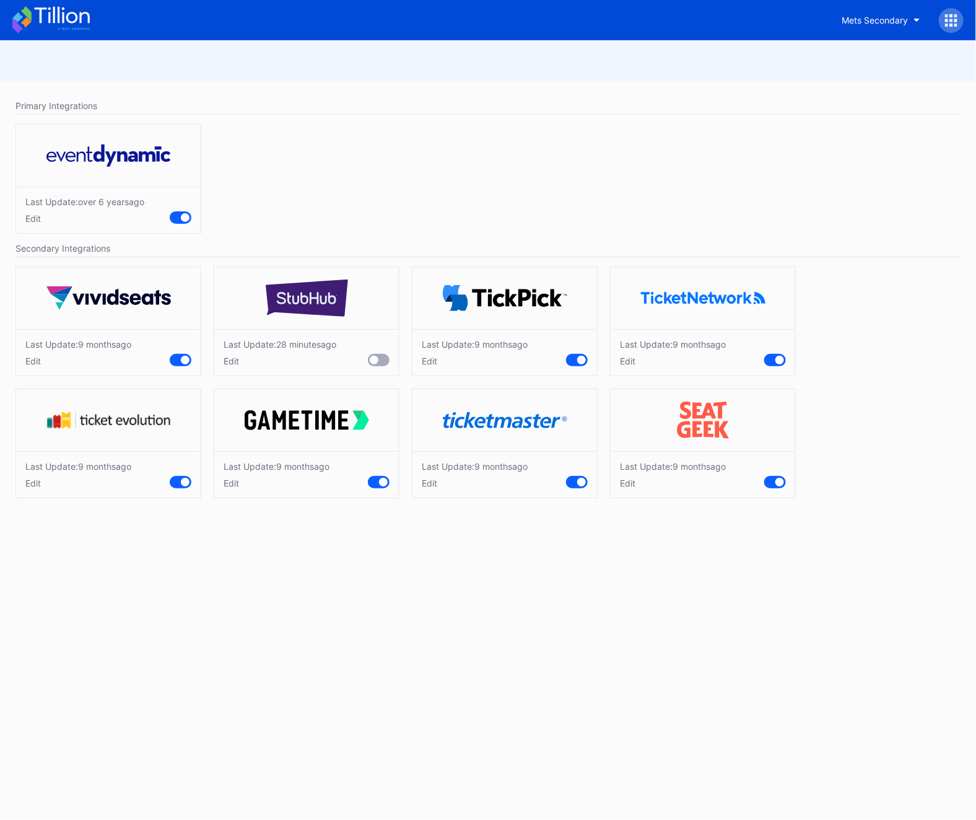
click at [626, 159] on div "Last Update: over 6 years ago Edit" at bounding box center [488, 182] width 958 height 128
click at [962, 22] on div at bounding box center [951, 20] width 25 height 25
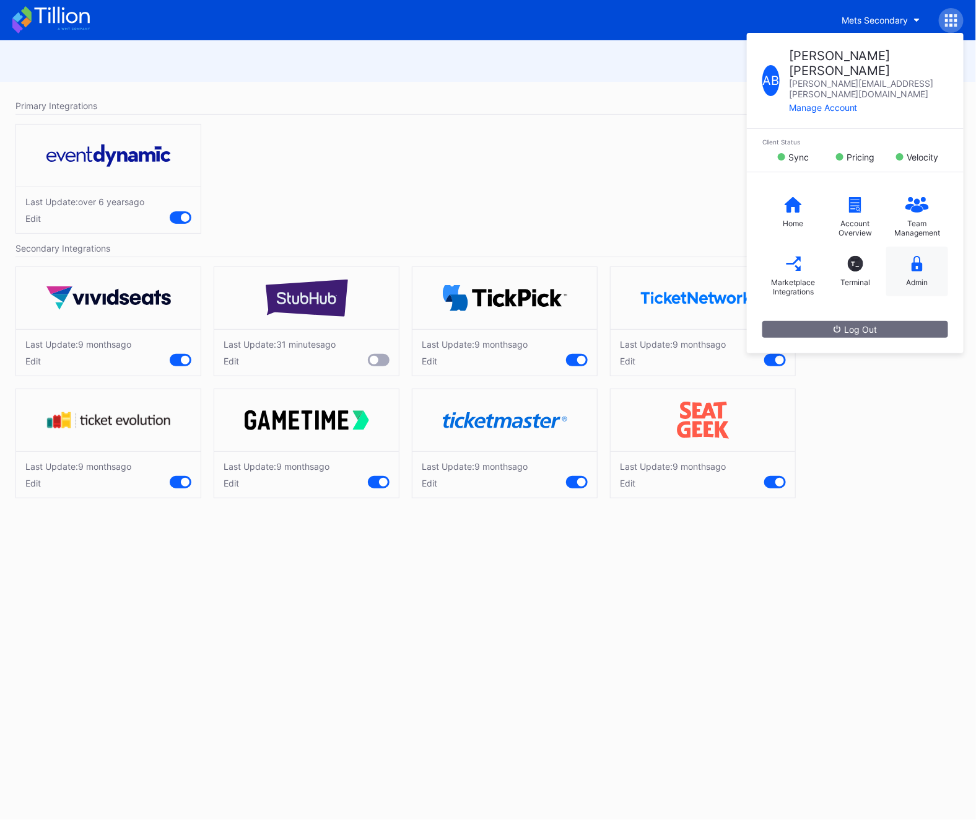
click at [928, 253] on div "Admin" at bounding box center [918, 272] width 62 height 50
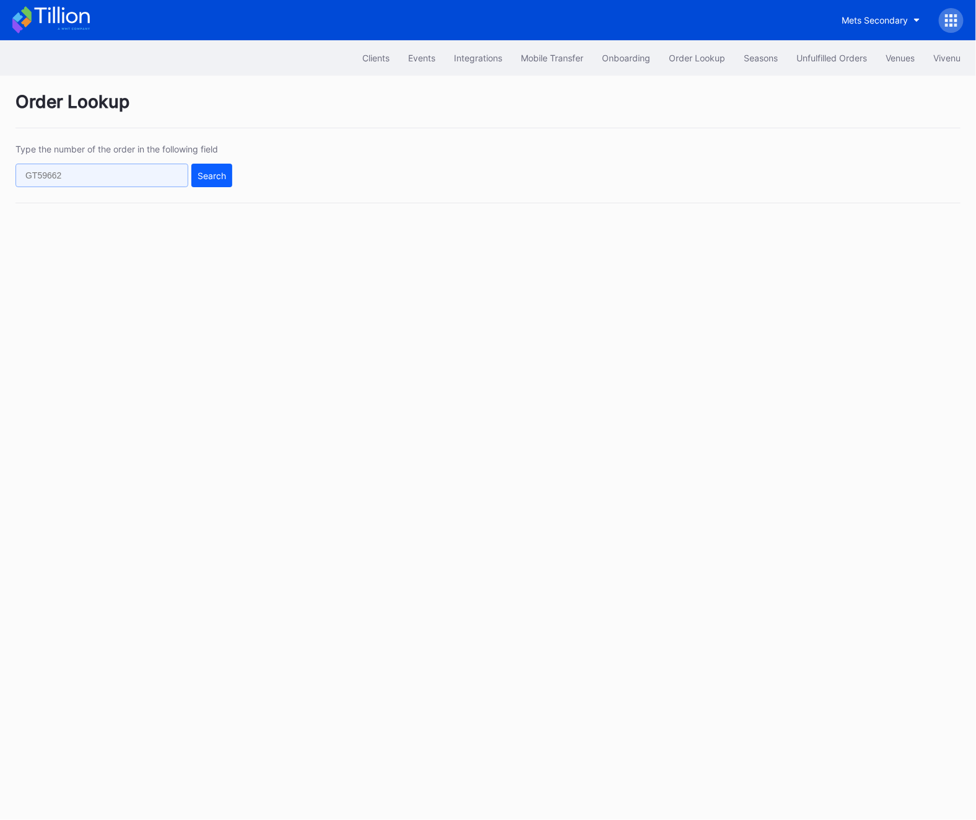
click at [86, 177] on input "text" at bounding box center [101, 176] width 173 height 24
paste input "473817880"
click at [214, 172] on div "Search" at bounding box center [212, 175] width 29 height 11
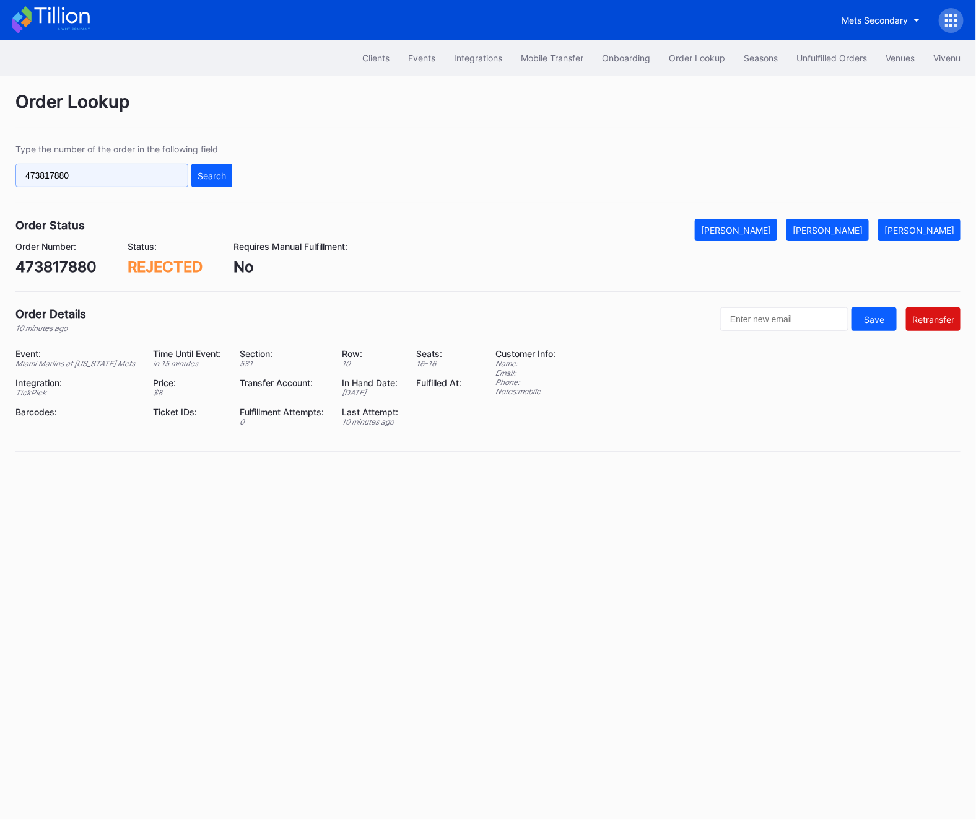
click at [110, 169] on input "473817880" at bounding box center [101, 176] width 173 height 24
paste input "975917947"
type input "975917947"
click at [198, 175] on div "Search" at bounding box center [212, 175] width 29 height 11
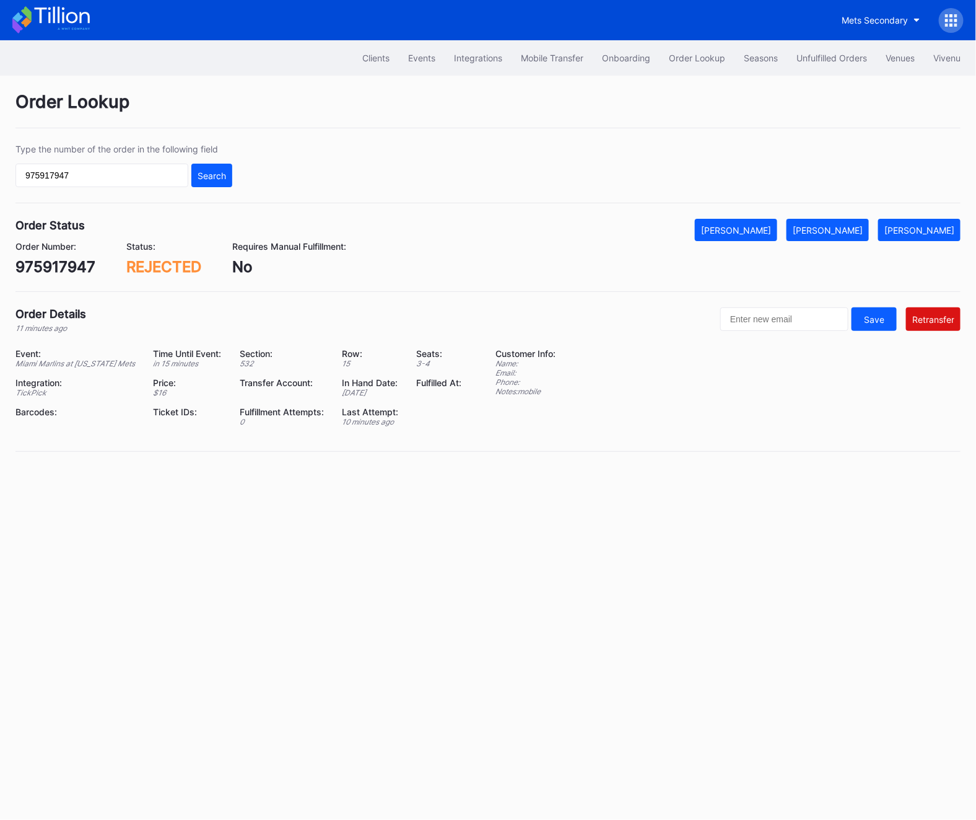
click at [867, 45] on div "Clients Events Integrations Mobile Transfer Onboarding Order Lookup Seasons Unf…" at bounding box center [488, 57] width 976 height 35
click at [853, 61] on div "Unfulfilled Orders" at bounding box center [832, 58] width 71 height 11
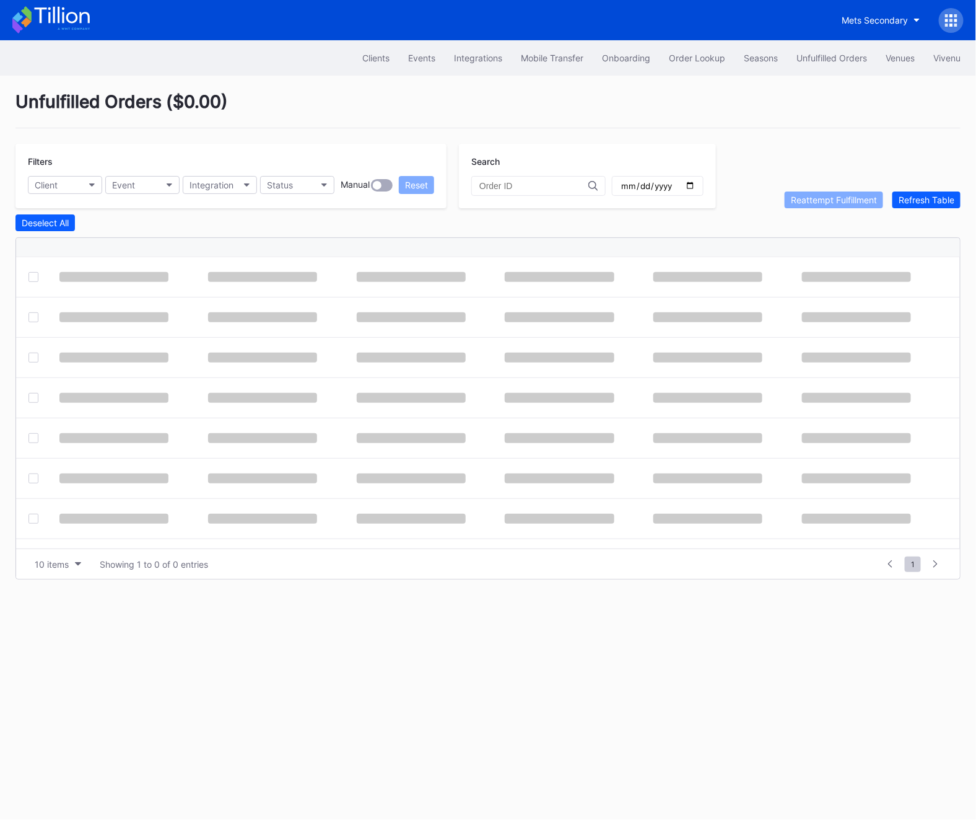
click at [933, 211] on div "Unfulfilled Orders ( $0.00 ) Filters Client Event Integration Status Manual Res…" at bounding box center [488, 335] width 976 height 519
click at [933, 205] on button "Refresh Table" at bounding box center [927, 199] width 68 height 17
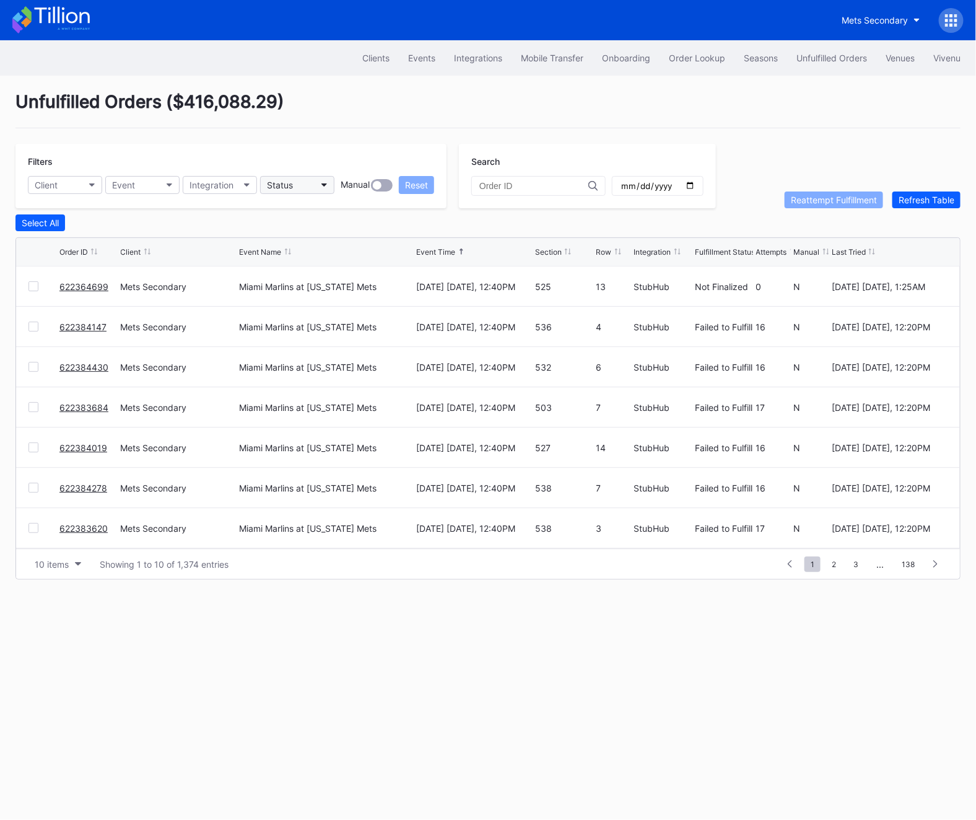
click at [268, 193] on button "Status" at bounding box center [297, 185] width 74 height 18
click at [272, 231] on div "Failed to Fulfill" at bounding box center [332, 240] width 144 height 23
click at [648, 188] on input "date" at bounding box center [658, 185] width 76 height 11
click at [667, 190] on input "date" at bounding box center [658, 185] width 76 height 11
type input "[DATE]"
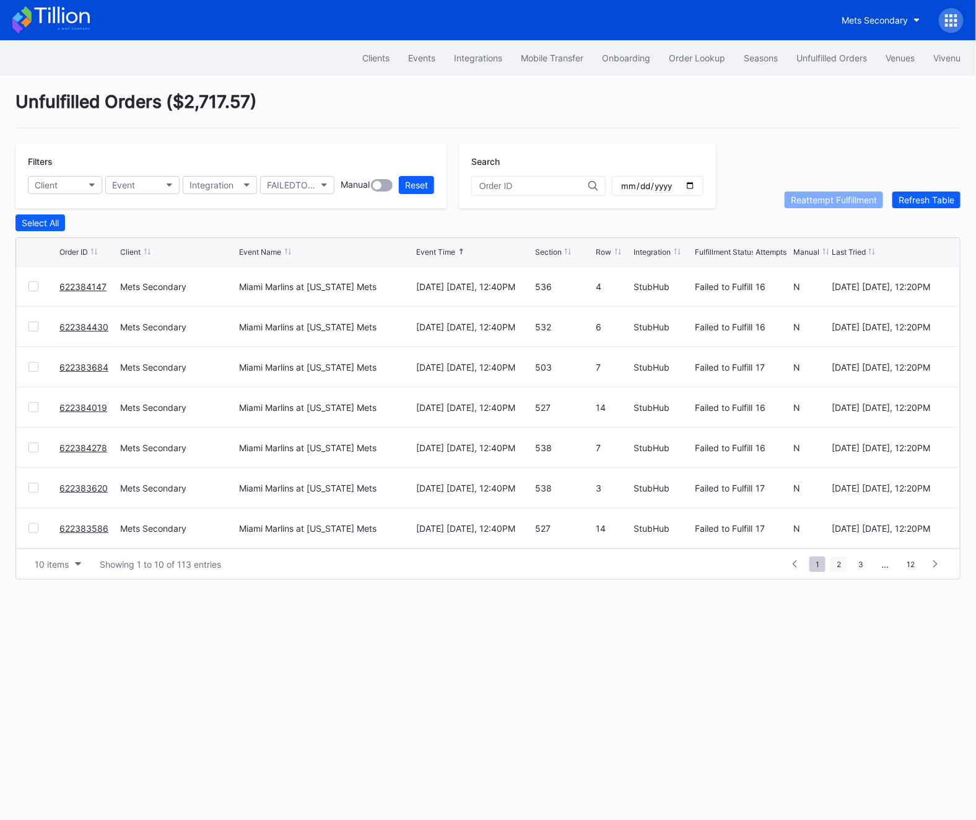
click at [844, 566] on span "2" at bounding box center [839, 563] width 17 height 15
click at [861, 564] on span "4" at bounding box center [861, 563] width 17 height 15
click at [846, 566] on span "5" at bounding box center [840, 563] width 17 height 15
click at [856, 565] on span "7" at bounding box center [861, 563] width 17 height 15
click at [53, 228] on button "Select All" at bounding box center [40, 222] width 50 height 17
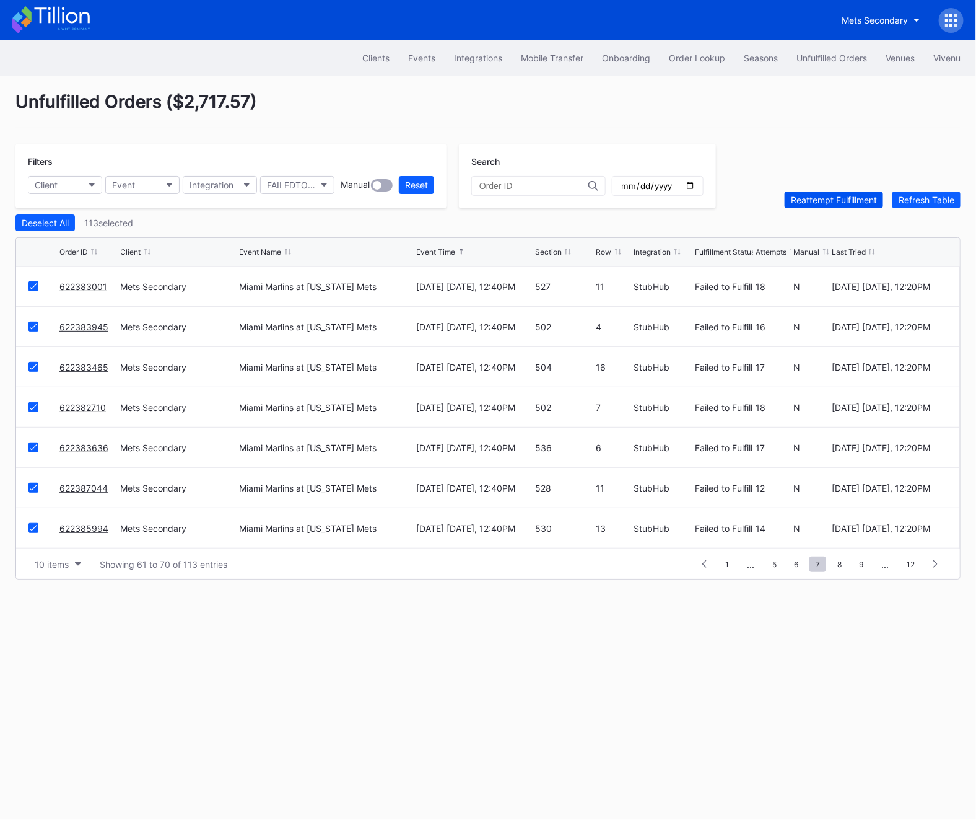
click at [834, 204] on div "Reattempt Fulfillment" at bounding box center [834, 200] width 86 height 11
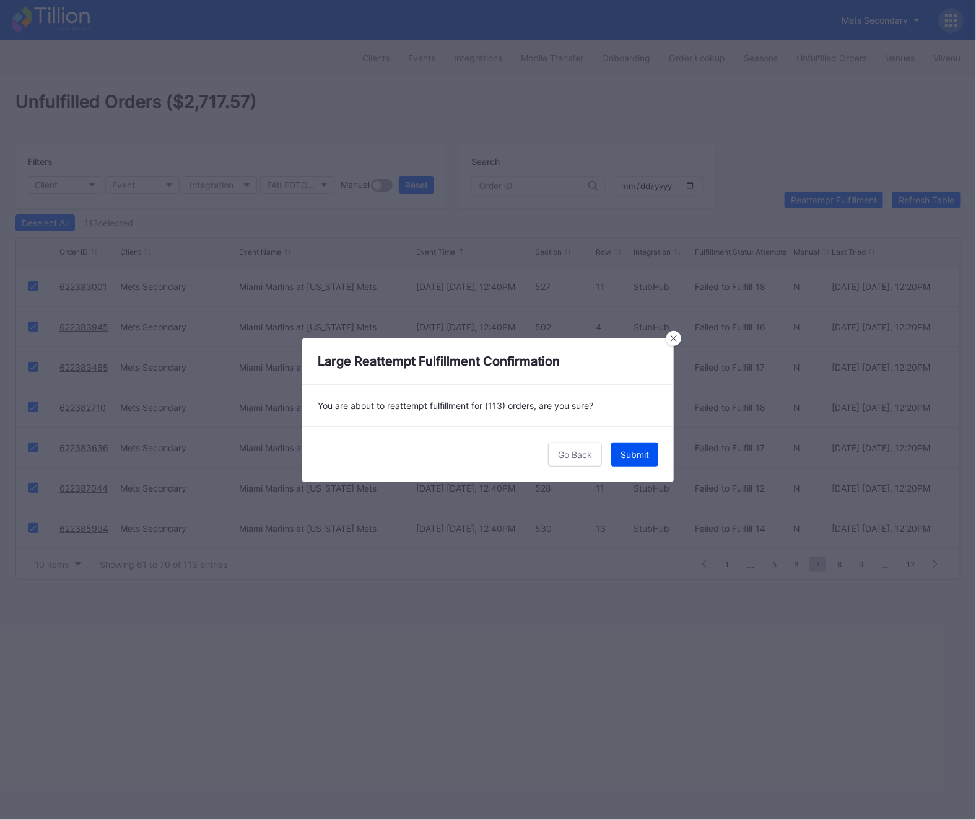
click at [649, 448] on button "Submit" at bounding box center [635, 454] width 47 height 24
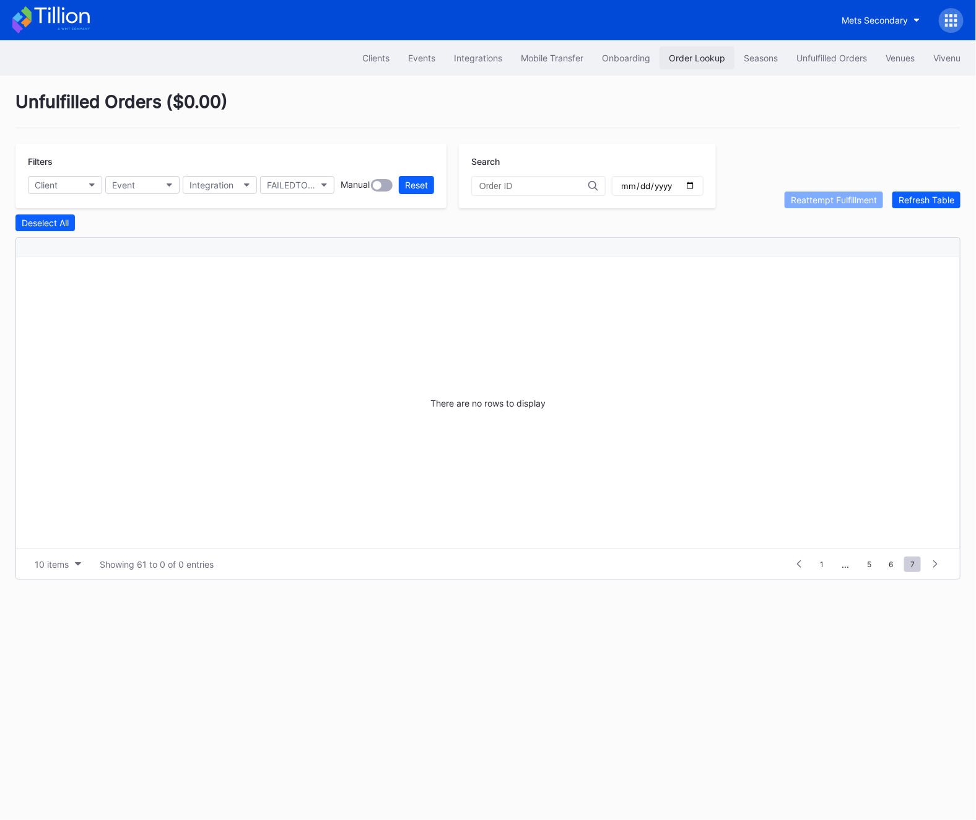
click at [721, 63] on div "Order Lookup" at bounding box center [697, 58] width 56 height 11
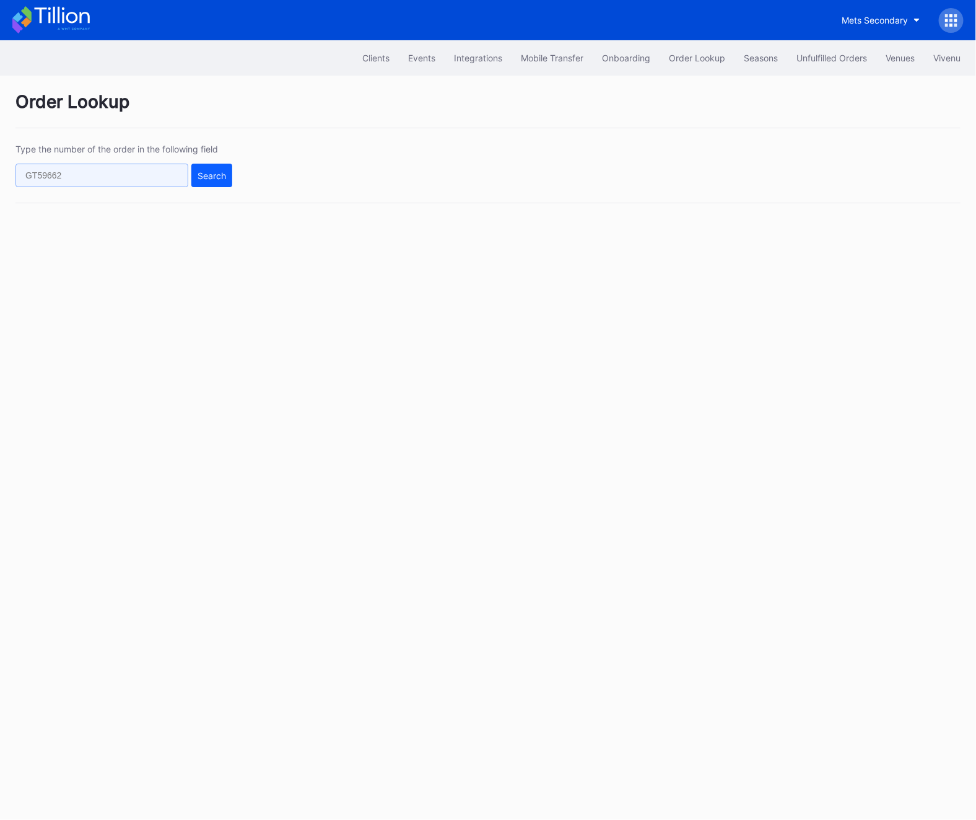
click at [60, 175] on input "text" at bounding box center [101, 176] width 173 height 24
paste input "622396071"
click at [190, 177] on div "622396071 Search" at bounding box center [123, 176] width 217 height 24
click at [205, 178] on div "Search" at bounding box center [212, 175] width 29 height 11
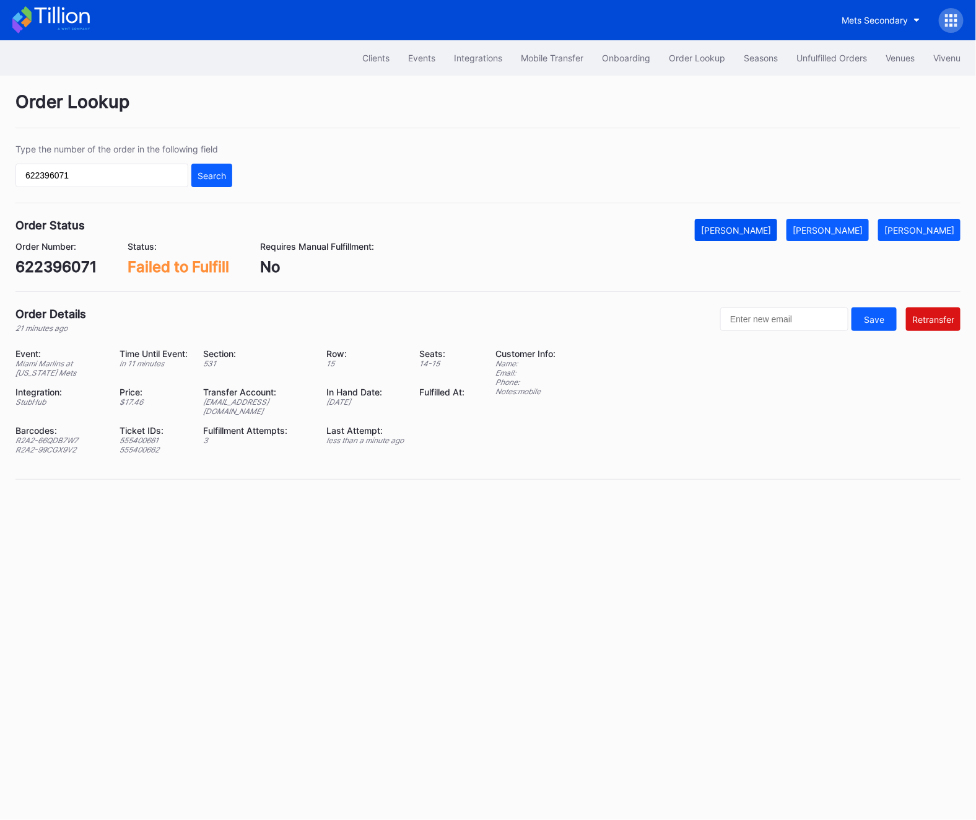
click at [749, 235] on div "[PERSON_NAME]" at bounding box center [736, 230] width 70 height 11
click at [88, 151] on div "Type the number of the order in the following field" at bounding box center [123, 149] width 217 height 11
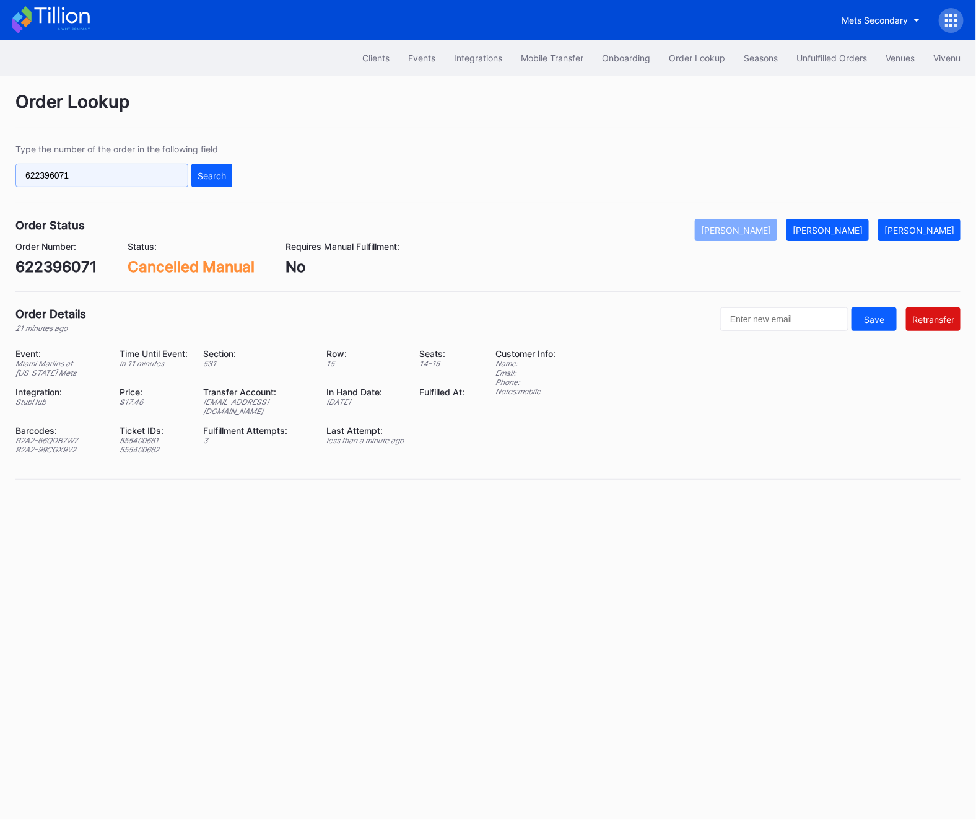
click at [88, 181] on input "622396071" at bounding box center [101, 176] width 173 height 24
paste input "2758"
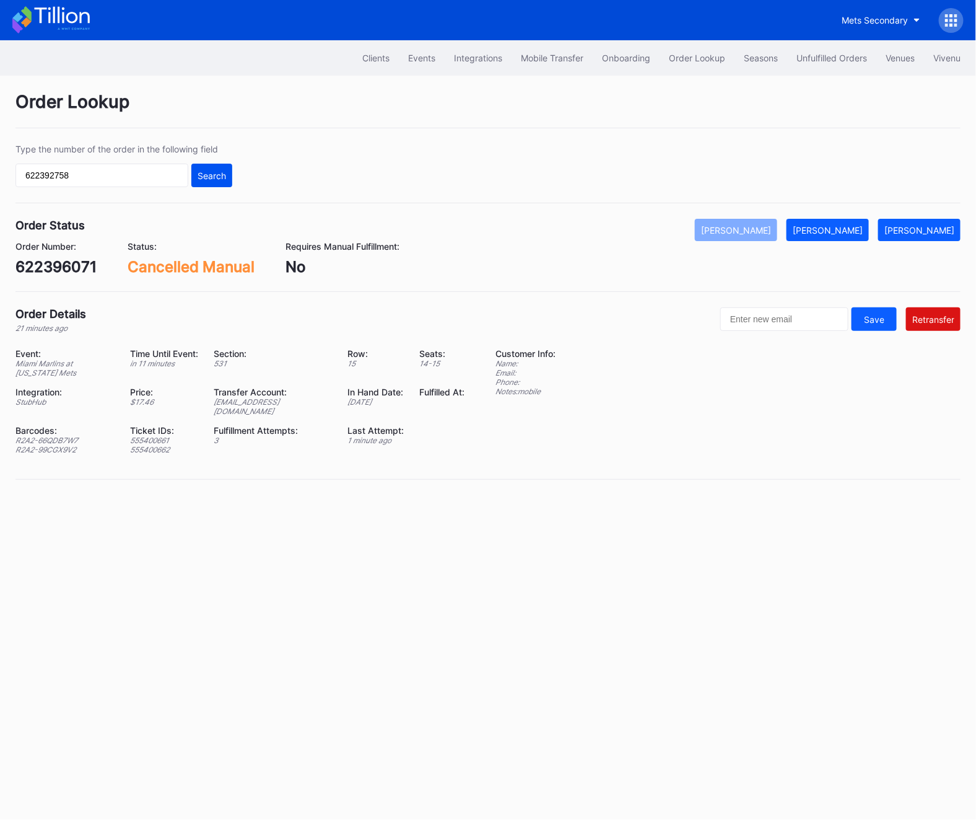
click at [221, 177] on div "Search" at bounding box center [212, 175] width 29 height 11
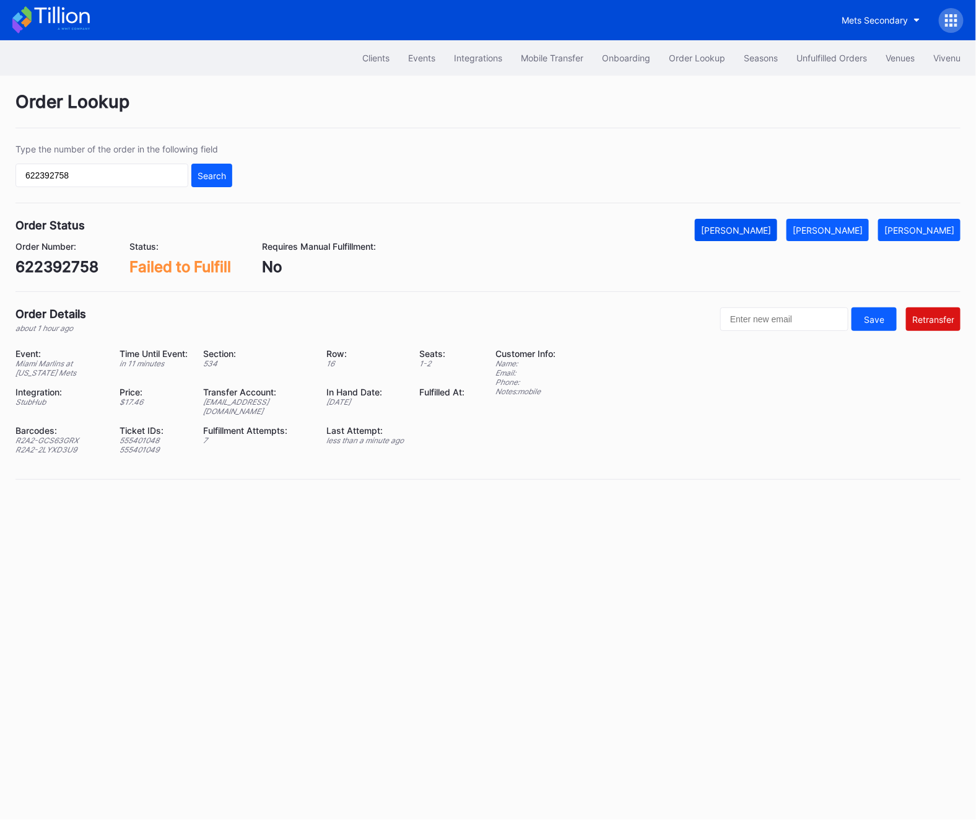
click at [771, 230] on div "[PERSON_NAME]" at bounding box center [736, 230] width 70 height 11
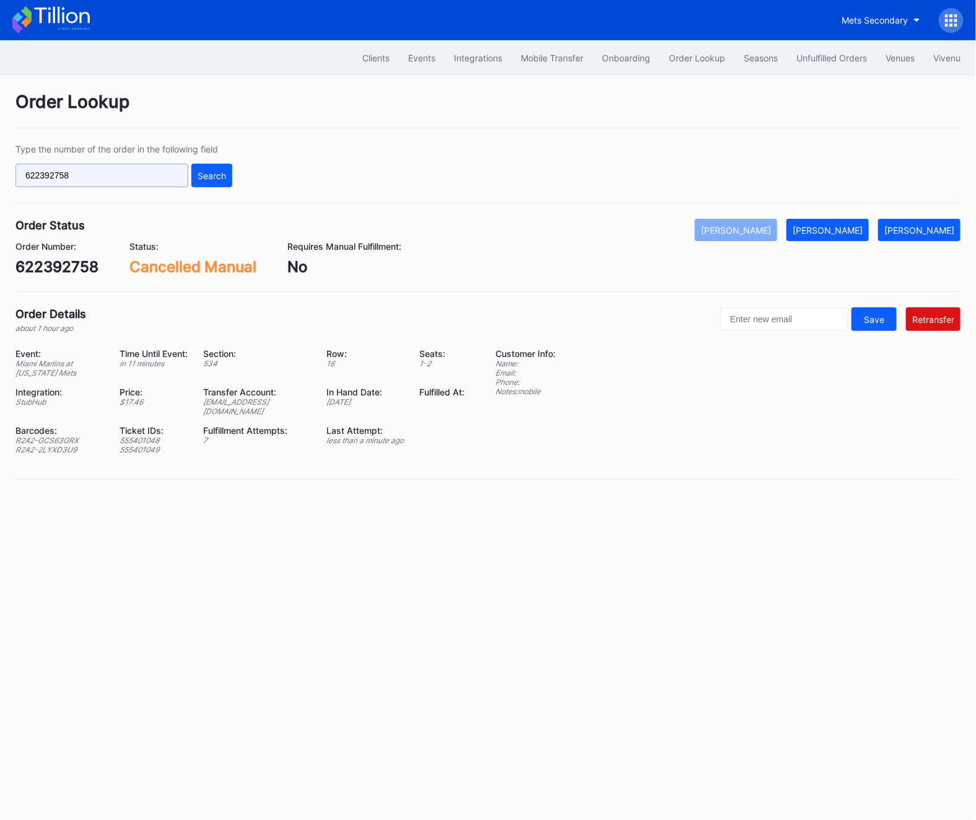
click at [95, 184] on input "622392758" at bounding box center [101, 176] width 173 height 24
paste input "611"
click at [197, 184] on button "Search" at bounding box center [211, 176] width 41 height 24
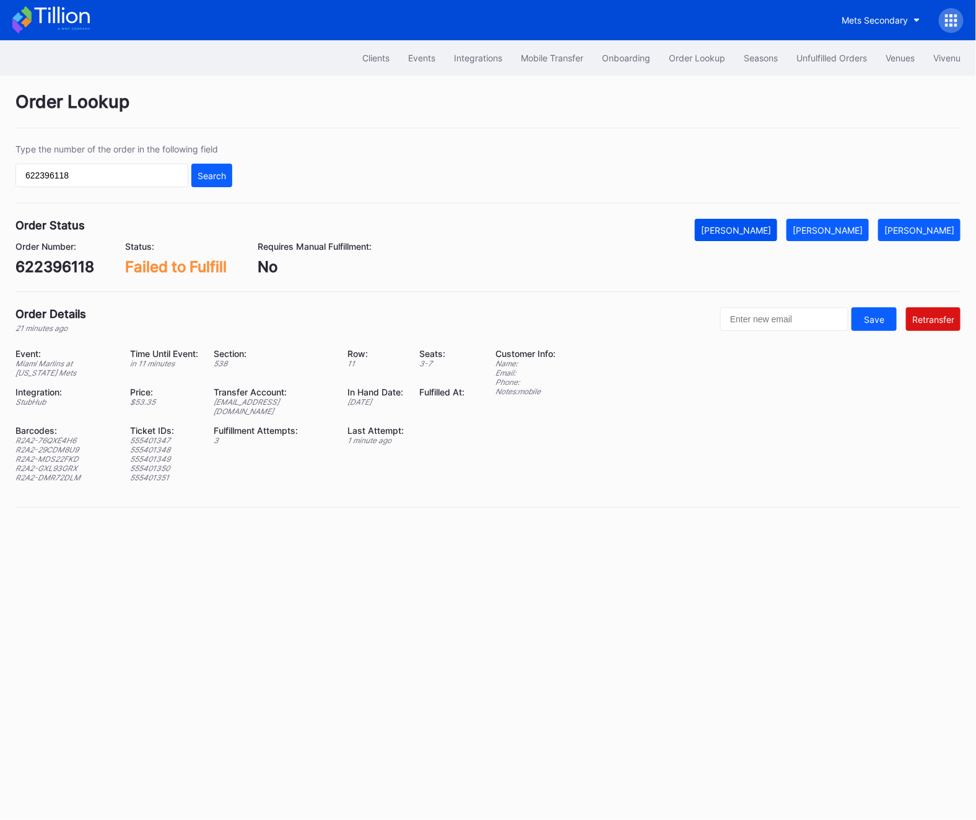
click at [778, 240] on button "[PERSON_NAME]" at bounding box center [736, 230] width 82 height 22
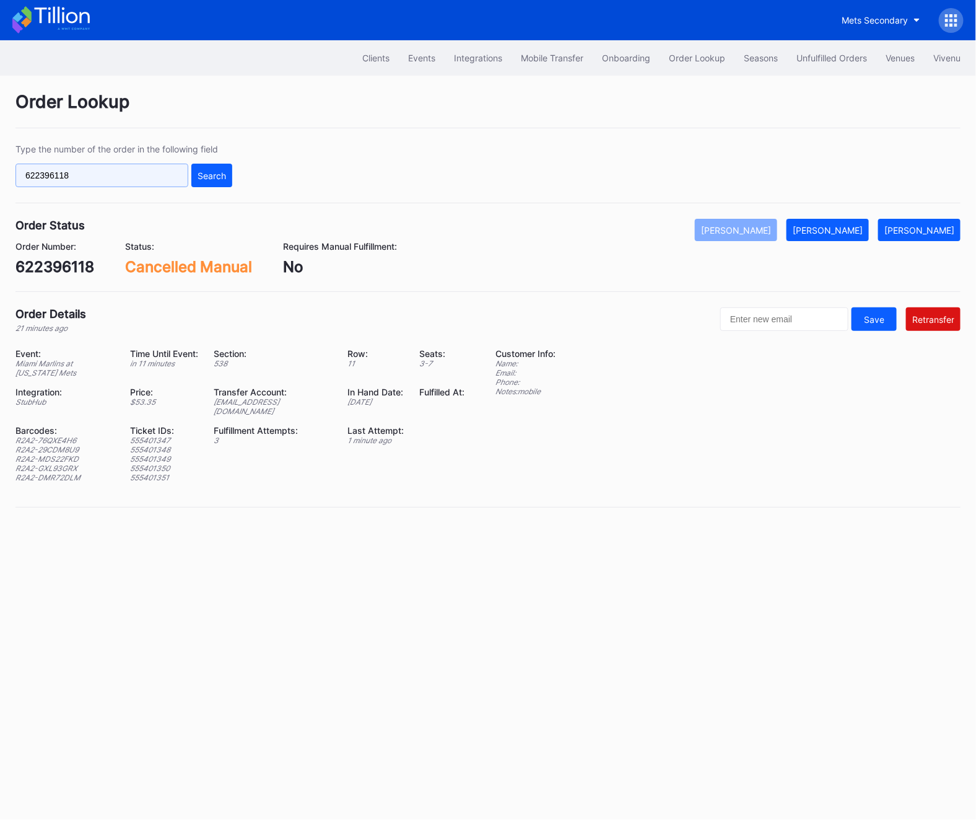
click at [123, 172] on input "622396118" at bounding box center [101, 176] width 173 height 24
paste input "3056"
click at [222, 164] on button "Search" at bounding box center [211, 176] width 41 height 24
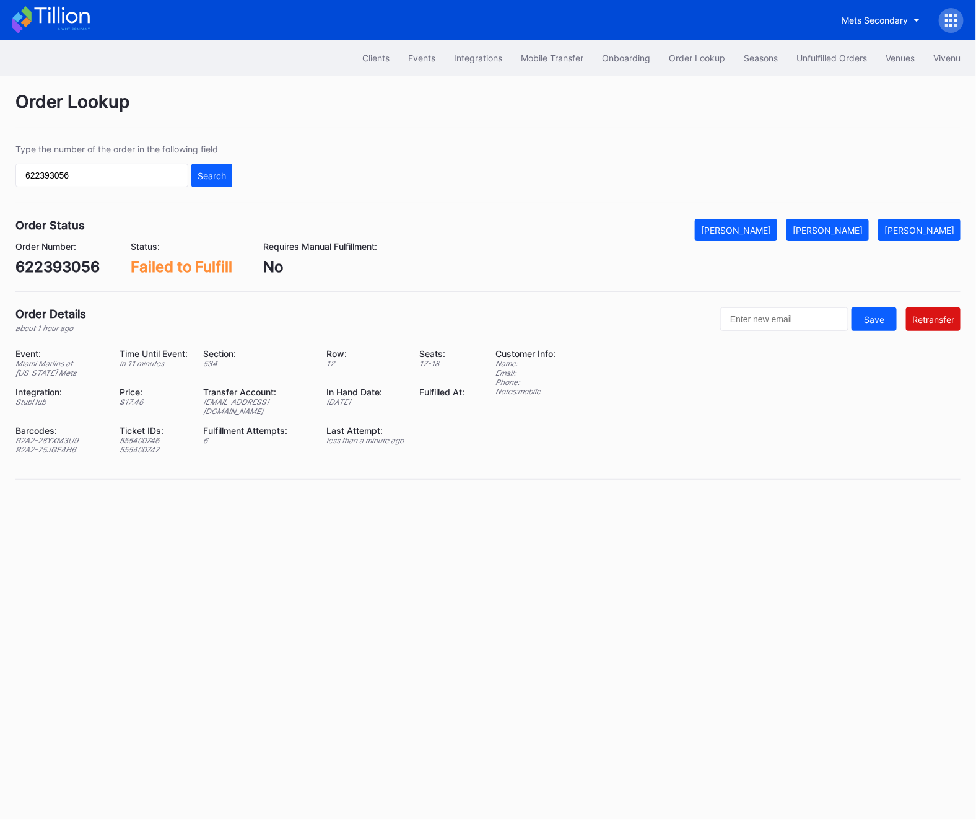
click at [775, 213] on div "Order Lookup Type the number of the order in the following field 622393056 Sear…" at bounding box center [488, 293] width 976 height 435
click at [778, 221] on button "[PERSON_NAME]" at bounding box center [736, 230] width 82 height 22
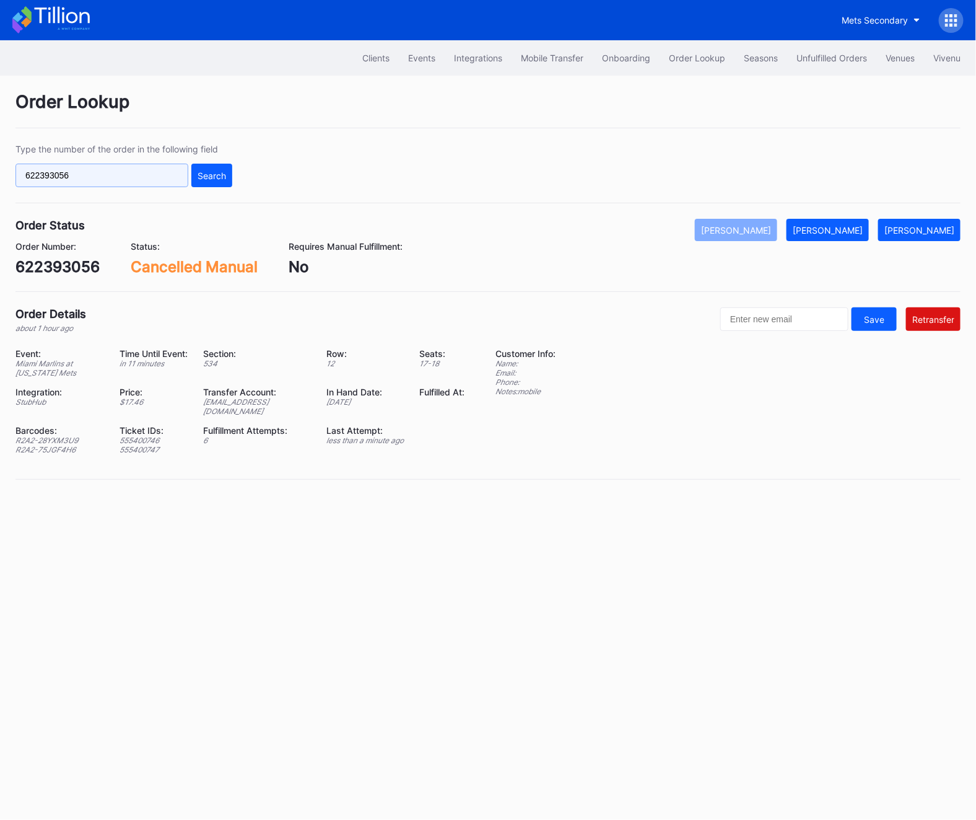
click at [42, 169] on input "622393056" at bounding box center [101, 176] width 173 height 24
paste input "132"
click at [204, 178] on div "Search" at bounding box center [212, 175] width 29 height 11
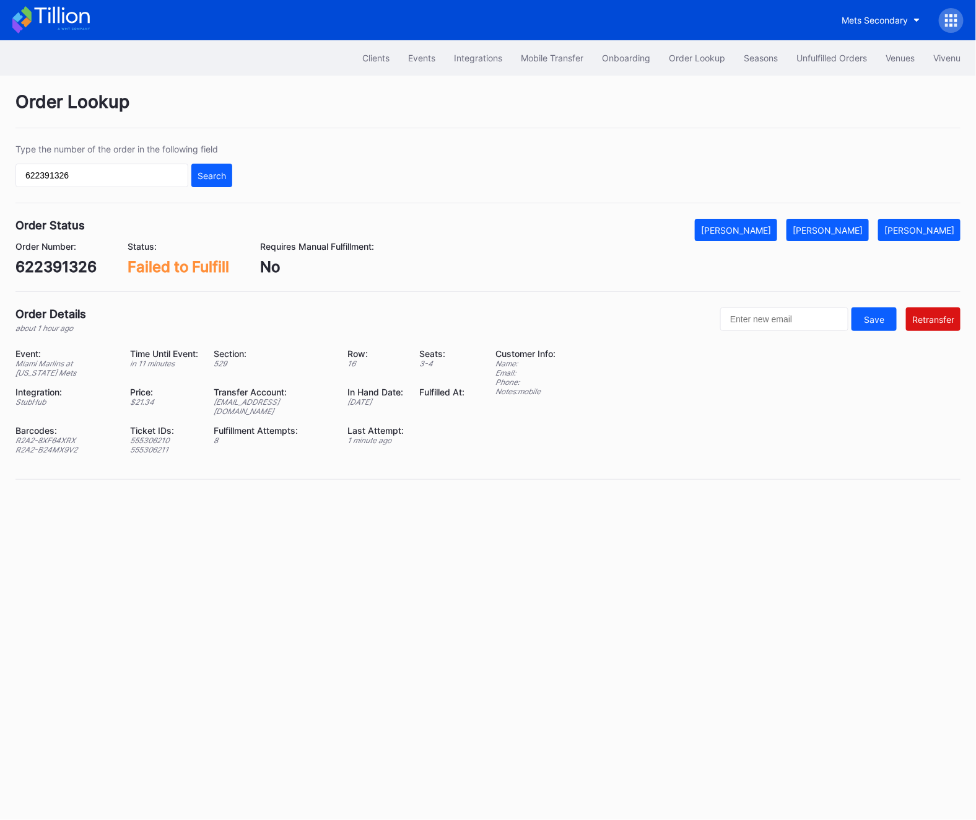
click at [766, 247] on div "Order Number: 622391326 Status: Failed to Fulfill Requires Manual Fulfillment: …" at bounding box center [488, 258] width 946 height 35
click at [758, 238] on button "[PERSON_NAME]" at bounding box center [736, 230] width 82 height 22
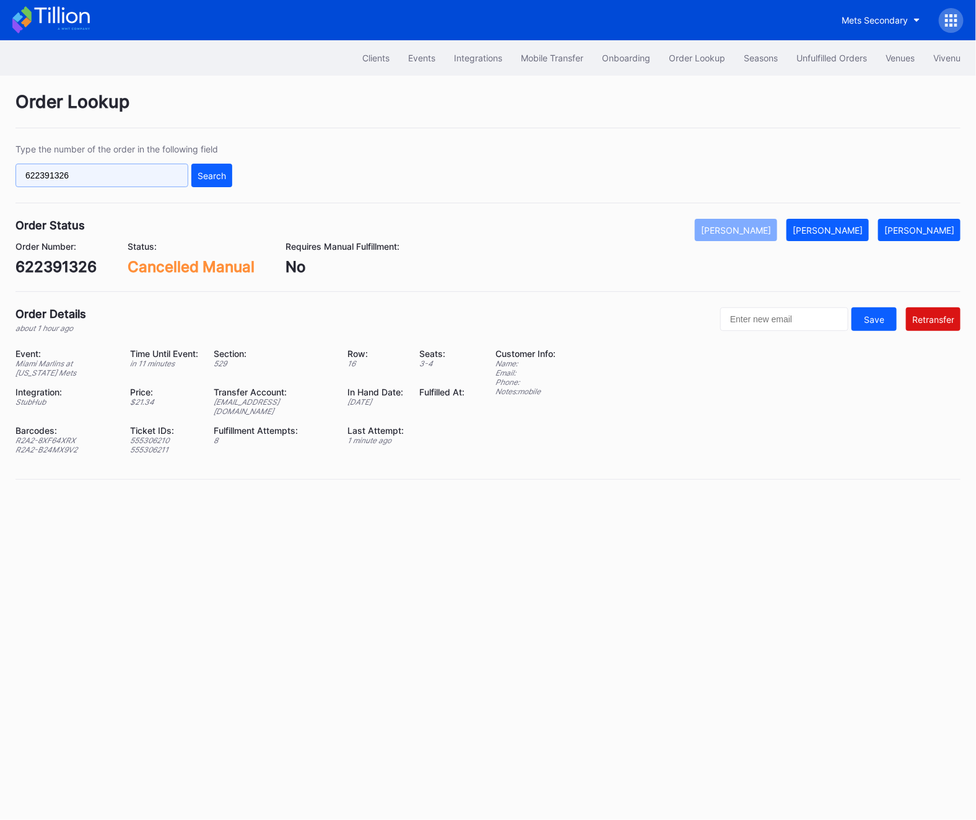
click at [87, 170] on input "622391326" at bounding box center [101, 176] width 173 height 24
paste input "83087"
click at [211, 172] on div "Search" at bounding box center [212, 175] width 29 height 11
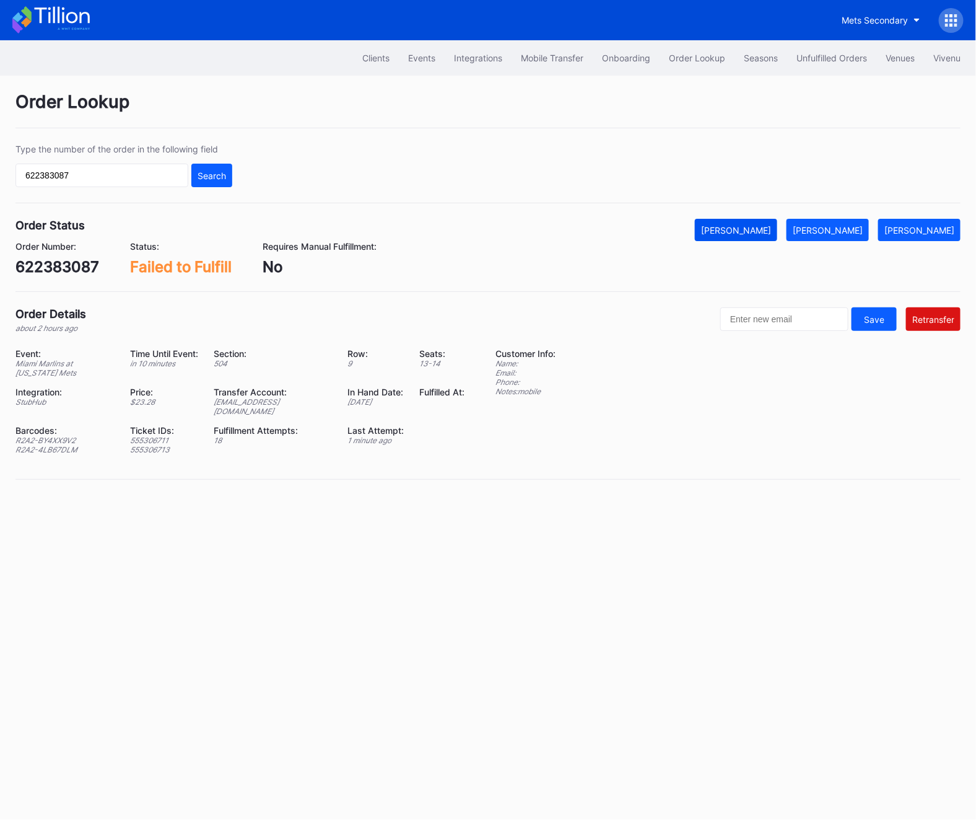
click at [771, 233] on div "[PERSON_NAME]" at bounding box center [736, 230] width 70 height 11
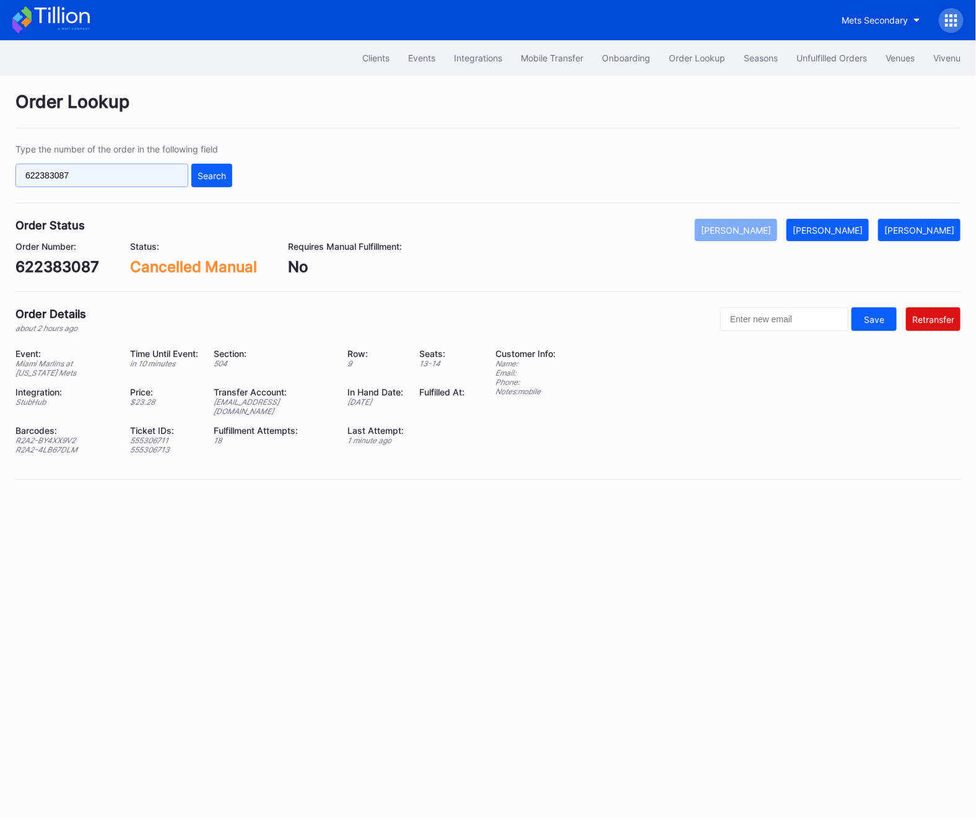
click at [107, 183] on input "622383087" at bounding box center [101, 176] width 173 height 24
paste input "586"
click at [200, 182] on button "Search" at bounding box center [211, 176] width 41 height 24
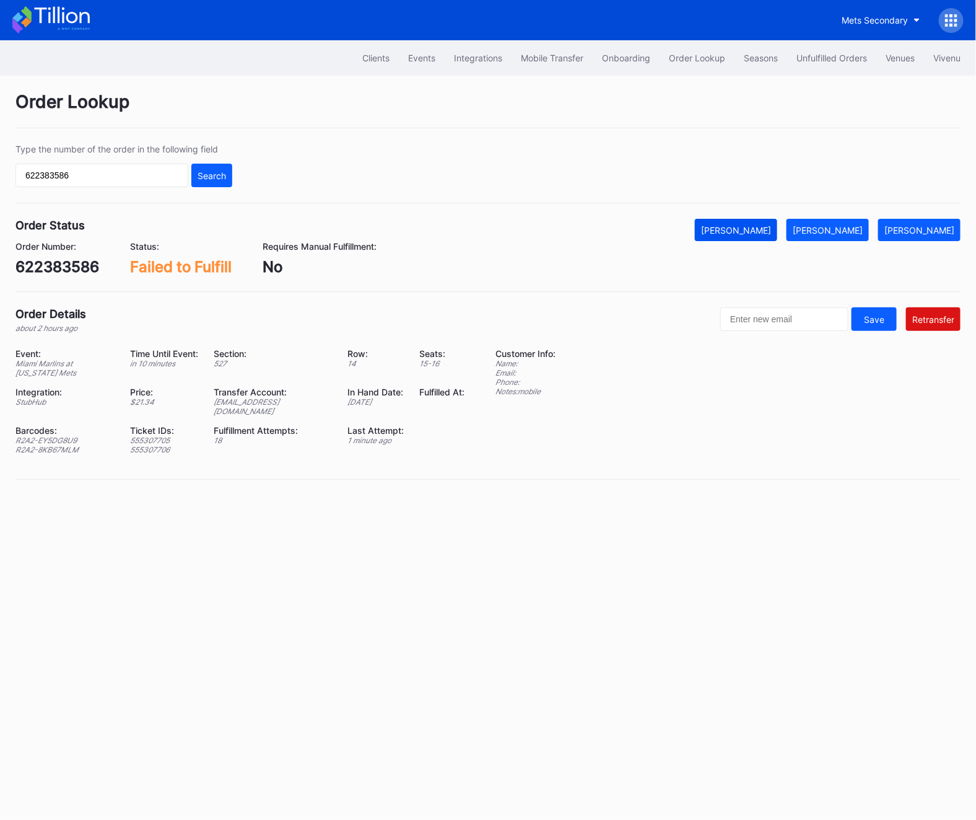
click at [762, 236] on button "[PERSON_NAME]" at bounding box center [736, 230] width 82 height 22
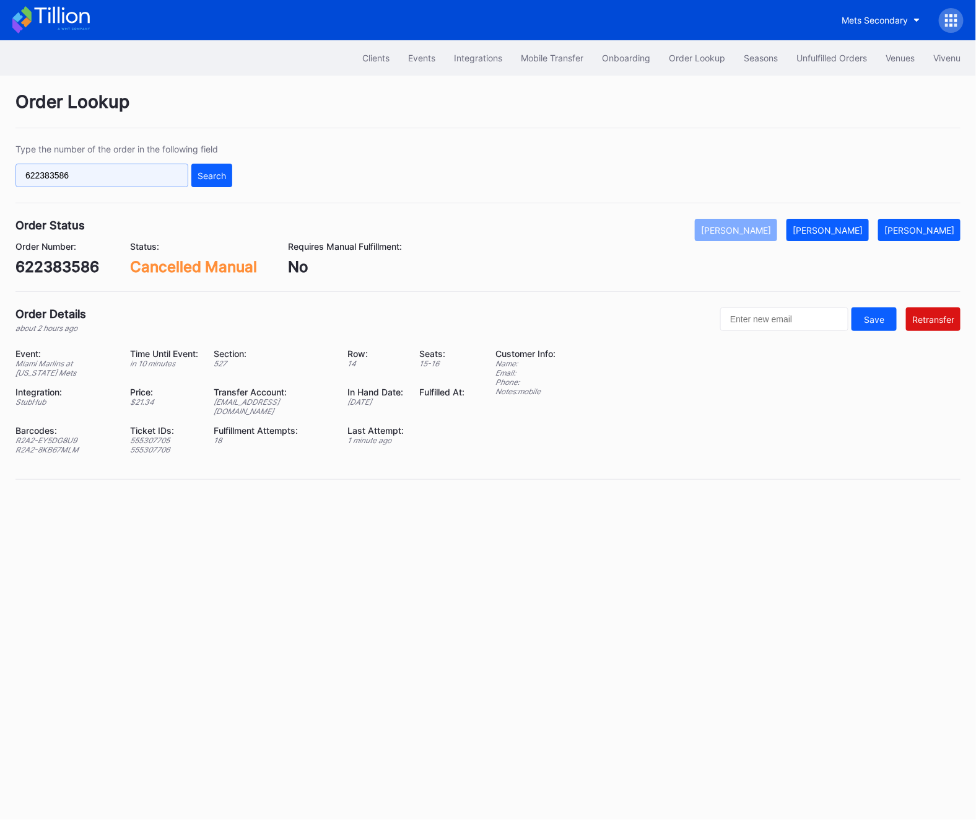
click at [46, 185] on input "622383586" at bounding box center [101, 176] width 173 height 24
paste input "5149"
click at [192, 184] on button "Search" at bounding box center [211, 176] width 41 height 24
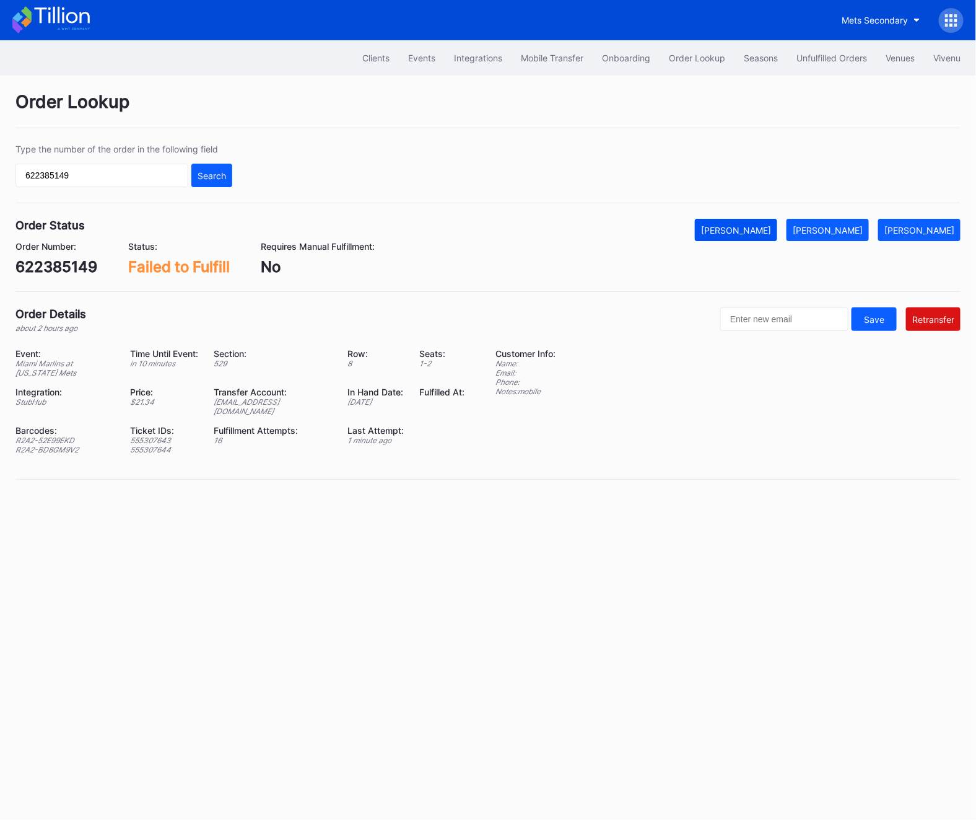
click at [771, 229] on div "[PERSON_NAME]" at bounding box center [736, 230] width 70 height 11
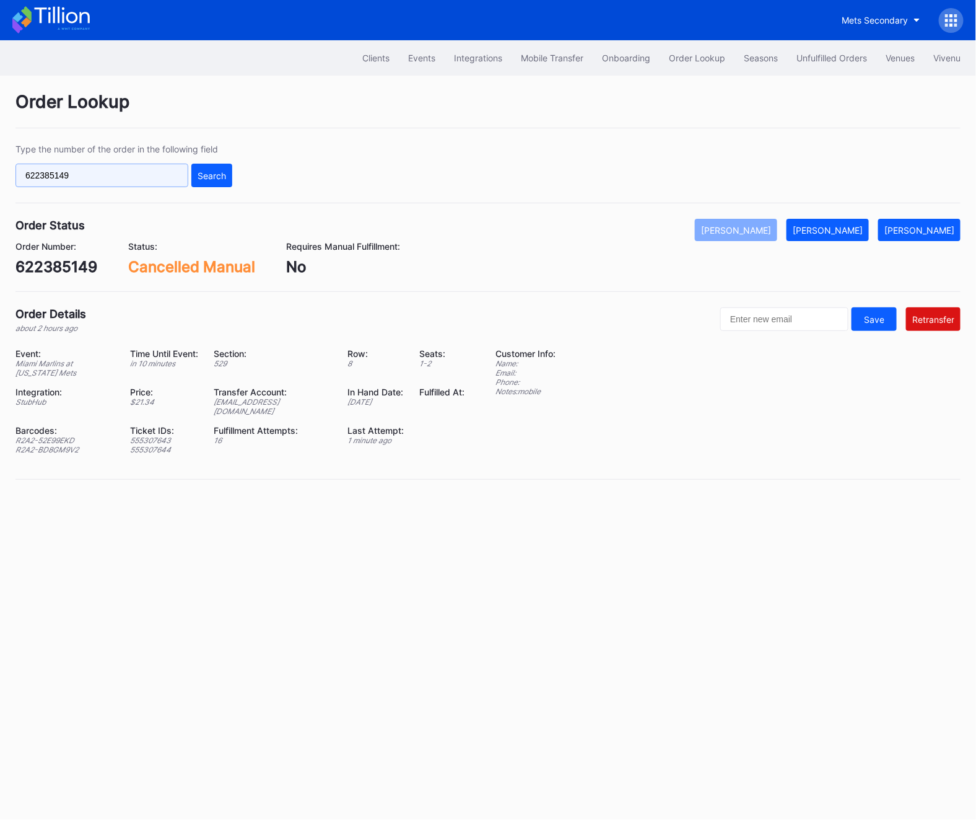
click at [61, 177] on input "622385149" at bounding box center [101, 176] width 173 height 24
paste input "664"
click at [223, 177] on div "Search" at bounding box center [212, 175] width 29 height 11
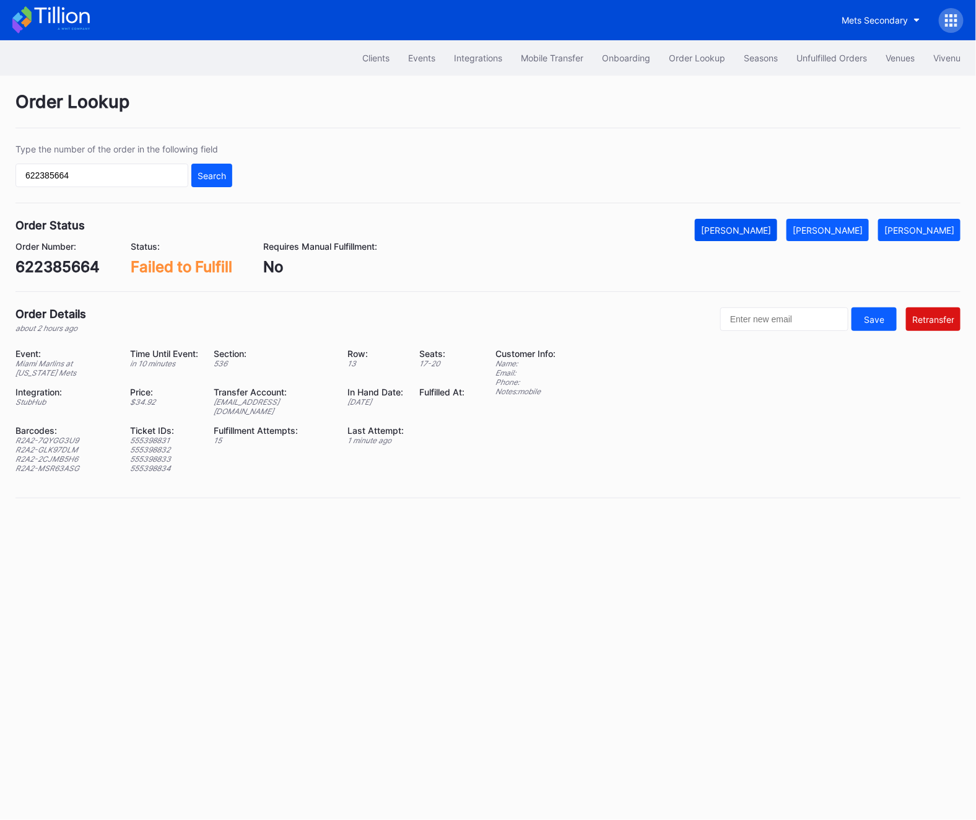
click at [764, 234] on div "[PERSON_NAME]" at bounding box center [736, 230] width 70 height 11
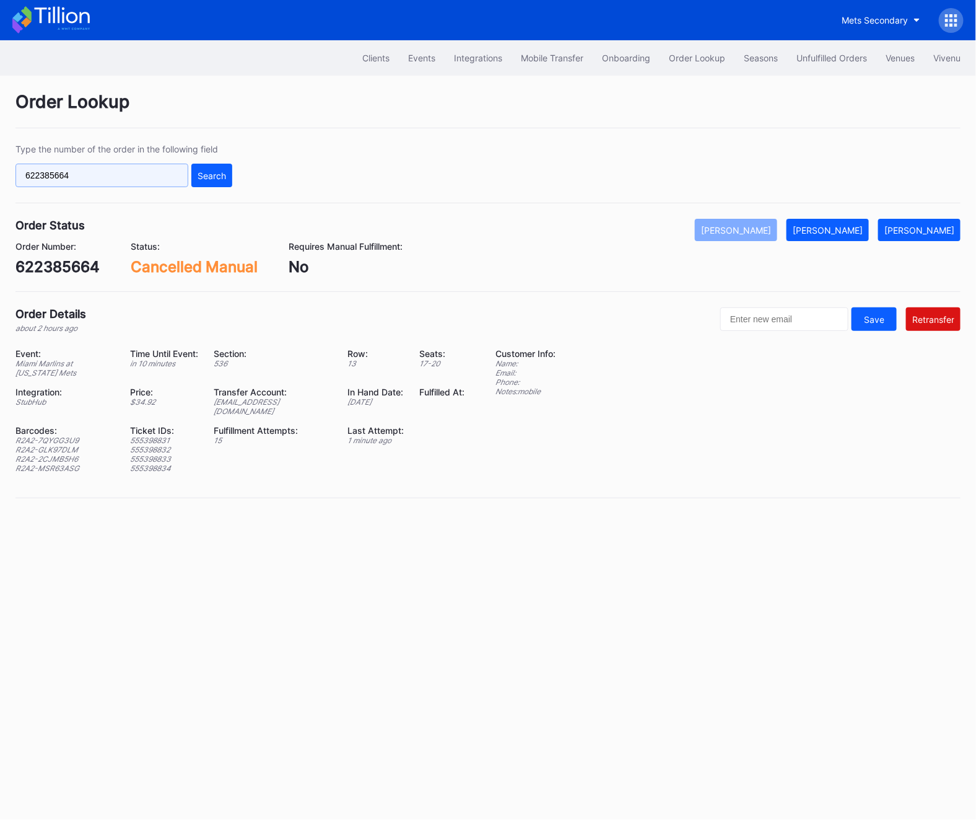
click at [71, 167] on input "622385664" at bounding box center [101, 176] width 173 height 24
paste input "98"
click at [221, 162] on div "Type the number of the order in the following field 622385698 Search" at bounding box center [123, 165] width 217 height 43
click at [221, 166] on button "Search" at bounding box center [211, 176] width 41 height 24
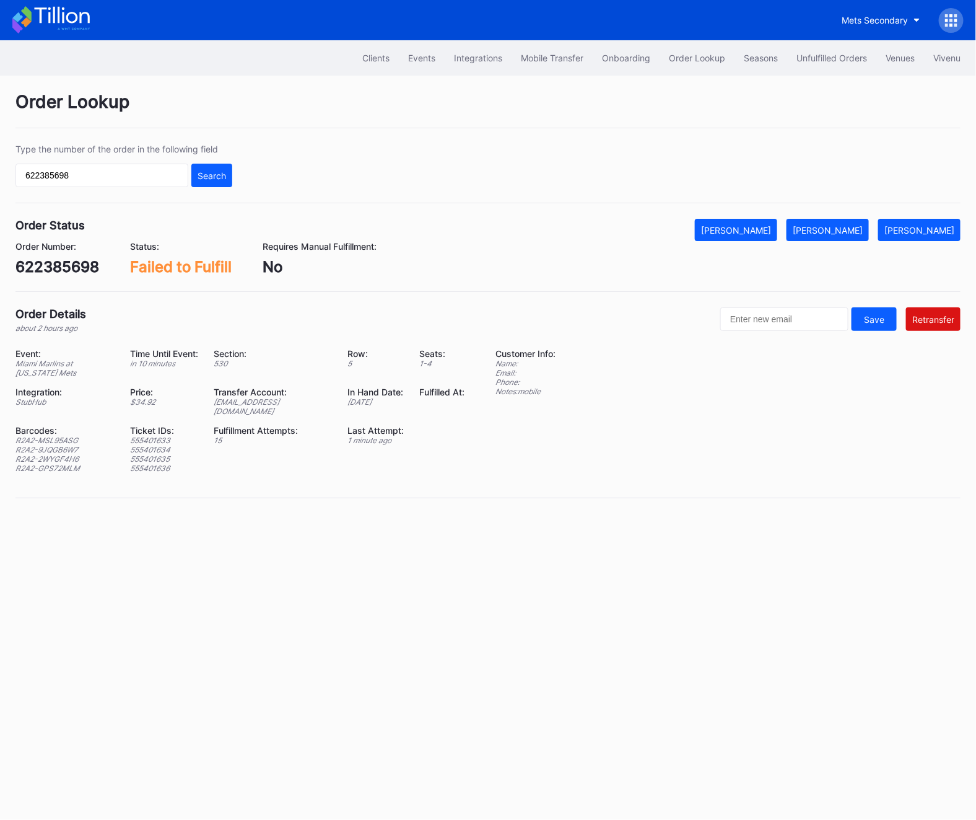
click at [779, 242] on div "Order Number: 622385698 Status: Failed to Fulfill Requires Manual Fulfillment: …" at bounding box center [488, 258] width 946 height 35
click at [770, 230] on div "[PERSON_NAME]" at bounding box center [736, 230] width 70 height 11
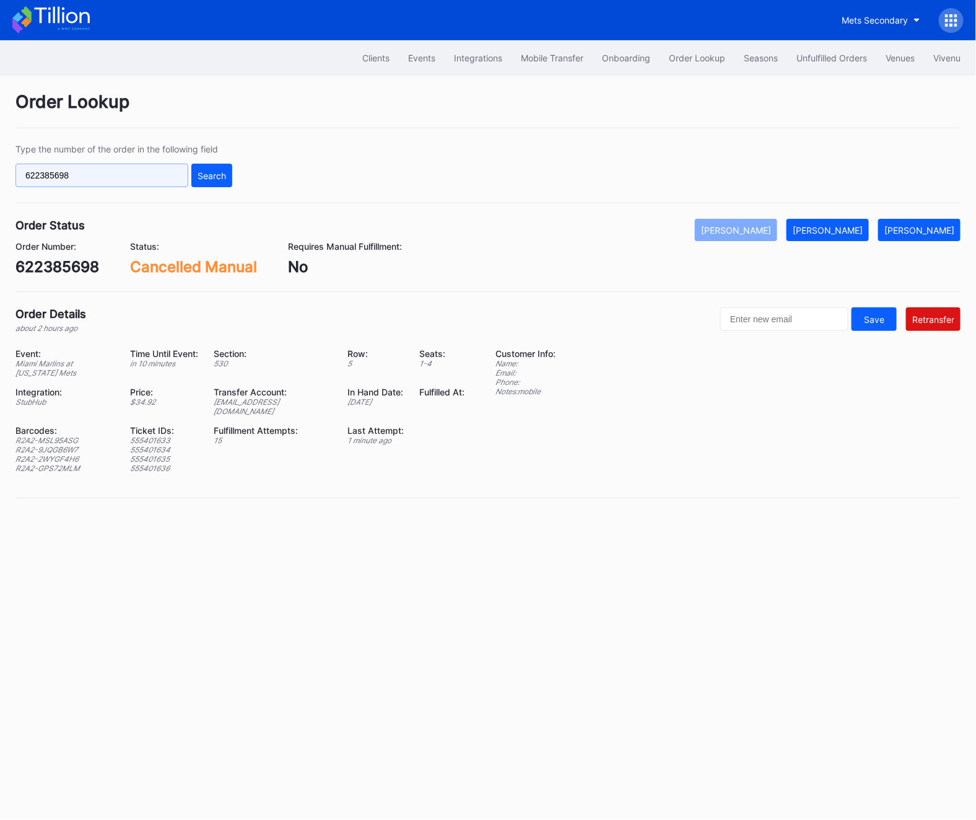
click at [173, 182] on input "622385698" at bounding box center [101, 176] width 173 height 24
paste input "6494"
click at [209, 182] on button "Search" at bounding box center [211, 176] width 41 height 24
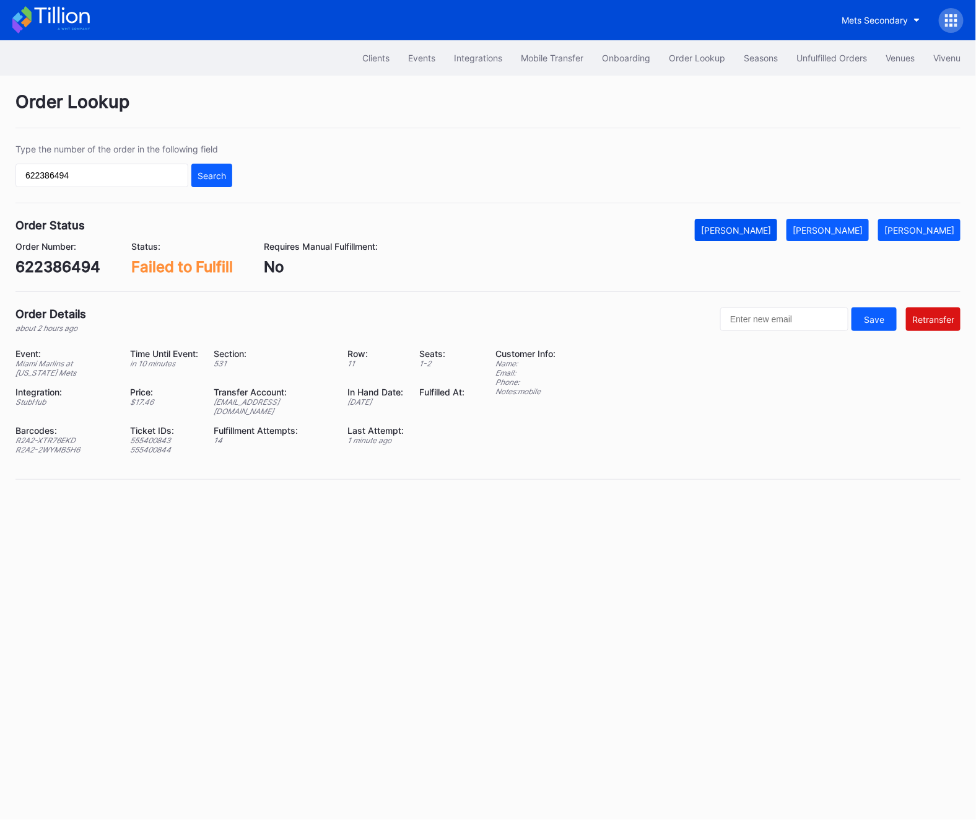
click at [748, 231] on div "[PERSON_NAME]" at bounding box center [736, 230] width 70 height 11
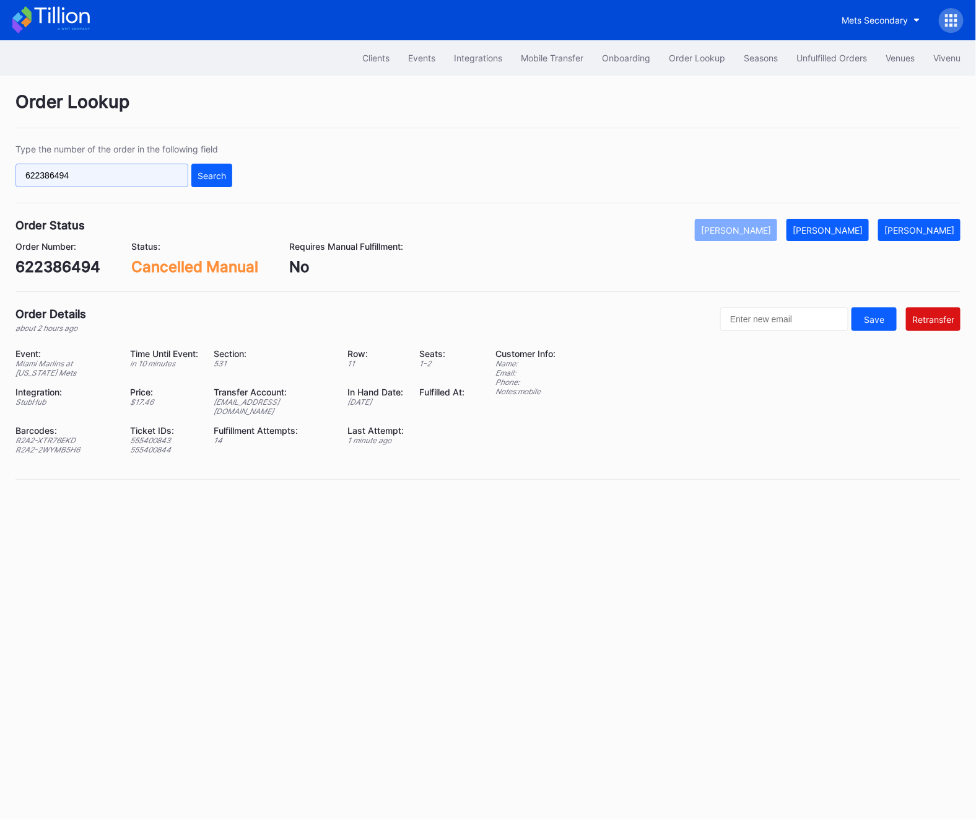
click at [138, 185] on input "622386494" at bounding box center [101, 176] width 173 height 24
paste input "704"
click at [237, 185] on div "Type the number of the order in the following field 622387044 Search" at bounding box center [488, 173] width 946 height 59
click at [224, 182] on button "Search" at bounding box center [211, 176] width 41 height 24
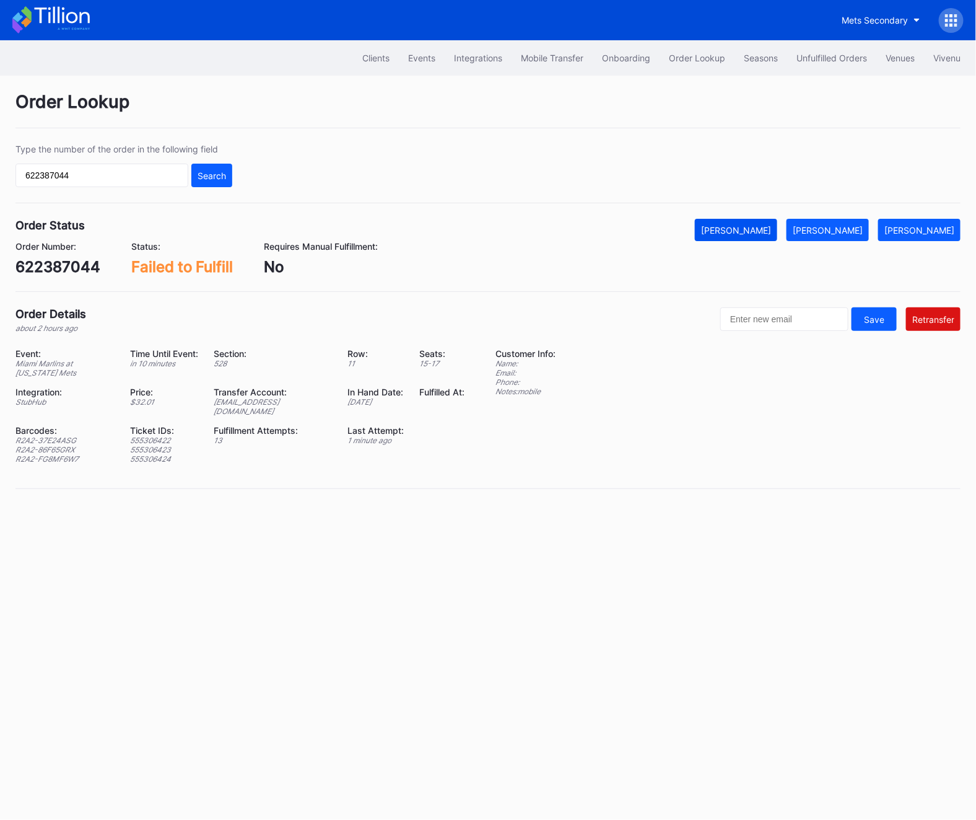
click at [753, 230] on div "[PERSON_NAME]" at bounding box center [736, 230] width 70 height 11
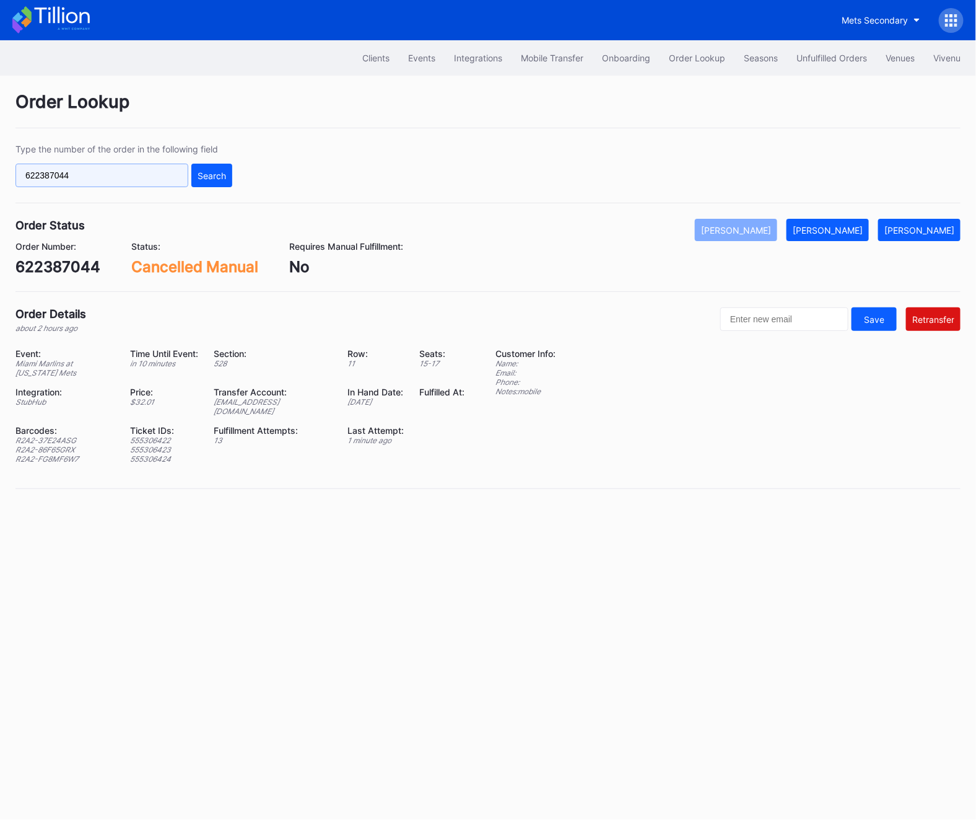
click at [56, 179] on input "622387044" at bounding box center [101, 176] width 173 height 24
paste input "365"
click at [196, 174] on button "Search" at bounding box center [211, 176] width 41 height 24
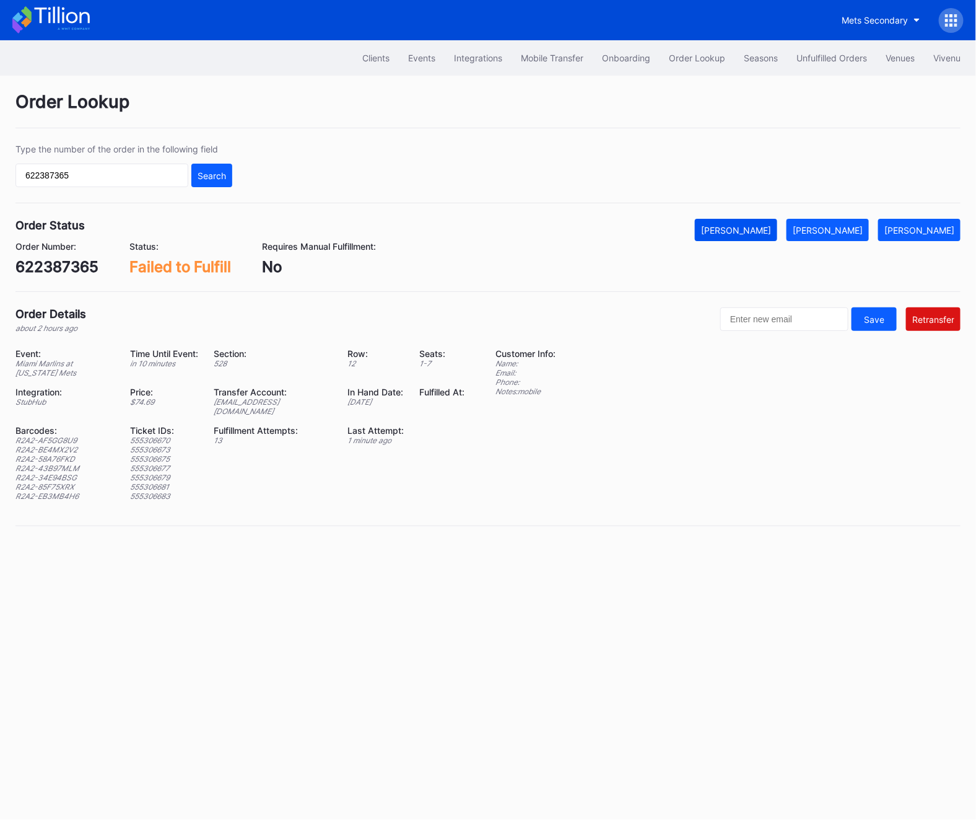
click at [763, 230] on div "[PERSON_NAME]" at bounding box center [736, 230] width 70 height 11
click at [75, 195] on div "Type the number of the order in the following field 622387365 Search" at bounding box center [488, 173] width 946 height 59
click at [72, 194] on div "Type the number of the order in the following field 622387365 Search" at bounding box center [488, 173] width 946 height 59
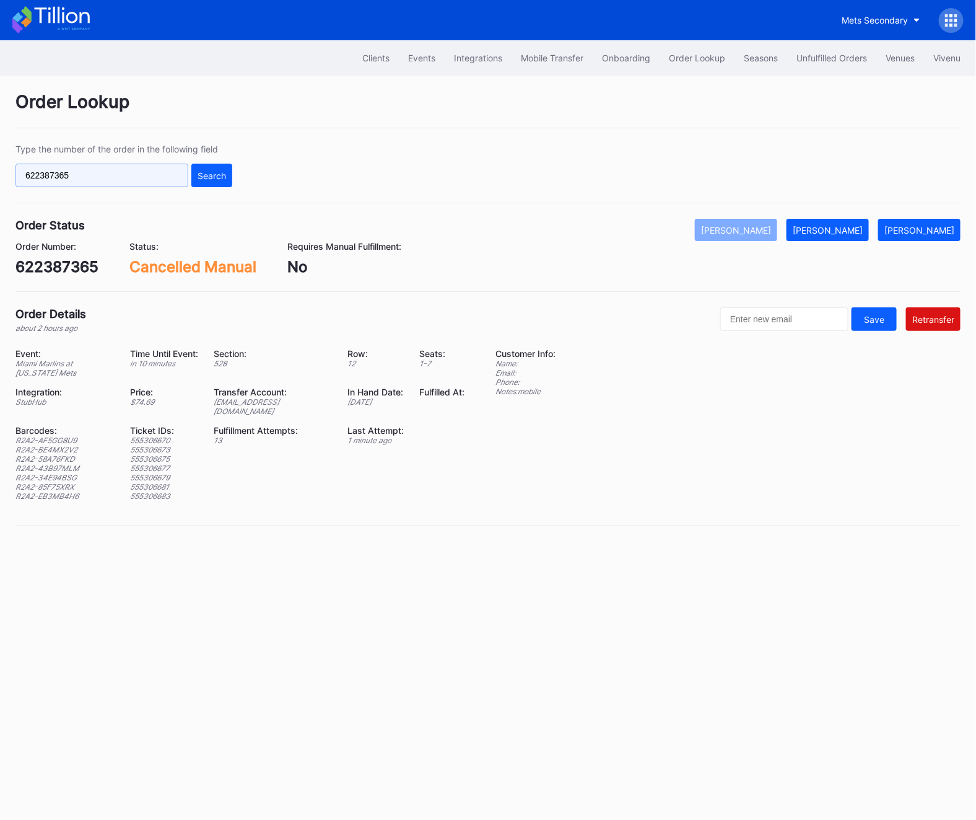
click at [72, 182] on input "622387365" at bounding box center [101, 176] width 173 height 24
paste input "8999"
click at [186, 182] on input "622388999" at bounding box center [101, 176] width 173 height 24
click at [224, 180] on div "Search" at bounding box center [212, 175] width 29 height 11
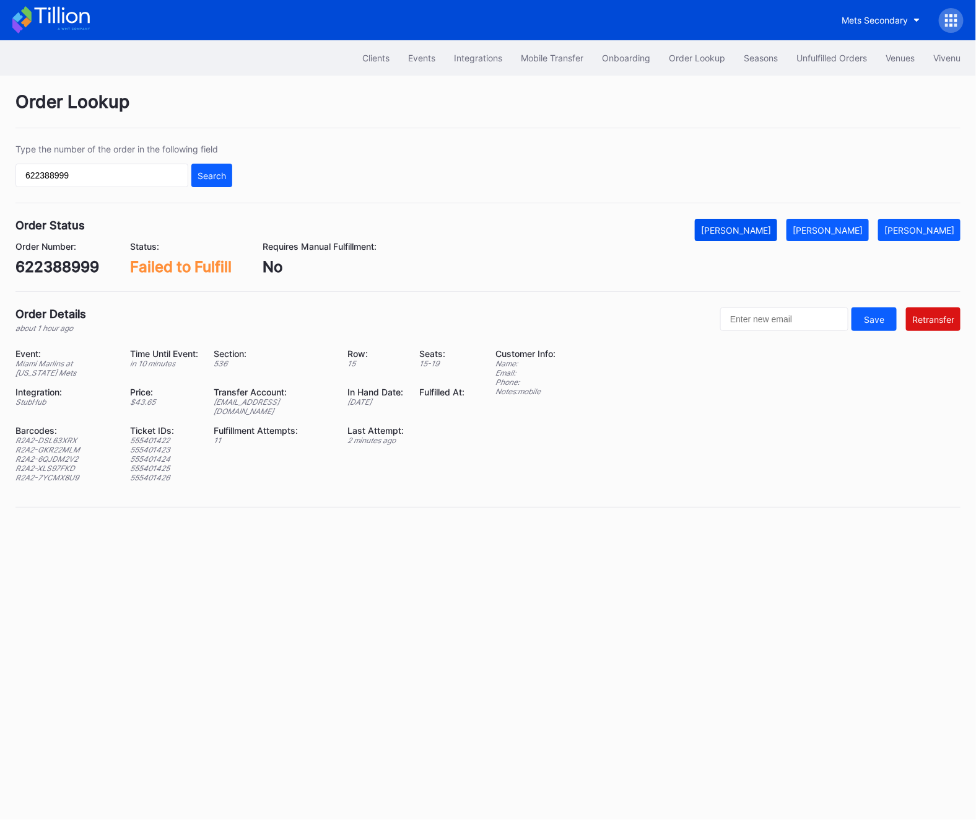
click at [778, 232] on button "[PERSON_NAME]" at bounding box center [736, 230] width 82 height 22
click at [164, 162] on div "Type the number of the order in the following field 622388999 Search" at bounding box center [123, 165] width 217 height 43
click at [151, 188] on div "Type the number of the order in the following field 622388999 Search" at bounding box center [488, 173] width 946 height 59
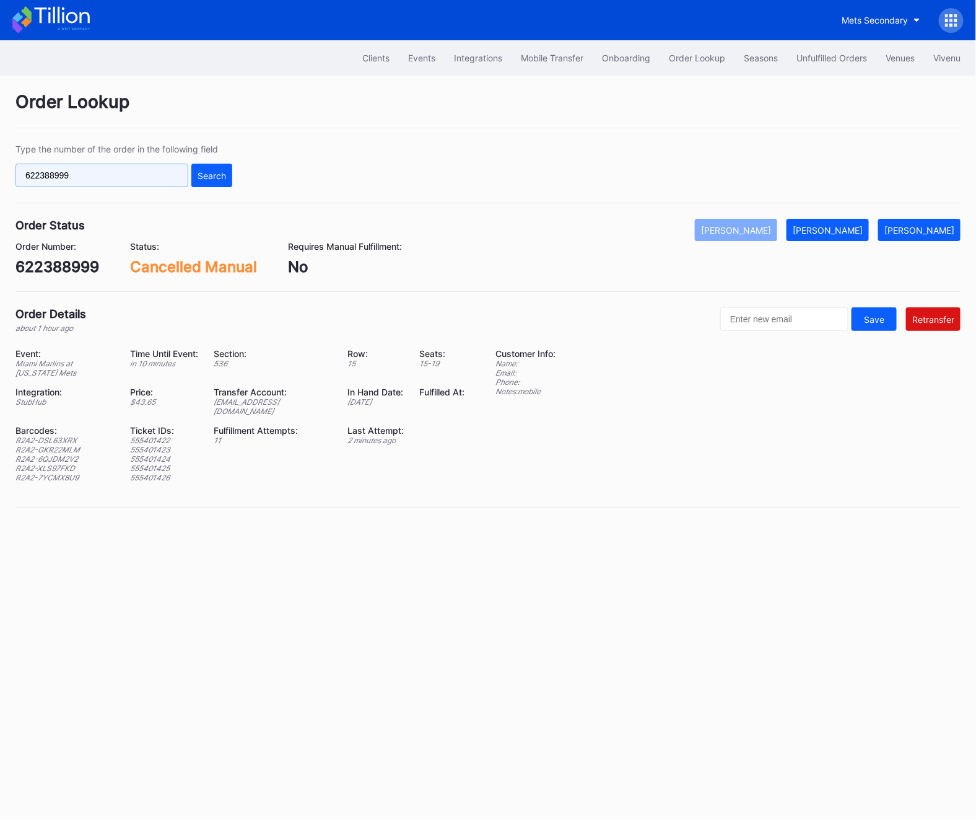
click at [143, 168] on input "622388999" at bounding box center [101, 176] width 173 height 24
paste input "165533821"
type input "165533821"
click at [221, 178] on div "Search" at bounding box center [212, 175] width 29 height 11
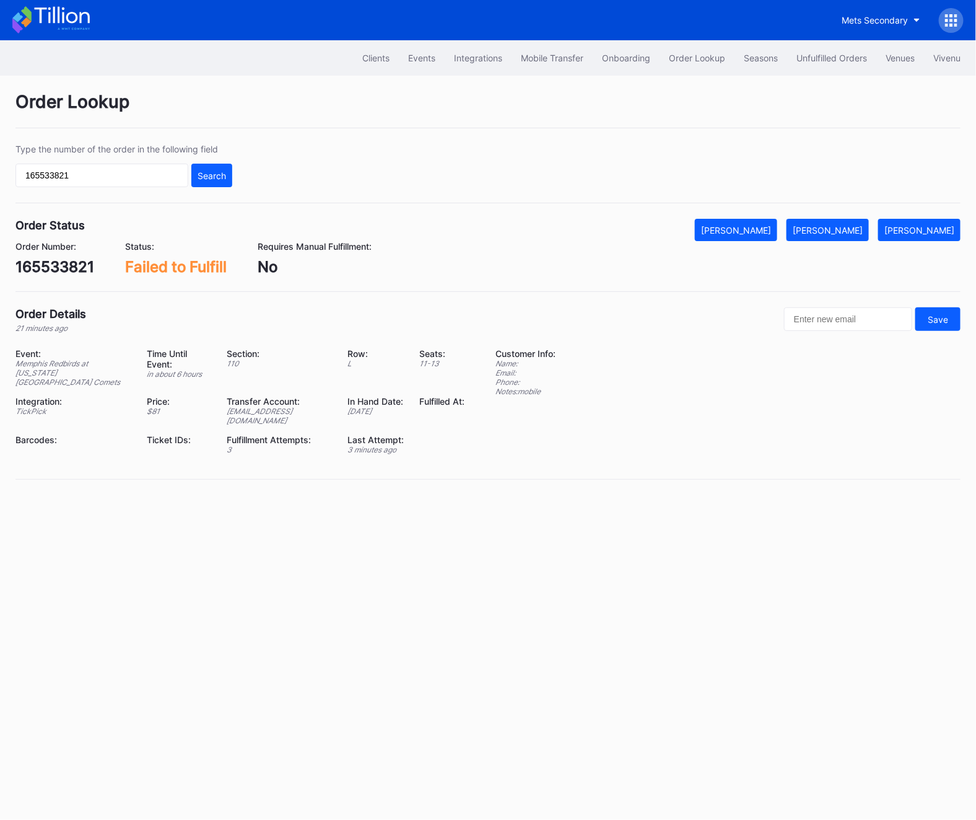
click at [33, 266] on div "165533821" at bounding box center [54, 267] width 79 height 18
copy div "165533821"
click at [857, 225] on div "[PERSON_NAME]" at bounding box center [828, 230] width 70 height 11
click at [833, 59] on div "Unfulfilled Orders" at bounding box center [832, 58] width 71 height 11
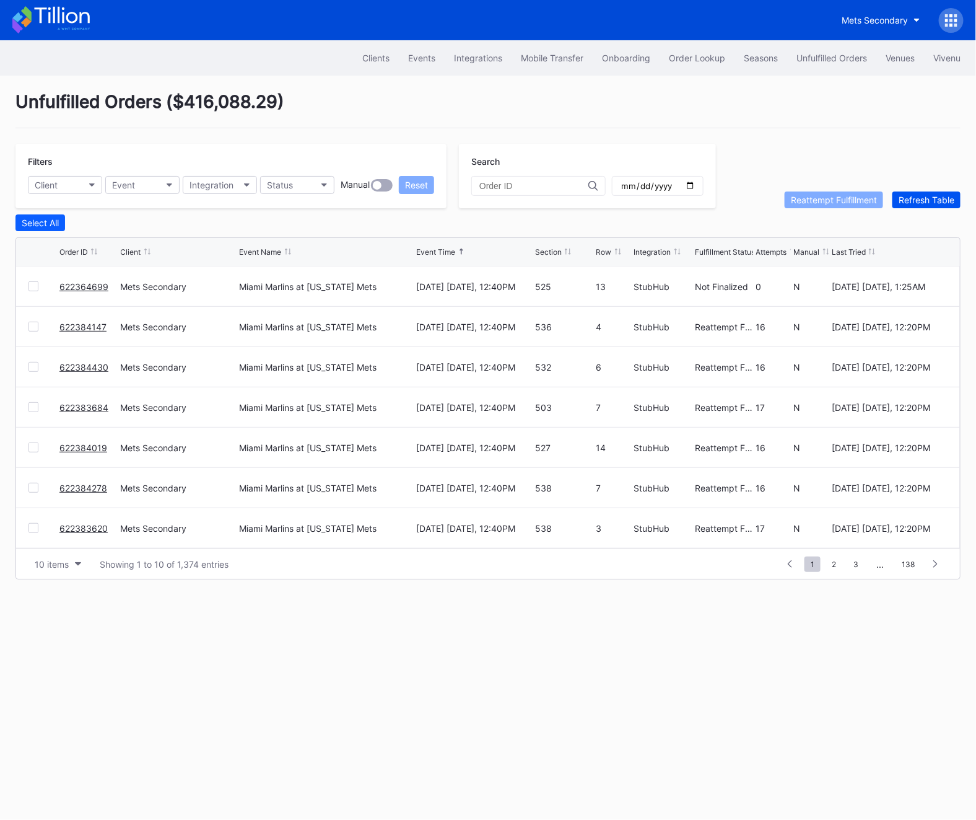
click at [932, 205] on button "Refresh Table" at bounding box center [927, 199] width 68 height 17
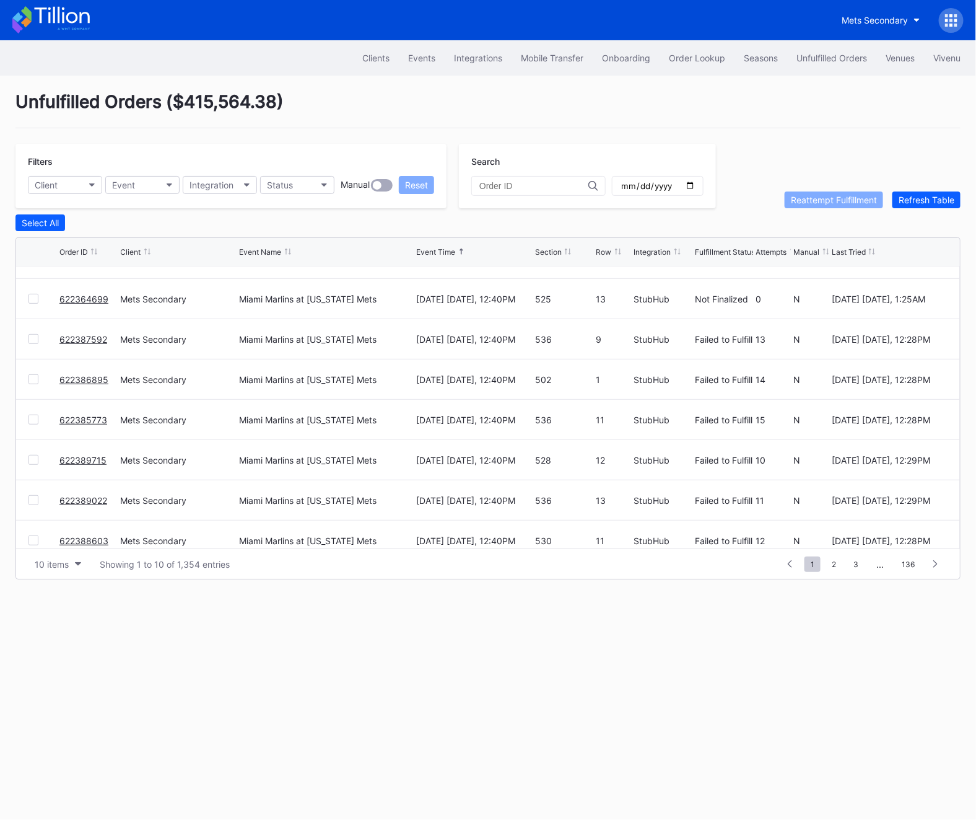
scroll to position [120, 0]
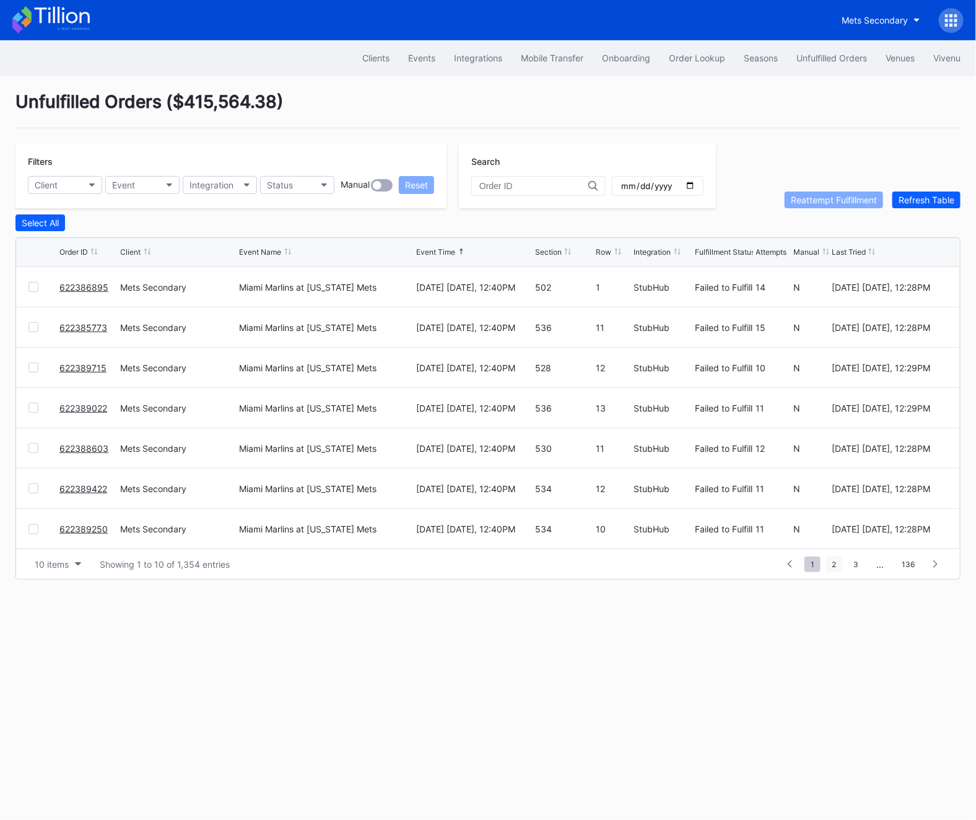
click at [838, 564] on span "2" at bounding box center [834, 563] width 17 height 15
click at [836, 565] on span "3" at bounding box center [833, 563] width 17 height 15
click at [841, 565] on span "4" at bounding box center [834, 563] width 17 height 15
click at [687, 55] on div "Order Lookup" at bounding box center [697, 58] width 56 height 11
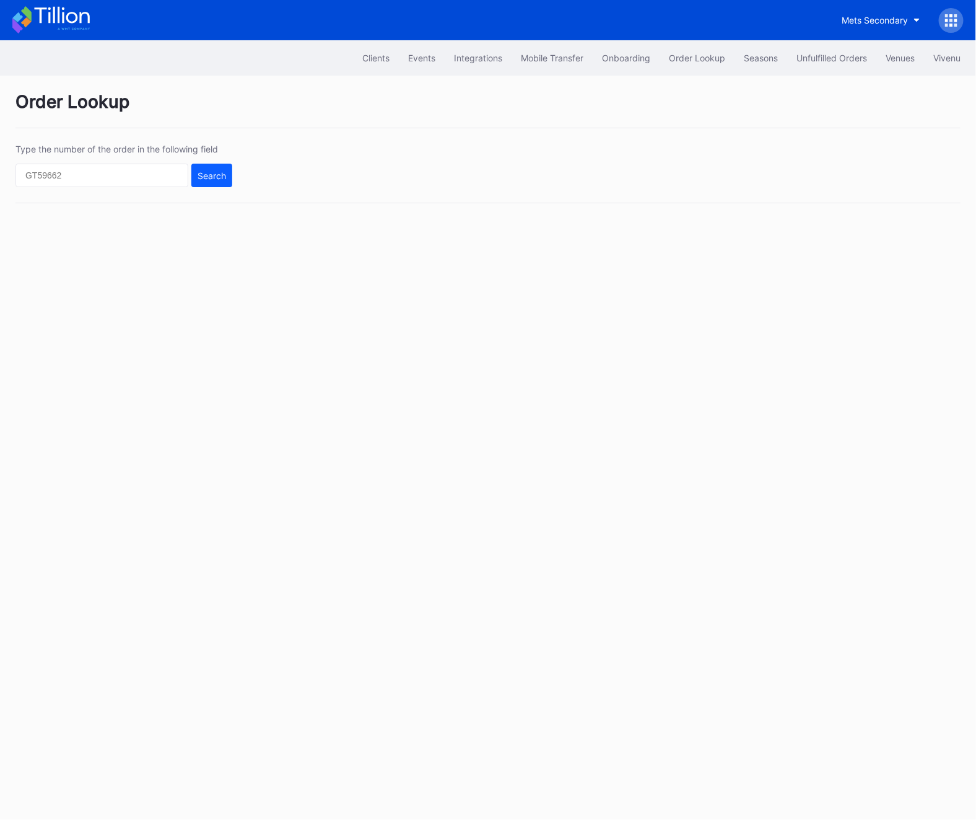
click at [92, 162] on div "Type the number of the order in the following field Search" at bounding box center [123, 165] width 217 height 43
click at [92, 166] on input "text" at bounding box center [101, 176] width 173 height 24
paste input "622383848"
click at [214, 186] on button "Search" at bounding box center [211, 176] width 41 height 24
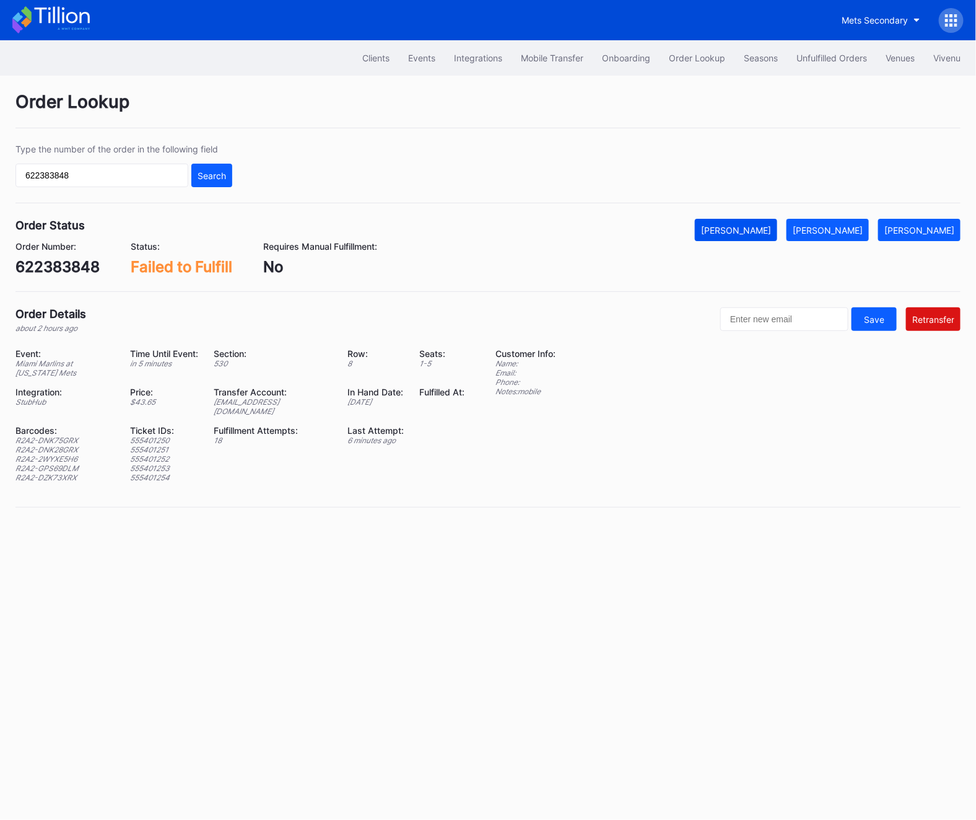
click at [752, 238] on button "[PERSON_NAME]" at bounding box center [736, 230] width 82 height 22
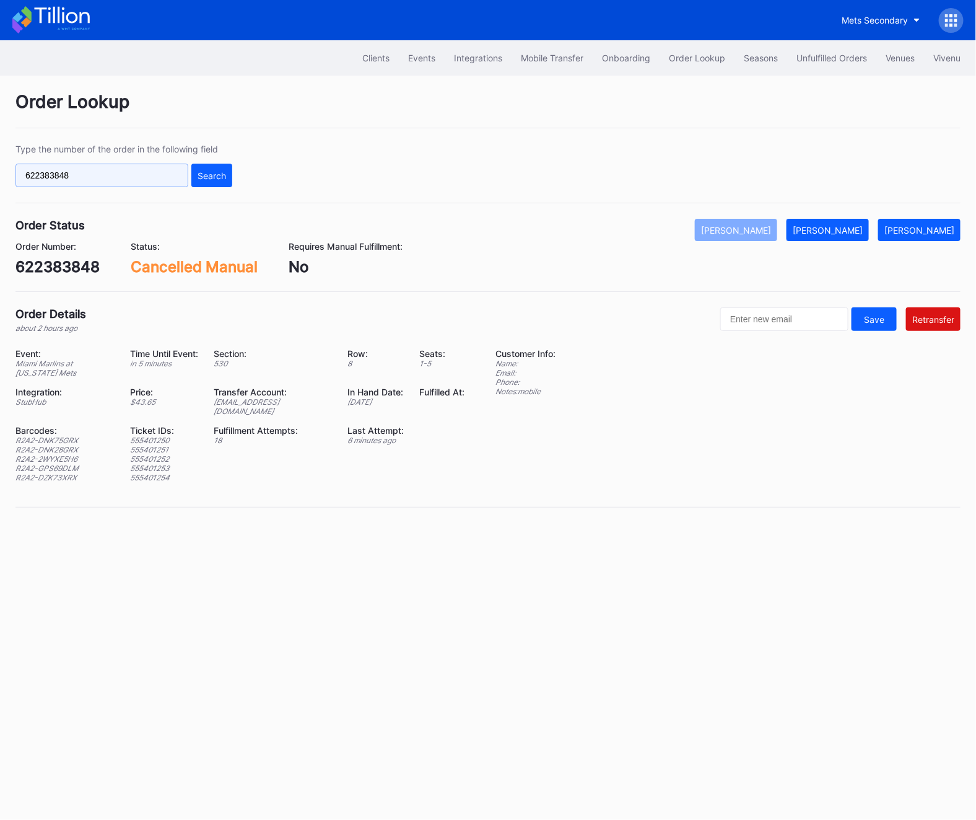
click at [86, 170] on input "622383848" at bounding box center [101, 176] width 173 height 24
paste input "9XO3Q0RZ0L"
click at [213, 170] on div "Search" at bounding box center [212, 175] width 29 height 11
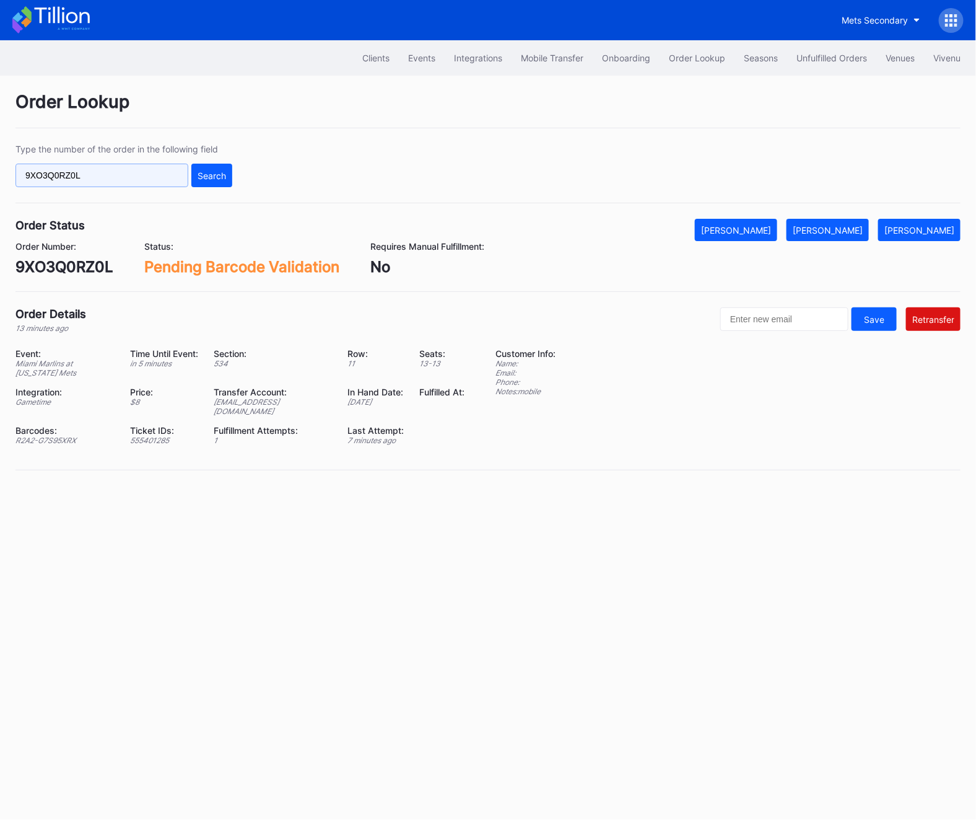
click at [91, 180] on input "9XO3Q0RZ0L" at bounding box center [101, 176] width 173 height 24
paste input "g9rxt6dmpy8"
click at [209, 179] on div "Search" at bounding box center [212, 175] width 29 height 11
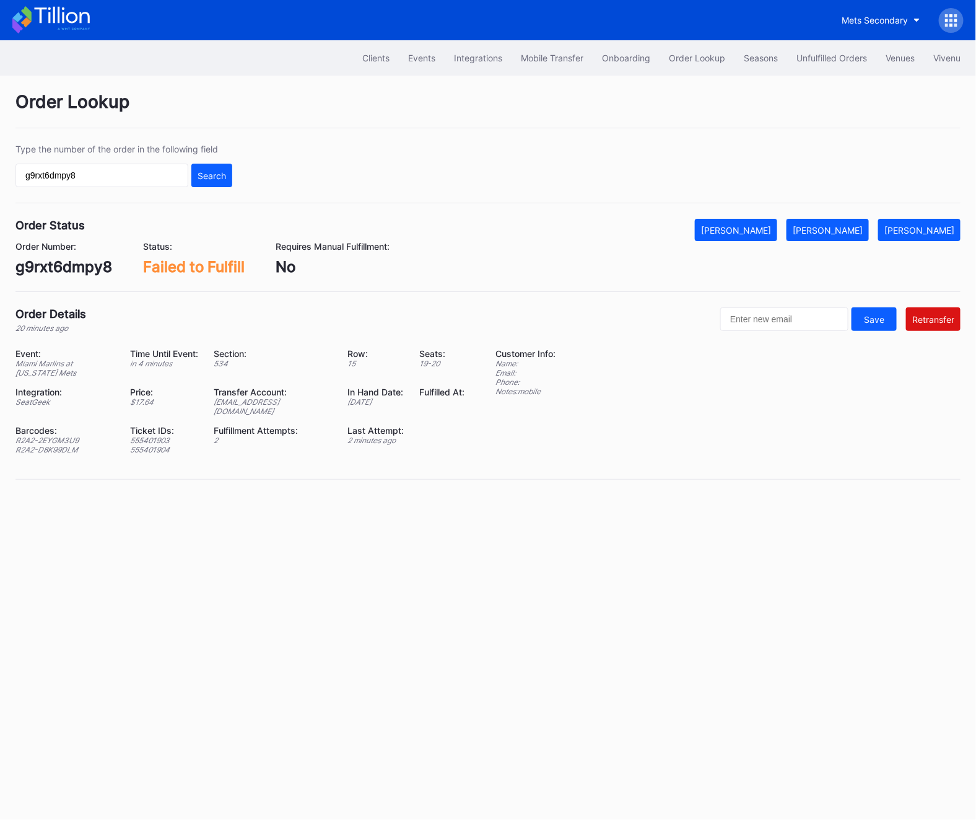
click at [56, 436] on div "R2A2-2EYGM3U9" at bounding box center [64, 440] width 99 height 9
click at [70, 445] on div "R2A2-D8K99DLM" at bounding box center [64, 449] width 99 height 9
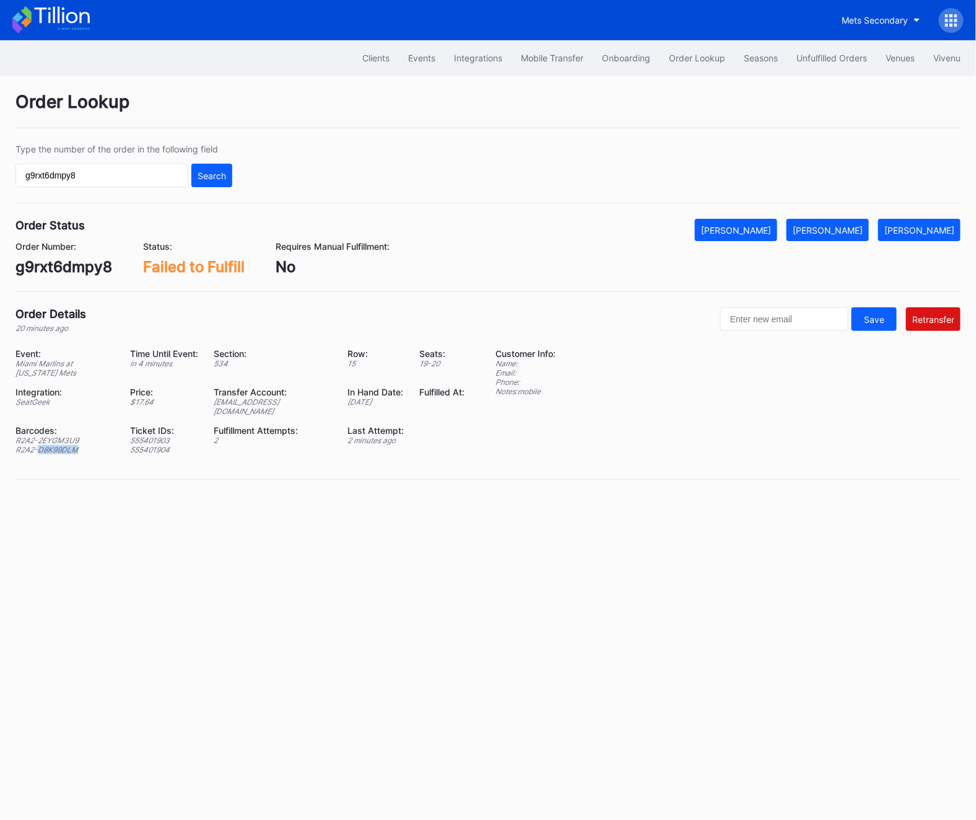
click at [70, 445] on div "R2A2-D8K99DLM" at bounding box center [64, 449] width 99 height 9
click at [103, 182] on input "g9rxt6dmpy8" at bounding box center [101, 176] width 173 height 24
paste input "18545723"
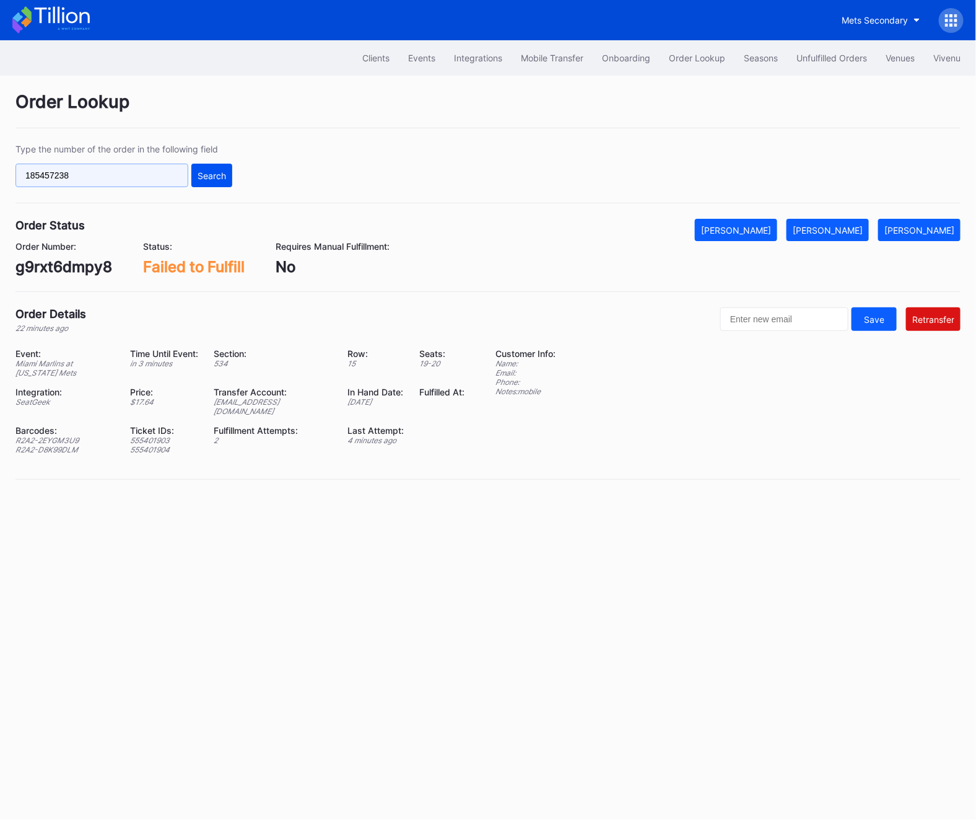
type input "185457238"
click at [225, 179] on div "Search" at bounding box center [212, 175] width 29 height 11
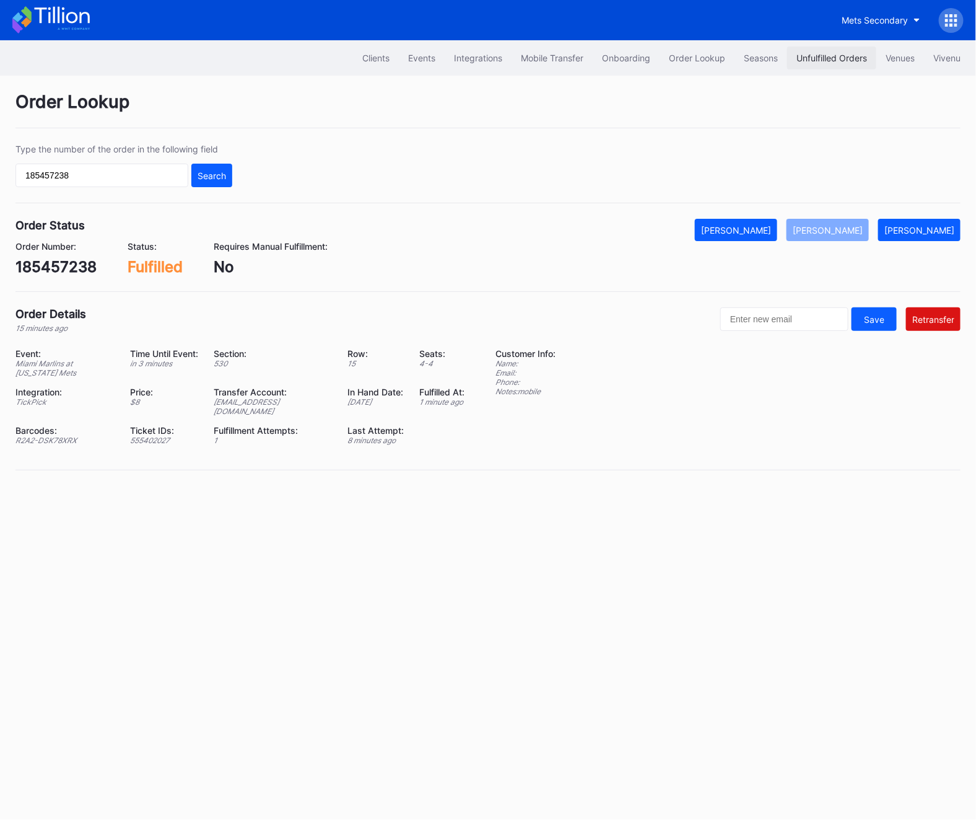
click at [812, 69] on button "Unfulfilled Orders" at bounding box center [832, 57] width 89 height 23
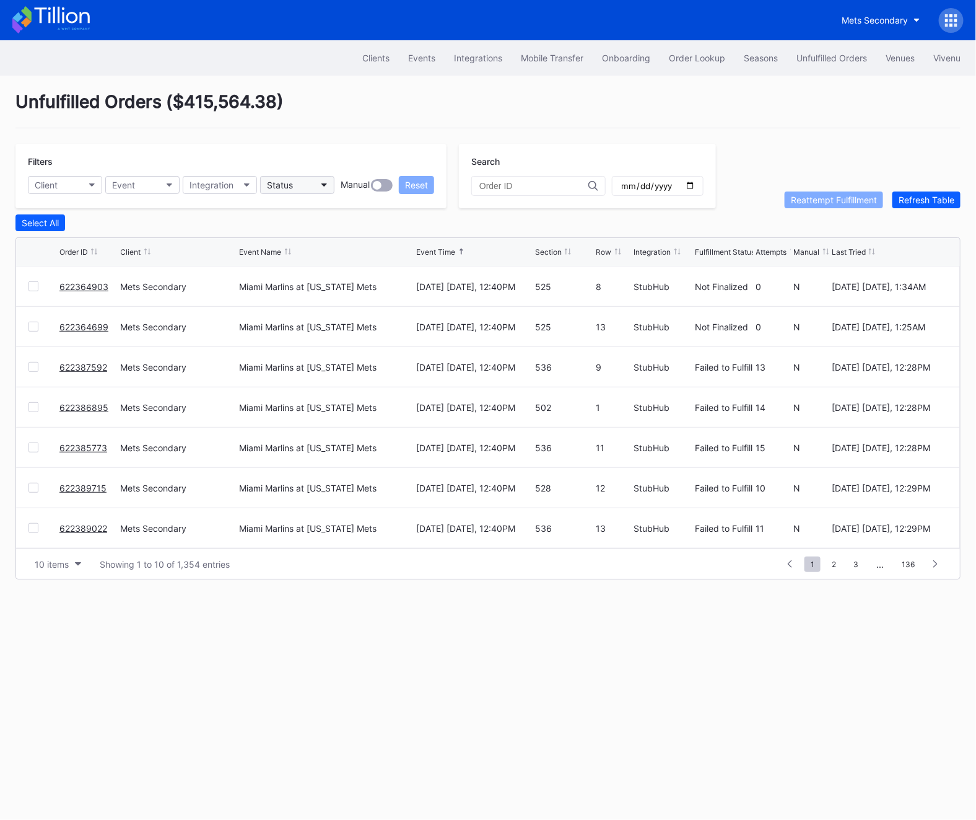
click at [311, 179] on button "Status" at bounding box center [297, 185] width 74 height 18
click at [314, 257] on div "Failed to Fulfill" at bounding box center [332, 263] width 144 height 23
click at [934, 209] on div "Unfulfilled Orders ( $167,654.06 ) Filters Client Event Integration FAILEDTOFUL…" at bounding box center [488, 335] width 976 height 519
click at [934, 202] on div "Refresh Table" at bounding box center [927, 200] width 56 height 11
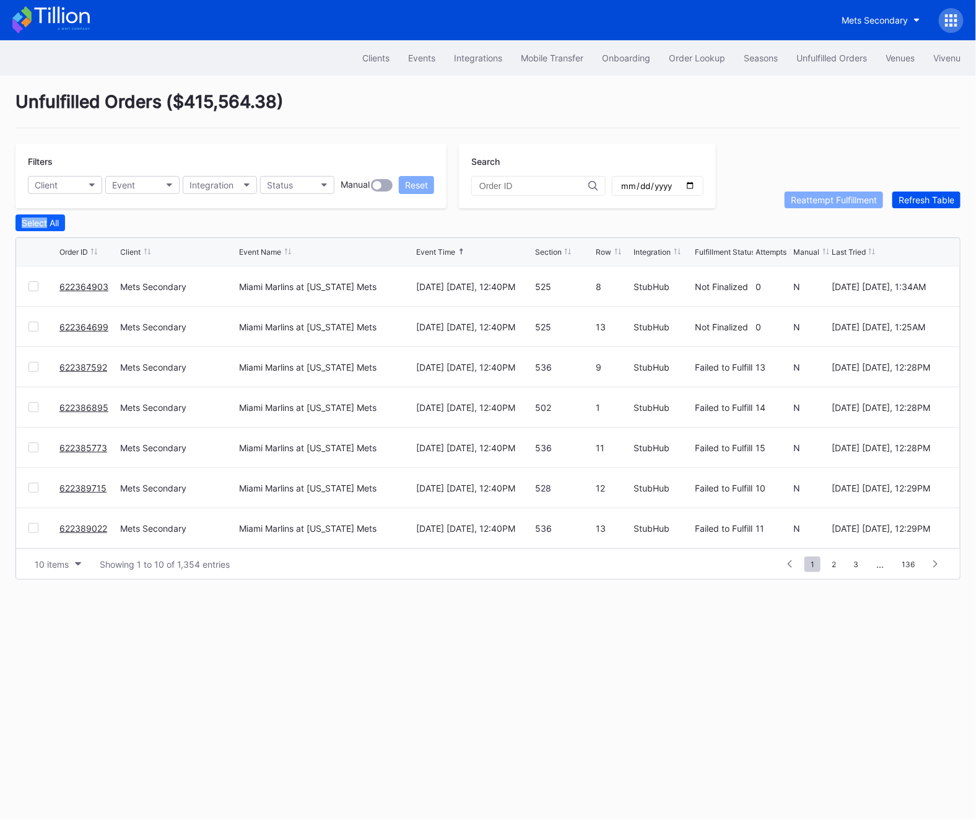
click at [934, 202] on div "Refresh Table" at bounding box center [927, 200] width 56 height 11
click at [934, 203] on div "Refresh Table" at bounding box center [927, 200] width 56 height 11
click at [318, 185] on button "Status" at bounding box center [297, 185] width 74 height 18
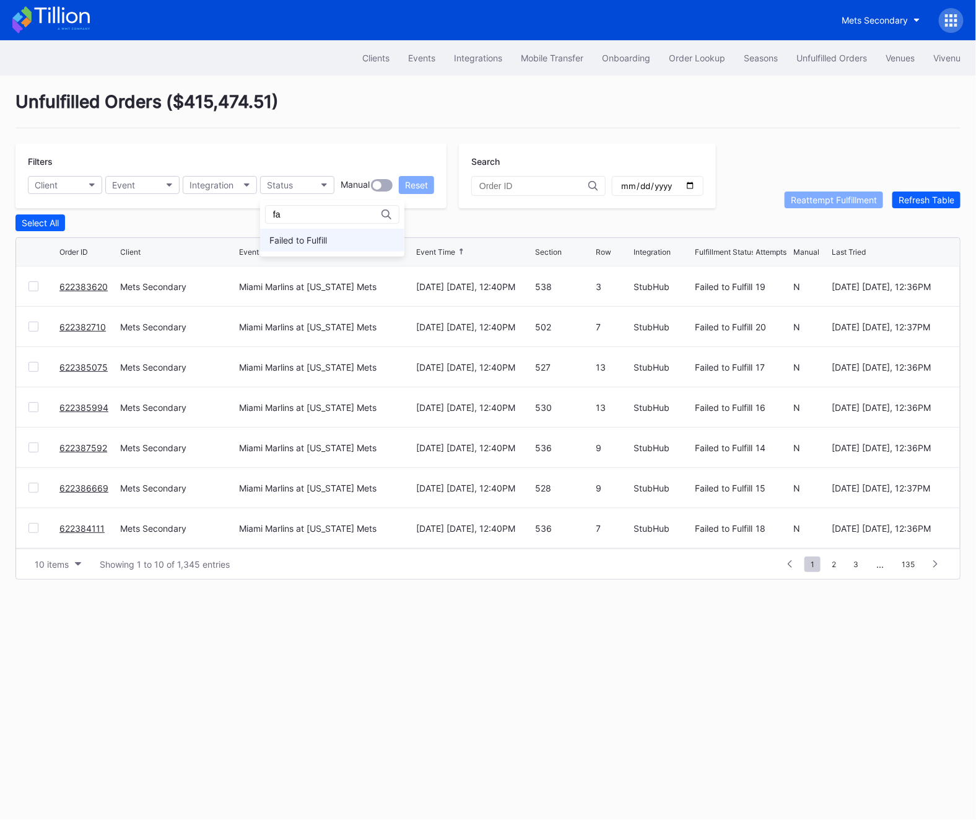
type input "fa"
click at [296, 244] on div "Failed to Fulfill" at bounding box center [299, 240] width 58 height 11
click at [671, 183] on input "date" at bounding box center [658, 185] width 76 height 11
type input "[DATE]"
click at [674, 621] on div "Clients Events Integrations Mobile Transfer Onboarding Order Lookup Seasons Unf…" at bounding box center [488, 429] width 976 height 779
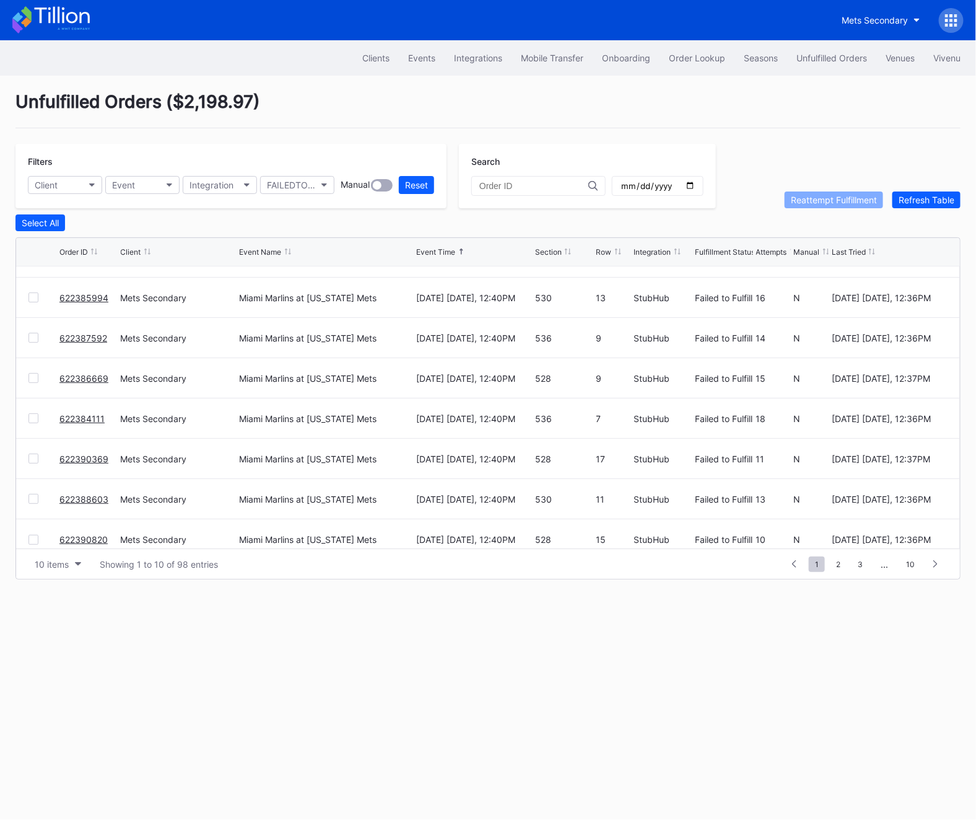
scroll to position [120, 0]
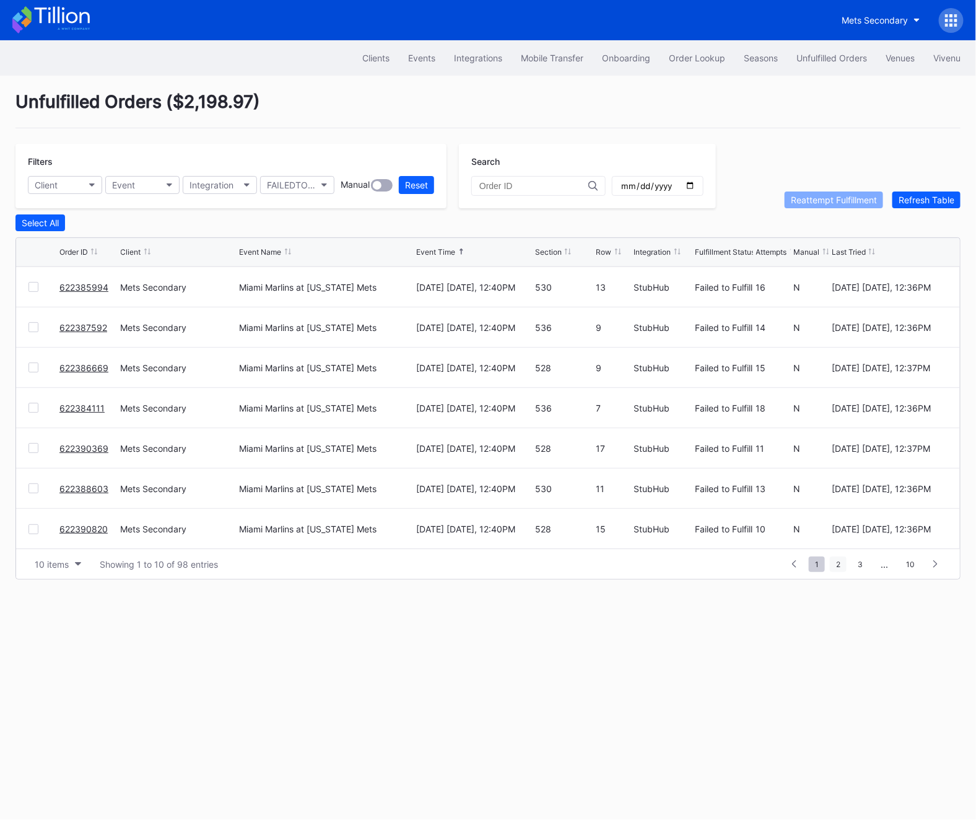
click at [840, 566] on span "2" at bounding box center [838, 563] width 17 height 15
click at [94, 486] on link "p3p0trvwreo" at bounding box center [85, 488] width 53 height 11
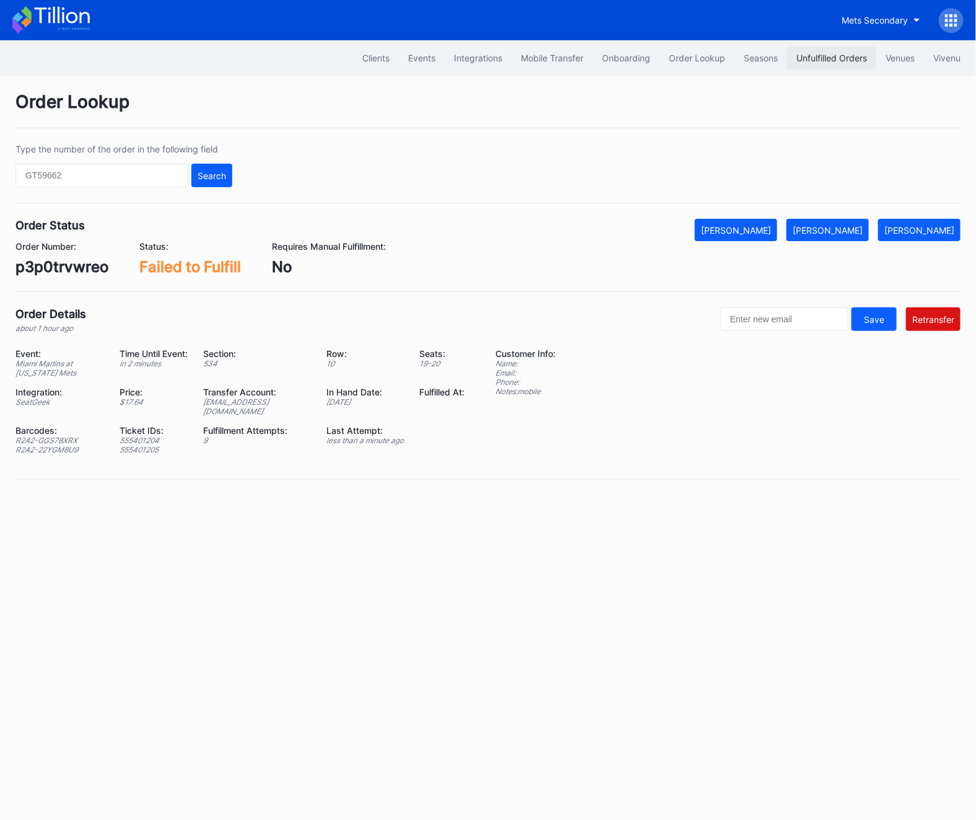
click at [803, 65] on button "Unfulfilled Orders" at bounding box center [832, 57] width 89 height 23
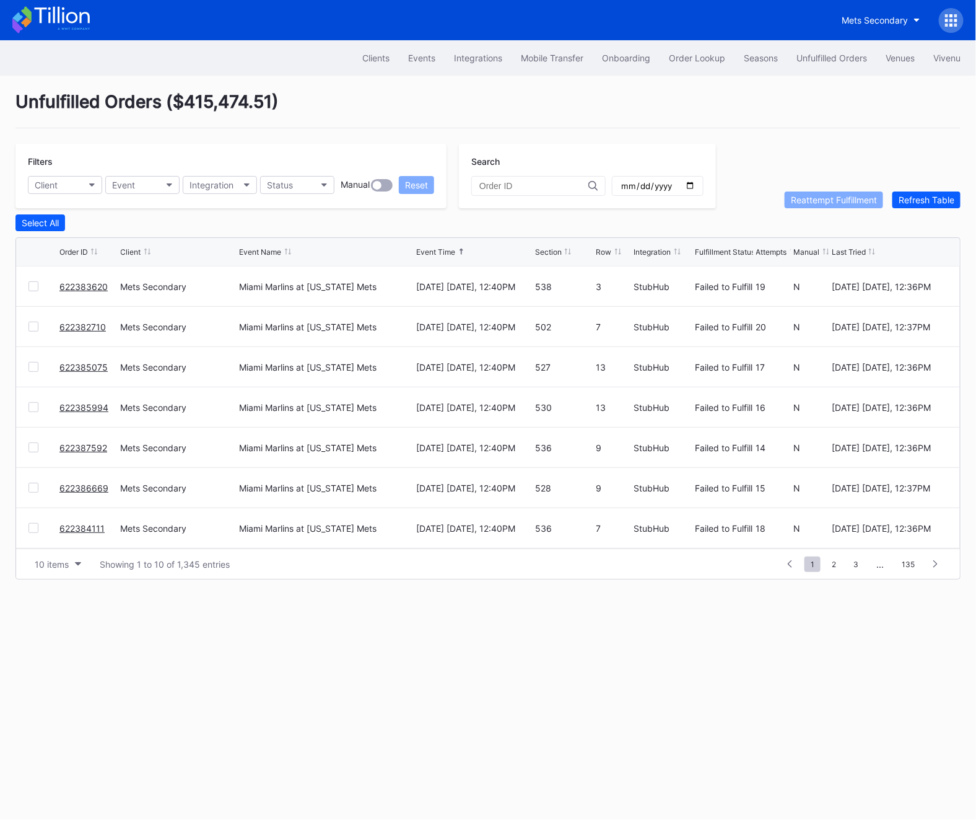
scroll to position [120, 0]
click at [836, 558] on span "2" at bounding box center [834, 563] width 17 height 15
click at [71, 448] on link "g9rxt6dm32o" at bounding box center [87, 448] width 56 height 11
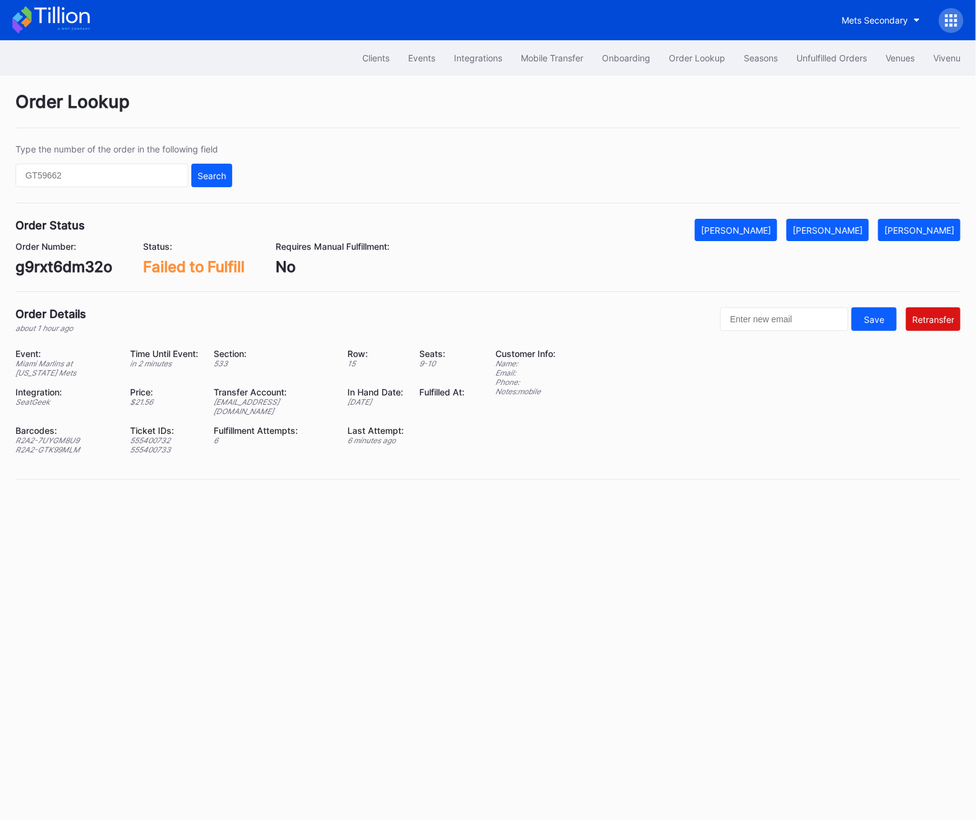
click at [65, 262] on div "g9rxt6dm32o" at bounding box center [63, 267] width 97 height 18
copy div "g9rxt6dm32o"
click at [72, 436] on div "R2A2-7UYGM8U9" at bounding box center [64, 440] width 99 height 9
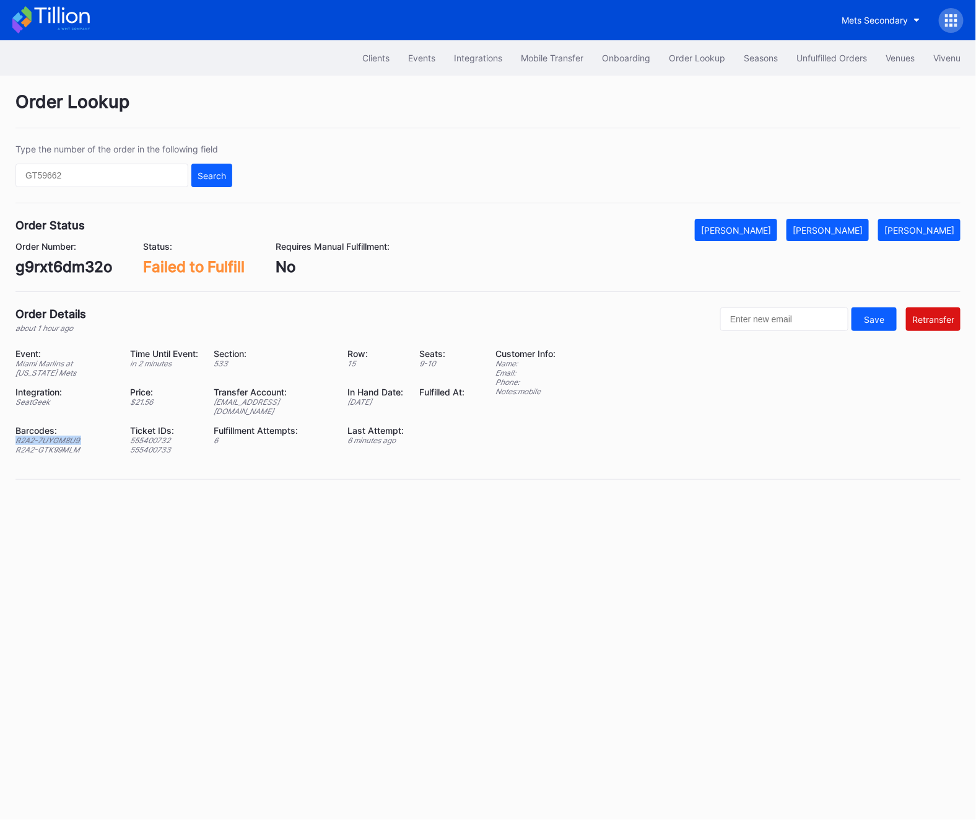
click at [72, 436] on div "R2A2-7UYGM8U9" at bounding box center [64, 440] width 99 height 9
copy div "R2A2-7UYGM8U9"
click at [55, 445] on div "R2A2-GTK99MLM" at bounding box center [64, 449] width 99 height 9
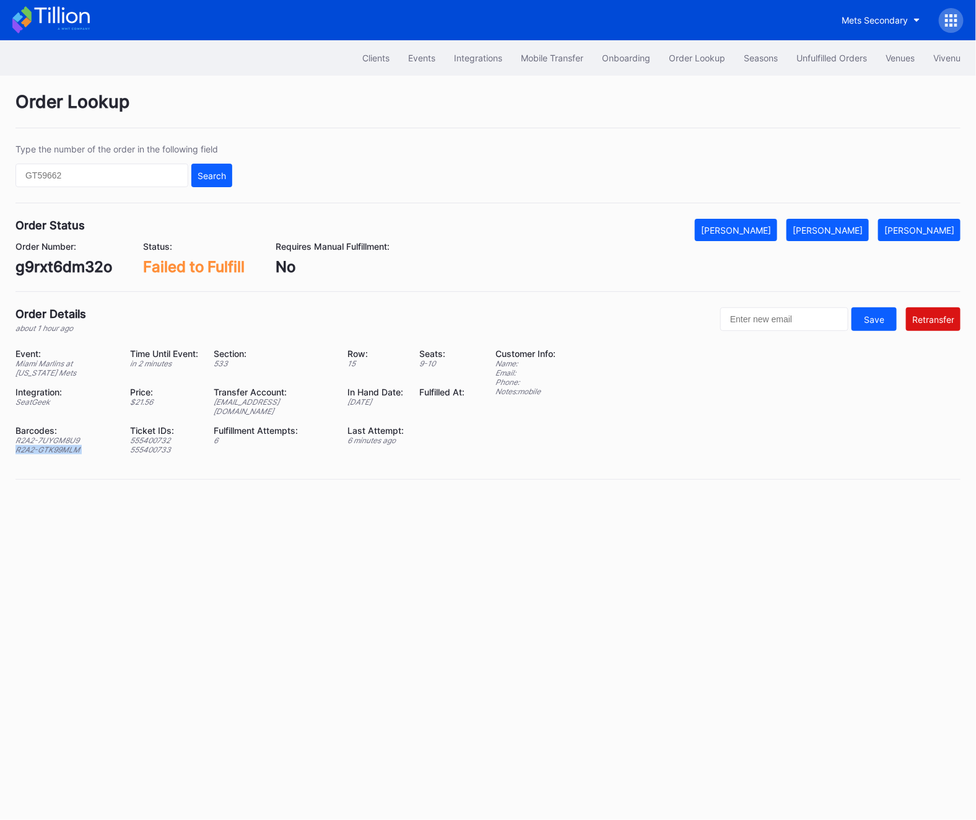
copy div "R2A2-GTK99MLM"
click at [788, 58] on button "Unfulfilled Orders" at bounding box center [832, 57] width 89 height 23
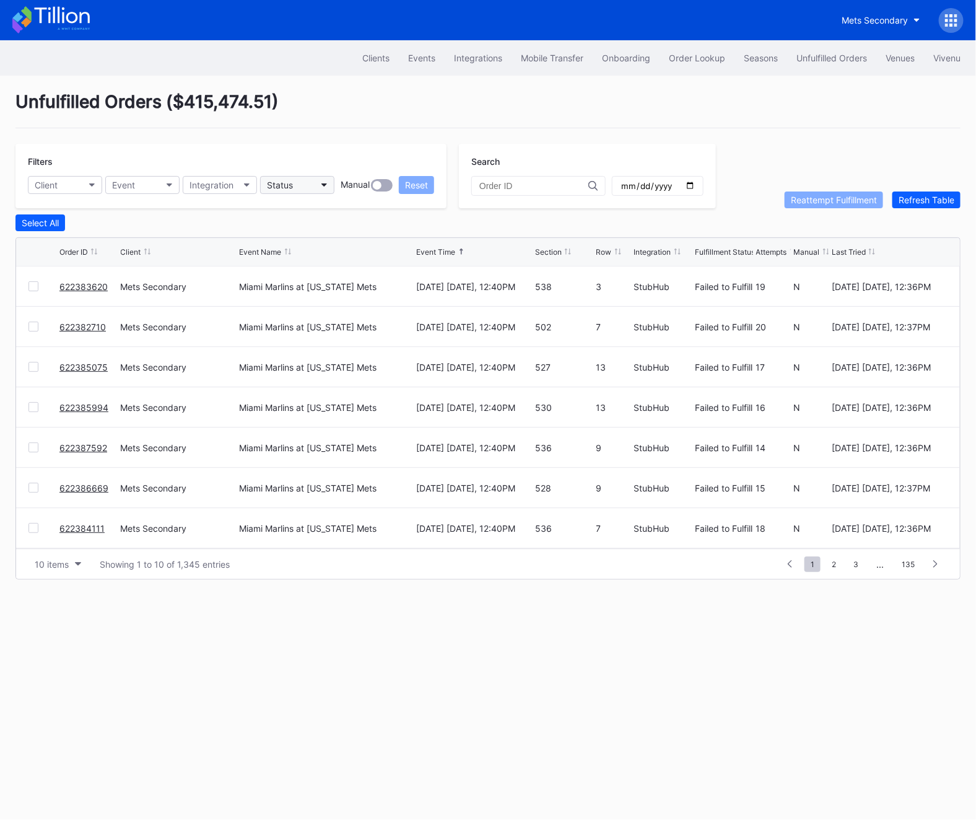
click at [287, 187] on div "Status" at bounding box center [280, 185] width 26 height 11
click at [287, 244] on div "Failed to Fulfill" at bounding box center [299, 240] width 58 height 11
click at [675, 185] on input "date" at bounding box center [658, 185] width 76 height 11
type input "[DATE]"
click at [216, 187] on div "Integration" at bounding box center [212, 185] width 44 height 11
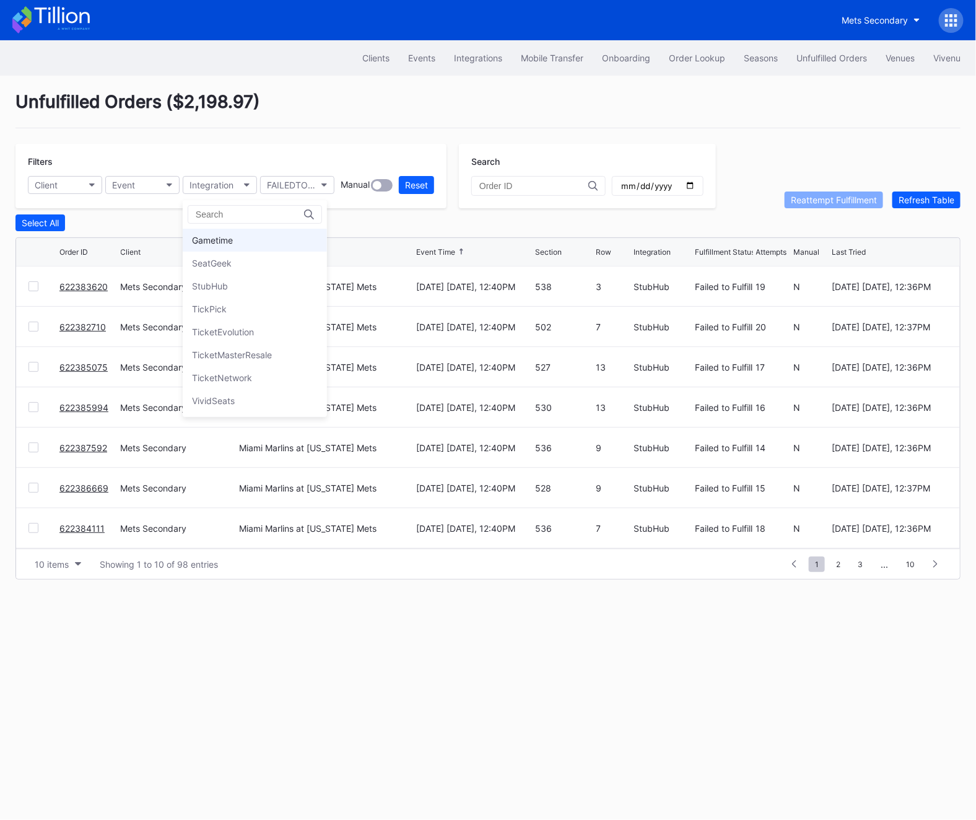
click at [219, 242] on div "Gametime" at bounding box center [212, 240] width 41 height 11
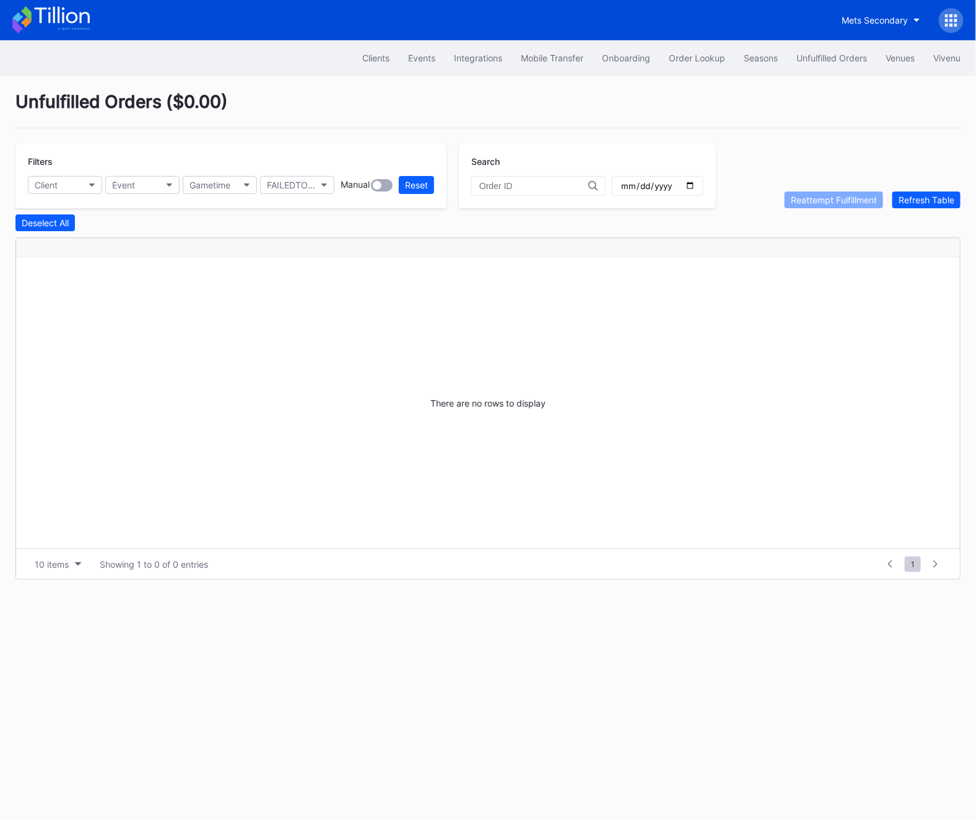
click at [208, 194] on div "Filters Client Event Gametime FAILEDTOFULFILL Manual Reset" at bounding box center [230, 176] width 431 height 64
click at [208, 189] on div "Gametime" at bounding box center [210, 185] width 41 height 11
click at [214, 270] on div "SeatGeek" at bounding box center [255, 263] width 144 height 23
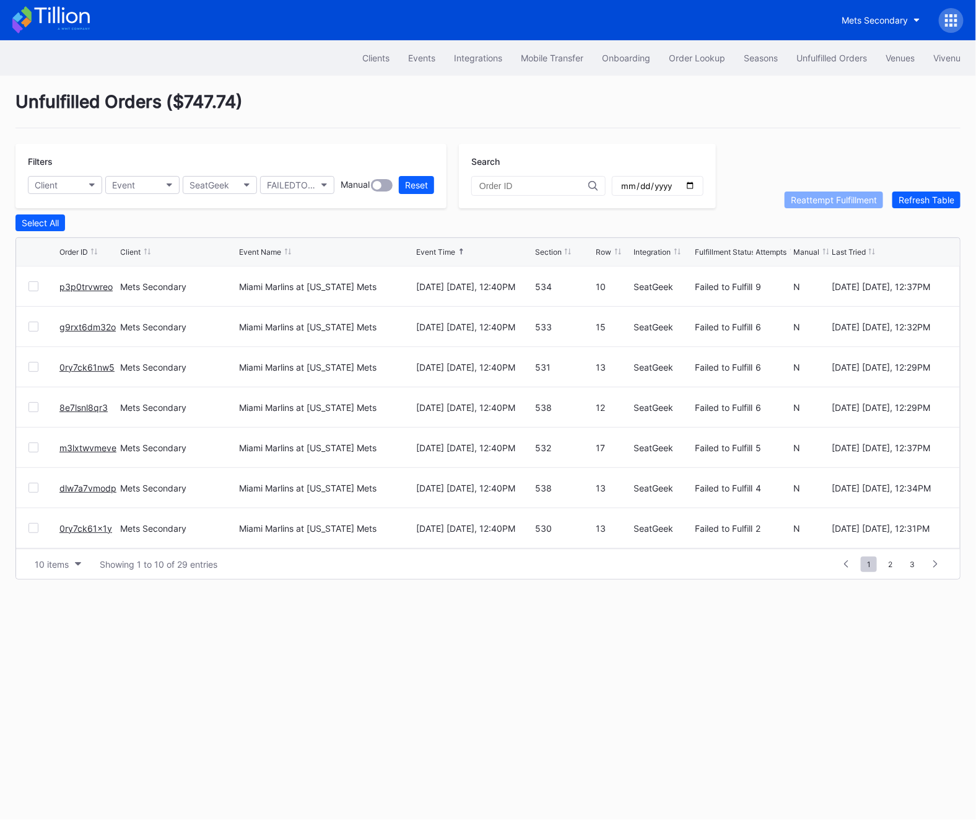
scroll to position [120, 0]
click at [46, 224] on div "Select All" at bounding box center [40, 222] width 37 height 11
click at [801, 188] on div "Filters Client Event SeatGeek FAILEDTOFULFILL Manual Reset Search 2025-08-31 Re…" at bounding box center [488, 176] width 946 height 64
click at [800, 200] on div "Reattempt Fulfillment" at bounding box center [834, 200] width 86 height 11
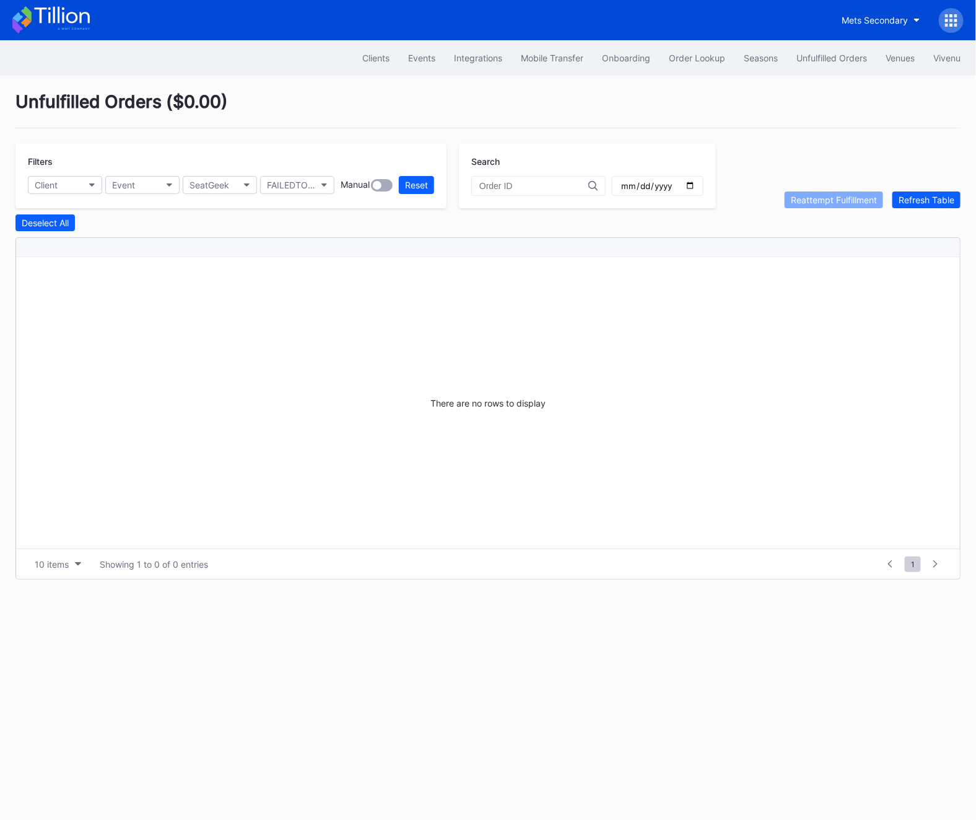
scroll to position [0, 0]
click at [959, 25] on div at bounding box center [951, 20] width 25 height 25
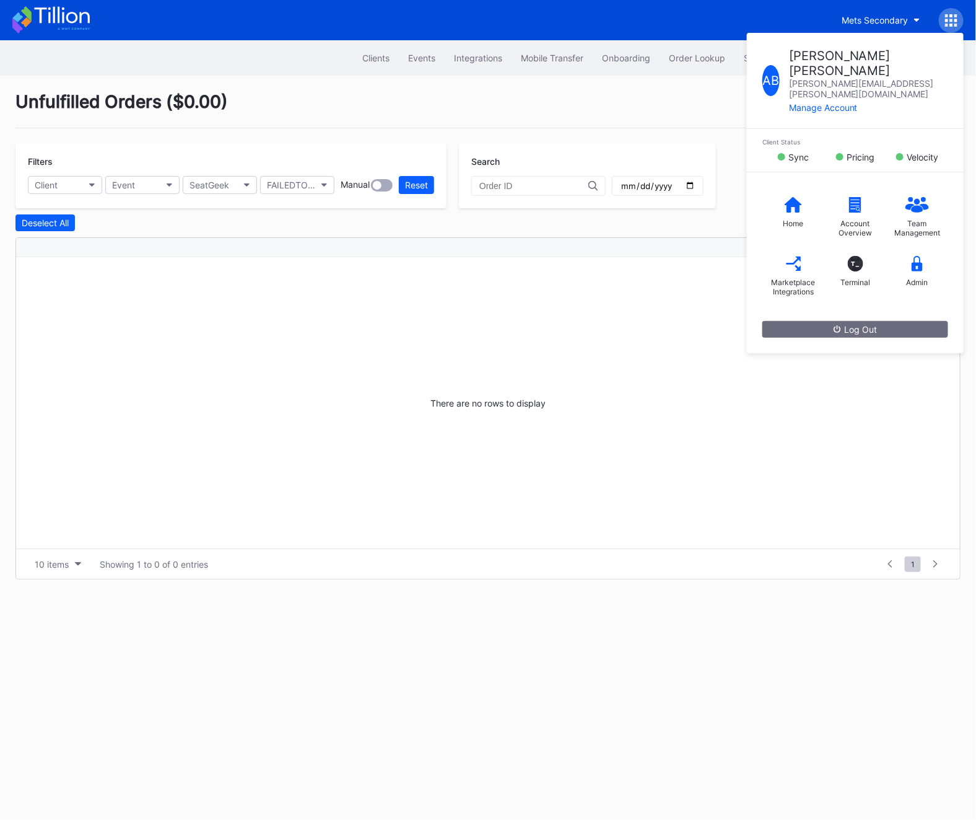
click at [652, 285] on div "There are no rows to display" at bounding box center [488, 402] width 944 height 291
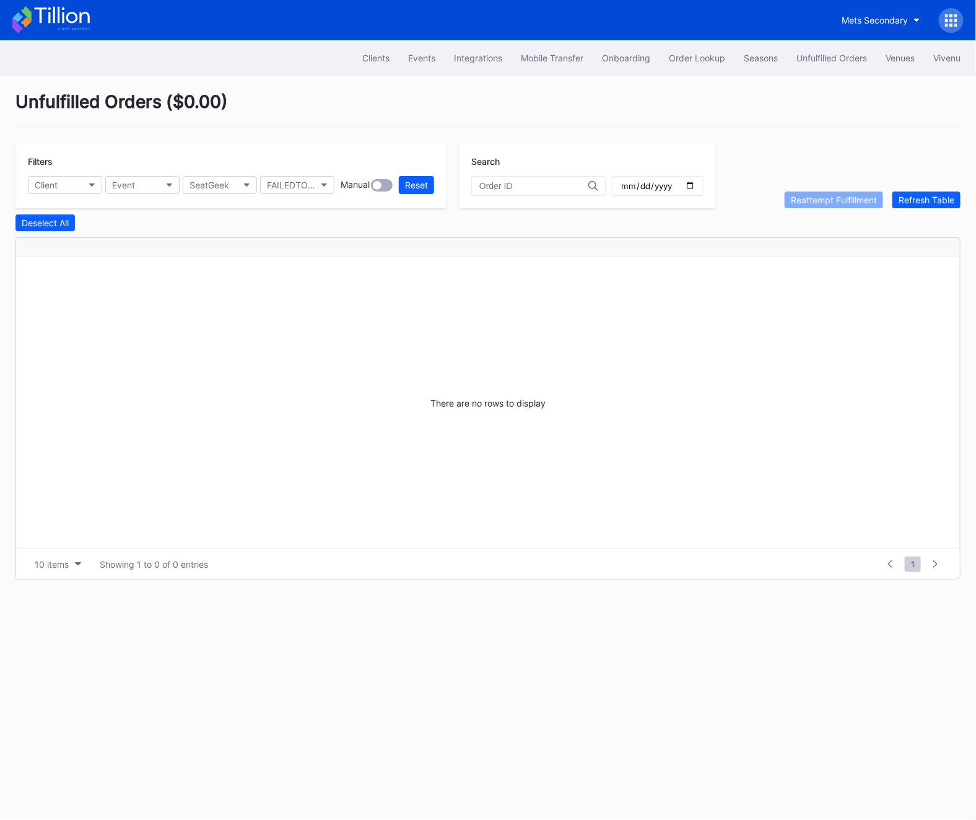
click at [944, 29] on div at bounding box center [951, 20] width 25 height 25
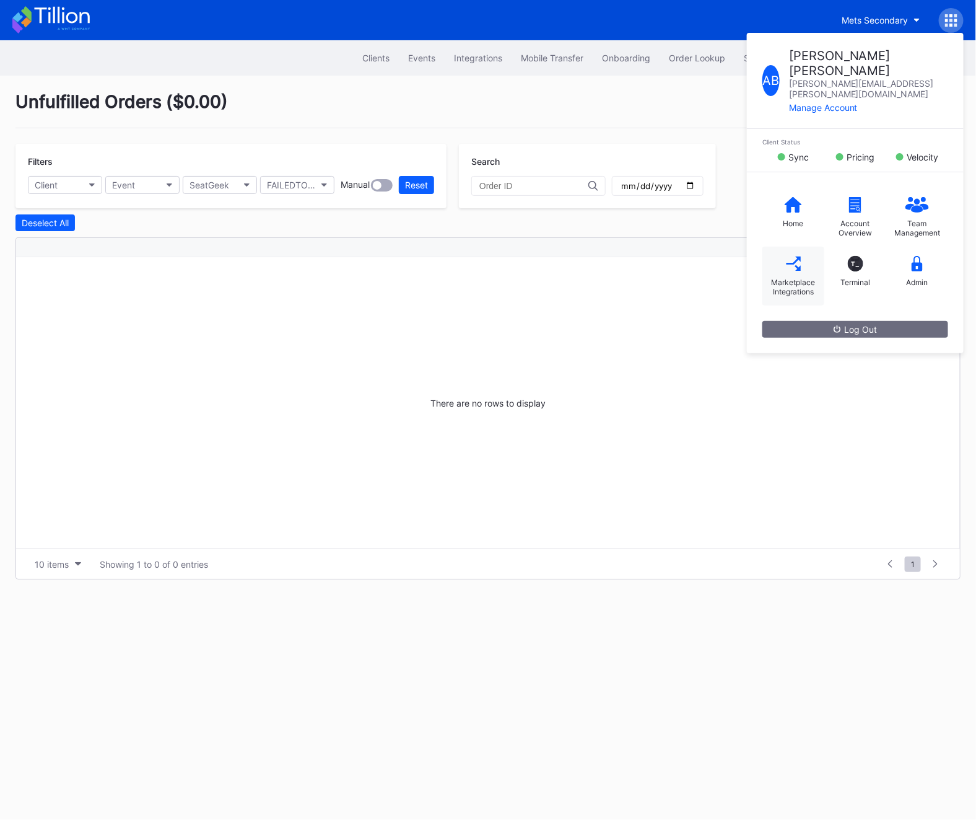
click at [786, 248] on div "Marketplace Integrations" at bounding box center [794, 276] width 62 height 59
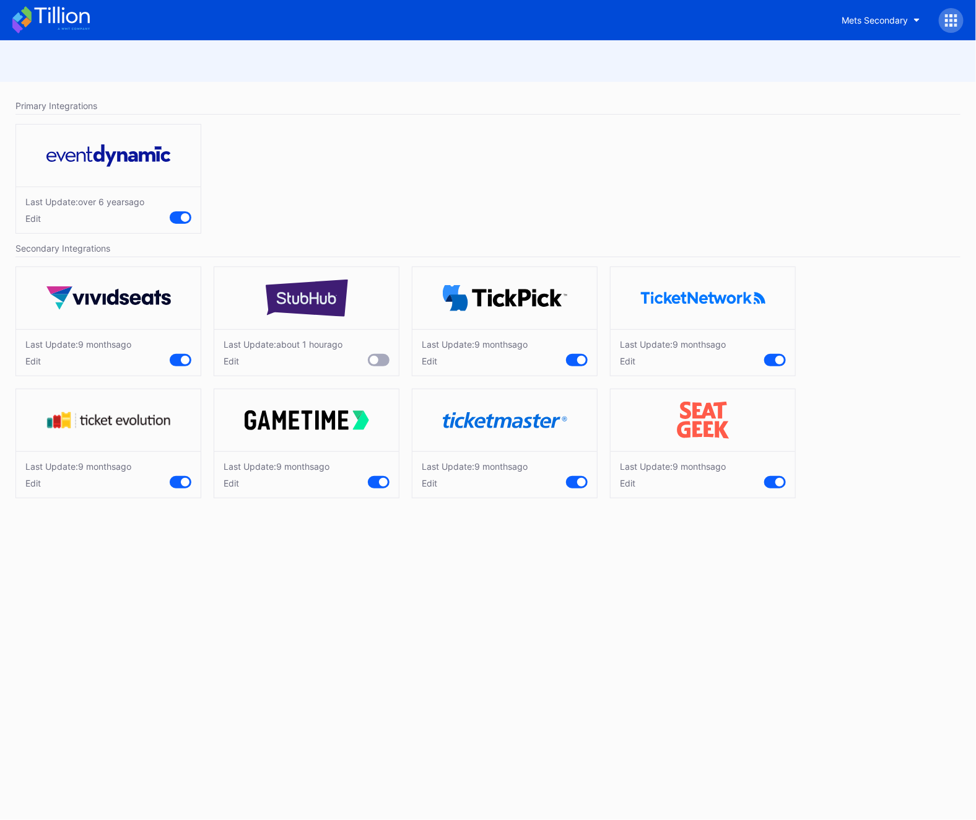
click at [950, 32] on div at bounding box center [951, 20] width 25 height 25
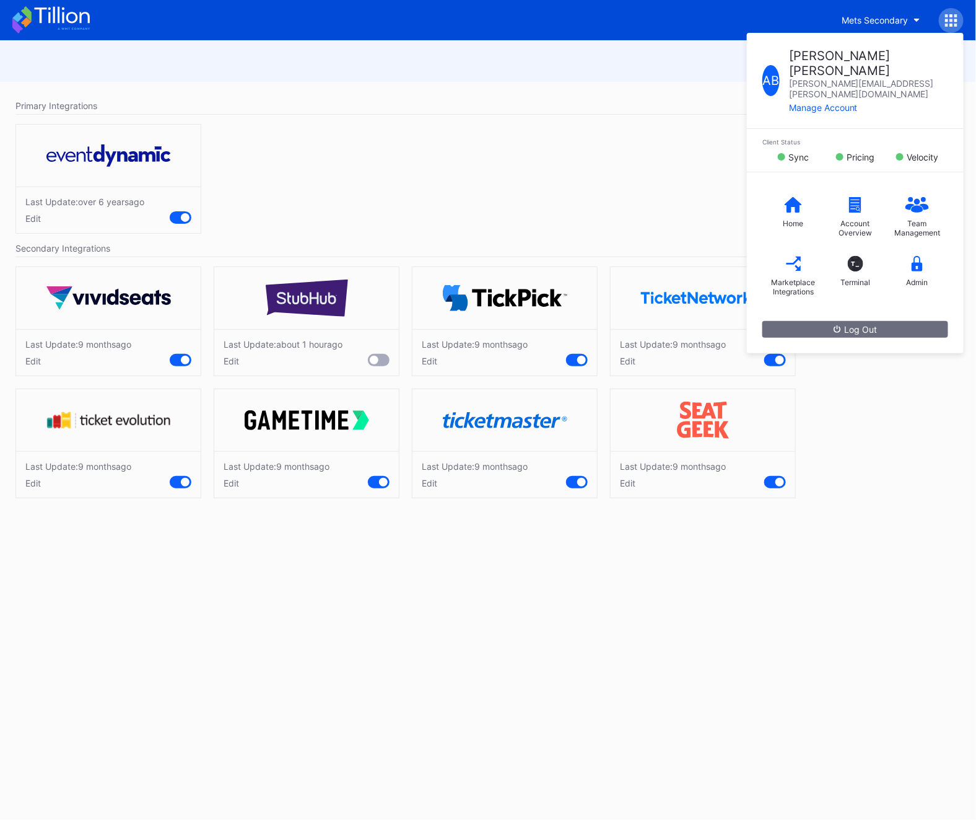
click at [786, 525] on div "Primary Integrations Last Update: over 6 years ago Edit Secondary Integrations …" at bounding box center [488, 429] width 976 height 779
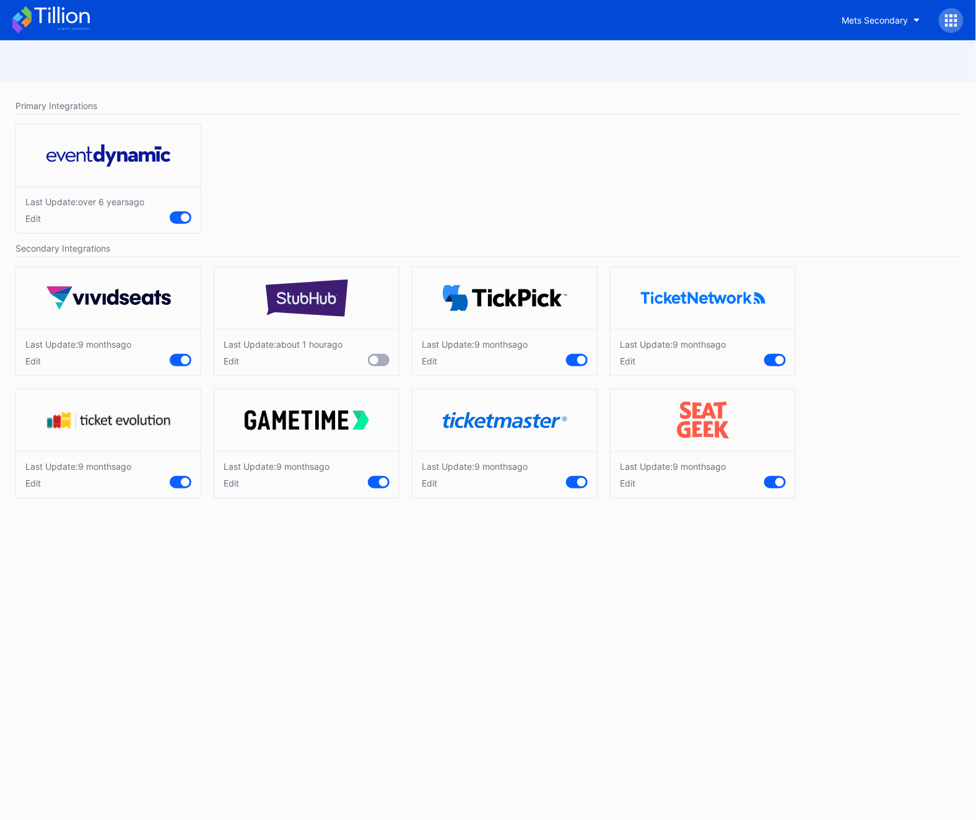
click at [773, 485] on div at bounding box center [776, 482] width 22 height 12
click at [944, 25] on div at bounding box center [951, 20] width 25 height 25
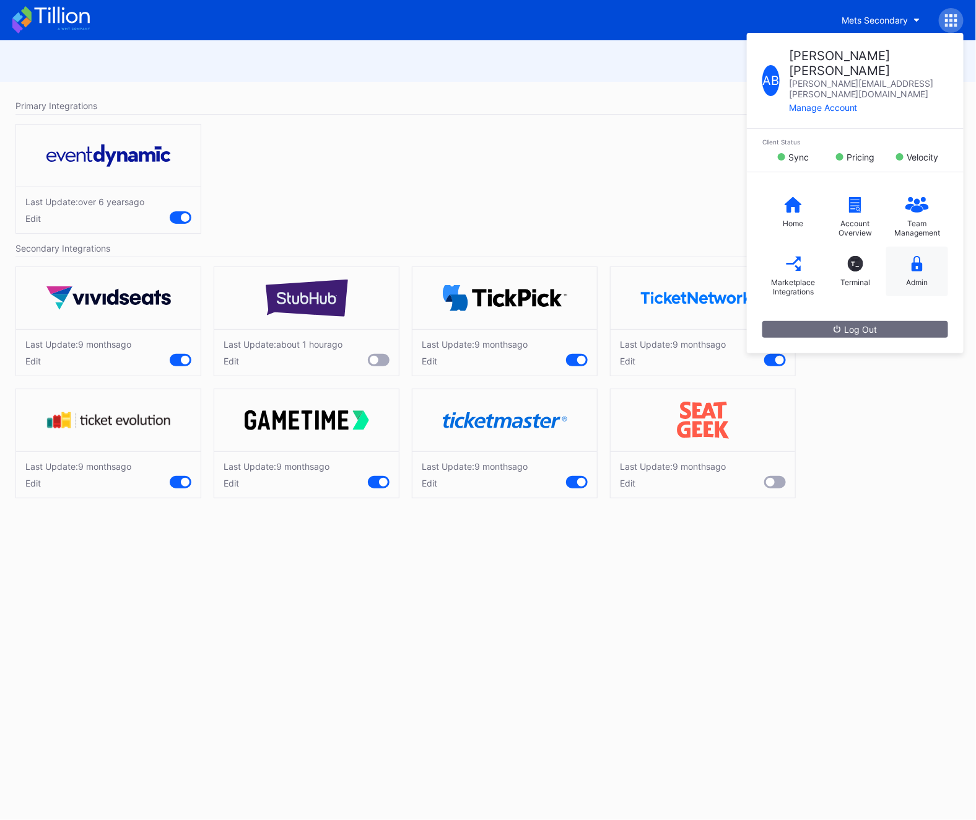
click at [907, 278] on div "Admin" at bounding box center [918, 282] width 22 height 9
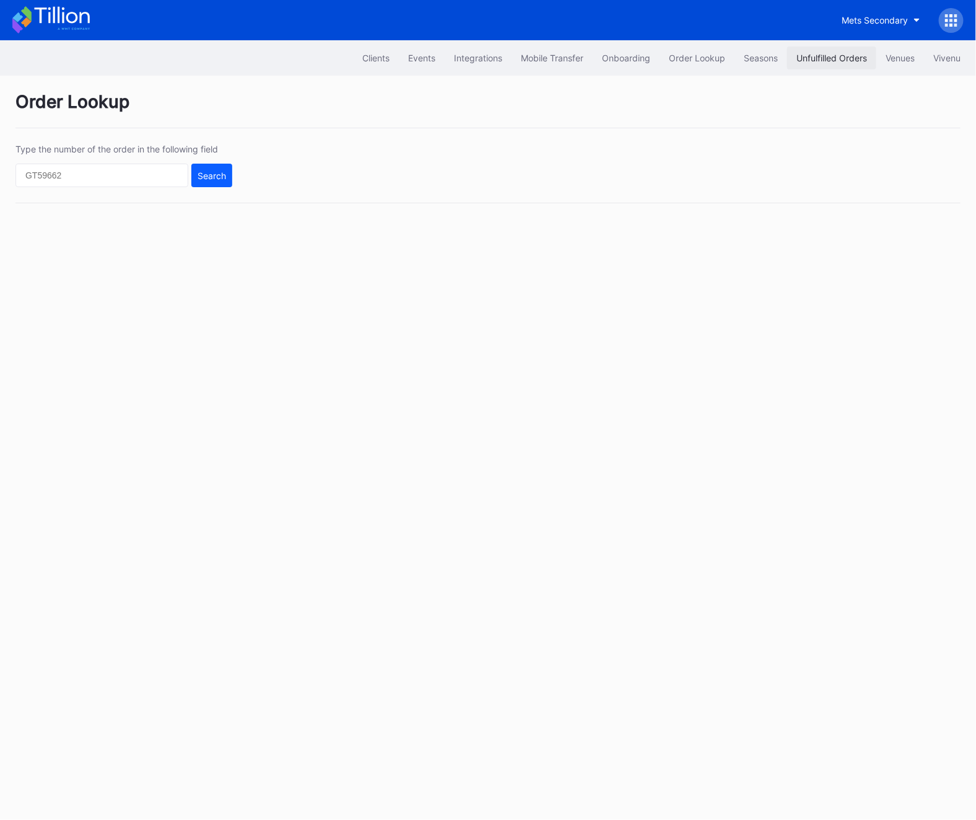
click at [823, 56] on div "Unfulfilled Orders" at bounding box center [832, 58] width 71 height 11
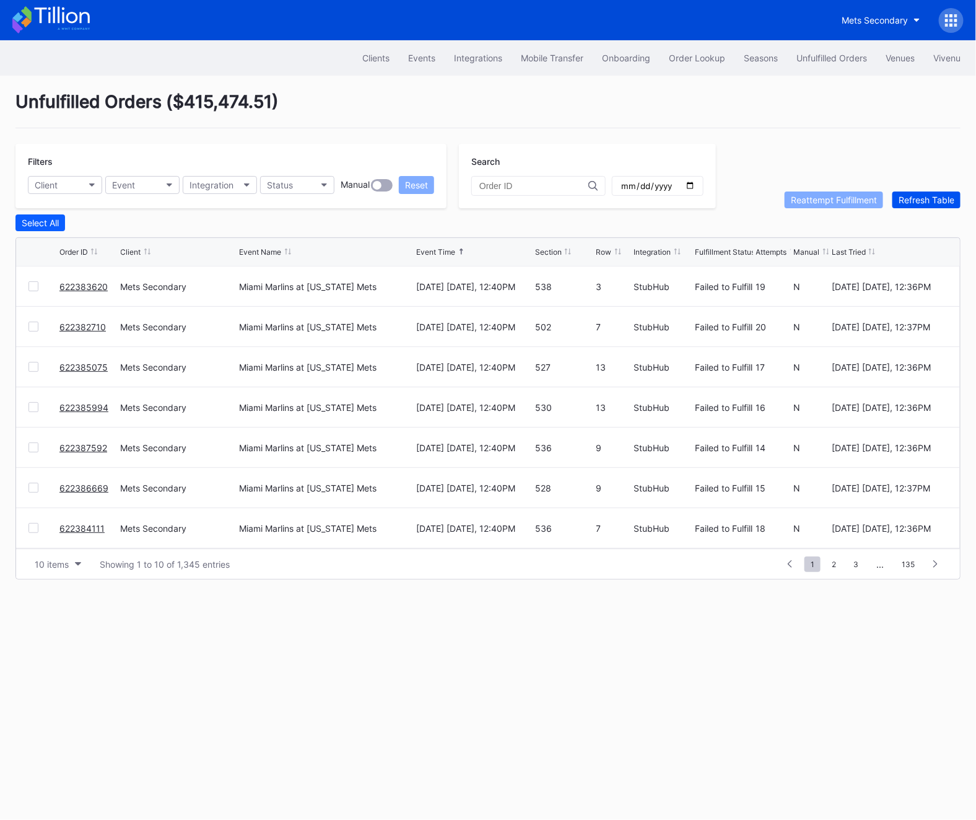
click at [929, 203] on div "Refresh Table" at bounding box center [927, 200] width 56 height 11
click at [839, 556] on span "2" at bounding box center [834, 563] width 17 height 15
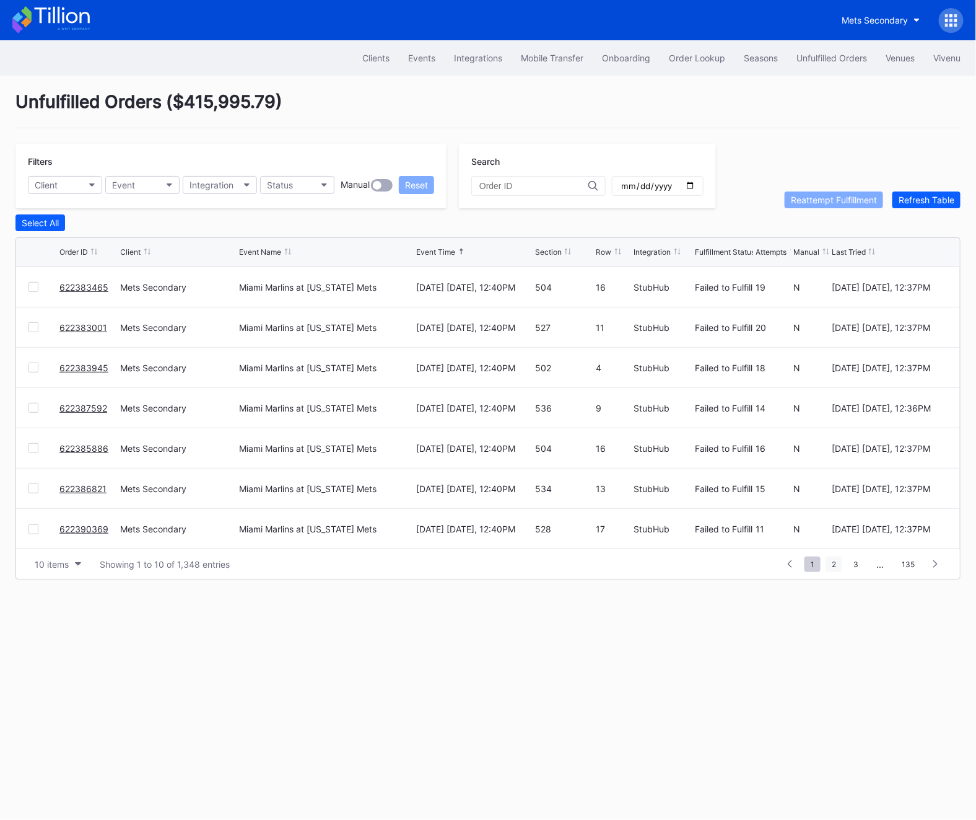
scroll to position [0, 0]
click at [205, 188] on div "Integration" at bounding box center [212, 185] width 44 height 11
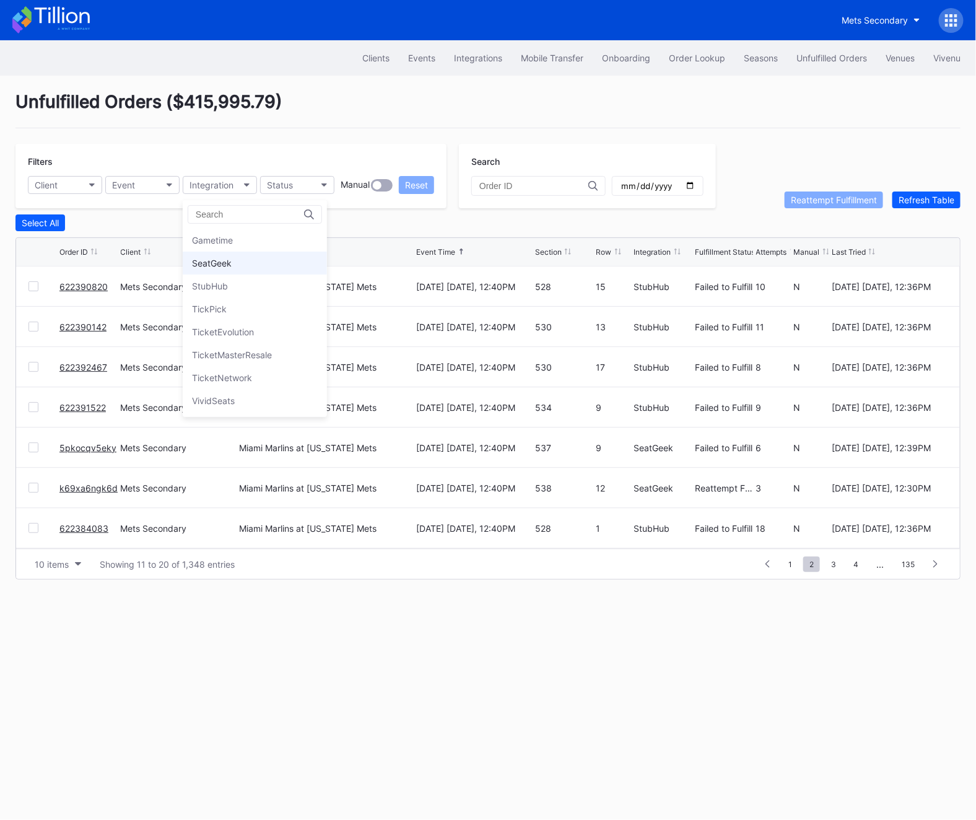
click at [218, 259] on div "SeatGeek" at bounding box center [212, 263] width 40 height 11
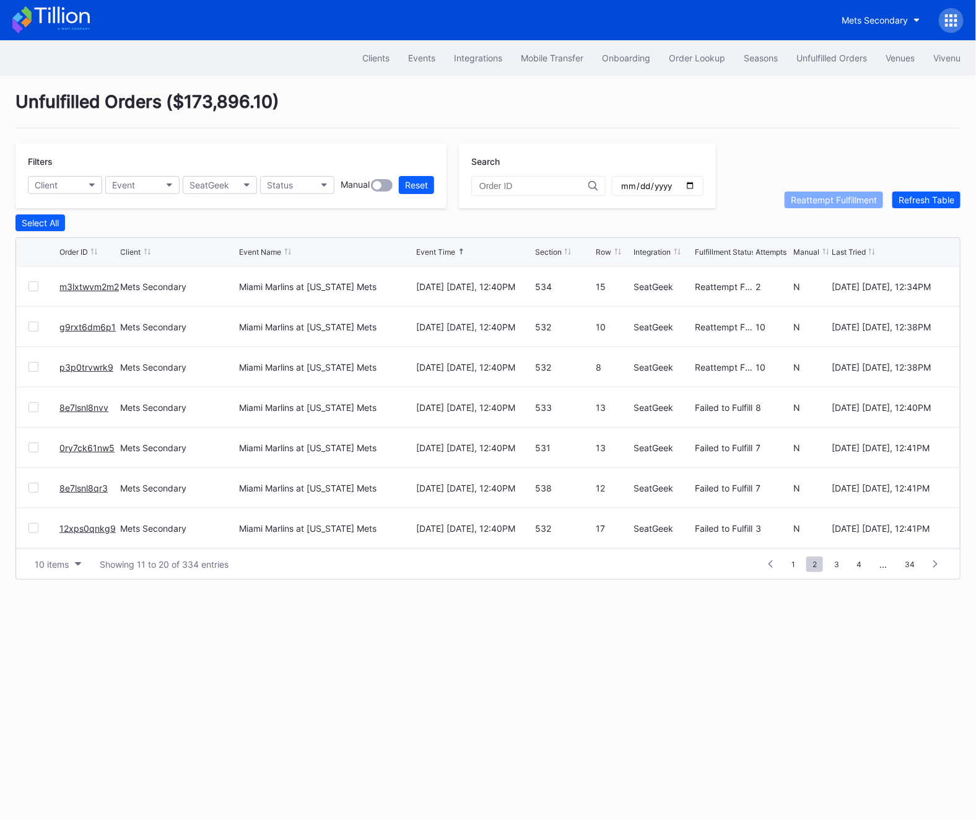
scroll to position [120, 0]
click at [671, 185] on input "date" at bounding box center [658, 185] width 76 height 11
type input "[DATE]"
click at [297, 188] on button "Status" at bounding box center [297, 185] width 74 height 18
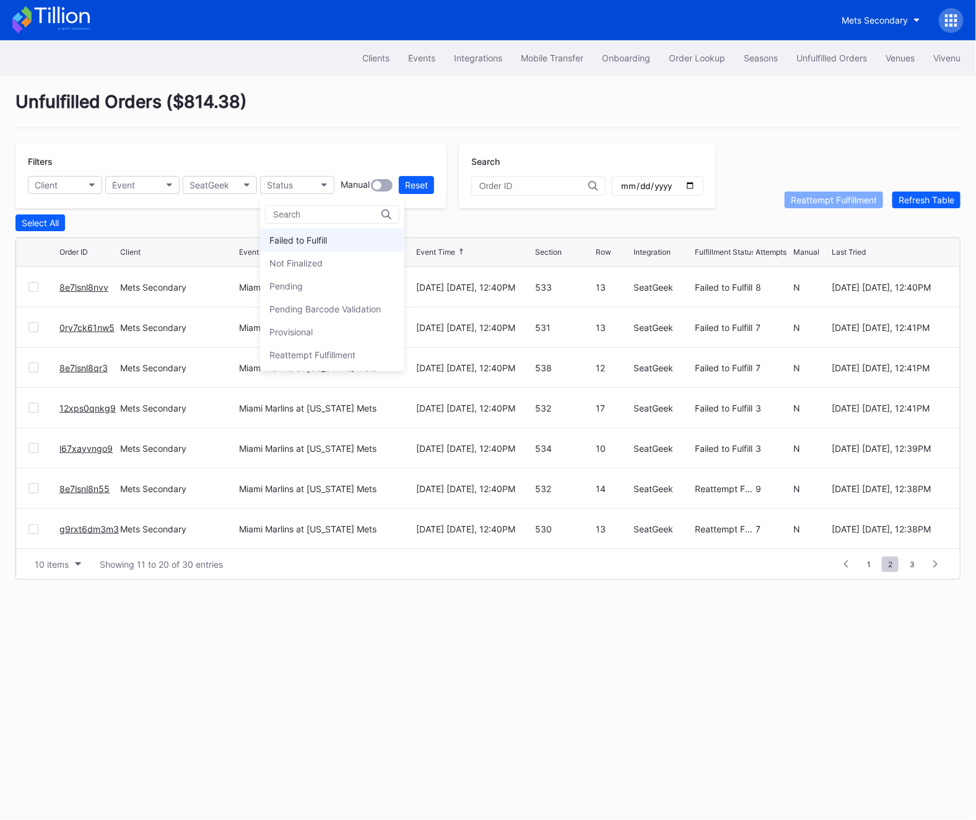
click at [305, 244] on div "Failed to Fulfill" at bounding box center [299, 240] width 58 height 11
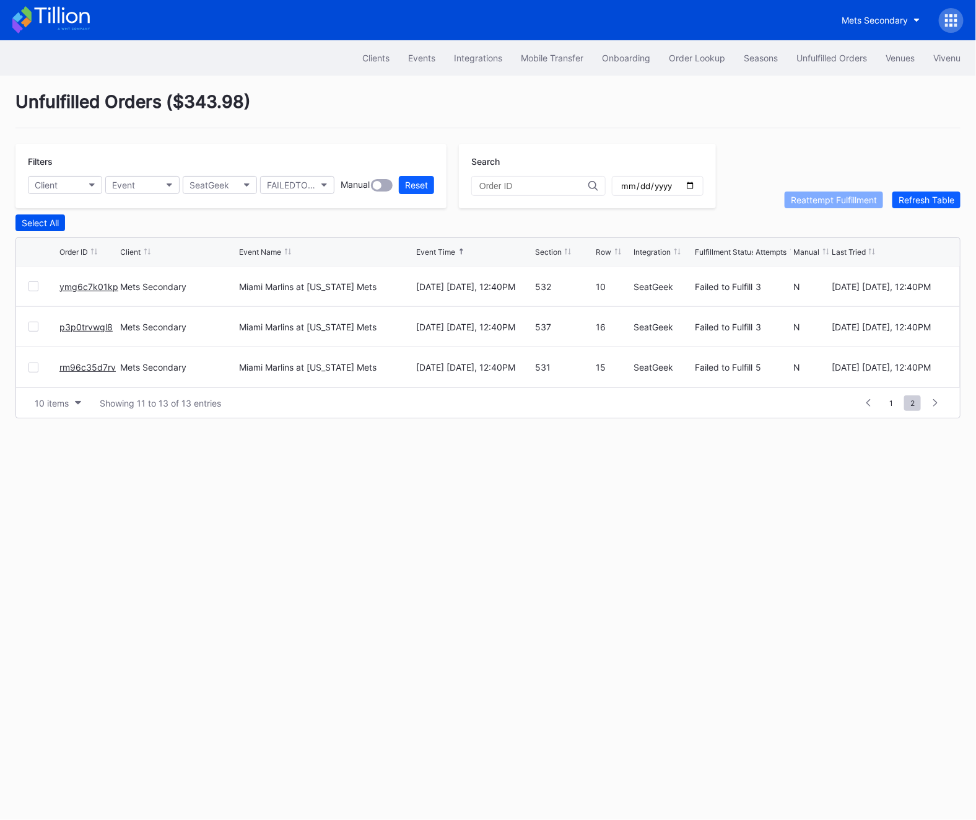
click at [31, 219] on div "Select All" at bounding box center [40, 222] width 37 height 11
click at [832, 199] on div "Reattempt Fulfillment" at bounding box center [834, 200] width 86 height 11
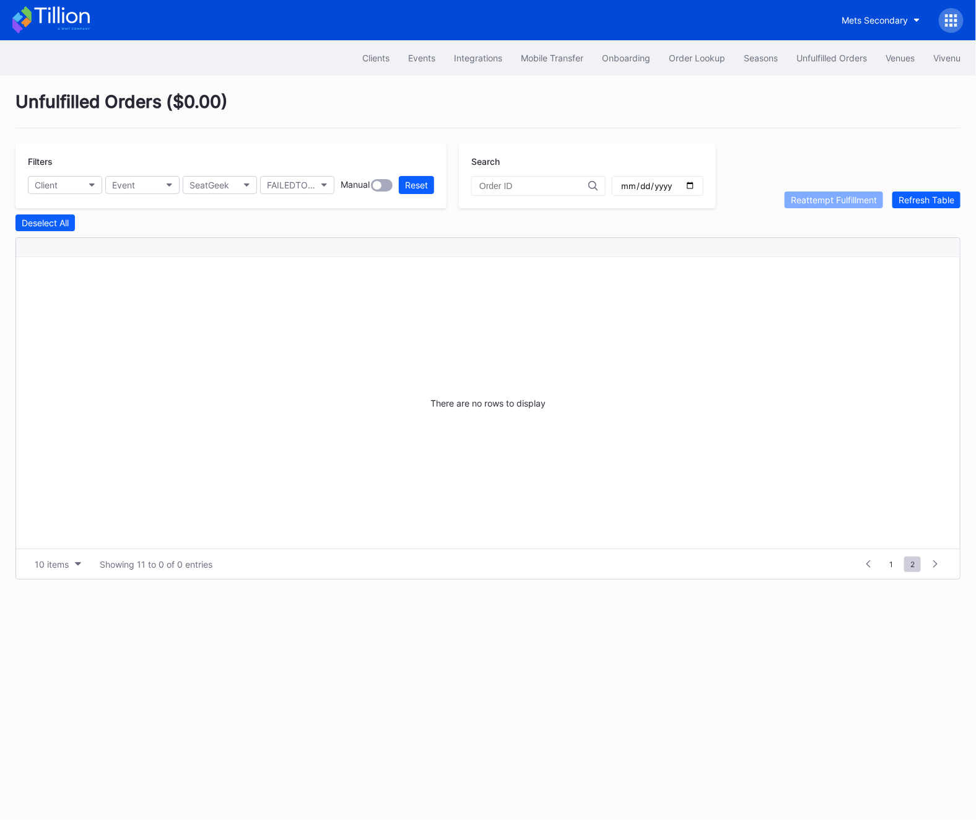
click at [279, 170] on div "Filters Client Event SeatGeek FAILEDTOFULFILL Manual Reset" at bounding box center [230, 176] width 431 height 64
click at [279, 185] on div "FAILEDTOFULFILL" at bounding box center [291, 185] width 48 height 11
click at [331, 354] on div "Reattempt Fulfillment" at bounding box center [313, 354] width 86 height 11
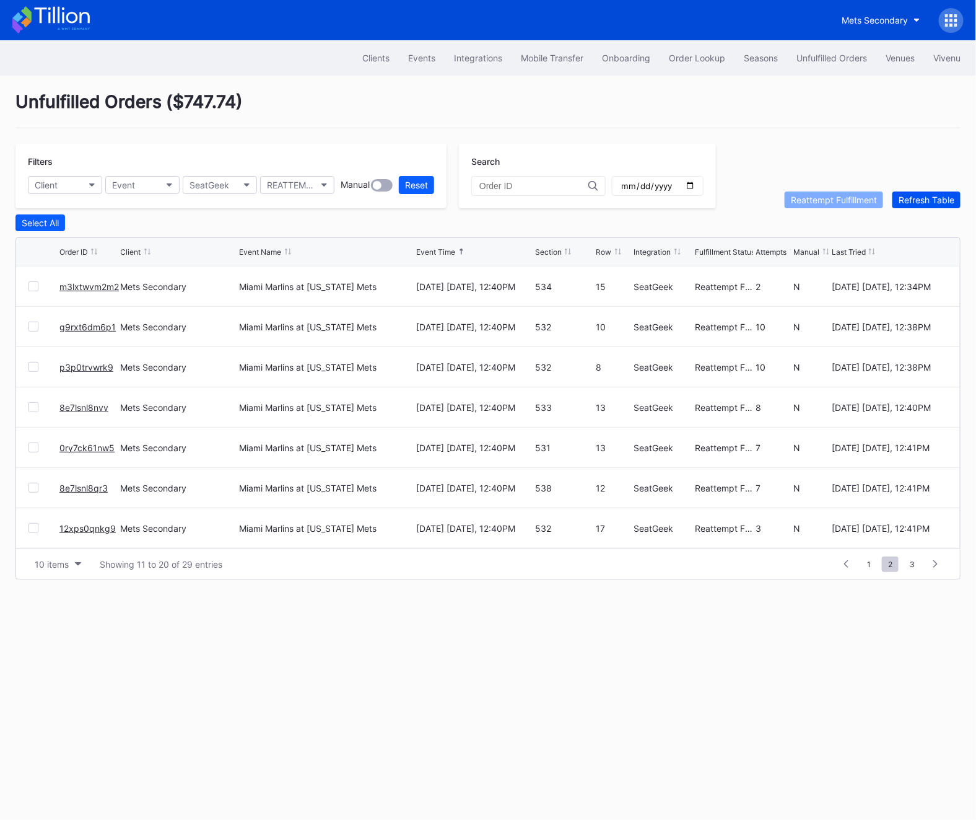
click at [919, 193] on button "Refresh Table" at bounding box center [927, 199] width 68 height 17
click at [277, 188] on div "Status" at bounding box center [280, 185] width 26 height 11
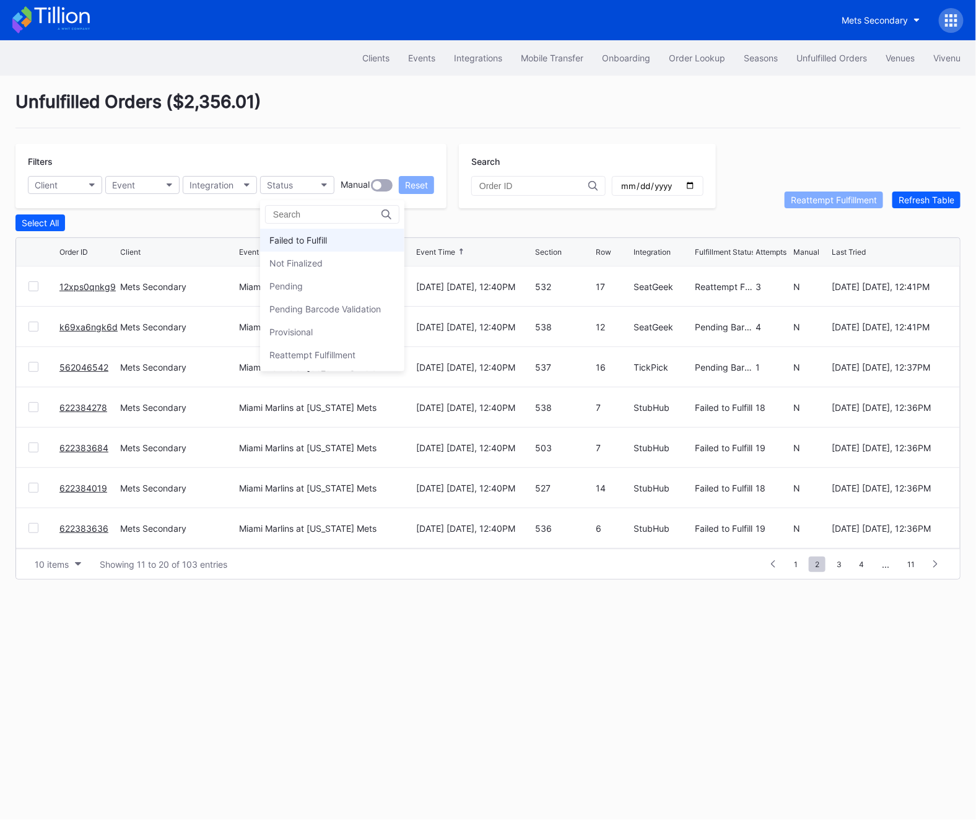
click at [309, 238] on div "Failed to Fulfill" at bounding box center [299, 240] width 58 height 11
click at [665, 186] on input "[DATE]" at bounding box center [658, 185] width 76 height 11
click at [670, 184] on input "[DATE]" at bounding box center [658, 185] width 76 height 11
click at [775, 139] on div "Unfulfilled Orders ( $1,451.23 ) Filters Client Event Integration FAILEDTOFULFI…" at bounding box center [488, 335] width 976 height 519
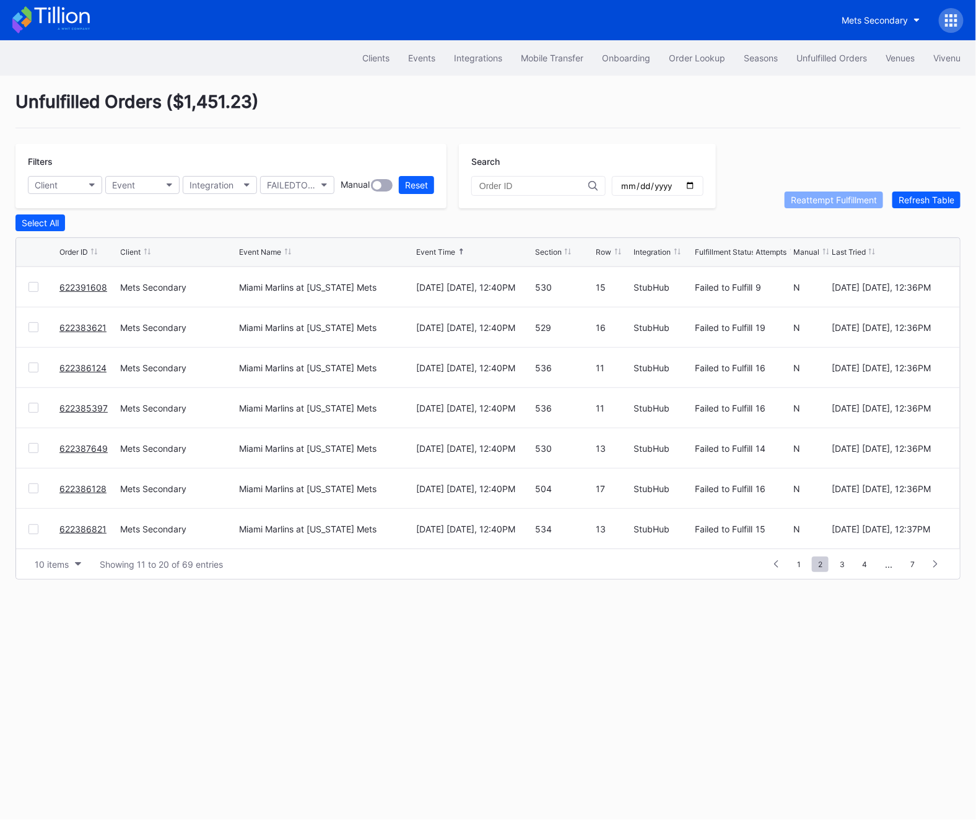
scroll to position [0, 0]
click at [219, 189] on div "Integration" at bounding box center [212, 185] width 44 height 11
type input "seat"
click at [229, 236] on div "SeatGeek" at bounding box center [212, 240] width 40 height 11
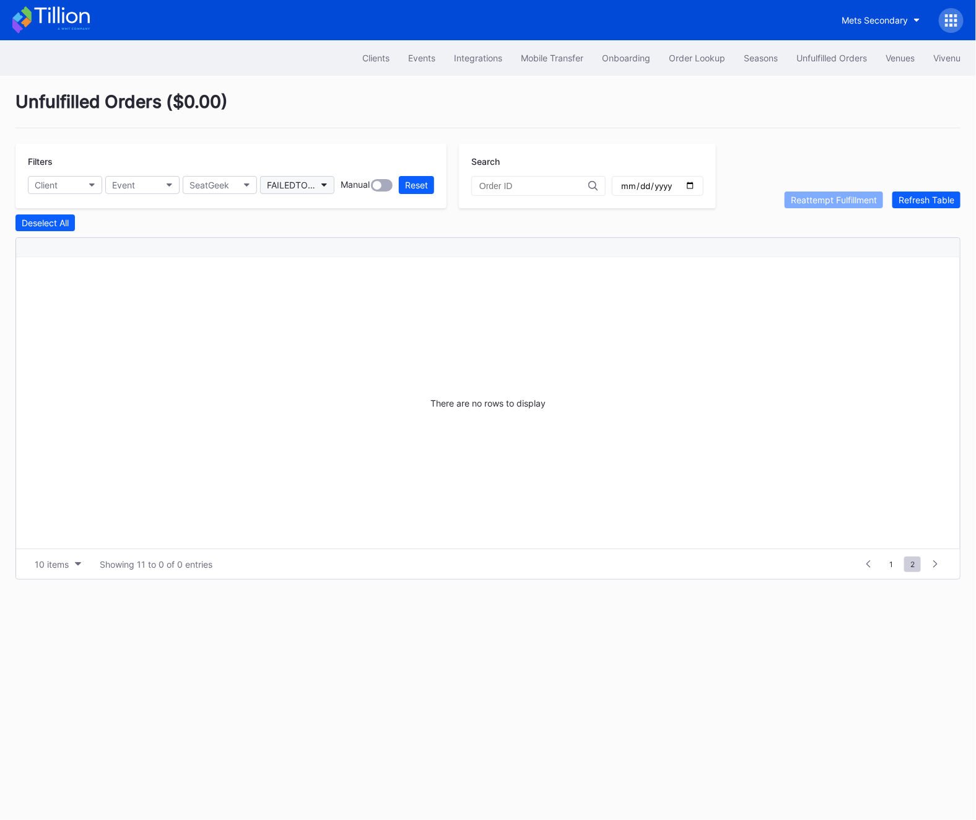
click at [304, 185] on div "FAILEDTOFULFILL" at bounding box center [291, 185] width 48 height 11
click at [300, 348] on div "Reattempt Fulfillment" at bounding box center [332, 354] width 144 height 23
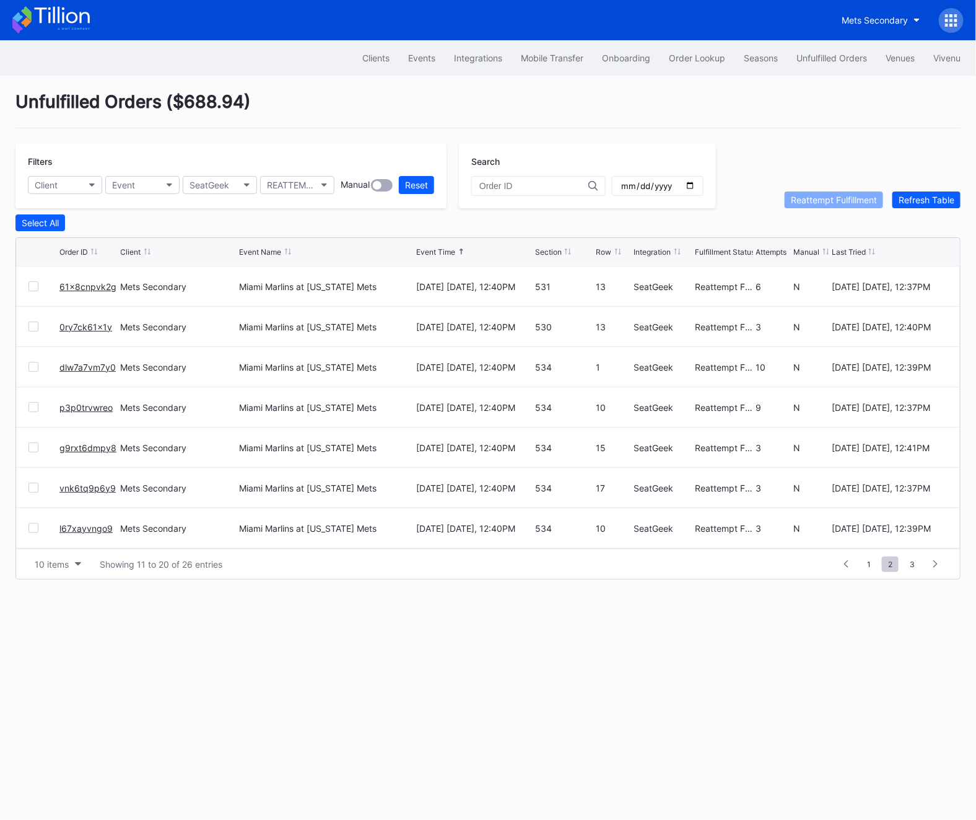
scroll to position [120, 0]
click at [869, 564] on span "1" at bounding box center [869, 563] width 16 height 15
click at [903, 559] on div "1 ... -1 0 1 2 3 ... 3" at bounding box center [891, 563] width 113 height 17
click at [908, 560] on span "3" at bounding box center [912, 563] width 17 height 15
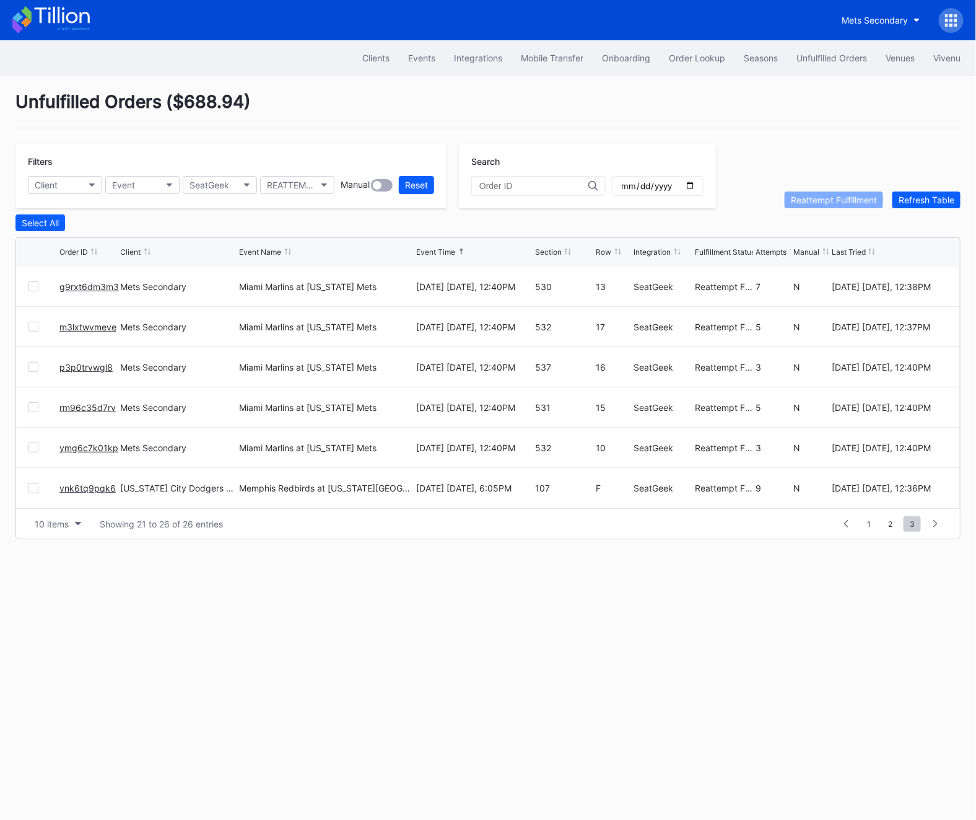
click at [97, 483] on link "vnk6tq9pqk6" at bounding box center [87, 488] width 56 height 11
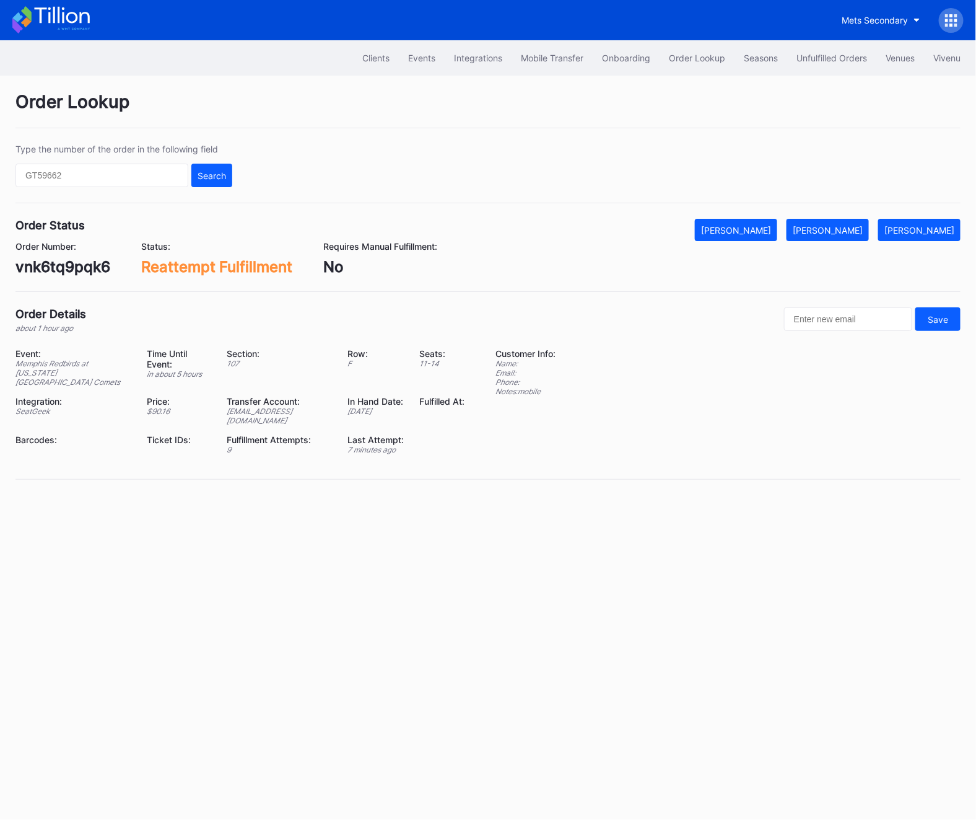
click at [37, 279] on div "Order Status Mark Cancelled Mark Fulfilled Mark Pending Order Number: vnk6tq9pq…" at bounding box center [488, 255] width 946 height 73
click at [37, 276] on div "Order Status Mark Cancelled Mark Fulfilled Mark Pending Order Number: vnk6tq9pq…" at bounding box center [488, 255] width 946 height 73
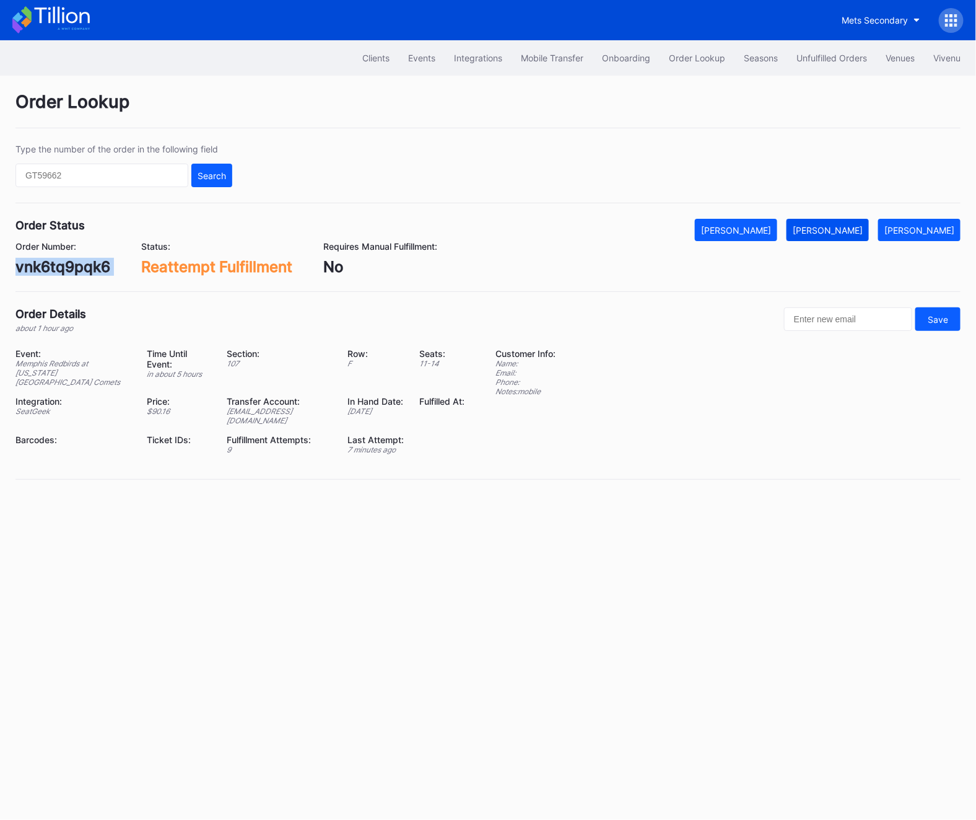
click at [831, 237] on button "[PERSON_NAME]" at bounding box center [828, 230] width 82 height 22
click at [58, 270] on div "vnk6tq9pqk6" at bounding box center [62, 267] width 95 height 18
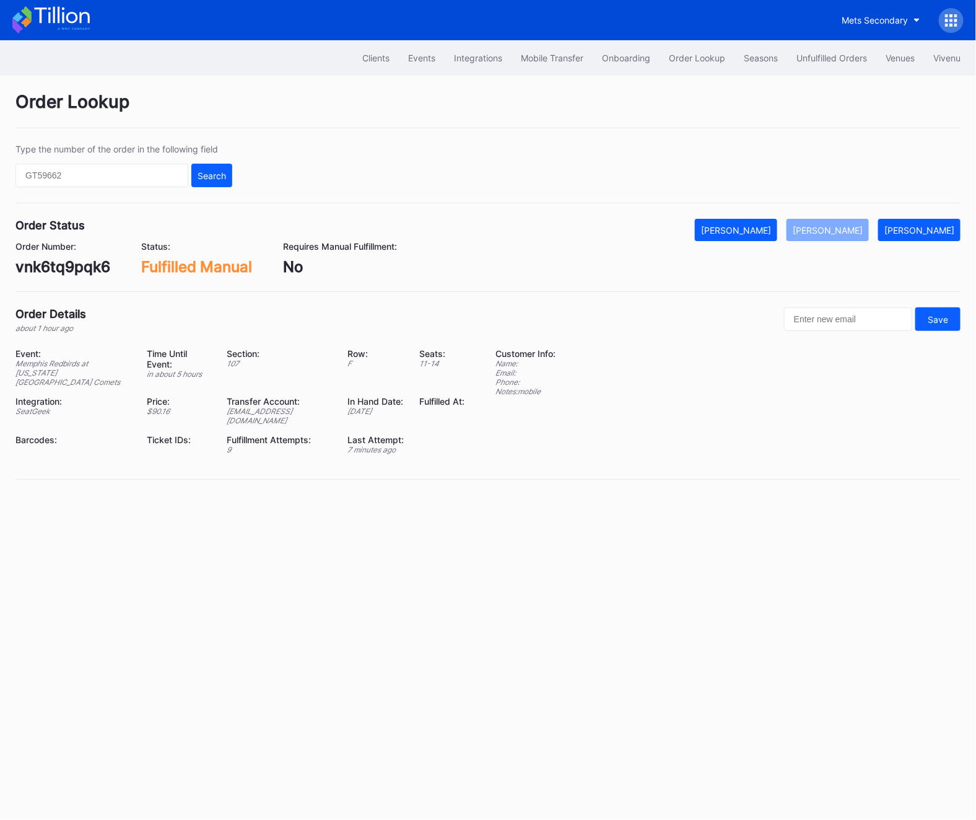
click at [48, 274] on div "vnk6tq9pqk6" at bounding box center [62, 267] width 95 height 18
copy div "vnk6tq9pqk6"
click at [815, 61] on div "Unfulfilled Orders" at bounding box center [832, 58] width 71 height 11
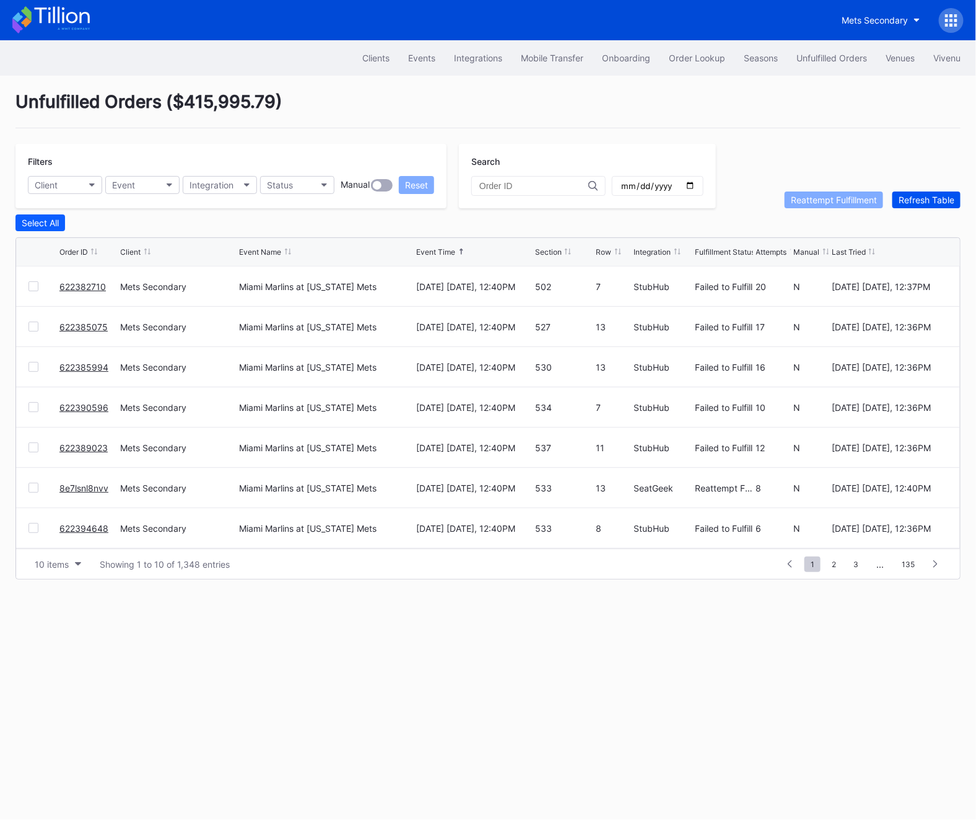
click at [931, 207] on button "Refresh Table" at bounding box center [927, 199] width 68 height 17
click at [931, 203] on div "Refresh Table" at bounding box center [927, 200] width 56 height 11
click at [830, 557] on span "2" at bounding box center [834, 563] width 17 height 15
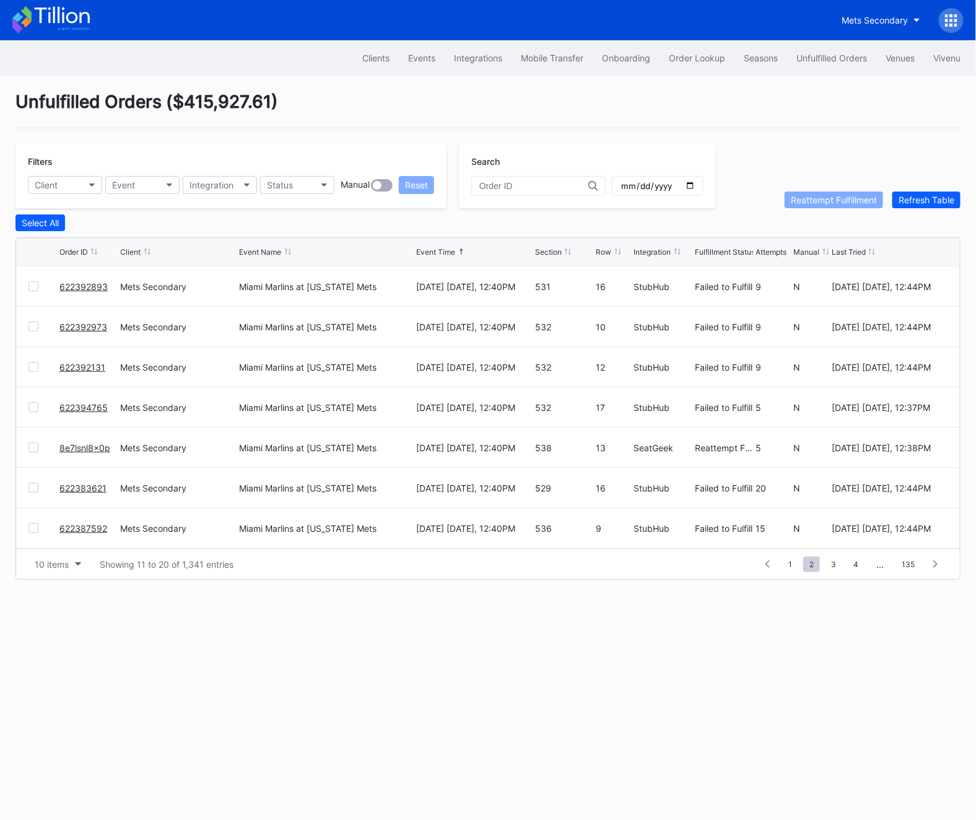
scroll to position [120, 0]
click at [838, 564] on span "3" at bounding box center [833, 563] width 17 height 15
click at [853, 563] on span "5" at bounding box center [856, 563] width 17 height 15
click at [853, 563] on span "7" at bounding box center [856, 563] width 17 height 15
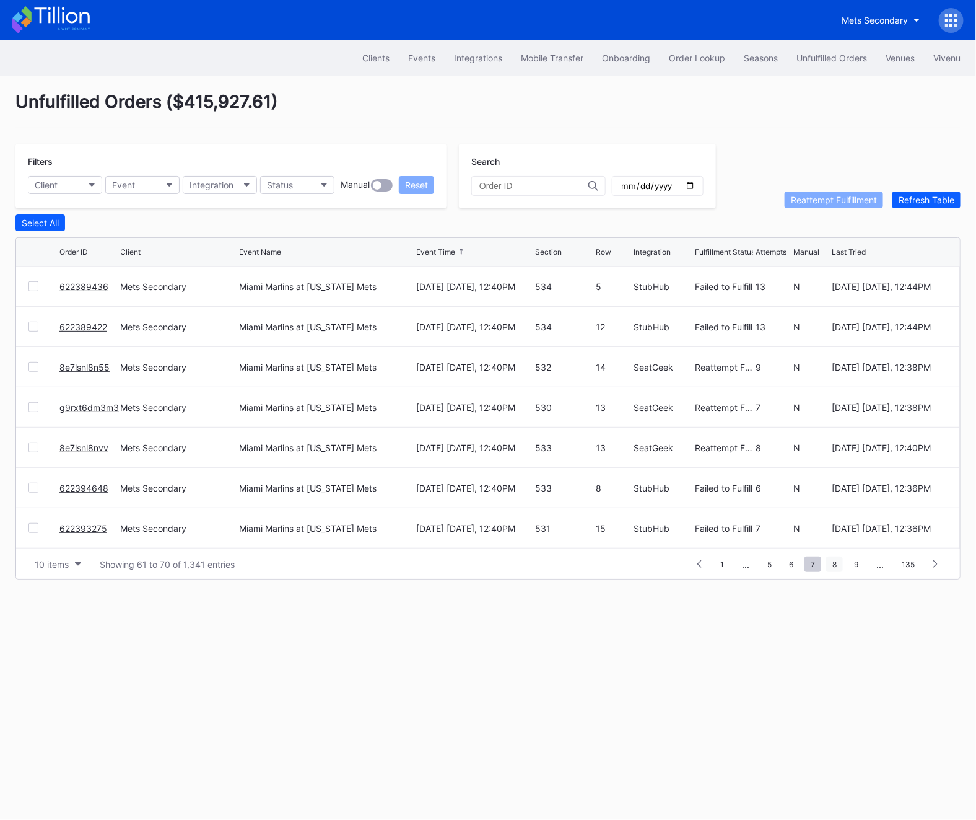
click at [841, 564] on span "8" at bounding box center [835, 563] width 17 height 15
click at [847, 564] on span "10" at bounding box center [854, 563] width 21 height 15
click at [832, 55] on div "Unfulfilled Orders" at bounding box center [832, 58] width 71 height 11
click at [680, 56] on div "Order Lookup" at bounding box center [697, 58] width 56 height 11
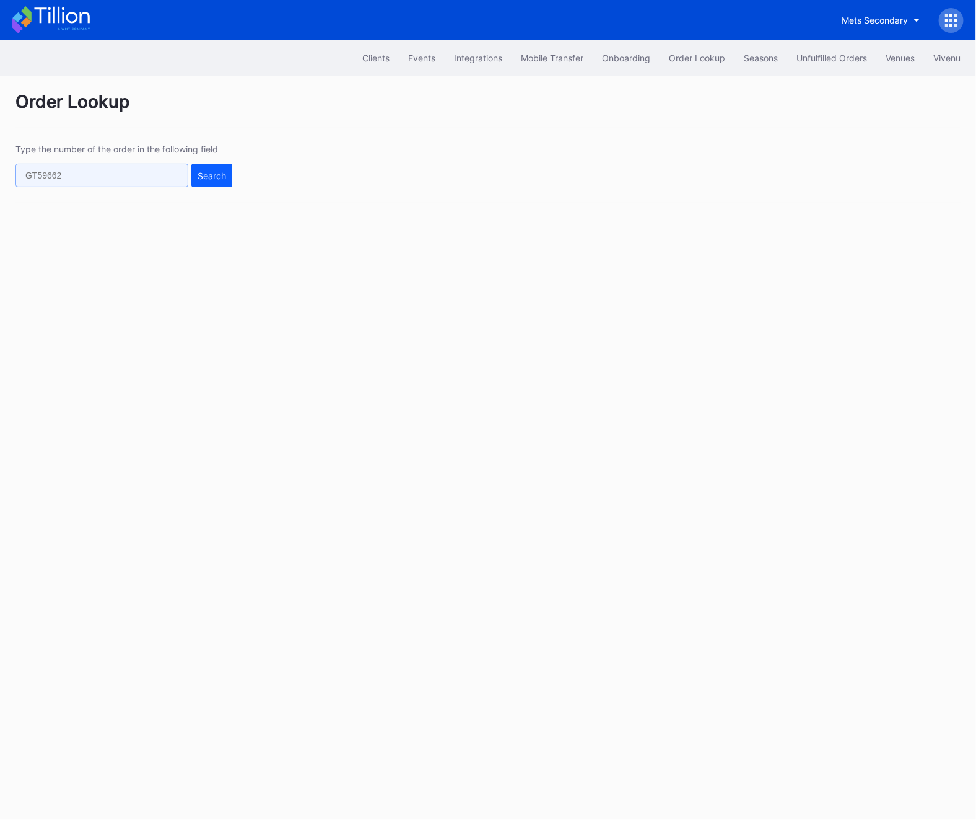
click at [103, 175] on input "text" at bounding box center [101, 176] width 173 height 24
paste input "622384278"
type input "622384278"
click at [230, 185] on button "Search" at bounding box center [211, 176] width 41 height 24
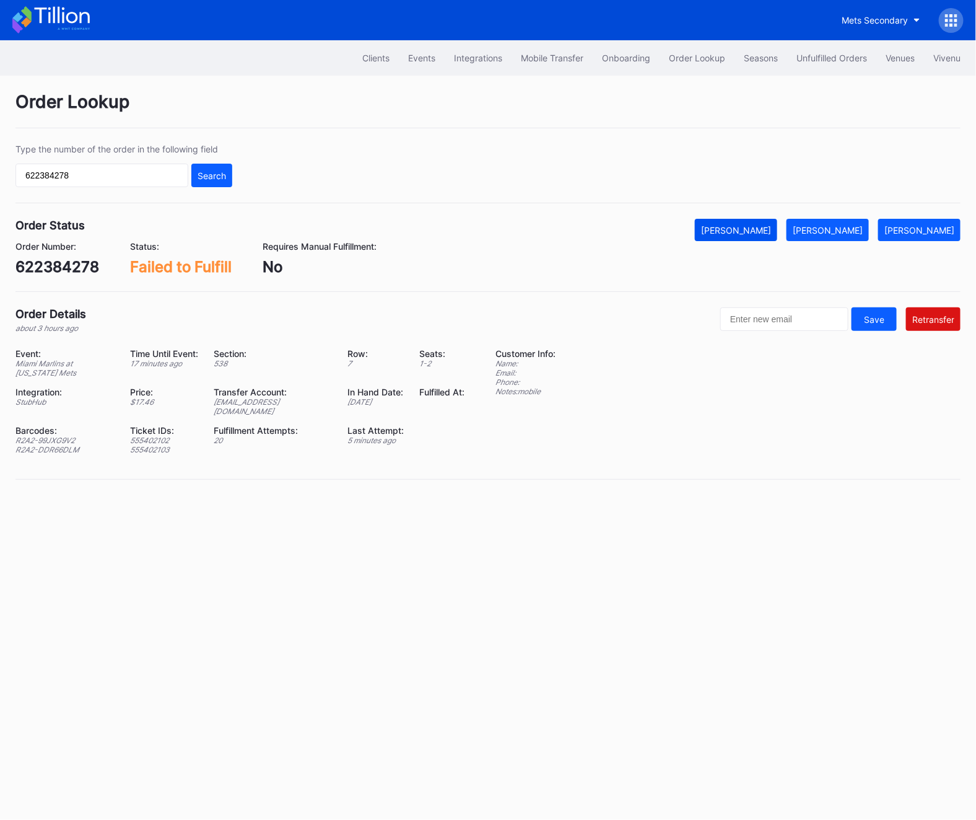
click at [743, 230] on div "[PERSON_NAME]" at bounding box center [736, 230] width 70 height 11
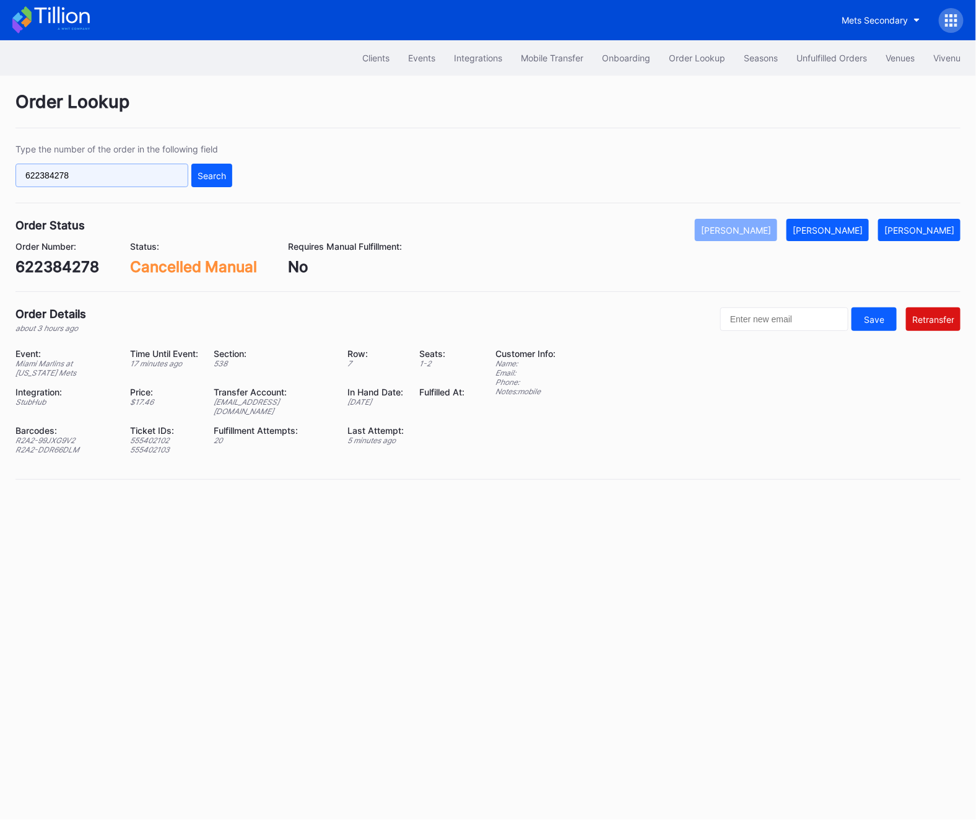
click at [64, 169] on input "622384278" at bounding box center [101, 176] width 173 height 24
click at [211, 185] on button "Search" at bounding box center [211, 176] width 41 height 24
click at [132, 191] on div "Type the number of the order in the following field 622384278 Search" at bounding box center [488, 173] width 946 height 59
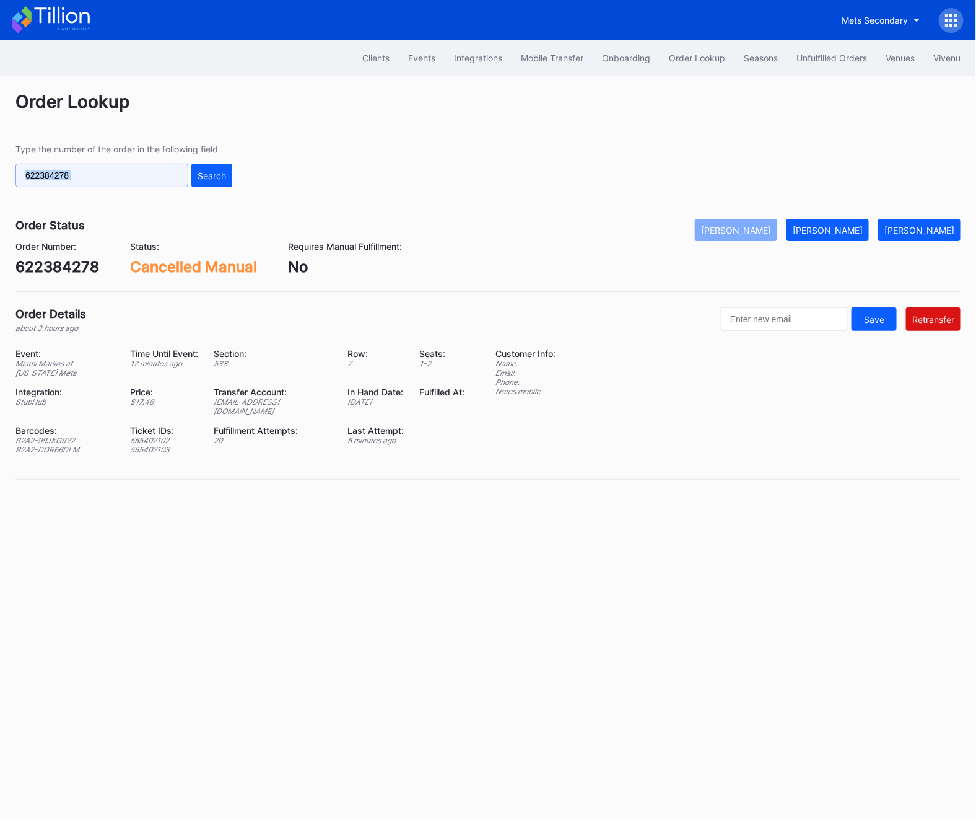
click at [128, 169] on input "622384278" at bounding box center [101, 176] width 173 height 24
click at [230, 181] on button "Search" at bounding box center [211, 176] width 41 height 24
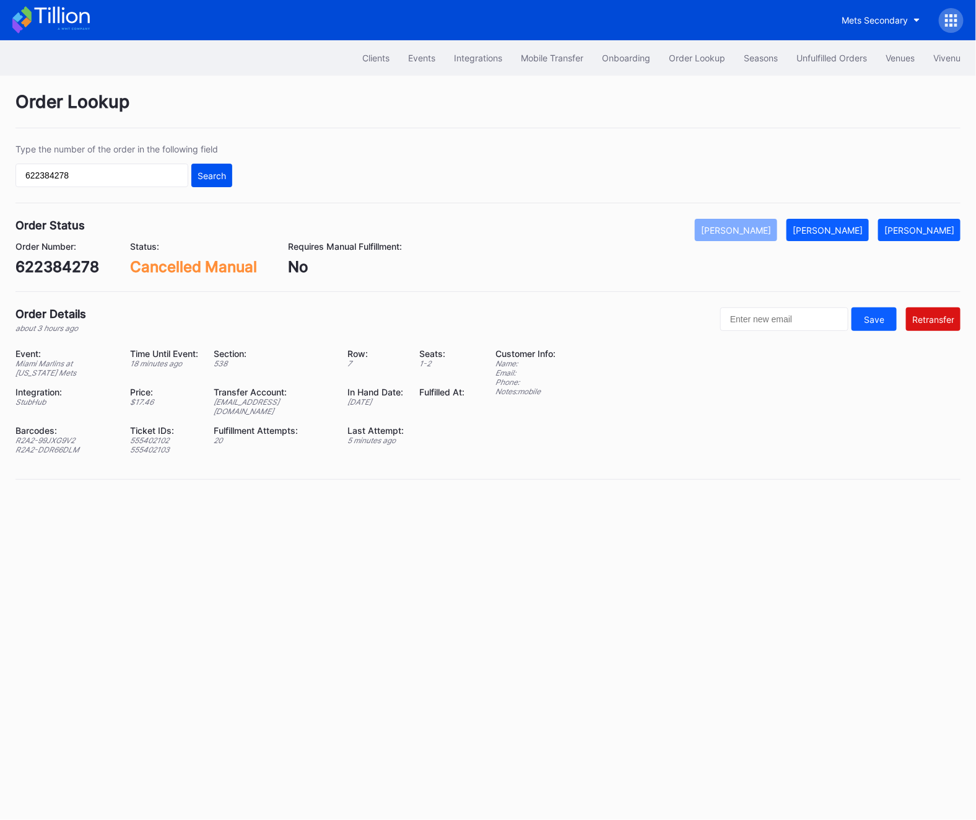
click at [230, 181] on button "Search" at bounding box center [211, 176] width 41 height 24
click at [110, 183] on input "622384278" at bounding box center [101, 176] width 173 height 24
paste input "384"
click at [232, 170] on button "Search" at bounding box center [211, 176] width 41 height 24
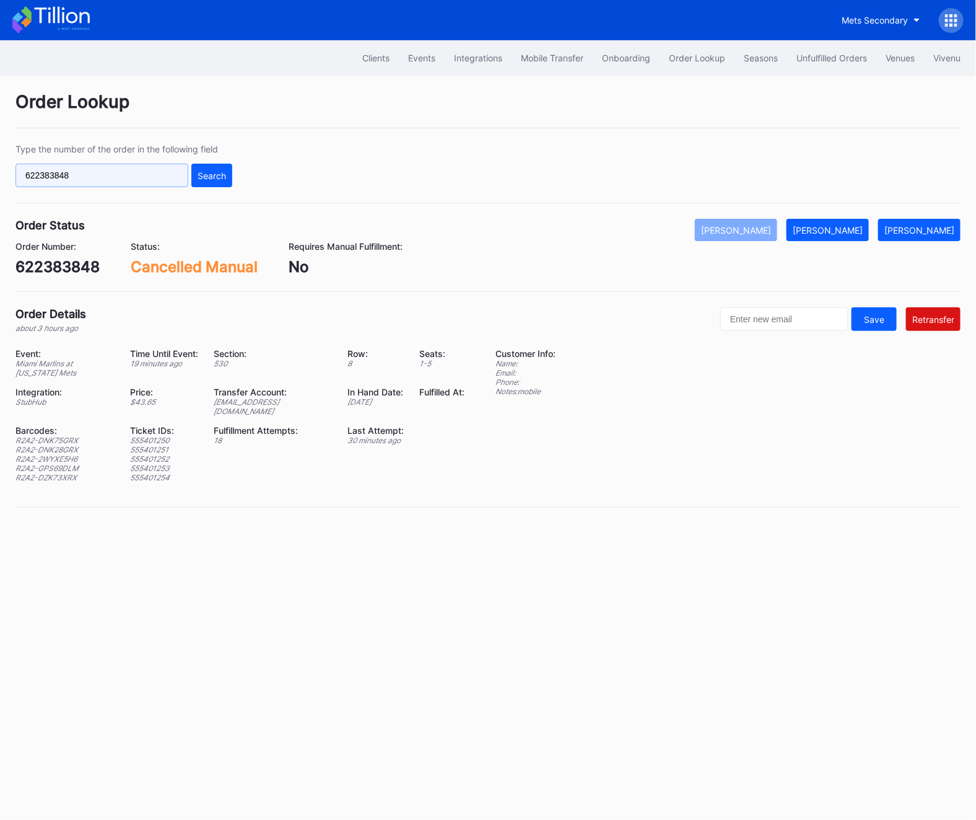
click at [155, 168] on input "622383848" at bounding box center [101, 176] width 173 height 24
paste input "9023"
click at [228, 170] on button "Search" at bounding box center [211, 176] width 41 height 24
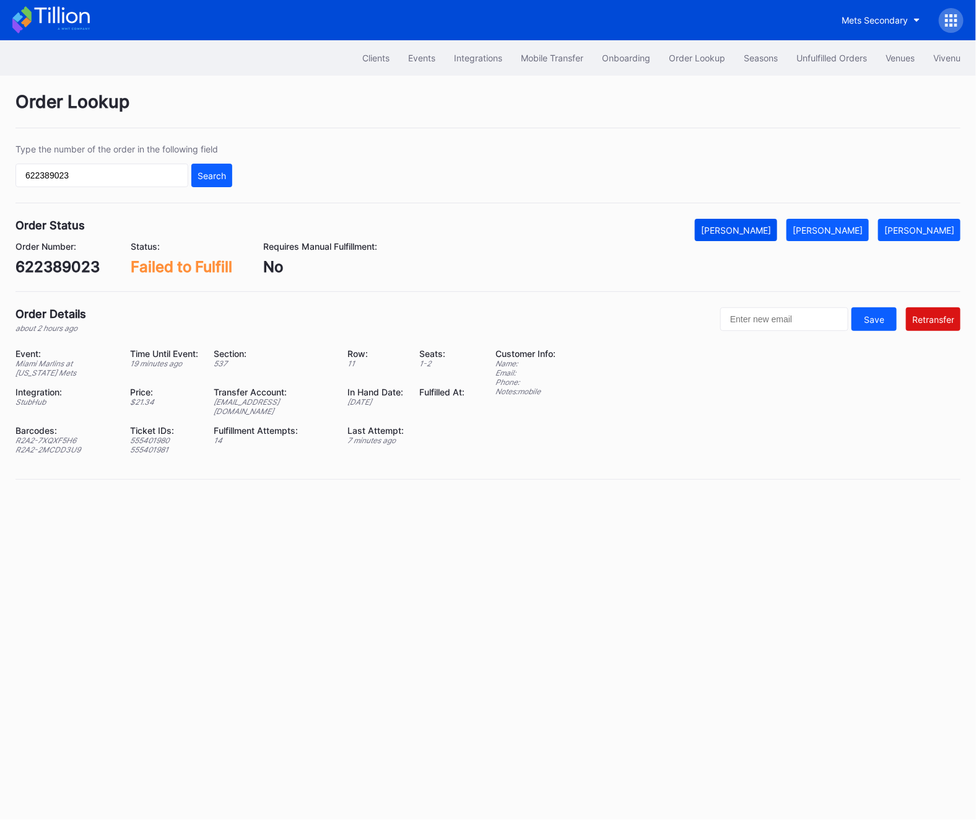
click at [764, 221] on button "[PERSON_NAME]" at bounding box center [736, 230] width 82 height 22
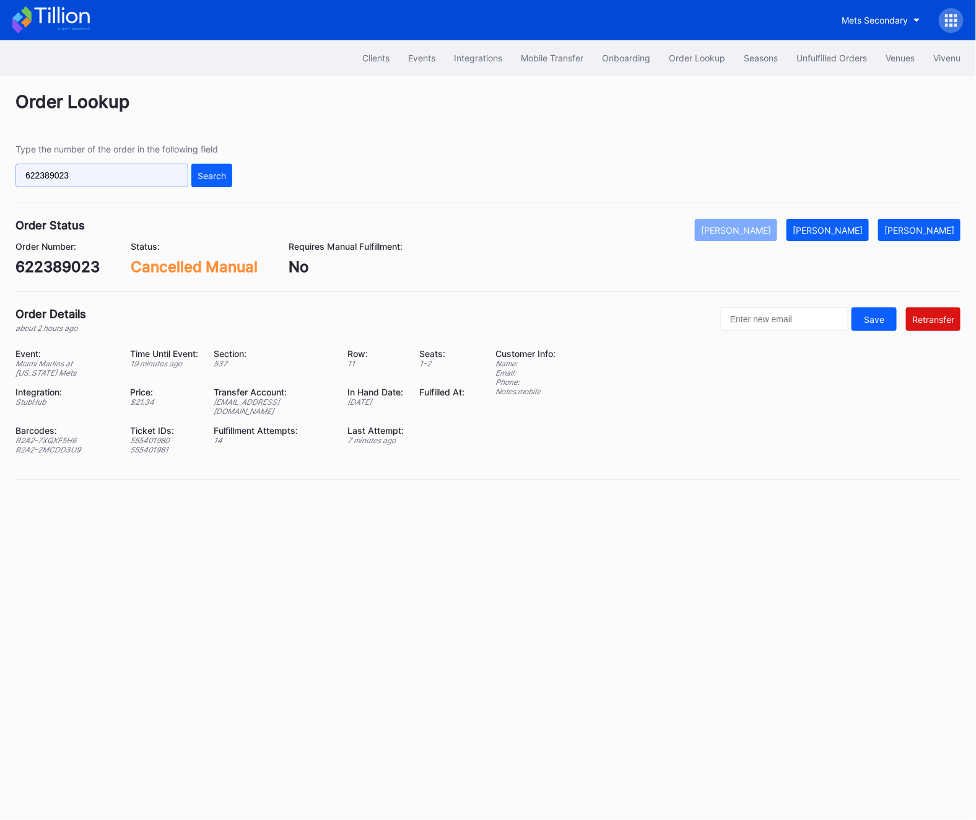
click at [101, 179] on input "622389023" at bounding box center [101, 176] width 173 height 24
paste input "92079"
click at [201, 176] on div "Search" at bounding box center [212, 175] width 29 height 11
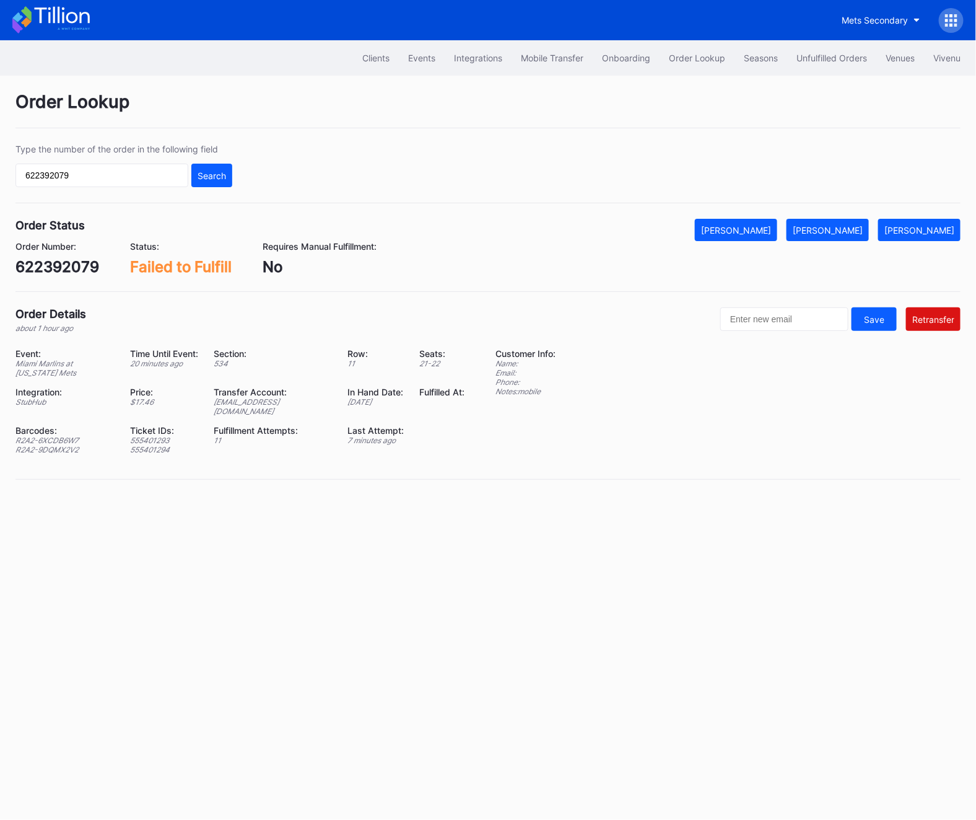
click at [771, 255] on div "Order Number: 622392079 Status: Failed to Fulfill Requires Manual Fulfillment: …" at bounding box center [488, 258] width 946 height 35
click at [761, 235] on button "[PERSON_NAME]" at bounding box center [736, 230] width 82 height 22
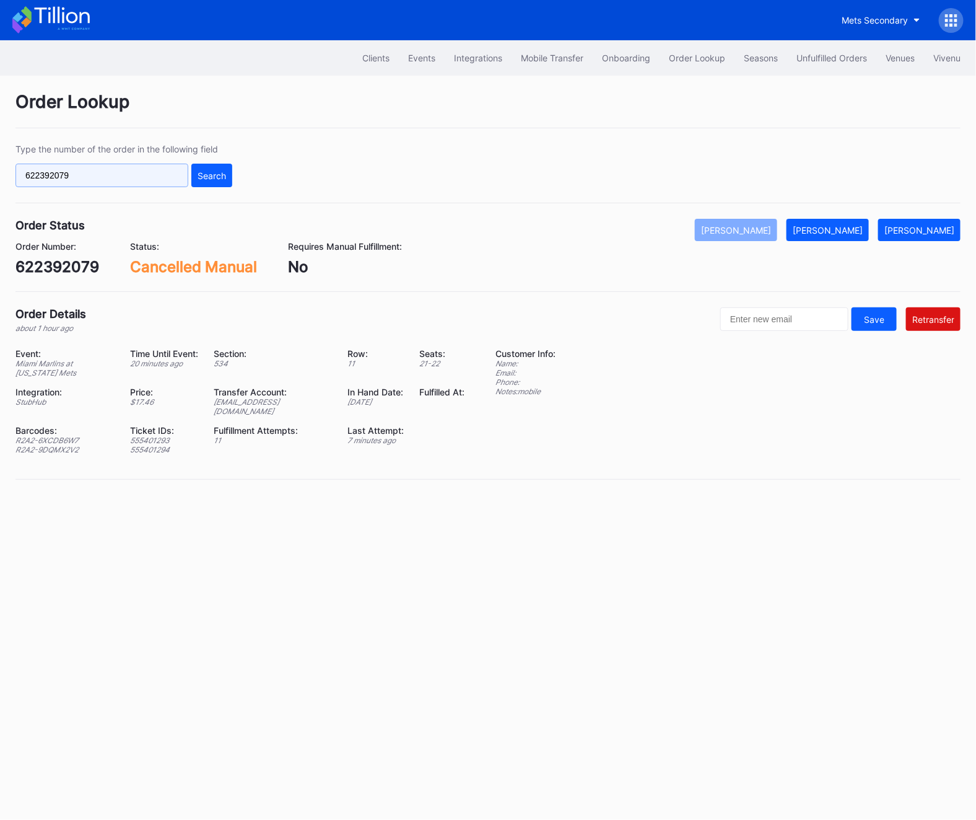
click at [61, 176] on input "622392079" at bounding box center [101, 176] width 173 height 24
paste input "85886"
click at [199, 175] on div "Search" at bounding box center [212, 175] width 29 height 11
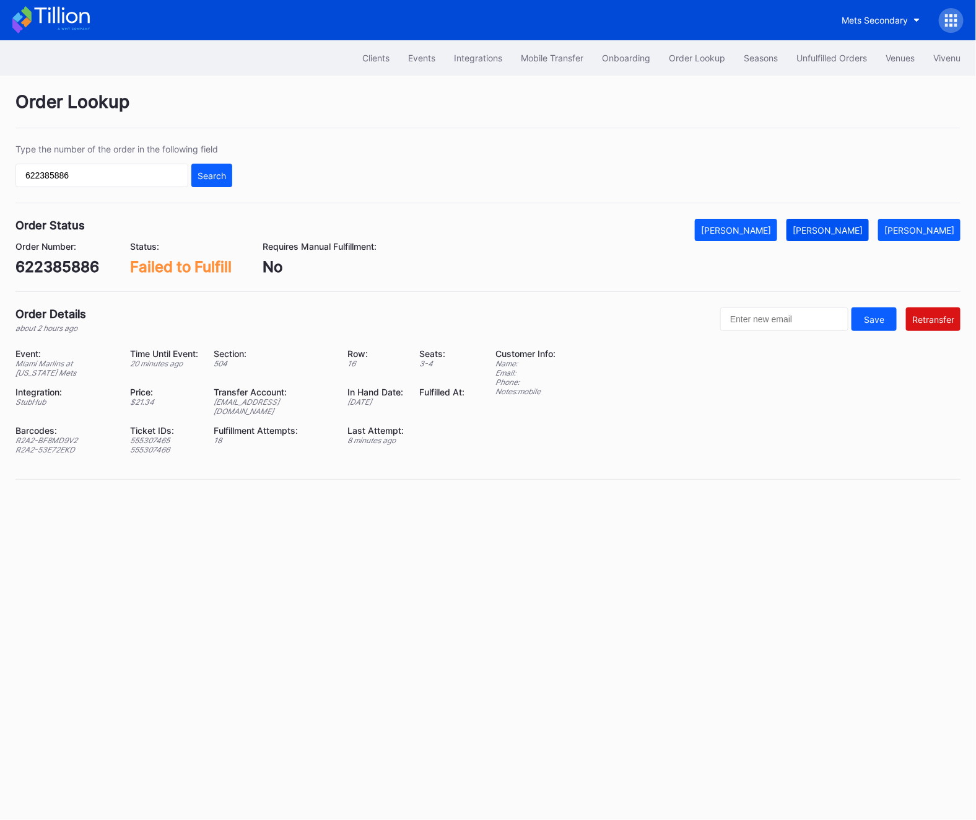
click at [821, 229] on button "[PERSON_NAME]" at bounding box center [828, 230] width 82 height 22
click at [750, 241] on div "Order Number: 622385886 Status: Fulfilled Manual Requires Manual Fulfillment: No" at bounding box center [488, 258] width 946 height 35
click at [745, 234] on div "[PERSON_NAME]" at bounding box center [736, 230] width 70 height 11
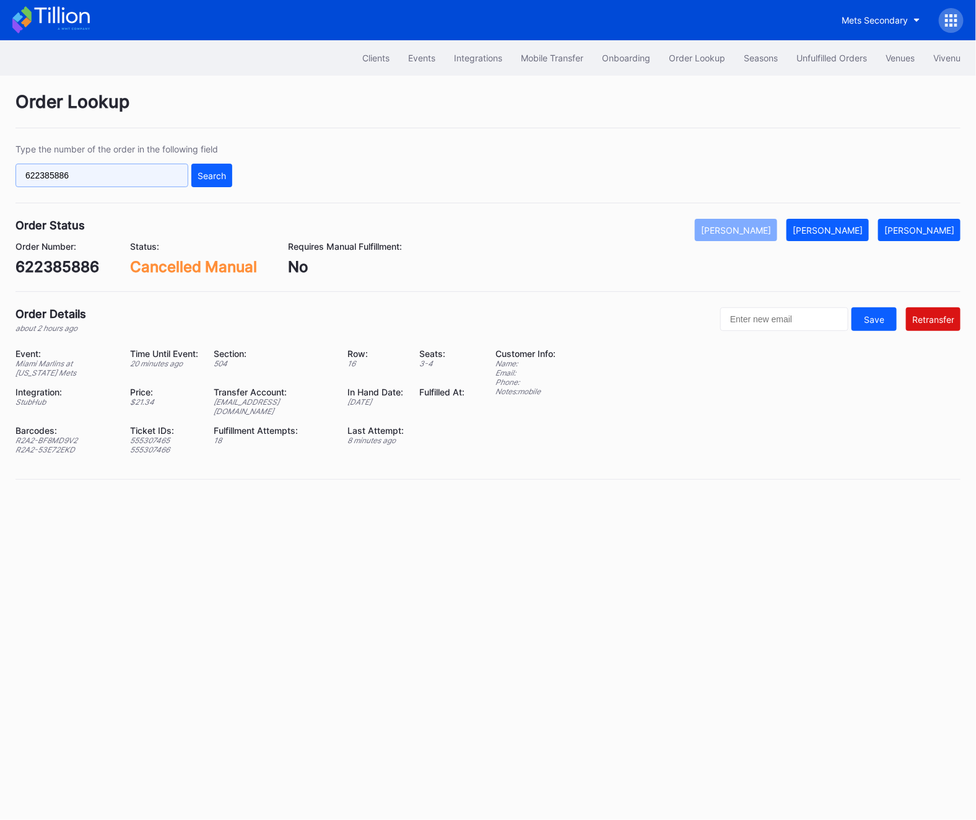
click at [70, 173] on input "622385886" at bounding box center [101, 176] width 173 height 24
paste input "6669"
click at [207, 173] on div "Search" at bounding box center [212, 175] width 29 height 11
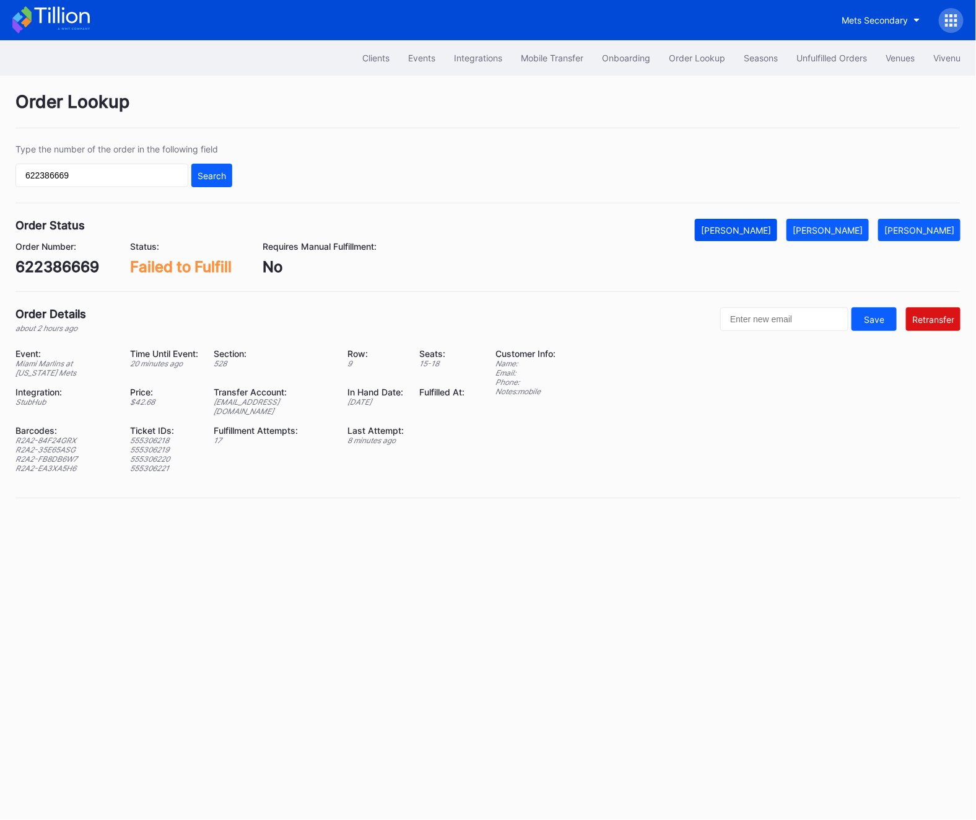
click at [773, 238] on button "[PERSON_NAME]" at bounding box center [736, 230] width 82 height 22
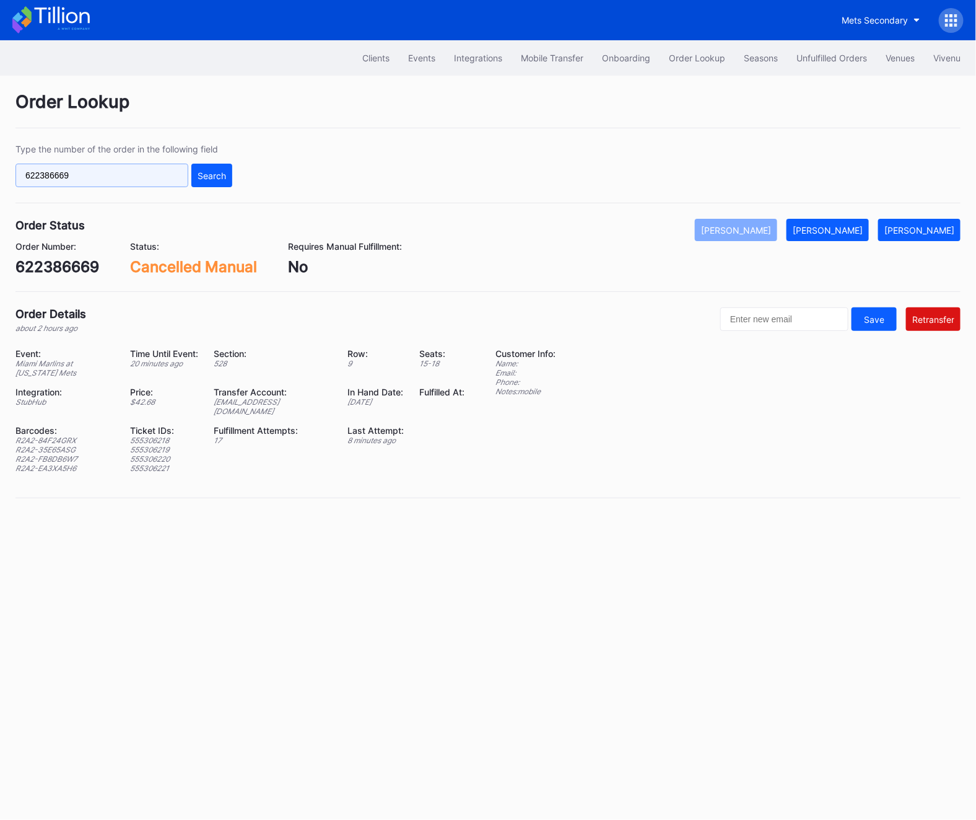
click at [102, 178] on input "622386669" at bounding box center [101, 176] width 173 height 24
paste input "93985"
click at [200, 178] on div "Search" at bounding box center [212, 175] width 29 height 11
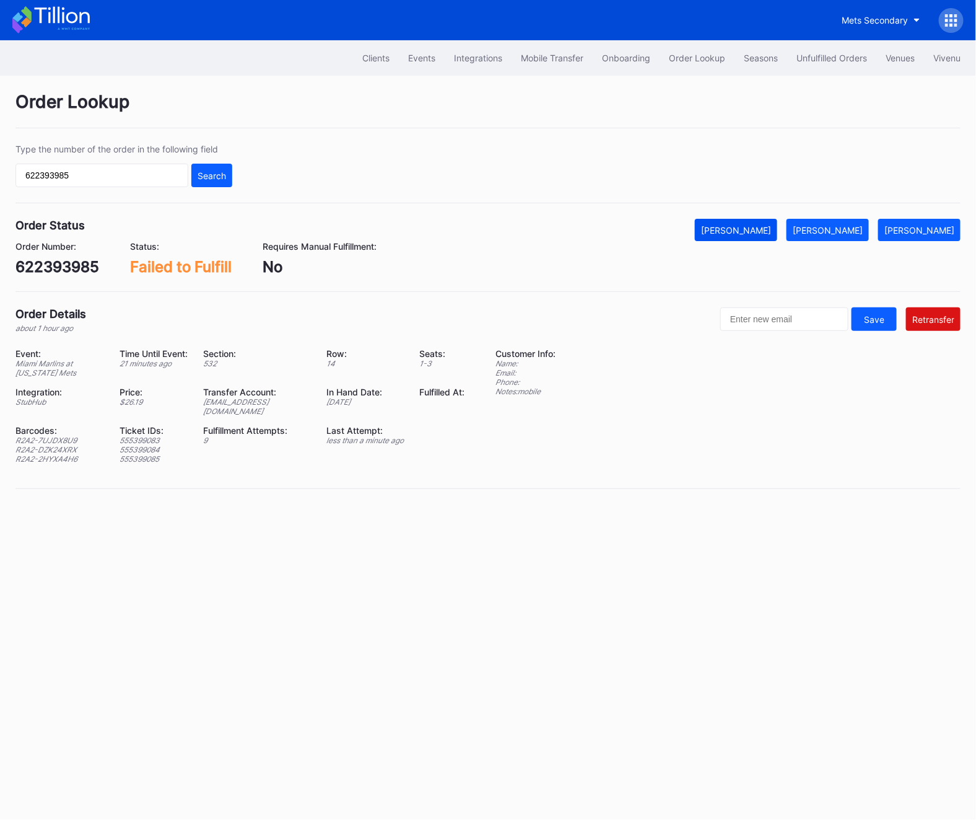
click at [760, 235] on div "[PERSON_NAME]" at bounding box center [736, 230] width 70 height 11
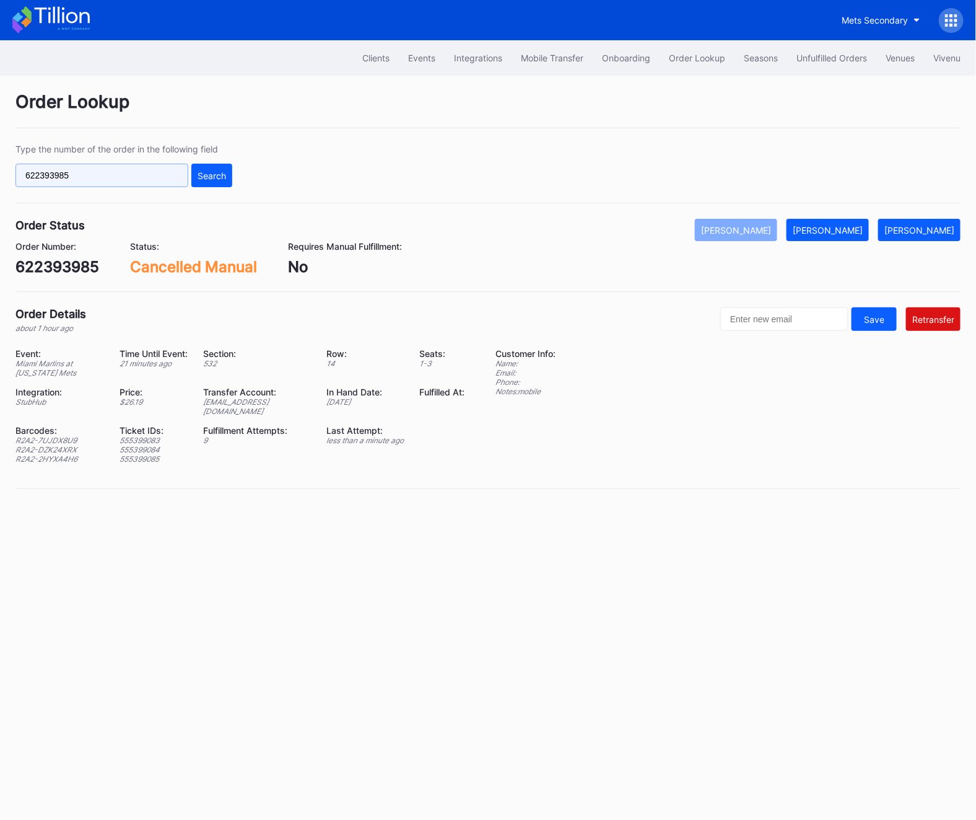
click at [37, 176] on input "622393985" at bounding box center [101, 176] width 173 height 24
paste input "82710"
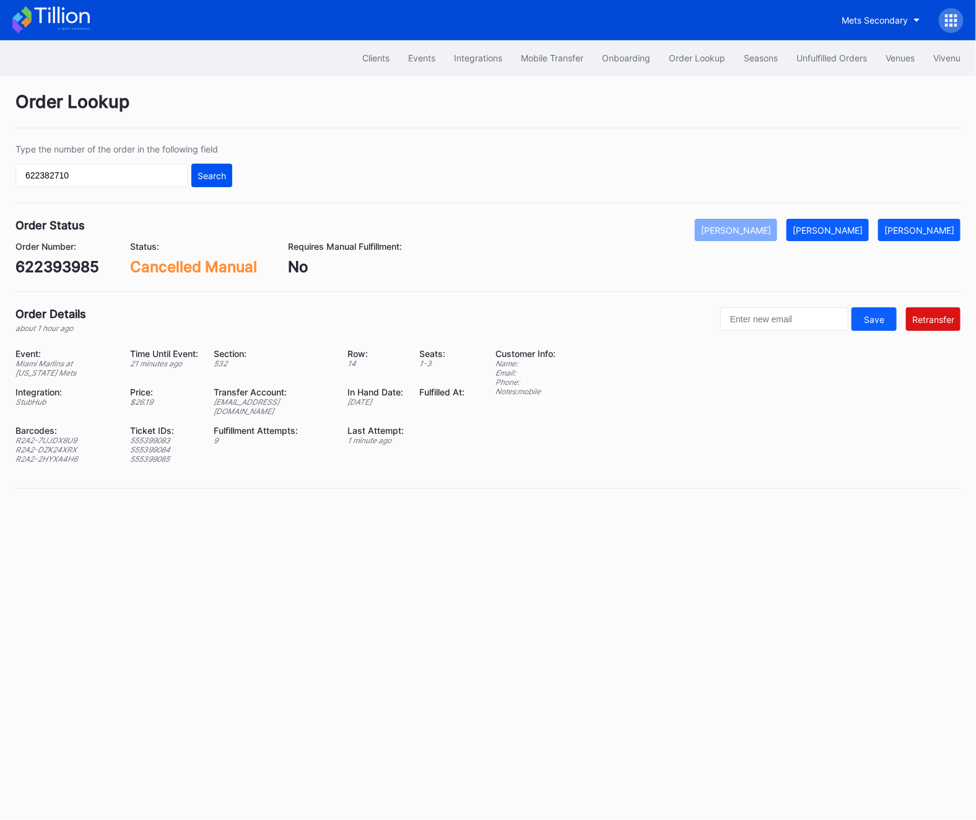
click at [202, 170] on div "Search" at bounding box center [212, 175] width 29 height 11
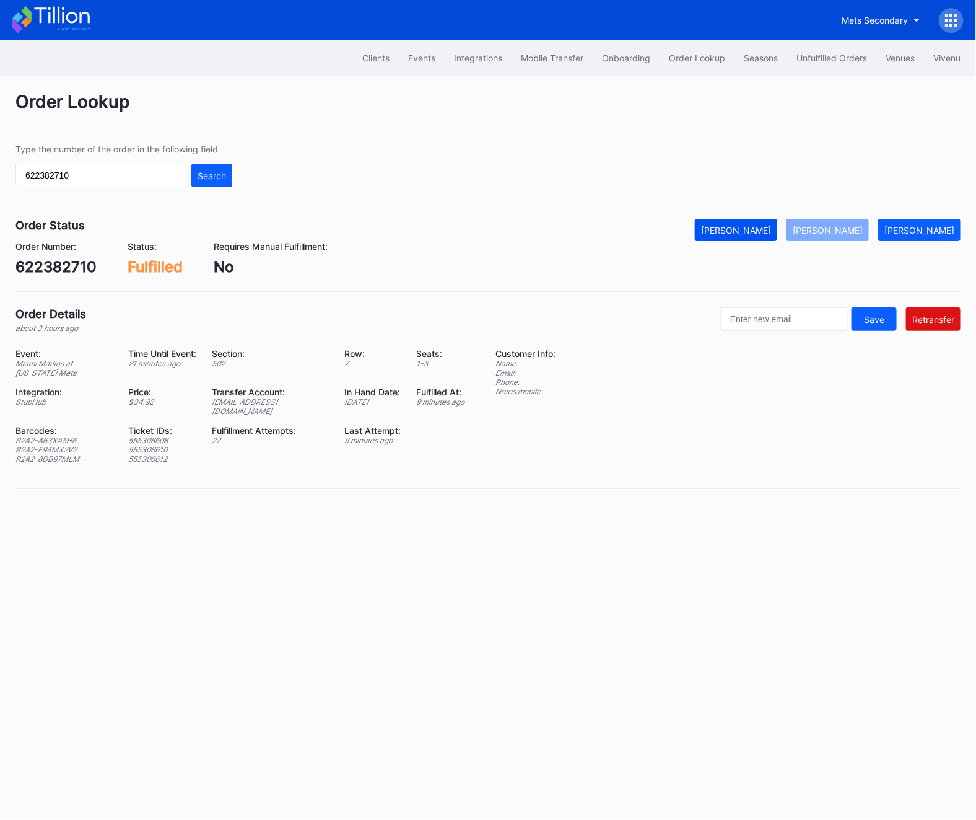
click at [765, 231] on div "[PERSON_NAME]" at bounding box center [736, 230] width 70 height 11
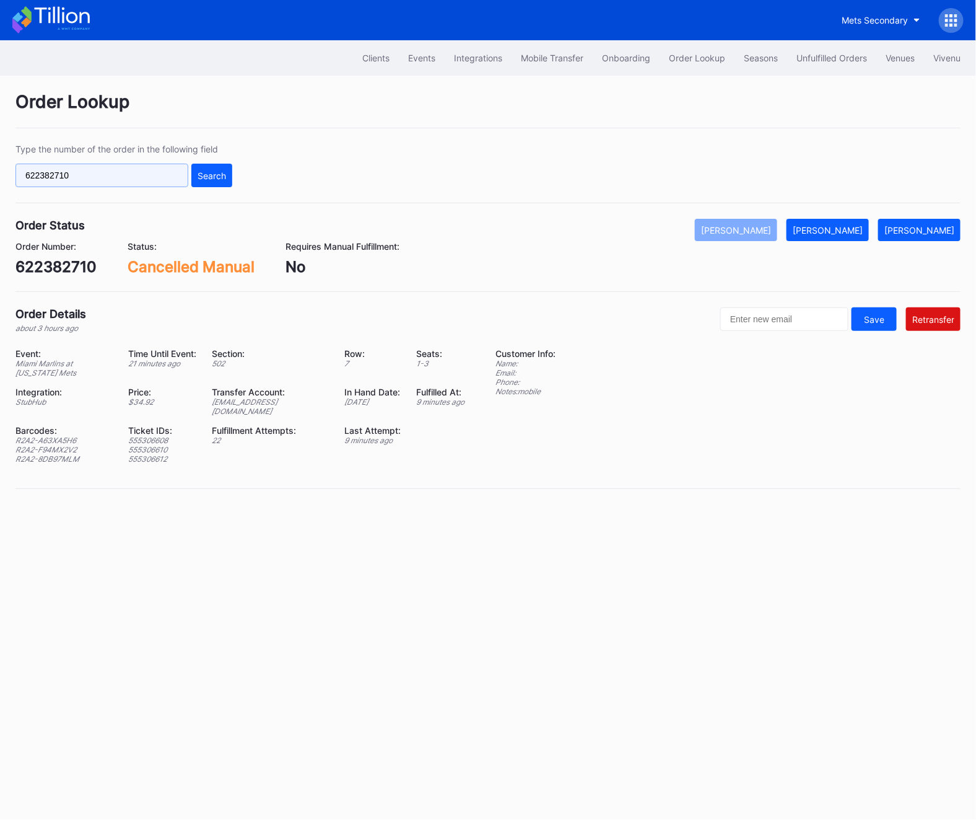
click at [81, 184] on input "622382710" at bounding box center [101, 176] width 173 height 24
paste input "g9rxt6d8qwd"
type input "g9rxt6d8qwd"
click at [216, 172] on div "Search" at bounding box center [212, 175] width 29 height 11
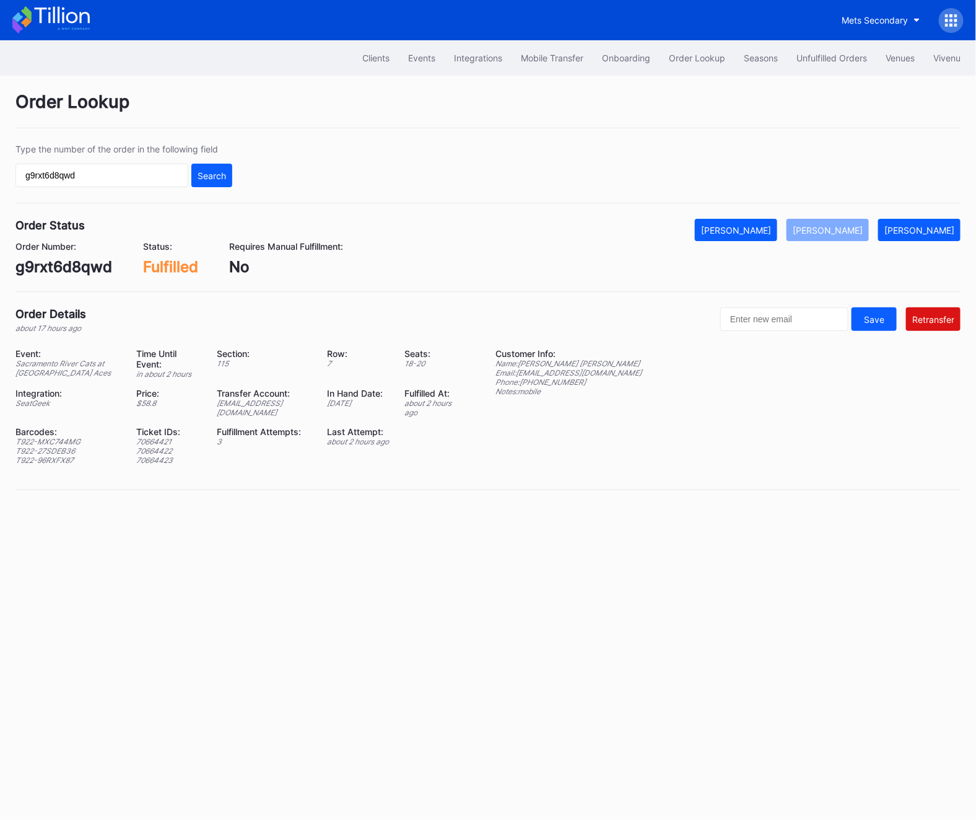
click at [217, 400] on div "renoaces@eventdynamic.com" at bounding box center [264, 407] width 95 height 19
copy div "renoaces@eventdynamic.com"
click at [88, 169] on input "g9rxt6d8qwd" at bounding box center [101, 176] width 173 height 24
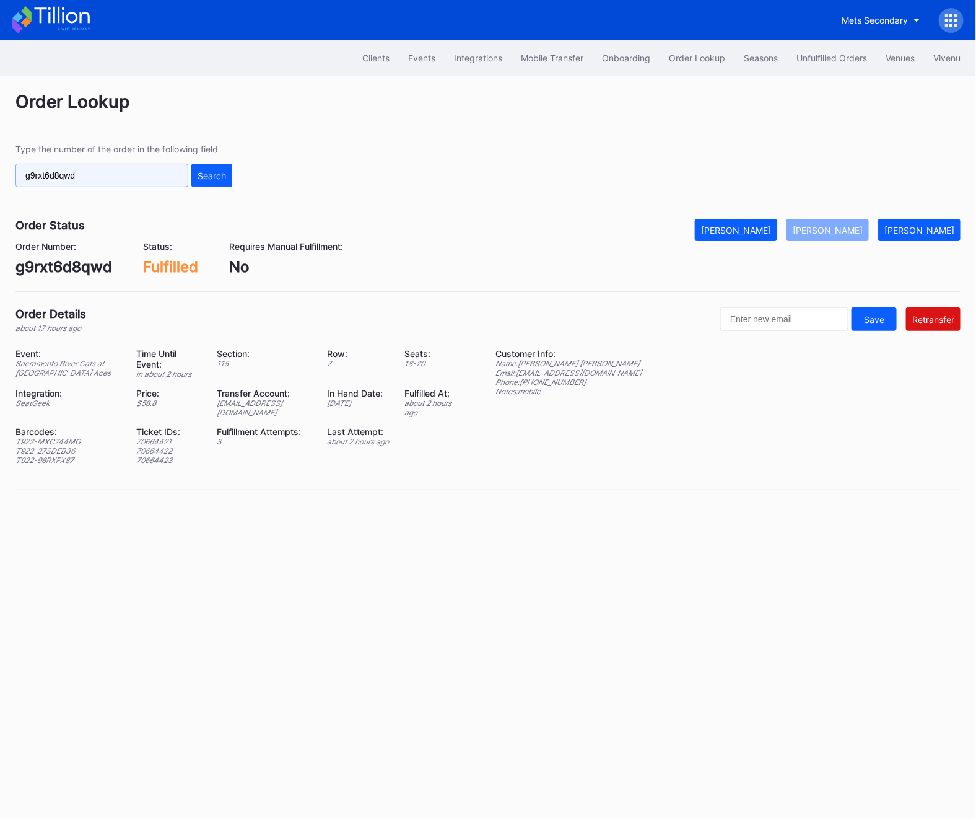
click at [88, 169] on input "g9rxt6d8qwd" at bounding box center [101, 176] width 173 height 24
click at [209, 175] on div "Search" at bounding box center [212, 175] width 29 height 11
drag, startPoint x: 522, startPoint y: 373, endPoint x: 631, endPoint y: 374, distance: 109.1
click at [631, 374] on div "Event: Sacramento River Cats at Reno Aces Time Until Event: in about 2 hours Se…" at bounding box center [488, 411] width 946 height 126
copy div "bobbydee18@gmail.com"
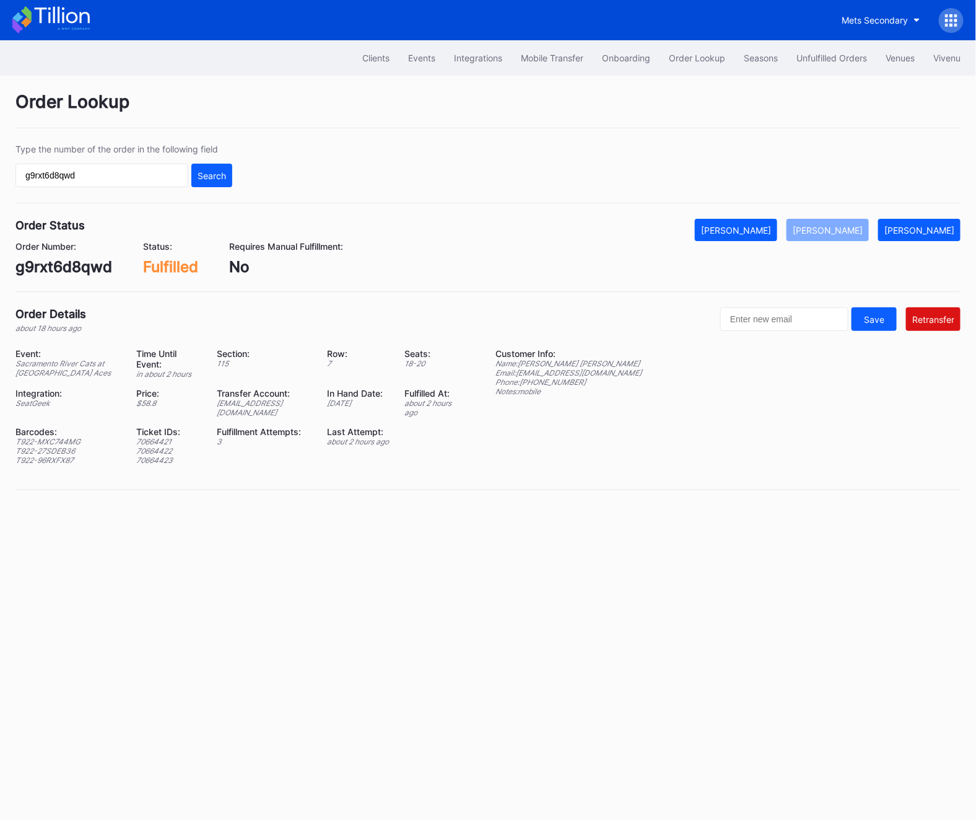
click at [821, 45] on div "Clients Events Integrations Mobile Transfer Onboarding Order Lookup Seasons Unf…" at bounding box center [488, 57] width 976 height 35
click at [821, 53] on div "Unfulfilled Orders" at bounding box center [832, 58] width 71 height 11
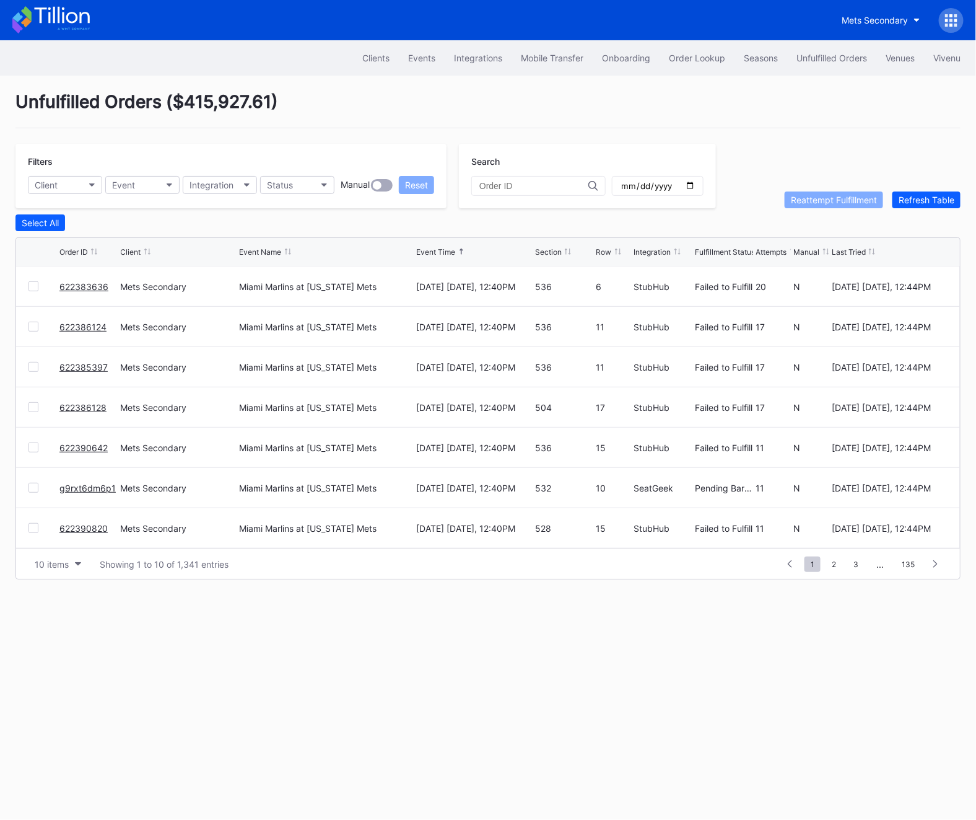
click at [821, 53] on div "Unfulfilled Orders" at bounding box center [832, 58] width 71 height 11
click at [937, 195] on div "Refresh Table" at bounding box center [927, 200] width 56 height 11
click at [535, 177] on div at bounding box center [539, 186] width 134 height 20
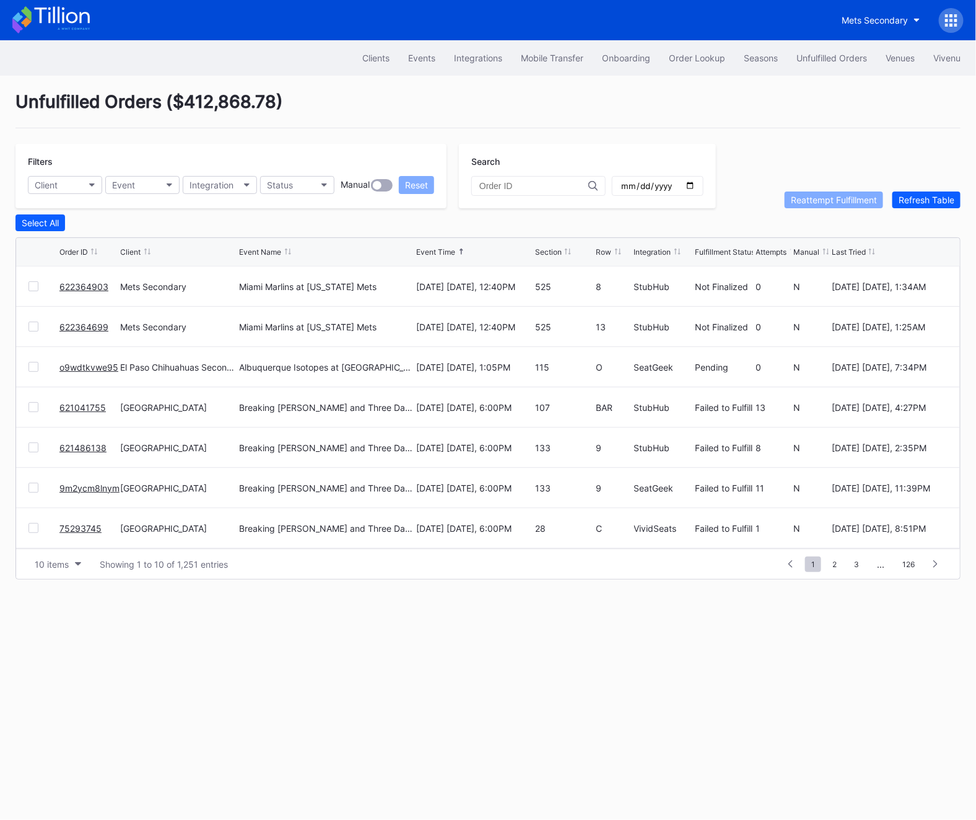
click at [502, 195] on div at bounding box center [539, 186] width 134 height 20
click at [494, 186] on input "text" at bounding box center [534, 186] width 109 height 10
paste input "622384019"
type input "622384019"
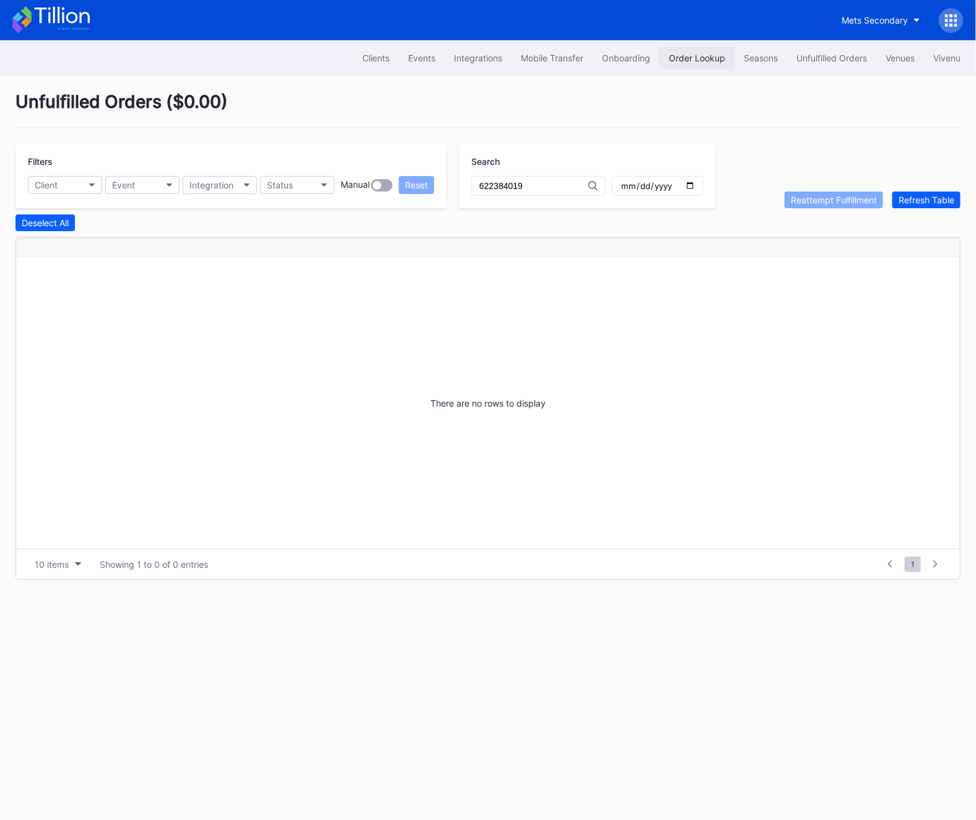
click at [683, 60] on div "Order Lookup" at bounding box center [697, 58] width 56 height 11
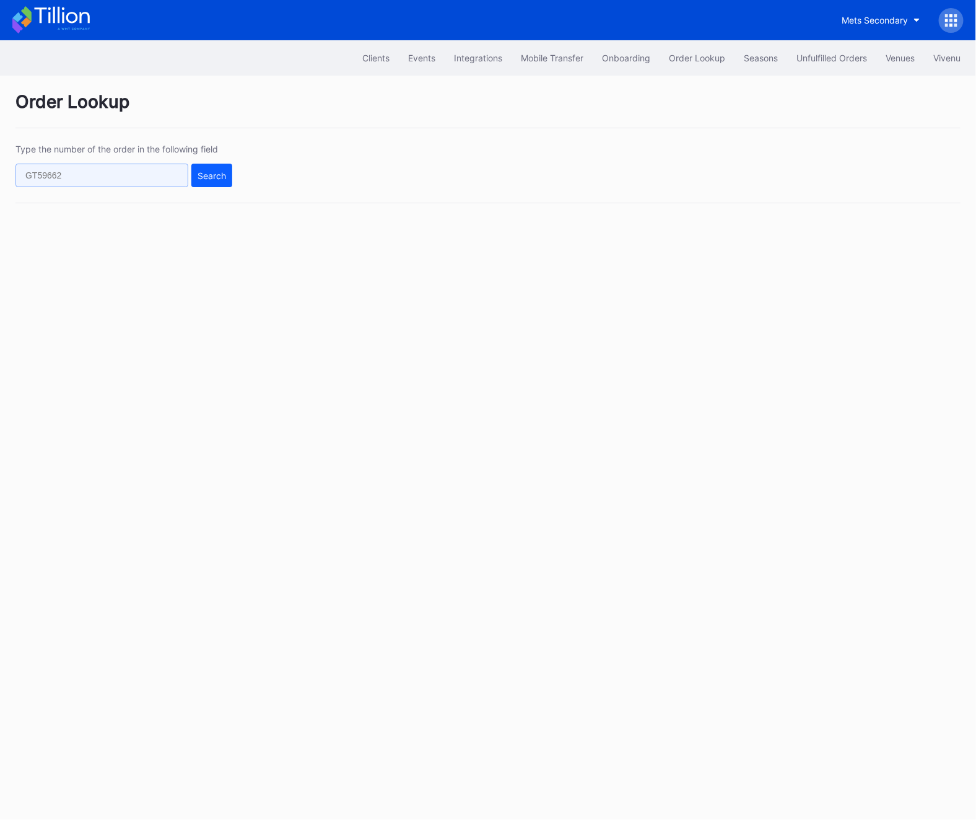
click at [94, 175] on input "text" at bounding box center [101, 176] width 173 height 24
paste input "622384019"
type input "622384019"
click at [232, 175] on div "Type the number of the order in the following field 622384019 Search" at bounding box center [488, 173] width 946 height 59
click at [205, 178] on div "Search" at bounding box center [212, 175] width 29 height 11
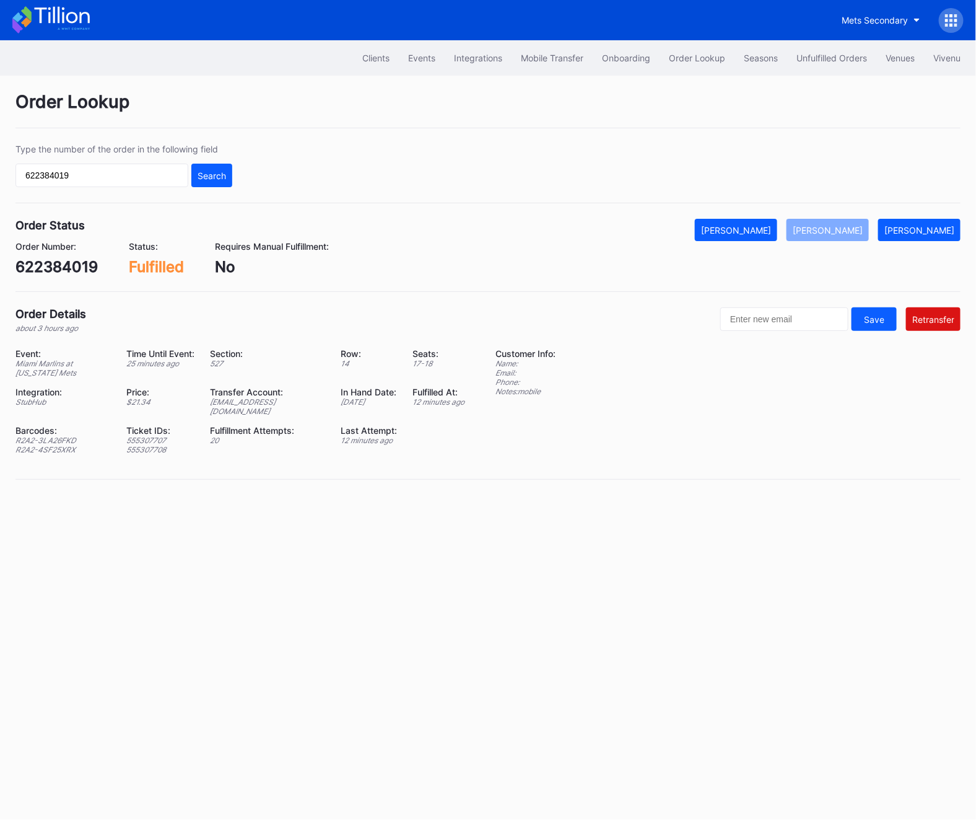
click at [40, 266] on div "622384019" at bounding box center [56, 267] width 82 height 18
click at [817, 62] on div "Unfulfilled Orders" at bounding box center [832, 58] width 71 height 11
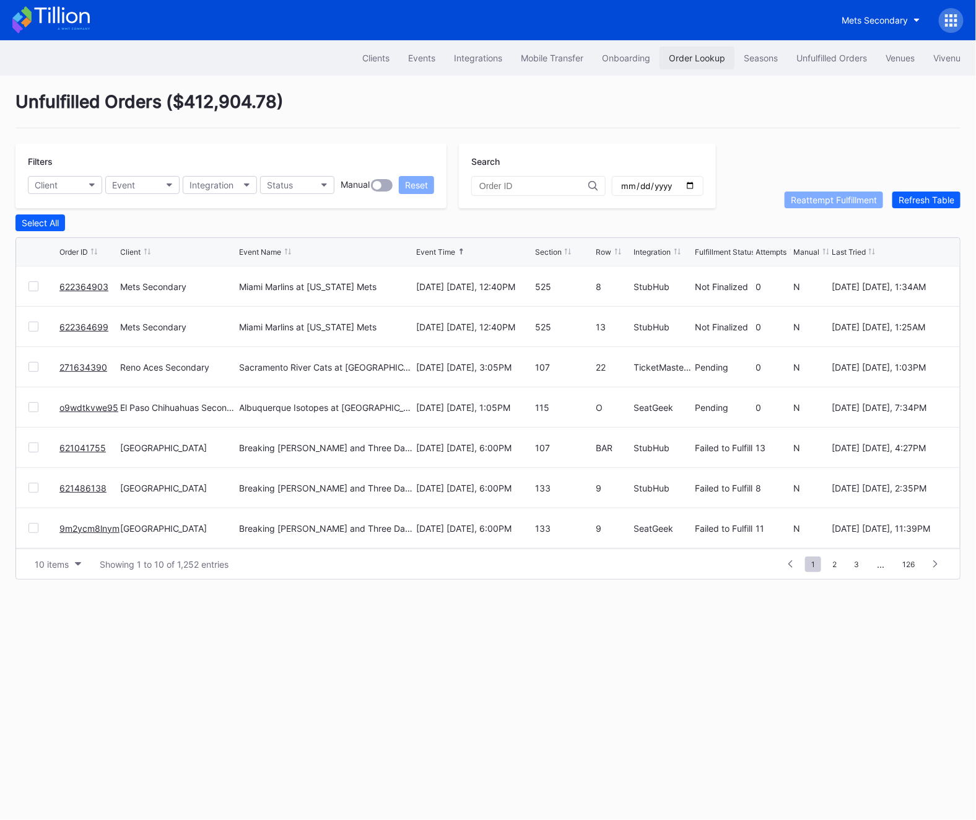
click at [695, 64] on button "Order Lookup" at bounding box center [697, 57] width 75 height 23
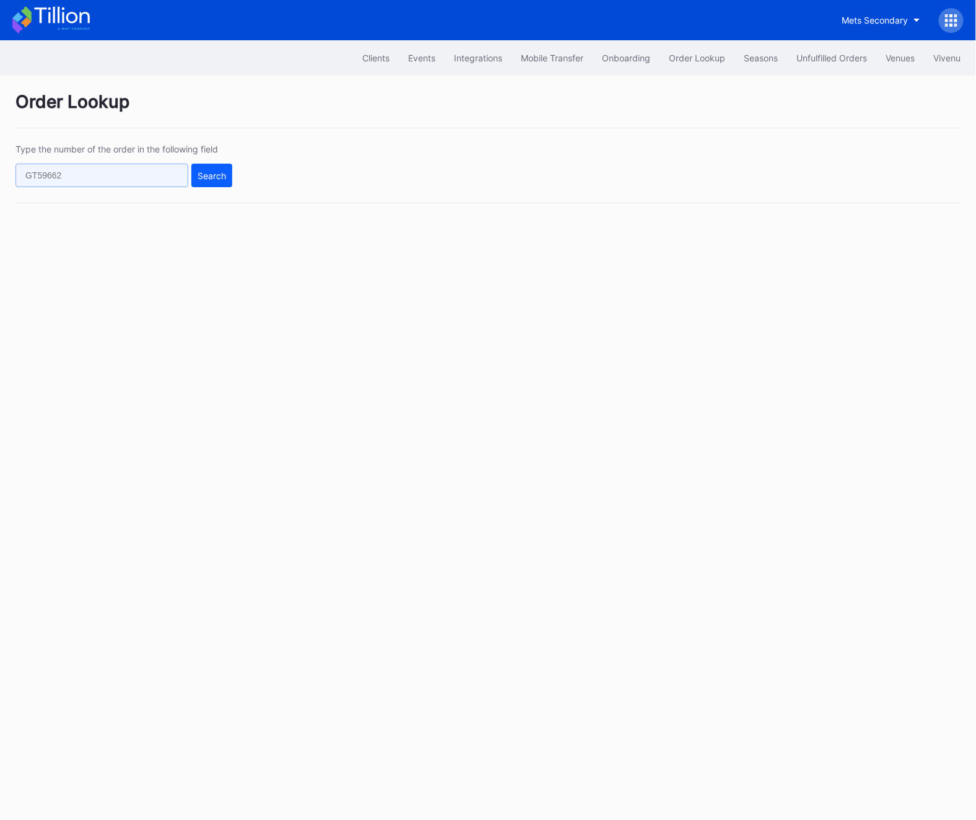
click at [157, 172] on input "text" at bounding box center [101, 176] width 173 height 24
paste input "EHUH6IXCBN"
type input "EHUH6IXCBN"
click at [204, 178] on div "Search" at bounding box center [212, 175] width 29 height 11
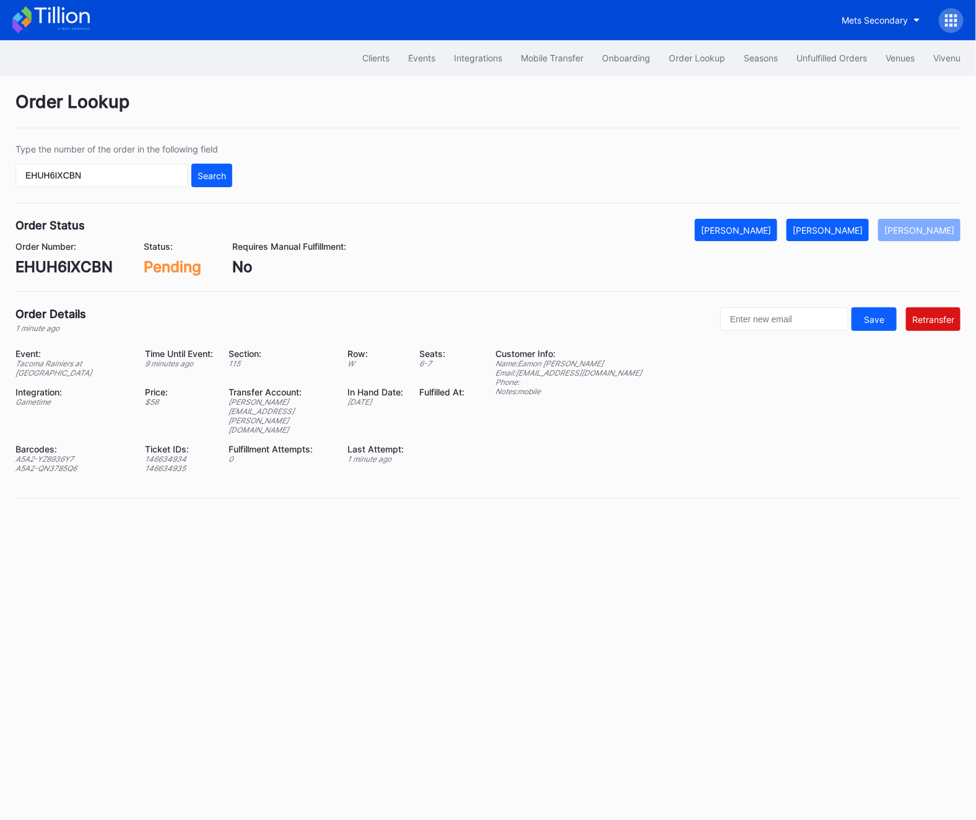
click at [949, 28] on div at bounding box center [951, 20] width 25 height 25
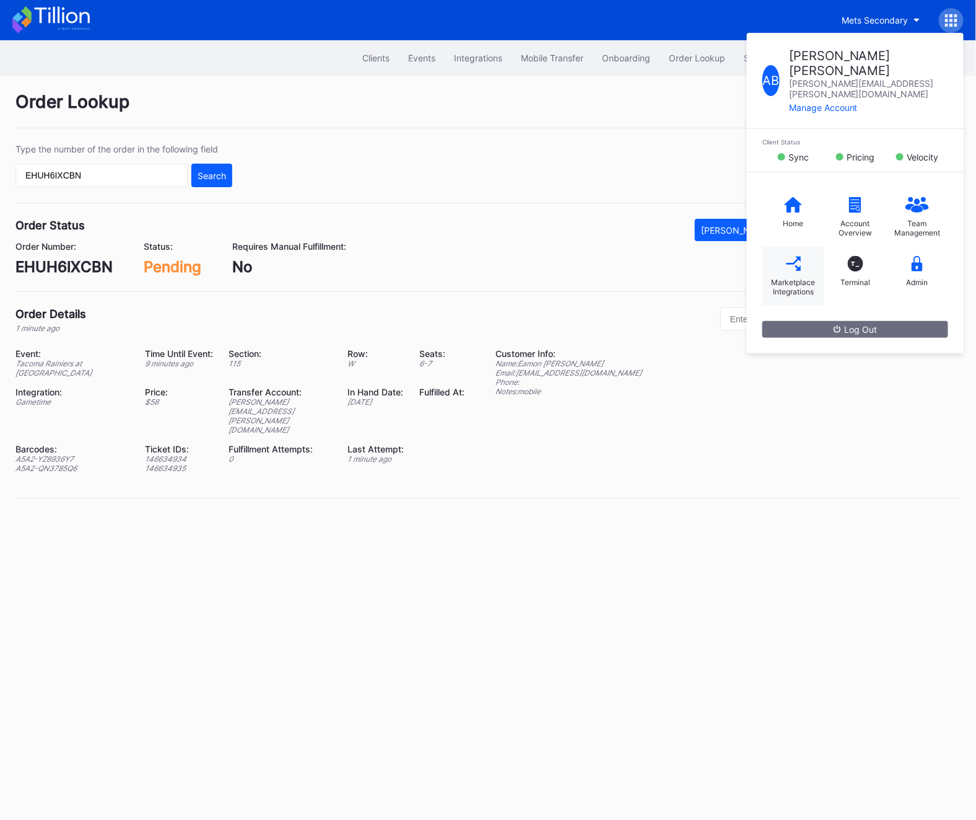
click at [781, 278] on div "Marketplace Integrations" at bounding box center [794, 287] width 50 height 19
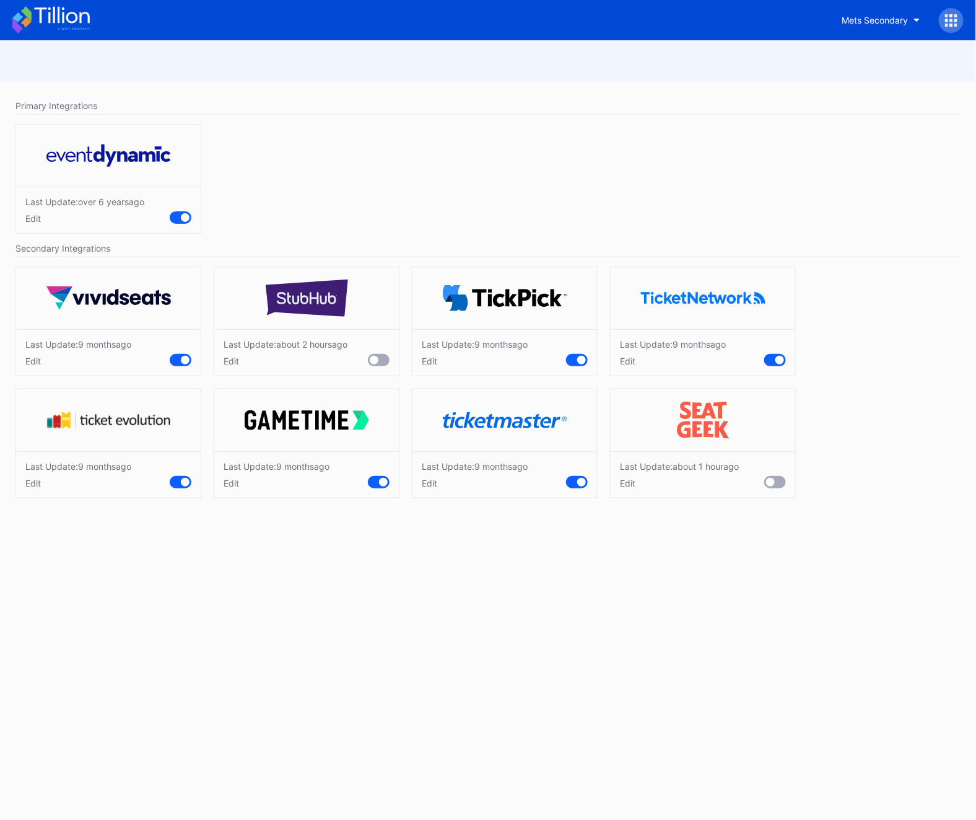
click at [776, 486] on div at bounding box center [776, 482] width 22 height 12
click at [371, 368] on div "Last Update: about 2 hours ago Edit" at bounding box center [306, 352] width 185 height 46
click at [371, 364] on div at bounding box center [379, 360] width 22 height 12
click at [948, 12] on div at bounding box center [951, 20] width 25 height 25
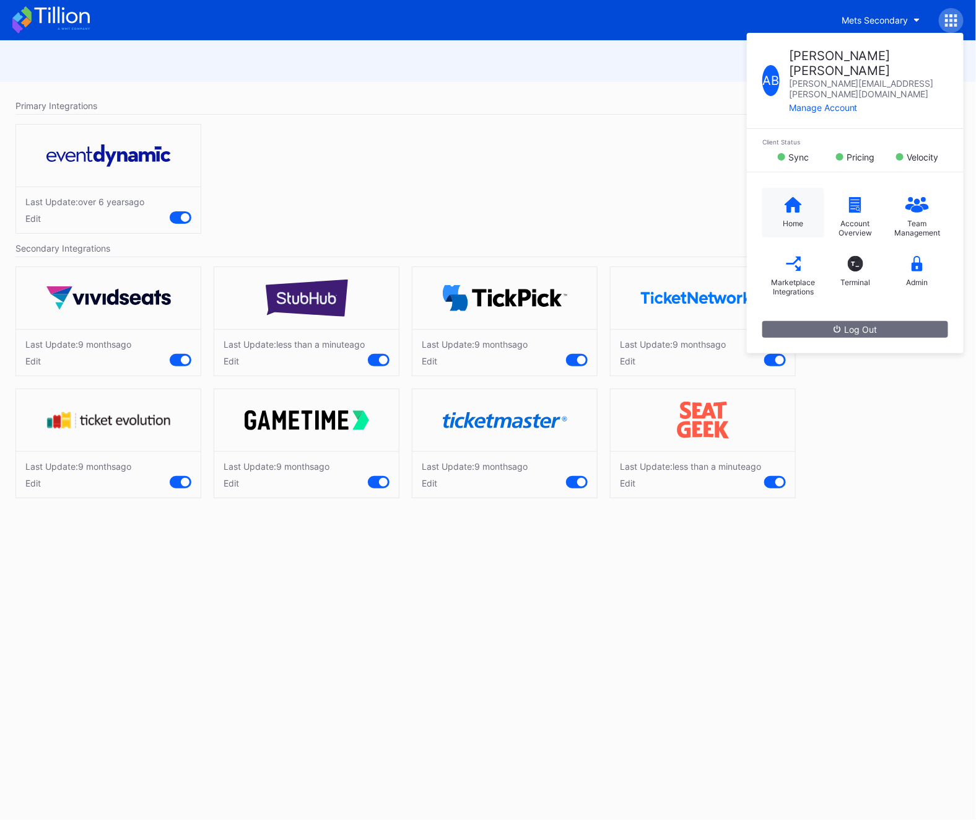
click at [779, 192] on div "Home" at bounding box center [794, 213] width 62 height 50
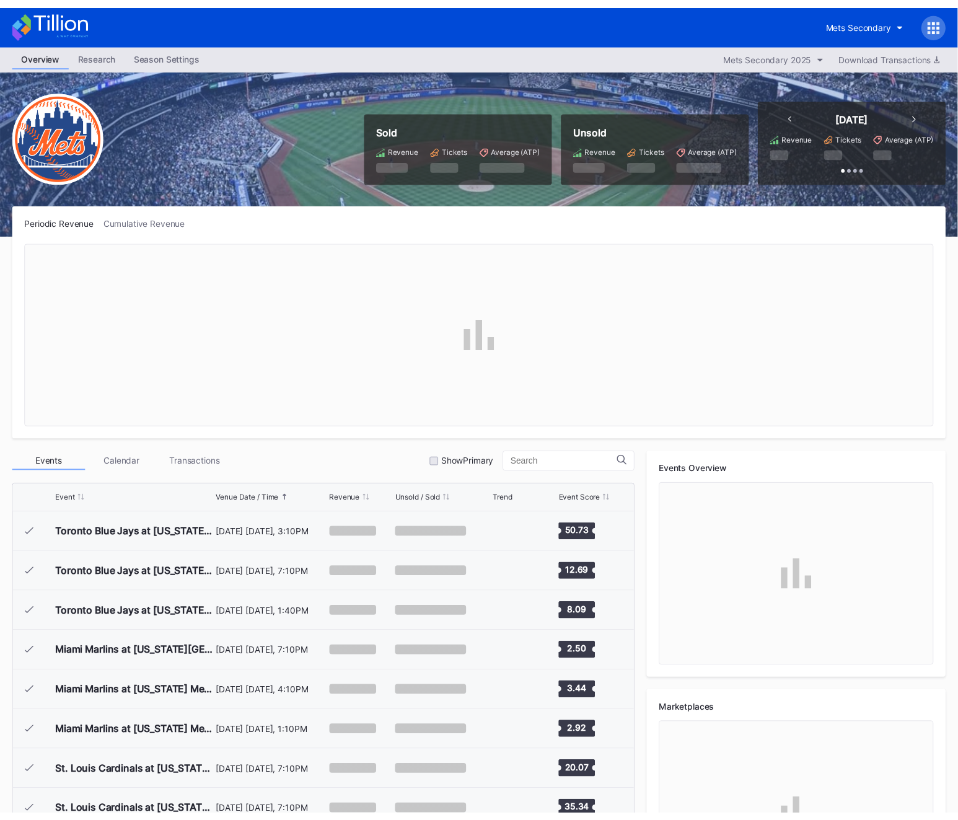
scroll to position [2816, 0]
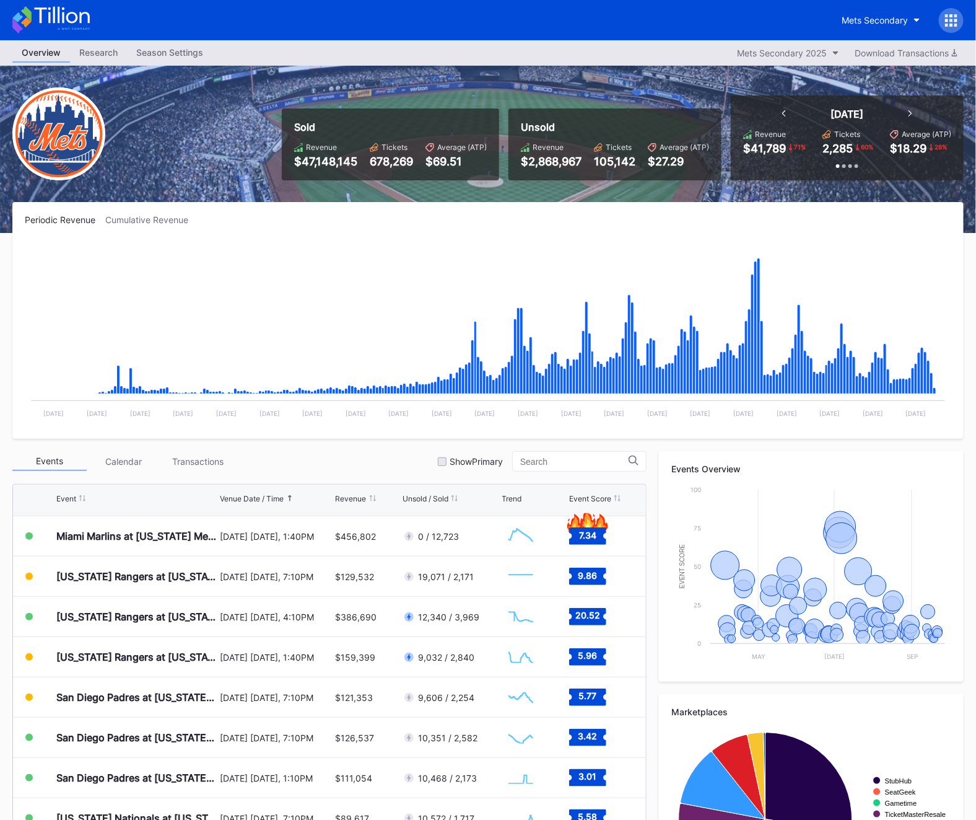
click at [950, 12] on div at bounding box center [951, 20] width 25 height 25
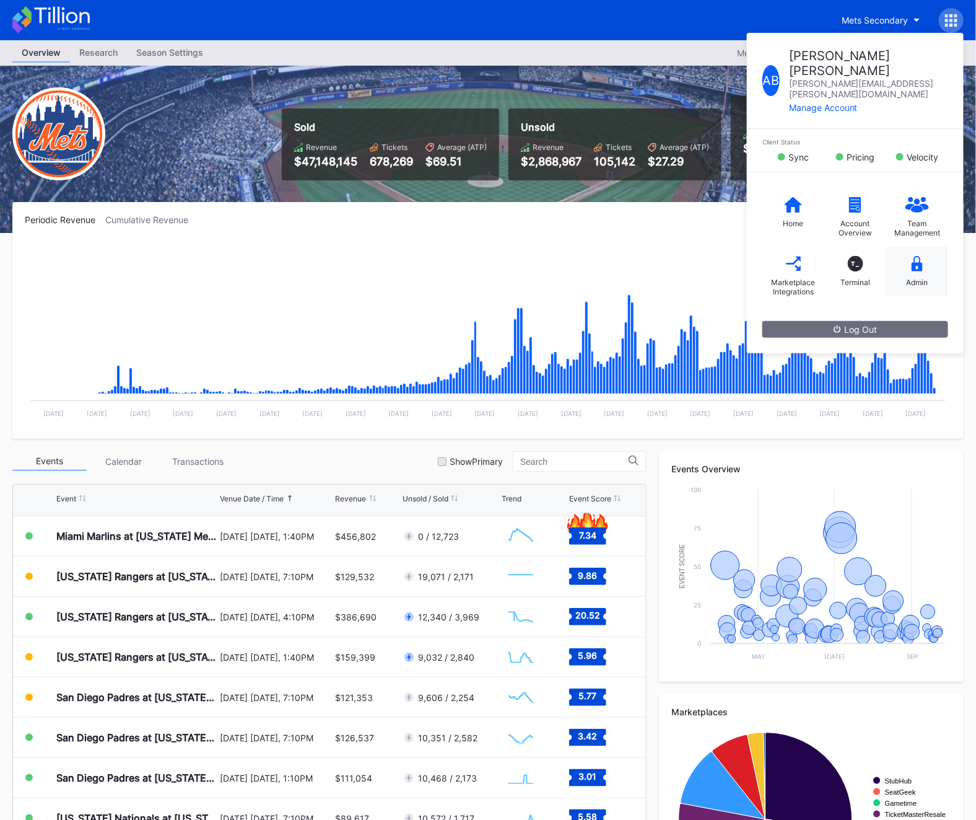
click at [933, 256] on div "Admin" at bounding box center [918, 272] width 62 height 50
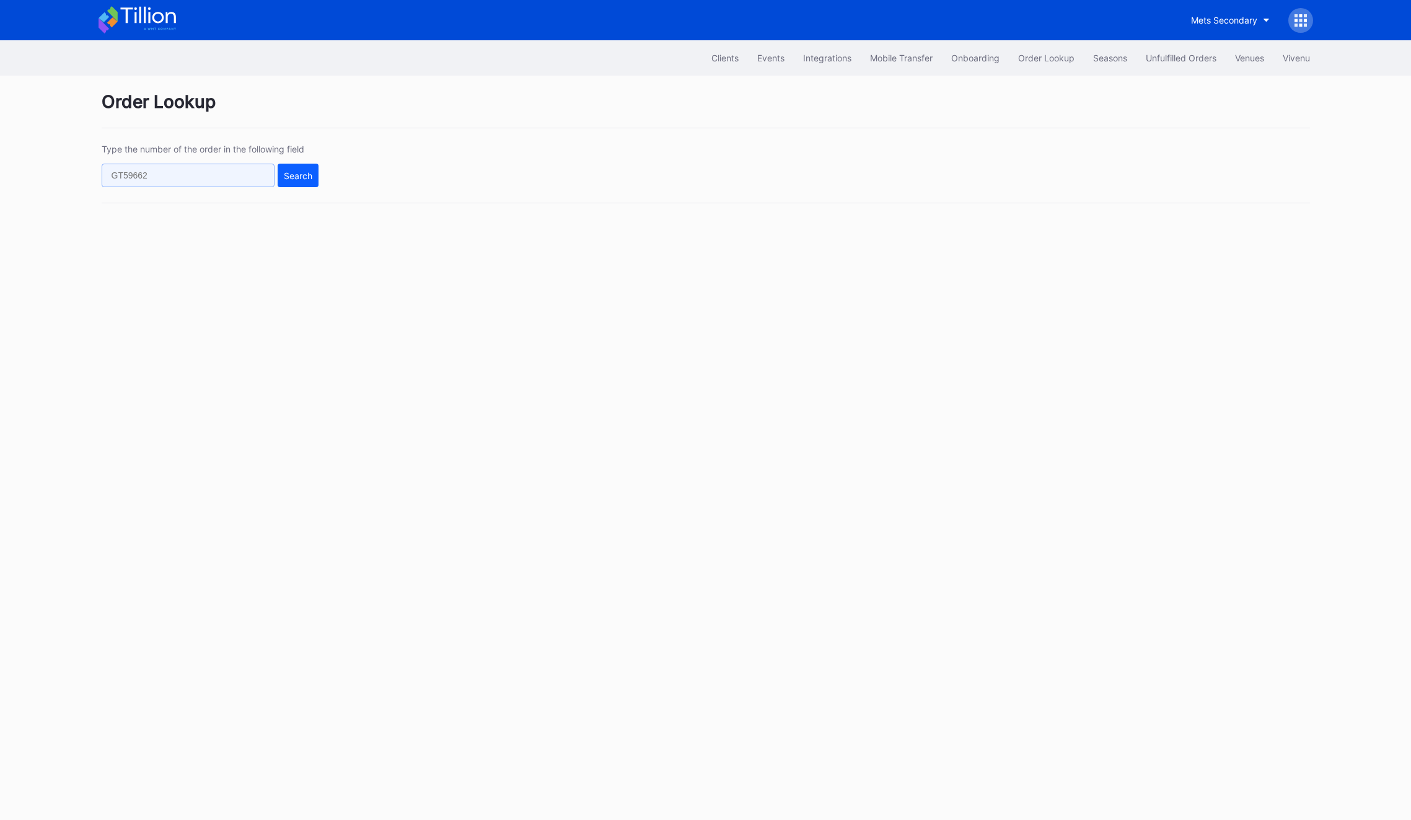
click at [115, 173] on input "text" at bounding box center [188, 176] width 173 height 24
paste input "622404413"
type input "622404413"
click at [293, 175] on div "Search" at bounding box center [298, 175] width 29 height 11
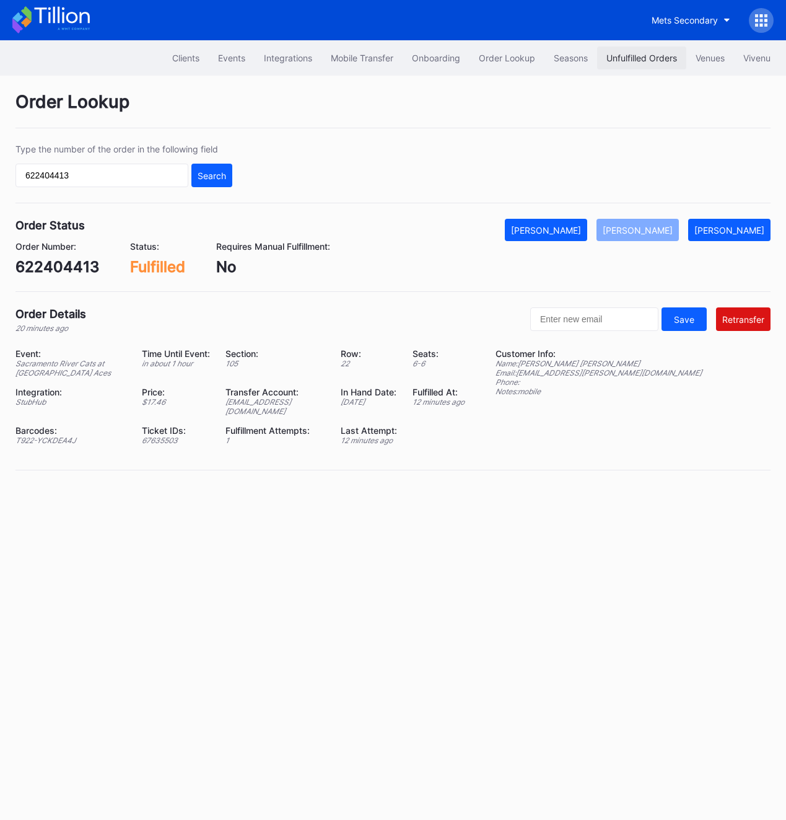
click at [621, 56] on div "Unfulfilled Orders" at bounding box center [642, 58] width 71 height 11
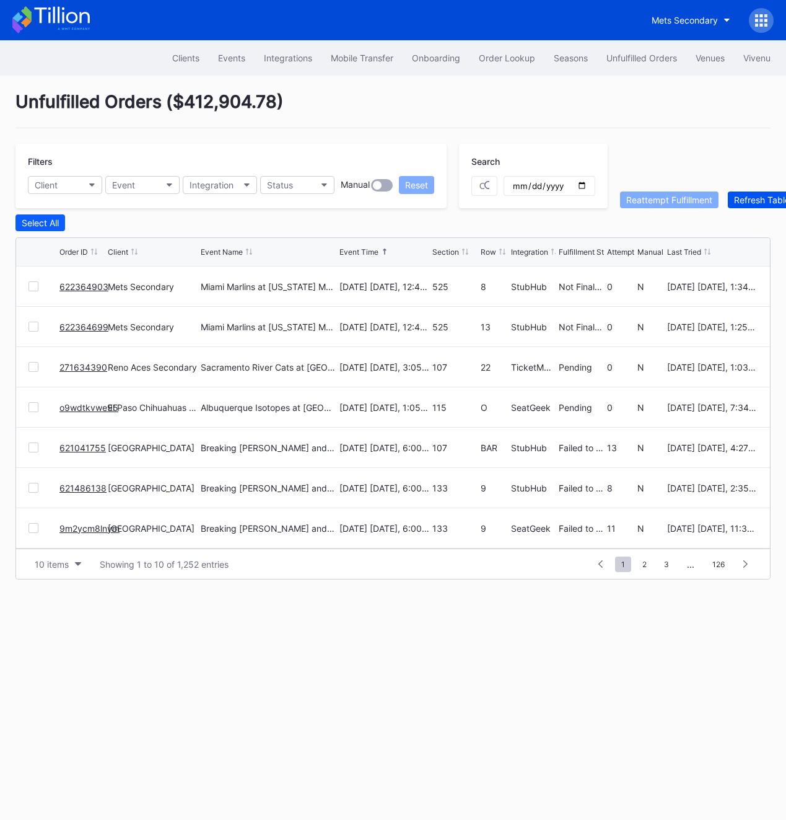
click at [761, 198] on div "Refresh Table" at bounding box center [762, 200] width 56 height 11
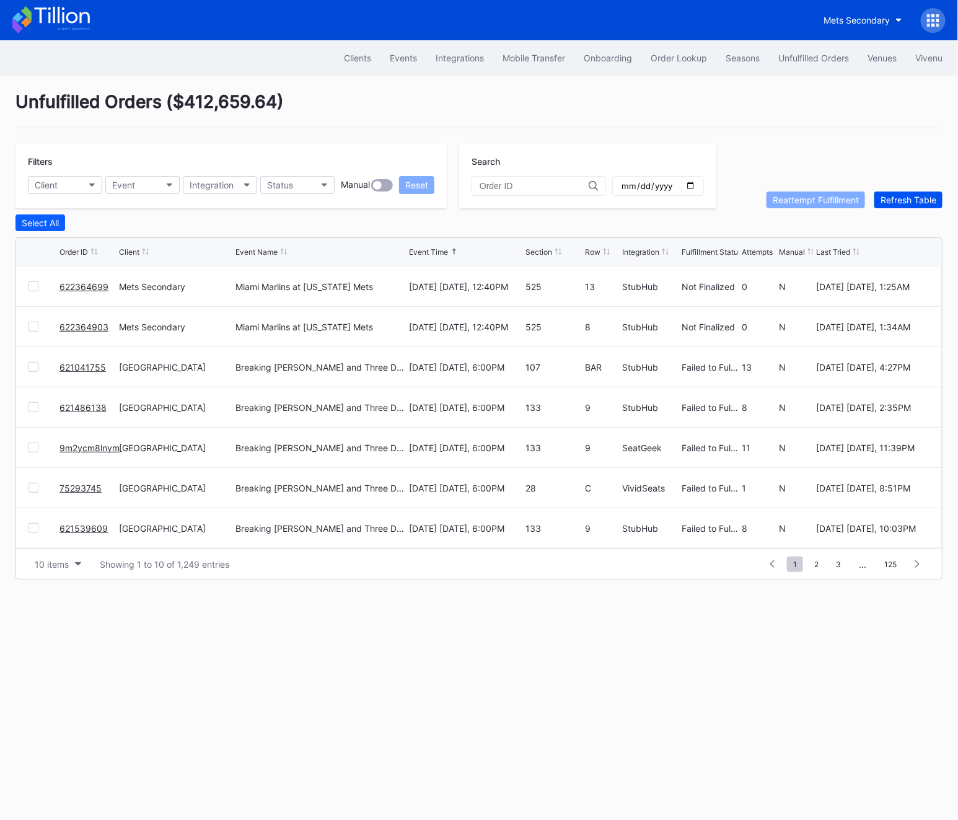
click at [909, 207] on button "Refresh Table" at bounding box center [908, 199] width 68 height 17
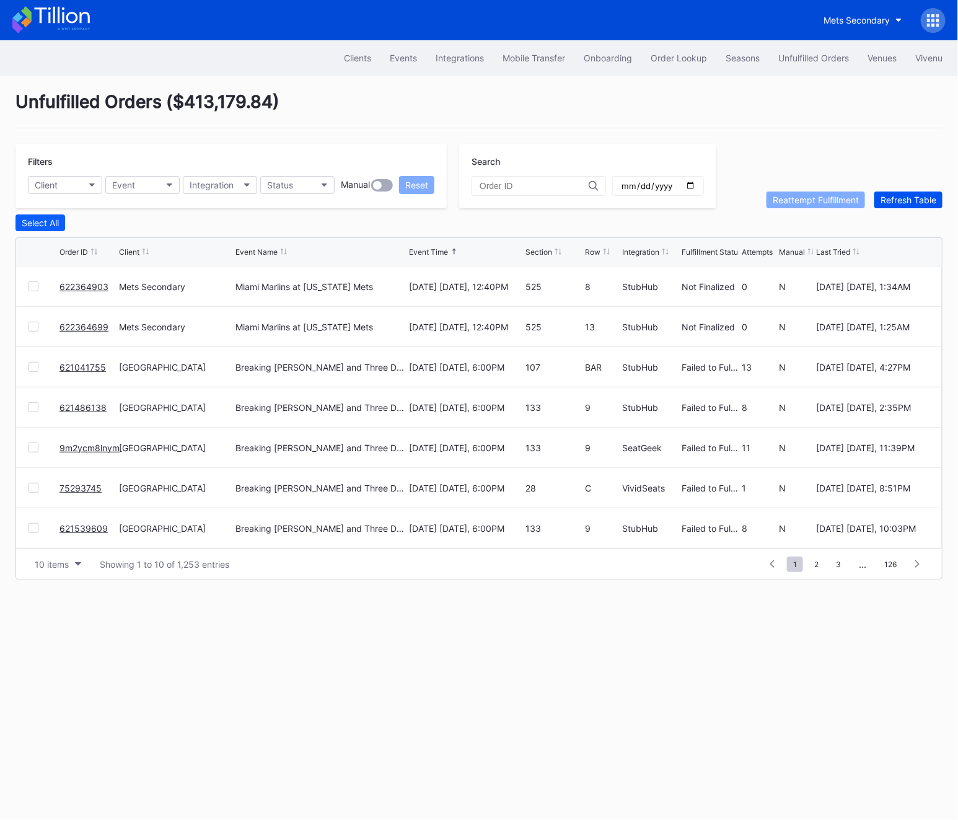
click at [909, 206] on button "Refresh Table" at bounding box center [908, 199] width 68 height 17
click at [912, 197] on div "Refresh Table" at bounding box center [908, 200] width 56 height 11
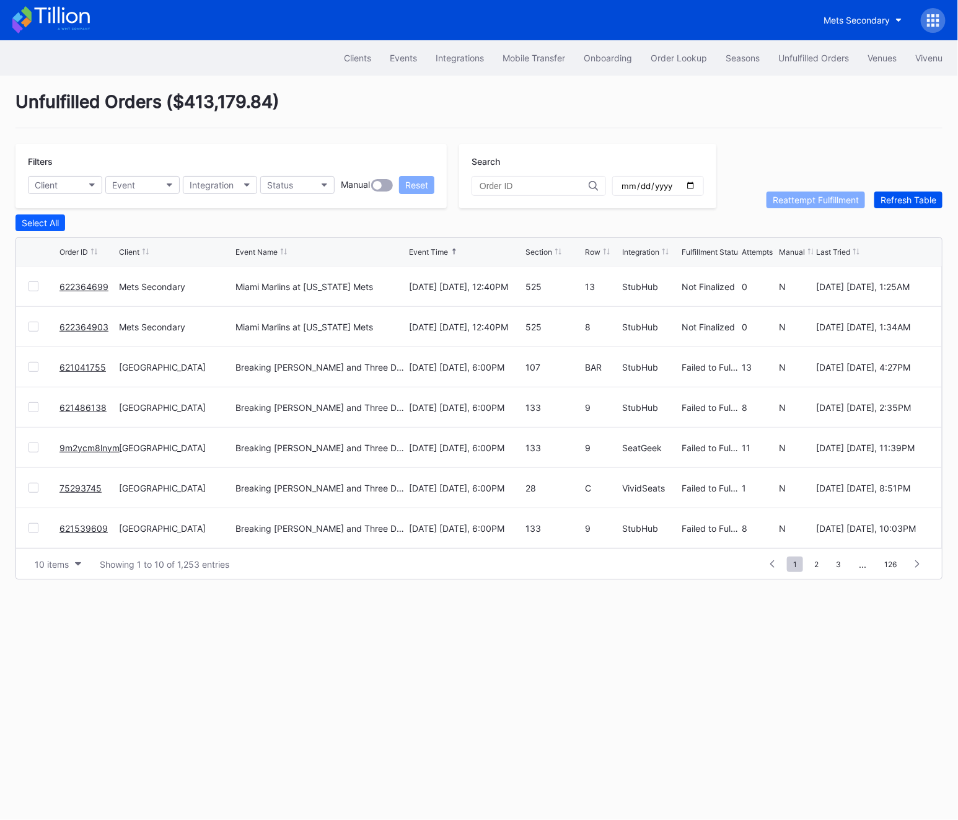
click at [912, 197] on div "Refresh Table" at bounding box center [908, 200] width 56 height 11
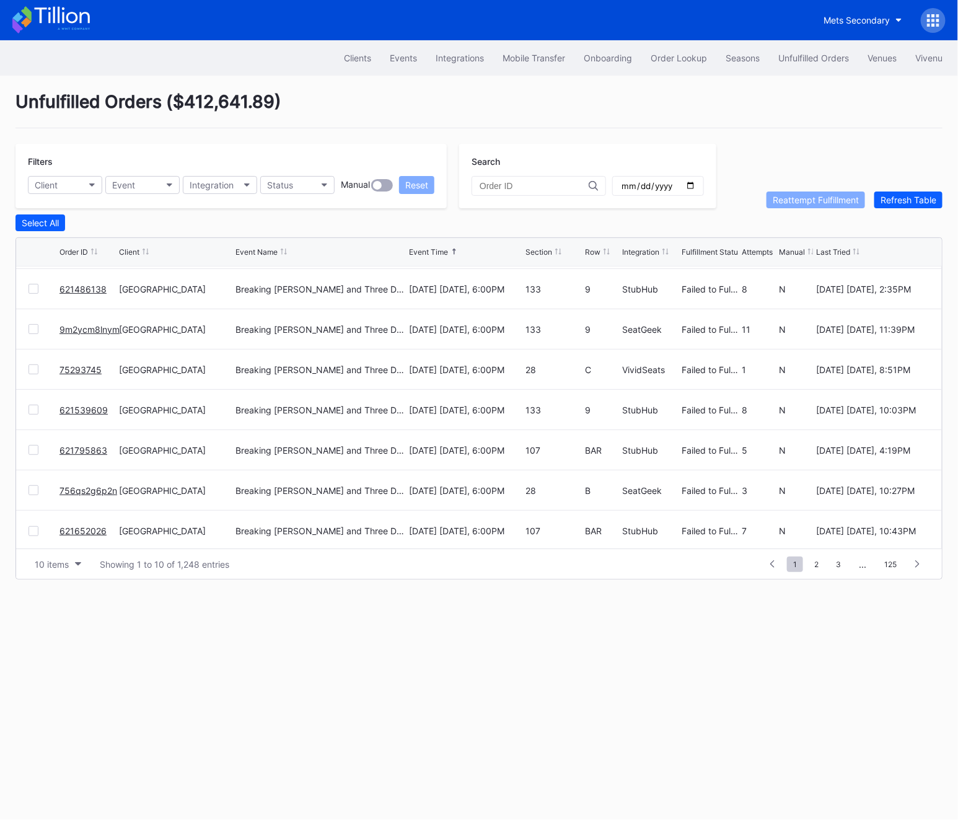
click at [893, 210] on div "Unfulfilled Orders ( $412,641.89 ) Filters Client Event Integration Status Manu…" at bounding box center [479, 335] width 958 height 519
click at [893, 193] on button "Refresh Table" at bounding box center [908, 199] width 68 height 17
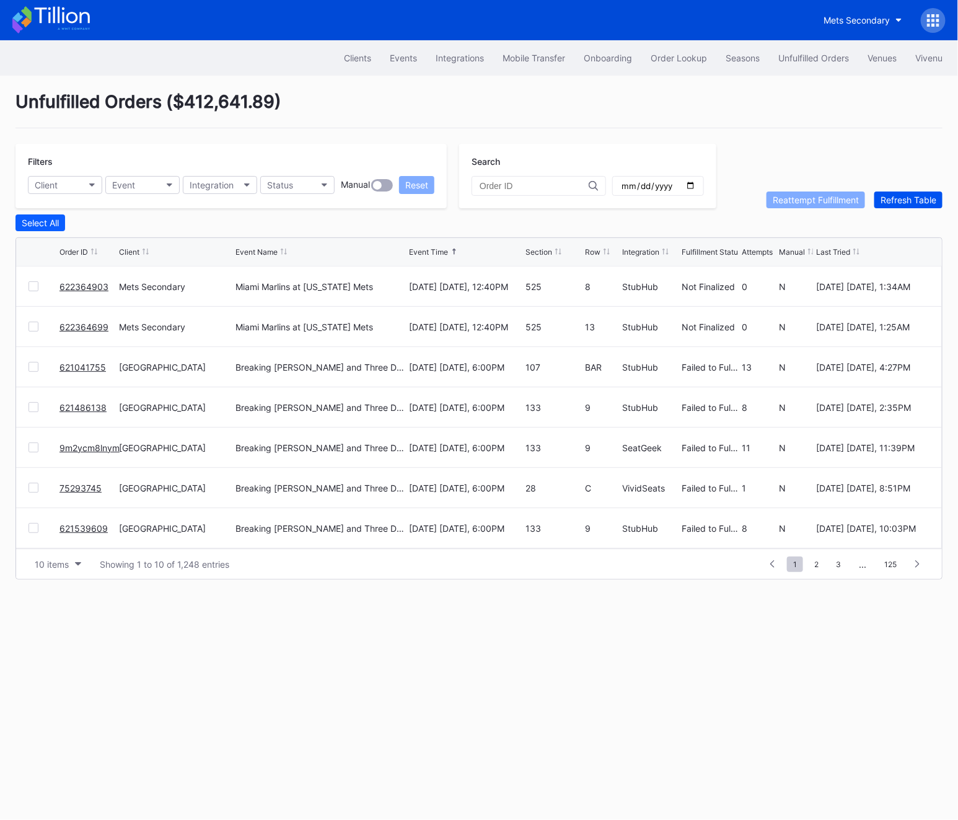
click at [896, 199] on div "Refresh Table" at bounding box center [908, 200] width 56 height 11
click at [899, 185] on div "Filters Client Event Integration Status Manual Reset Search Reattempt Fulfillme…" at bounding box center [478, 176] width 927 height 64
click at [899, 211] on div "Unfulfilled Orders ( $412,759.49 ) Filters Client Event Integration Status Manu…" at bounding box center [479, 335] width 958 height 519
click at [899, 205] on button "Refresh Table" at bounding box center [908, 199] width 68 height 17
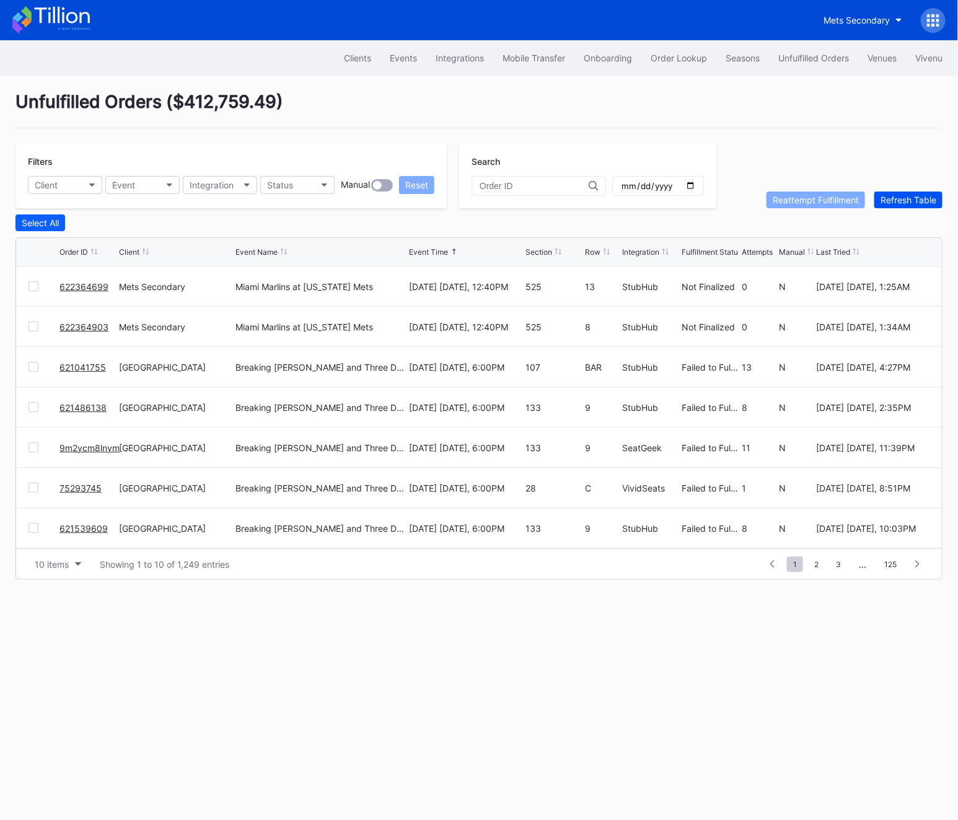
click at [899, 205] on button "Refresh Table" at bounding box center [908, 199] width 68 height 17
click at [365, 58] on div "Clients" at bounding box center [357, 58] width 27 height 11
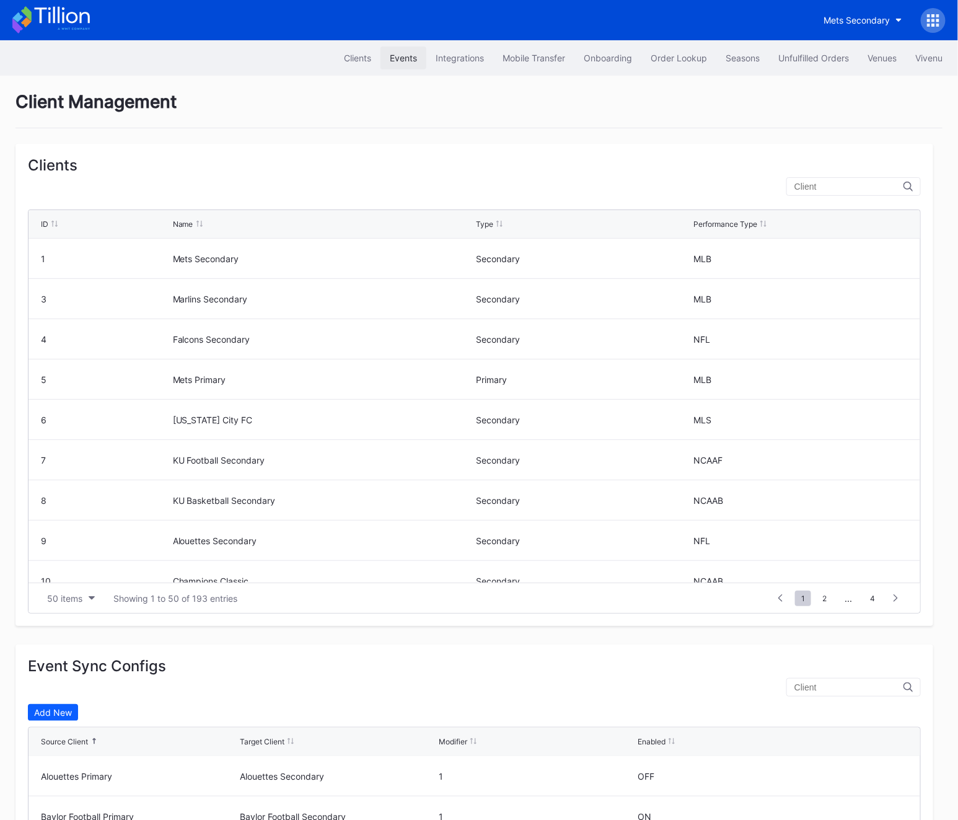
click at [398, 62] on div "Events" at bounding box center [403, 58] width 27 height 11
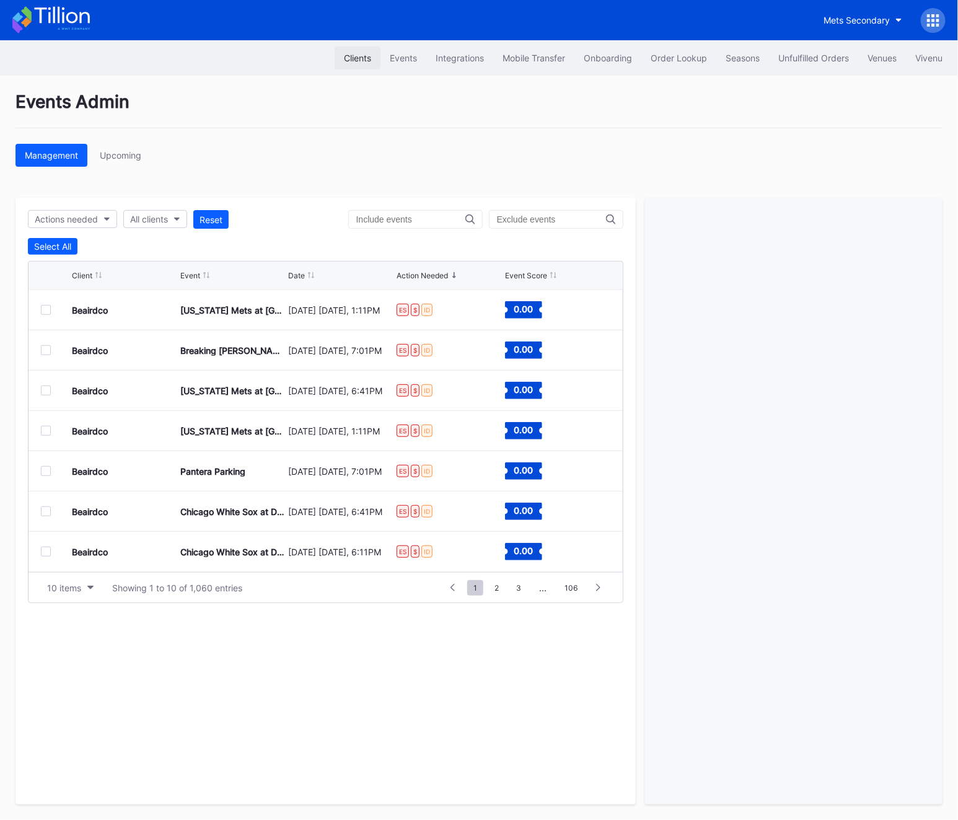
click at [354, 53] on div "Clients" at bounding box center [357, 58] width 27 height 11
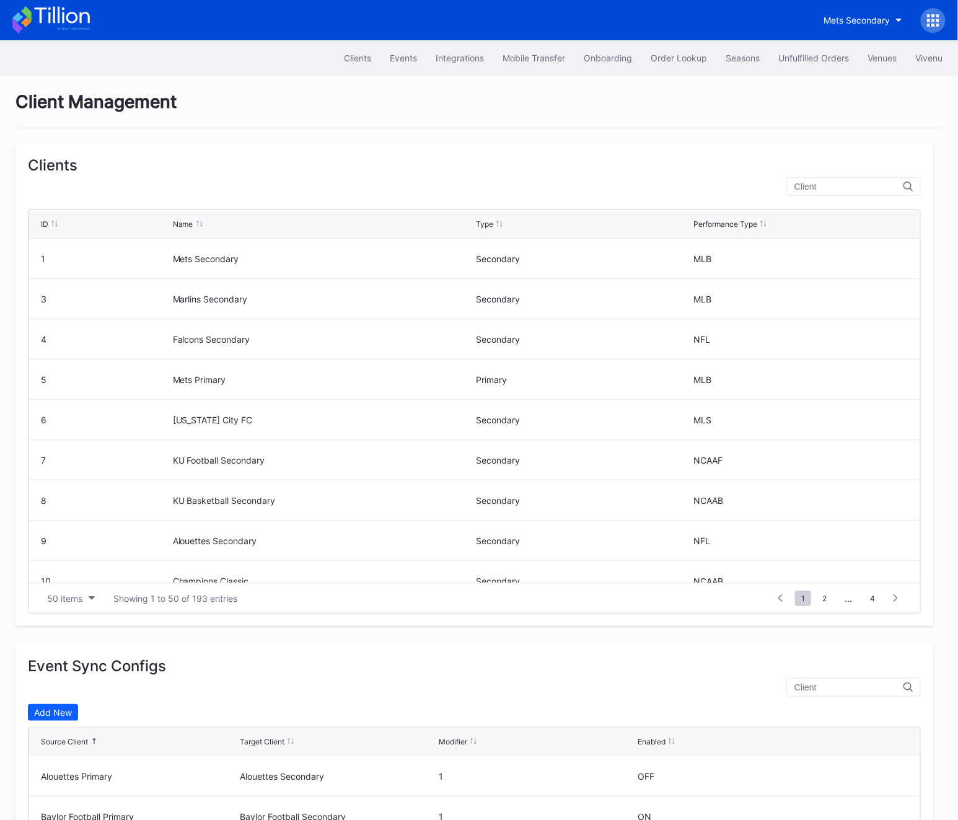
click at [854, 188] on input "text" at bounding box center [848, 187] width 109 height 10
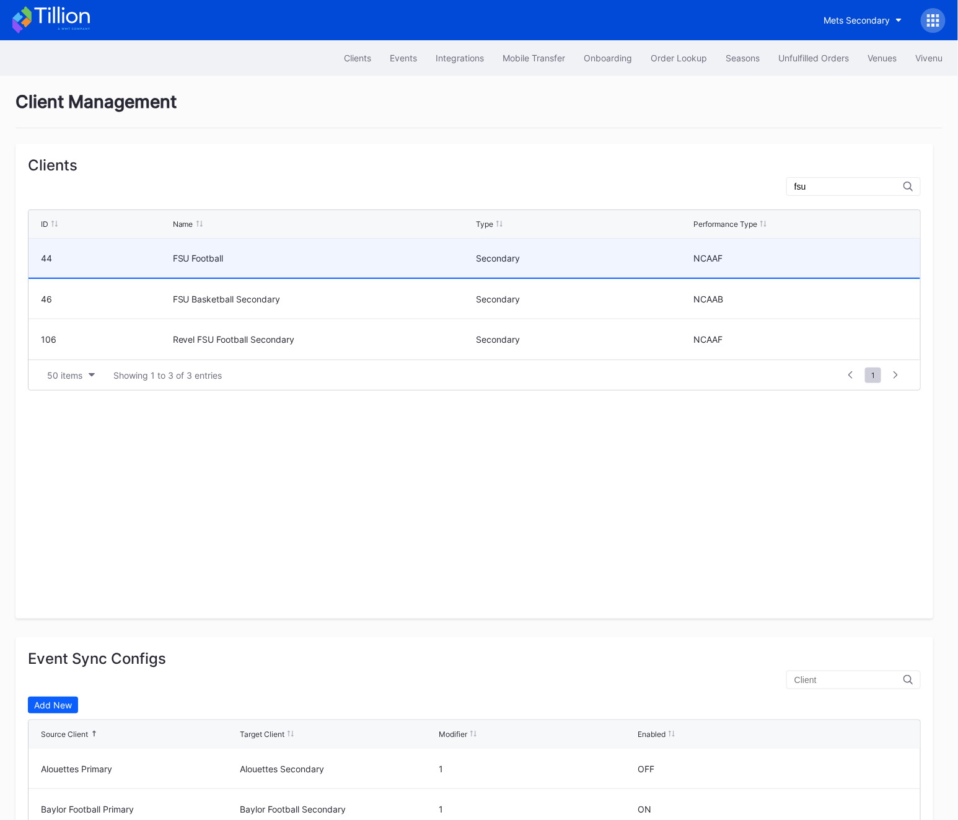
type input "fsu"
click at [360, 261] on div "FSU Football" at bounding box center [323, 258] width 300 height 11
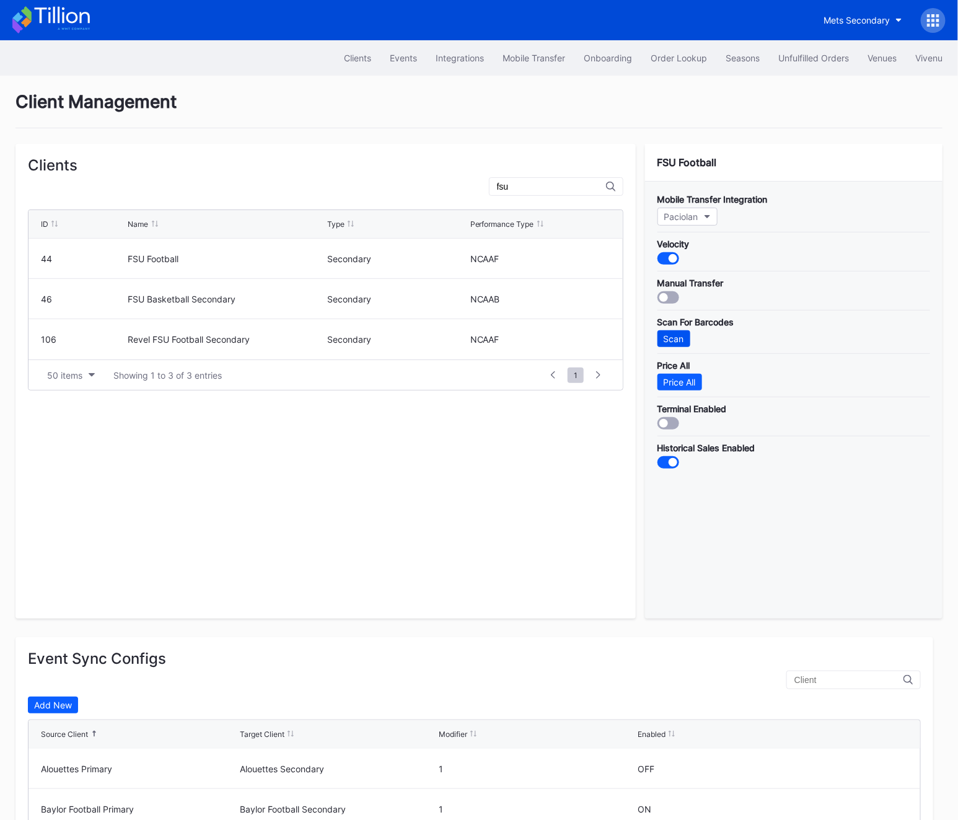
click at [677, 336] on div "Scan" at bounding box center [674, 338] width 20 height 11
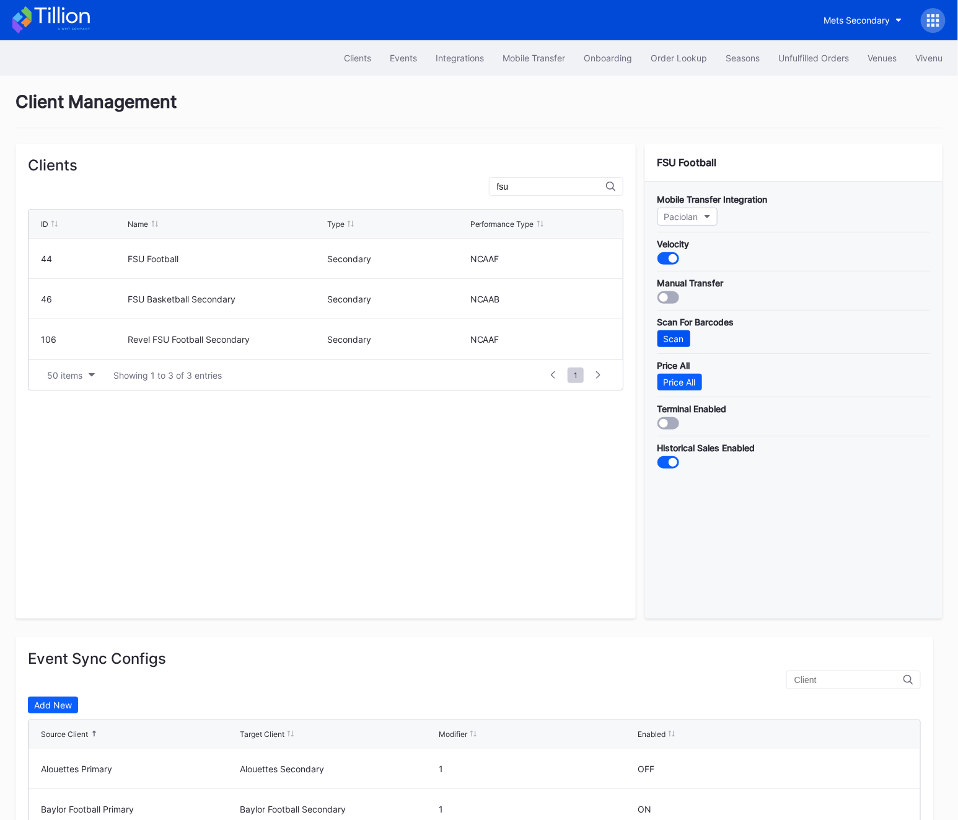
click at [677, 336] on div "Scan" at bounding box center [674, 338] width 20 height 11
click at [677, 337] on div "Scan" at bounding box center [674, 338] width 20 height 11
click at [683, 384] on div "Price All" at bounding box center [680, 382] width 32 height 11
click at [680, 333] on div "Scan" at bounding box center [674, 338] width 20 height 11
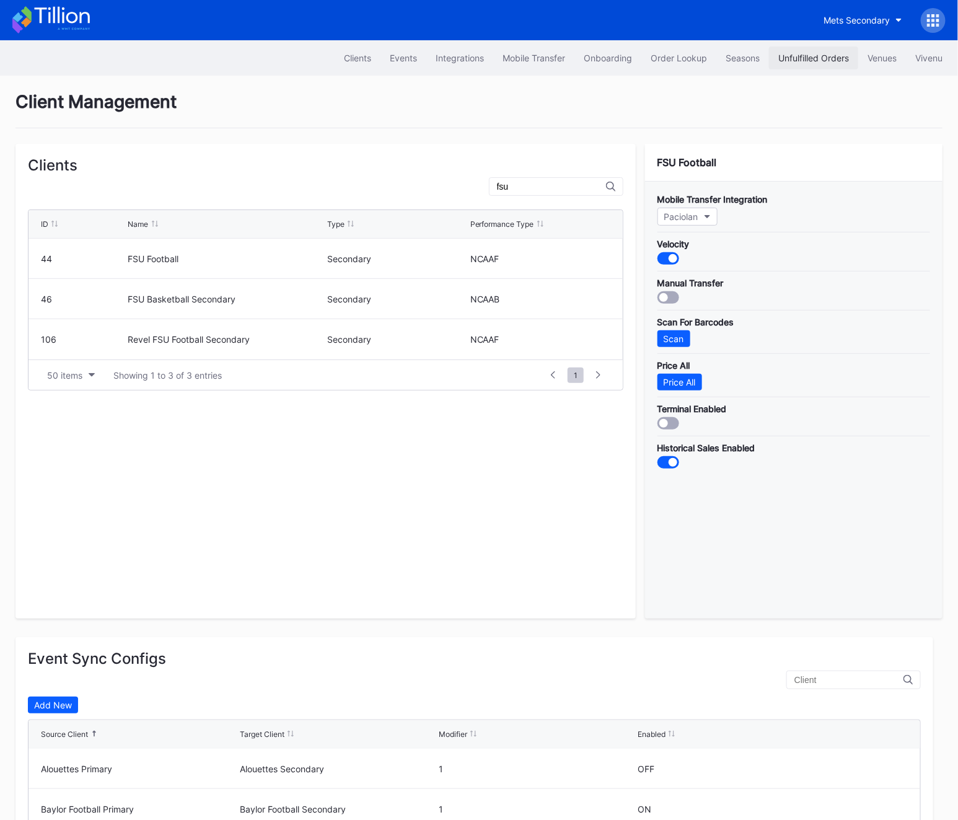
click at [826, 48] on button "Unfulfilled Orders" at bounding box center [813, 57] width 89 height 23
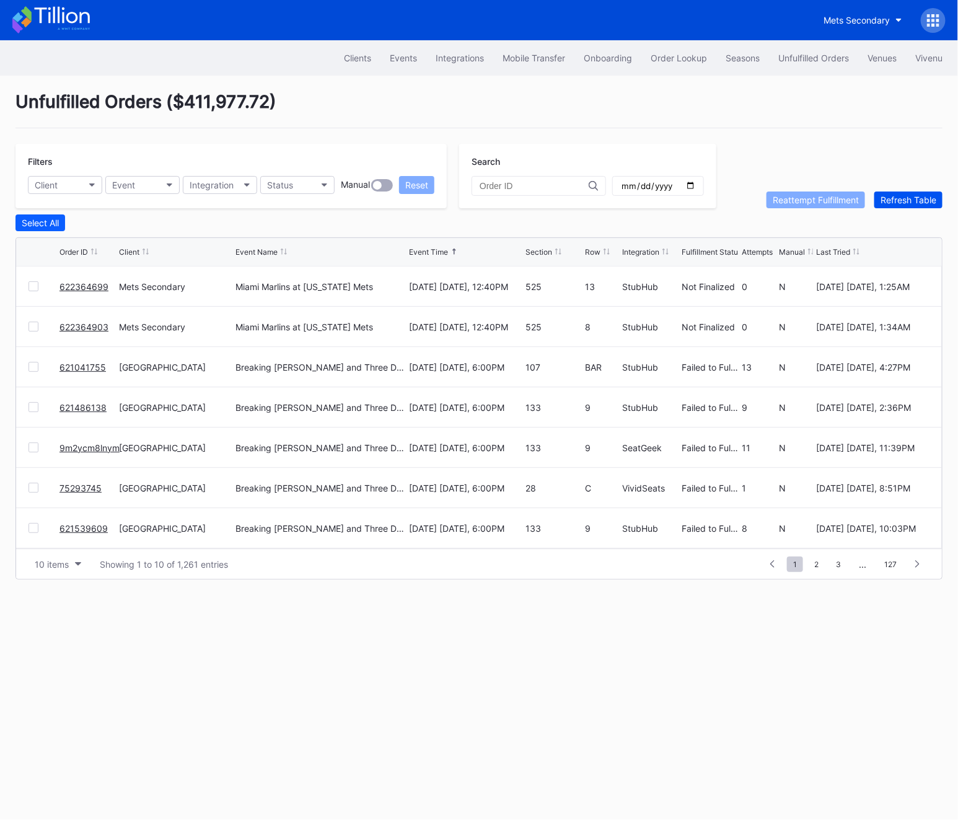
click at [908, 206] on button "Refresh Table" at bounding box center [908, 199] width 68 height 17
click at [907, 199] on div "Refresh Table" at bounding box center [908, 200] width 56 height 11
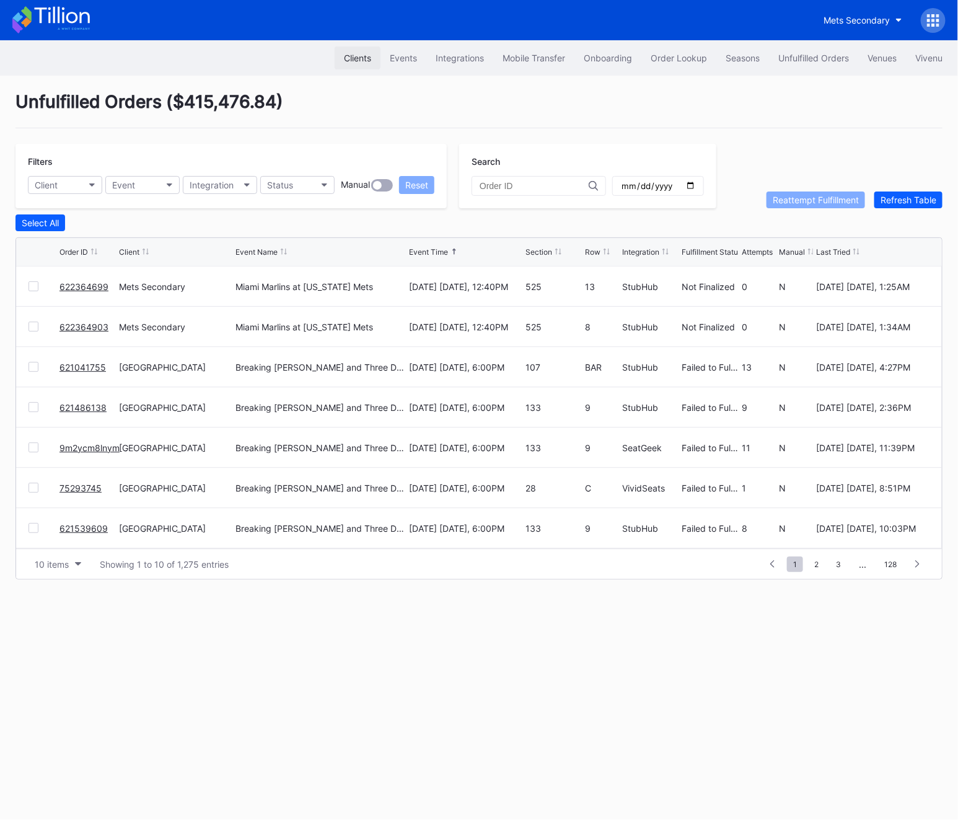
click at [355, 52] on button "Clients" at bounding box center [358, 57] width 46 height 23
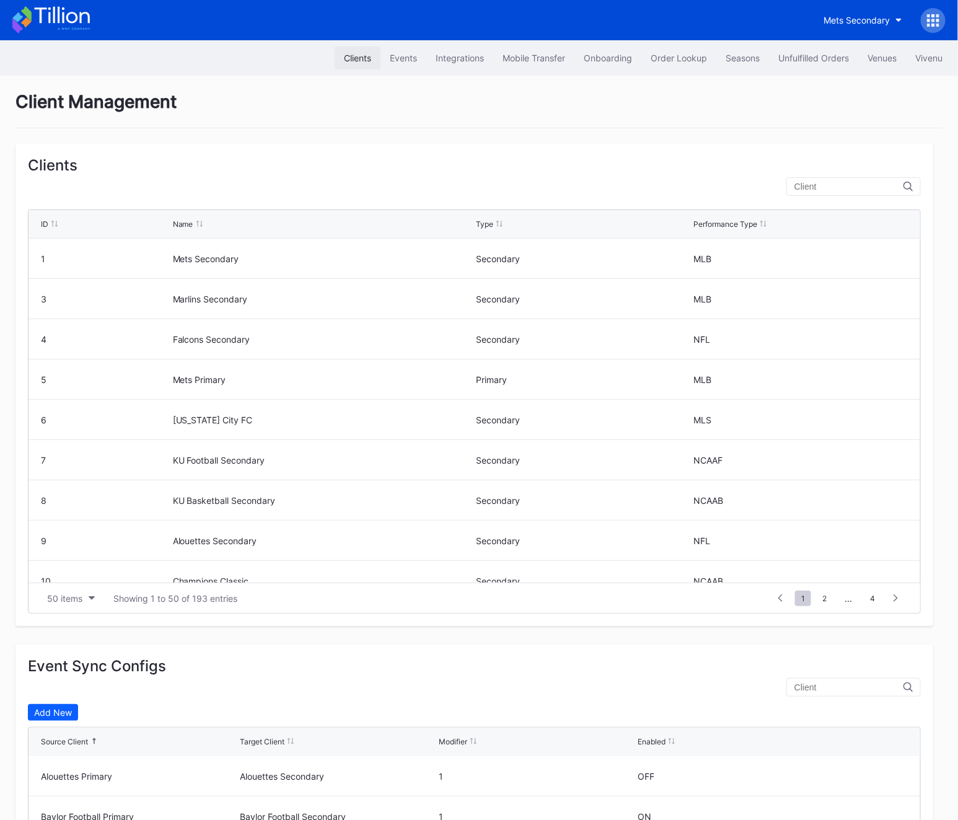
click at [356, 60] on div "Clients" at bounding box center [357, 58] width 27 height 11
click at [848, 178] on div at bounding box center [853, 186] width 134 height 19
click at [848, 187] on input "text" at bounding box center [848, 187] width 109 height 10
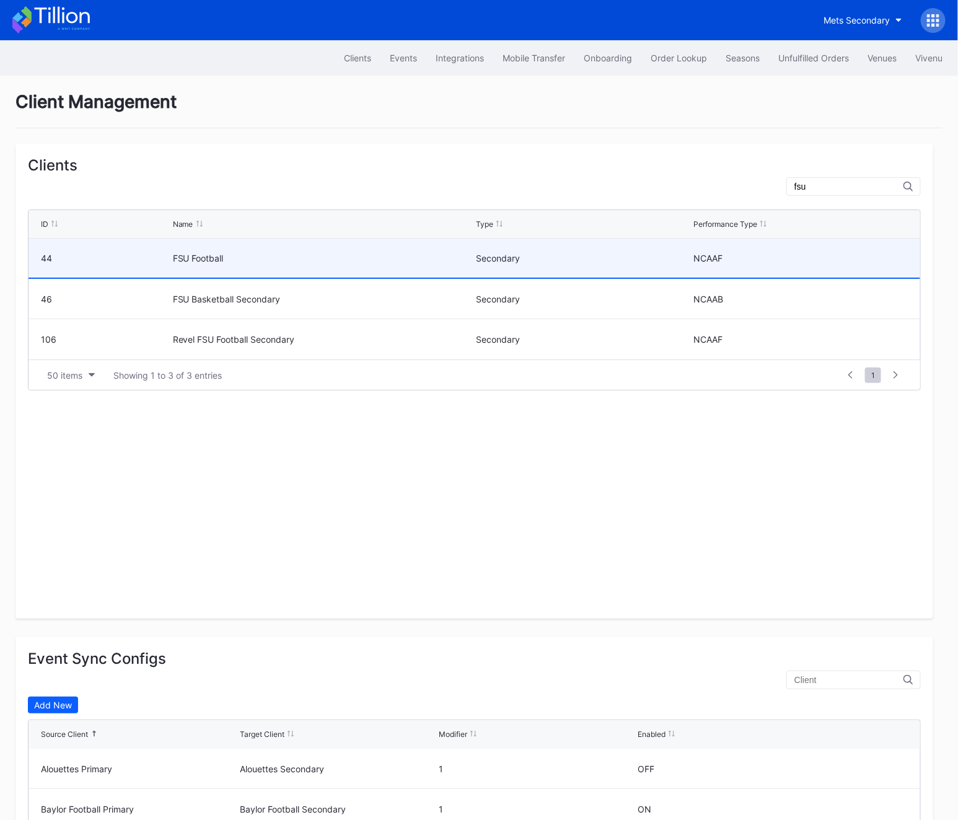
type input "fsu"
click at [393, 261] on div "FSU Football" at bounding box center [323, 258] width 300 height 11
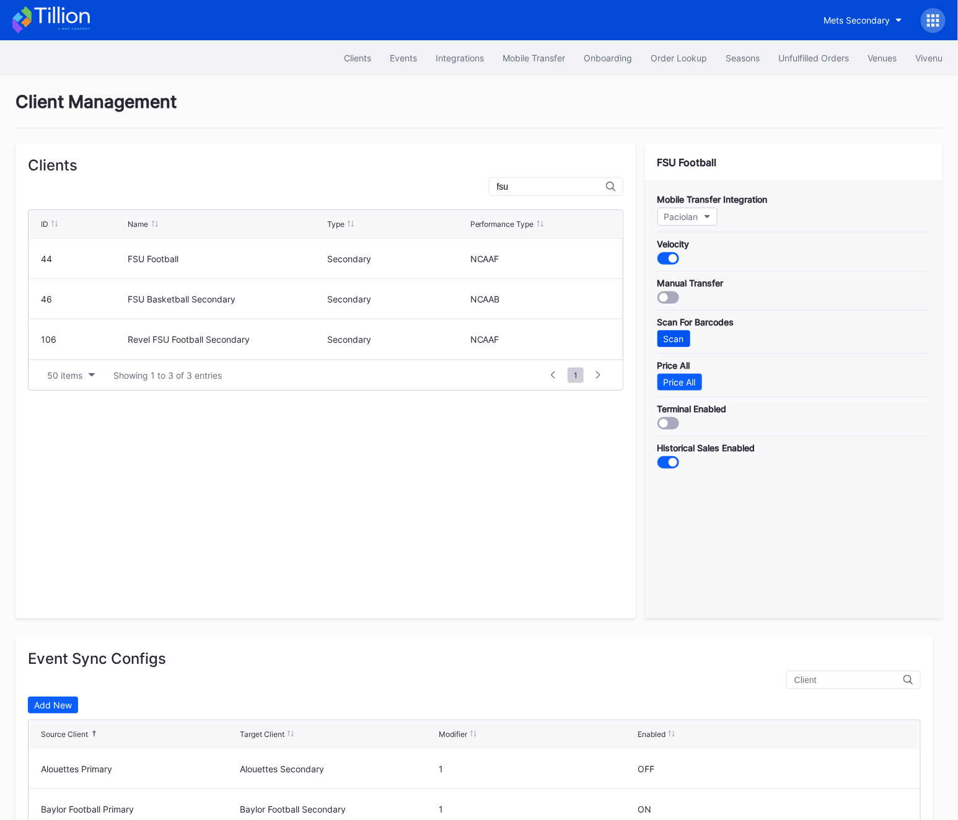
click at [669, 340] on div "Scan" at bounding box center [674, 338] width 20 height 11
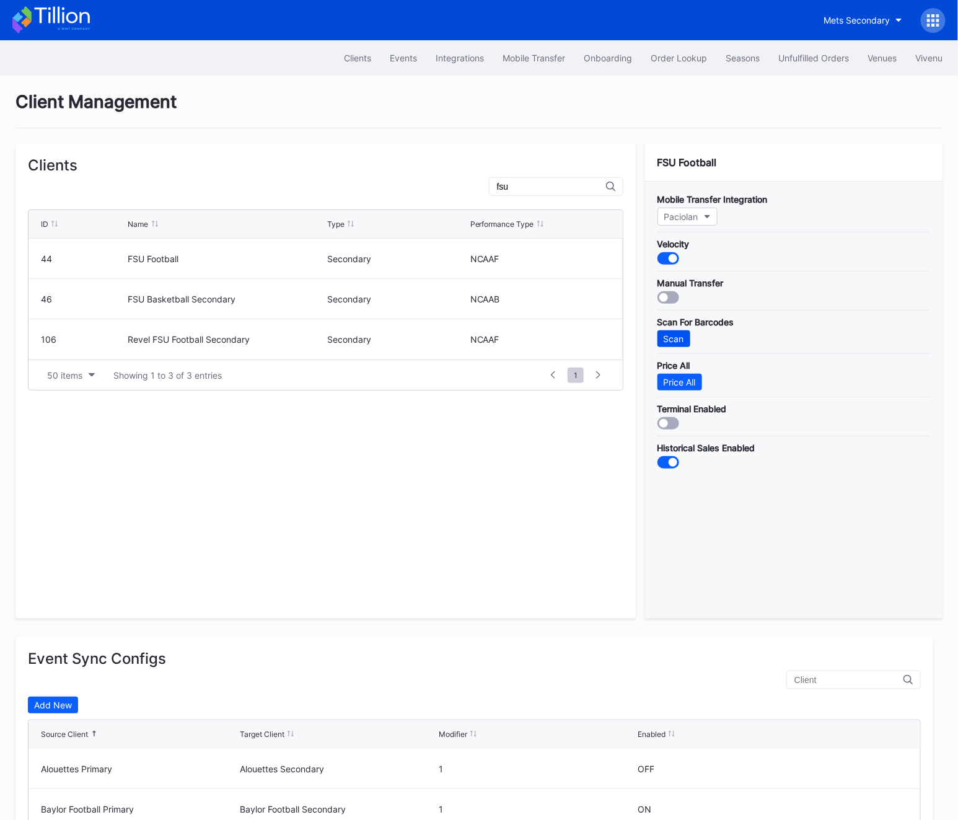
click at [669, 340] on div "Scan" at bounding box center [674, 338] width 20 height 11
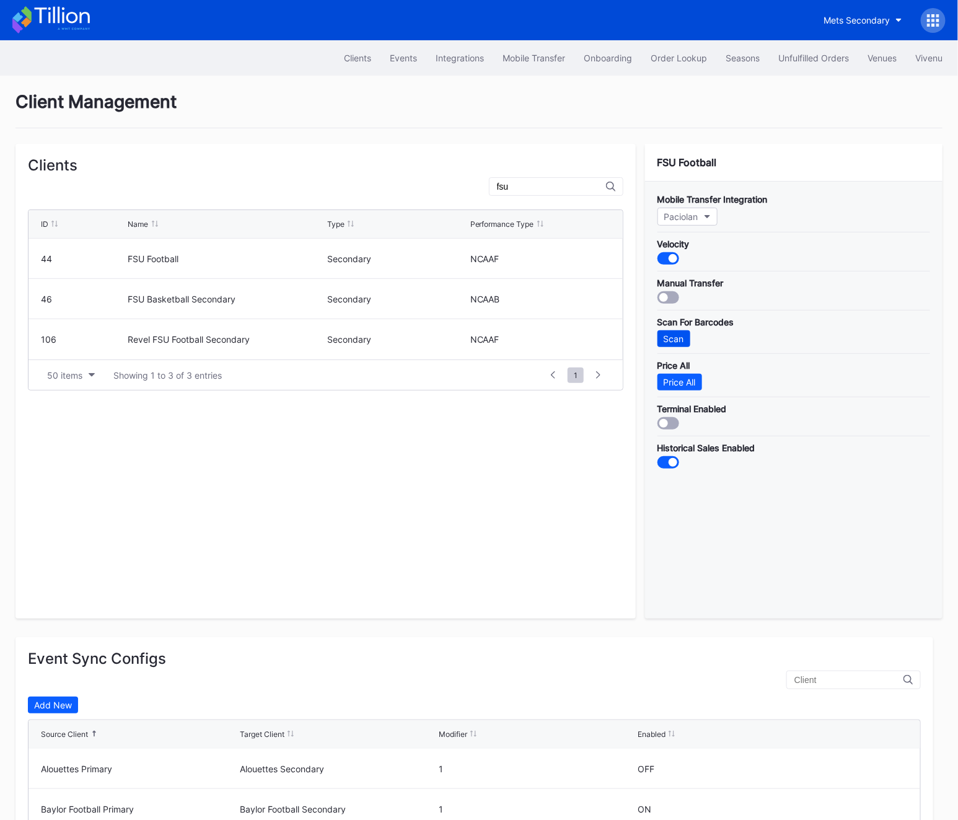
click at [669, 340] on div "Scan" at bounding box center [674, 338] width 20 height 11
click at [672, 378] on div "Price All" at bounding box center [680, 382] width 32 height 11
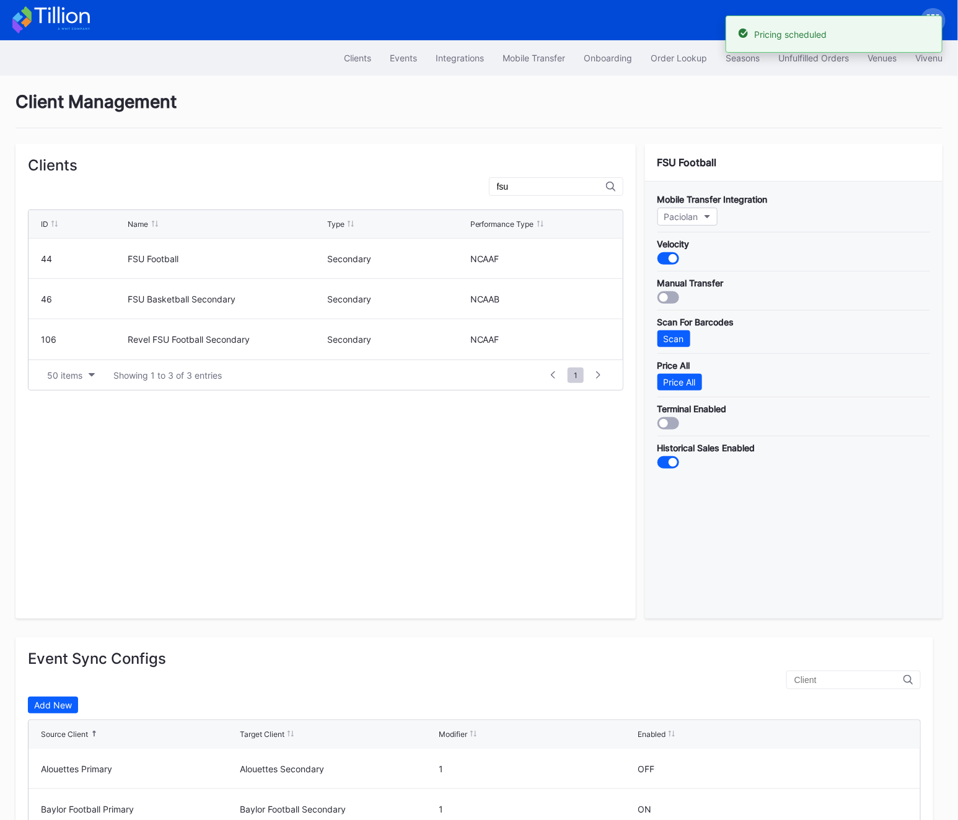
click at [678, 349] on div "Mobile Transfer Integration Paciolan Velocity Manual Transfer Scan For Barcodes…" at bounding box center [793, 400] width 297 height 437
click at [678, 342] on div "Scan" at bounding box center [674, 338] width 20 height 11
click at [678, 341] on div "Scan" at bounding box center [674, 338] width 20 height 11
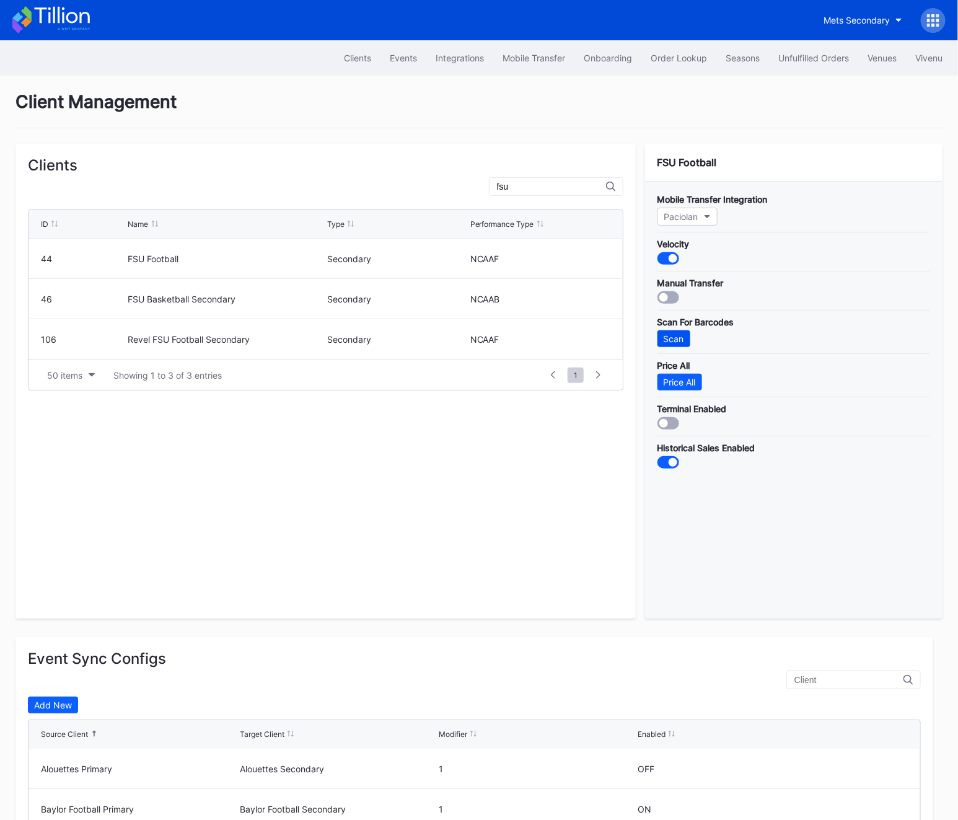
click at [674, 339] on div "Scan" at bounding box center [674, 338] width 20 height 11
click at [886, 21] on div "Mets Secondary" at bounding box center [856, 20] width 66 height 11
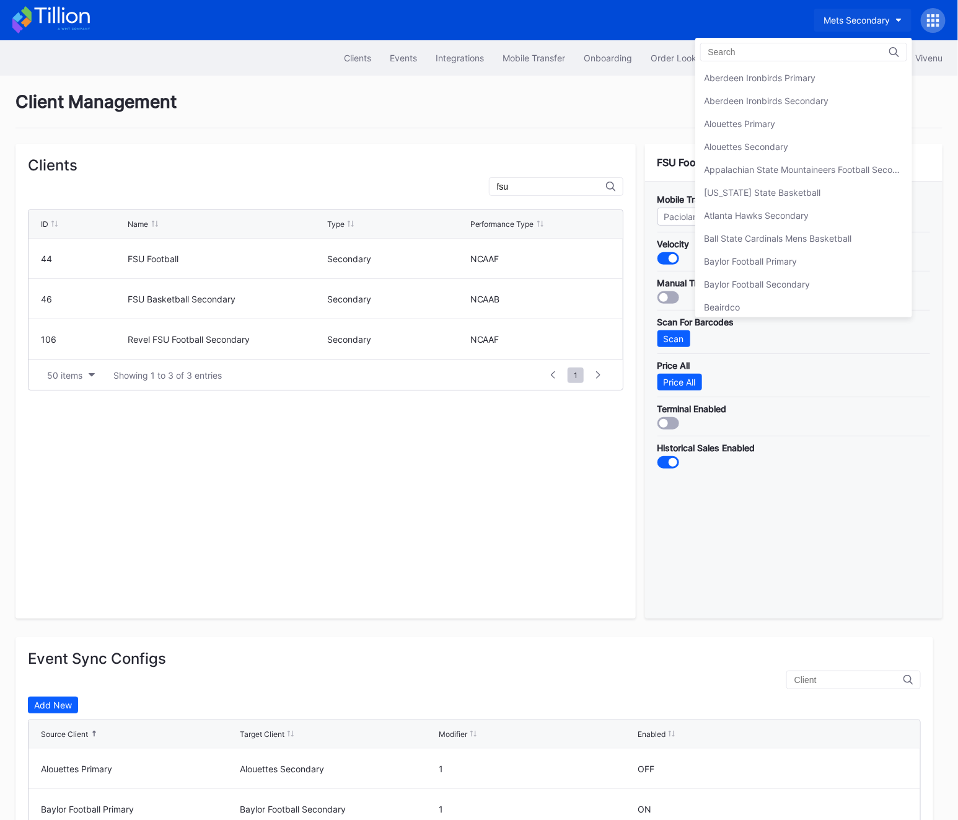
scroll to position [1961, 0]
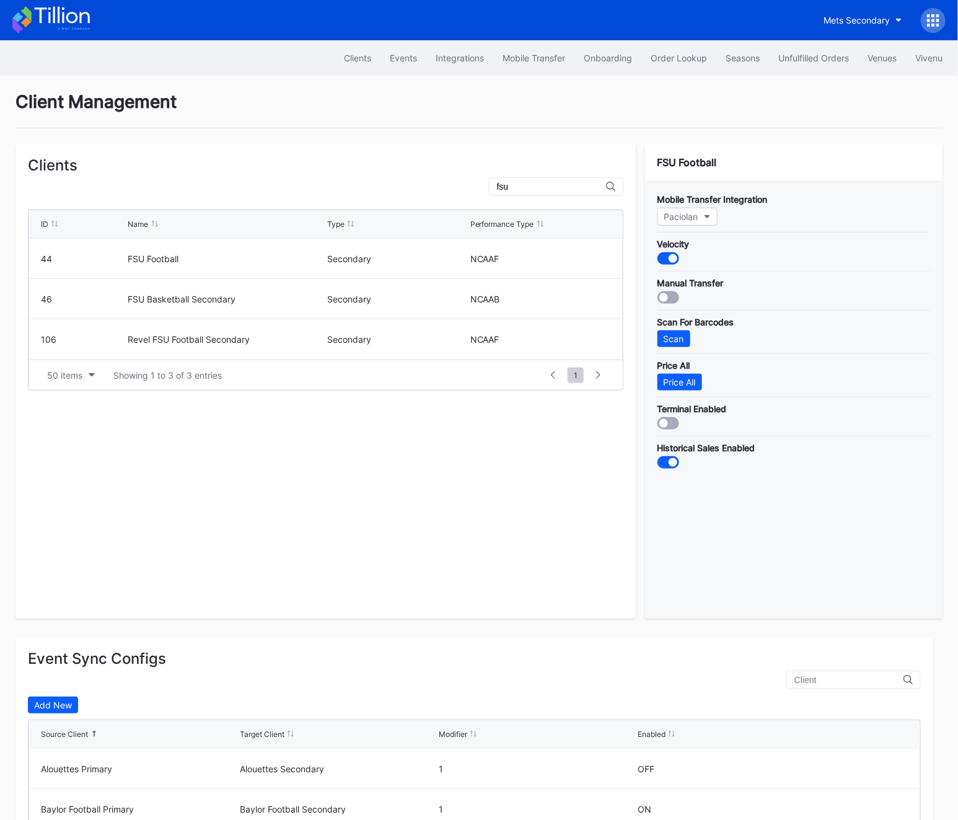
click at [943, 17] on div at bounding box center [933, 20] width 25 height 25
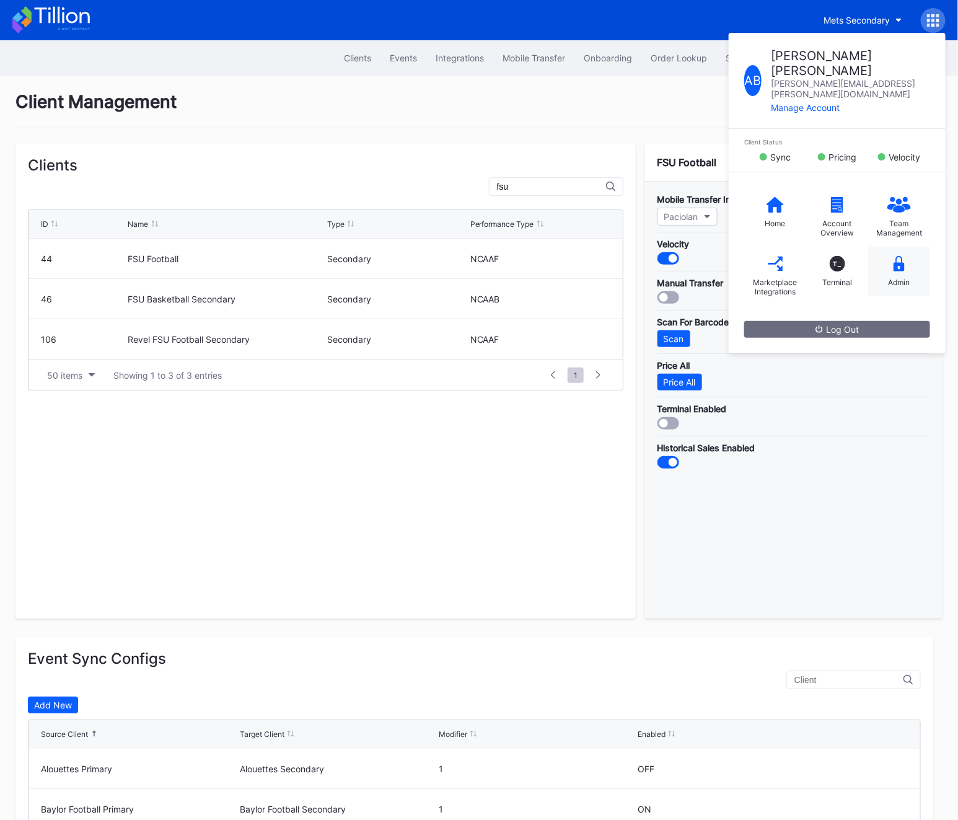
click at [924, 247] on div "Admin" at bounding box center [899, 272] width 62 height 50
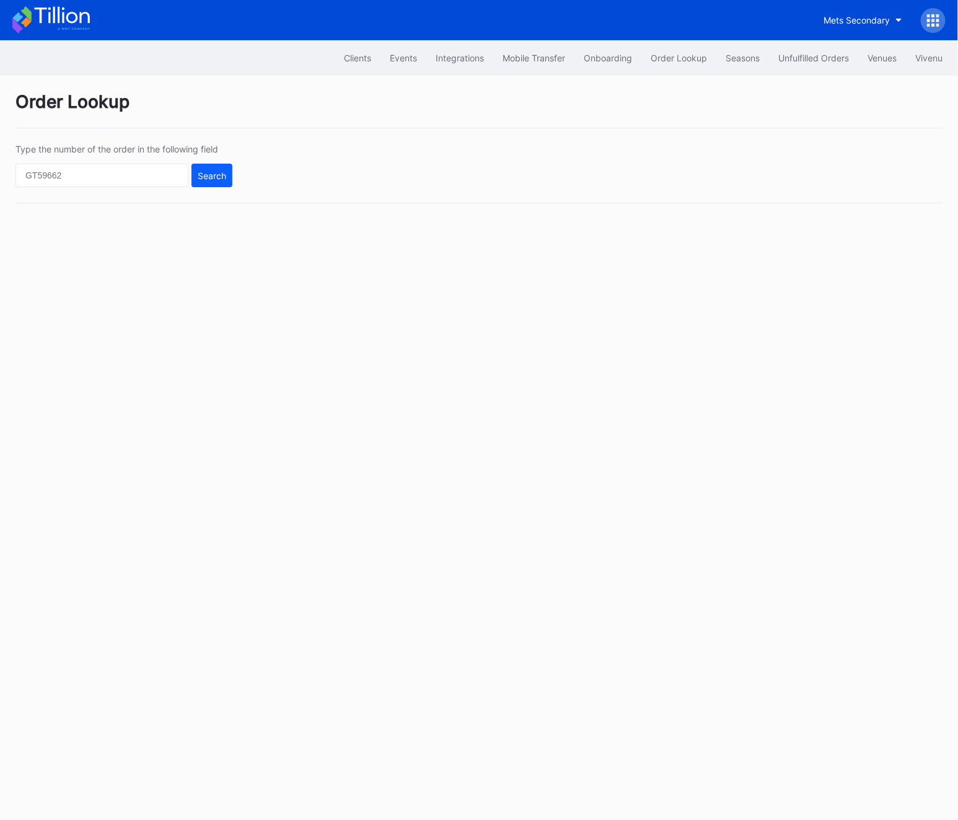
click at [937, 34] on div "Mets Secondary" at bounding box center [479, 20] width 958 height 40
click at [937, 20] on icon at bounding box center [937, 20] width 3 height 3
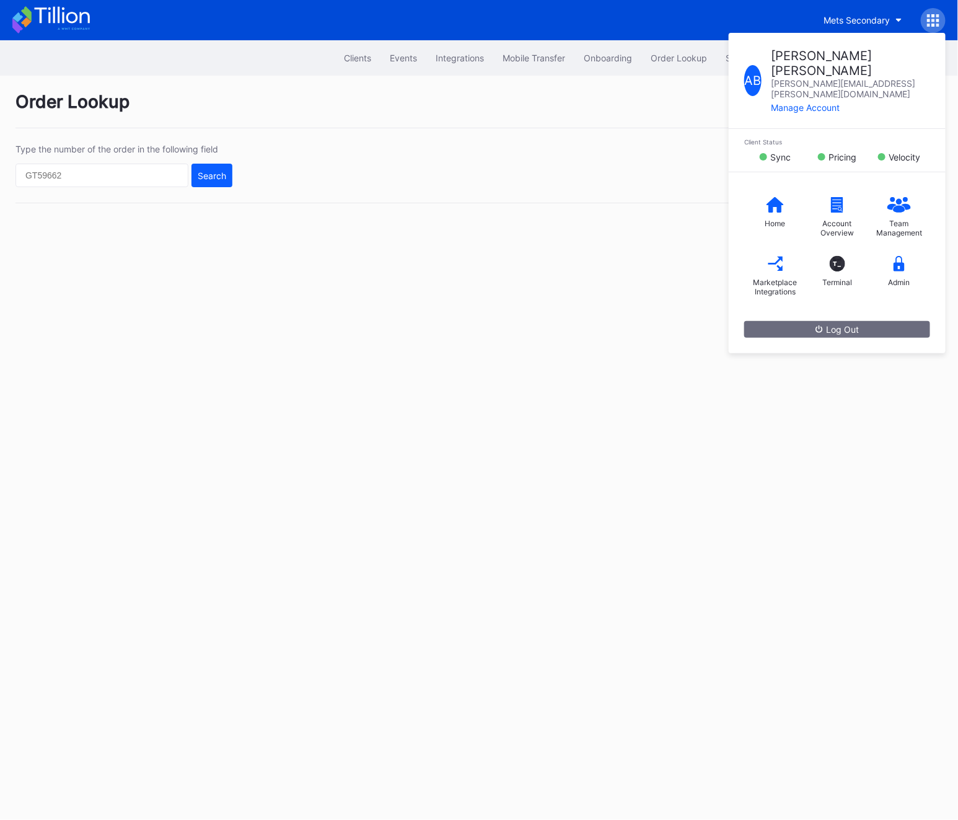
click at [424, 273] on div "Clients Events Integrations Mobile Transfer Onboarding Order Lookup Seasons Unf…" at bounding box center [479, 429] width 958 height 779
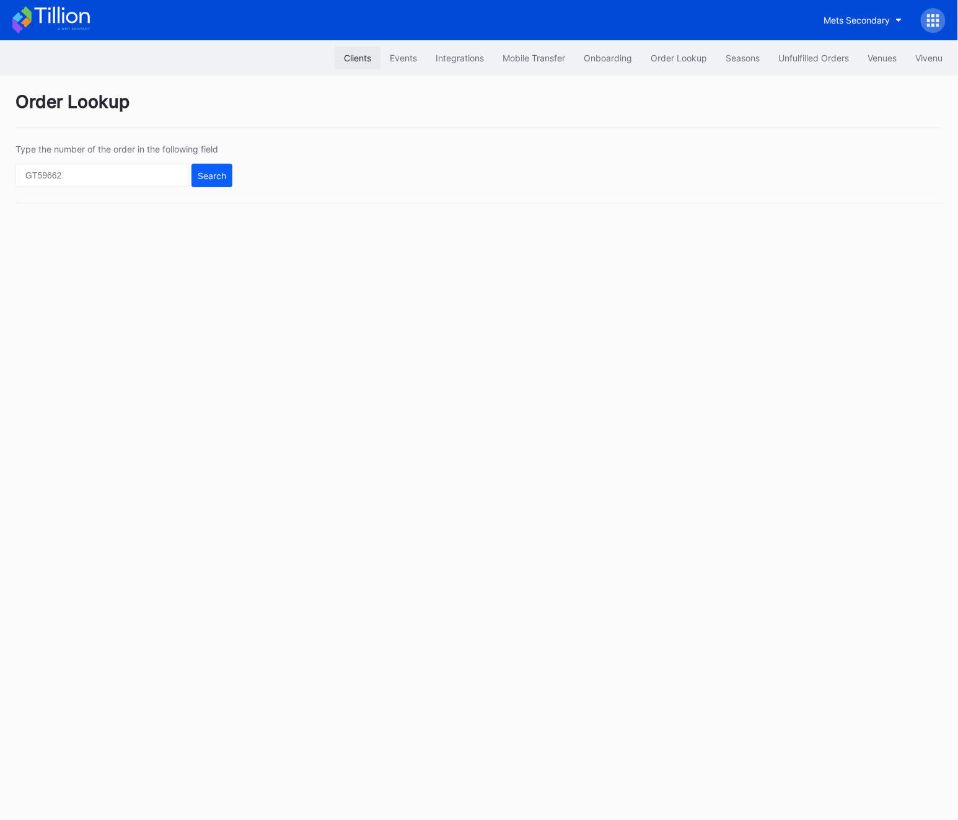
click at [362, 51] on button "Clients" at bounding box center [358, 57] width 46 height 23
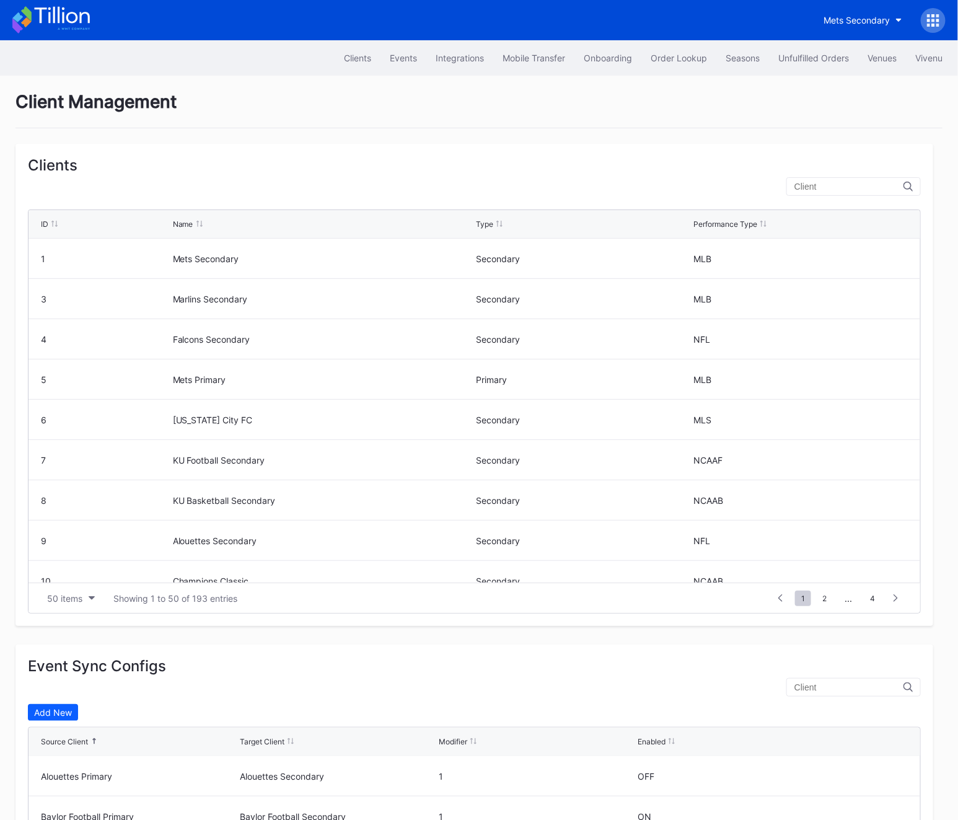
click at [827, 186] on input "text" at bounding box center [848, 187] width 109 height 10
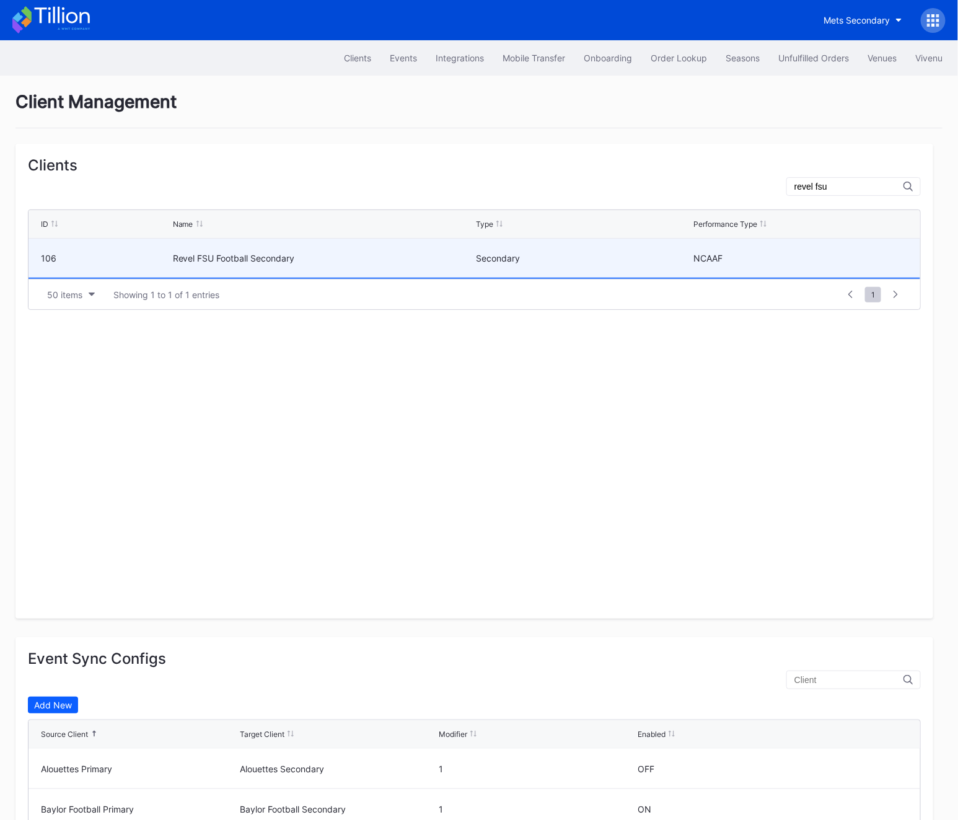
type input "revel fsu"
click at [331, 268] on div "Revel FSU Football Secondary" at bounding box center [323, 258] width 300 height 39
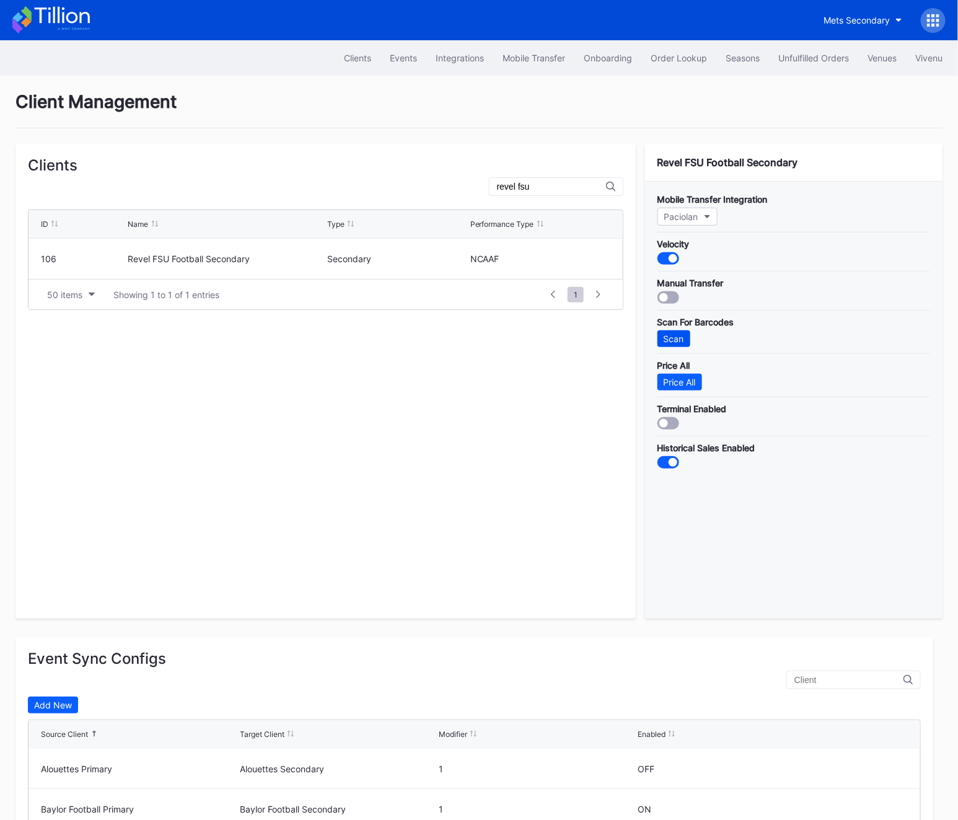
click at [681, 336] on div "Scan" at bounding box center [674, 338] width 20 height 11
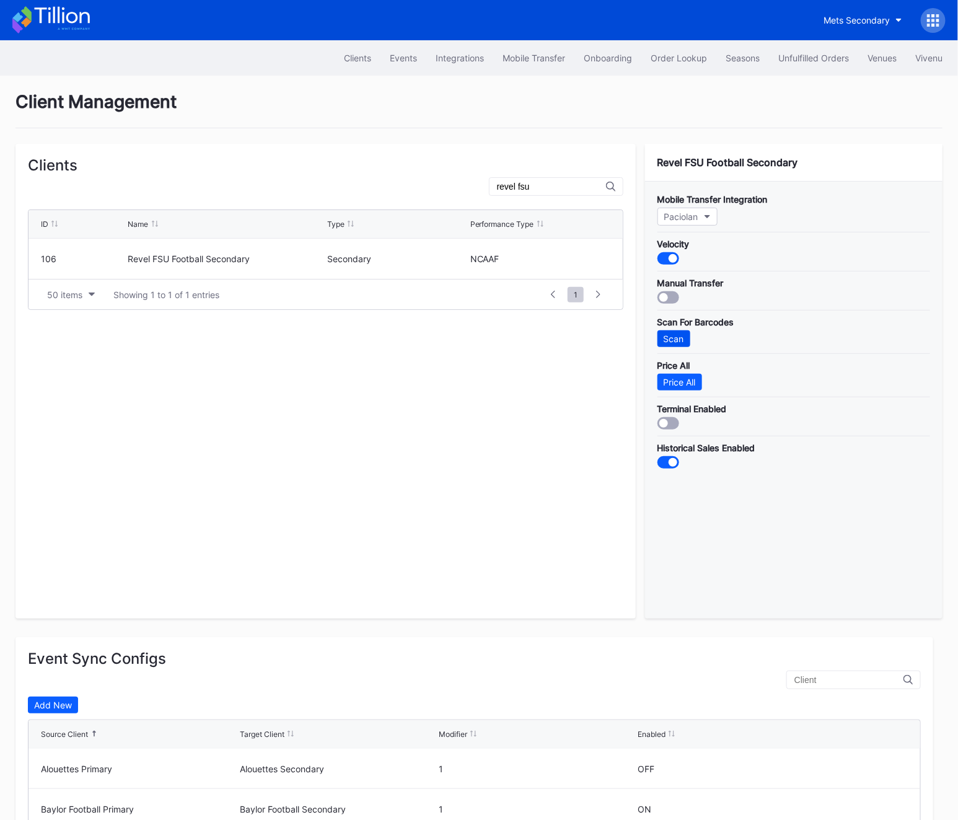
click at [681, 336] on div "Scan" at bounding box center [674, 338] width 20 height 11
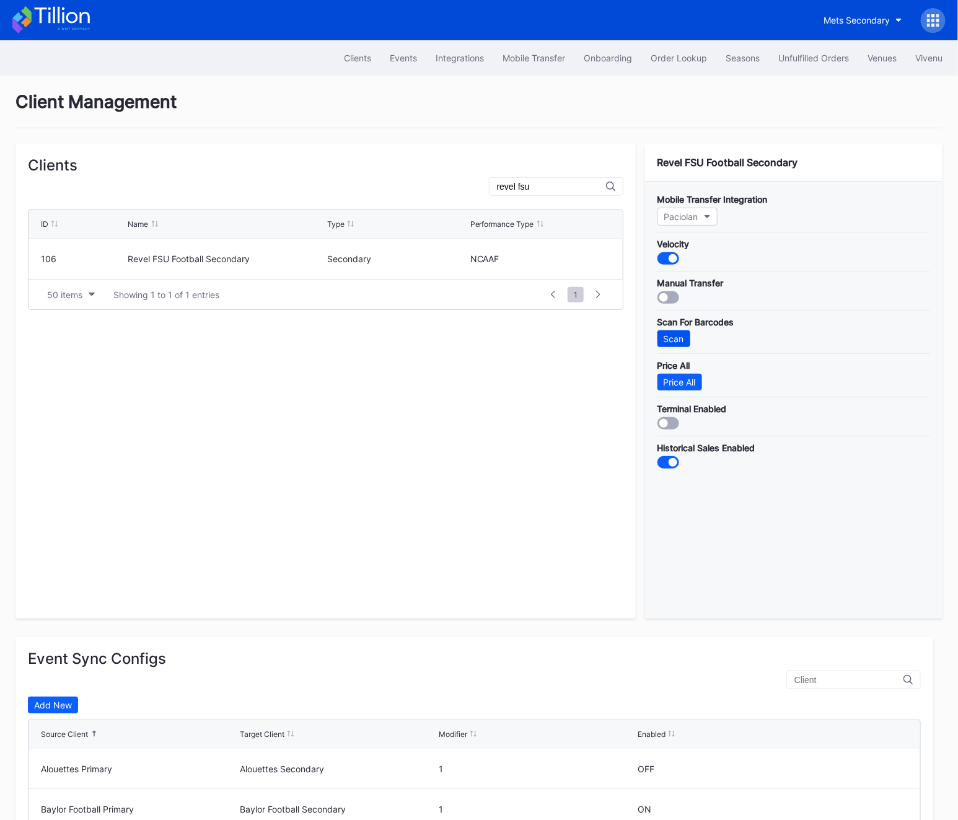
click at [681, 336] on div "Scan" at bounding box center [674, 338] width 20 height 11
click at [402, 54] on div "Events" at bounding box center [403, 58] width 27 height 11
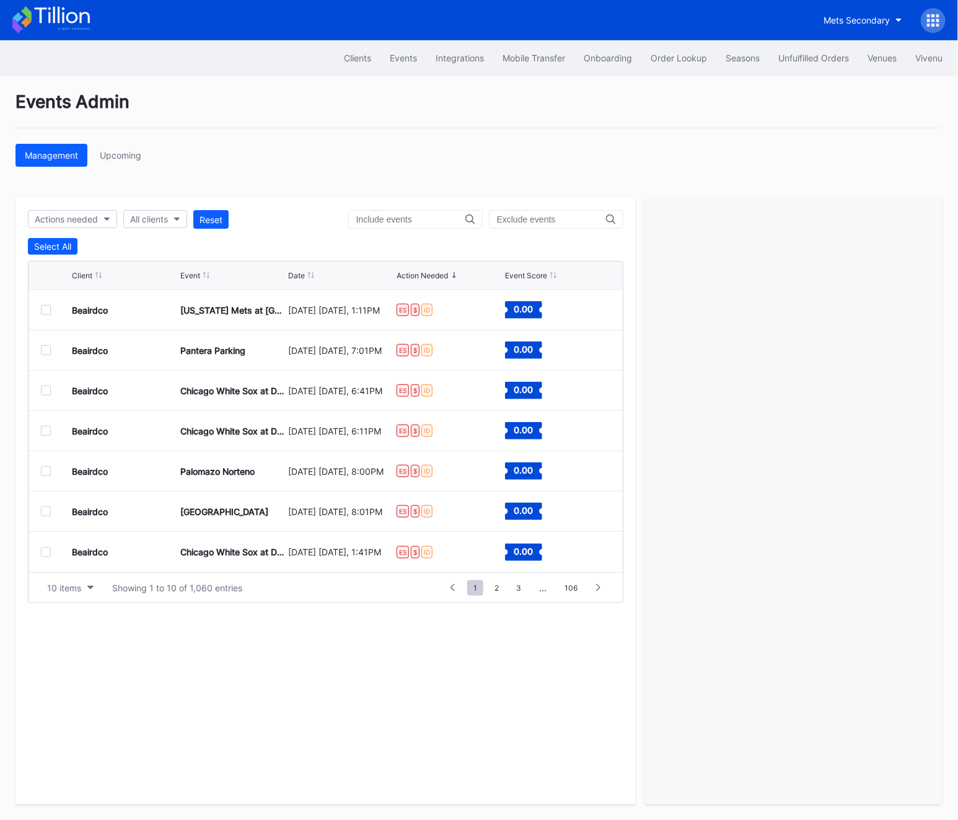
scroll to position [118, 0]
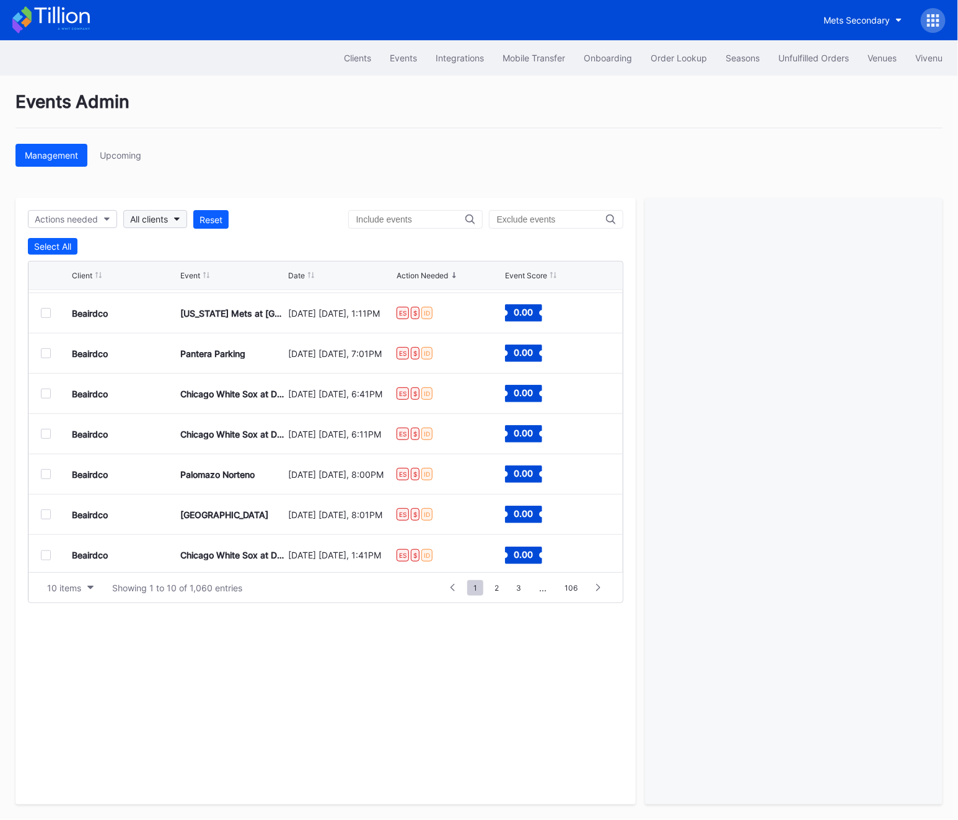
click at [147, 222] on div "All clients" at bounding box center [149, 219] width 38 height 11
type input "revel fsu"
click at [192, 263] on div "revel fsu Revel FSU Football Secondary" at bounding box center [196, 263] width 144 height 56
click at [188, 266] on div "Revel FSU Football Secondary" at bounding box center [196, 274] width 144 height 23
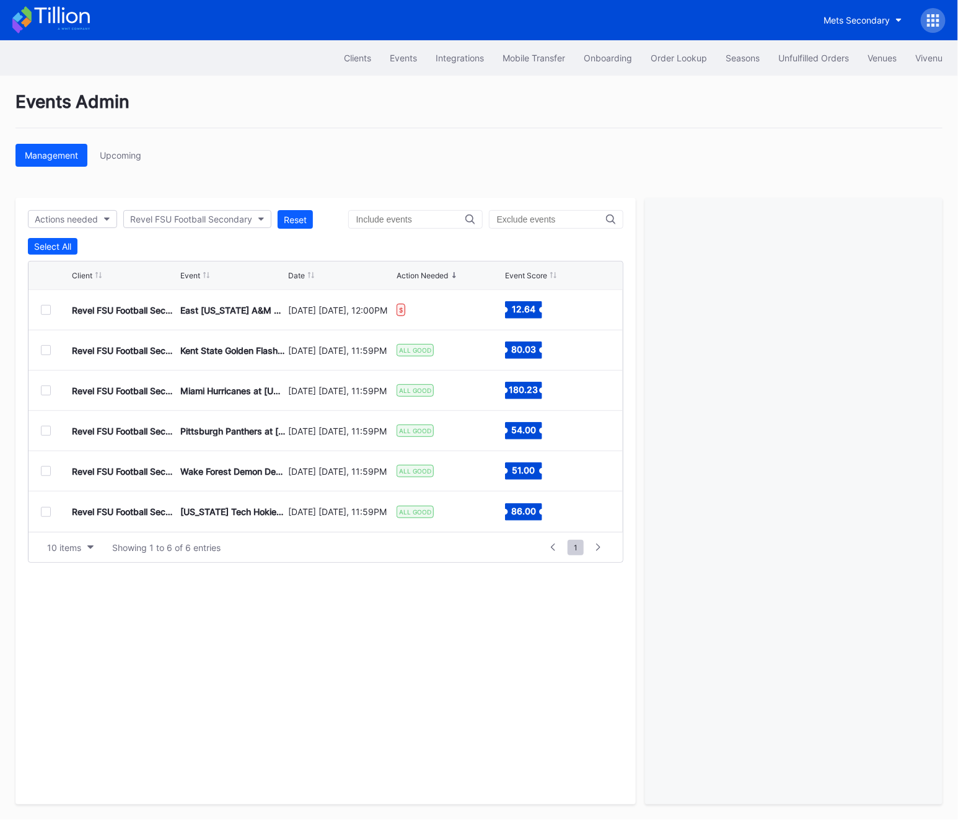
click at [44, 428] on div at bounding box center [46, 431] width 10 height 10
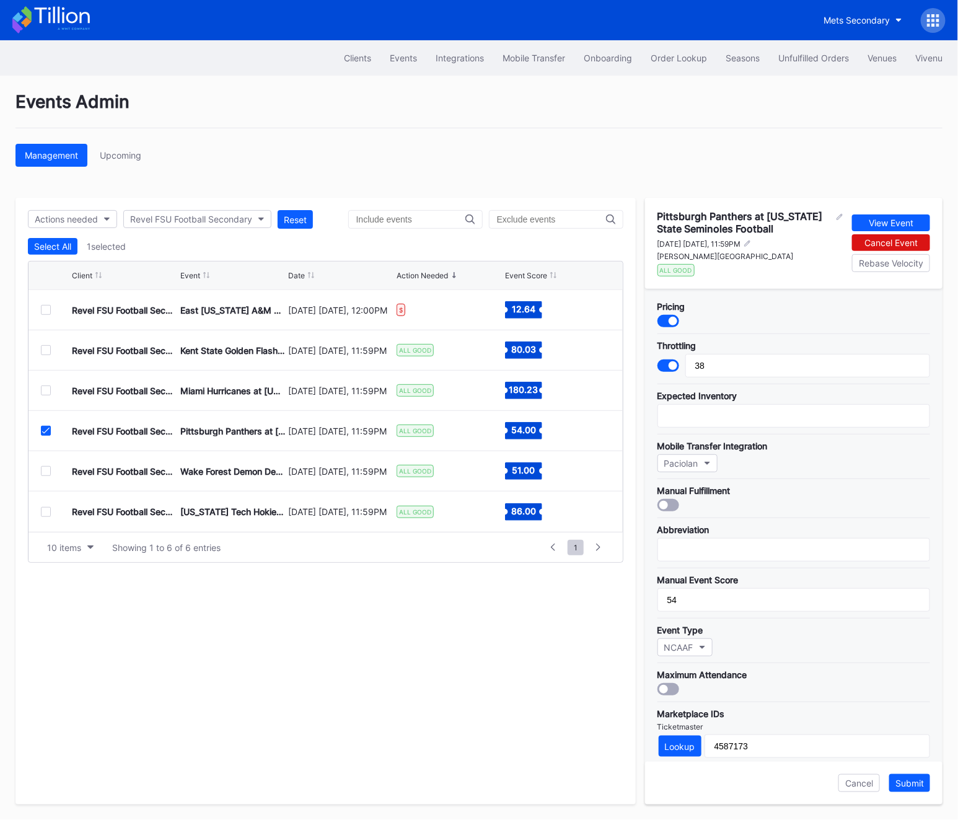
scroll to position [220, 0]
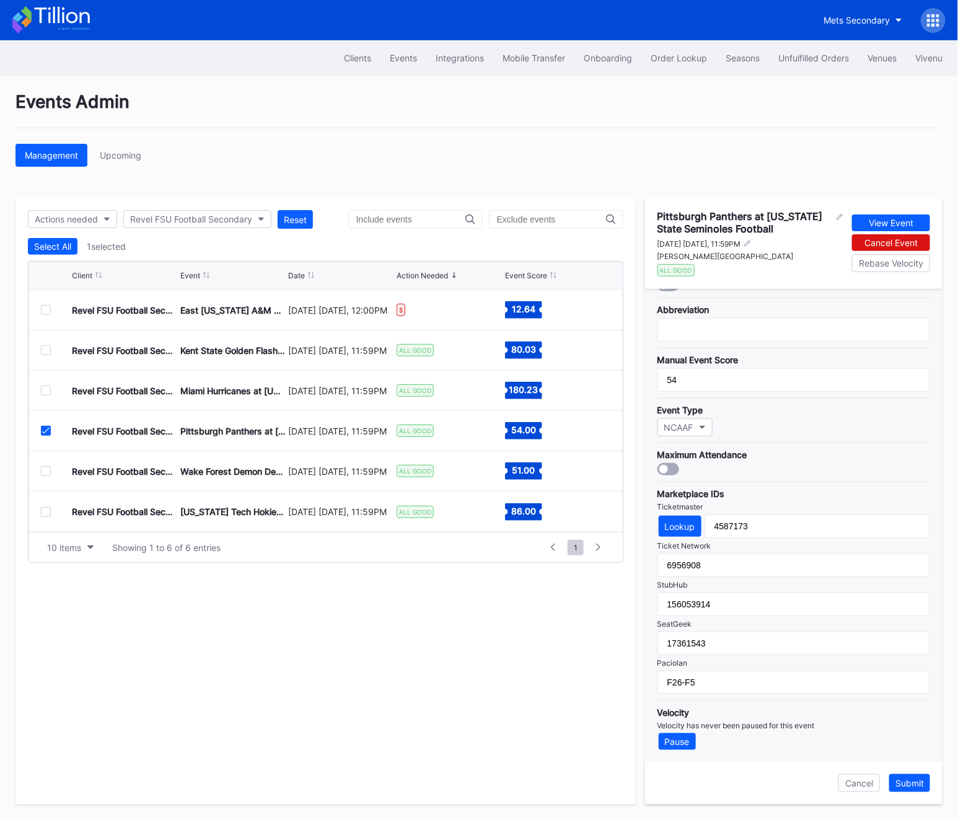
click at [47, 430] on icon at bounding box center [45, 431] width 7 height 6
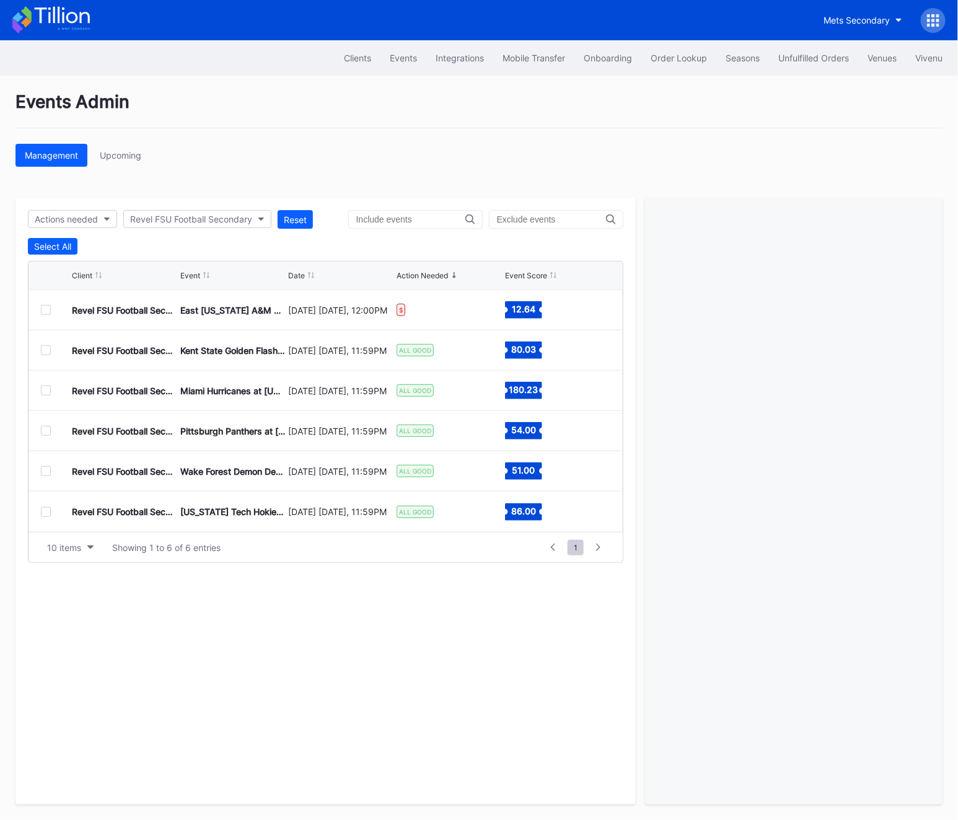
click at [45, 349] on div at bounding box center [46, 350] width 10 height 10
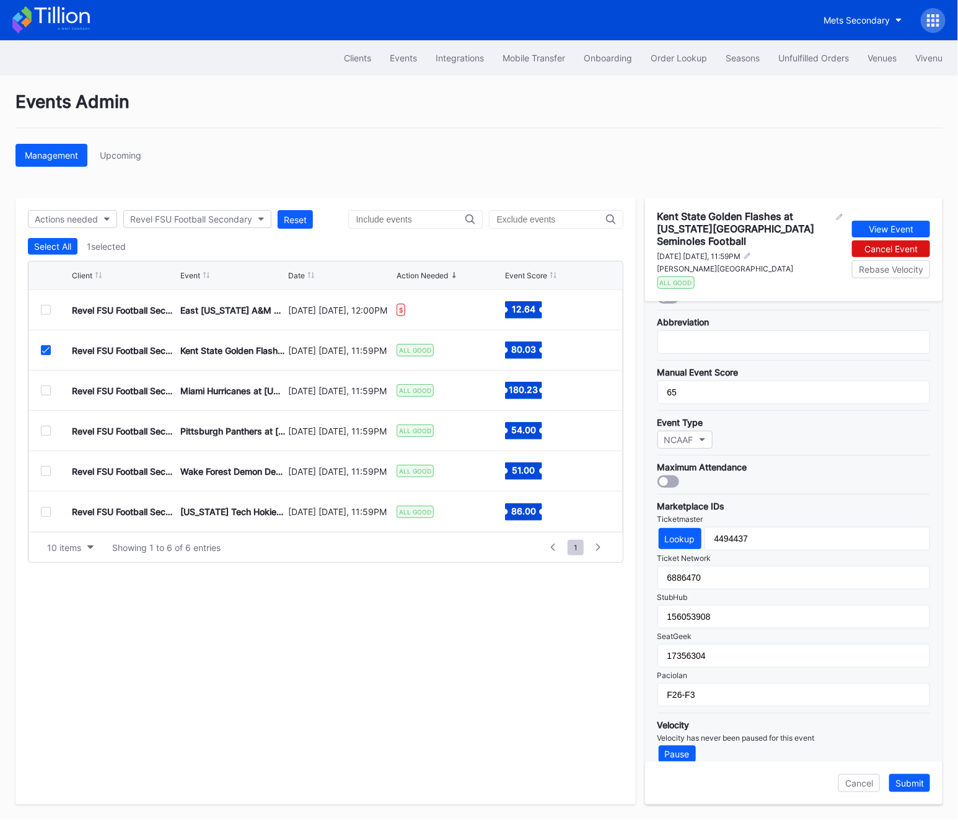
click at [46, 393] on div at bounding box center [46, 390] width 10 height 10
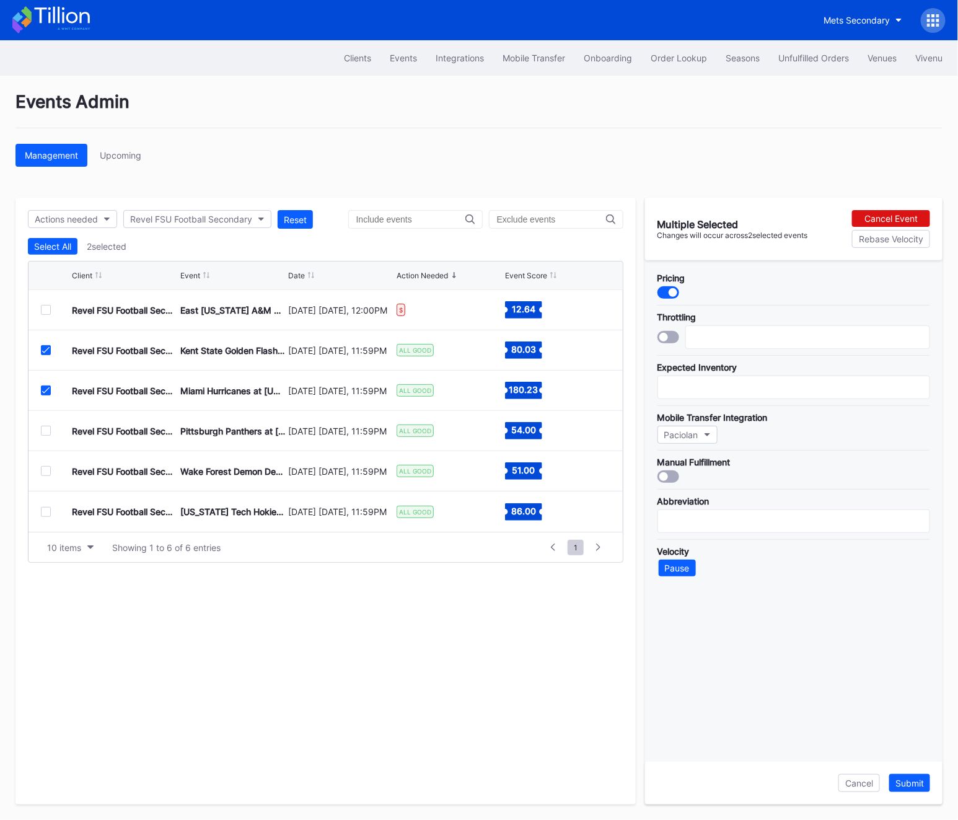
click at [46, 352] on icon at bounding box center [45, 350] width 7 height 6
type input "50"
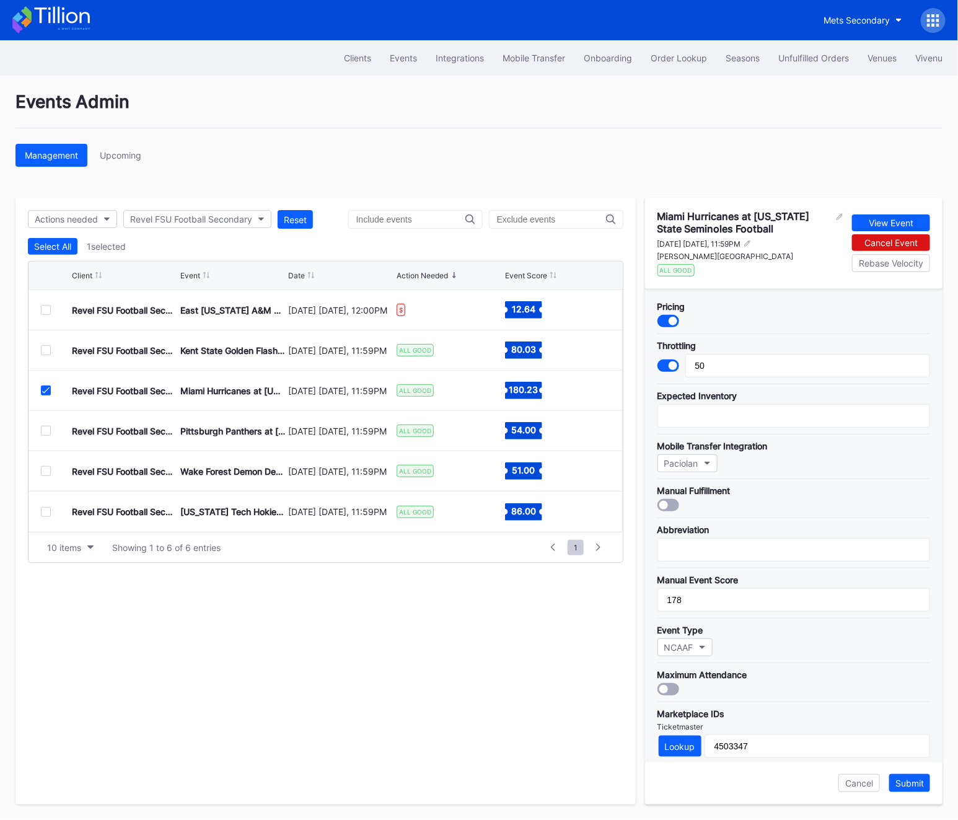
scroll to position [220, 0]
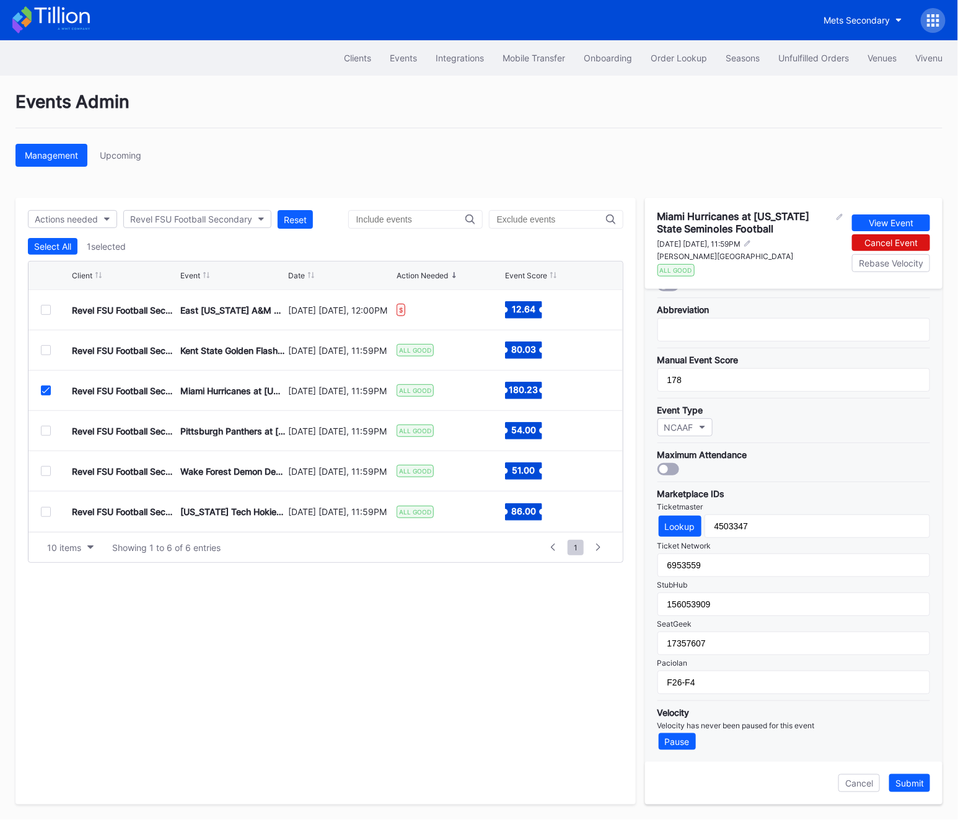
click at [50, 395] on div "Revel FSU Football Secondary Miami Hurricanes at [US_STATE] State Seminoles Foo…" at bounding box center [326, 391] width 594 height 40
click at [47, 389] on icon at bounding box center [45, 390] width 7 height 6
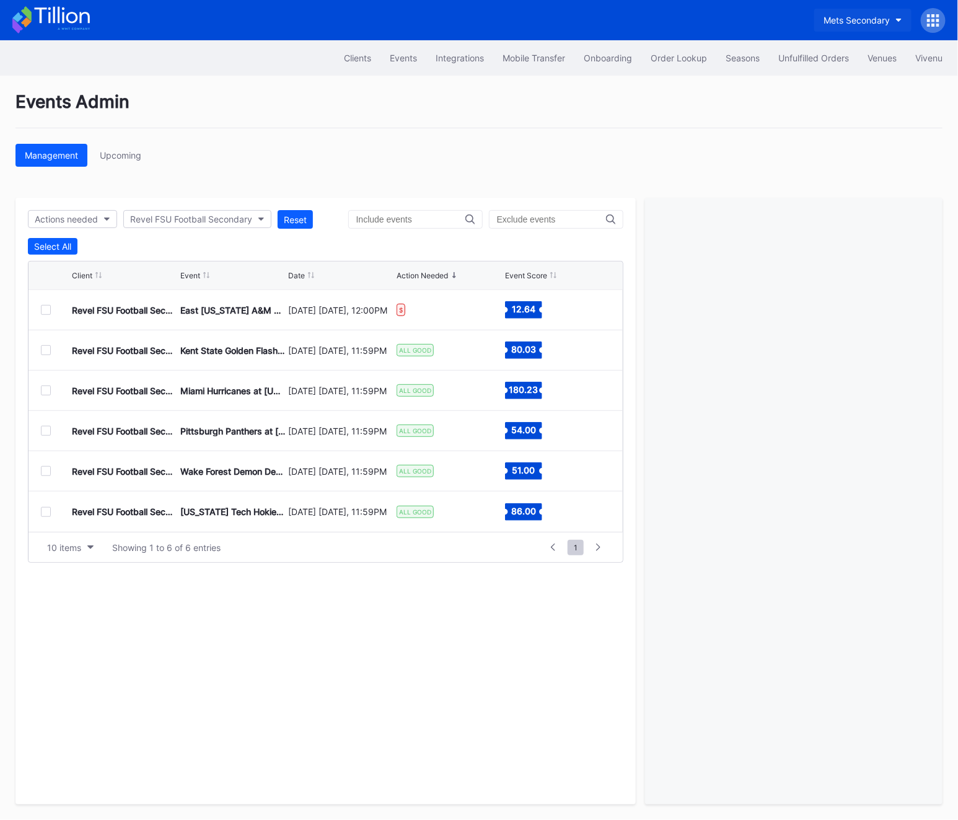
click at [885, 22] on div "Mets Secondary" at bounding box center [856, 20] width 66 height 11
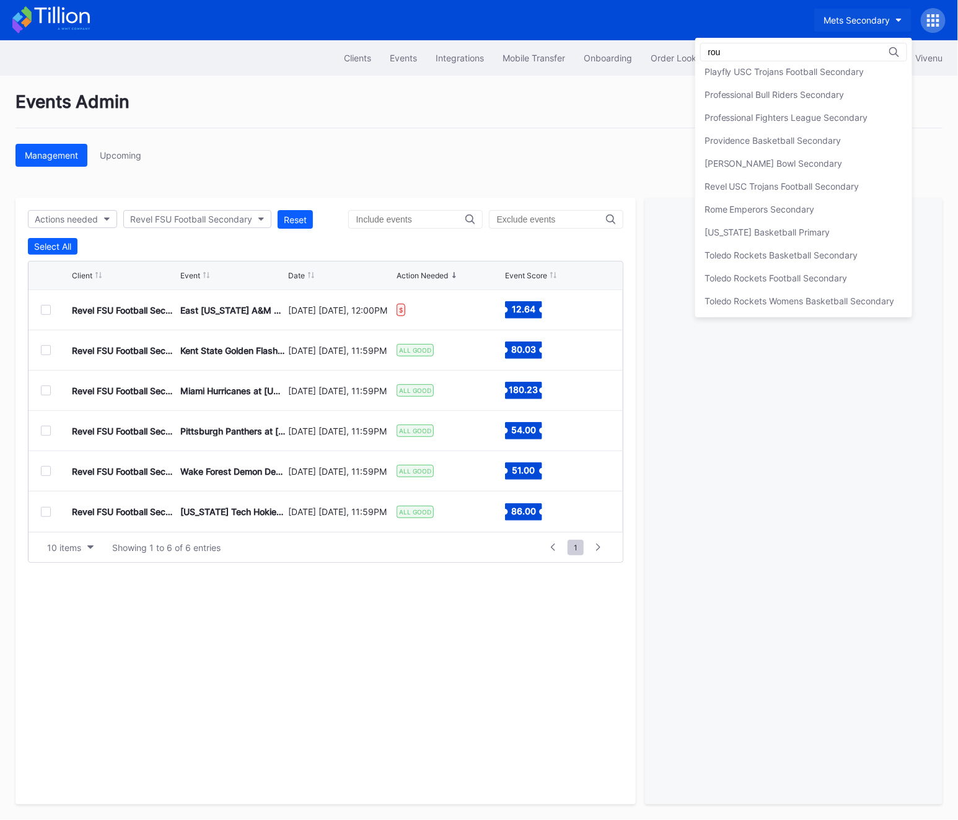
scroll to position [0, 0]
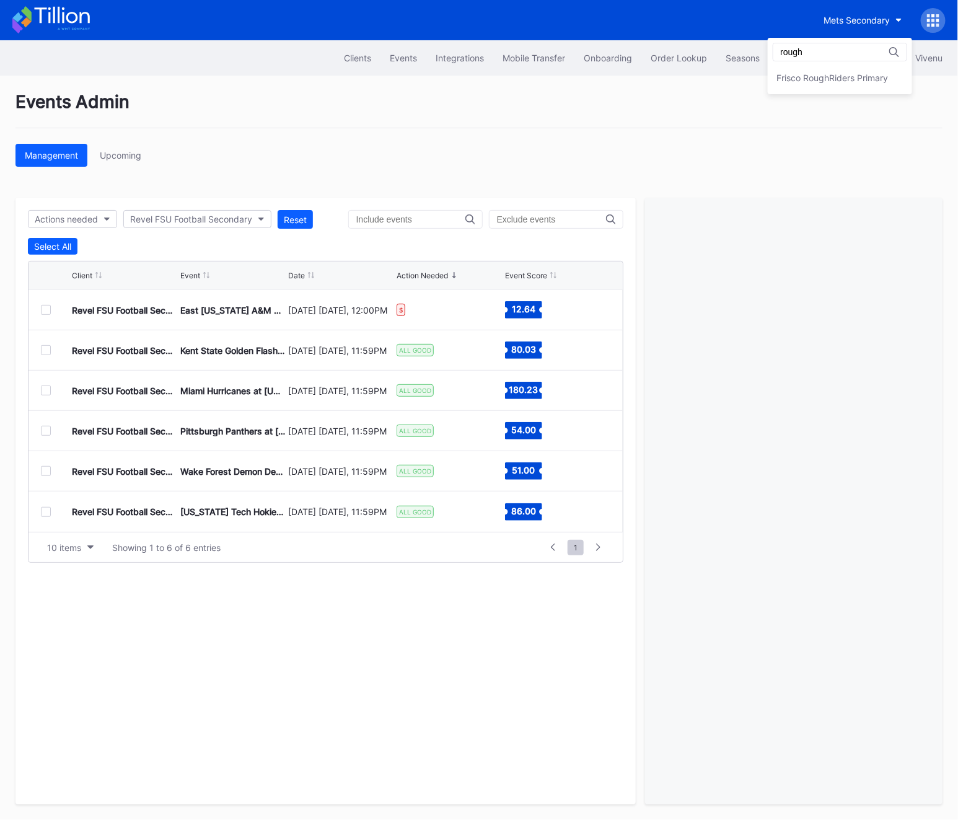
type input "rough"
click at [853, 65] on div "rough Frisco RoughRiders Primary" at bounding box center [840, 66] width 144 height 56
click at [853, 74] on div "Frisco RoughRiders Primary" at bounding box center [833, 77] width 112 height 11
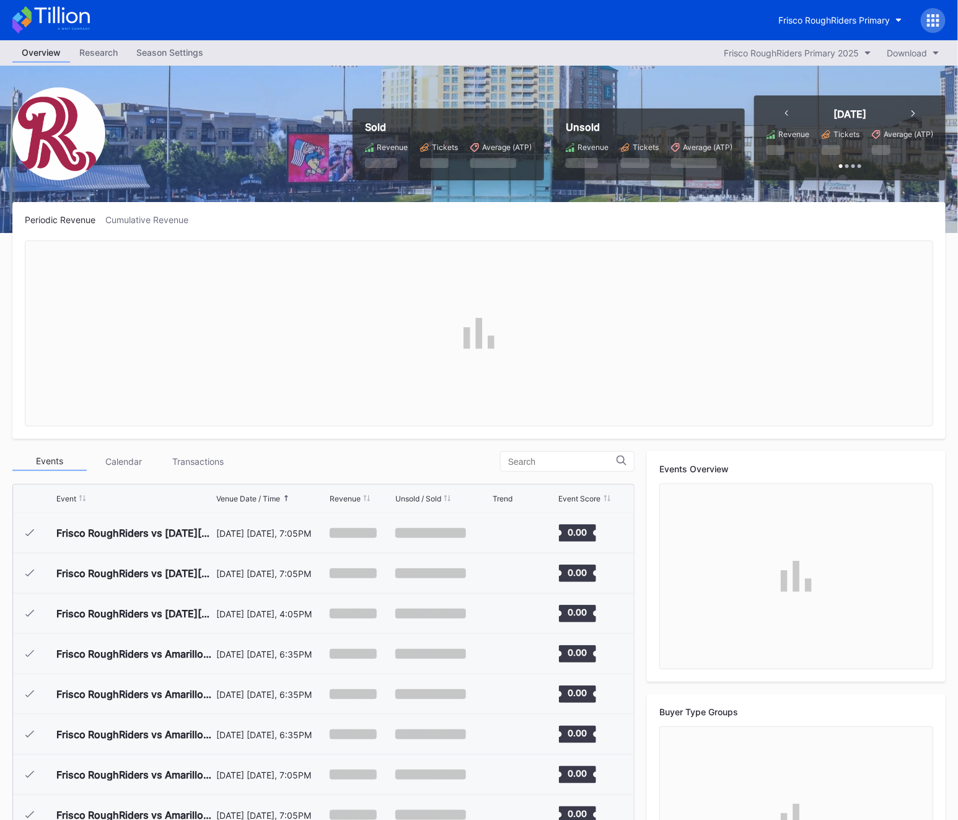
scroll to position [2372, 0]
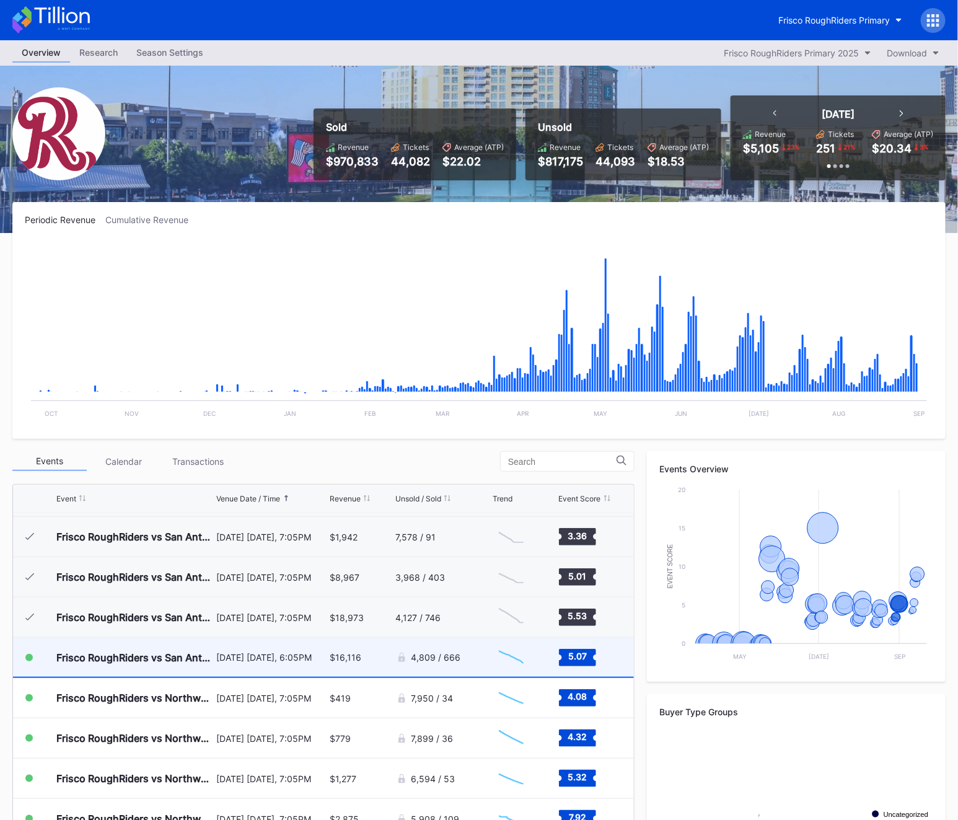
click at [149, 663] on div "Frisco RoughRiders vs San Antonio Missions" at bounding box center [134, 657] width 157 height 39
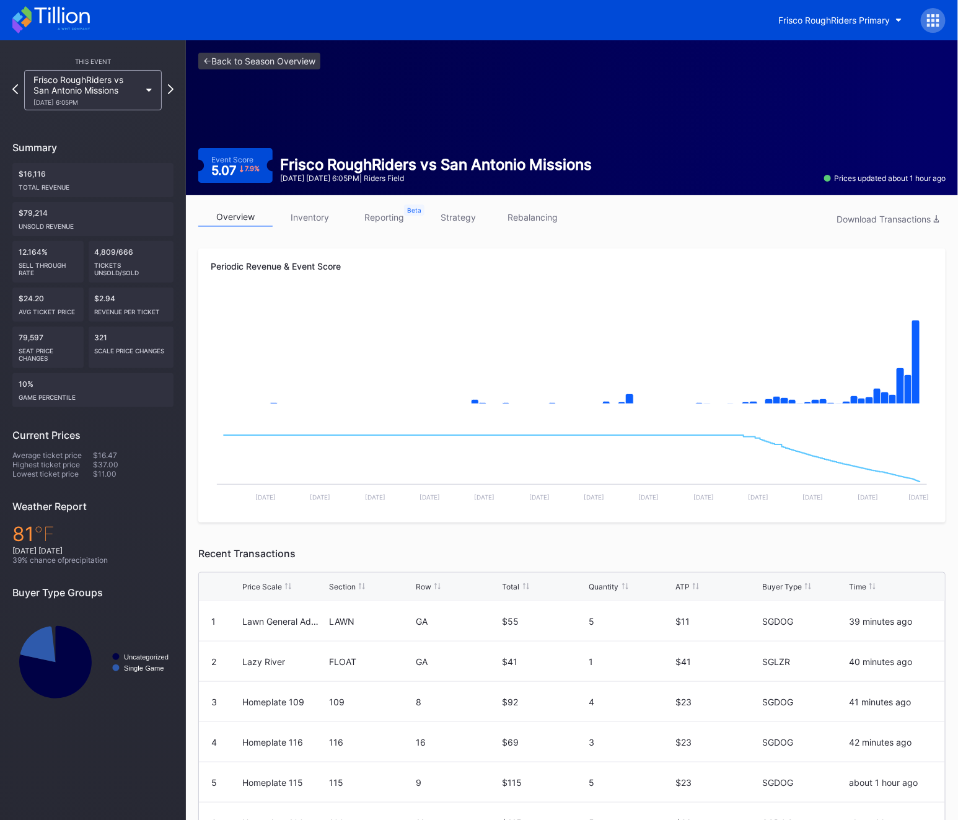
click at [56, 15] on icon at bounding box center [50, 19] width 77 height 27
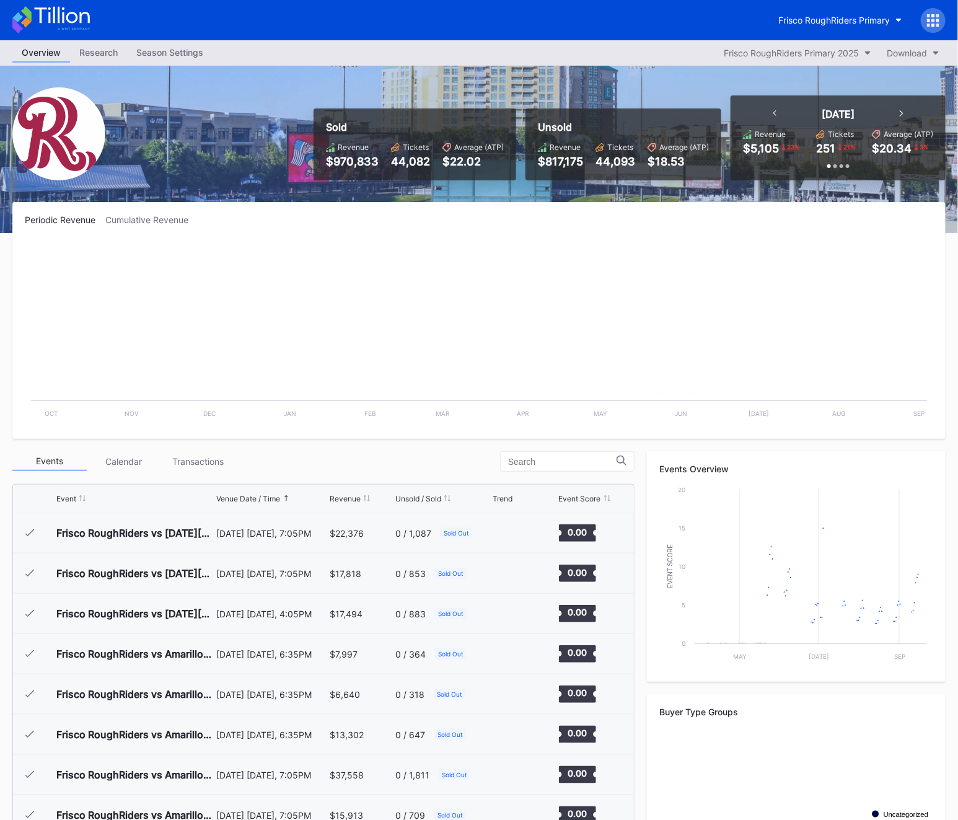
scroll to position [2372, 0]
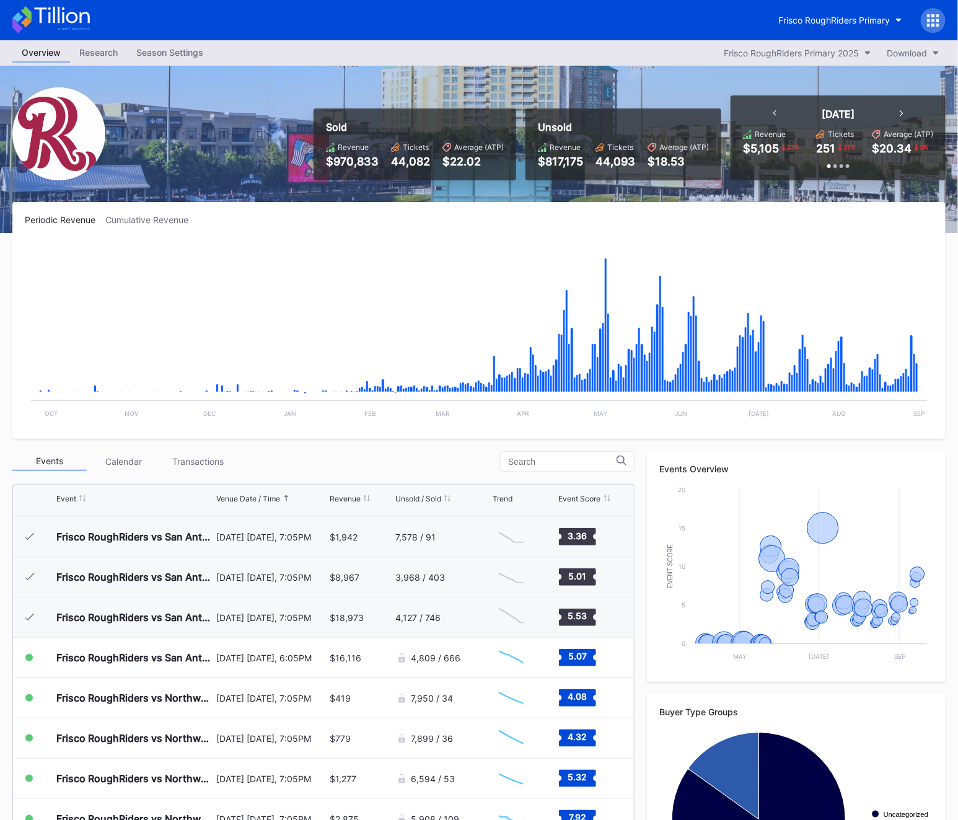
click at [936, 22] on icon at bounding box center [933, 20] width 12 height 12
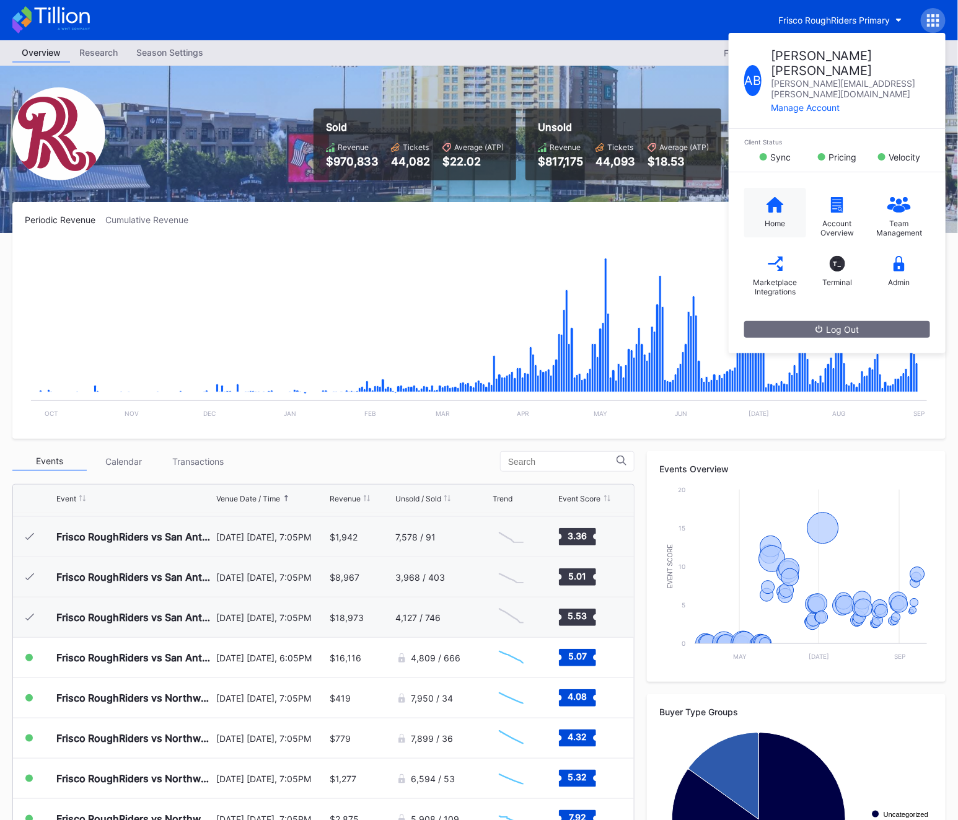
click at [765, 219] on div "Home" at bounding box center [775, 223] width 20 height 9
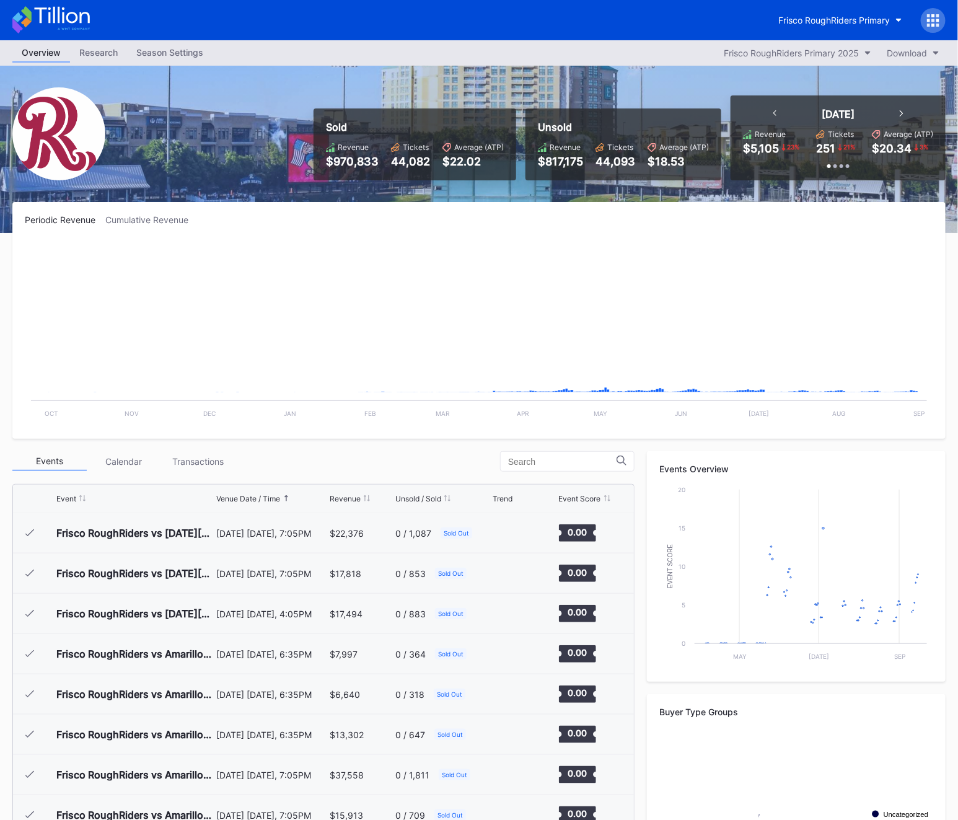
scroll to position [2372, 0]
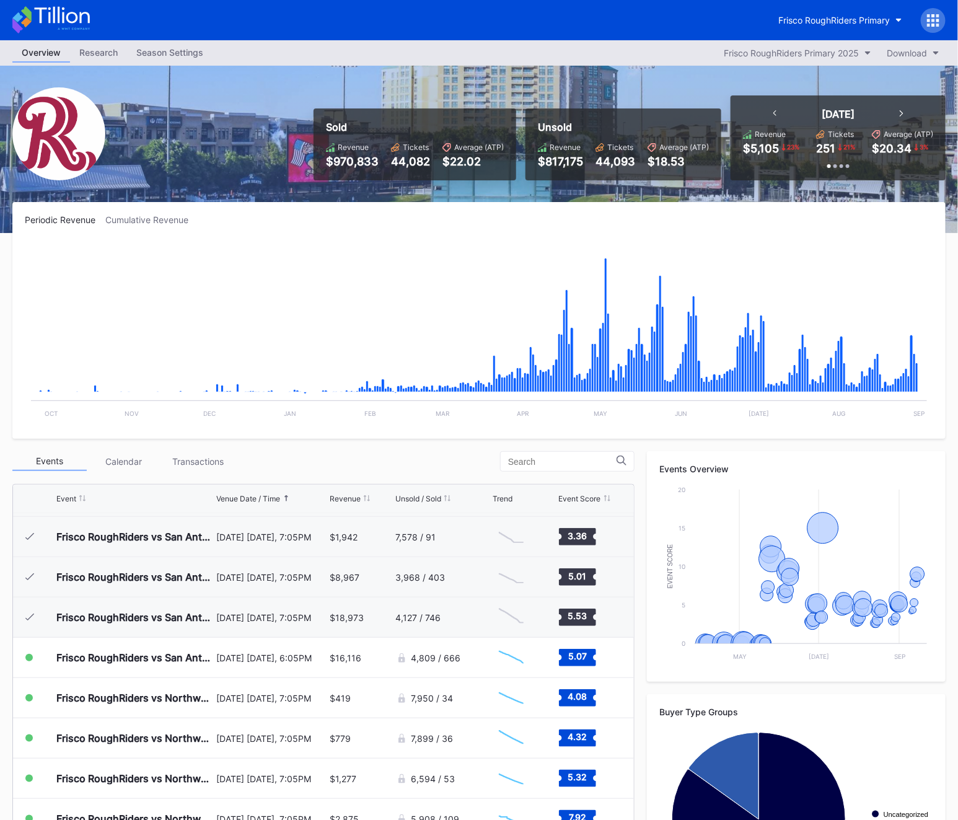
click at [937, 25] on icon at bounding box center [937, 25] width 3 height 3
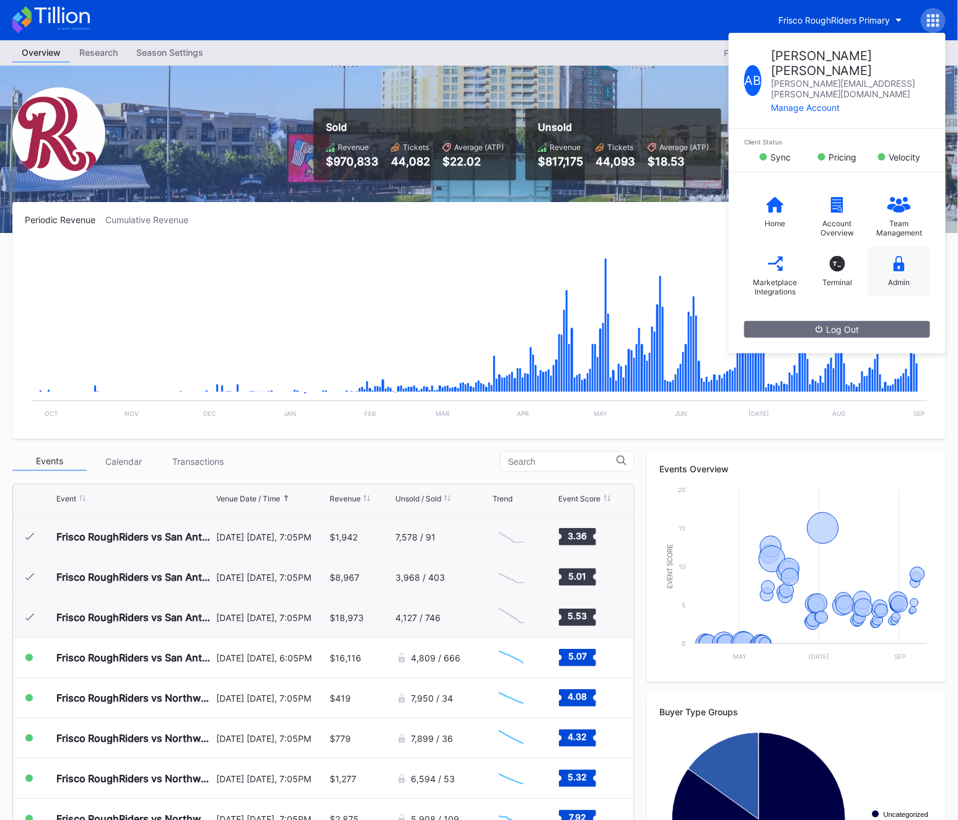
click at [921, 258] on div "Admin" at bounding box center [899, 272] width 62 height 50
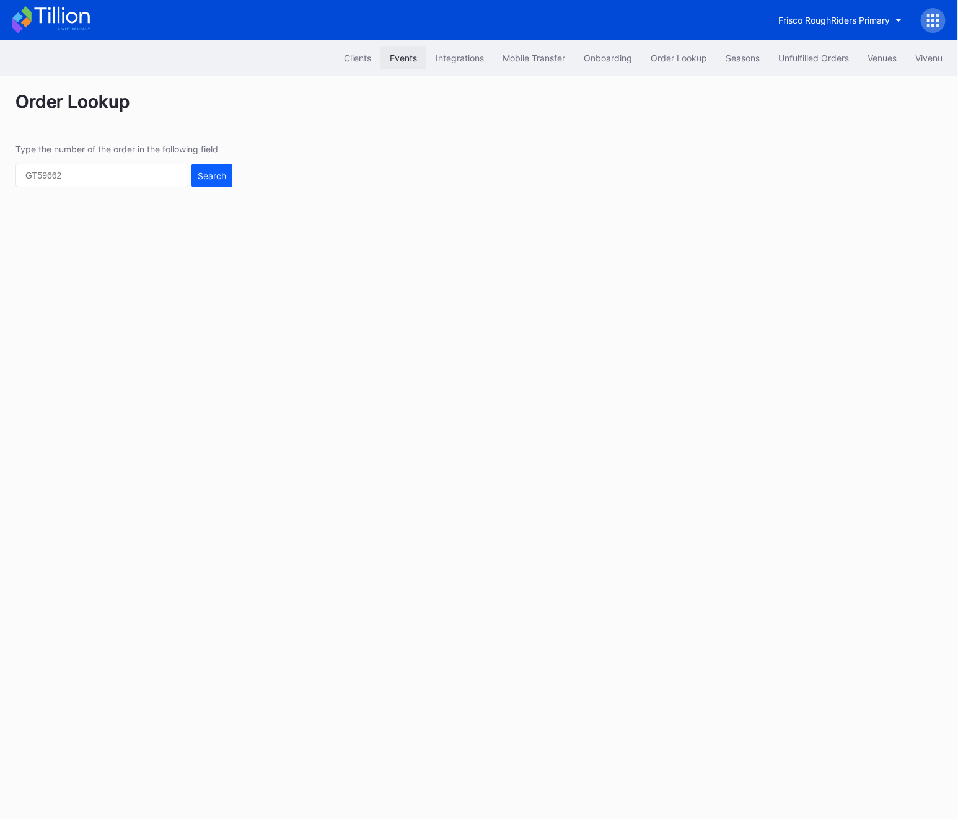
click at [396, 51] on button "Events" at bounding box center [403, 57] width 46 height 23
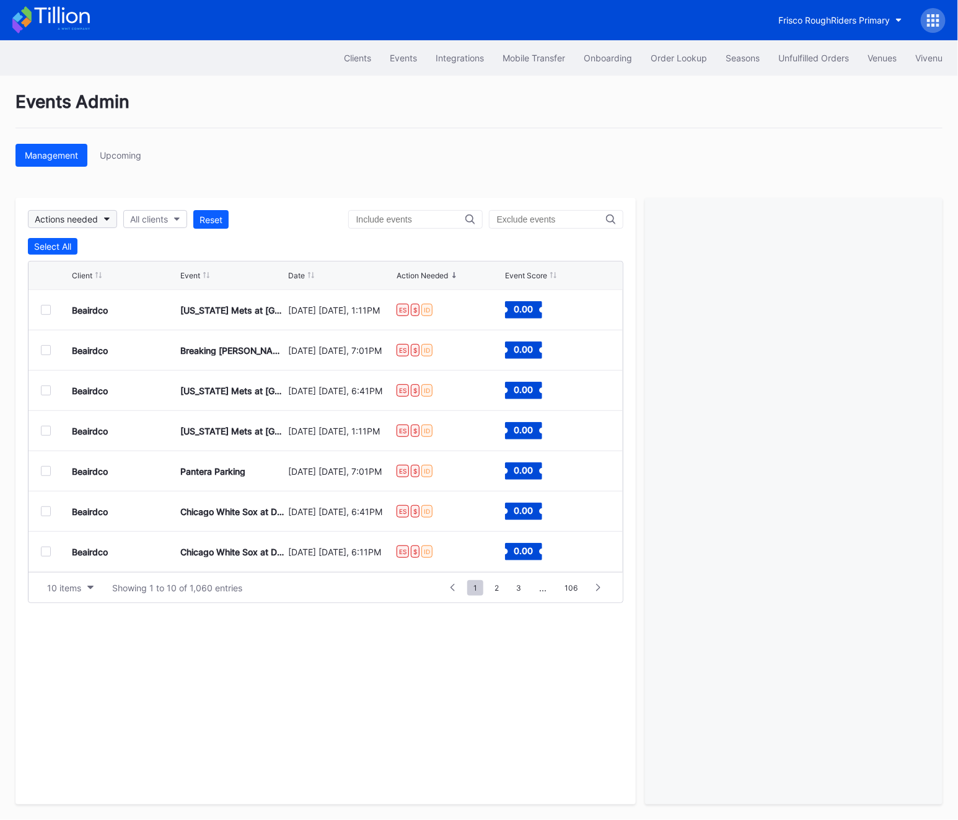
click at [80, 226] on button "Actions needed" at bounding box center [72, 219] width 89 height 18
type input "r"
click at [148, 214] on div "All clients" at bounding box center [149, 219] width 38 height 11
type input "rough"
click at [164, 273] on div "Frisco RoughRiders Primary" at bounding box center [189, 275] width 112 height 11
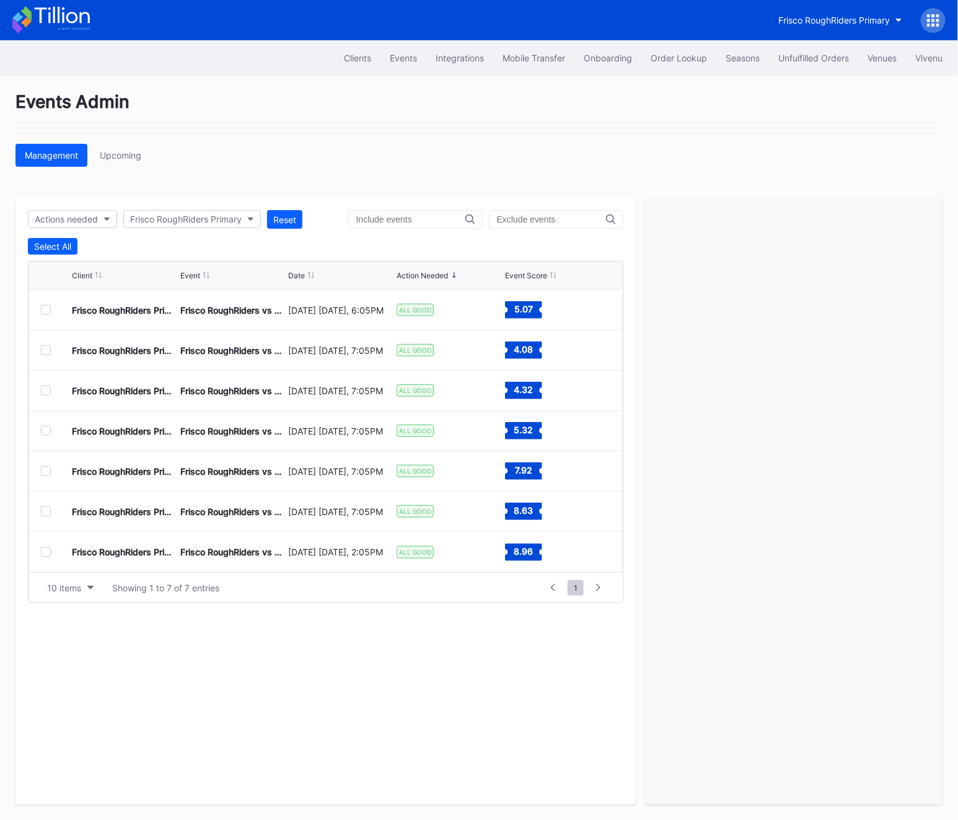
click at [47, 314] on div at bounding box center [46, 310] width 10 height 10
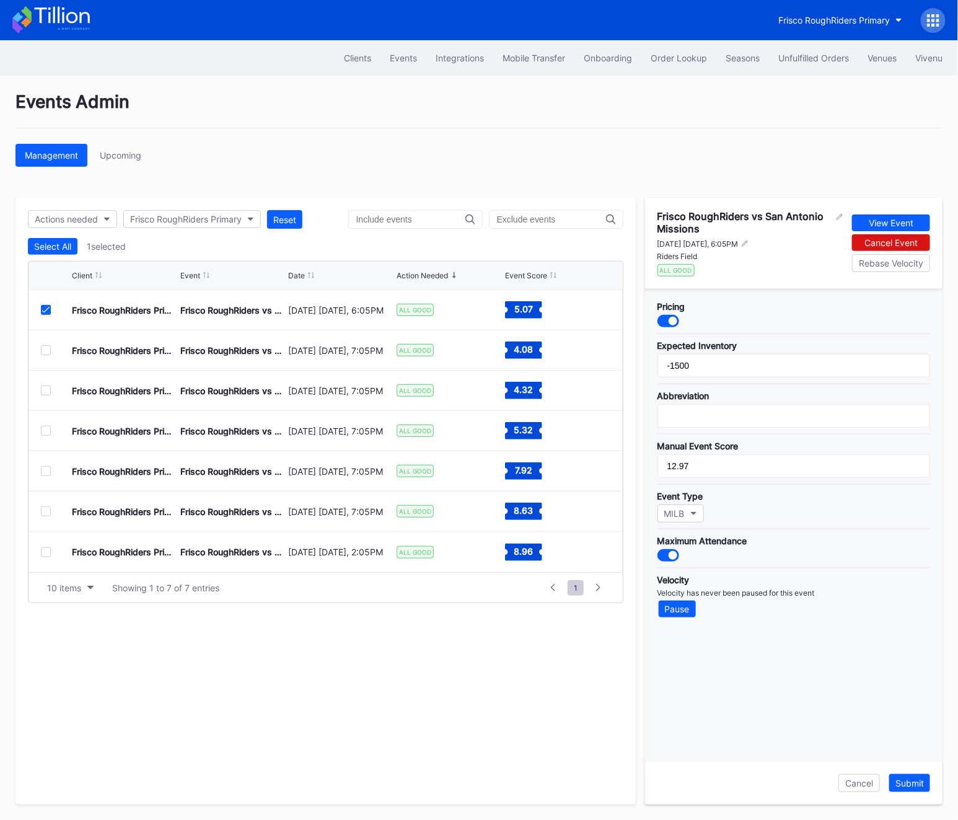
click at [665, 316] on div at bounding box center [668, 321] width 22 height 12
click at [924, 790] on button "Submit" at bounding box center [909, 783] width 41 height 18
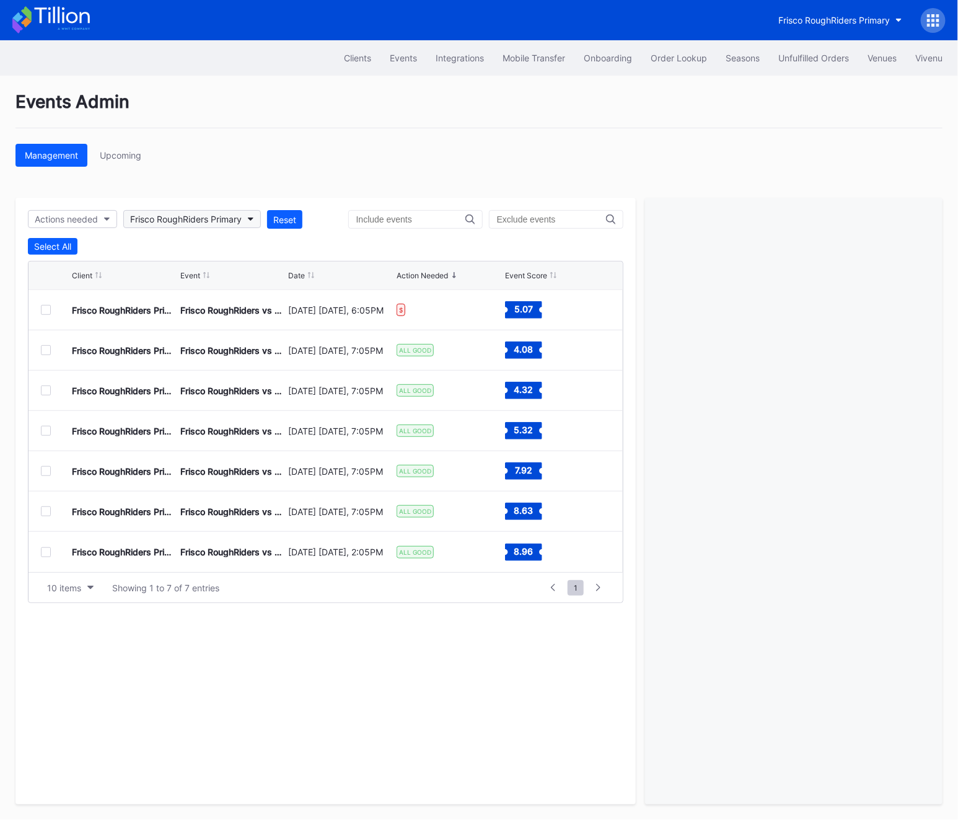
click at [172, 227] on div "Frisco RoughRiders Primary" at bounding box center [192, 219] width 138 height 19
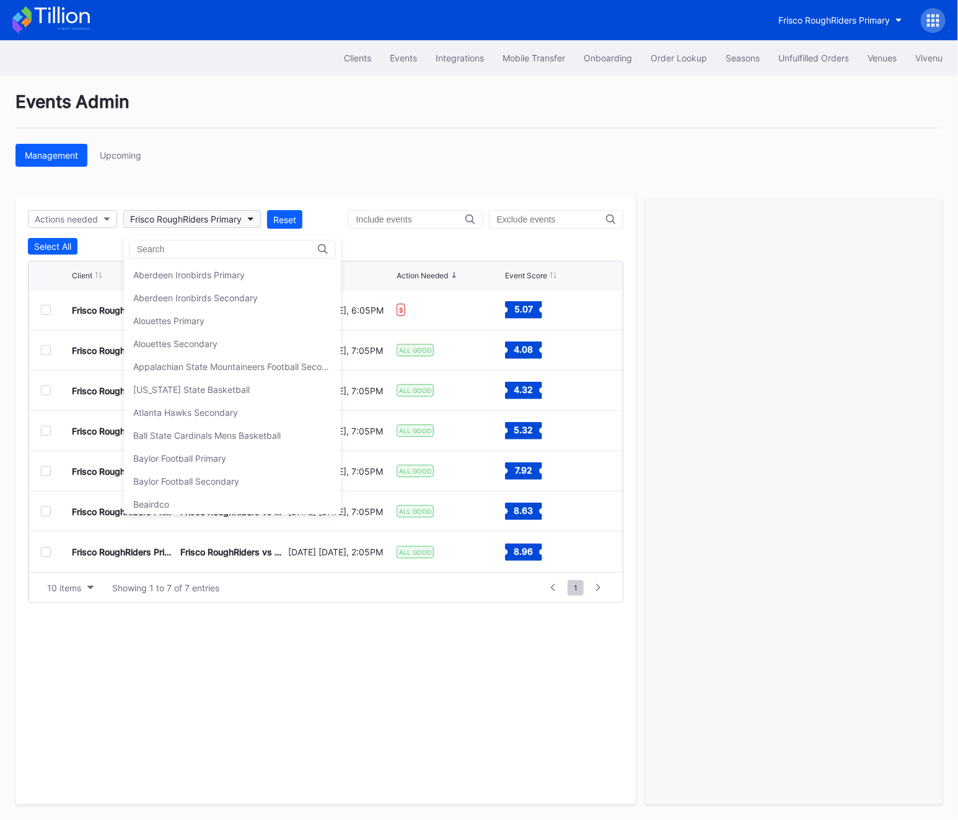
scroll to position [1454, 0]
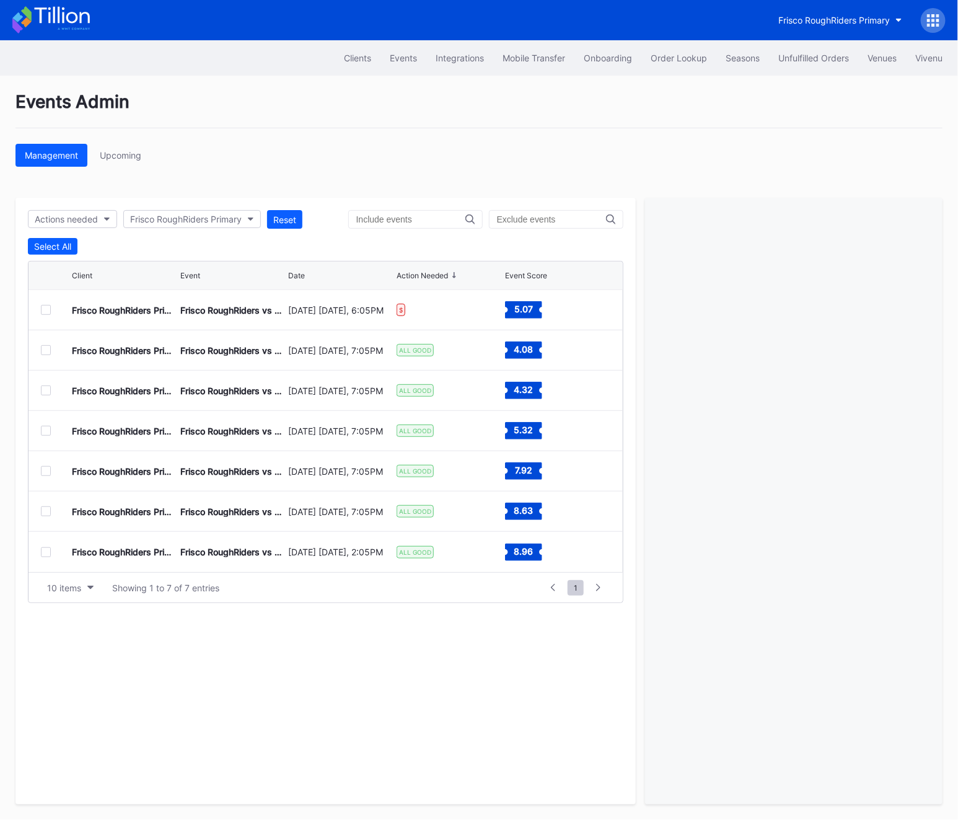
click at [355, 61] on div "Clients" at bounding box center [357, 58] width 27 height 11
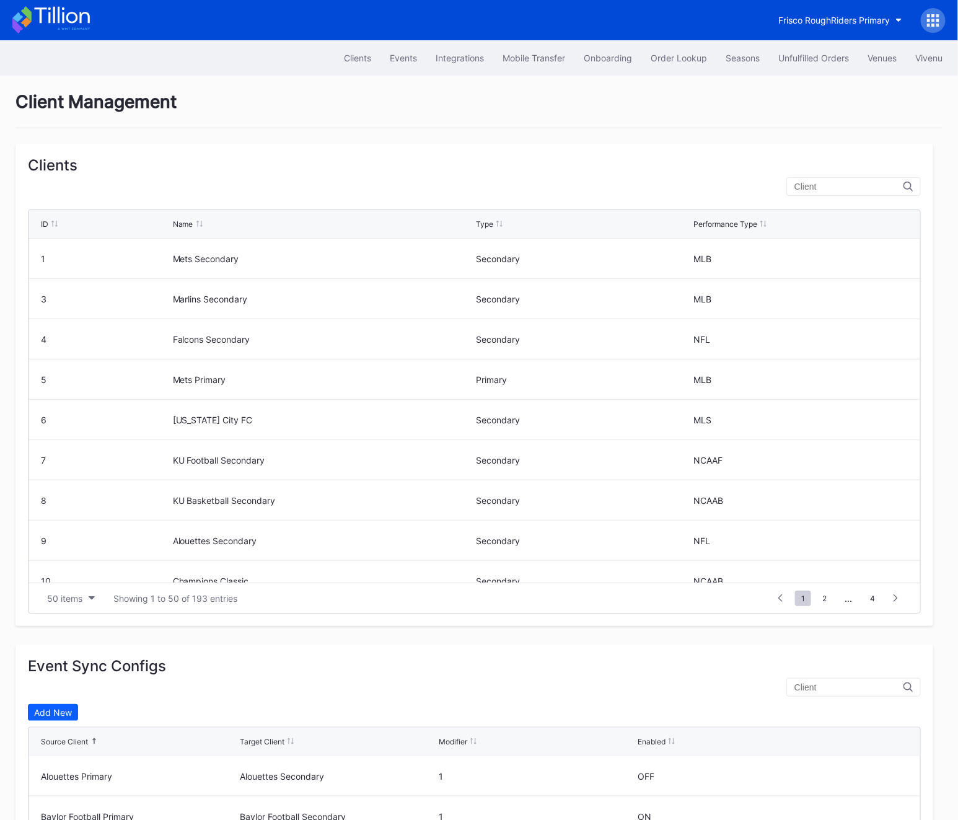
click at [841, 182] on input "text" at bounding box center [848, 187] width 109 height 10
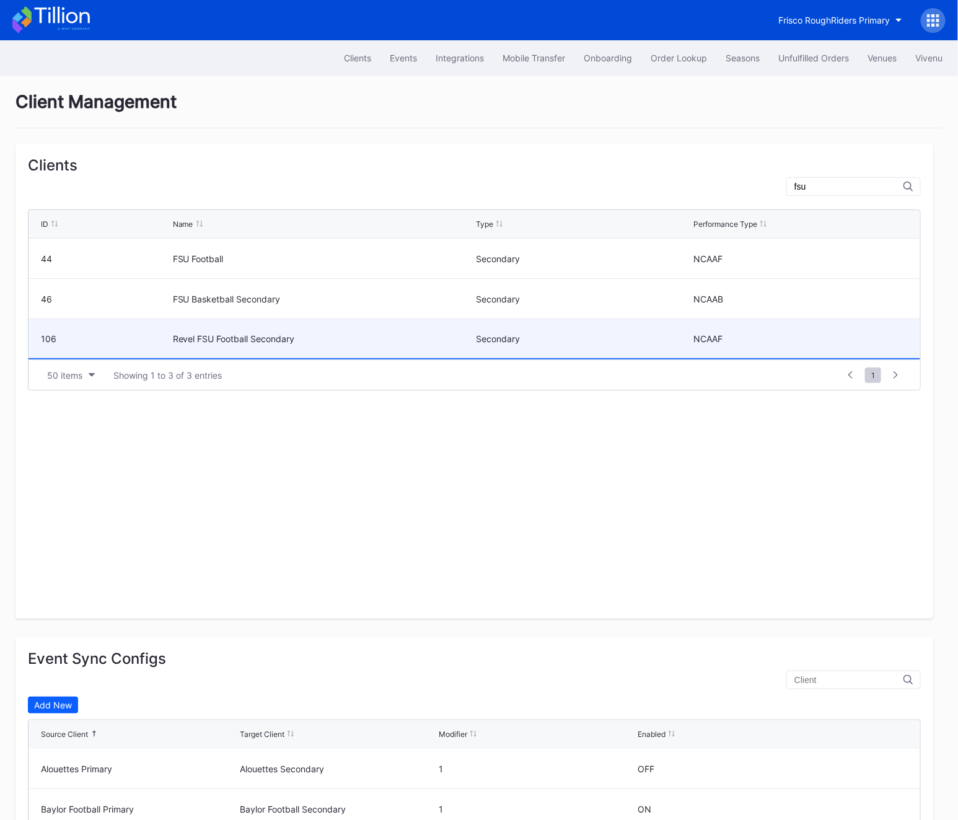
type input "fsu"
click at [327, 354] on div "Revel FSU Football Secondary" at bounding box center [323, 338] width 300 height 39
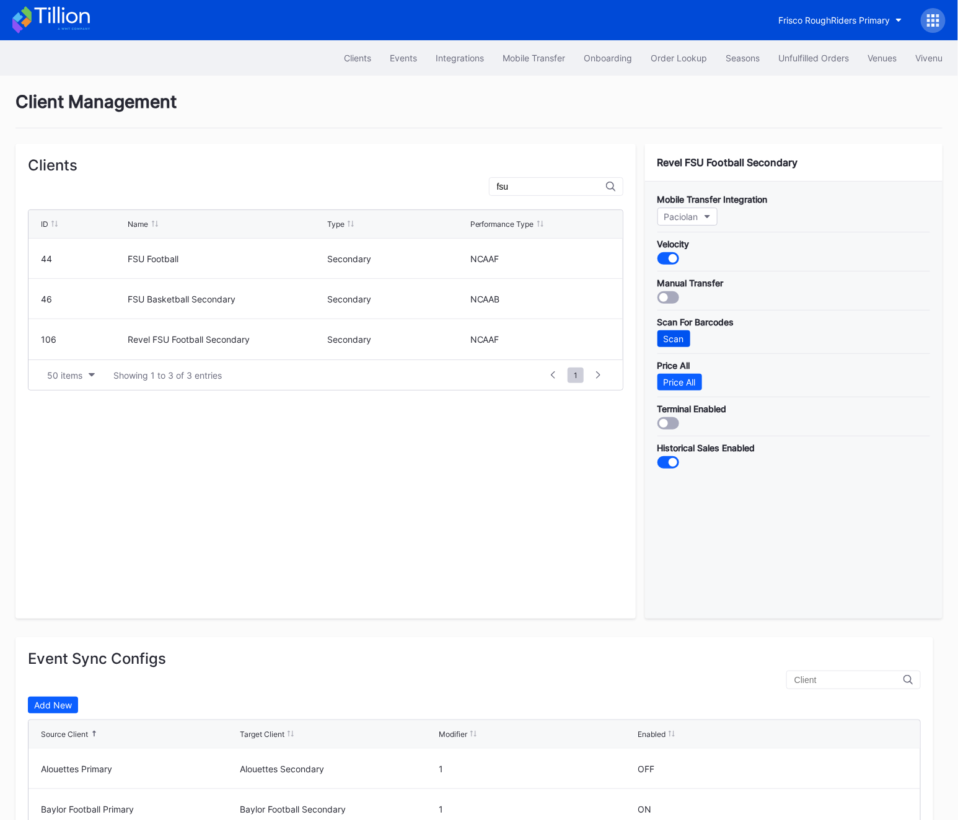
click at [662, 337] on button "Scan" at bounding box center [673, 338] width 33 height 17
click at [428, 55] on button "Integrations" at bounding box center [459, 57] width 67 height 23
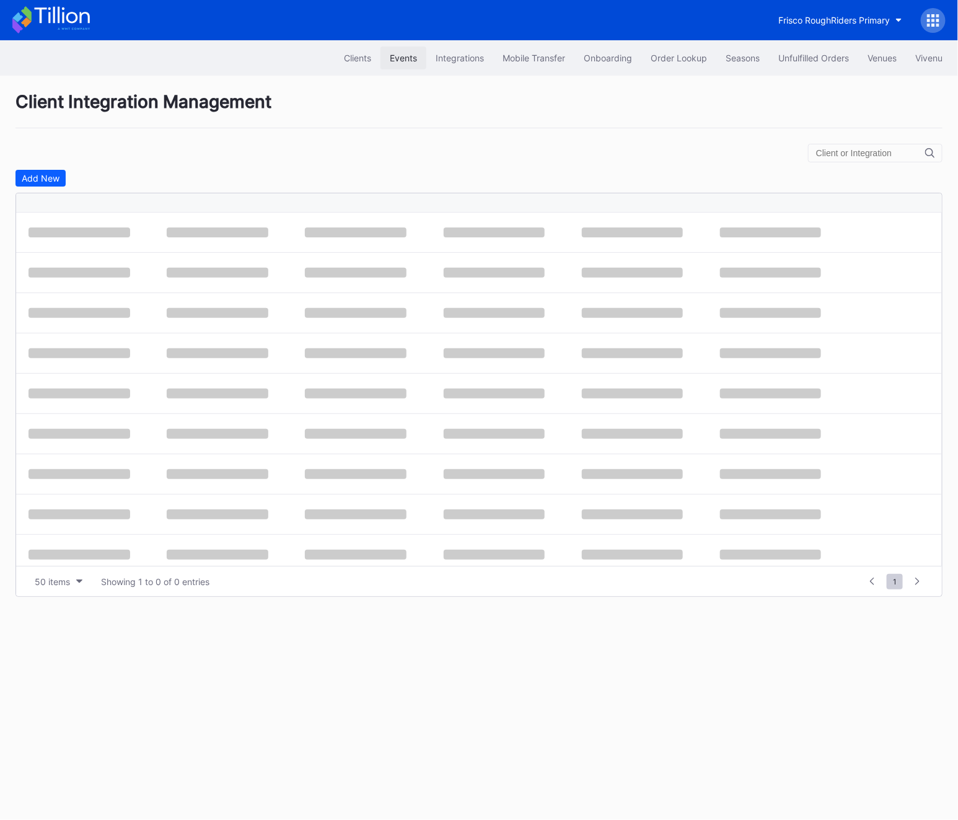
click at [398, 55] on div "Events" at bounding box center [403, 58] width 27 height 11
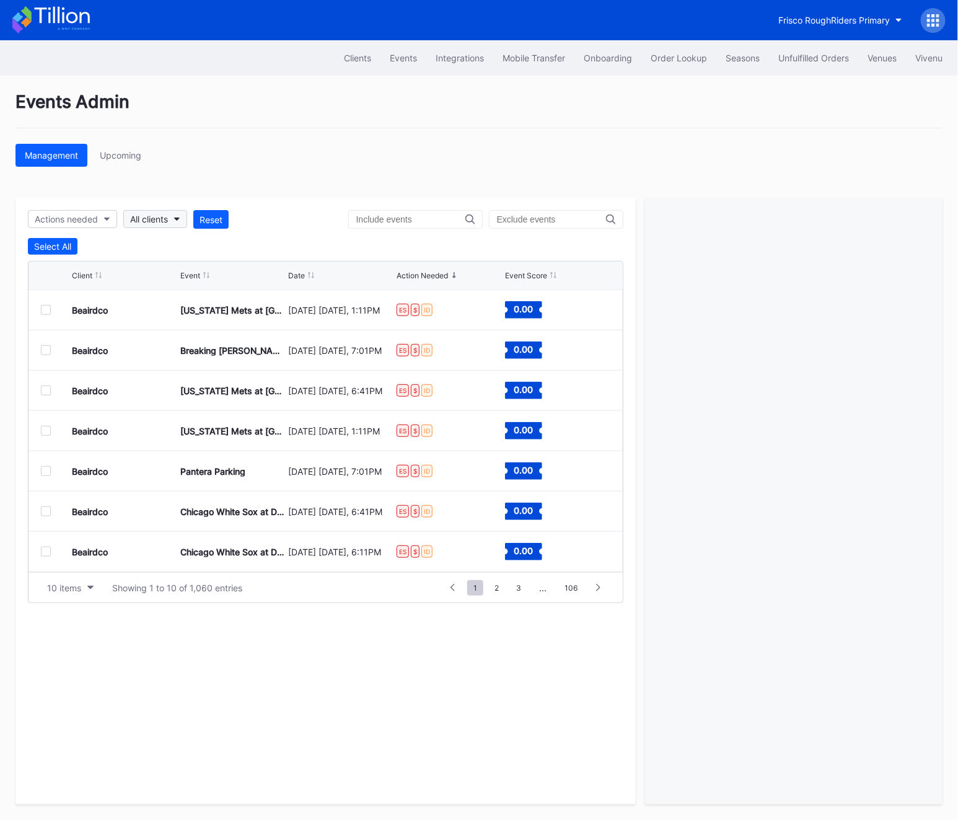
click at [146, 215] on div "All clients" at bounding box center [149, 219] width 38 height 11
type input "revel fsu"
click at [173, 265] on div "Revel FSU Football Secondary" at bounding box center [196, 274] width 144 height 23
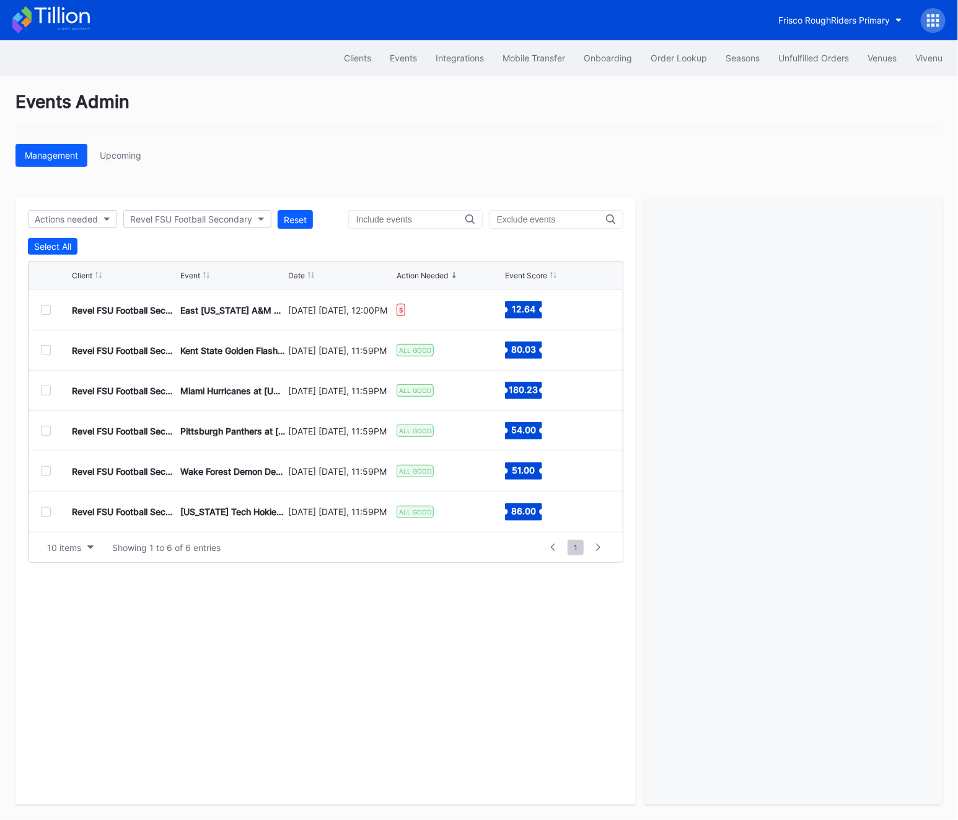
click at [51, 434] on div at bounding box center [56, 431] width 31 height 10
click at [48, 432] on div at bounding box center [46, 431] width 10 height 10
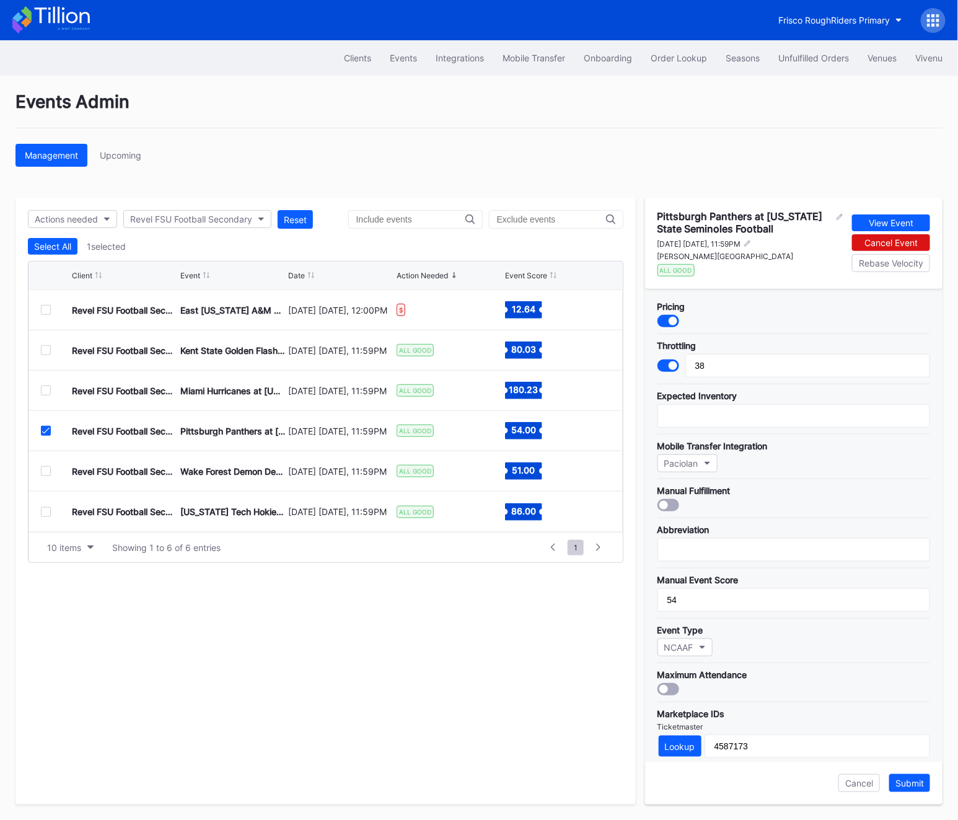
scroll to position [220, 0]
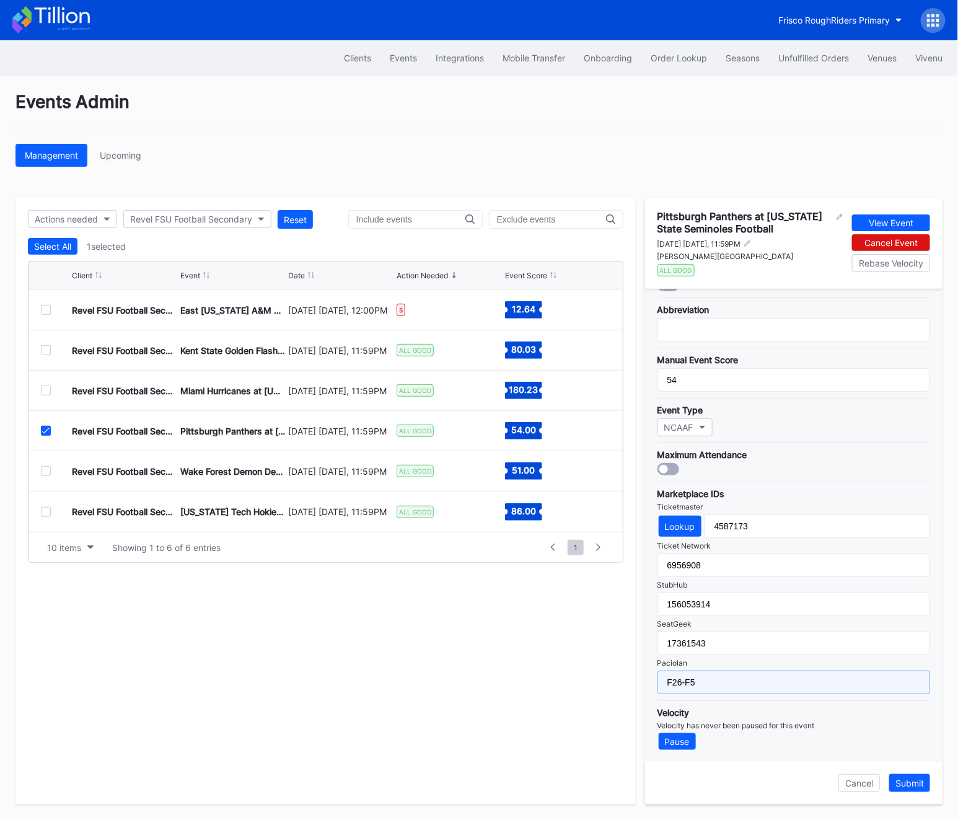
click at [770, 677] on input "F26-F5" at bounding box center [793, 682] width 273 height 24
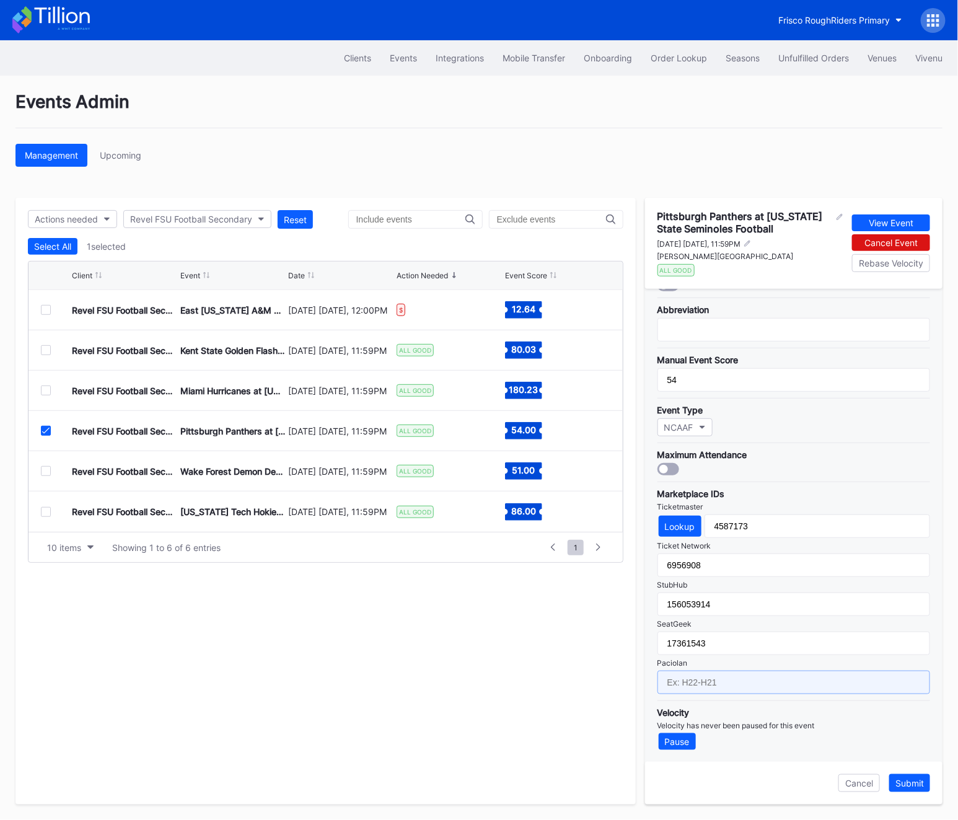
paste input "F26/F5"
click at [683, 679] on input "F26/F5" at bounding box center [793, 682] width 273 height 24
type input "F26-F5"
click at [921, 788] on div "Submit" at bounding box center [909, 783] width 29 height 11
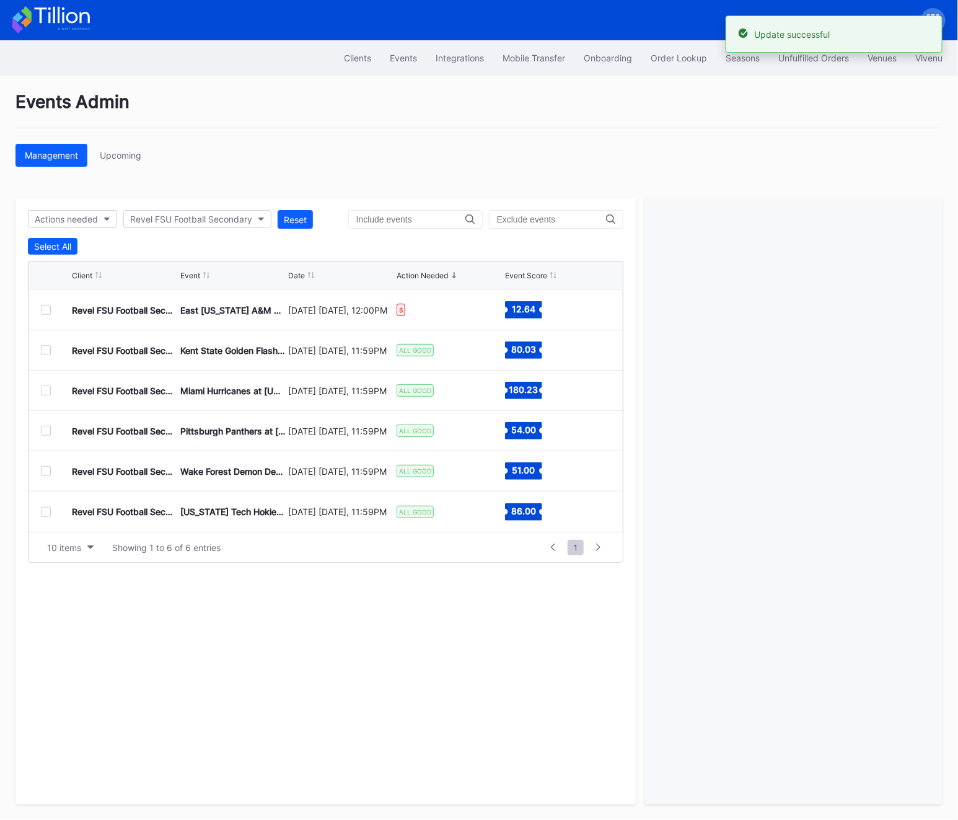
click at [48, 469] on div at bounding box center [46, 471] width 10 height 10
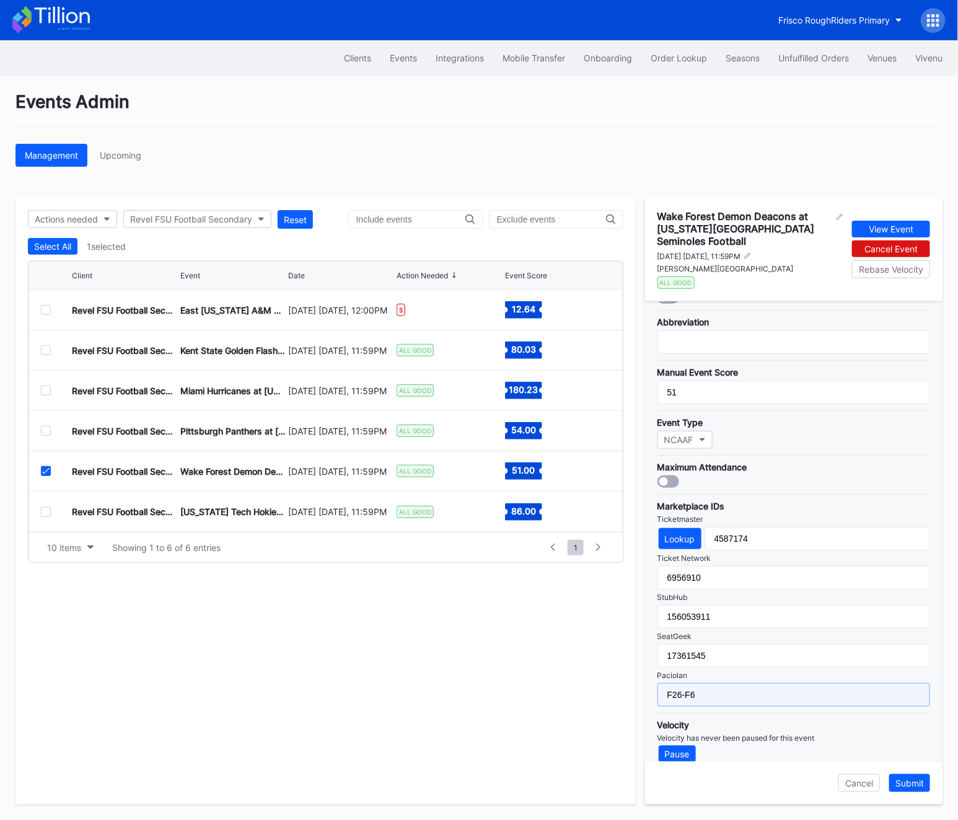
click at [773, 683] on input "F26-F6" at bounding box center [793, 695] width 273 height 24
paste input "/F5"
type input "F26-F6"
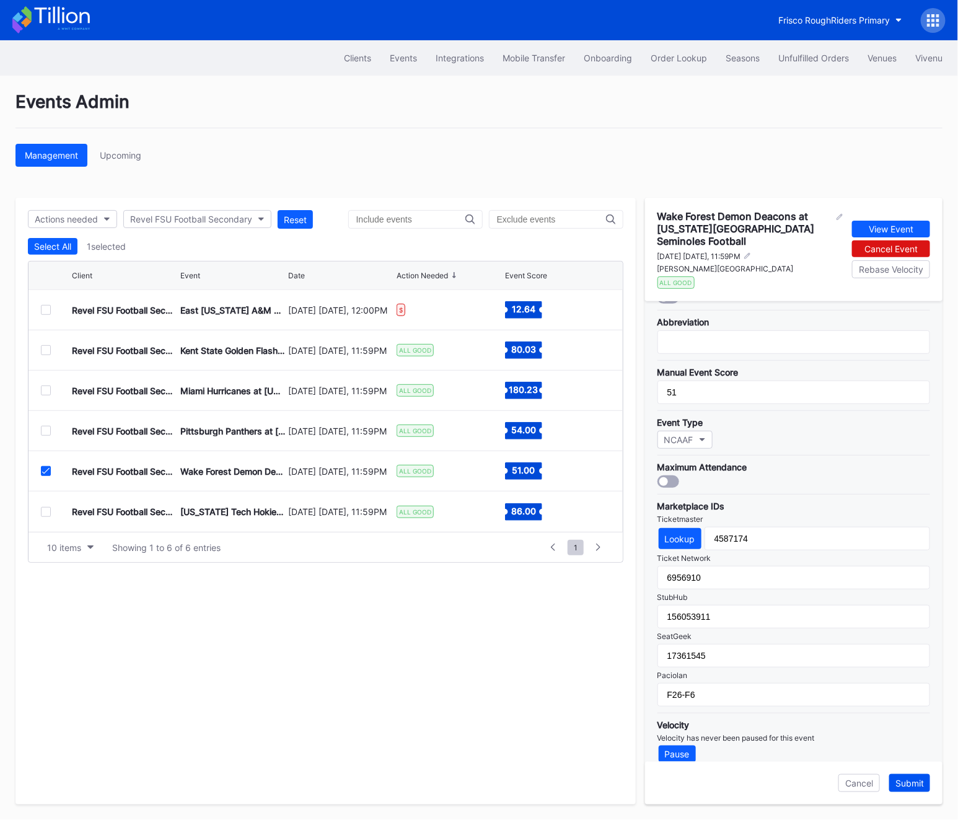
click at [918, 781] on div "Submit" at bounding box center [909, 783] width 29 height 11
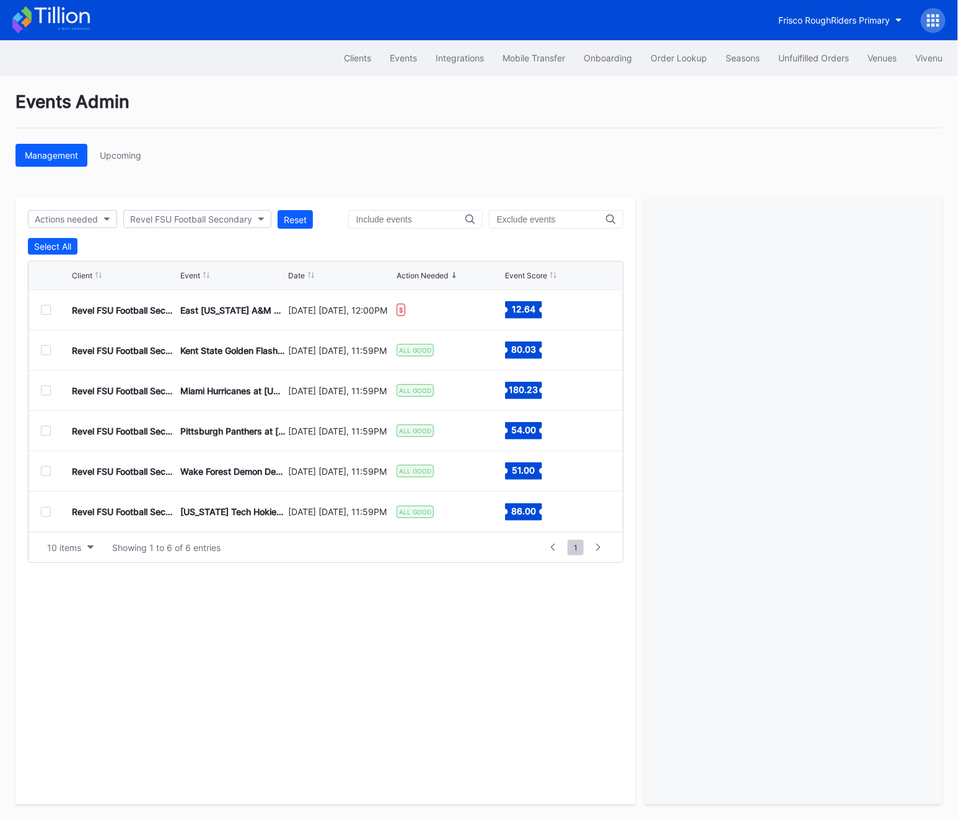
click at [44, 428] on div at bounding box center [46, 431] width 10 height 10
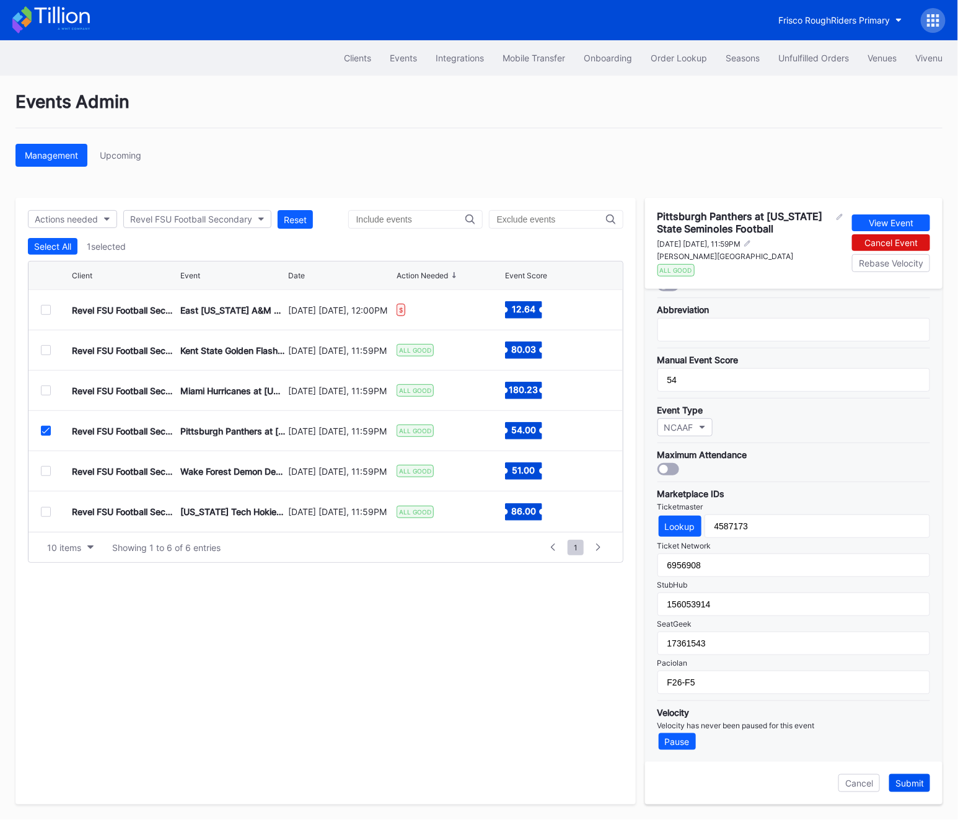
click at [923, 785] on div "Submit" at bounding box center [909, 783] width 29 height 11
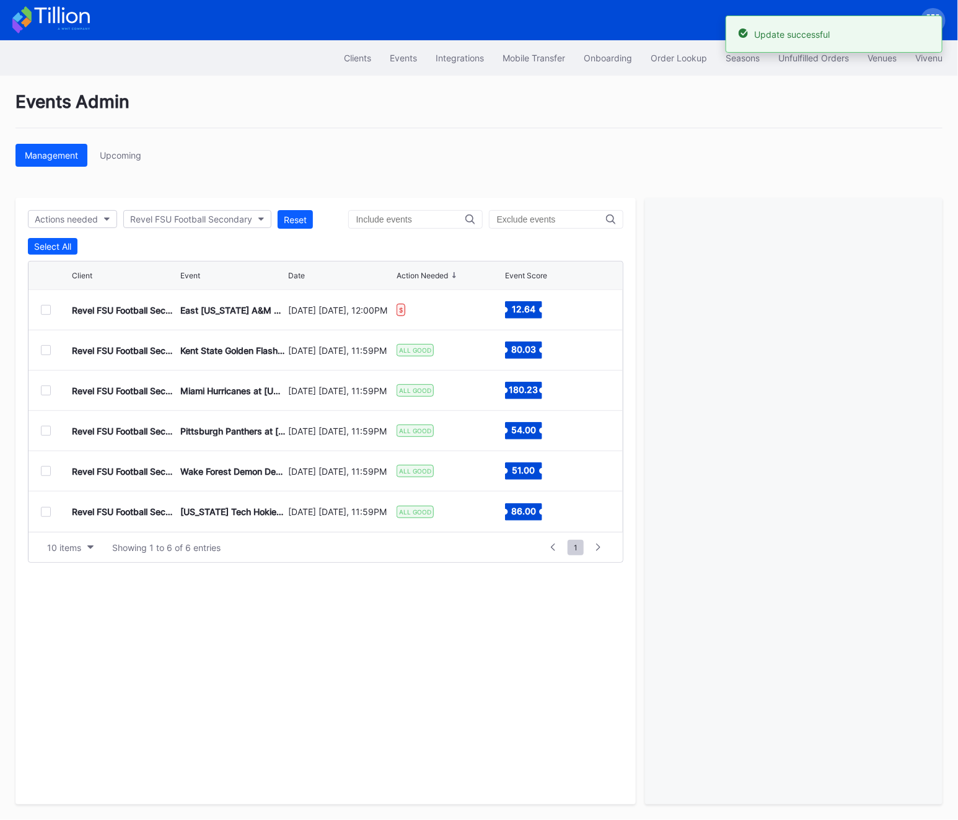
click at [923, 785] on div at bounding box center [793, 501] width 297 height 607
click at [38, 347] on div "Revel FSU Football Secondary Kent State Golden Flashes at [US_STATE] State Semi…" at bounding box center [326, 350] width 594 height 40
click at [46, 351] on div at bounding box center [46, 350] width 10 height 10
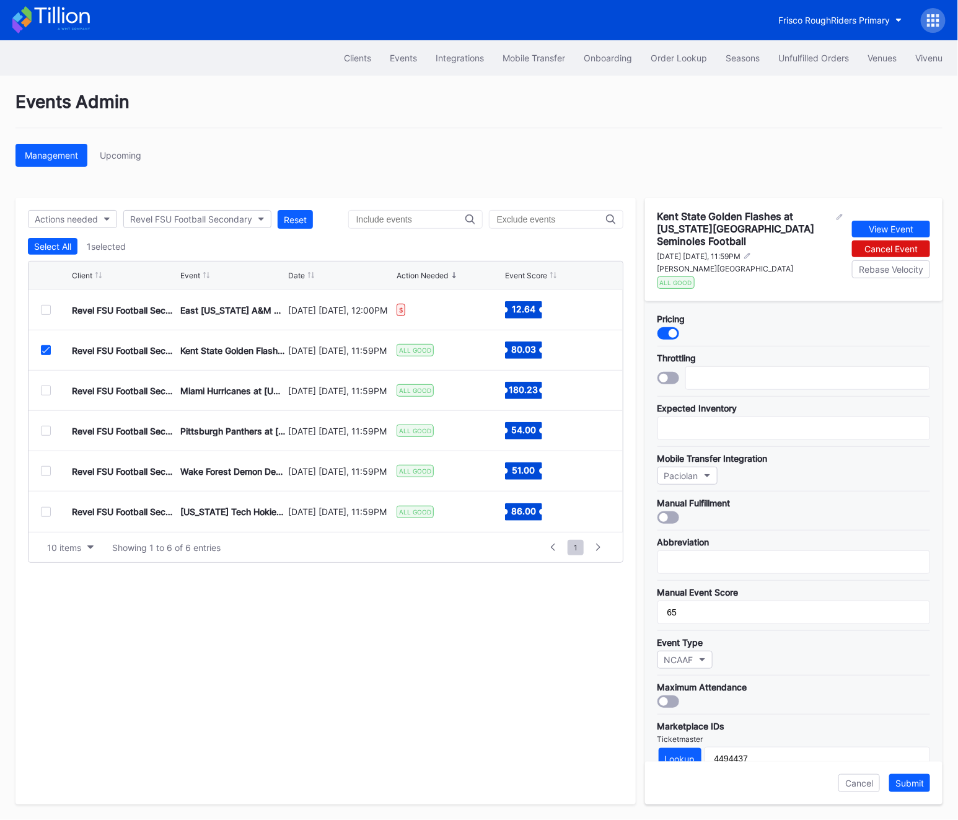
click at [46, 351] on icon at bounding box center [45, 350] width 7 height 6
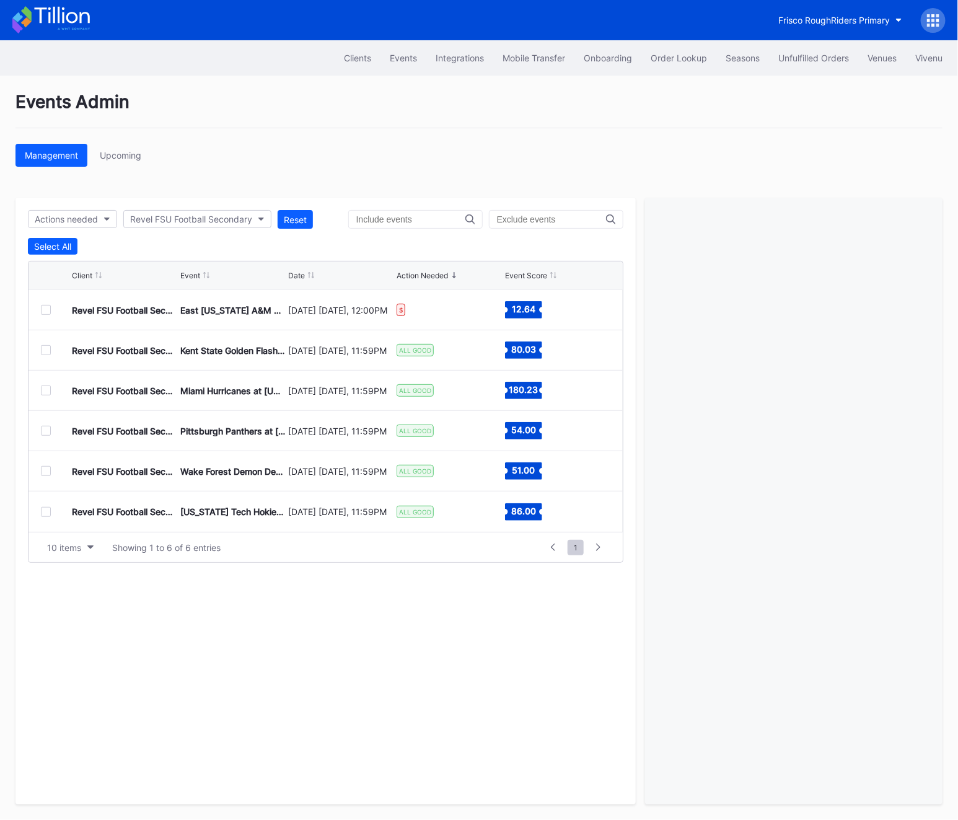
click at [46, 429] on div at bounding box center [46, 431] width 10 height 10
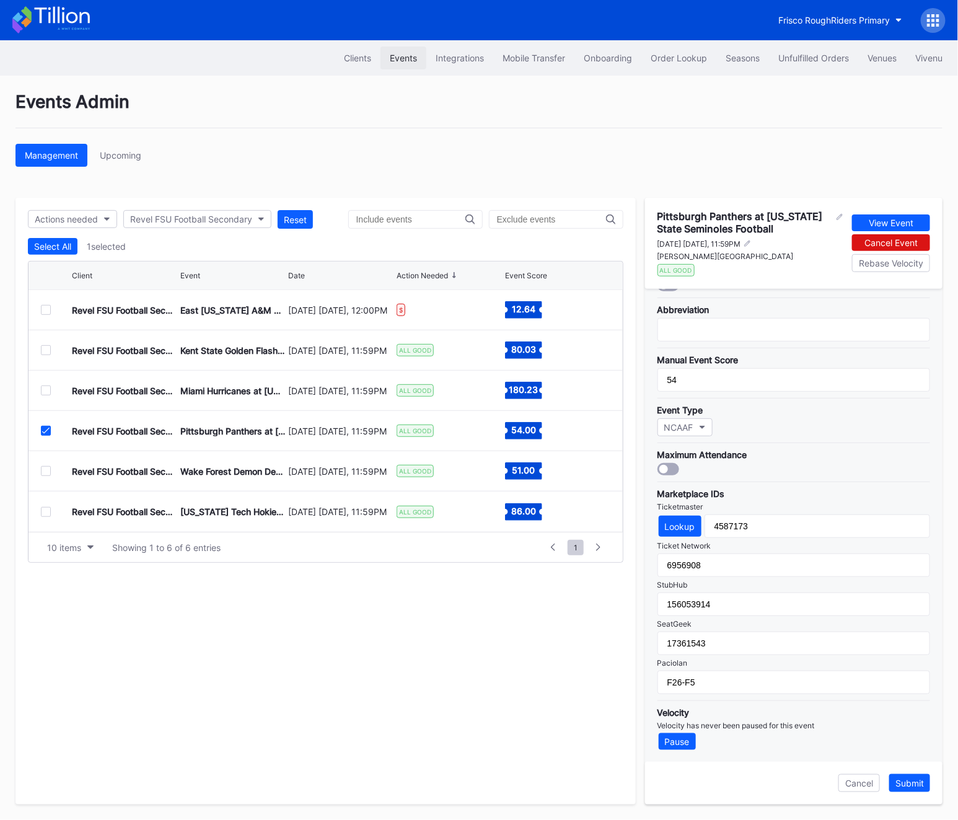
click at [404, 61] on div "Events" at bounding box center [403, 58] width 27 height 11
click at [350, 60] on div "Clients" at bounding box center [357, 58] width 27 height 11
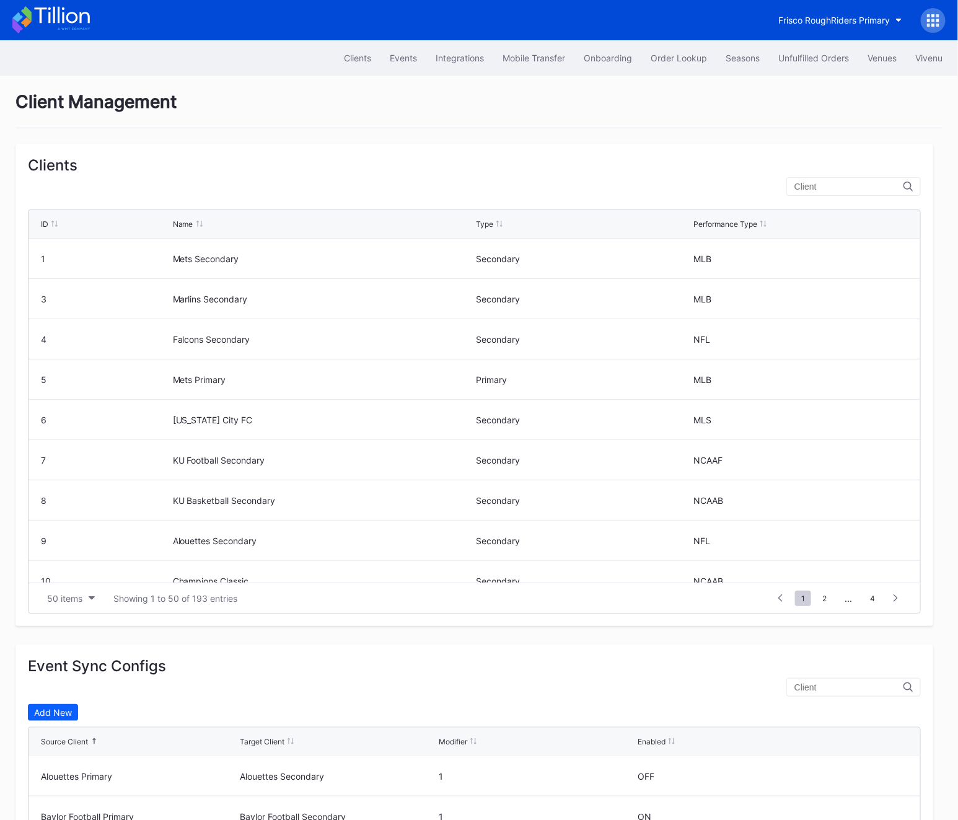
click at [839, 171] on div "Clients" at bounding box center [474, 165] width 893 height 18
click at [839, 184] on input "text" at bounding box center [848, 187] width 109 height 10
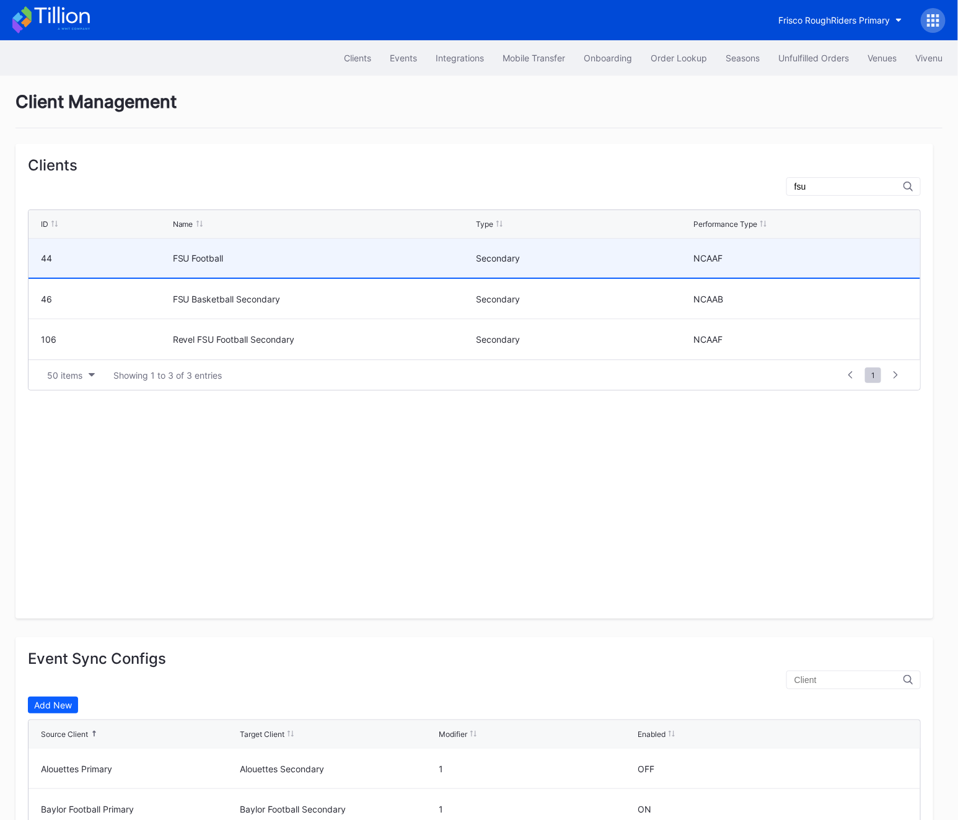
type input "fsu"
click at [250, 271] on div "FSU Football" at bounding box center [323, 258] width 300 height 39
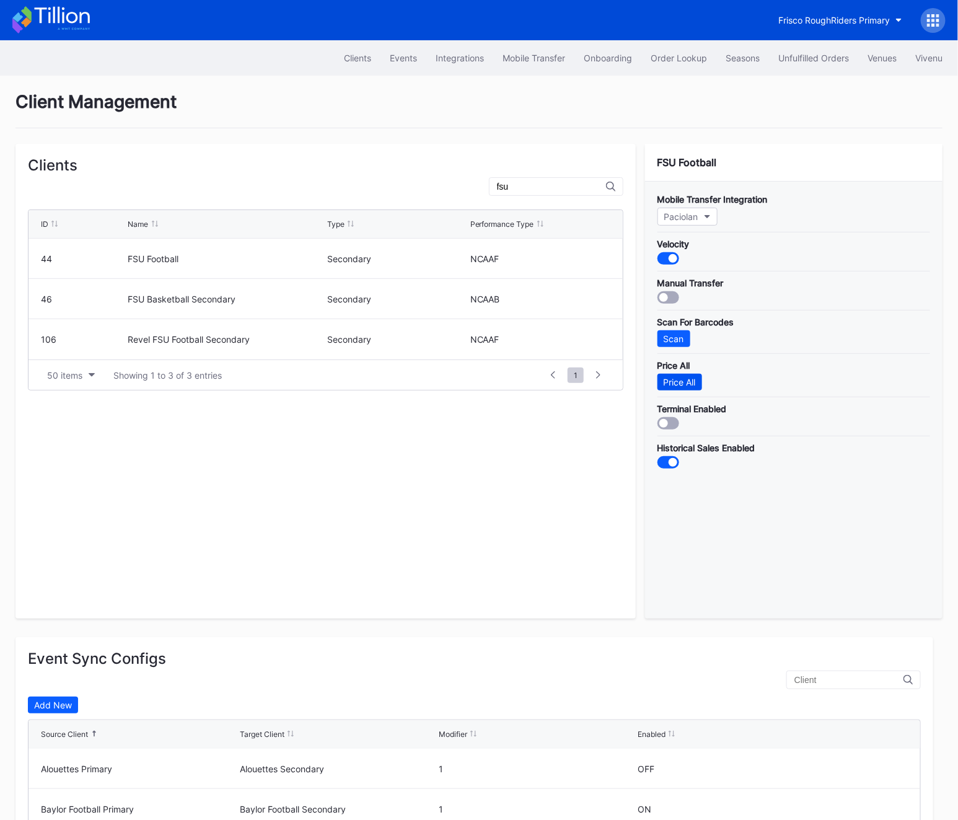
click at [674, 385] on div "Price All" at bounding box center [680, 382] width 32 height 11
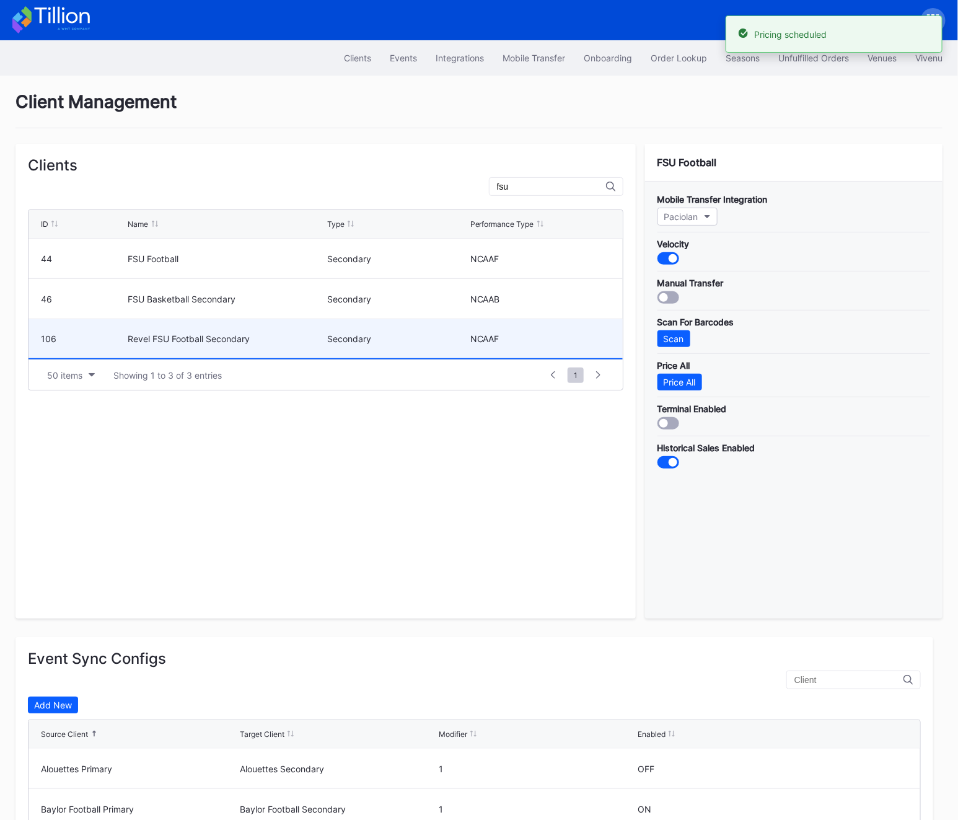
click at [81, 348] on div "106" at bounding box center [83, 338] width 84 height 39
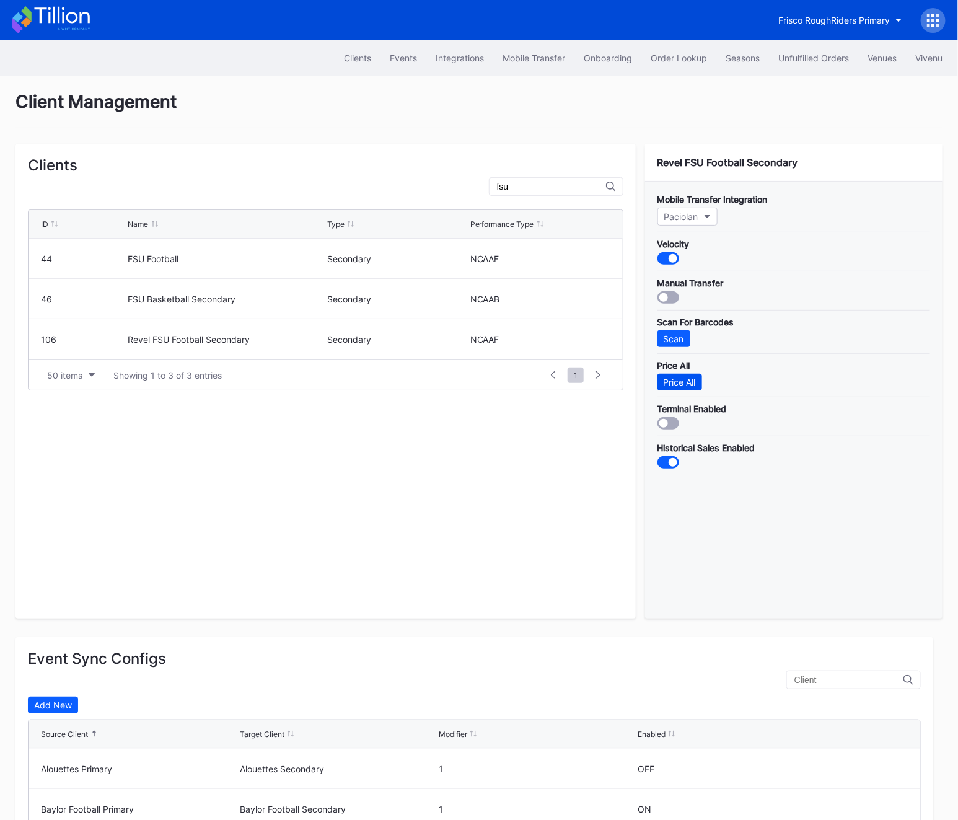
click at [672, 388] on button "Price All" at bounding box center [679, 382] width 45 height 17
click at [672, 63] on button "Order Lookup" at bounding box center [678, 57] width 75 height 23
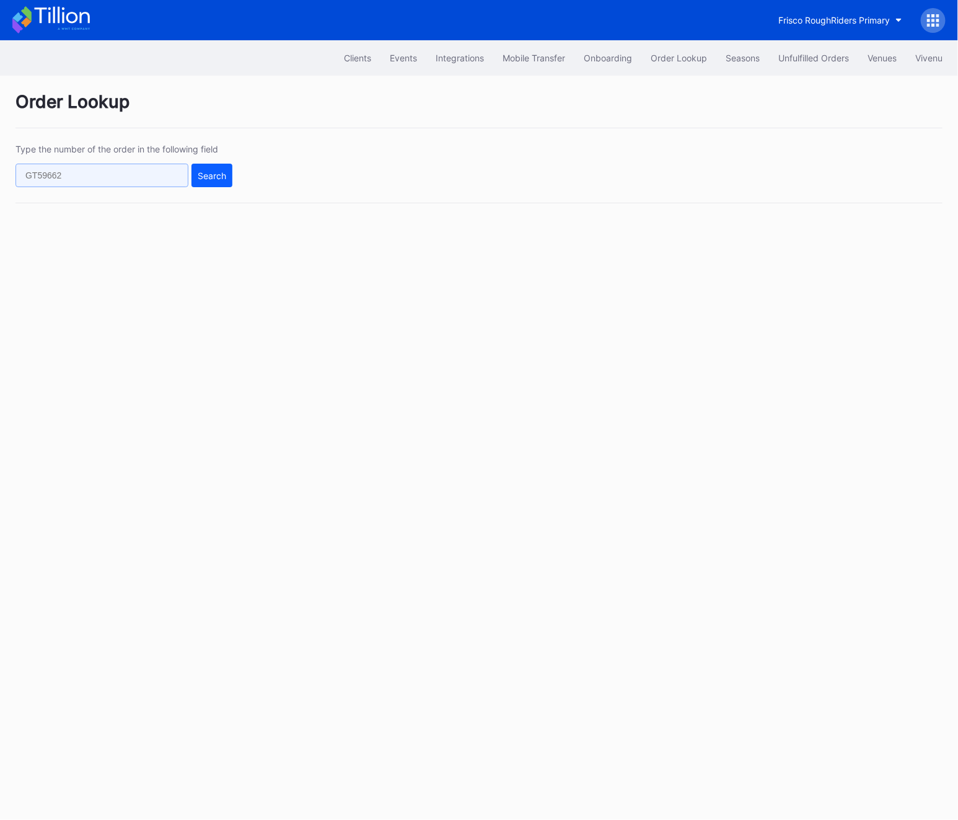
click at [63, 170] on input "text" at bounding box center [101, 176] width 173 height 24
paste input "622423193"
click at [197, 178] on button "Search" at bounding box center [211, 176] width 41 height 24
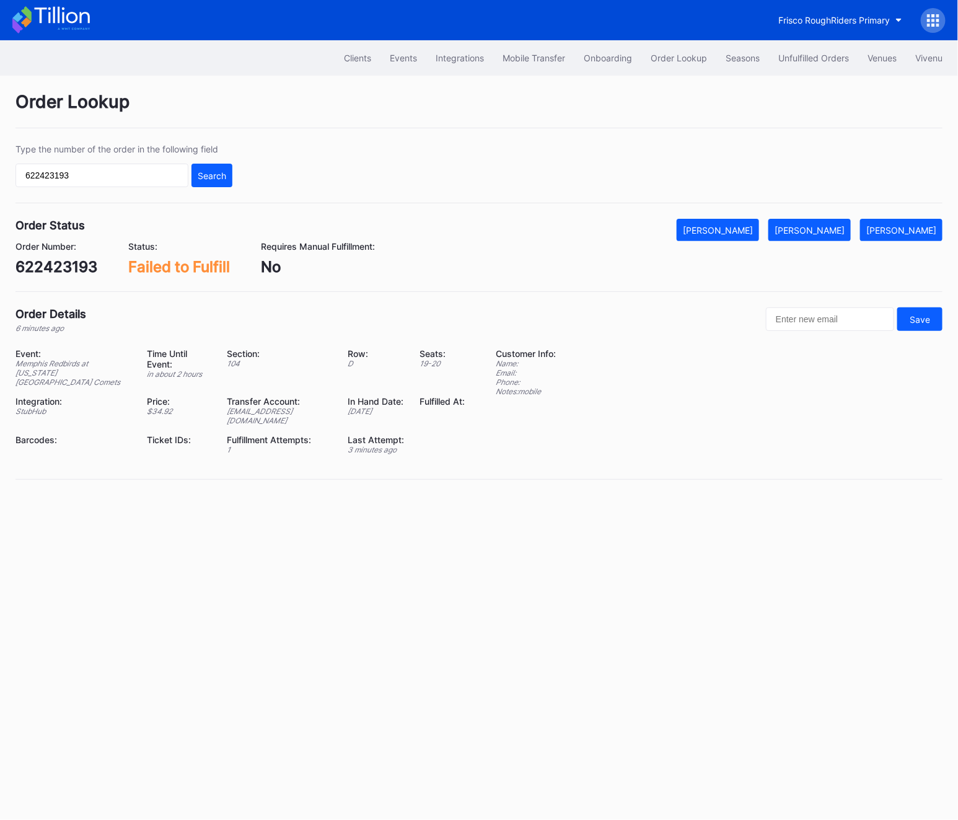
click at [40, 263] on div "622423193" at bounding box center [56, 267] width 82 height 18
copy div "622423193"
click at [56, 167] on input "622423193" at bounding box center [101, 176] width 173 height 24
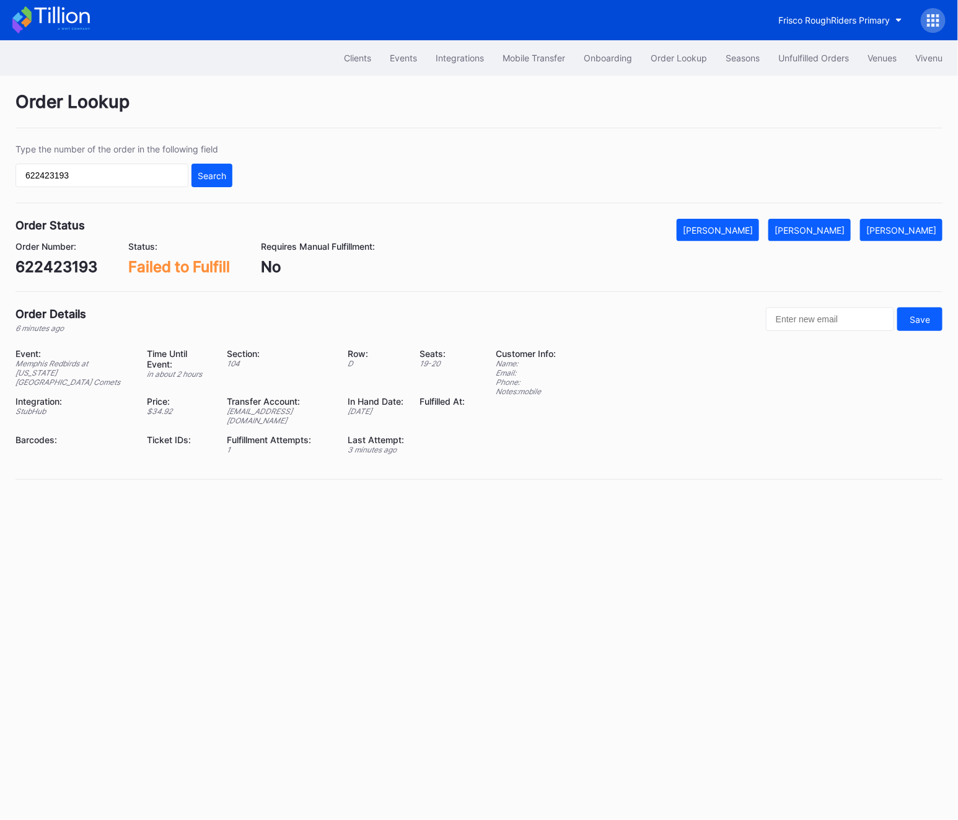
click at [817, 216] on div "Order Lookup Type the number of the order in the following field 622423193 Sear…" at bounding box center [479, 293] width 958 height 435
click at [817, 226] on div "[PERSON_NAME]" at bounding box center [810, 230] width 70 height 11
click at [71, 180] on input "622423193" at bounding box center [101, 176] width 173 height 24
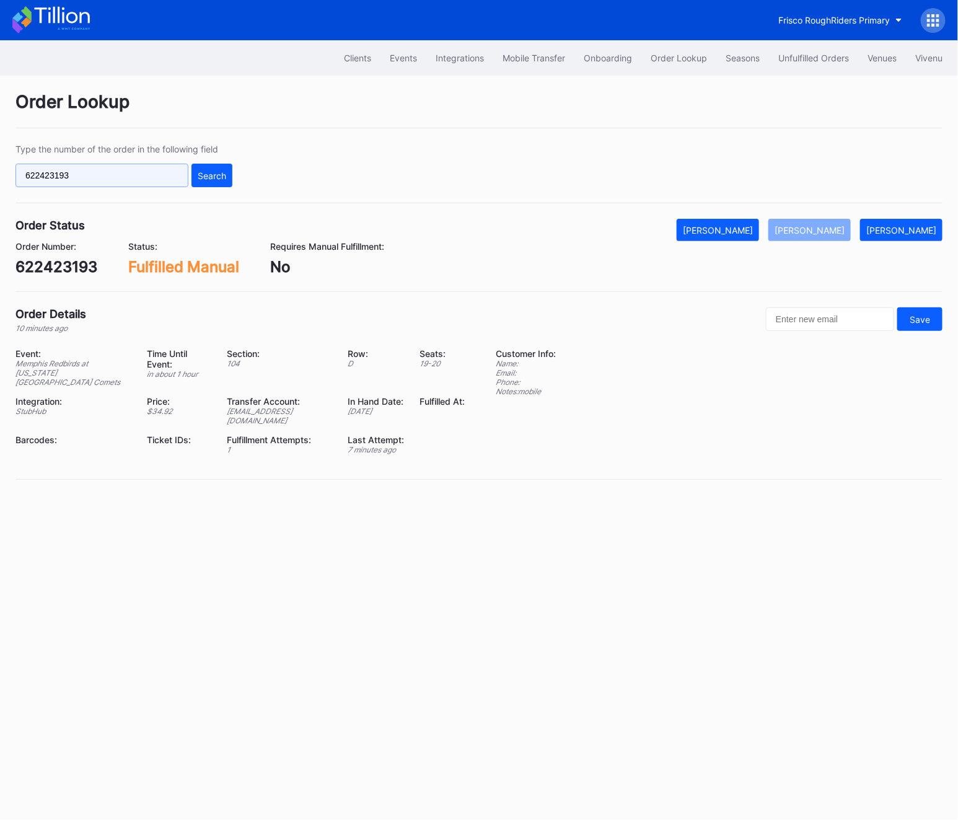
click at [71, 180] on input "622423193" at bounding box center [101, 176] width 173 height 24
paste input "807"
type input "622423807"
click at [203, 169] on button "Search" at bounding box center [211, 176] width 41 height 24
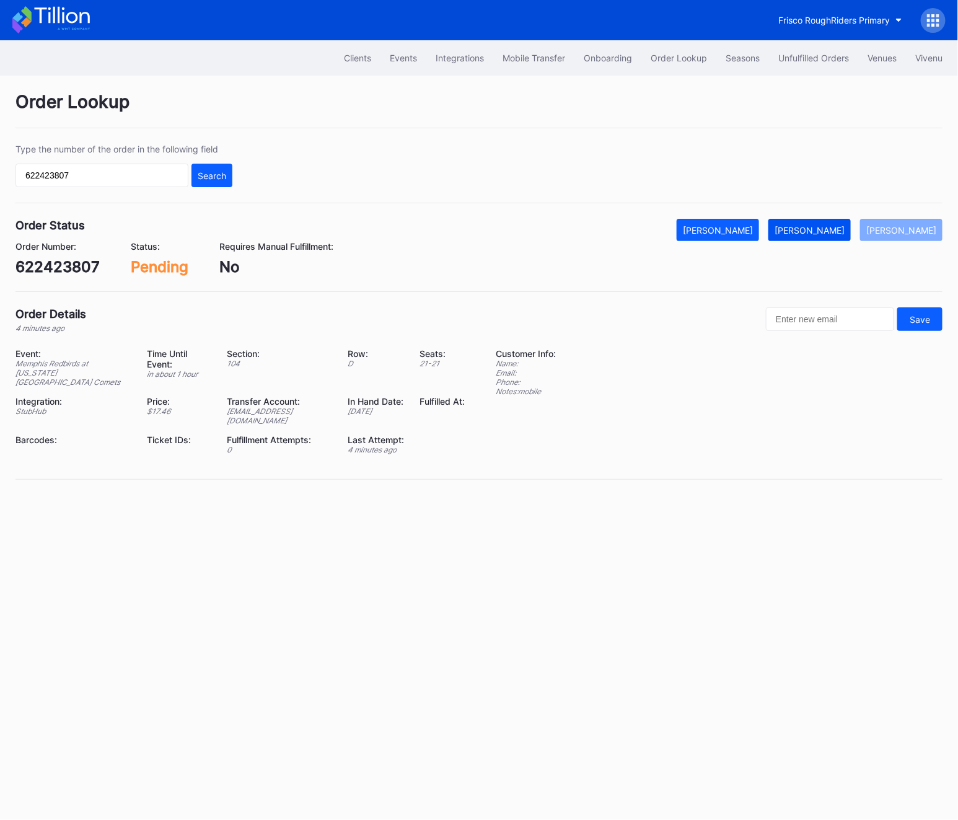
click at [819, 226] on div "[PERSON_NAME]" at bounding box center [810, 230] width 70 height 11
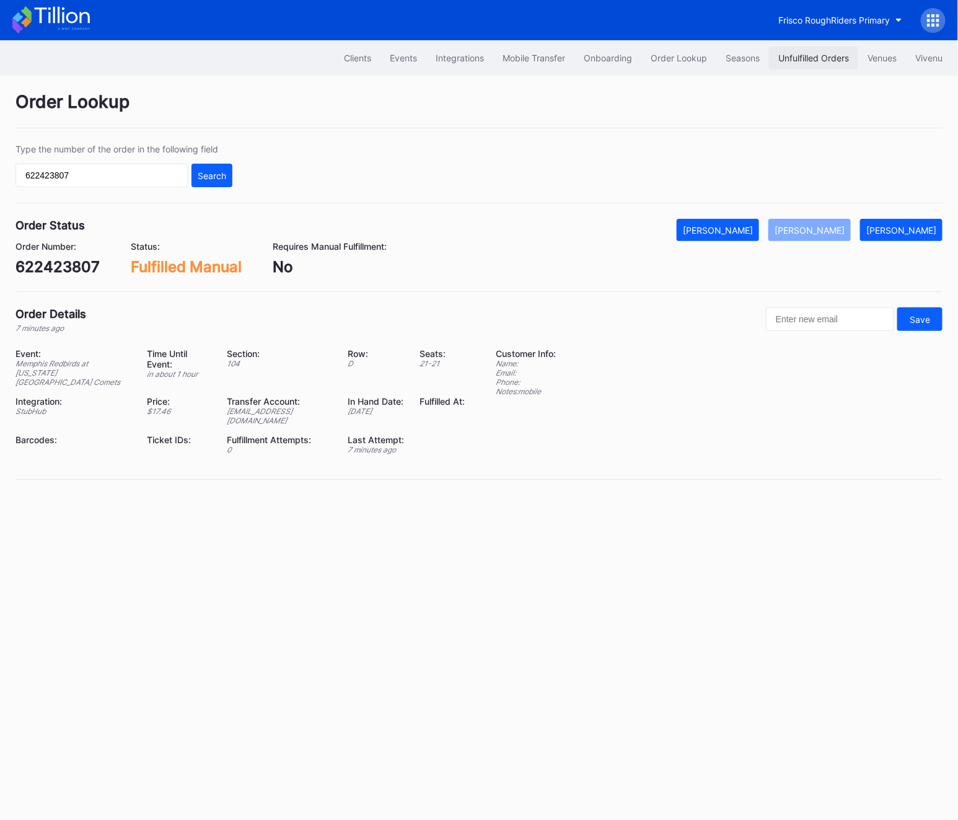
click at [820, 50] on button "Unfulfilled Orders" at bounding box center [813, 57] width 89 height 23
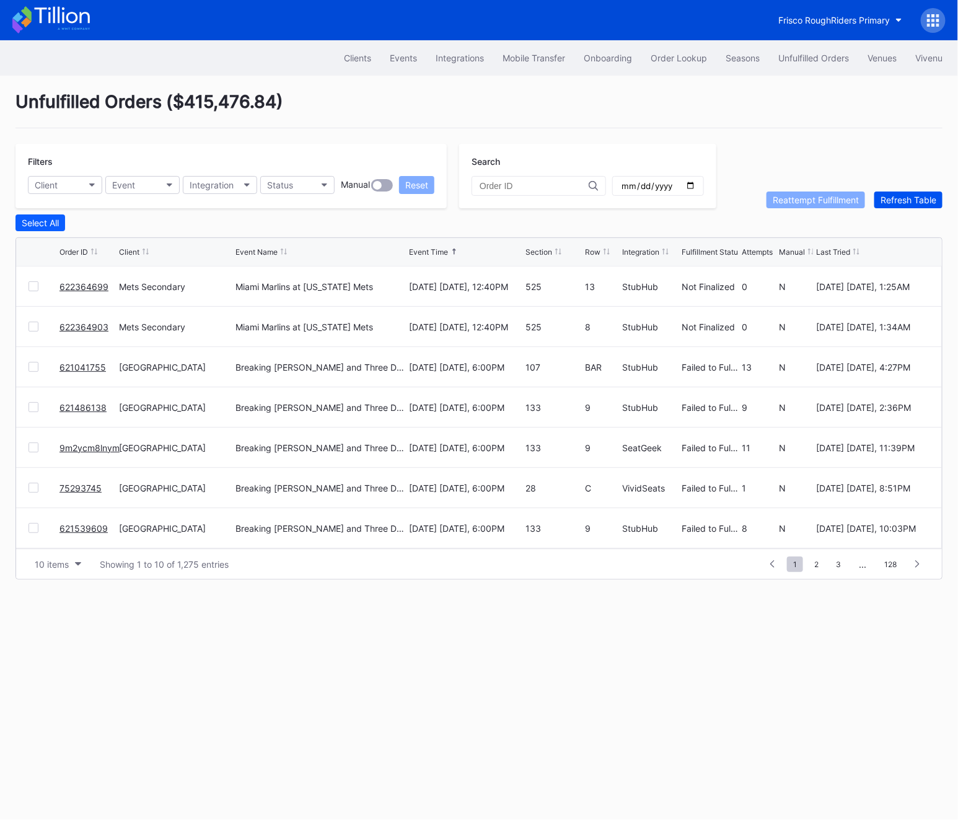
click at [911, 204] on div "Refresh Table" at bounding box center [908, 200] width 56 height 11
